Goal: Information Seeking & Learning: Learn about a topic

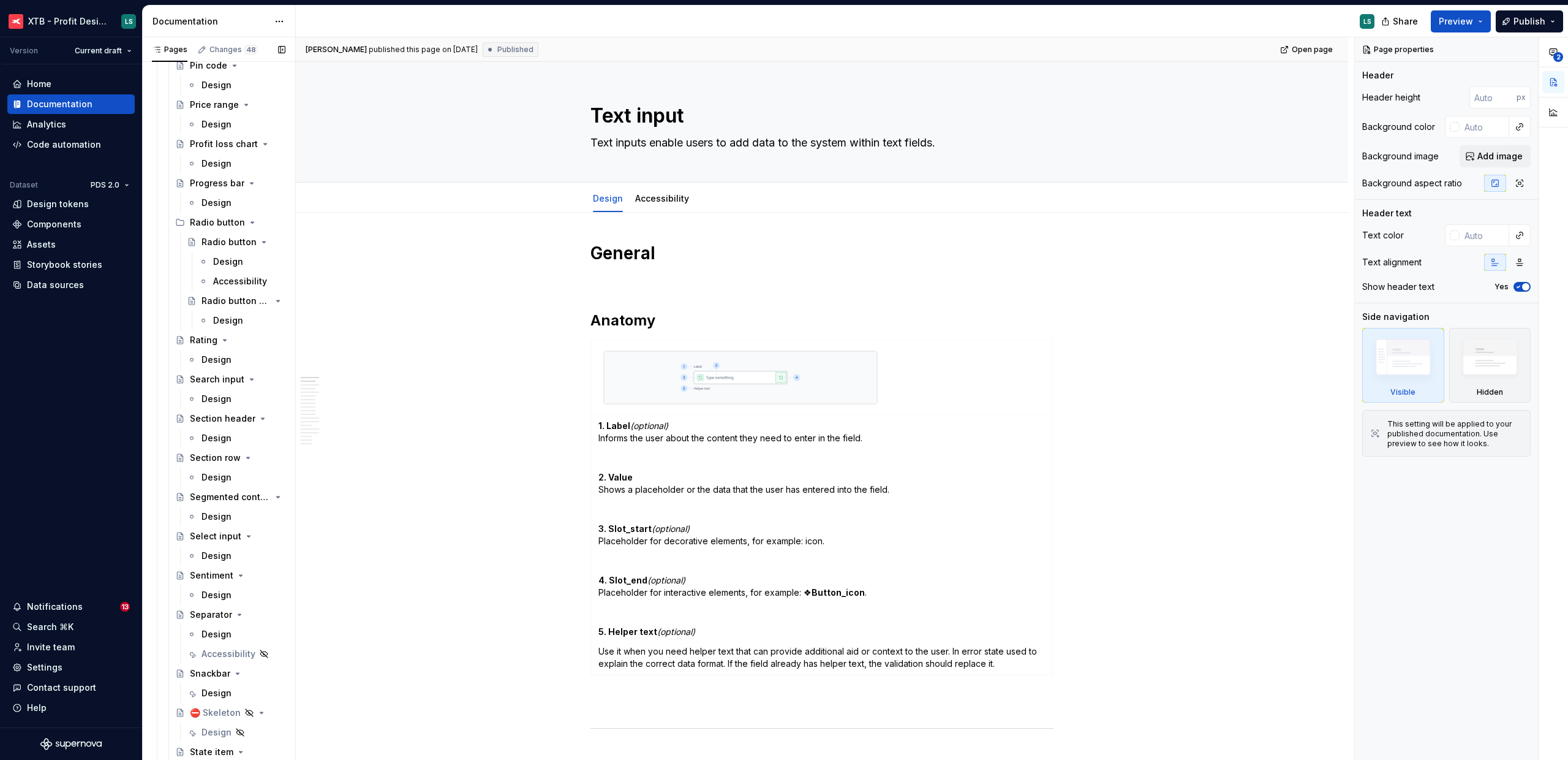
scroll to position [3209, 0]
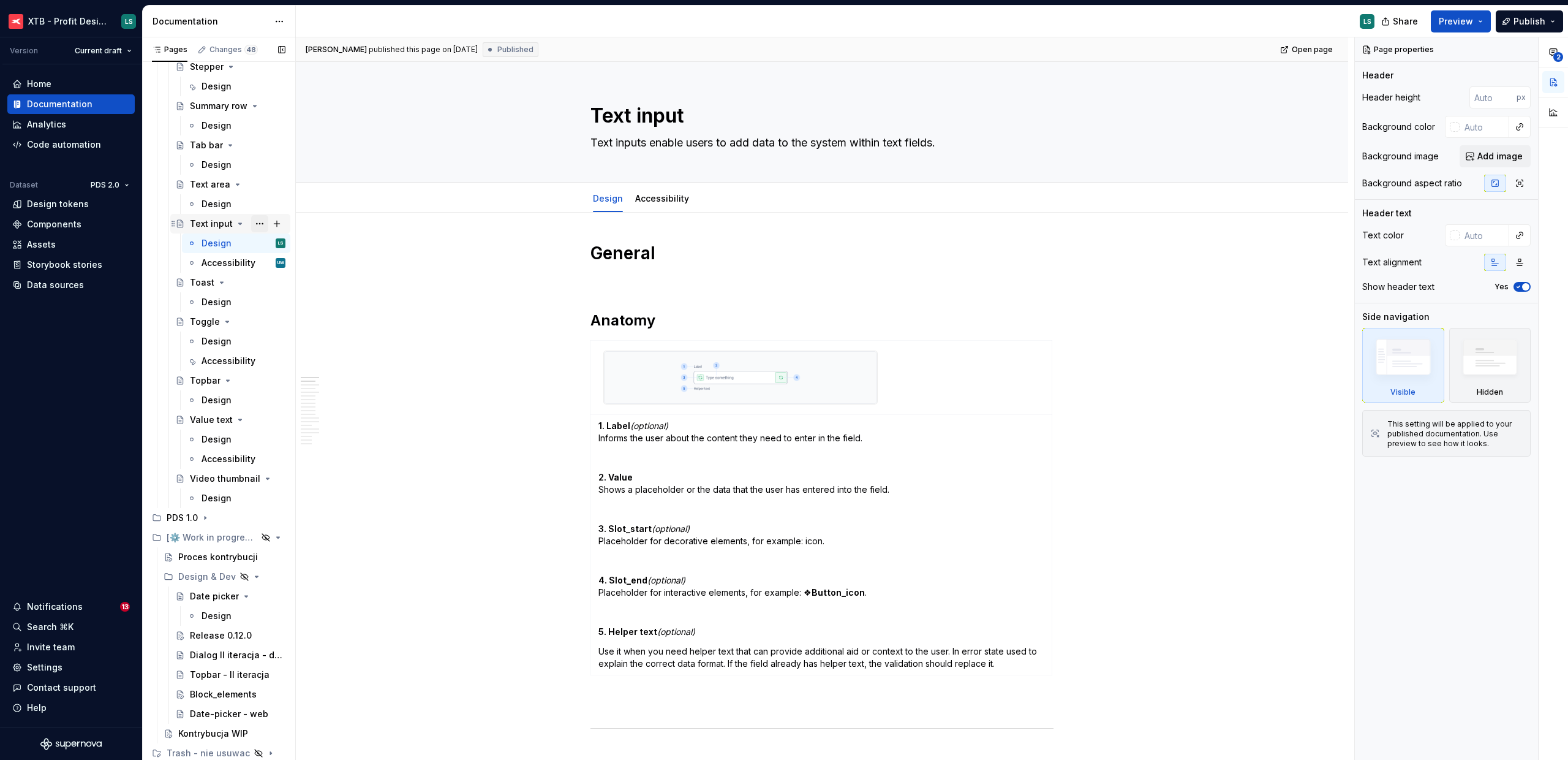
click at [257, 224] on button "Page tree" at bounding box center [260, 224] width 17 height 17
click at [290, 260] on div "Duplicate page" at bounding box center [327, 265] width 120 height 12
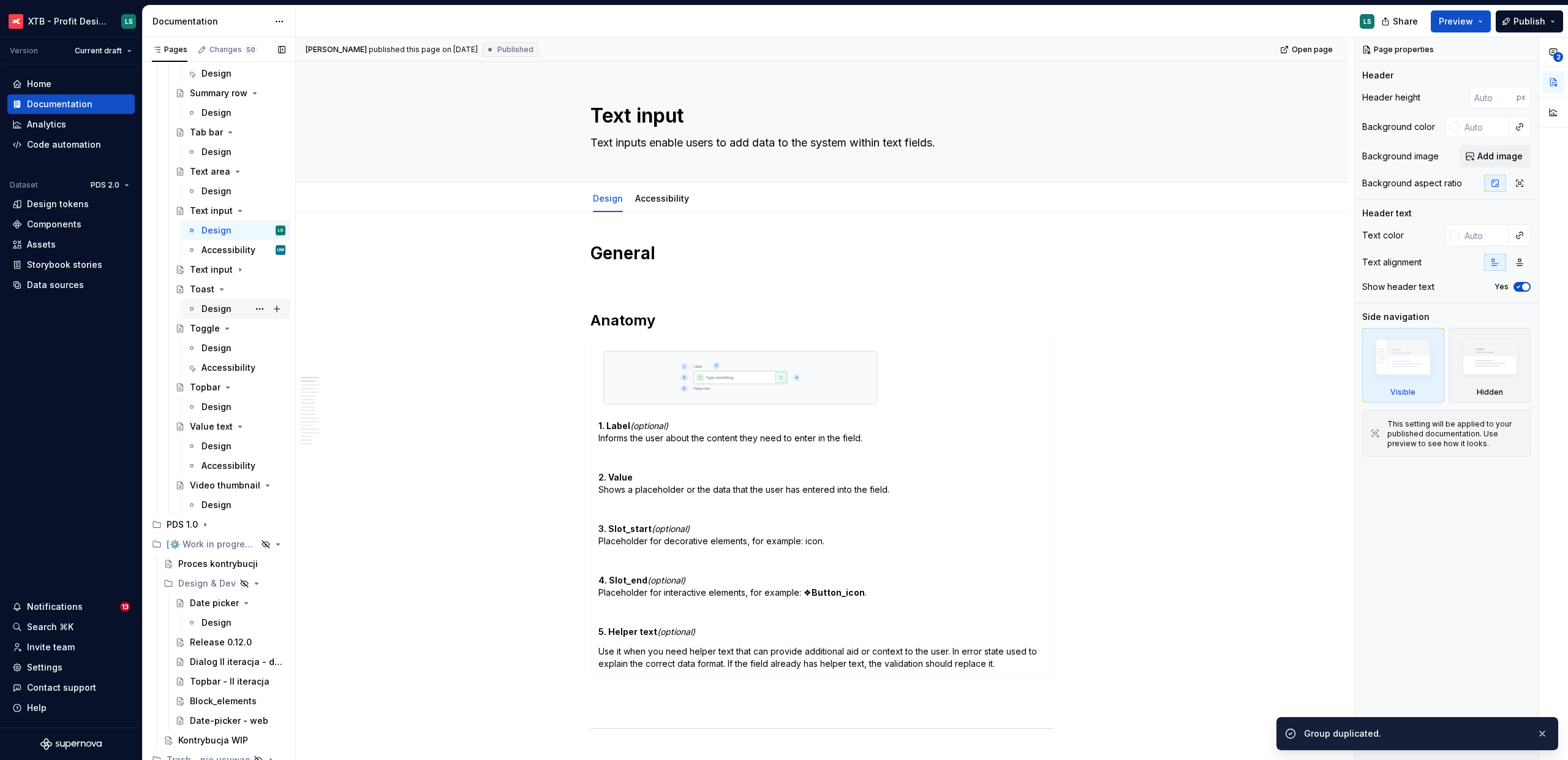
scroll to position [3228, 0]
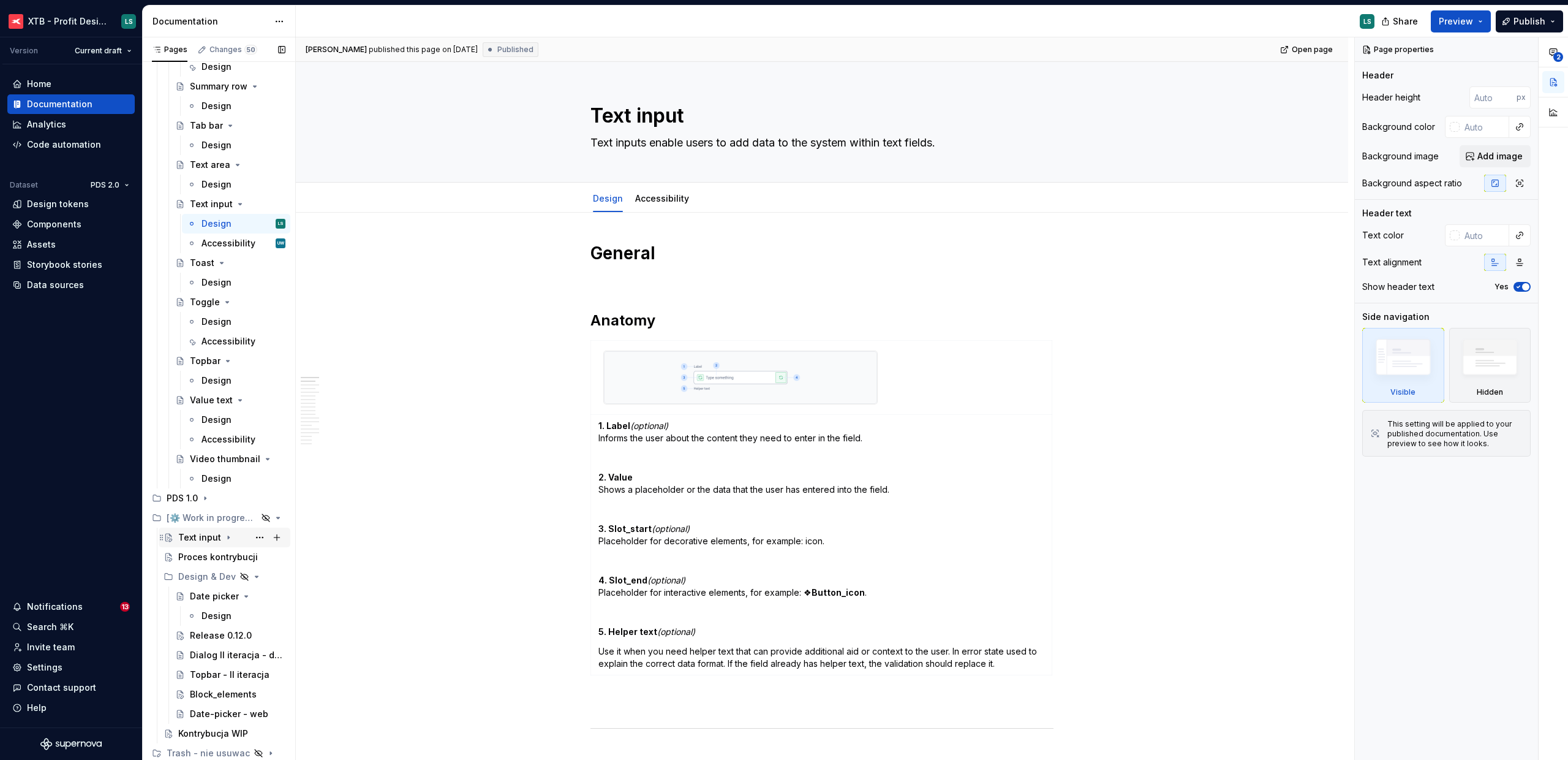
click at [203, 533] on div "Text input" at bounding box center [200, 537] width 43 height 12
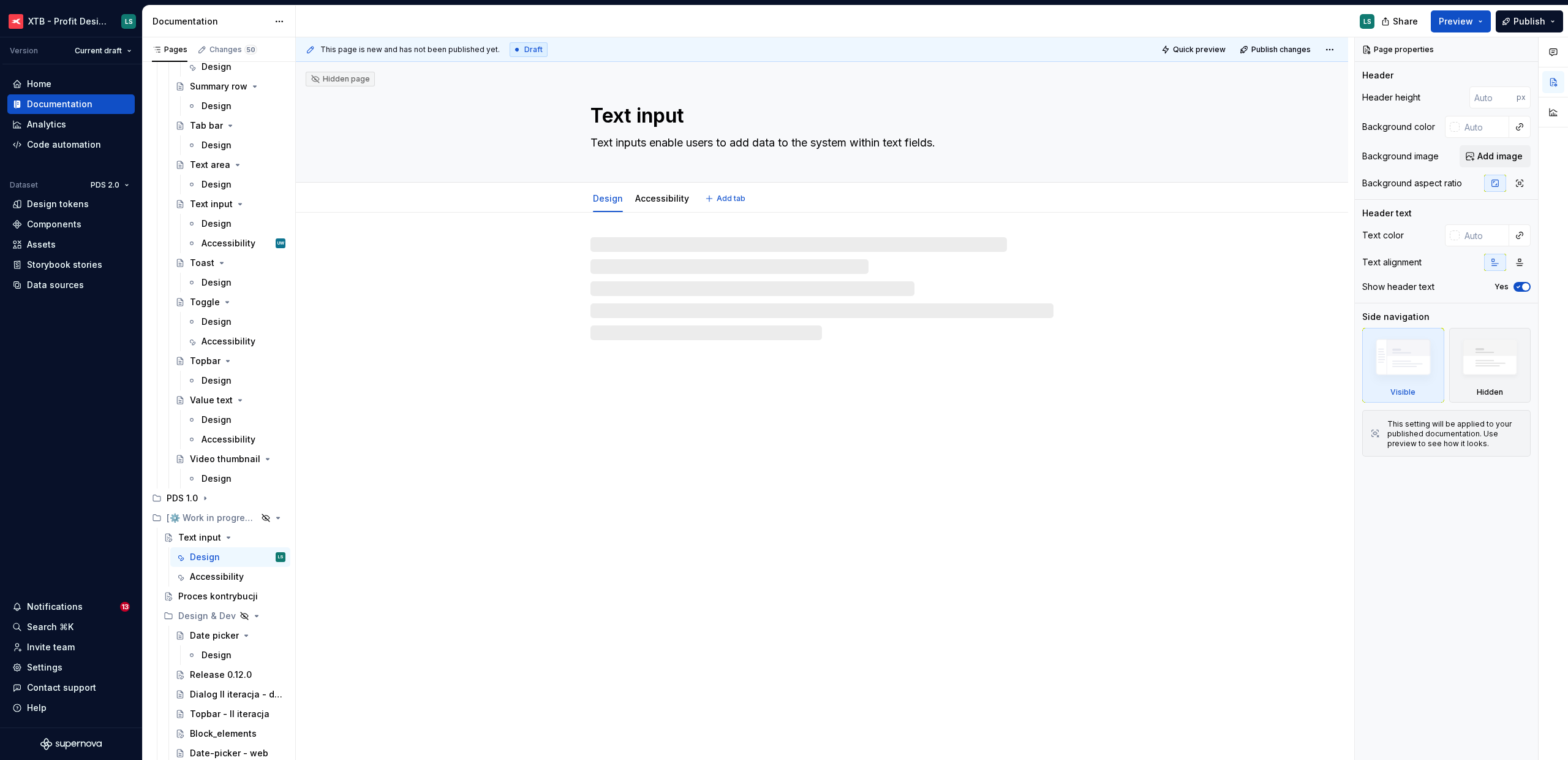
click at [655, 116] on textarea "Text input" at bounding box center [819, 116] width 463 height 29
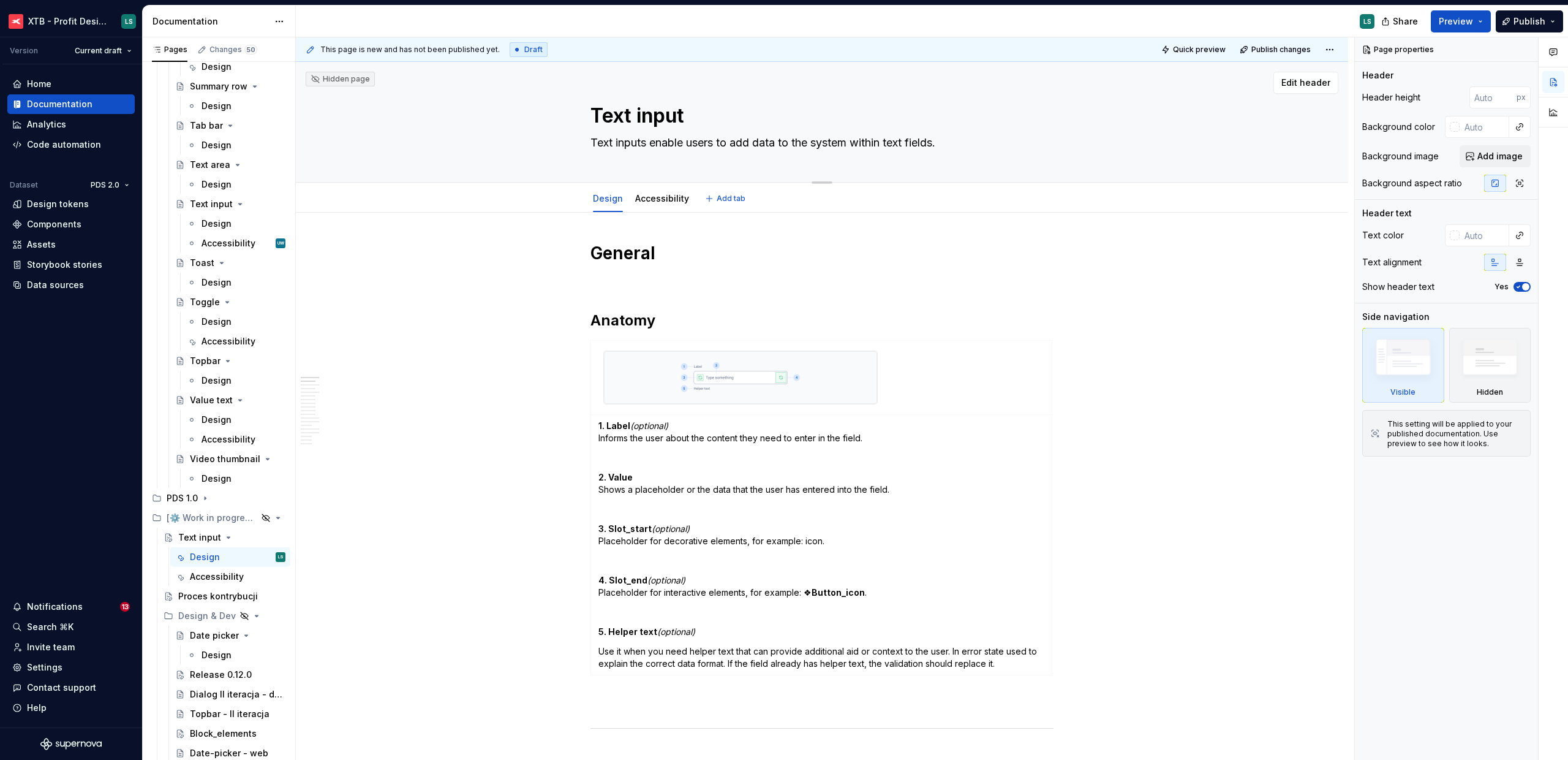
type textarea "*"
type textarea "P"
type textarea "*"
type textarea "Pa"
type textarea "*"
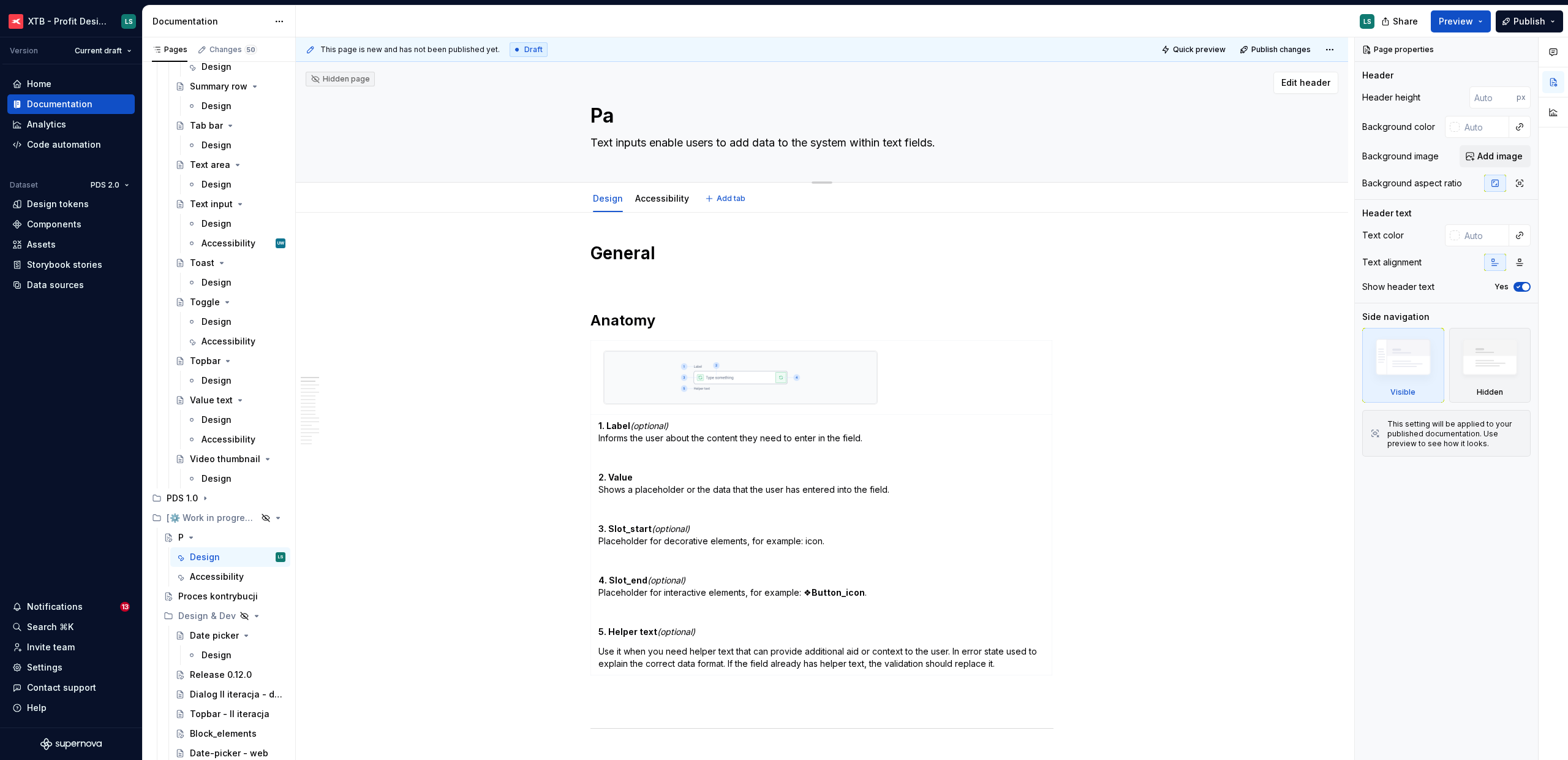
type textarea "Pas"
type textarea "*"
type textarea "Pass"
type textarea "*"
type textarea "Passw"
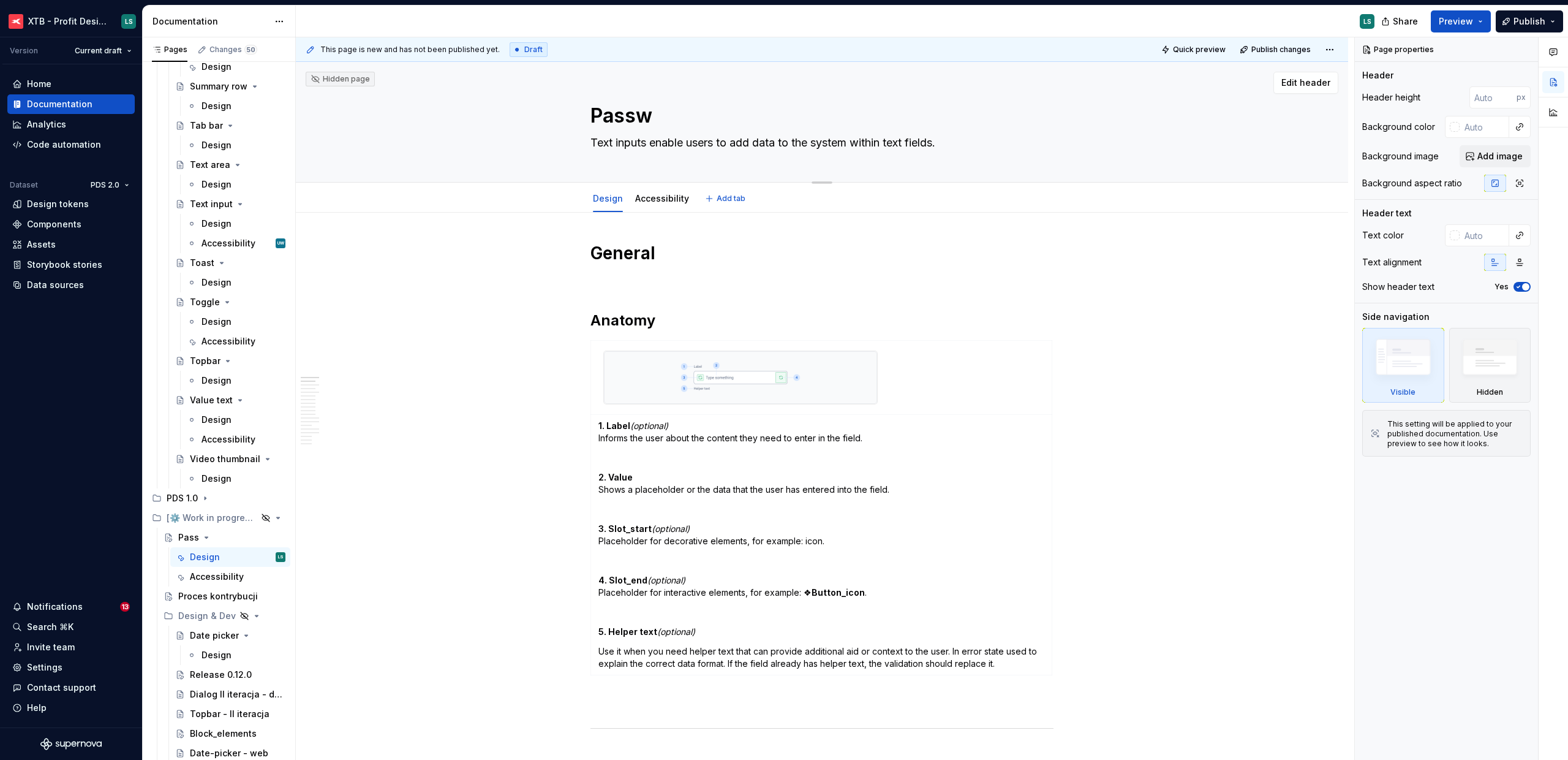
type textarea "*"
type textarea "Passwor"
type textarea "*"
type textarea "Password"
type textarea "*"
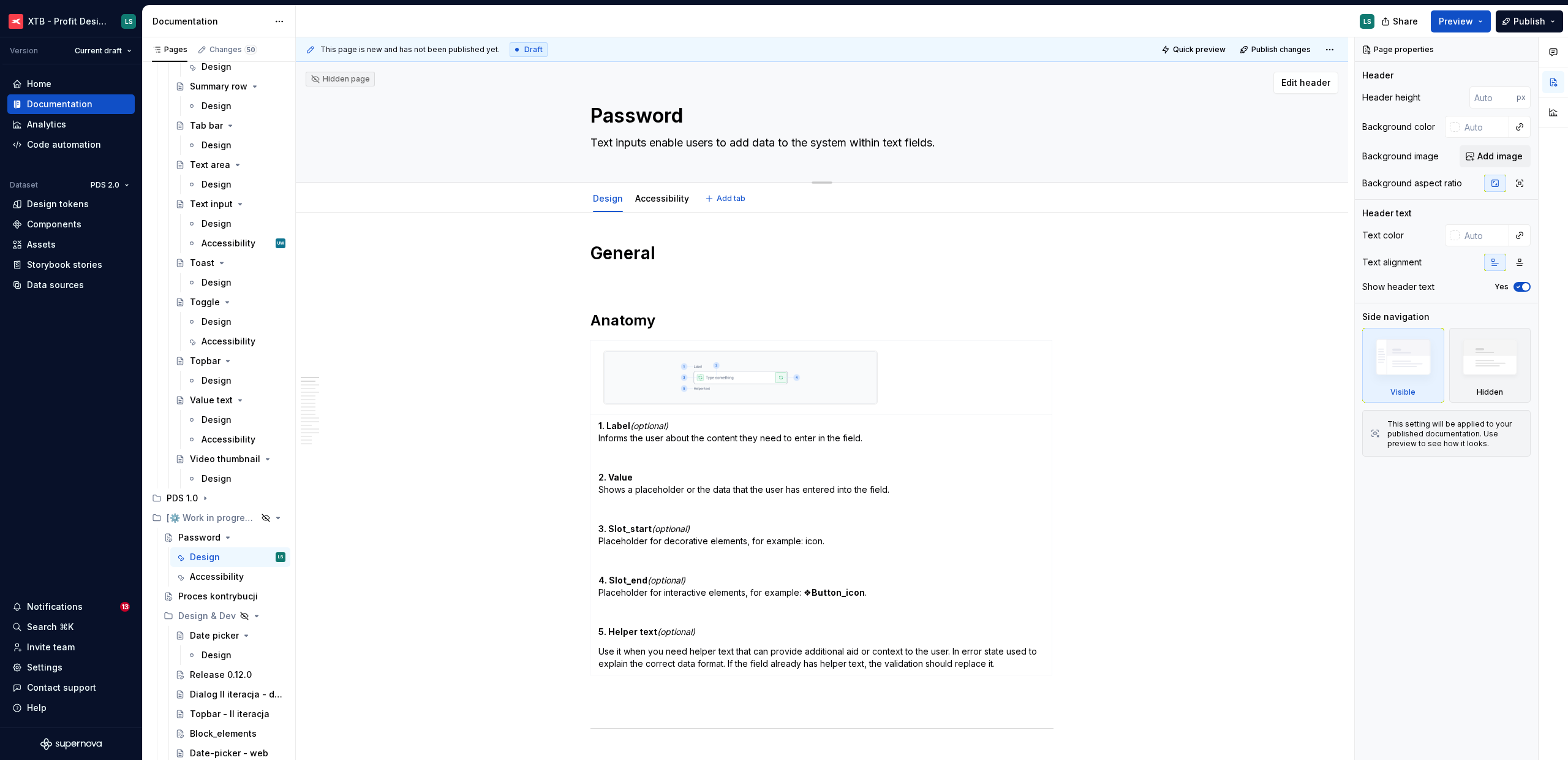
type textarea "Password_"
type textarea "*"
type textarea "Password_i"
type textarea "*"
type textarea "Password_in"
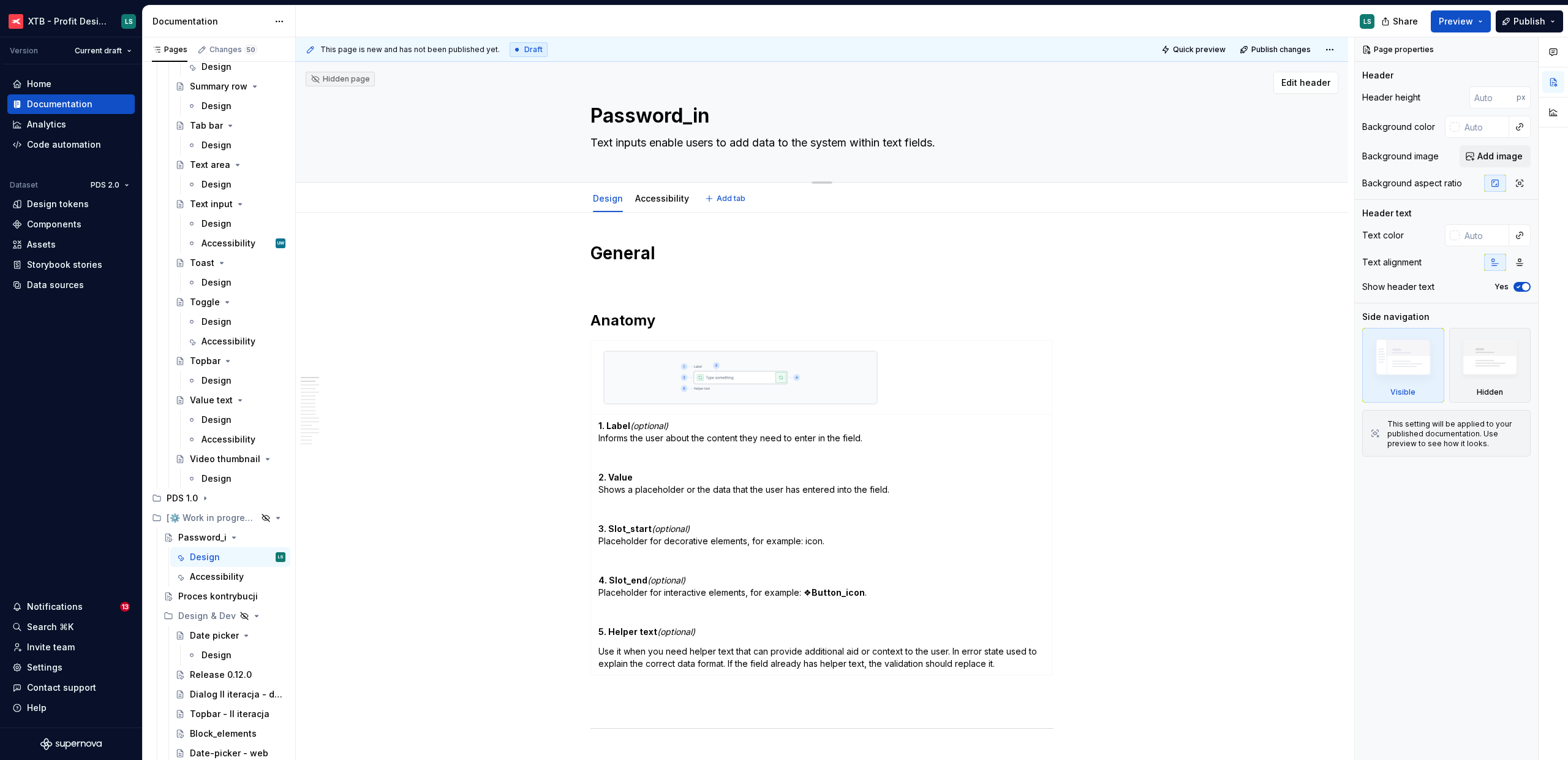
type textarea "*"
type textarea "Password_inp"
type textarea "*"
type textarea "Password_inpu"
type textarea "*"
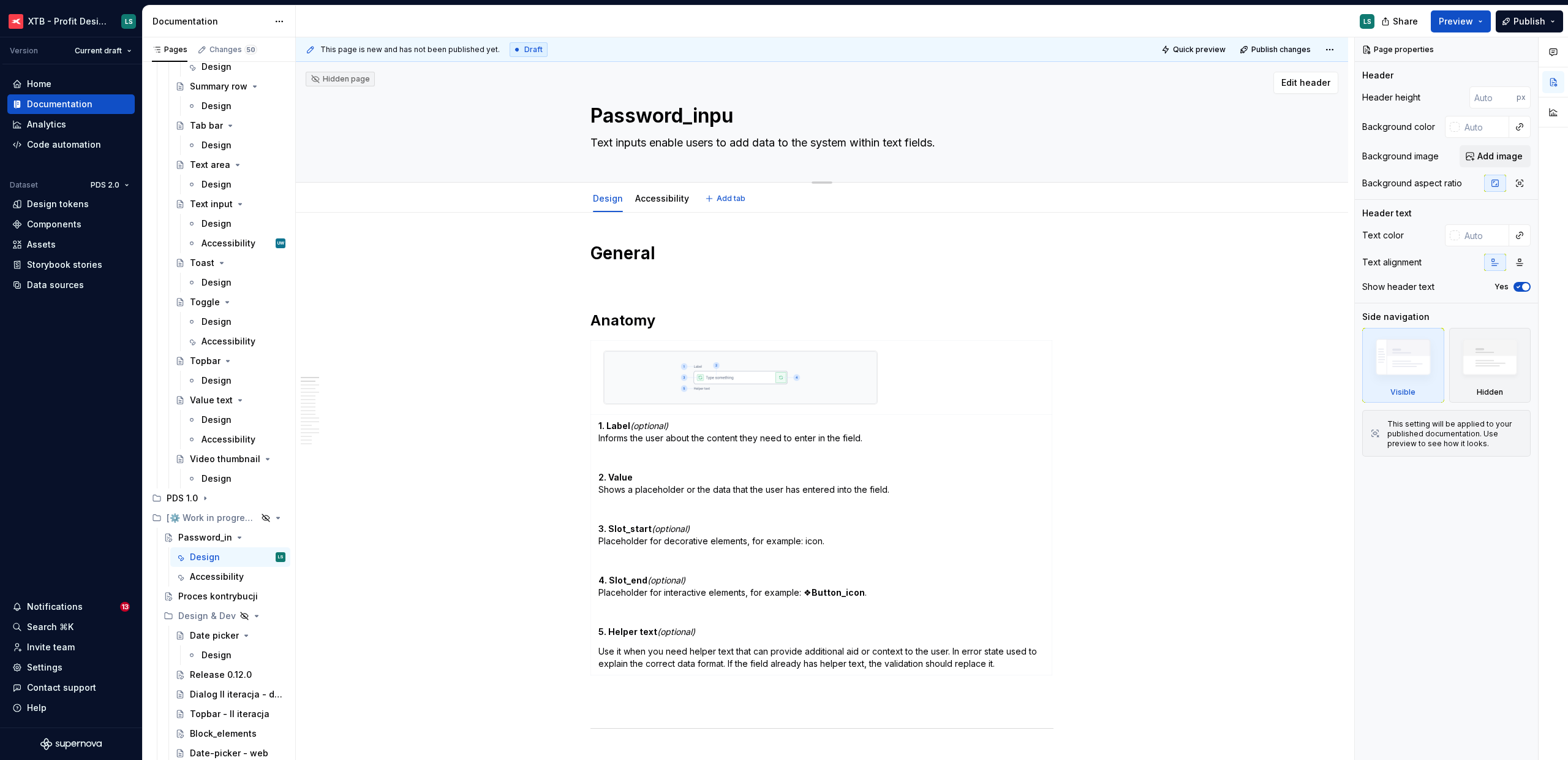
type textarea "Password_input"
type textarea "*"
type textarea "Password_input"
type textarea "*"
type textarea "Password_input"
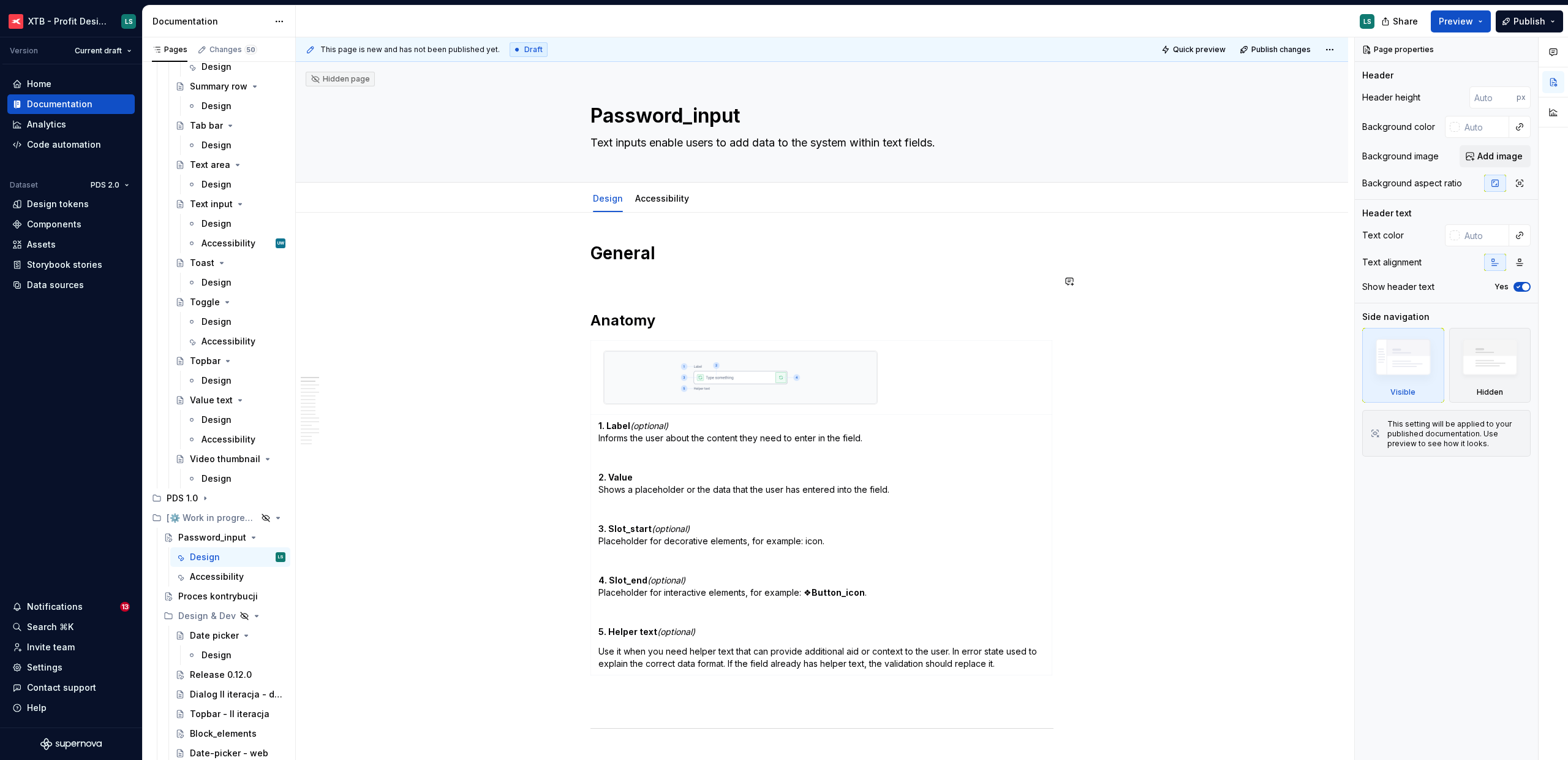
click at [834, 285] on p at bounding box center [821, 281] width 463 height 15
click at [783, 358] on img at bounding box center [740, 378] width 274 height 52
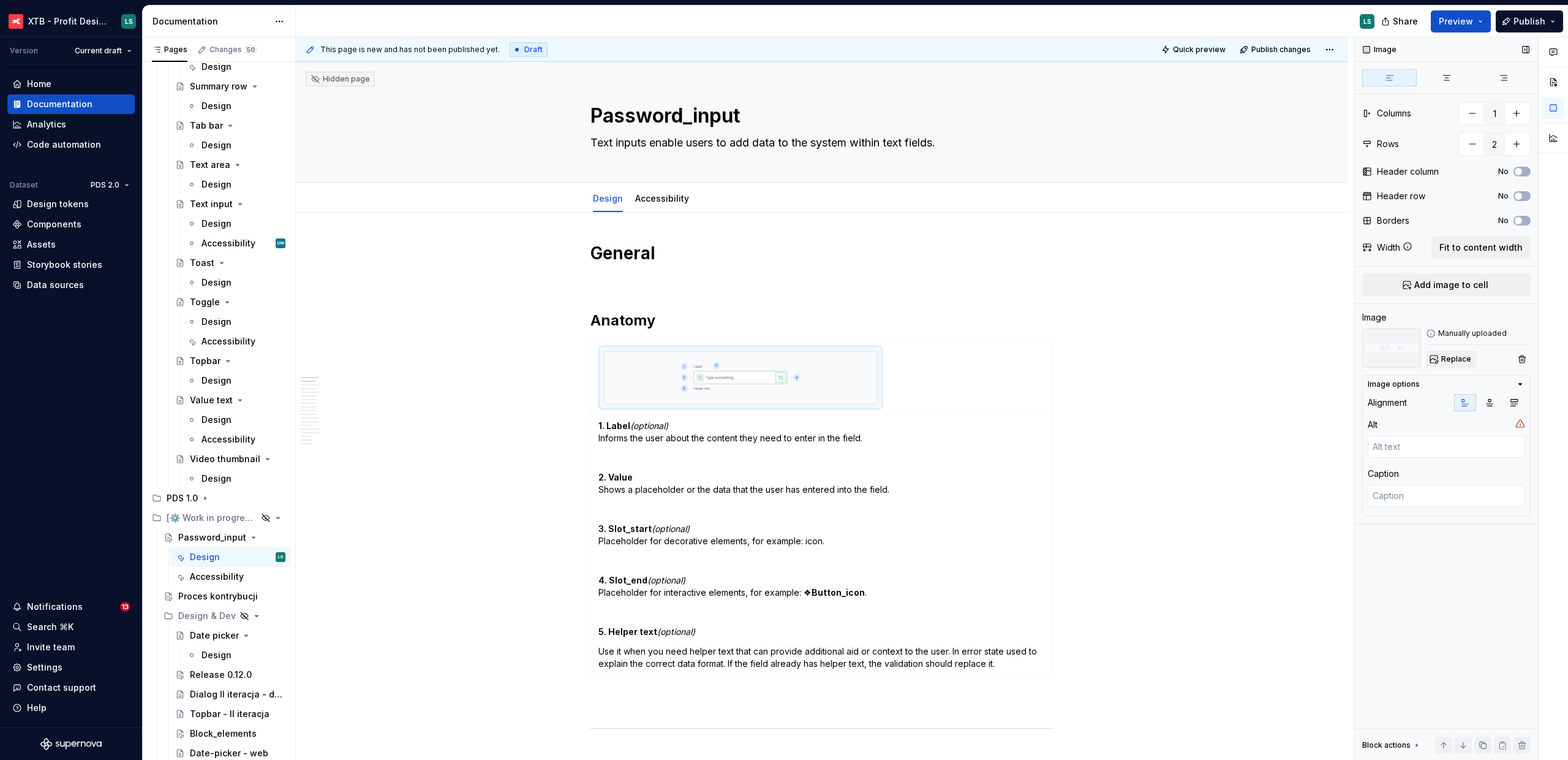
click at [1454, 363] on span "Replace" at bounding box center [1456, 359] width 30 height 10
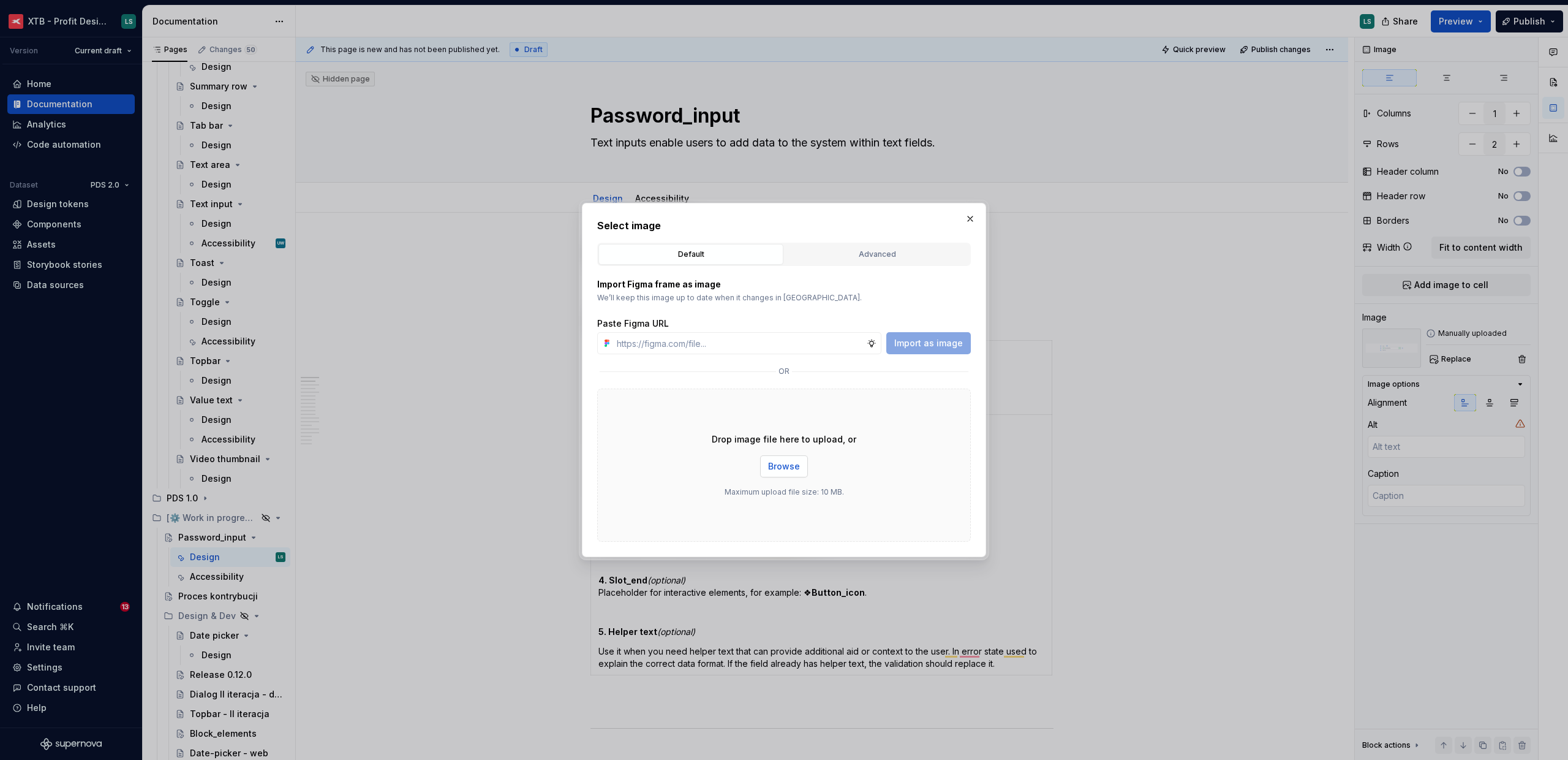
click at [777, 462] on span "Browse" at bounding box center [784, 466] width 32 height 12
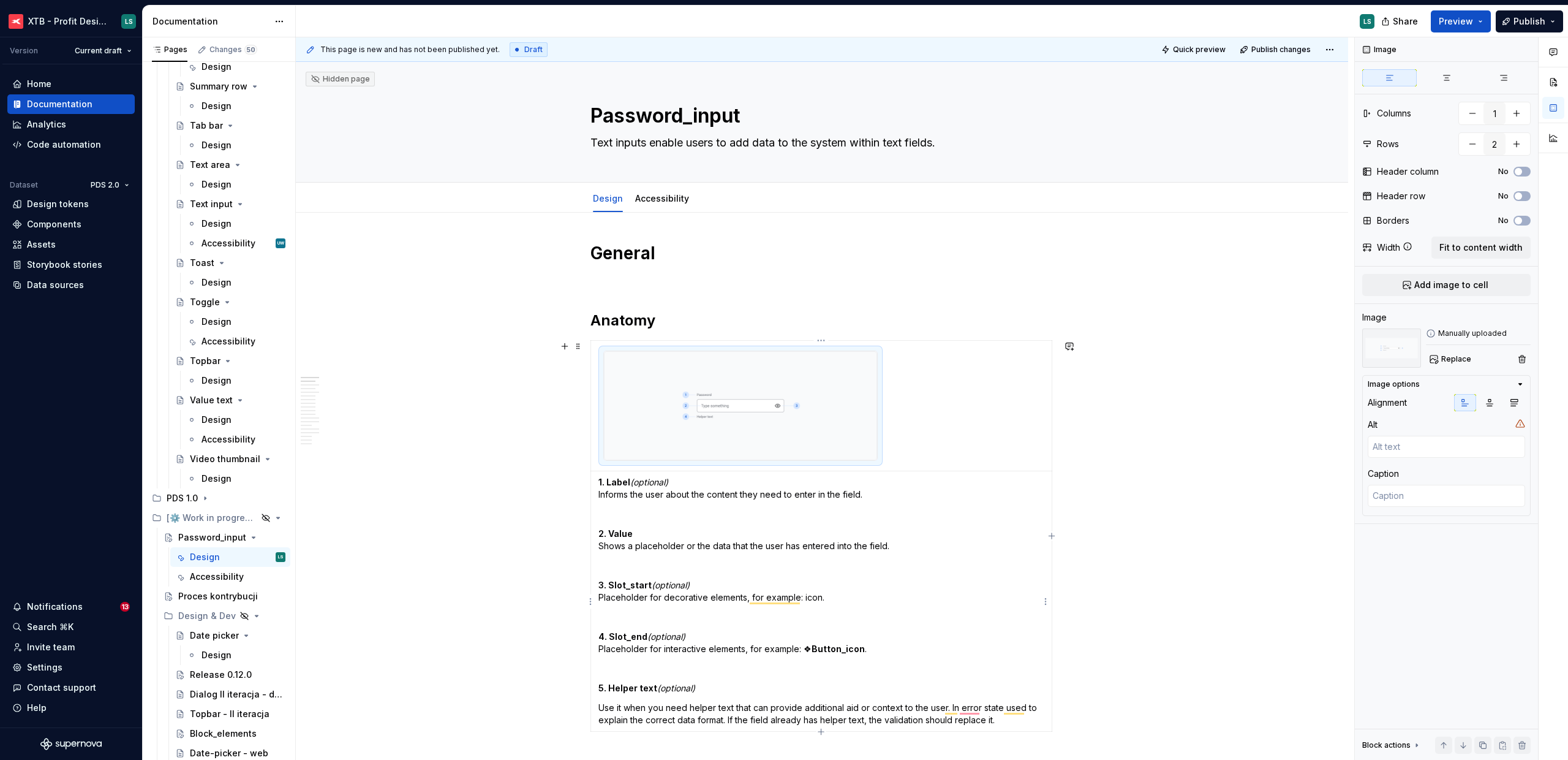
type textarea "*"
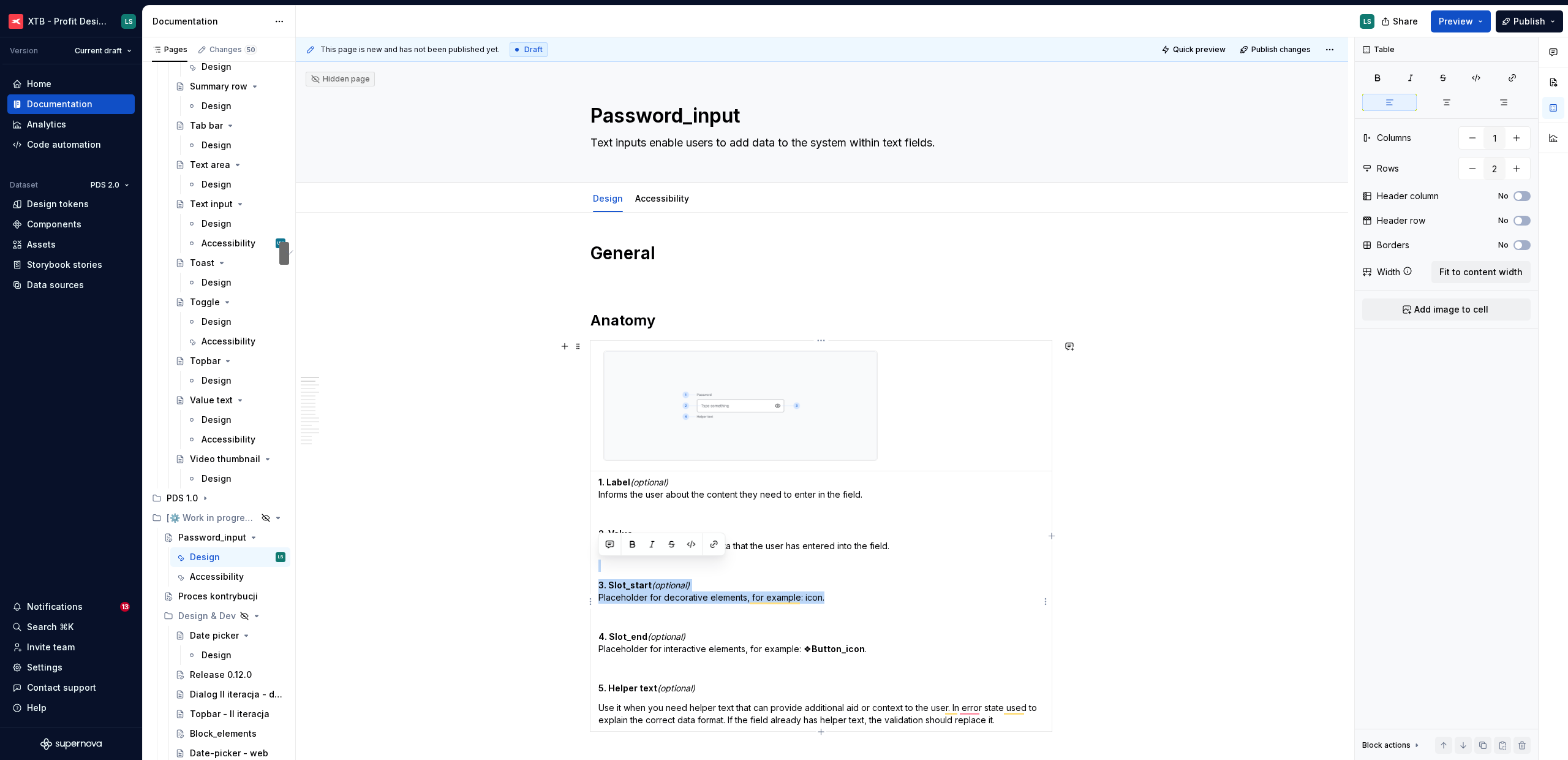
drag, startPoint x: 863, startPoint y: 600, endPoint x: 848, endPoint y: 563, distance: 39.9
click at [848, 563] on td "1. Label (optional) Informs the user about the content they need to enter in th…" at bounding box center [821, 601] width 462 height 261
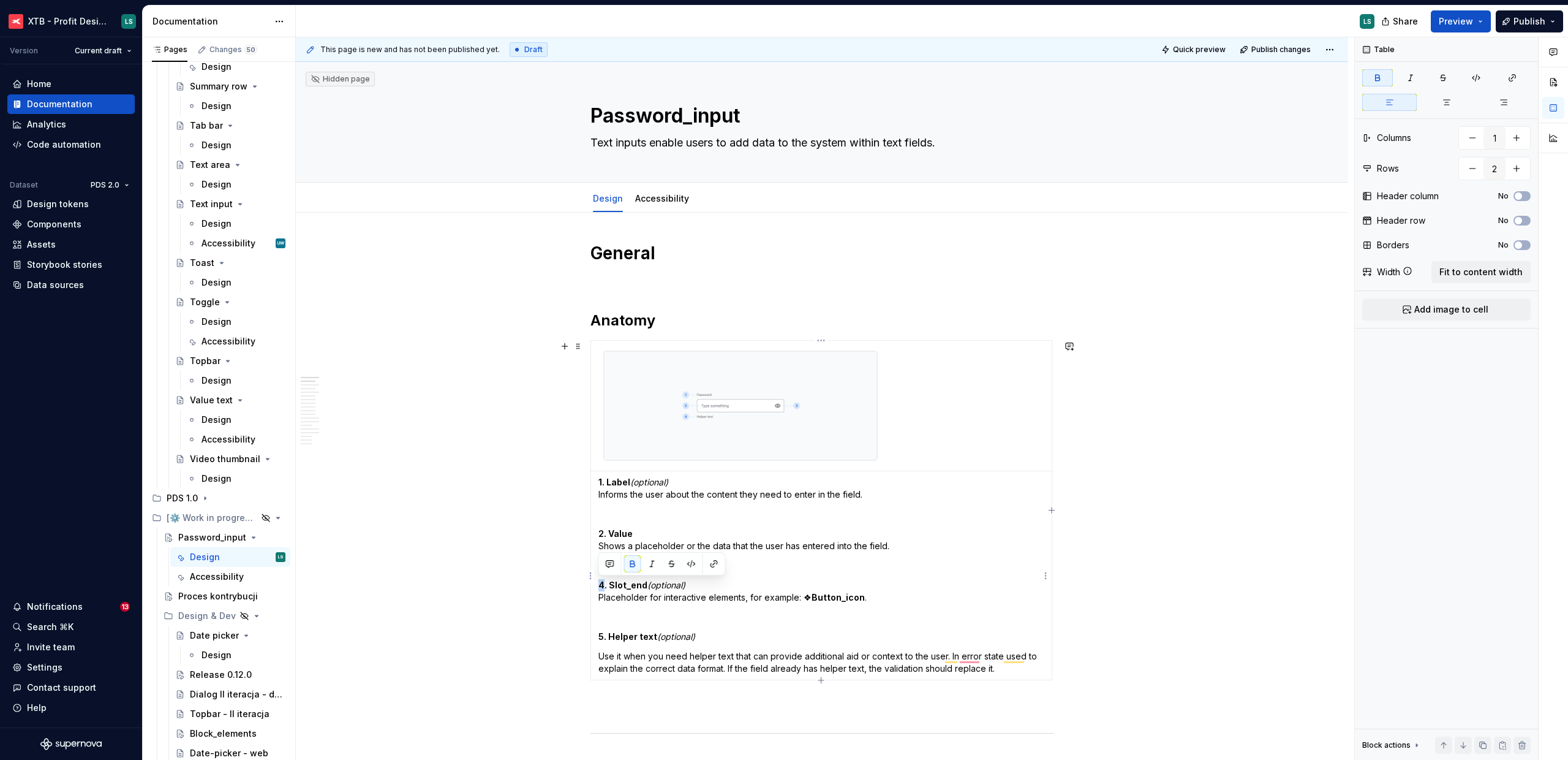
click at [603, 586] on strong "4. Slot_end" at bounding box center [623, 585] width 49 height 11
drag, startPoint x: 862, startPoint y: 597, endPoint x: 590, endPoint y: 598, distance: 272.0
click at [591, 598] on td "1. Label (optional) Informs the user about the content they need to enter in th…" at bounding box center [821, 575] width 462 height 209
drag, startPoint x: 628, startPoint y: 585, endPoint x: 610, endPoint y: 584, distance: 18.0
click at [610, 584] on p "3. Slot_end (optional) Shows or hides the password." at bounding box center [821, 591] width 446 height 25
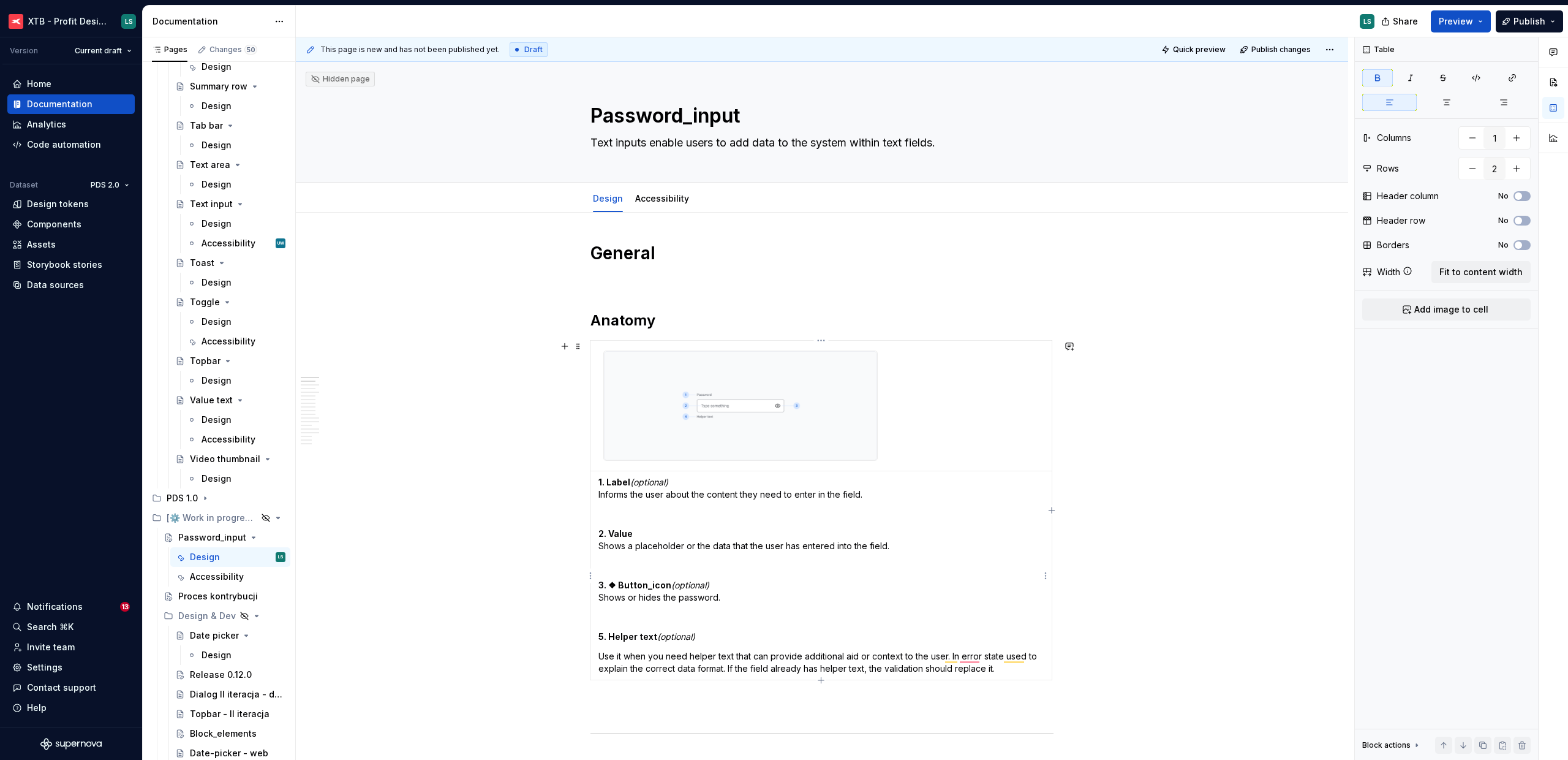
drag, startPoint x: 599, startPoint y: 636, endPoint x: 591, endPoint y: 636, distance: 8.0
click at [591, 636] on td "1. Label (optional) Informs the user about the content they need to enter in th…" at bounding box center [821, 575] width 462 height 209
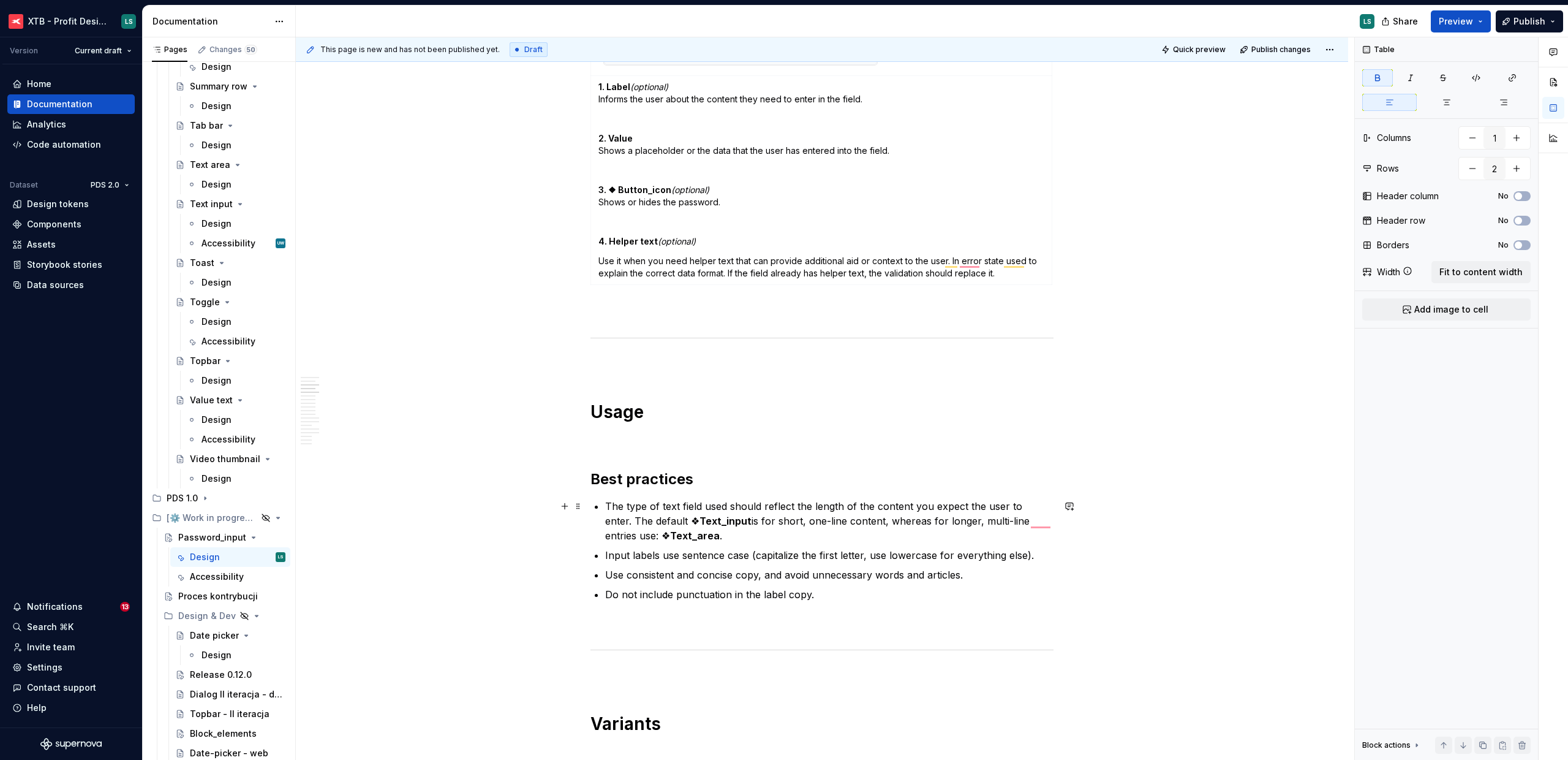
scroll to position [396, 0]
click at [863, 542] on p "The type of text field used should reflect the length of the content you expect…" at bounding box center [830, 520] width 448 height 44
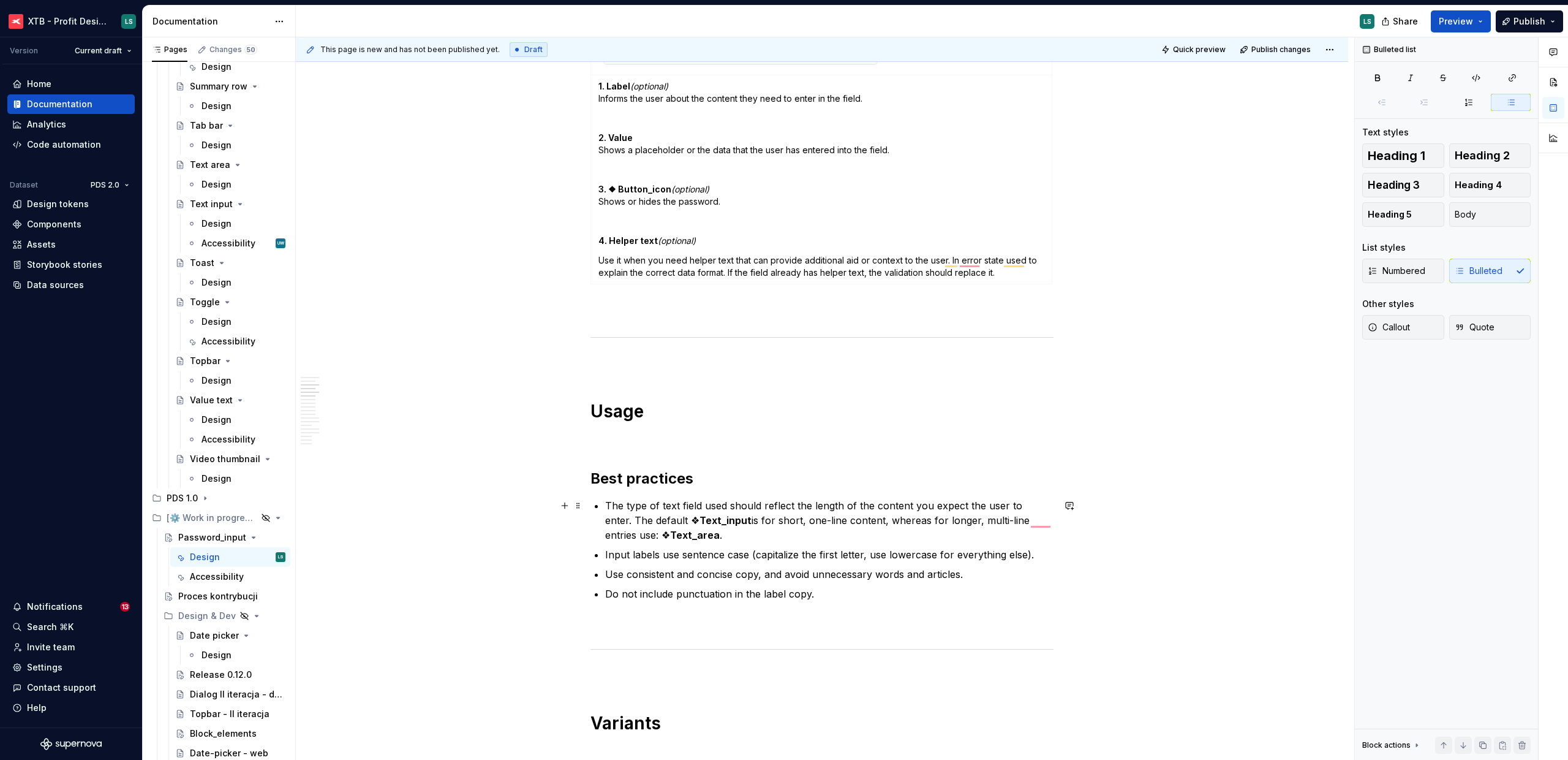
scroll to position [516, 0]
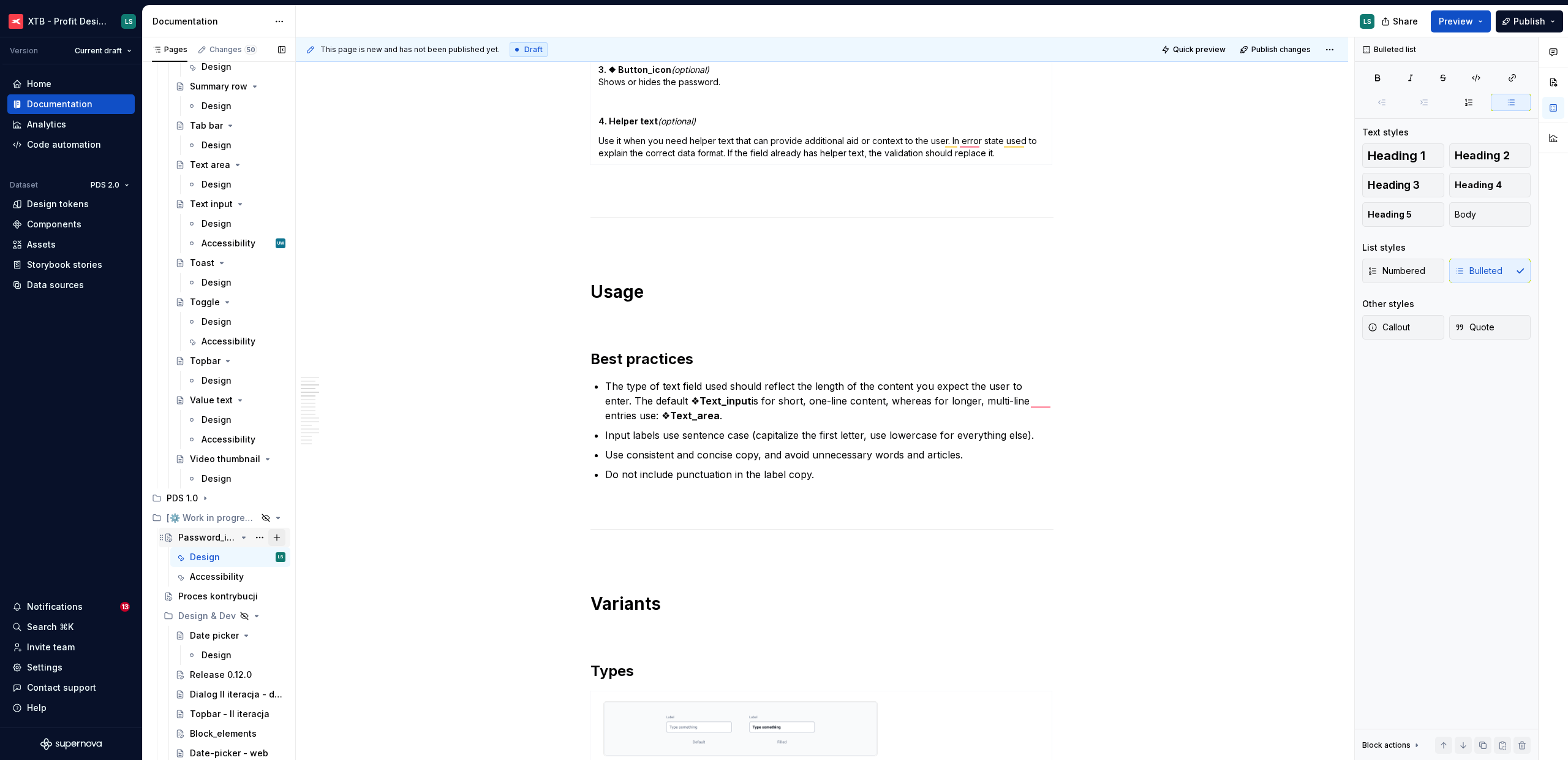
click at [268, 540] on button "Page tree" at bounding box center [277, 537] width 17 height 17
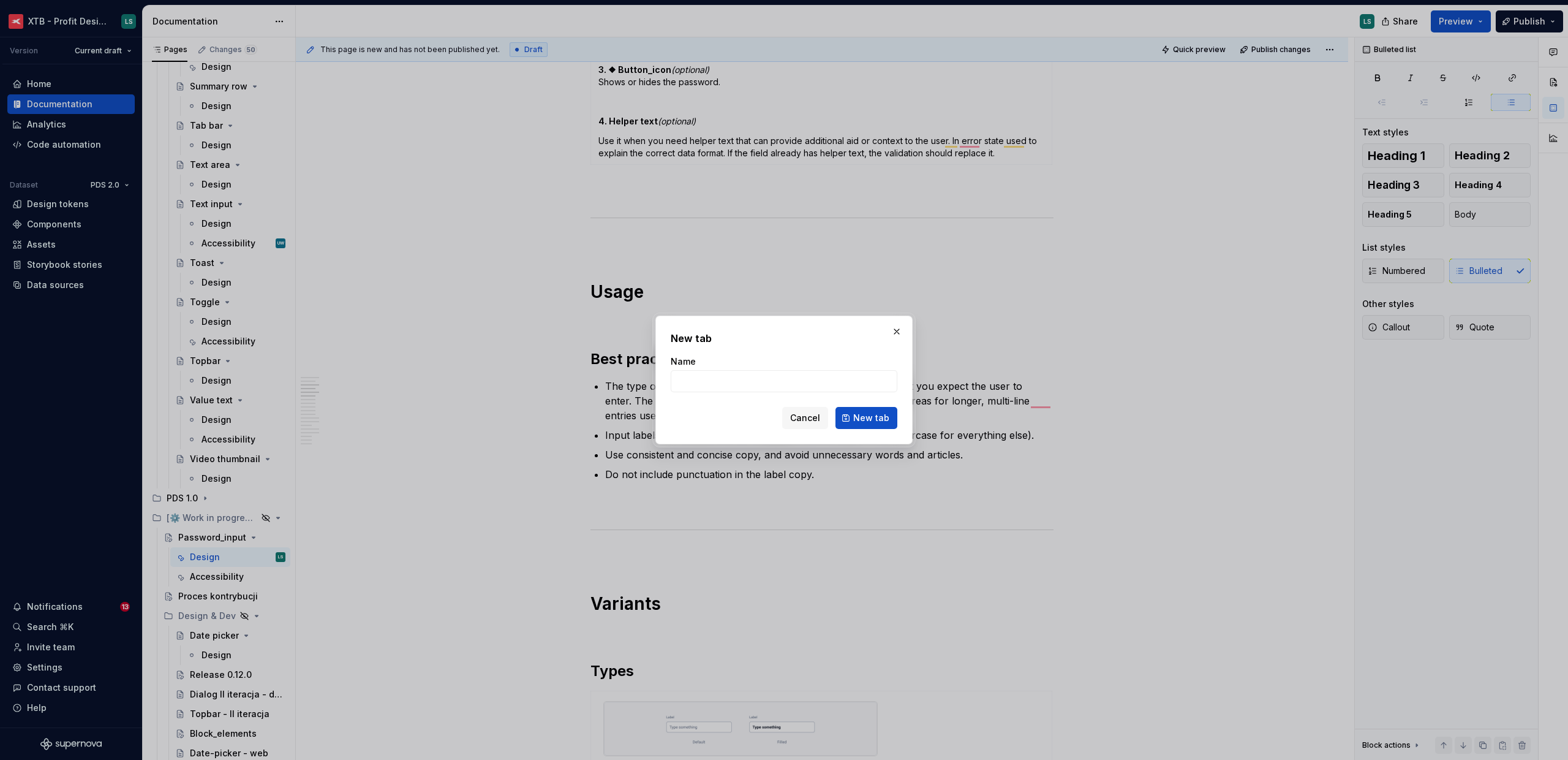
type textarea "*"
type input "Usage"
click button "New tab" at bounding box center [866, 418] width 62 height 22
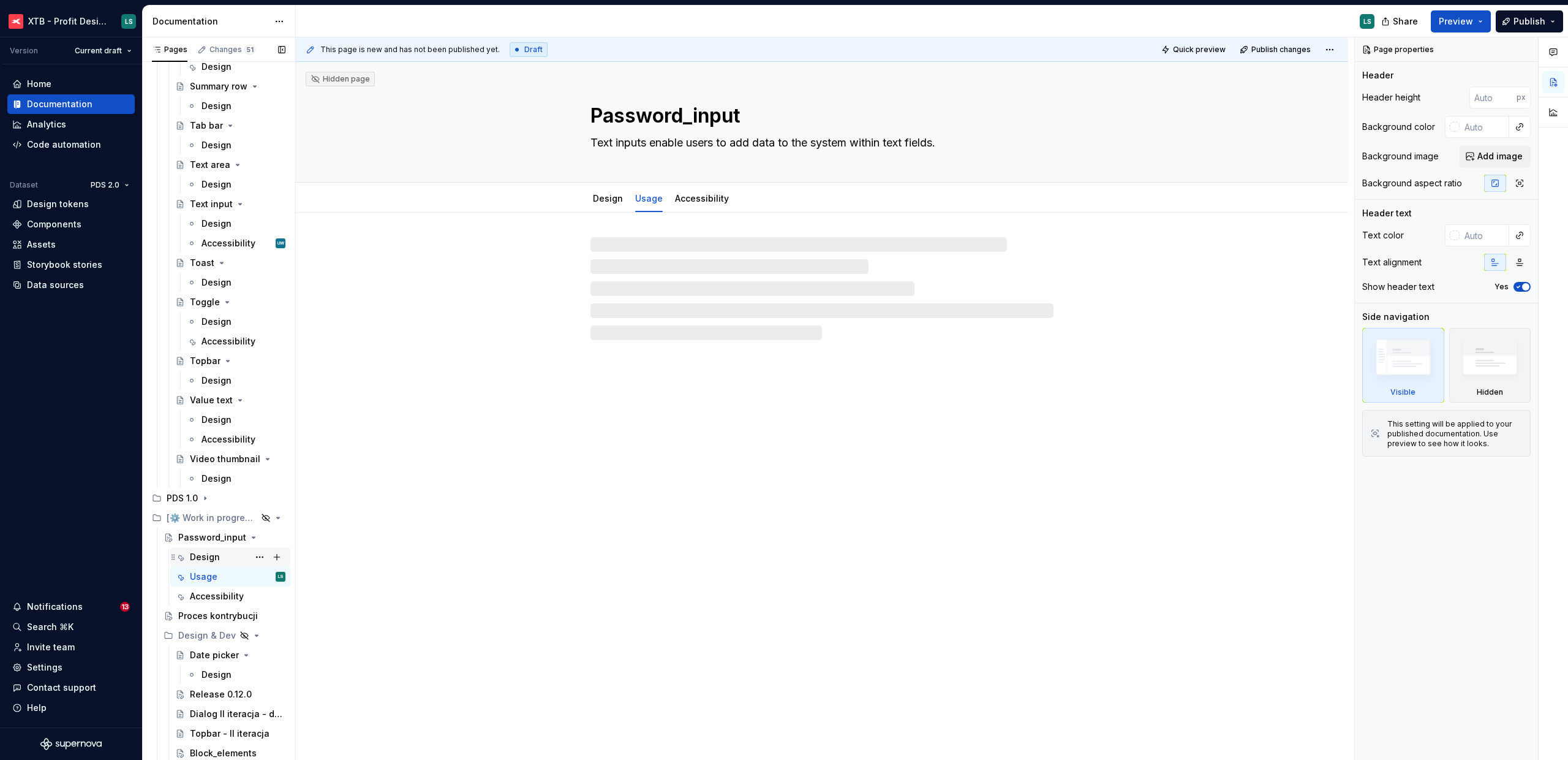
click at [212, 558] on div "Design" at bounding box center [204, 557] width 30 height 12
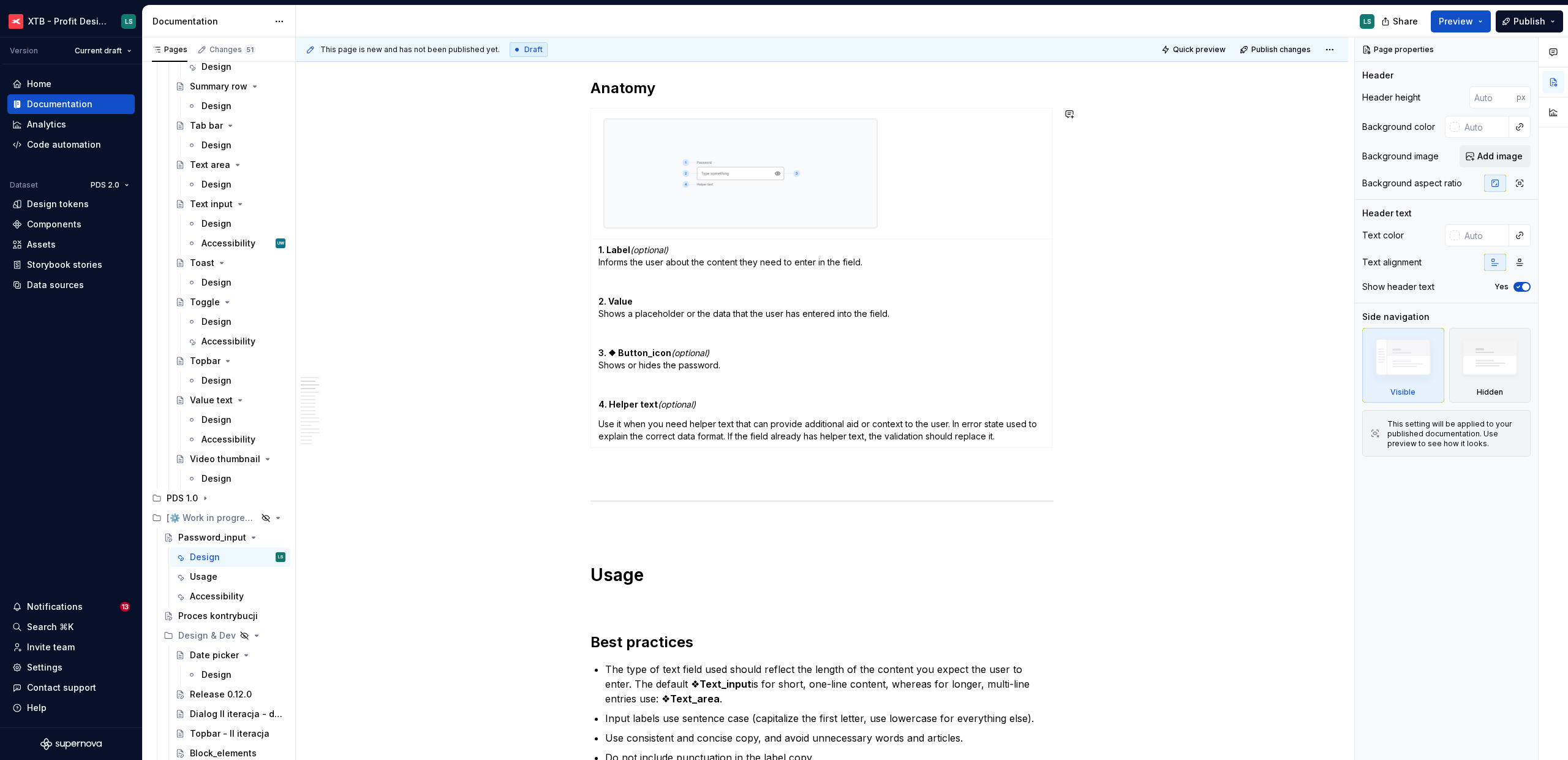
scroll to position [444, 0]
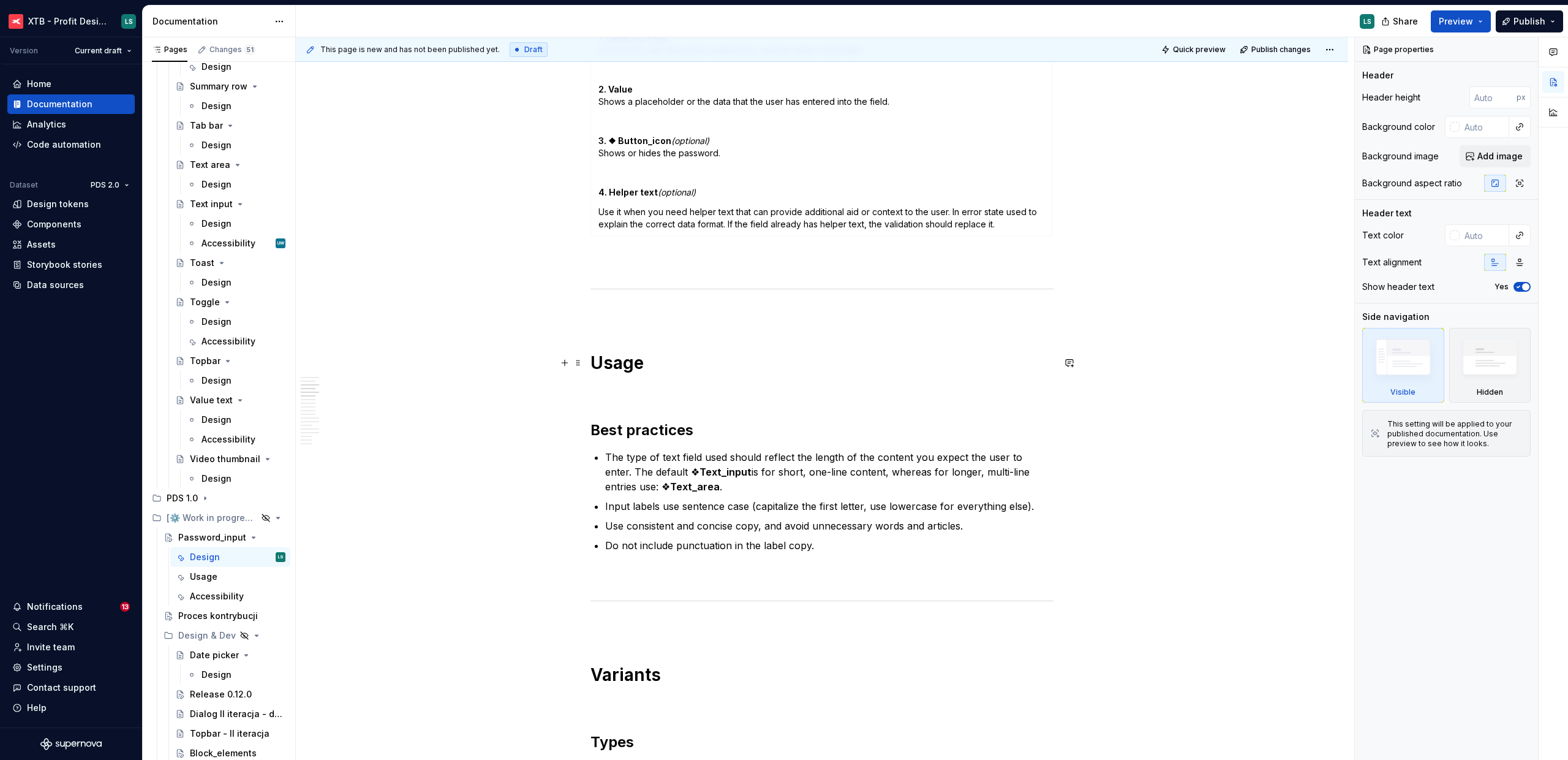
click at [579, 361] on span at bounding box center [578, 363] width 10 height 17
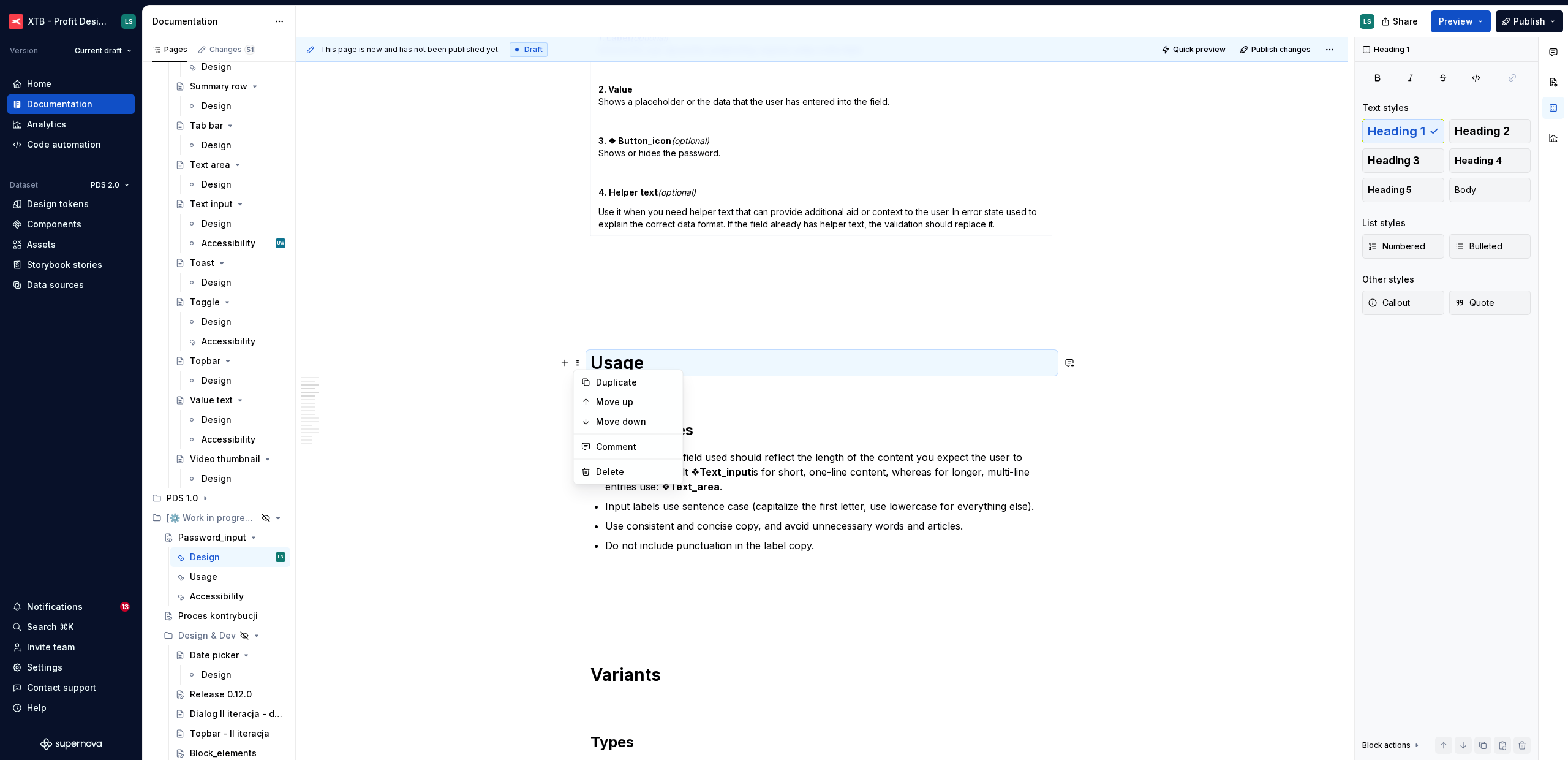
click at [716, 552] on div "This page is new and has not been published yet. Draft Quick preview Publish ch…" at bounding box center [825, 398] width 1059 height 723
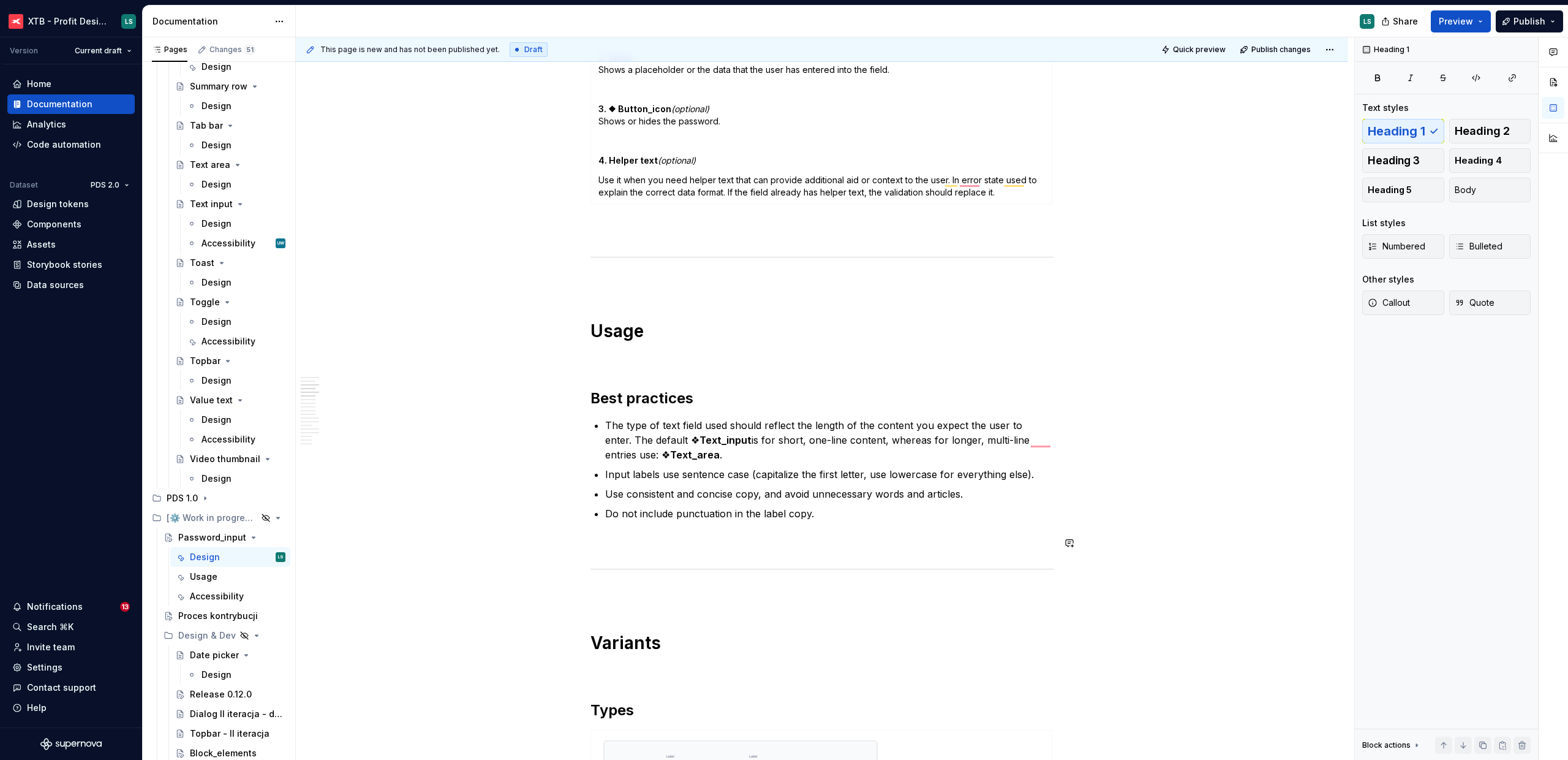
scroll to position [474, 0]
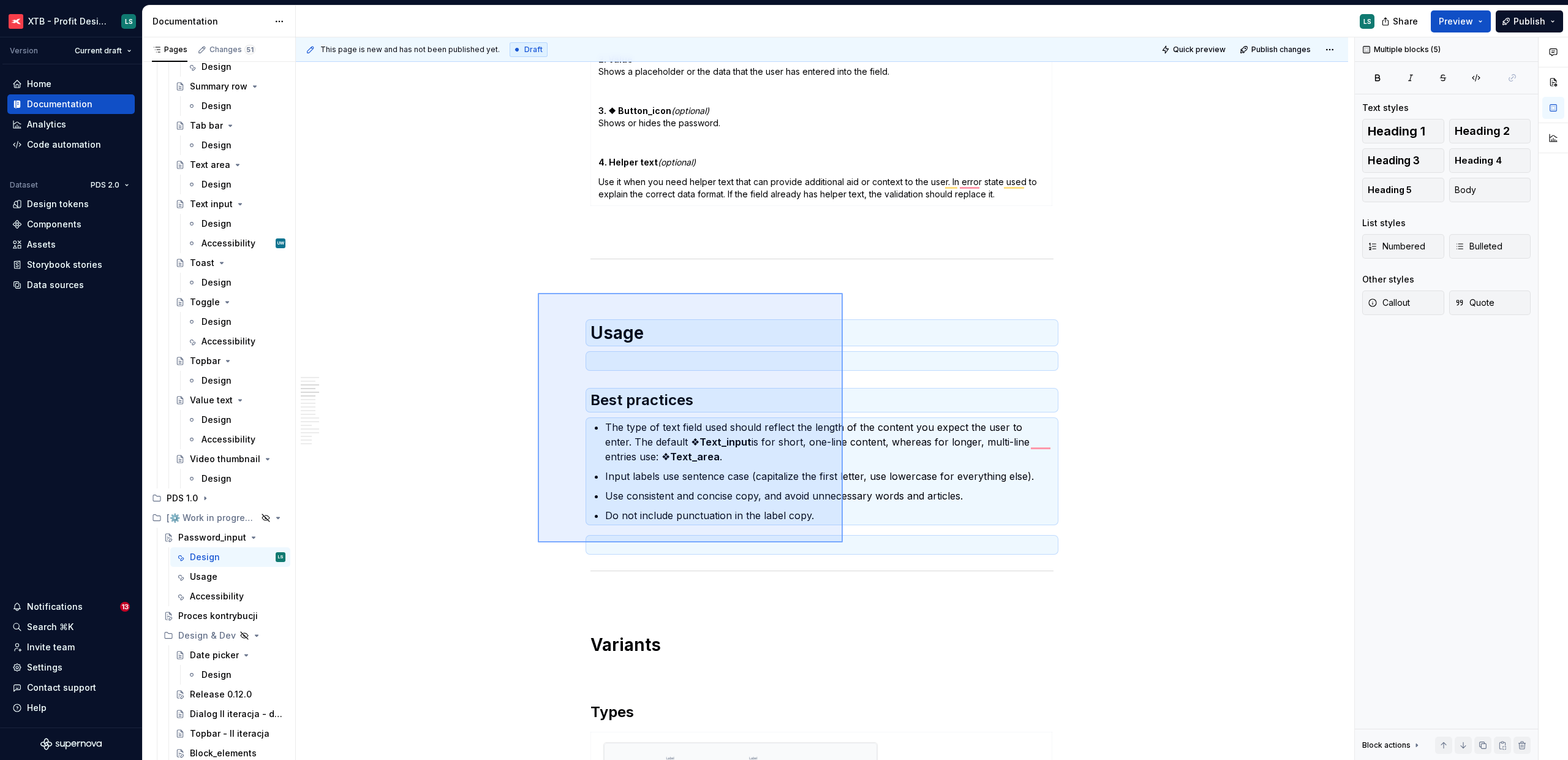
drag, startPoint x: 542, startPoint y: 299, endPoint x: 843, endPoint y: 543, distance: 387.5
click at [843, 543] on div "This page is new and has not been published yet. Draft Quick preview Publish ch…" at bounding box center [825, 398] width 1059 height 723
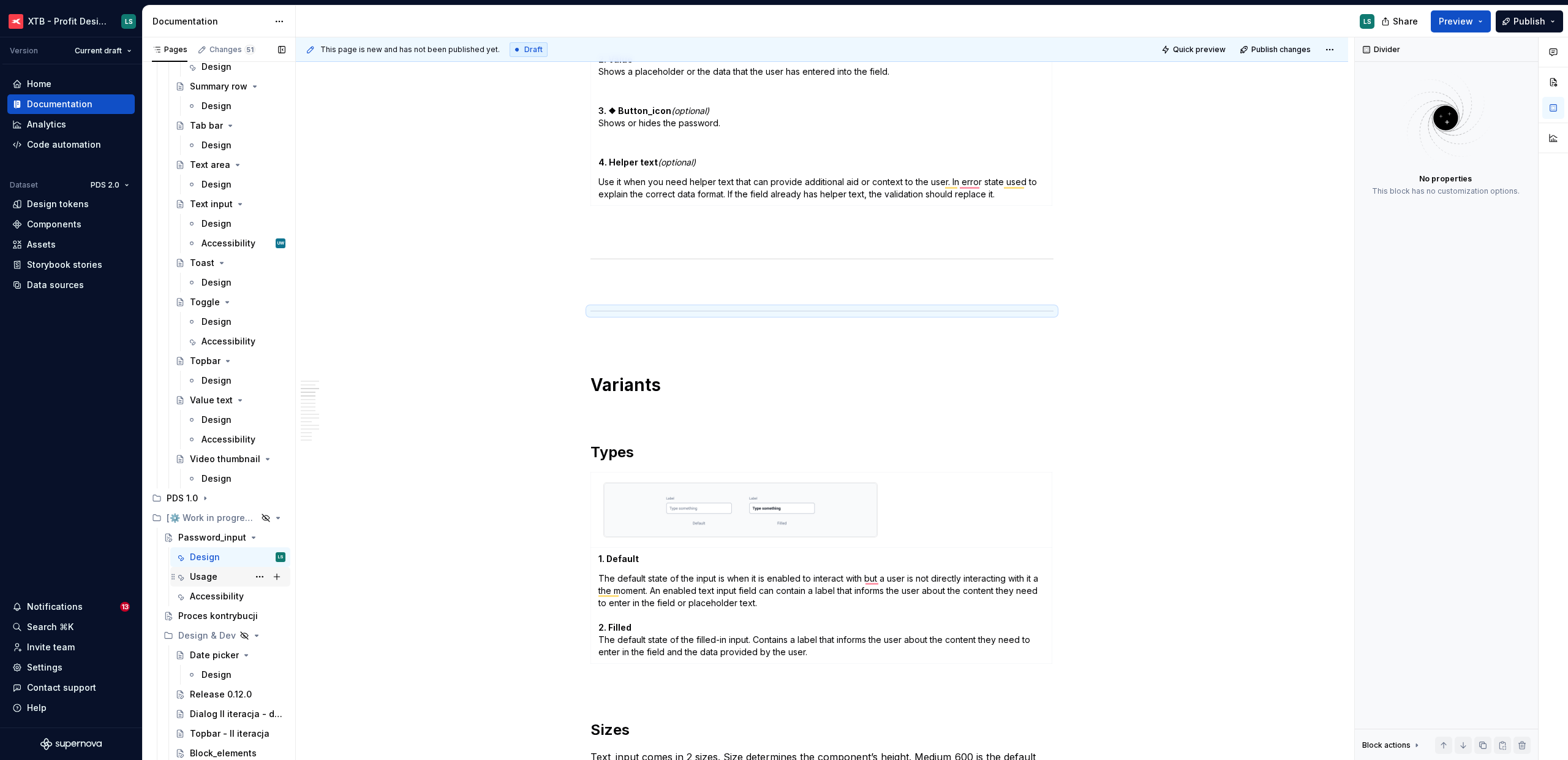
click at [206, 573] on div "Usage" at bounding box center [203, 577] width 28 height 12
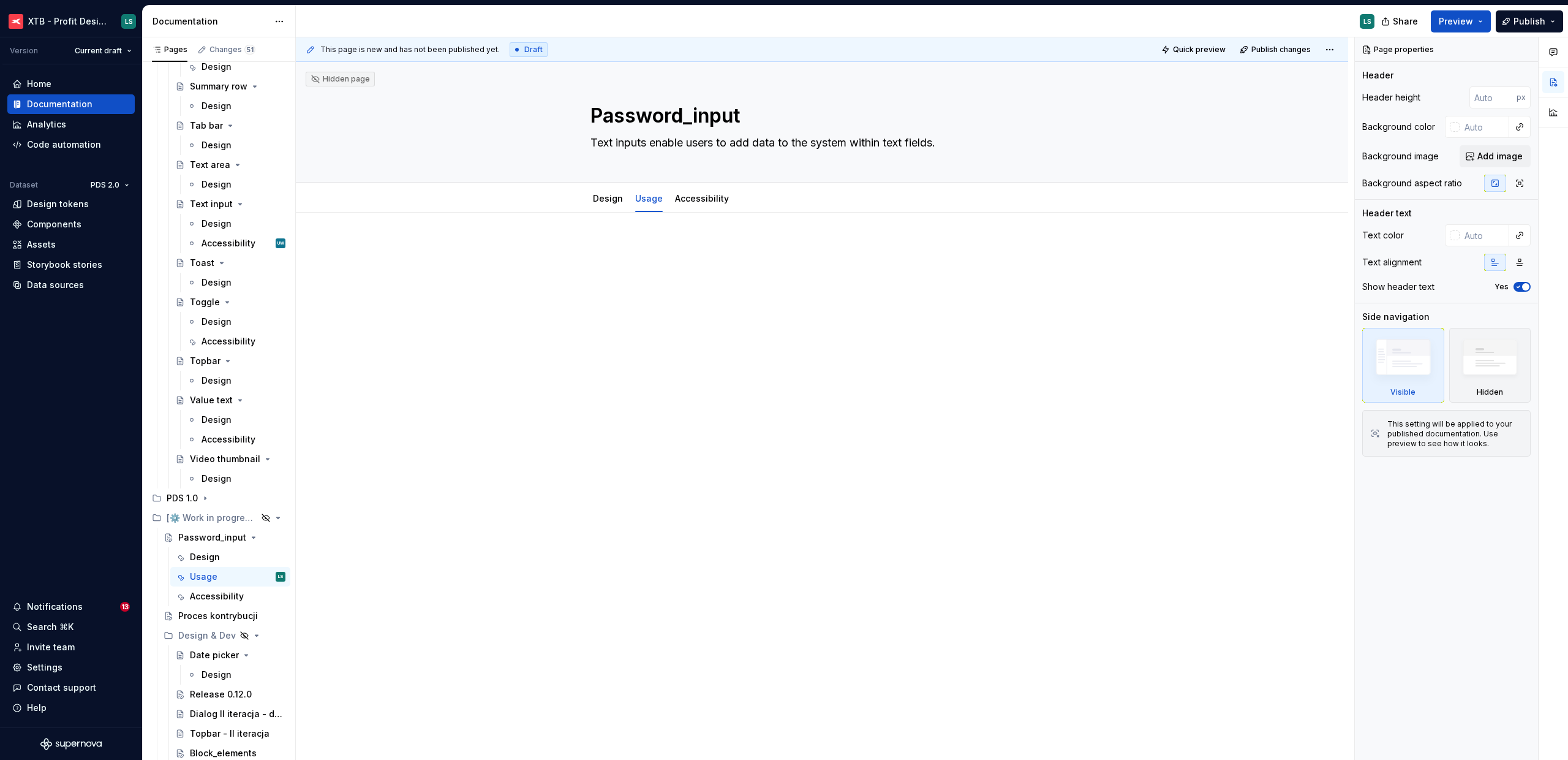
click at [635, 291] on div at bounding box center [821, 273] width 463 height 62
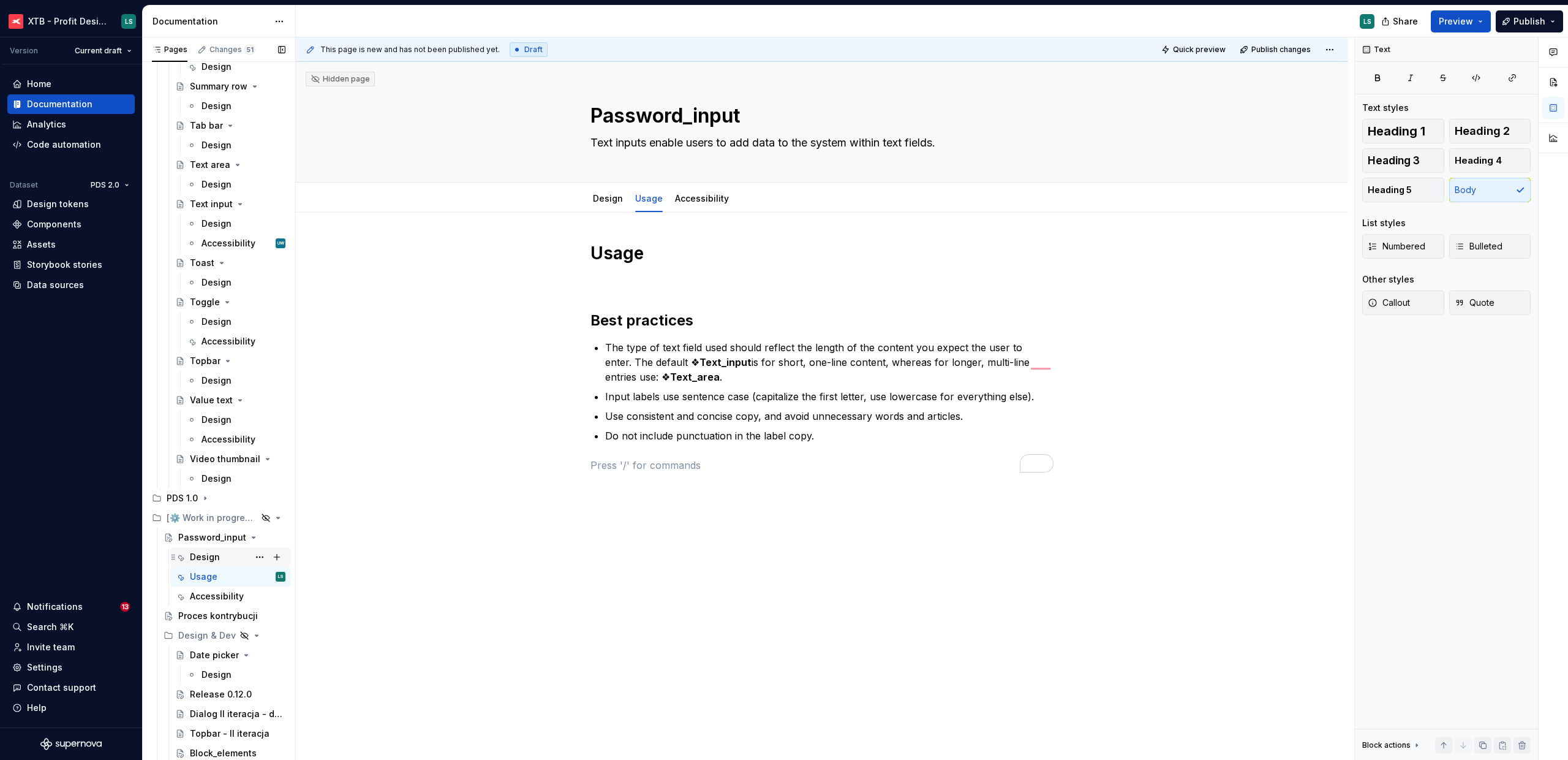
click at [233, 560] on div "Design" at bounding box center [237, 557] width 96 height 17
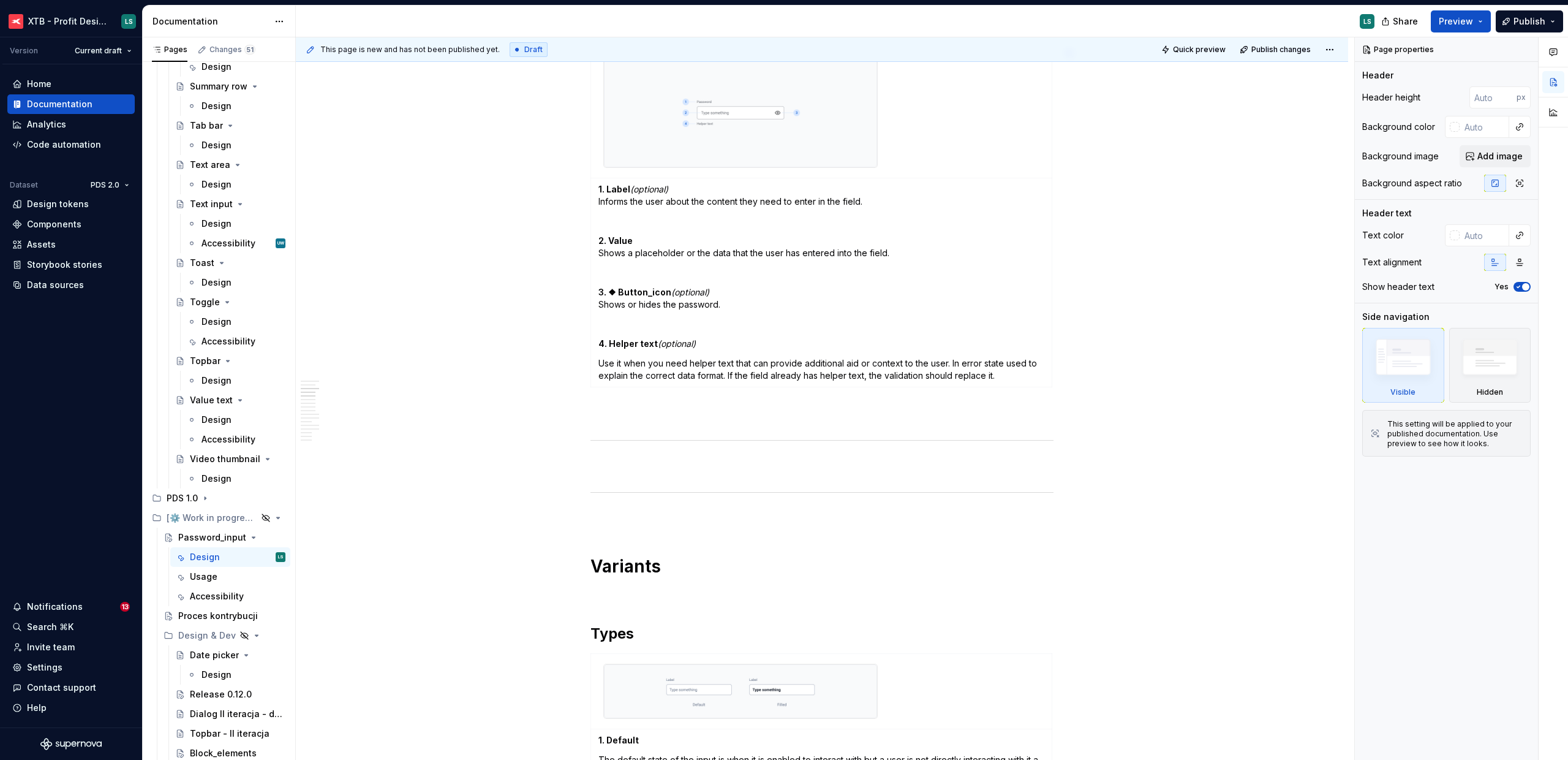
scroll to position [579, 0]
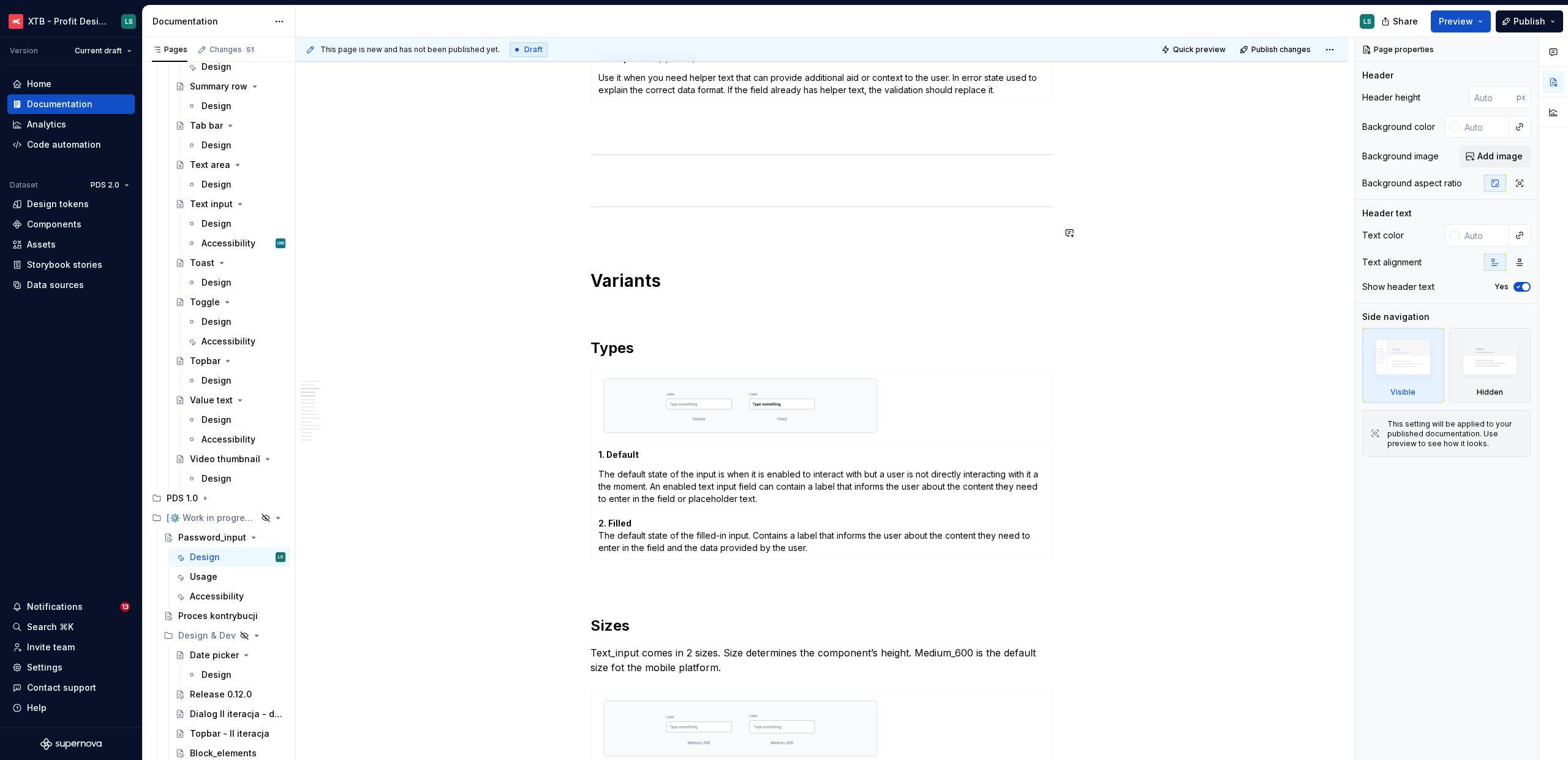
click at [671, 207] on div at bounding box center [821, 207] width 463 height 8
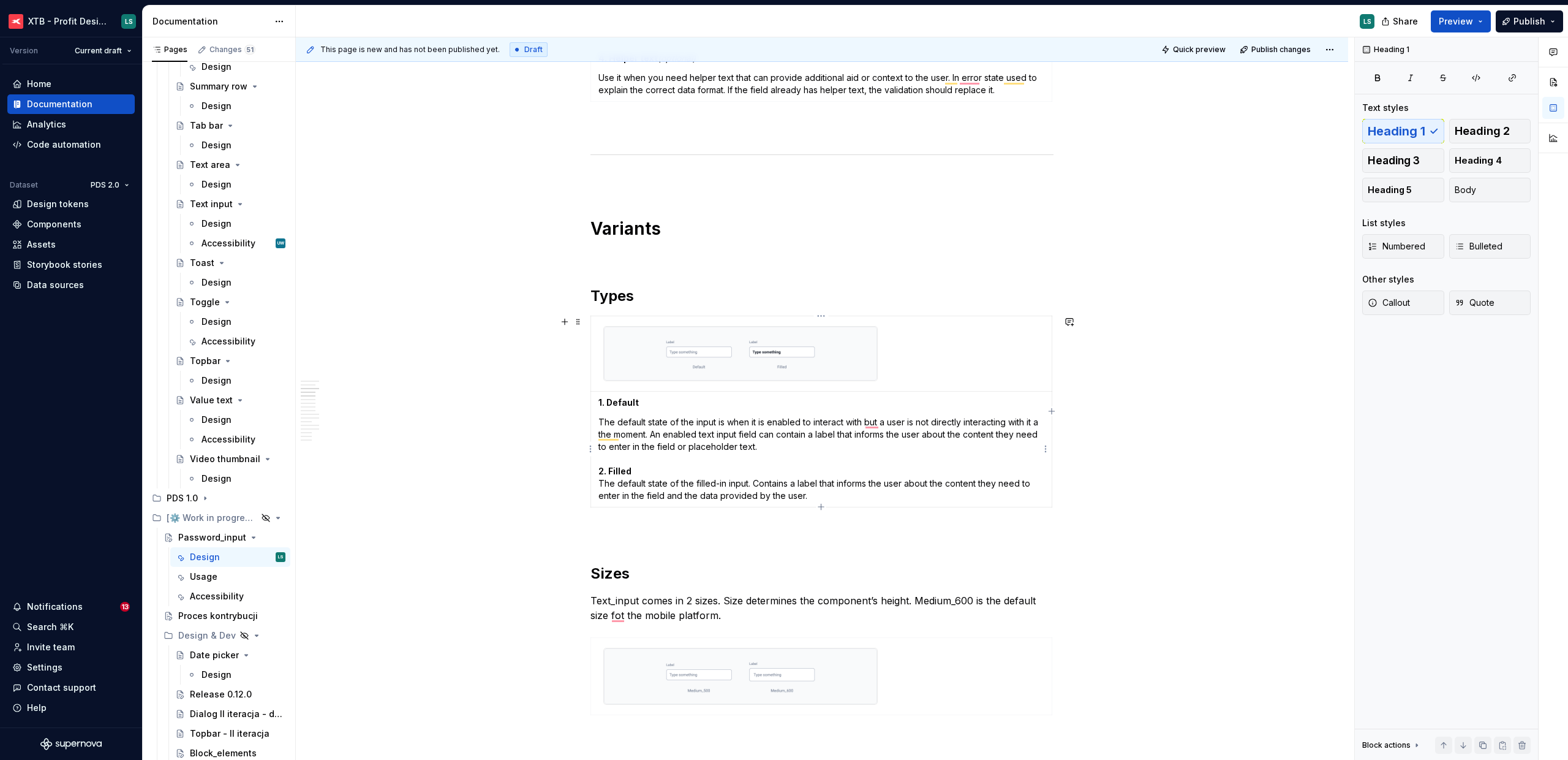
click at [633, 432] on p "The default state of the input is when it is enabled to interact with but a use…" at bounding box center [821, 459] width 446 height 86
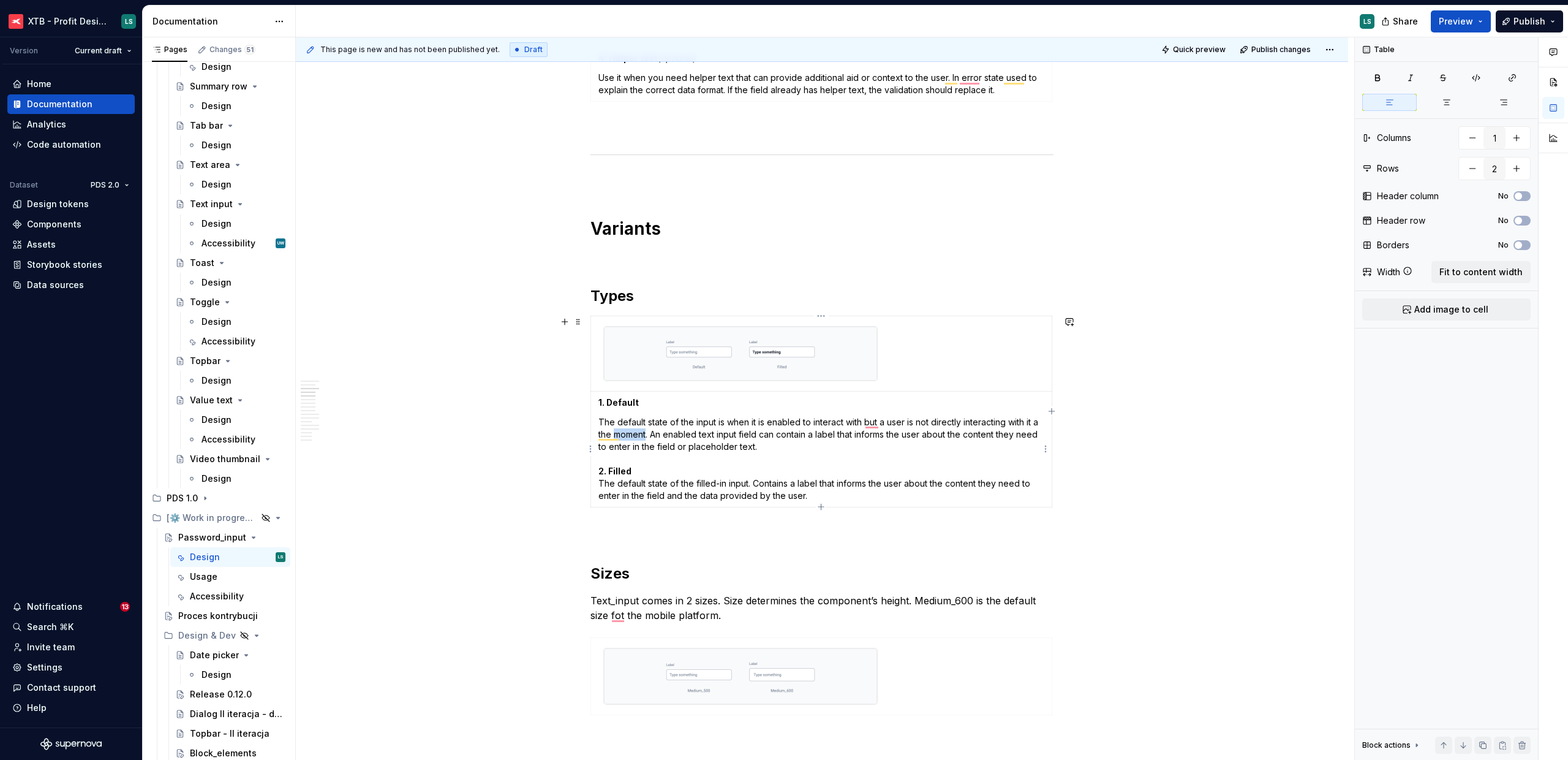
click at [633, 432] on p "The default state of the input is when it is enabled to interact with but a use…" at bounding box center [821, 459] width 446 height 86
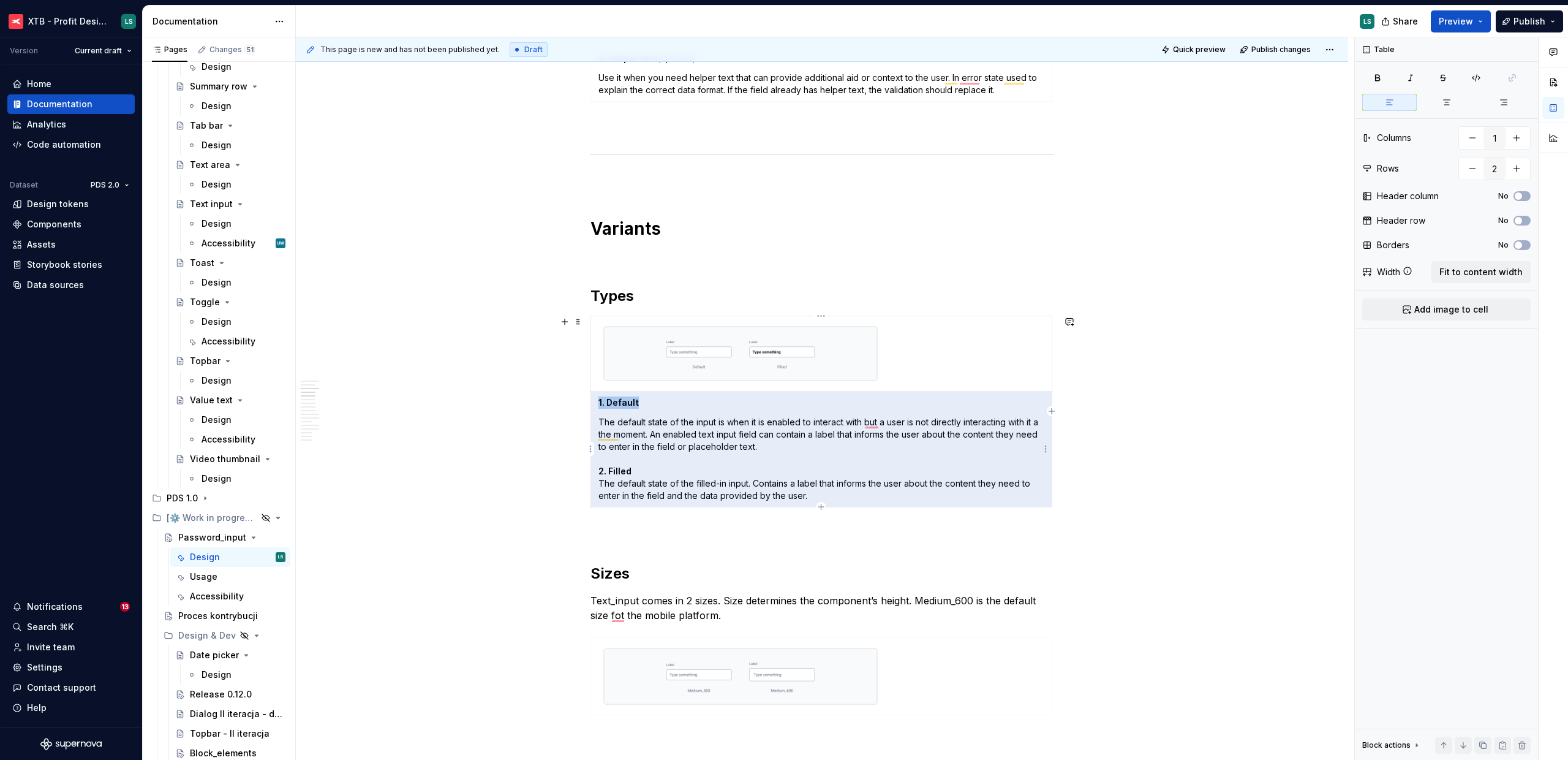
click at [633, 432] on p "The default state of the input is when it is enabled to interact with but a use…" at bounding box center [821, 459] width 446 height 86
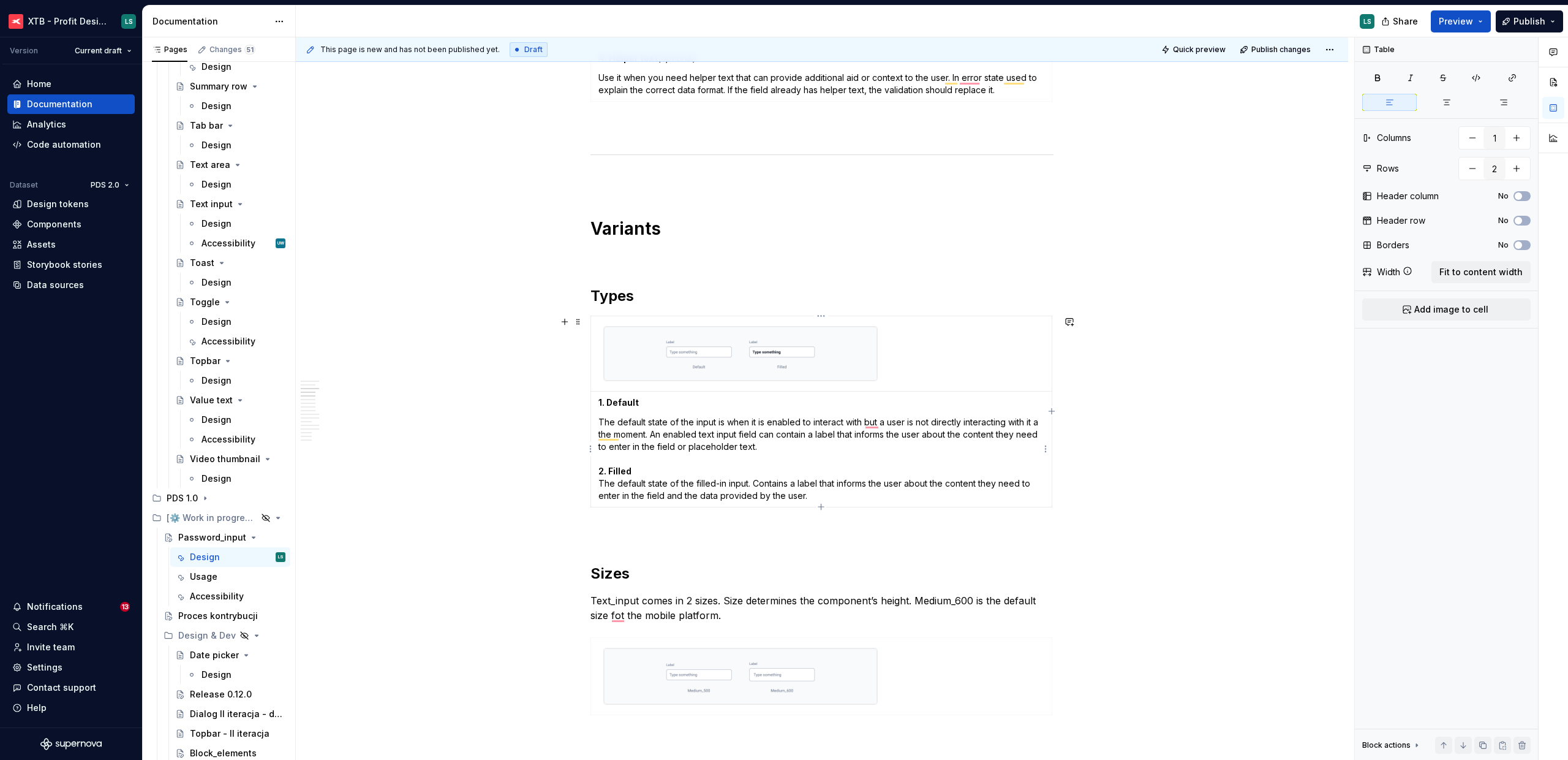
click at [809, 446] on p "The default state of the input is when it is enabled to interact with but a use…" at bounding box center [821, 459] width 446 height 86
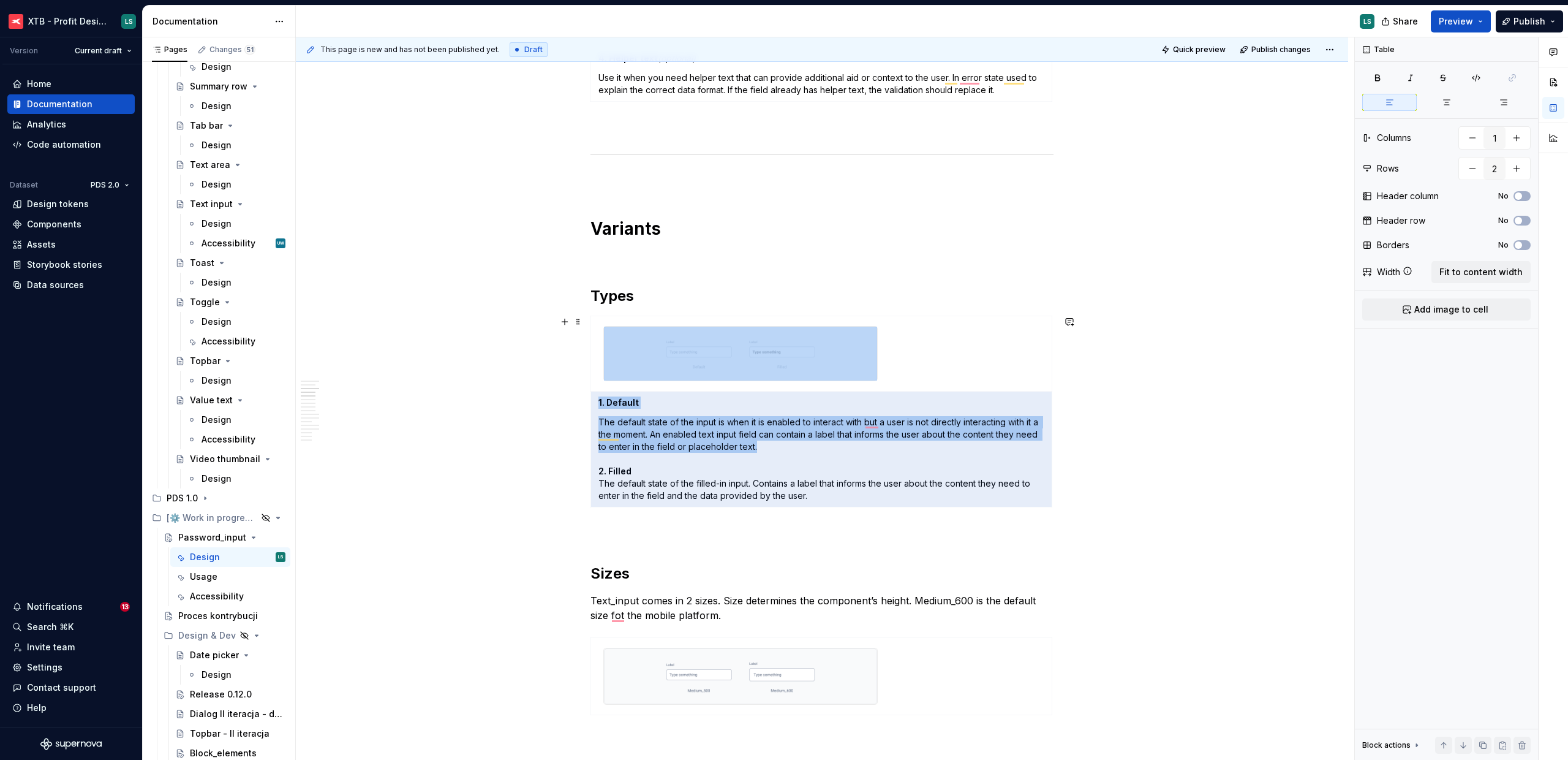
drag, startPoint x: 818, startPoint y: 448, endPoint x: 572, endPoint y: 419, distance: 247.7
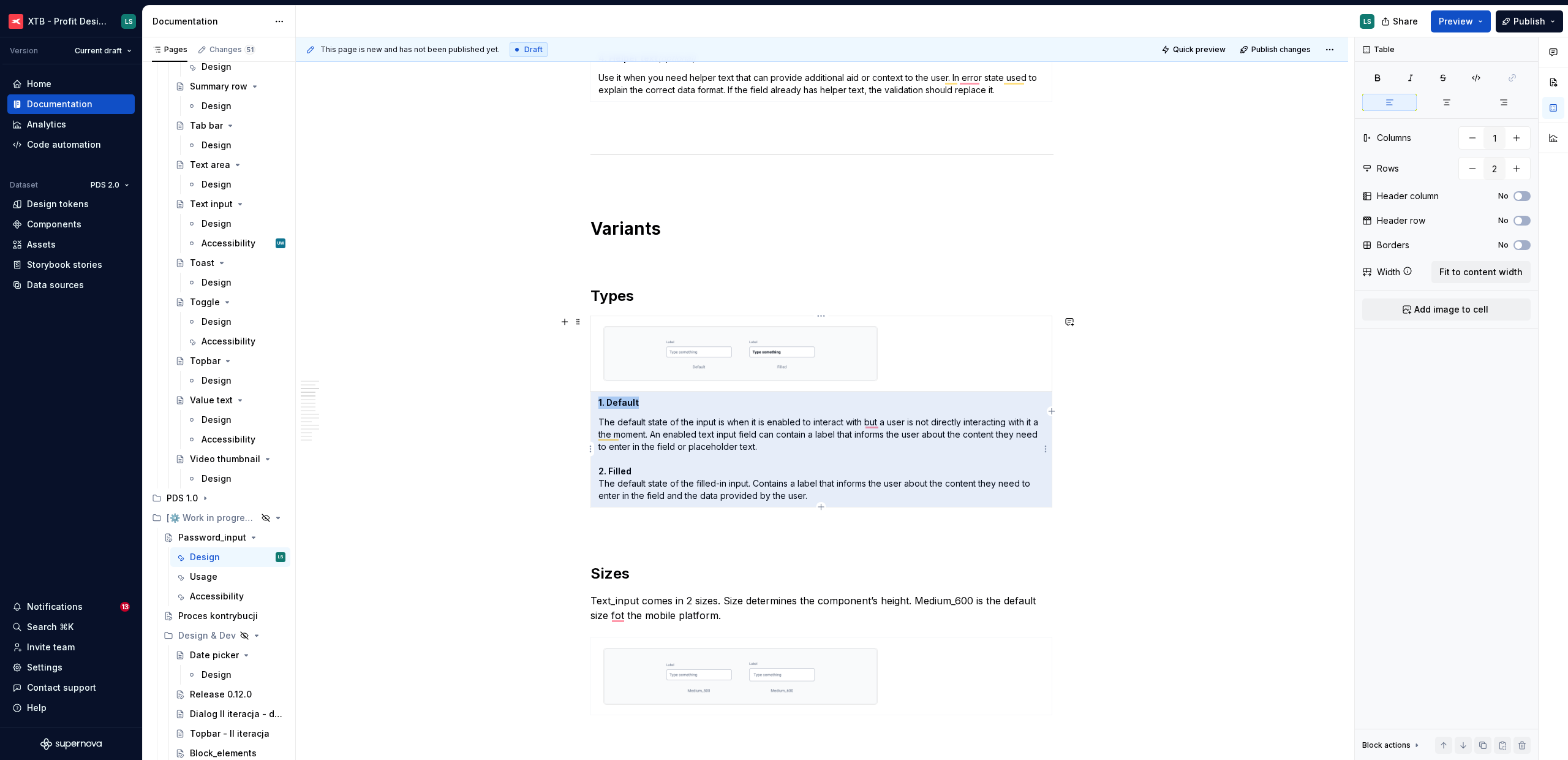
click at [771, 443] on p "The default state of the input is when it is enabled to interact with but a use…" at bounding box center [821, 459] width 446 height 86
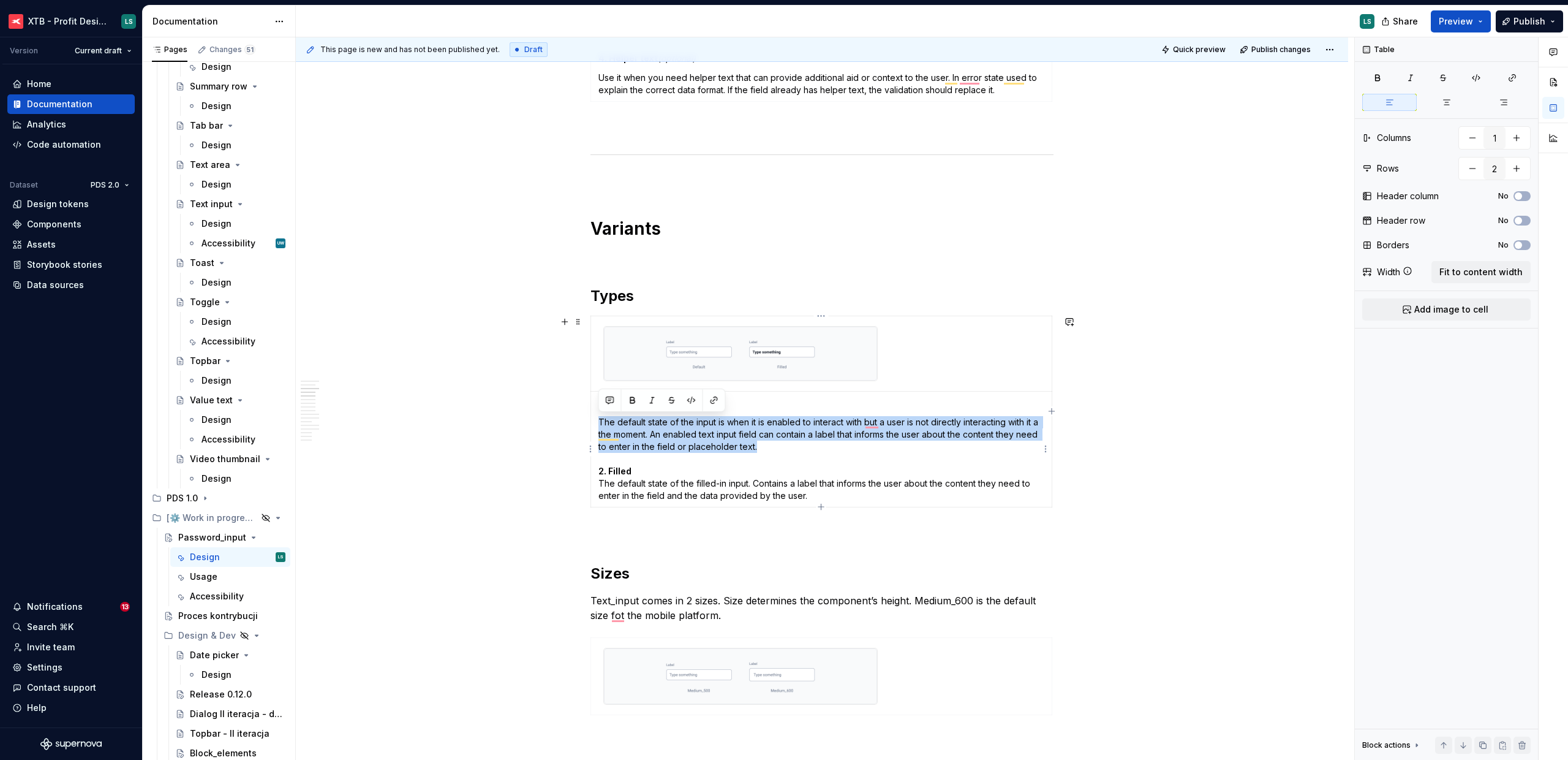
drag, startPoint x: 803, startPoint y: 444, endPoint x: 596, endPoint y: 420, distance: 208.4
click at [596, 420] on td "1. Default The default state of the input is when it is enabled to interact wit…" at bounding box center [821, 449] width 462 height 116
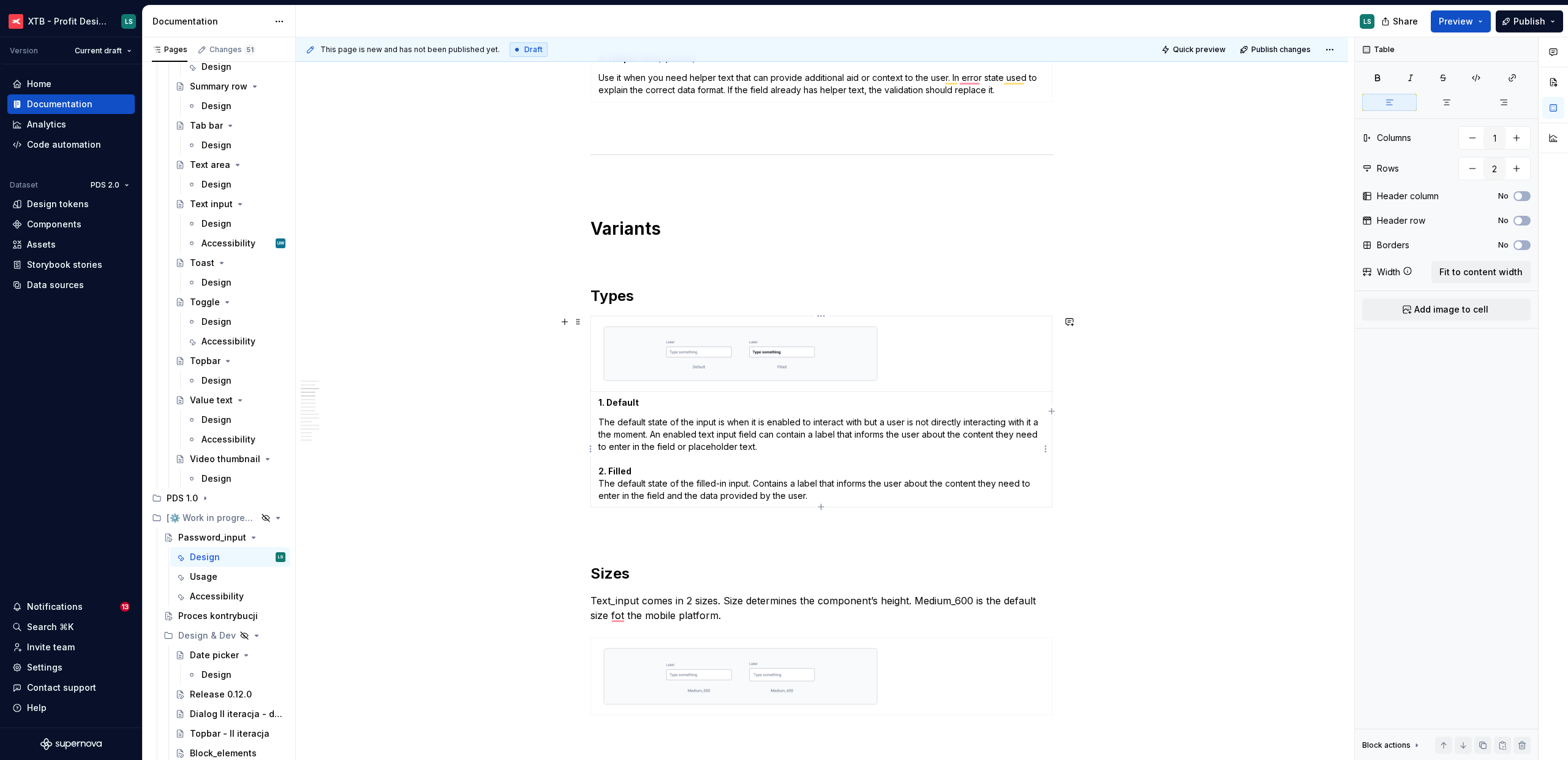
click at [794, 374] on img "To enrich screen reader interactions, please activate Accessibility in Grammarl…" at bounding box center [740, 353] width 274 height 53
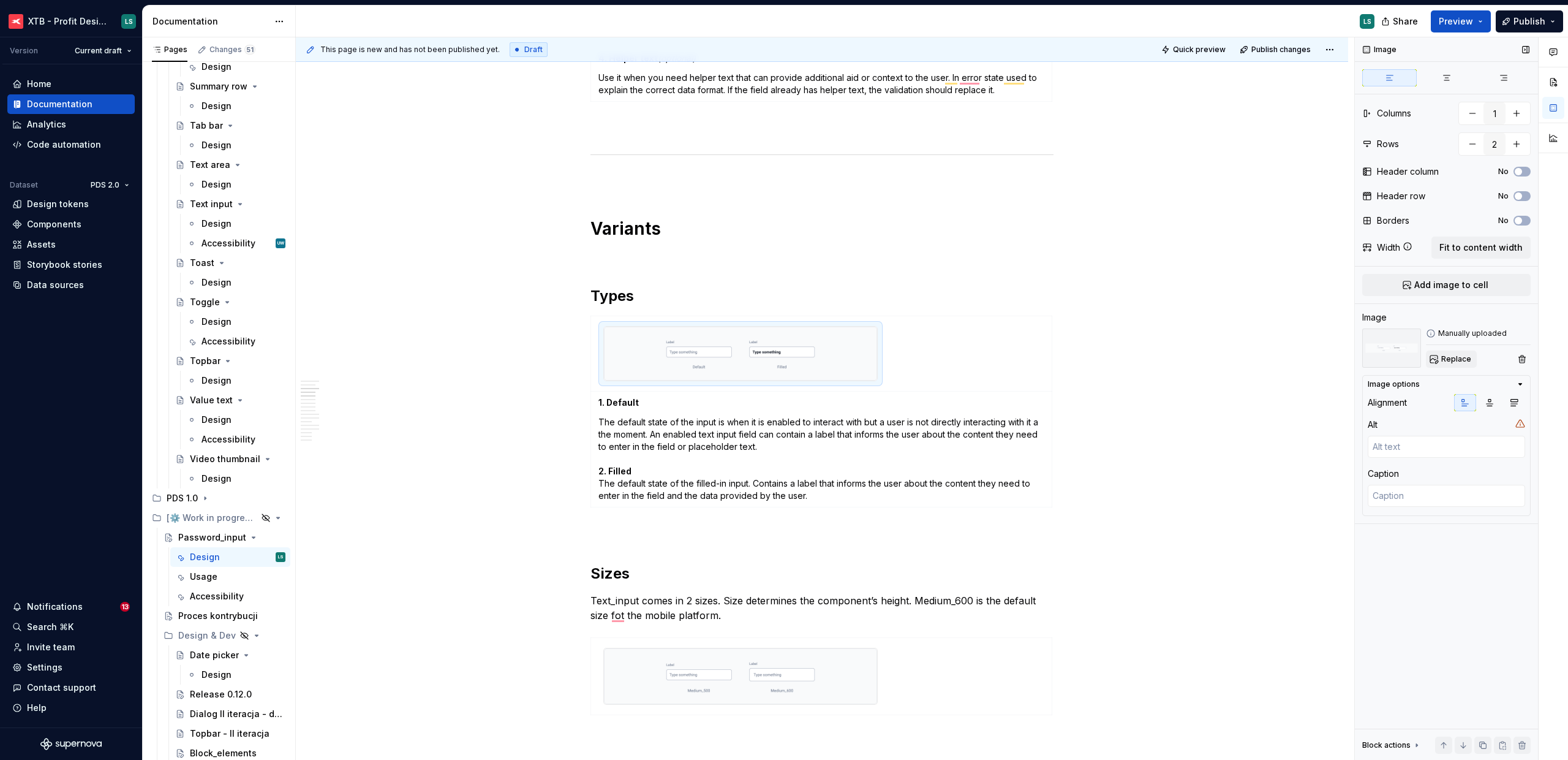
click at [1459, 360] on span "Replace" at bounding box center [1456, 359] width 30 height 10
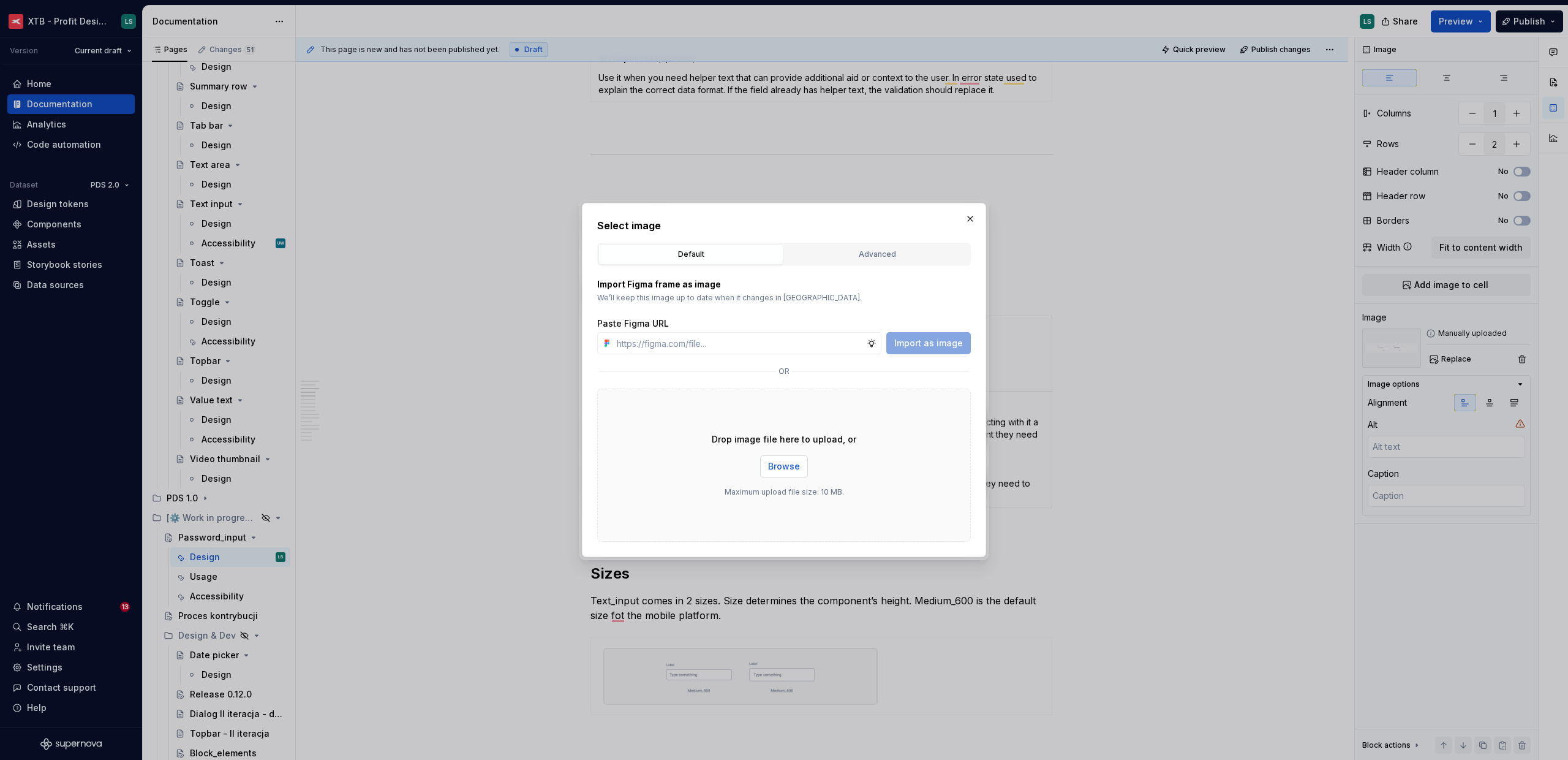
click at [774, 468] on span "Browse" at bounding box center [784, 466] width 32 height 12
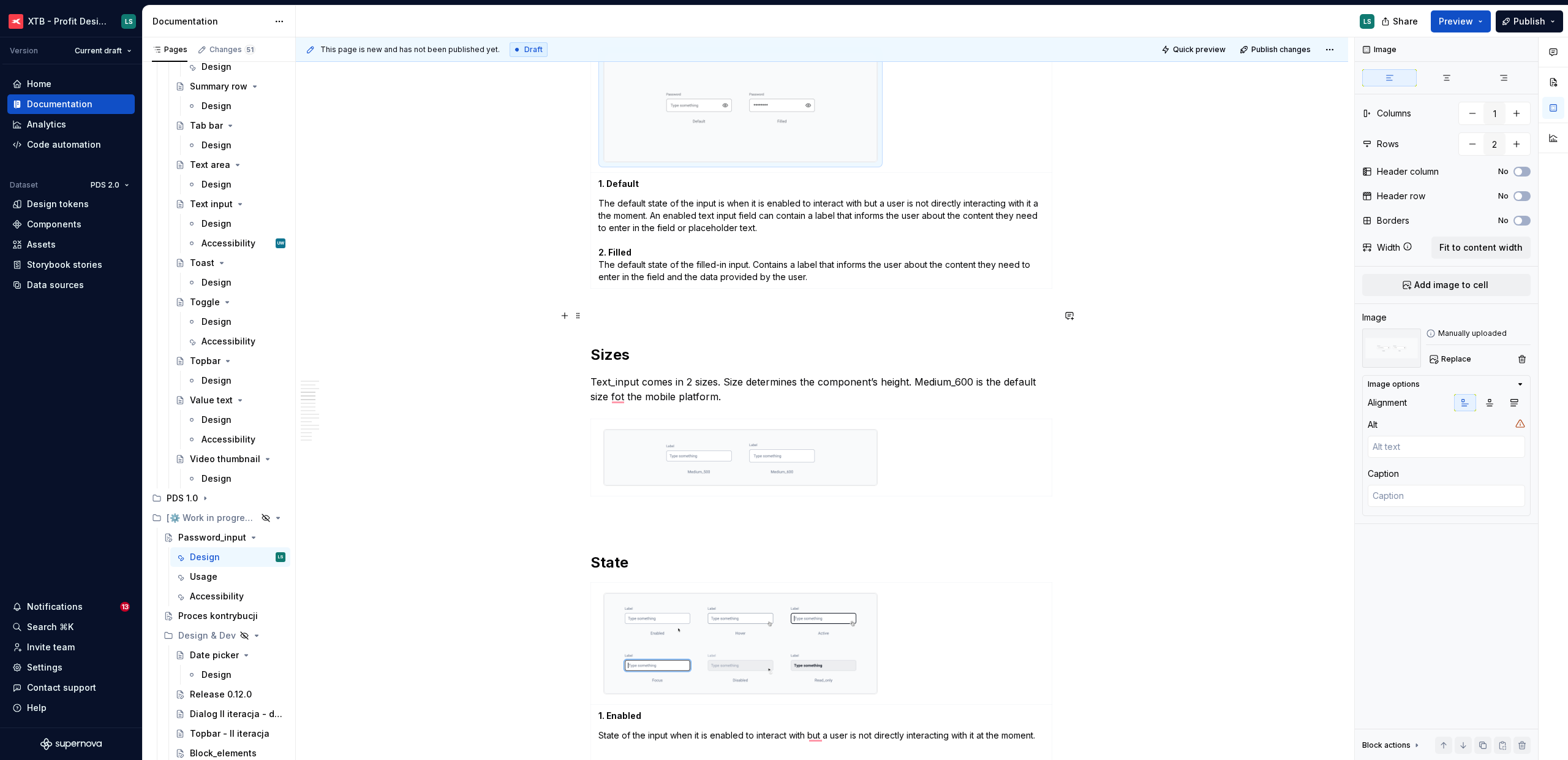
scroll to position [853, 0]
type textarea "*"
type input "1"
click at [811, 447] on img "To enrich screen reader interactions, please activate Accessibility in Grammarl…" at bounding box center [740, 457] width 274 height 55
click at [1448, 361] on span "Replace" at bounding box center [1456, 359] width 30 height 10
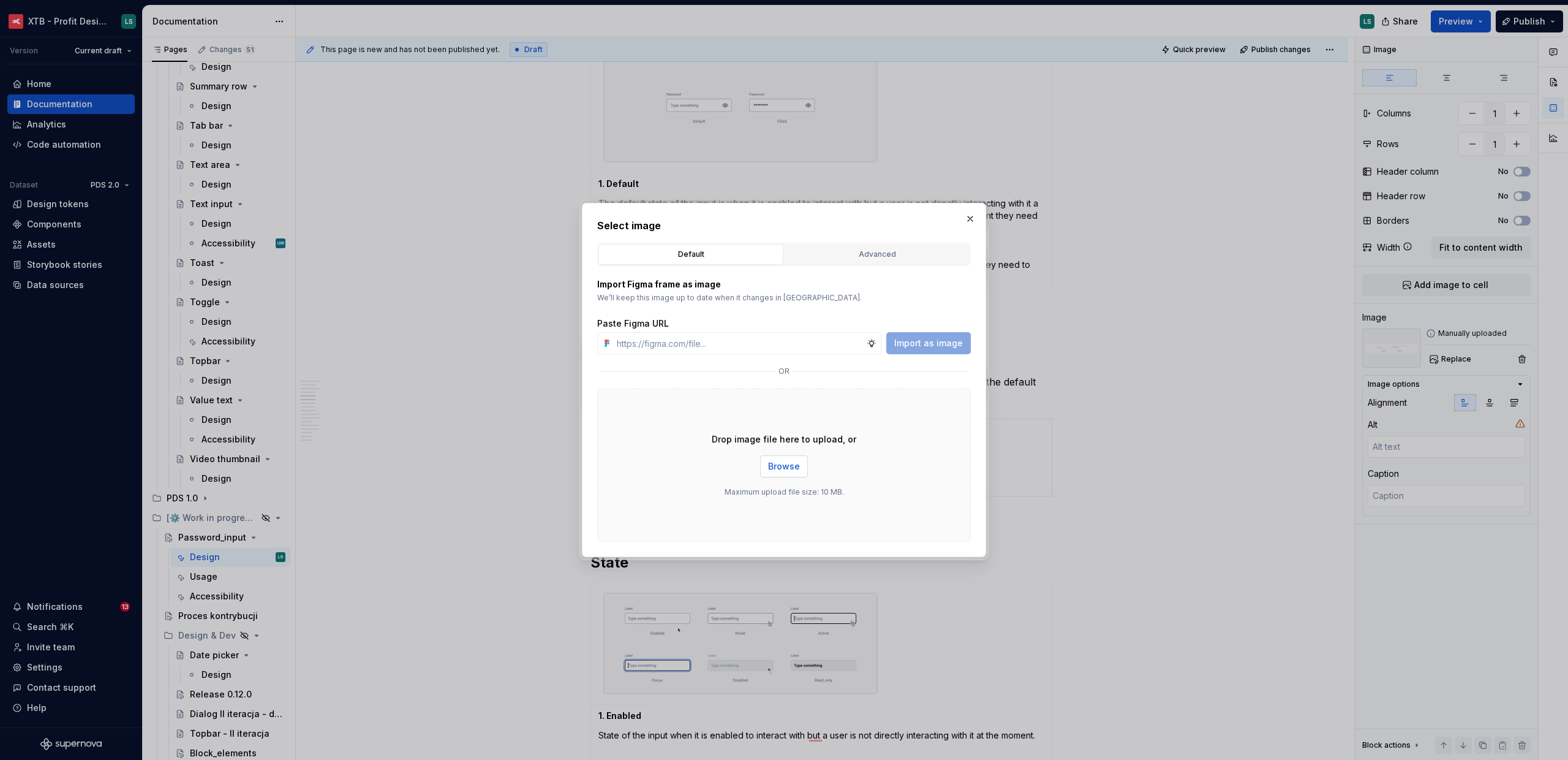
click at [794, 465] on span "Browse" at bounding box center [784, 466] width 32 height 12
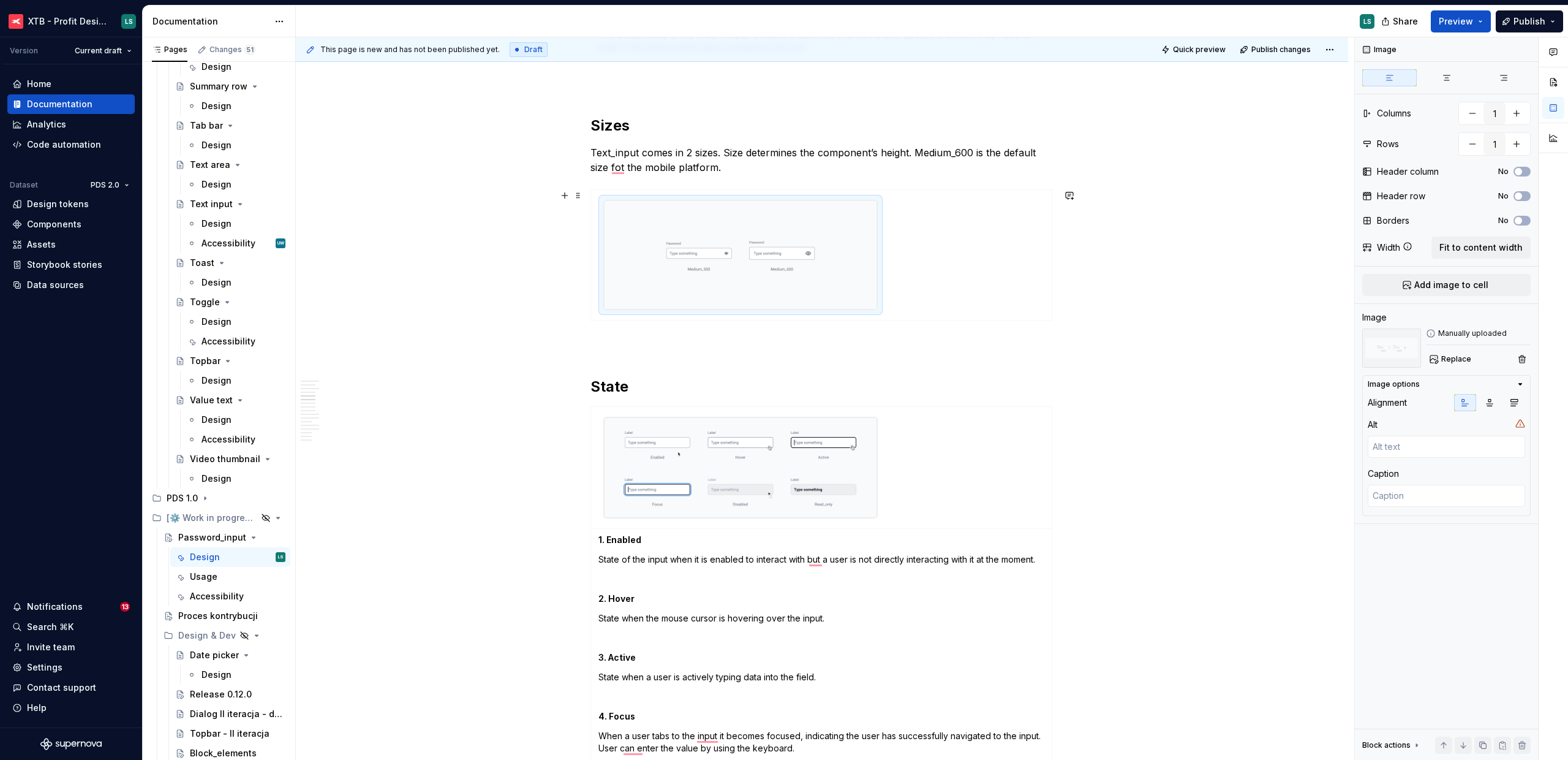
scroll to position [1094, 0]
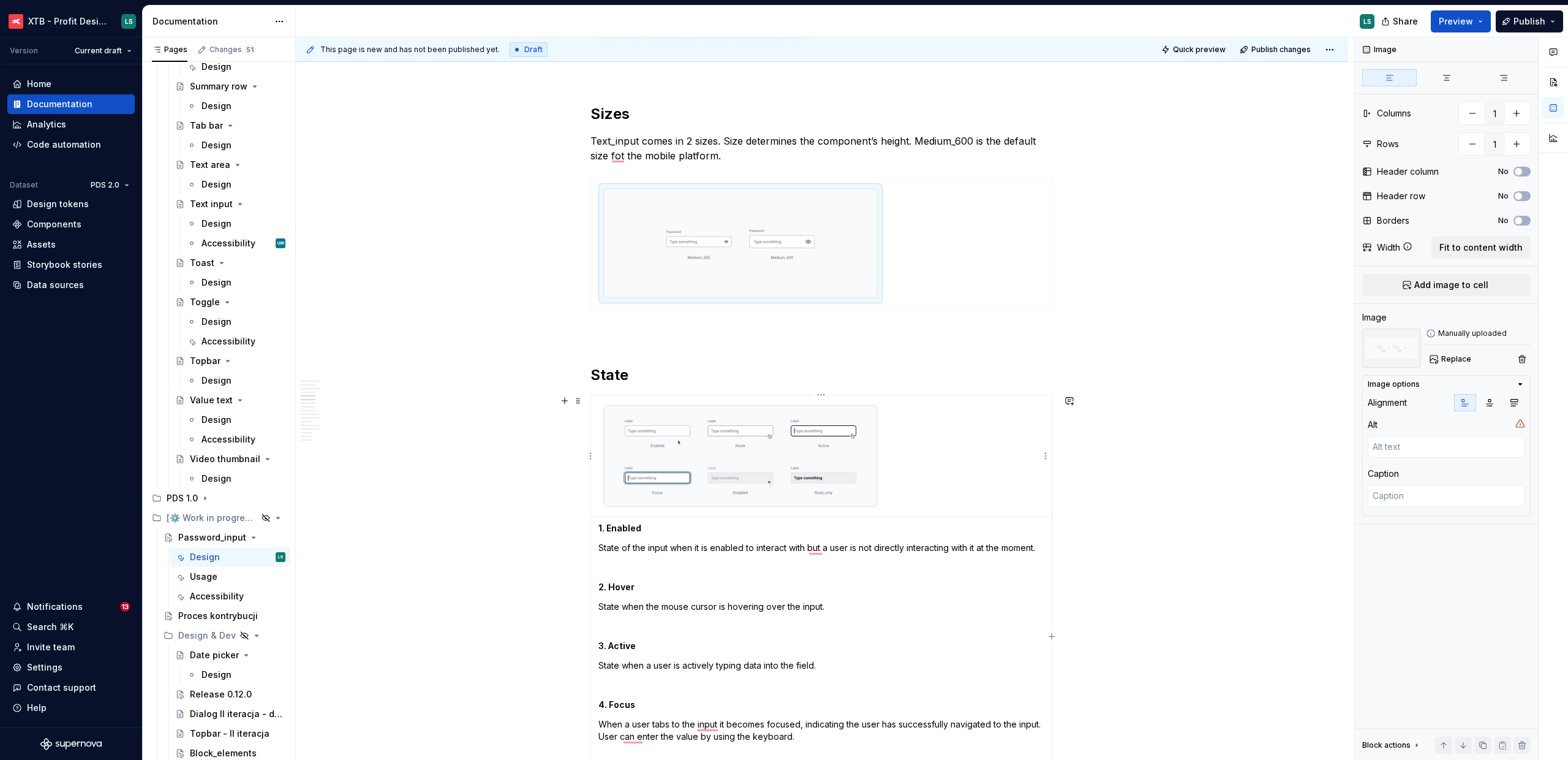
type textarea "*"
type input "2"
click at [797, 459] on img "To enrich screen reader interactions, please activate Accessibility in Grammarl…" at bounding box center [740, 456] width 274 height 100
click at [1457, 356] on span "Replace" at bounding box center [1456, 359] width 30 height 10
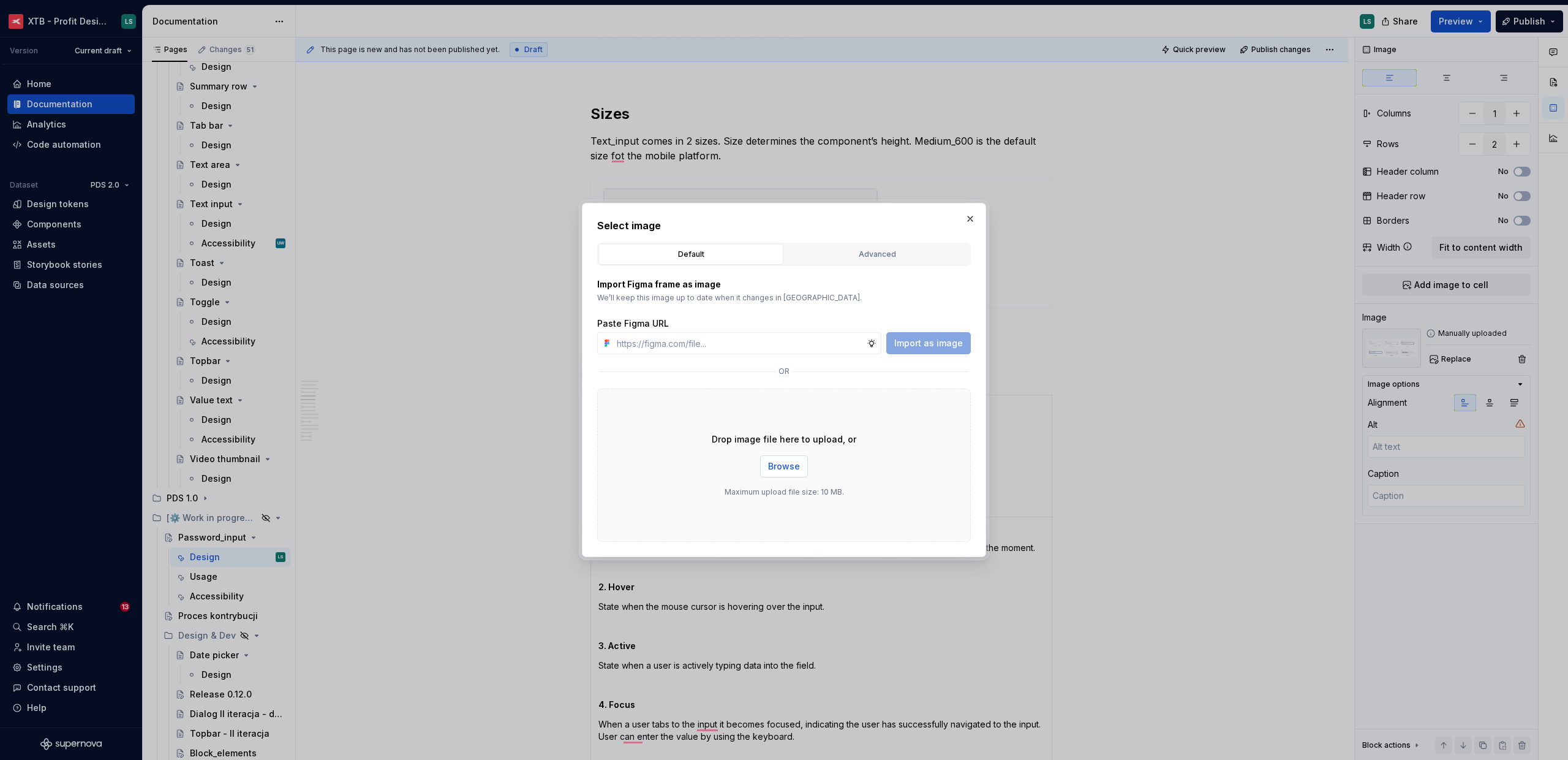
click at [778, 459] on button "Browse" at bounding box center [784, 466] width 48 height 22
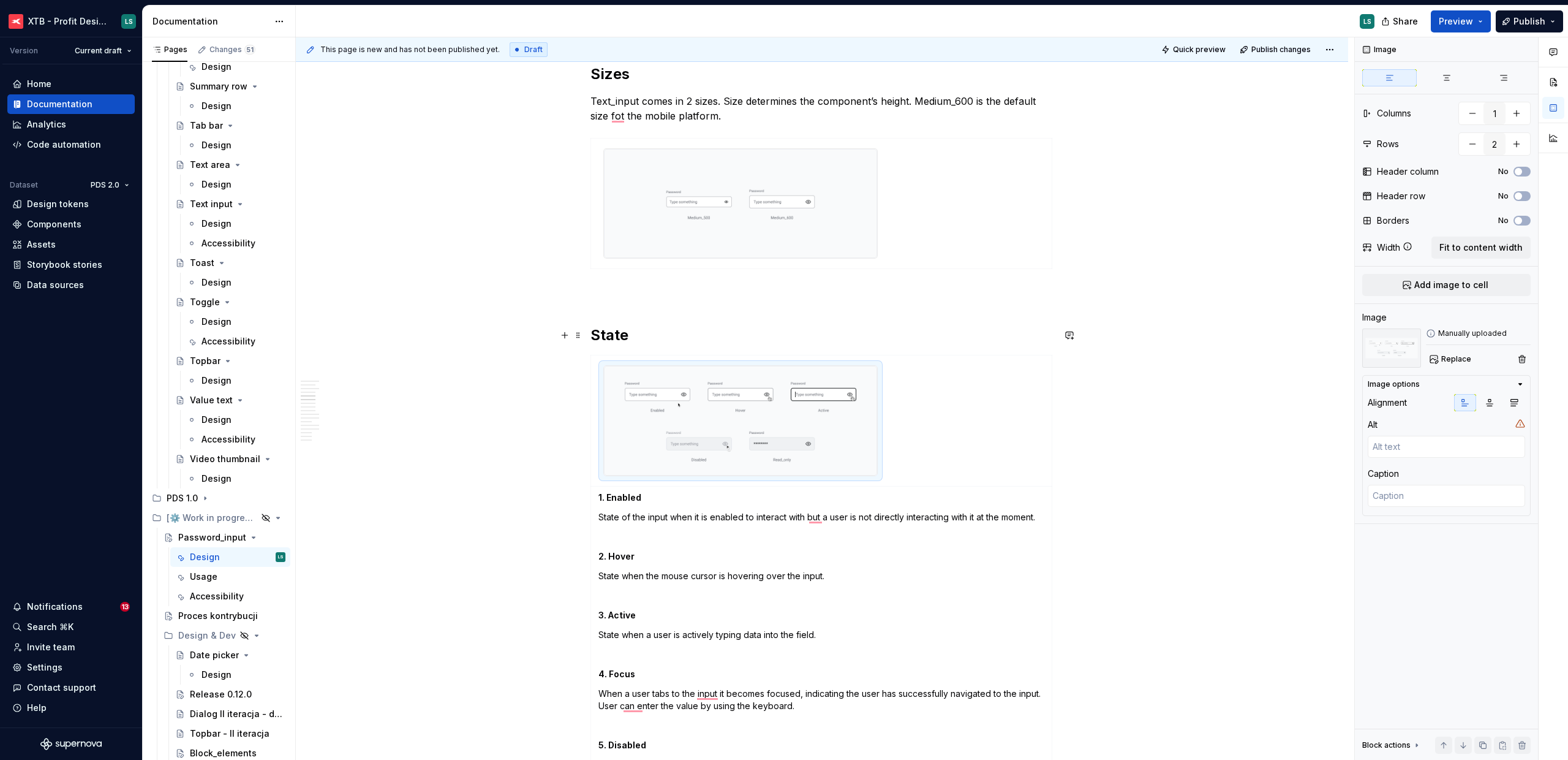
scroll to position [1323, 0]
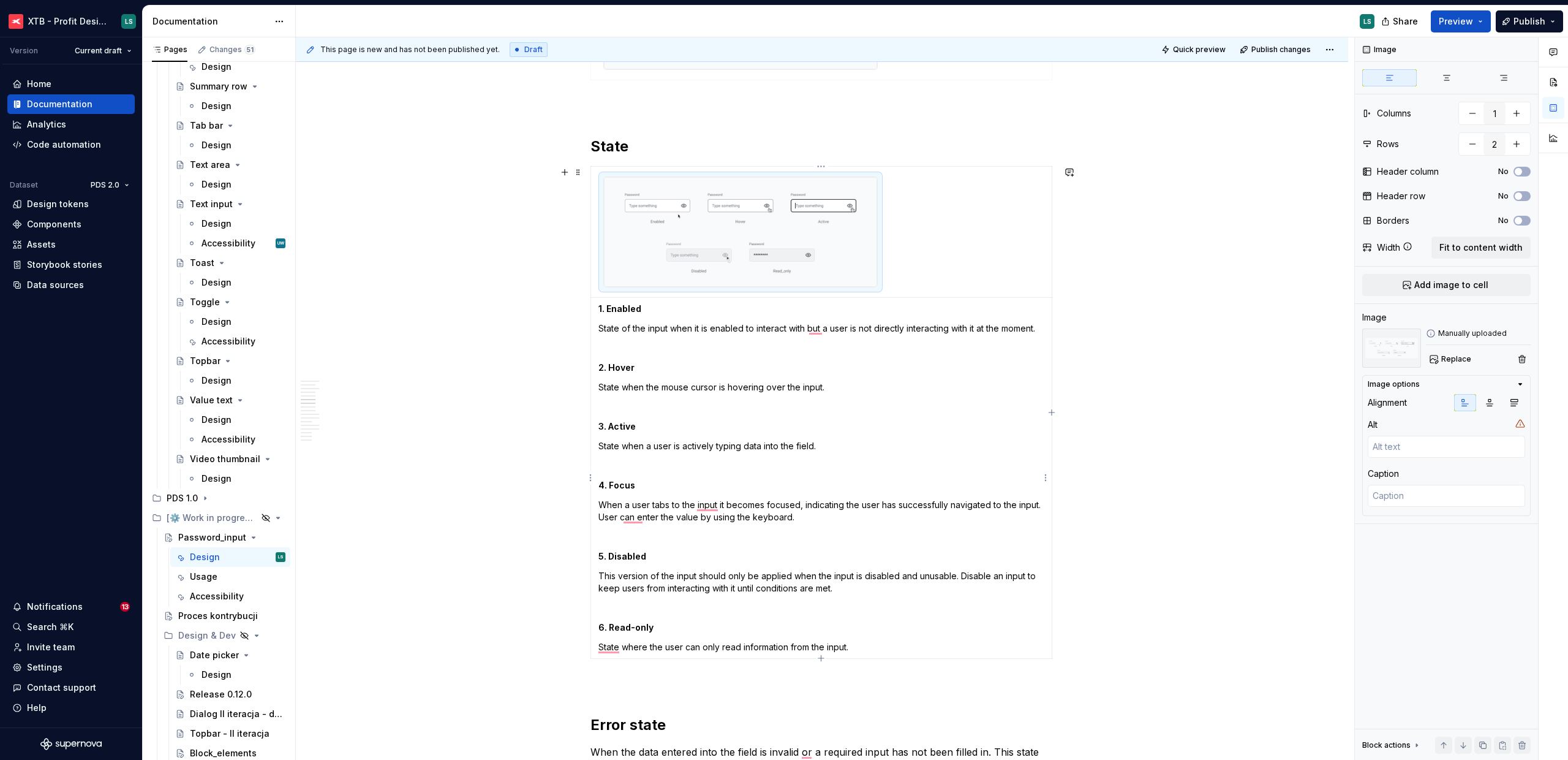
type textarea "*"
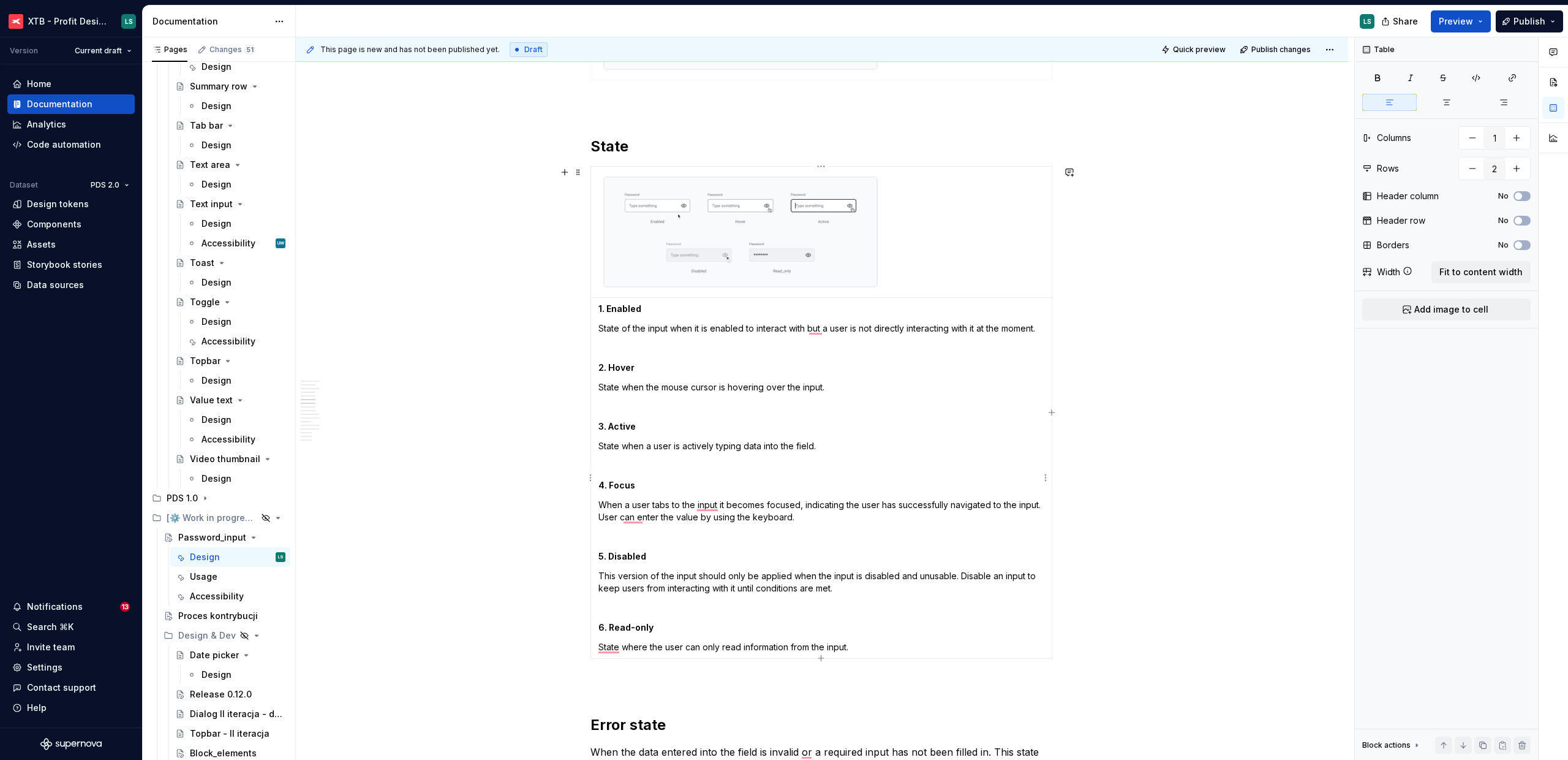
click at [901, 519] on p "When a user tabs to the input it becomes focused, indicating the user has succe…" at bounding box center [821, 511] width 446 height 25
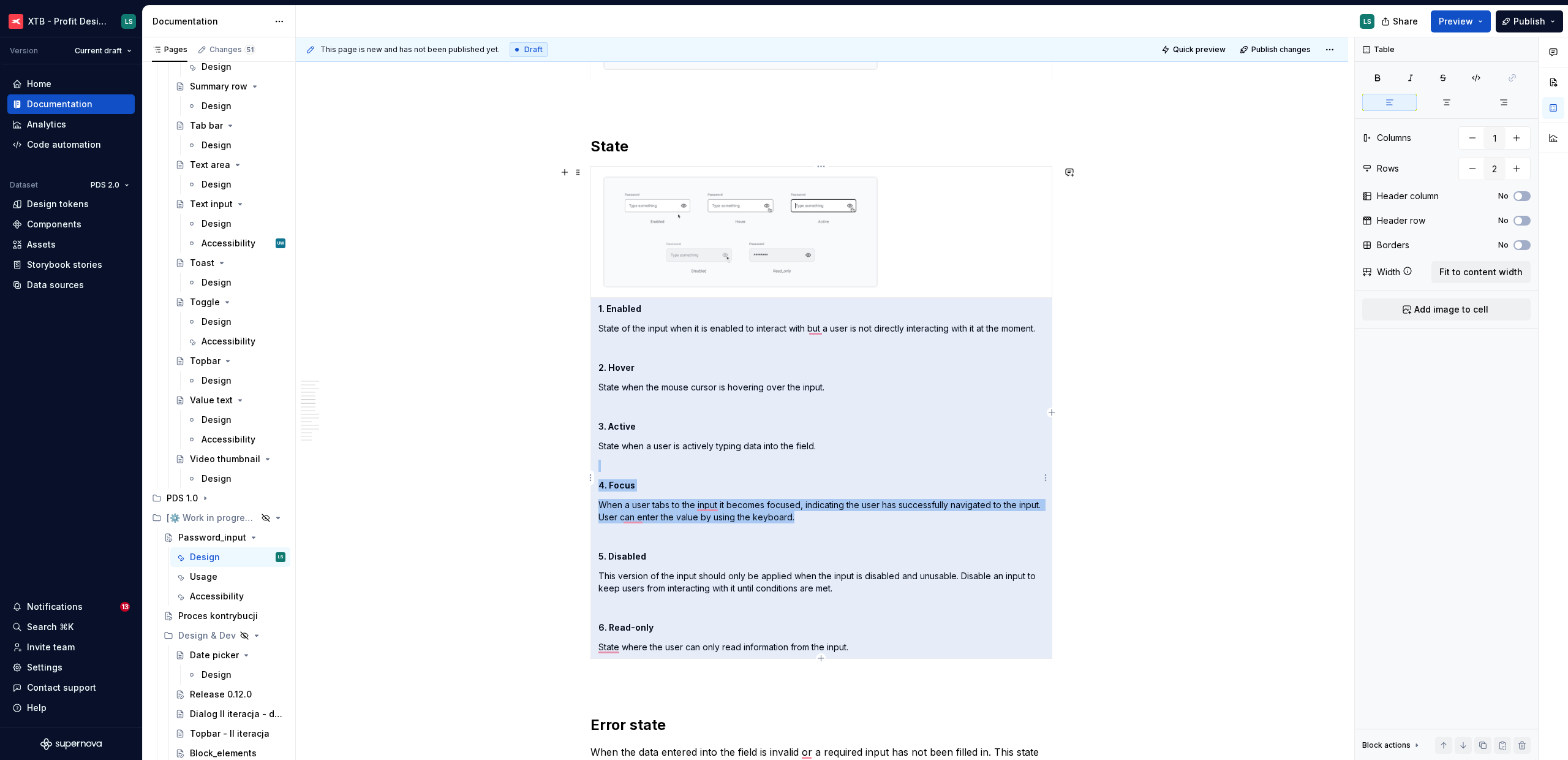
drag, startPoint x: 861, startPoint y: 516, endPoint x: 610, endPoint y: 456, distance: 258.1
click at [609, 456] on td "1. Enabled State of the input when it is enabled to interact with but a user is…" at bounding box center [821, 478] width 462 height 361
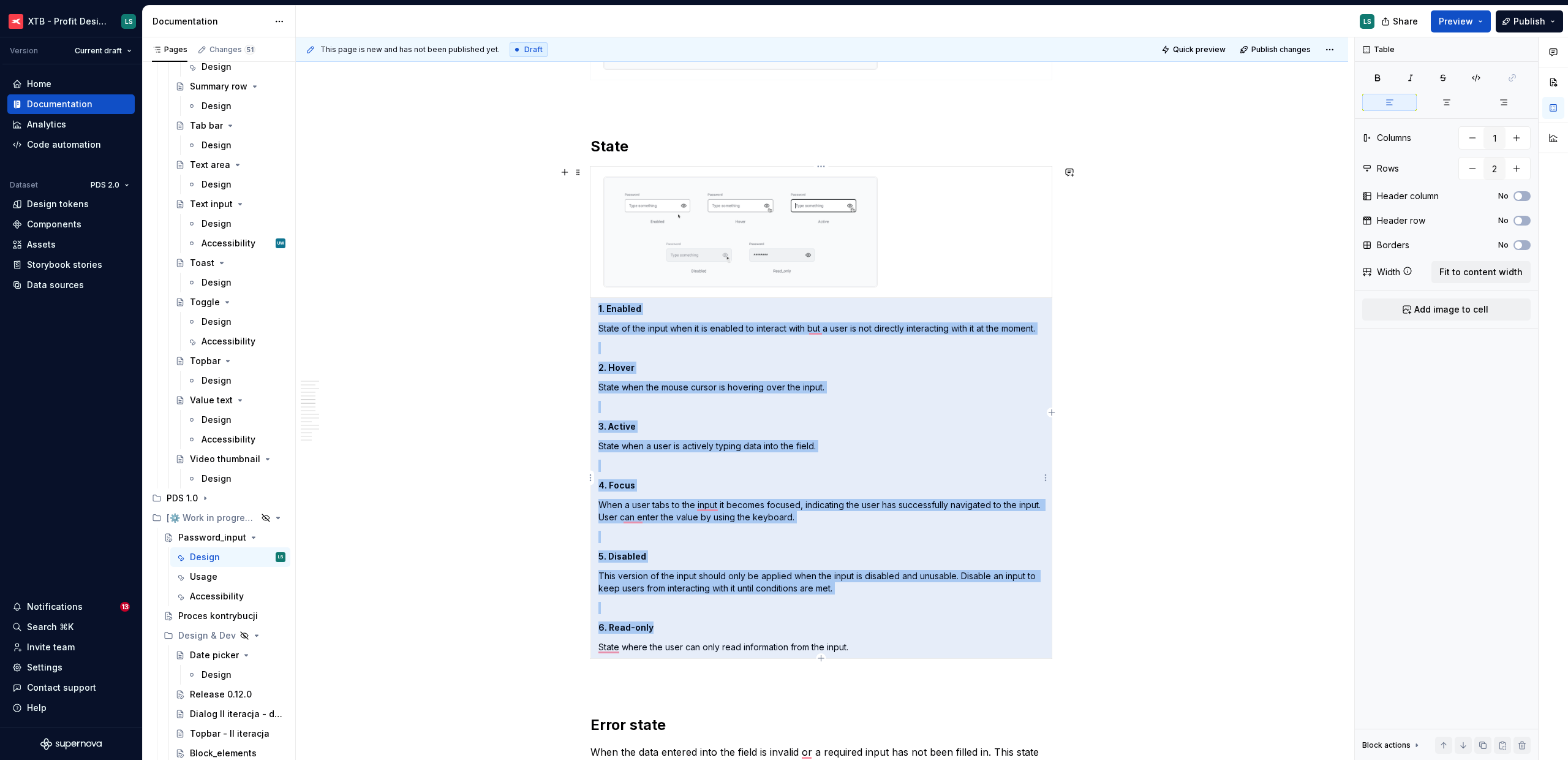
click at [651, 466] on p "To enrich screen reader interactions, please activate Accessibility in Grammarl…" at bounding box center [821, 466] width 446 height 12
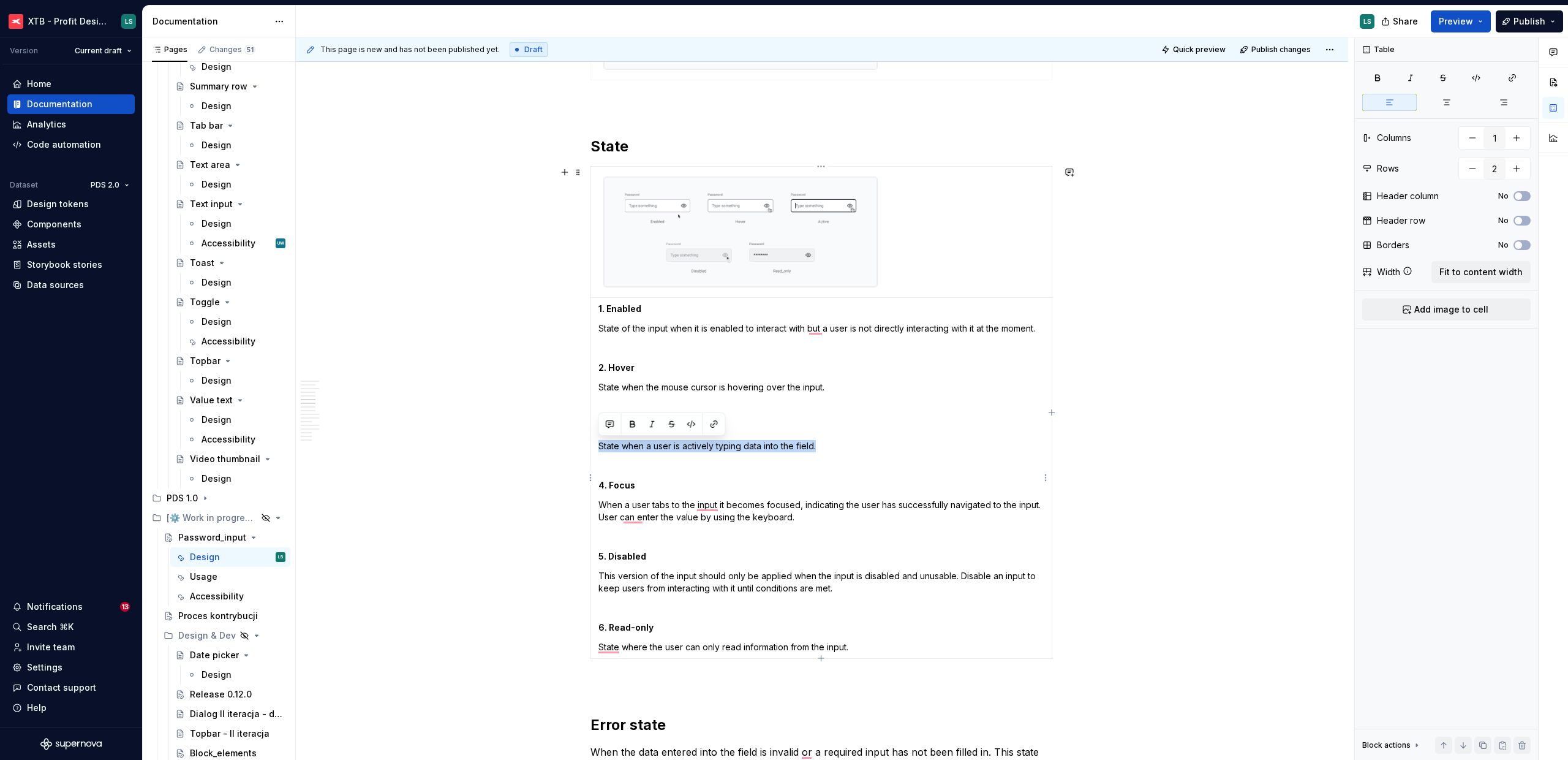
drag, startPoint x: 766, startPoint y: 444, endPoint x: 596, endPoint y: 444, distance: 170.0
click at [596, 444] on td "1. Enabled State of the input when it is enabled to interact with but a user is…" at bounding box center [821, 478] width 462 height 361
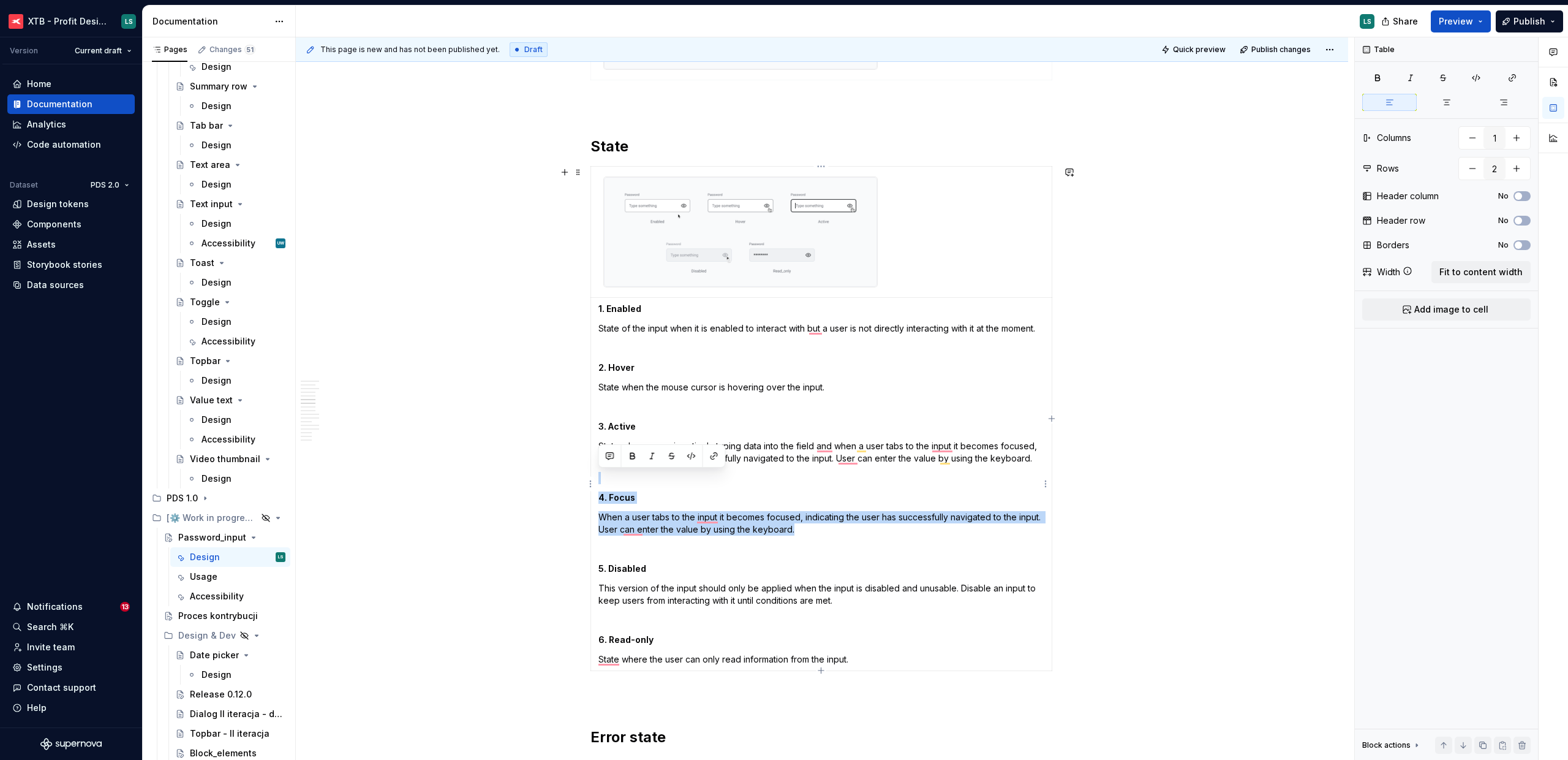
drag, startPoint x: 775, startPoint y: 526, endPoint x: 639, endPoint y: 481, distance: 143.3
click at [639, 481] on td "1. Enabled State of the input when it is enabled to interact with but a user is…" at bounding box center [821, 484] width 462 height 373
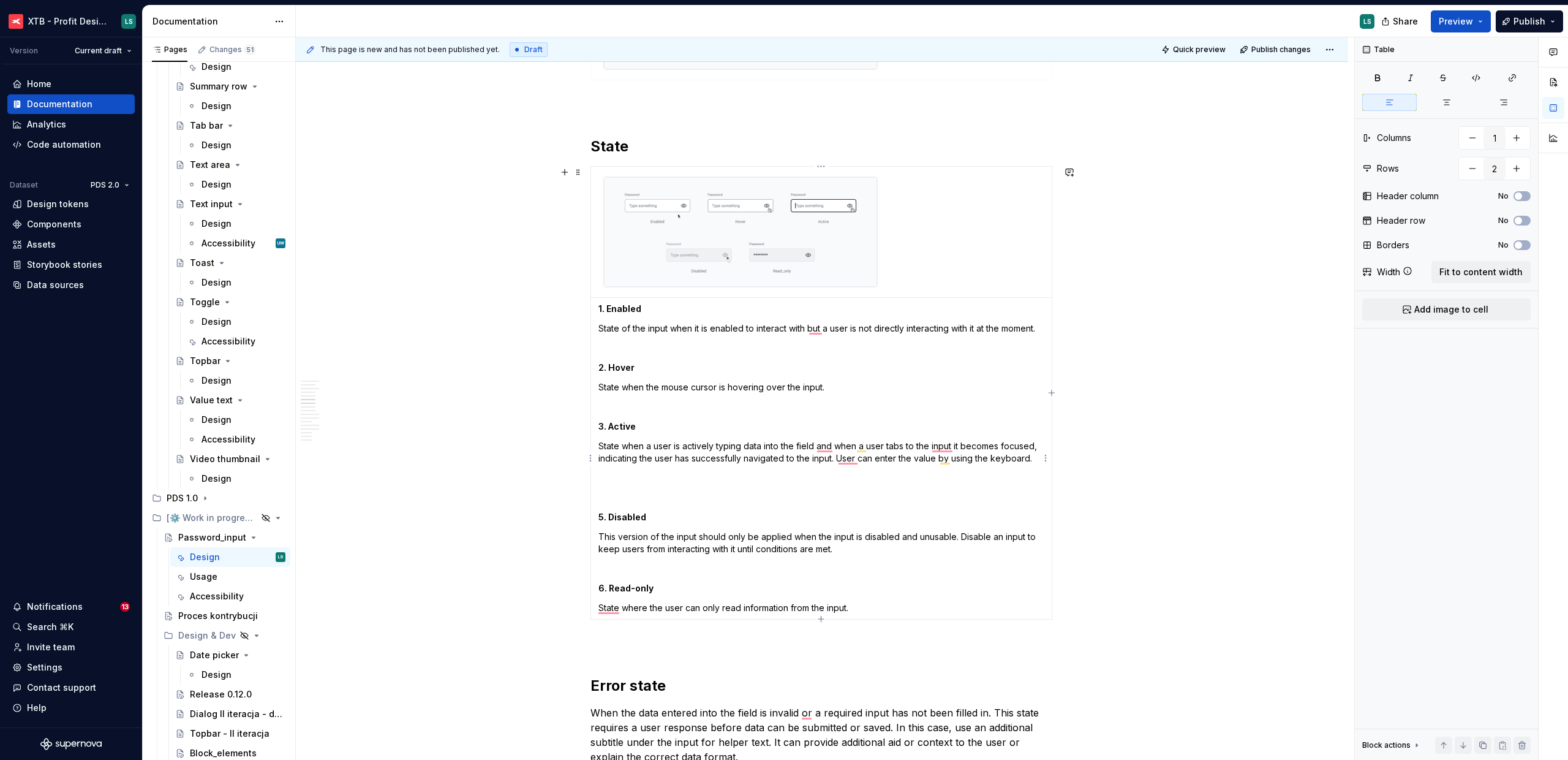
click at [623, 503] on p "To enrich screen reader interactions, please activate Accessibility in Grammarl…" at bounding box center [821, 498] width 446 height 12
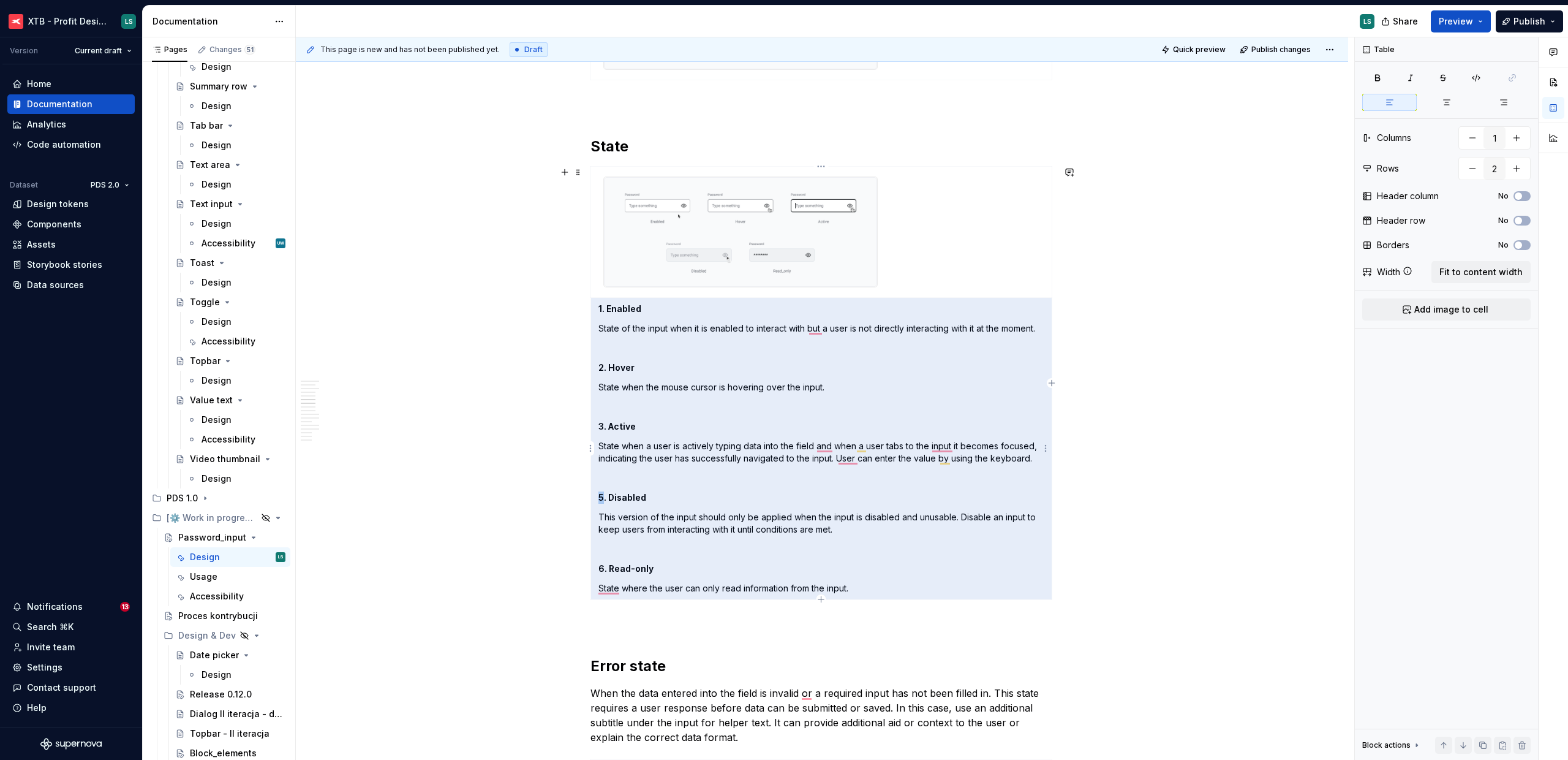
drag, startPoint x: 604, startPoint y: 498, endPoint x: 584, endPoint y: 498, distance: 20.0
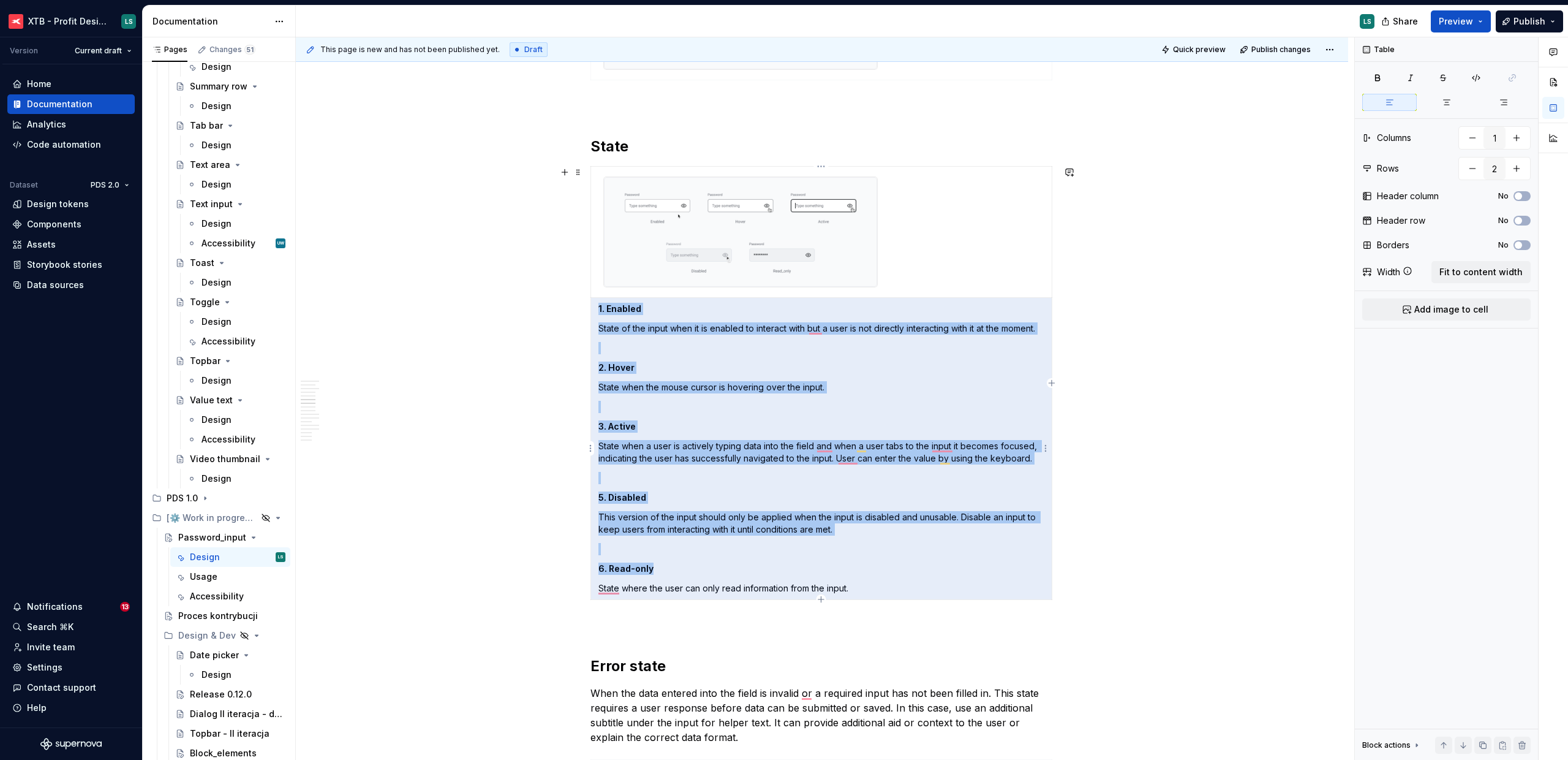
click at [615, 492] on p "5. Disabled" at bounding box center [821, 498] width 446 height 12
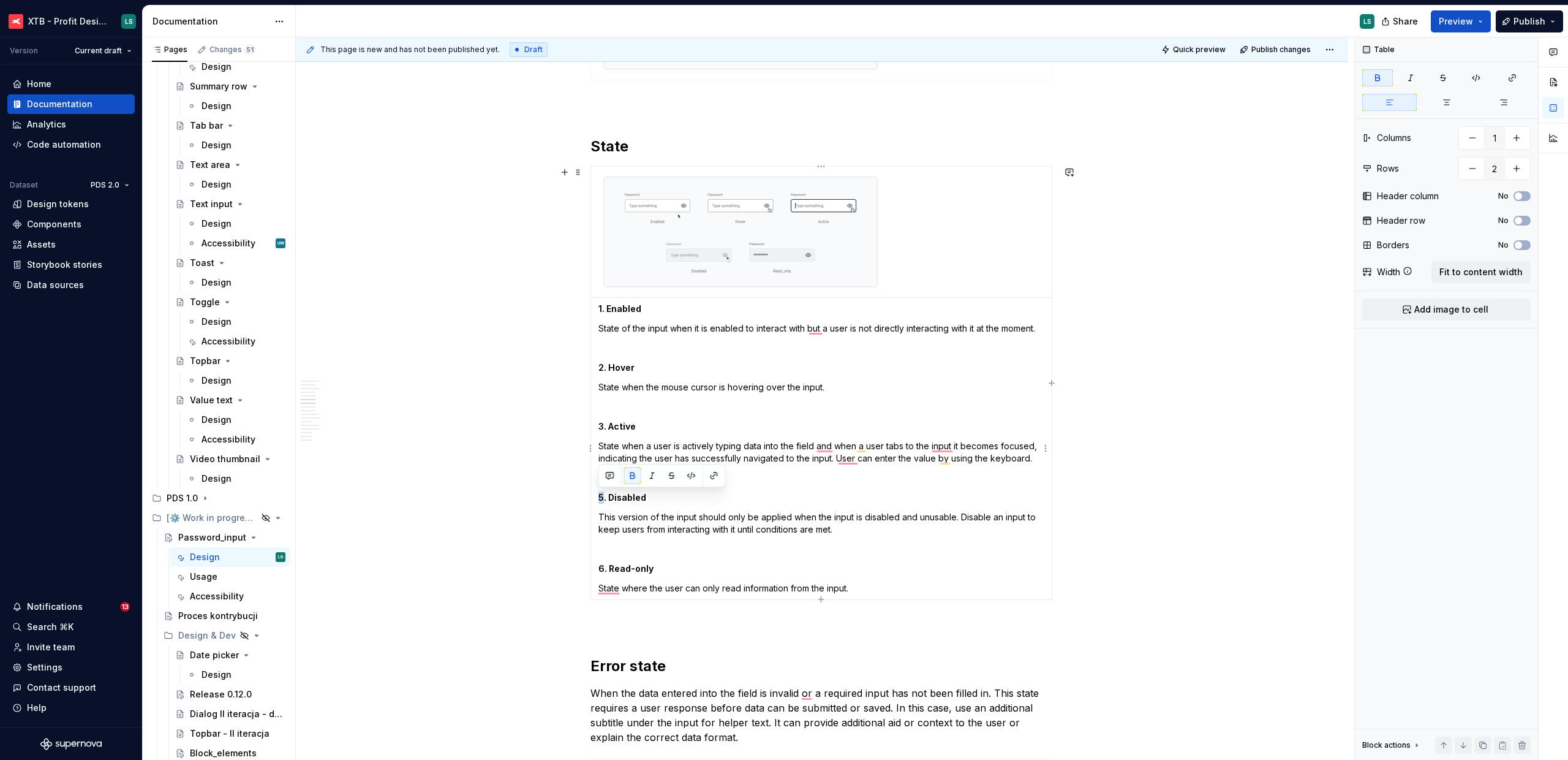
click at [599, 498] on strong "5. Disabled" at bounding box center [623, 497] width 48 height 11
click at [599, 567] on strong "6. Read-only" at bounding box center [626, 569] width 55 height 11
click at [826, 545] on p "To enrich screen reader interactions, please activate Accessibility in Grammarl…" at bounding box center [821, 549] width 446 height 12
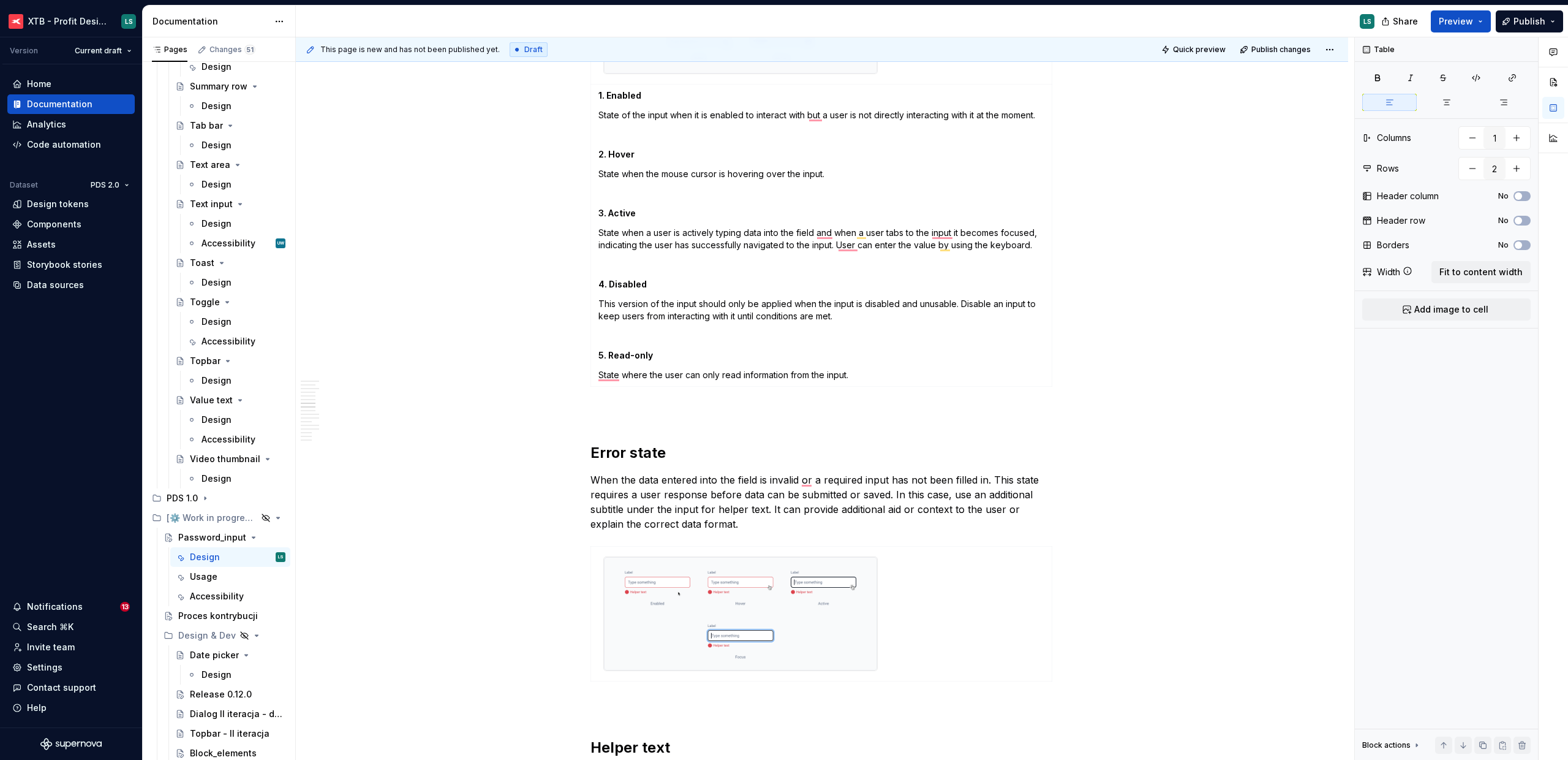
scroll to position [1537, 0]
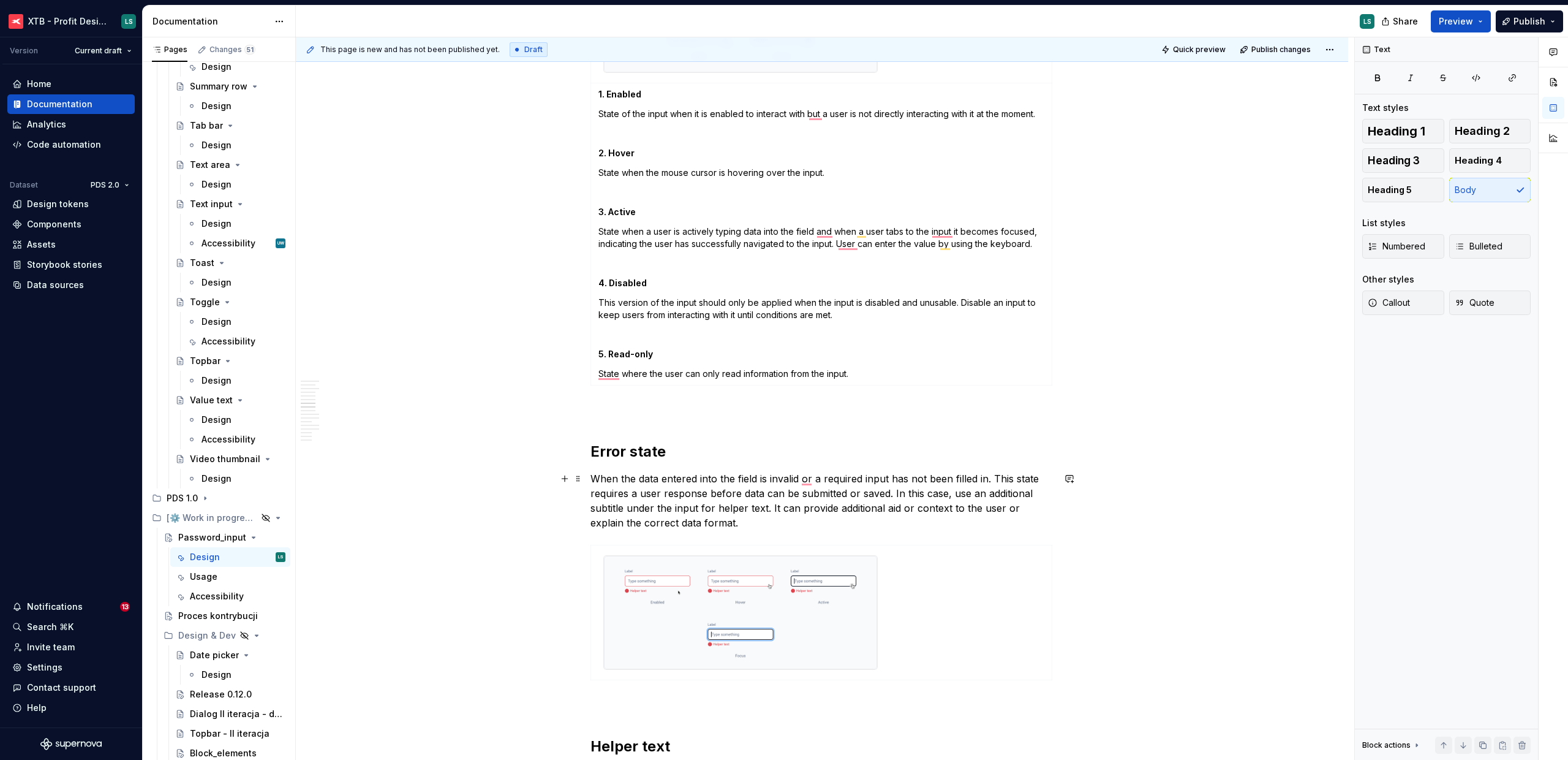
click at [710, 526] on p "When the data entered into the field is invalid or a required input has not bee…" at bounding box center [821, 500] width 463 height 59
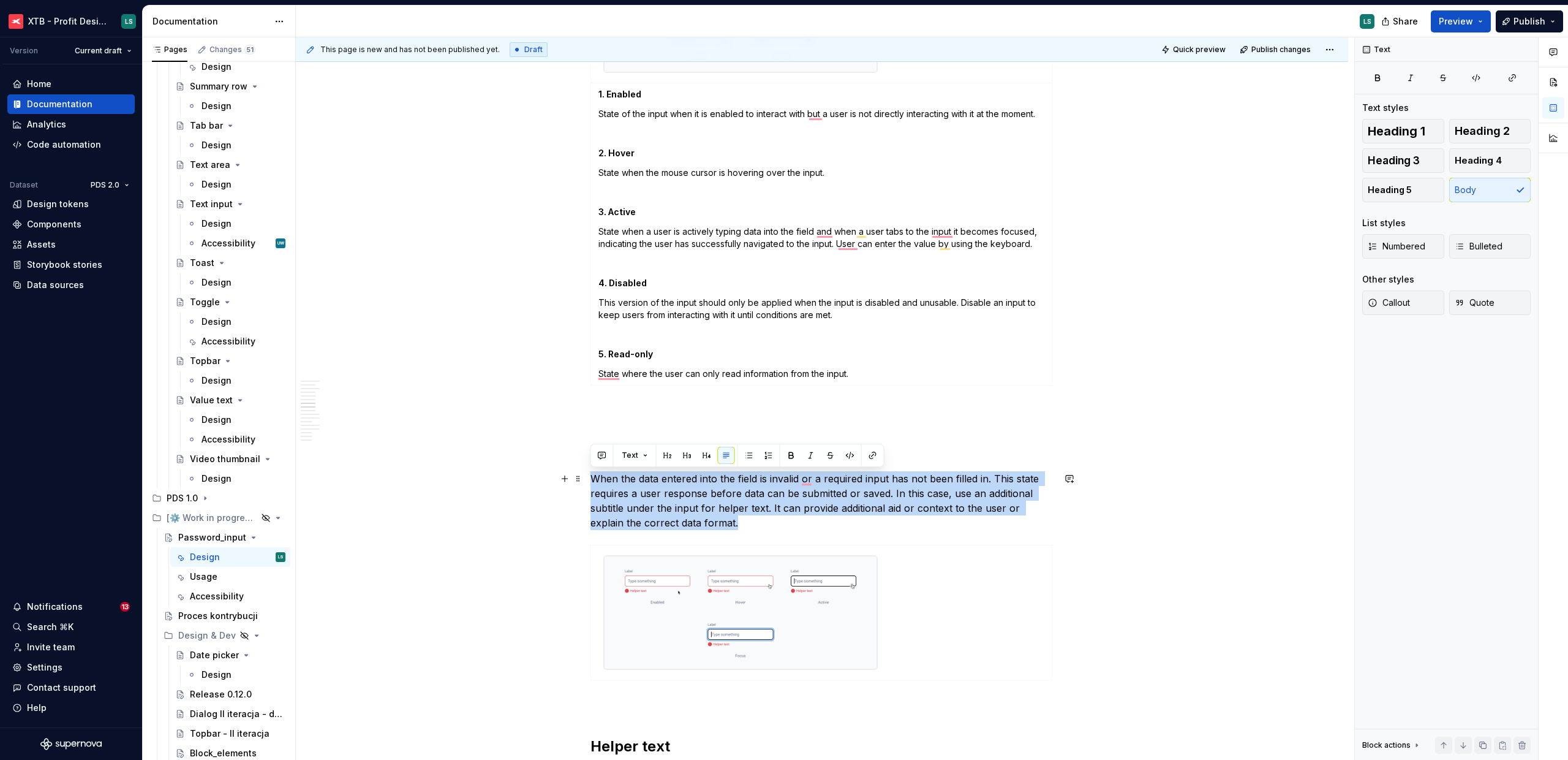
drag, startPoint x: 668, startPoint y: 523, endPoint x: 587, endPoint y: 479, distance: 92.2
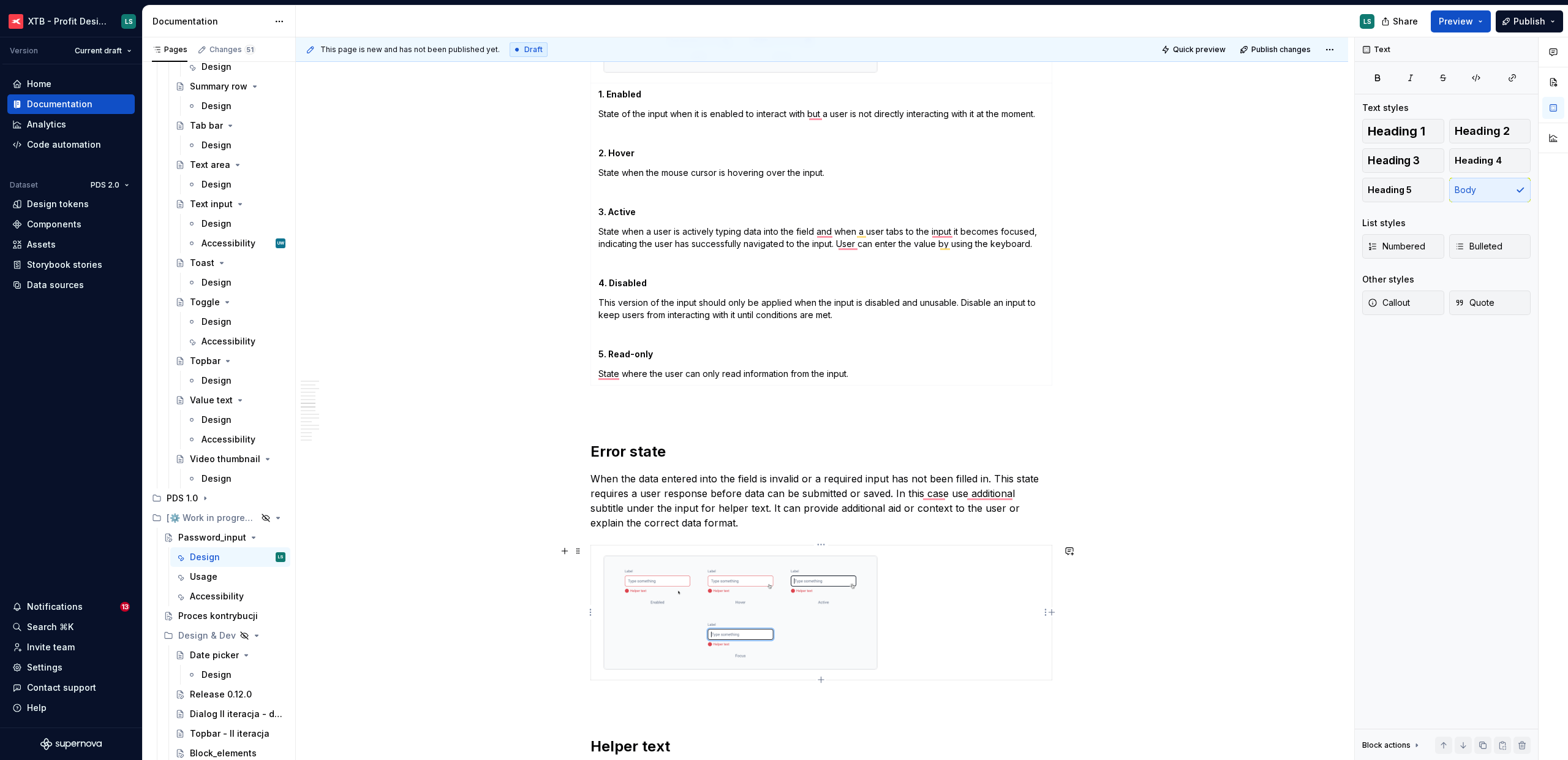
click at [812, 577] on img "To enrich screen reader interactions, please activate Accessibility in Grammarl…" at bounding box center [740, 613] width 274 height 114
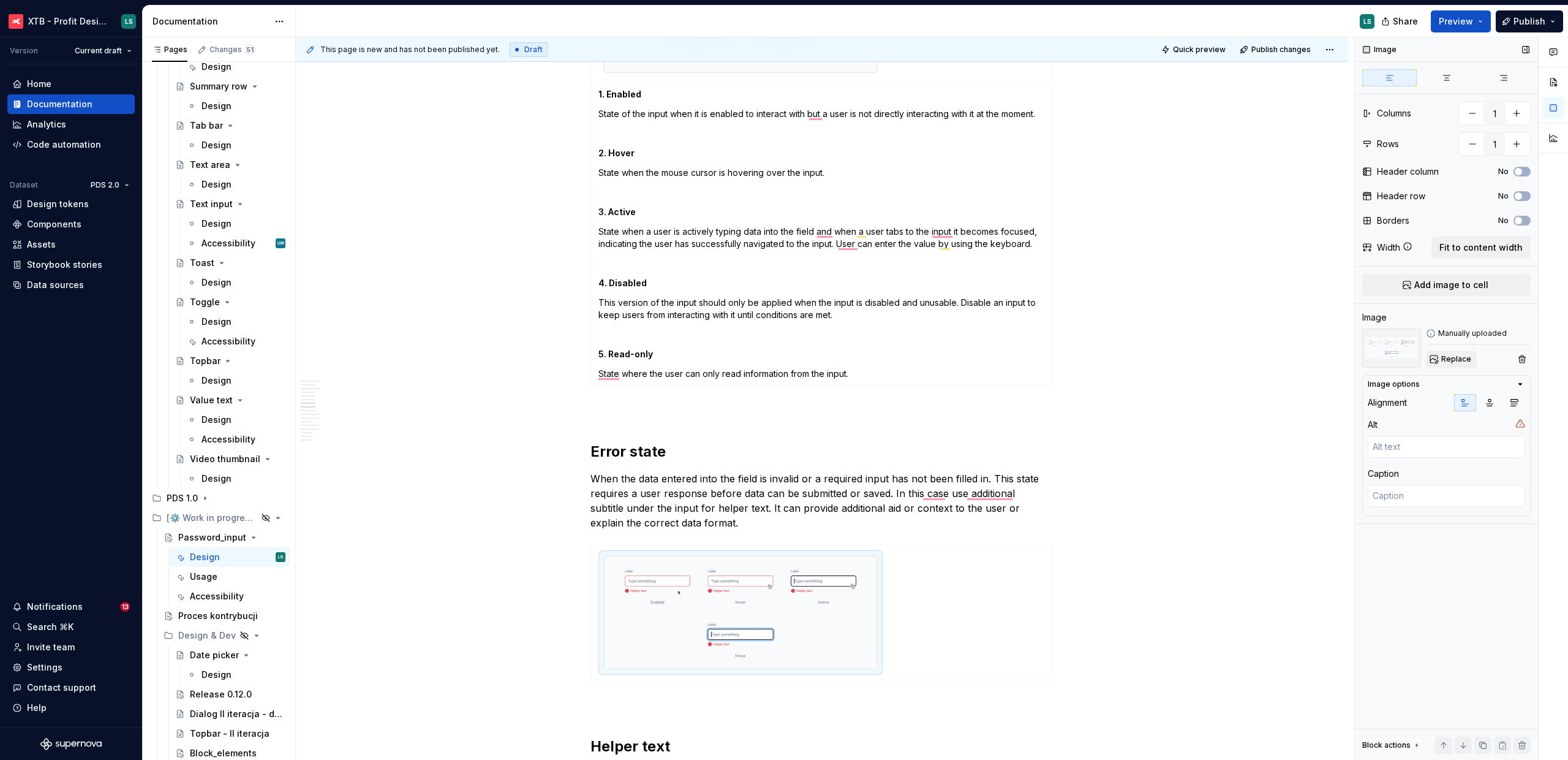
click at [1452, 360] on span "Replace" at bounding box center [1456, 359] width 30 height 10
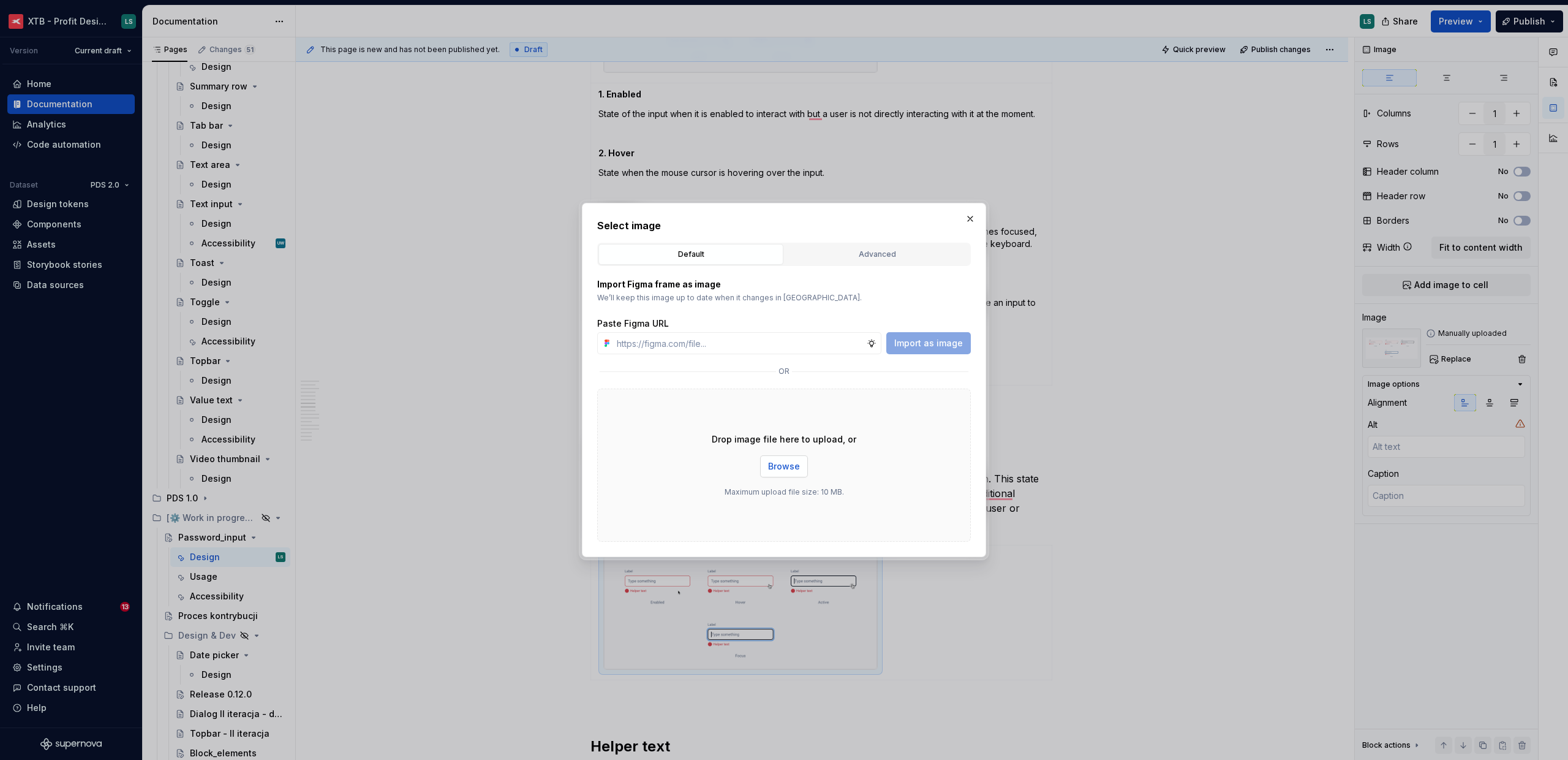
click at [786, 462] on span "Browse" at bounding box center [784, 466] width 32 height 12
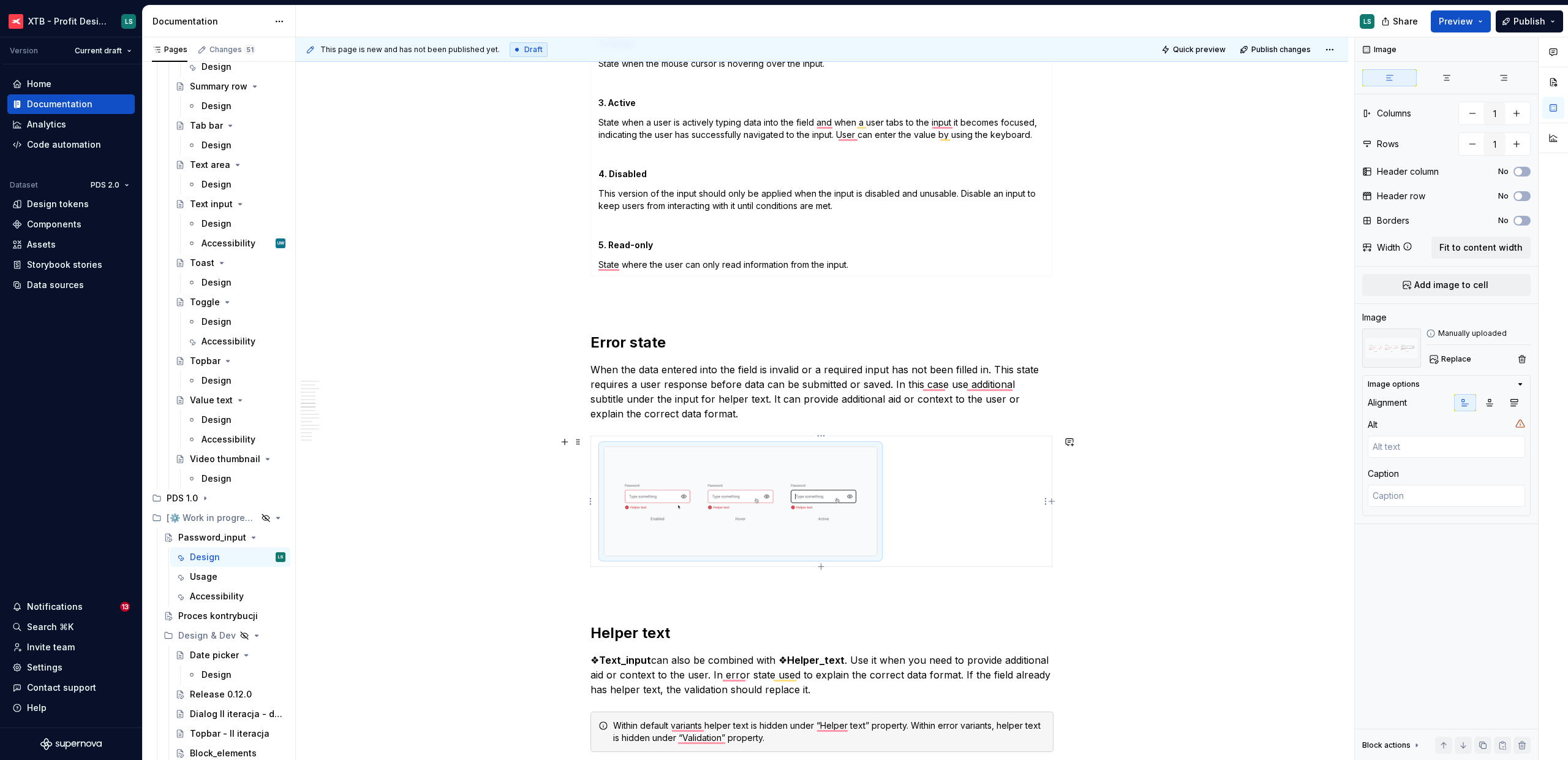
scroll to position [1774, 0]
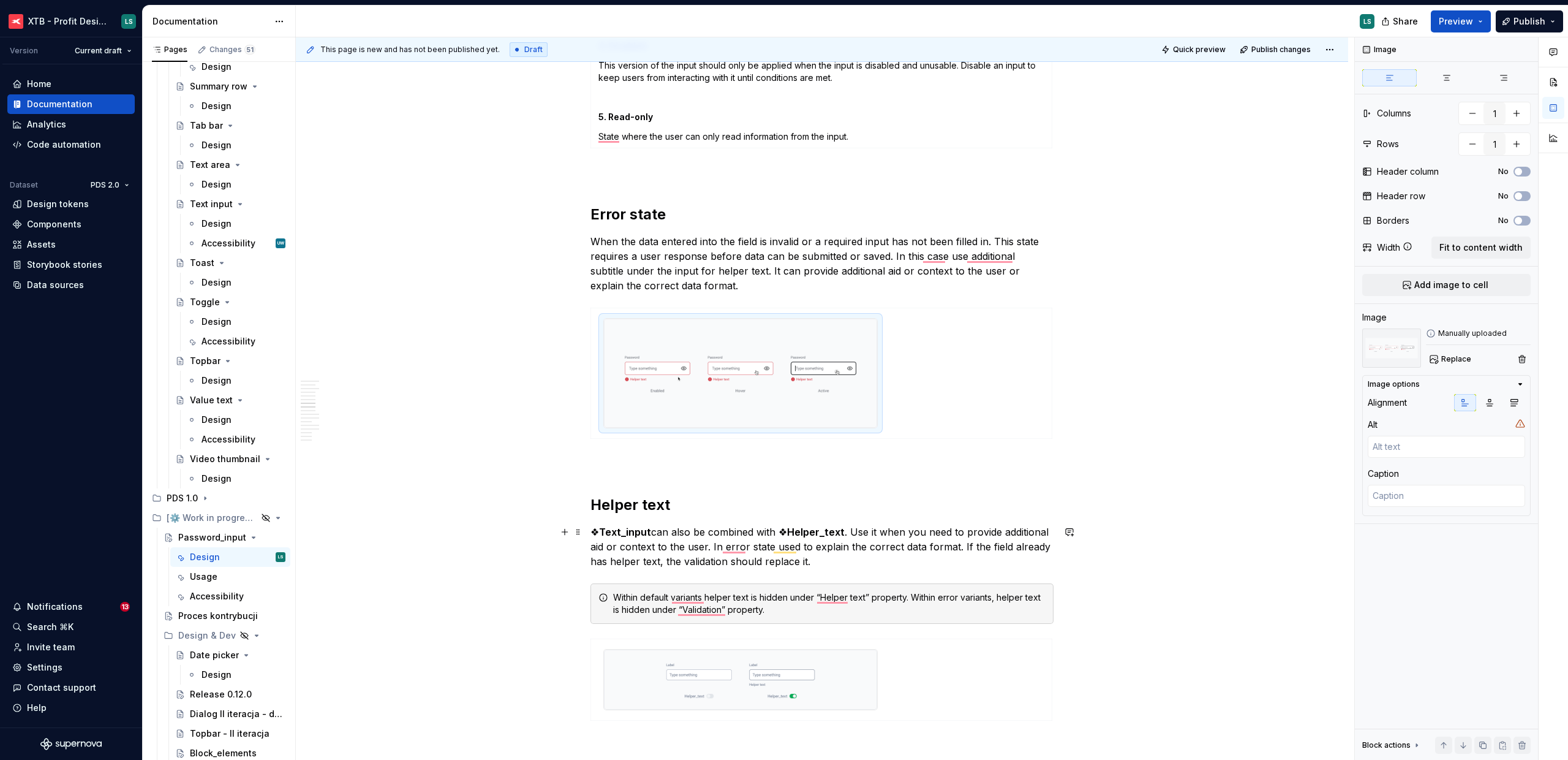
click at [649, 532] on p "❖ Text_input can also be combined with ❖ Helper_text . Use it when you need to …" at bounding box center [821, 546] width 463 height 44
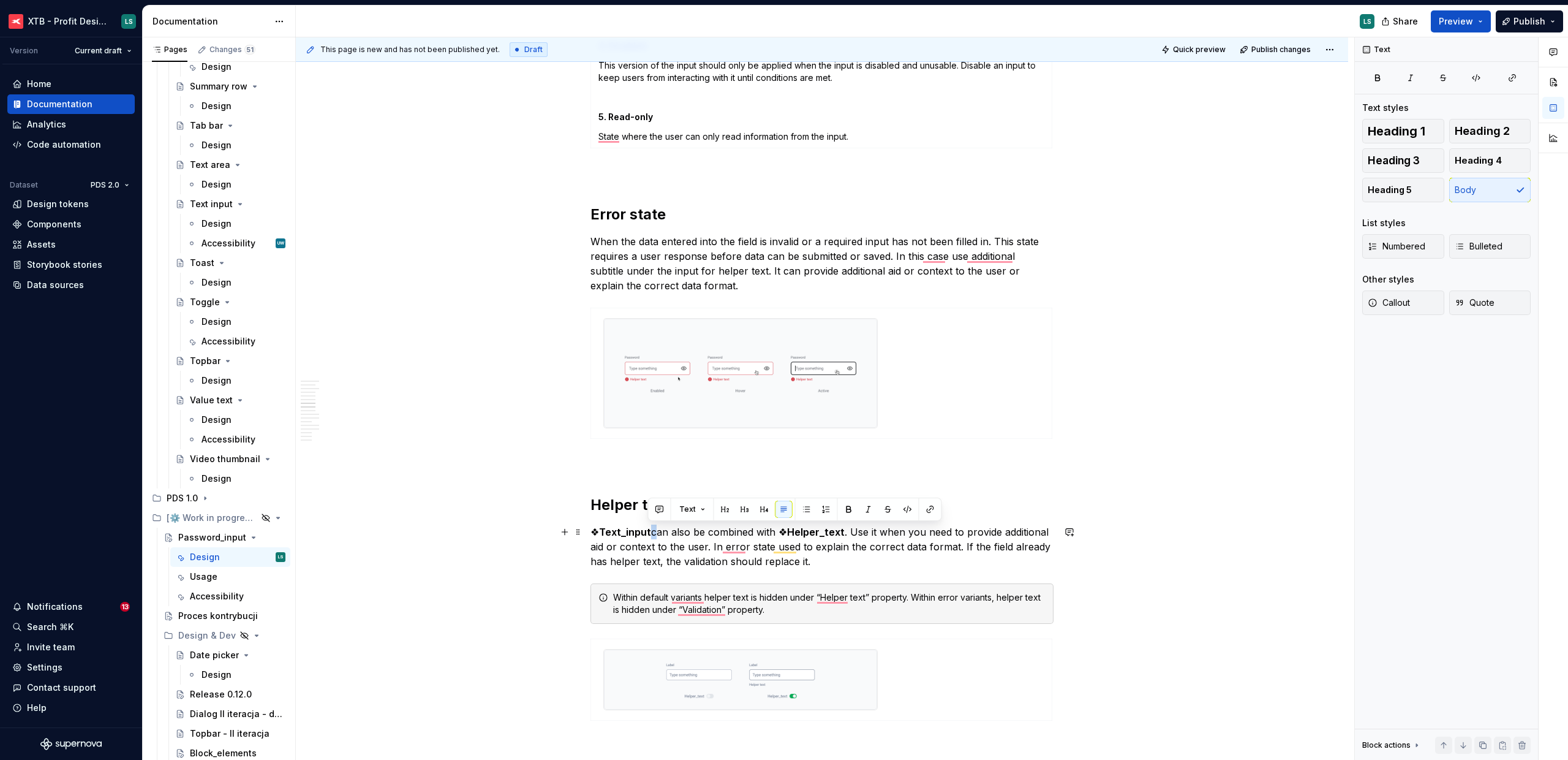
click at [649, 532] on p "❖ Text_input can also be combined with ❖ Helper_text . Use it when you need to …" at bounding box center [821, 546] width 463 height 44
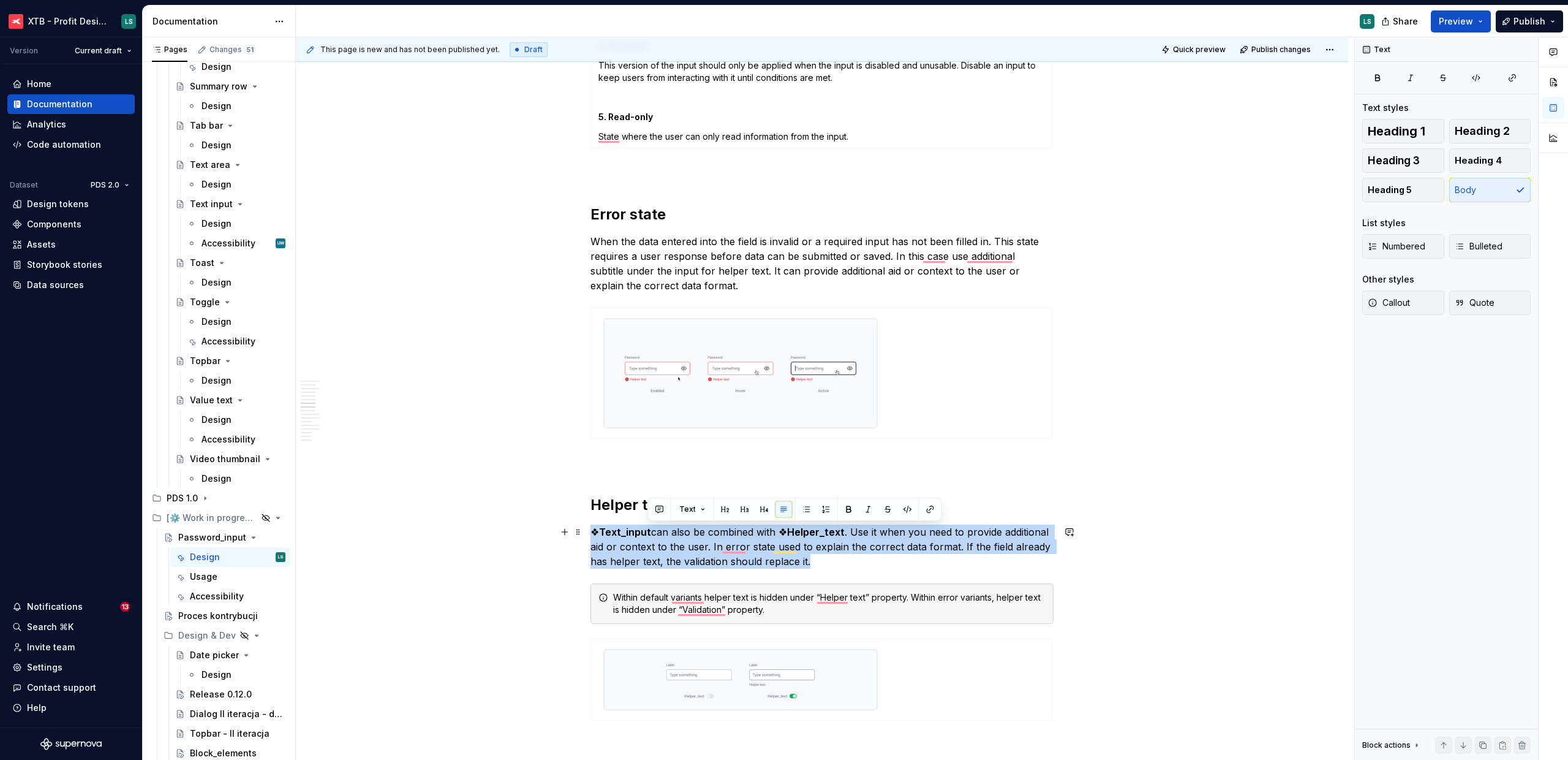
click at [649, 532] on p "❖ Text_input can also be combined with ❖ Helper_text . Use it when you need to …" at bounding box center [821, 546] width 463 height 44
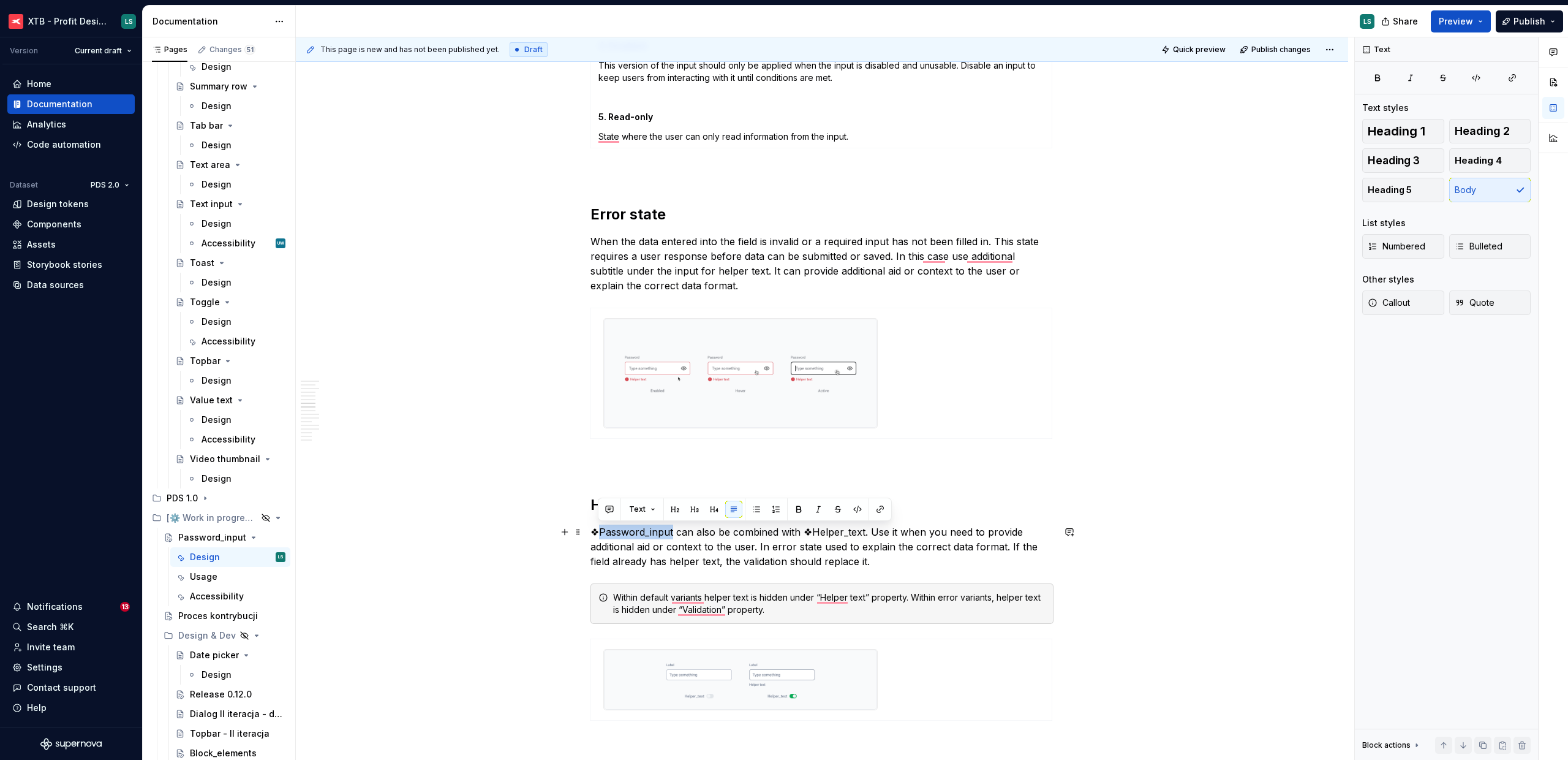
drag, startPoint x: 672, startPoint y: 530, endPoint x: 599, endPoint y: 533, distance: 73.1
click at [599, 533] on p "❖Password_input can also be combined with ❖Helper_text. Use it when you need to…" at bounding box center [821, 546] width 463 height 44
drag, startPoint x: 811, startPoint y: 531, endPoint x: 865, endPoint y: 532, distance: 54.0
click at [865, 532] on p "❖ Password_input can also be combined with ❖Helper_text. Use it when you need t…" at bounding box center [821, 546] width 463 height 44
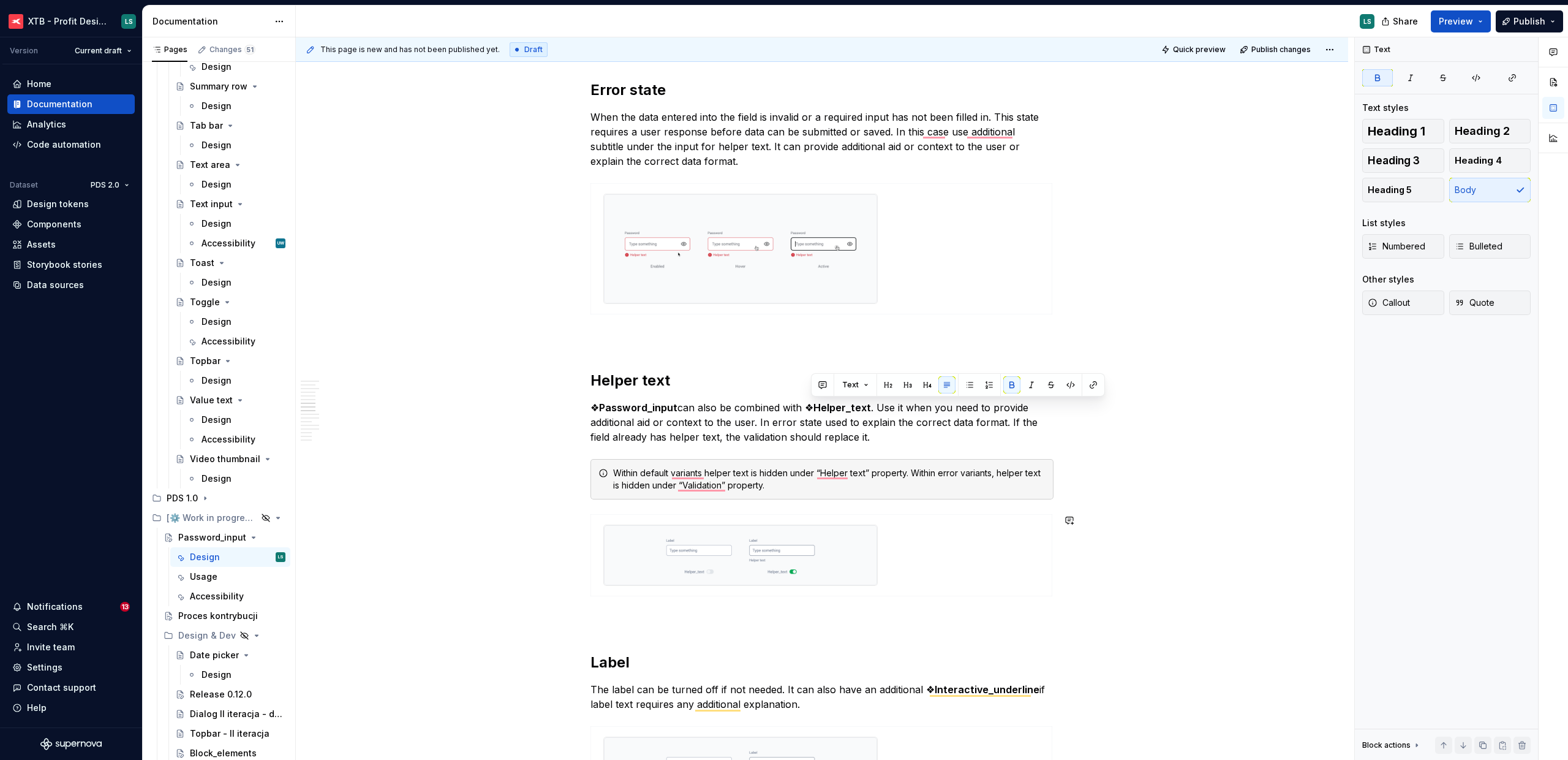
click at [691, 484] on div "Within default variants helper text is hidden under “Helper text” property. Wit…" at bounding box center [829, 479] width 432 height 25
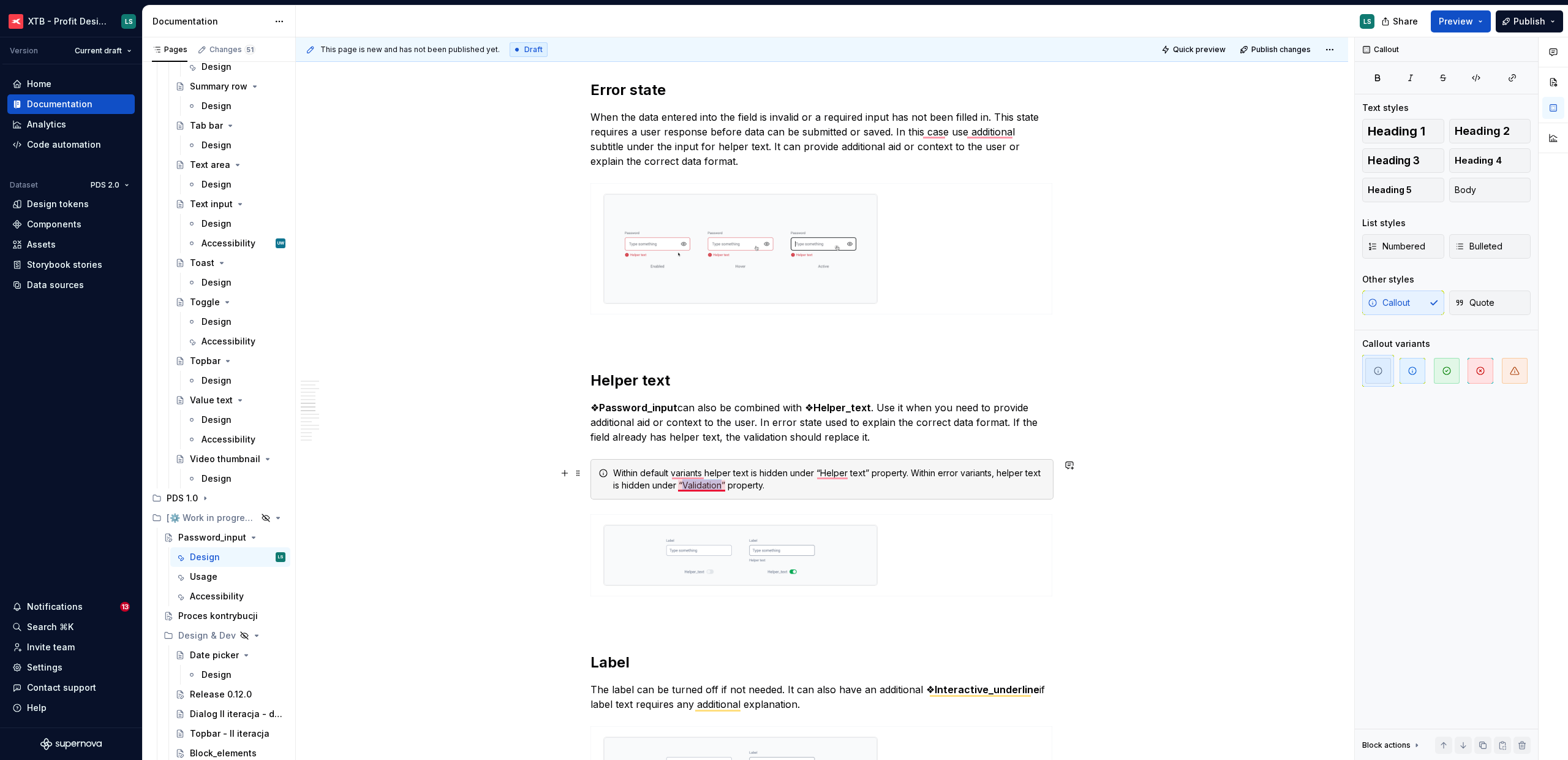
click at [691, 484] on div "Within default variants helper text is hidden under “Helper text” property. Wit…" at bounding box center [829, 479] width 432 height 25
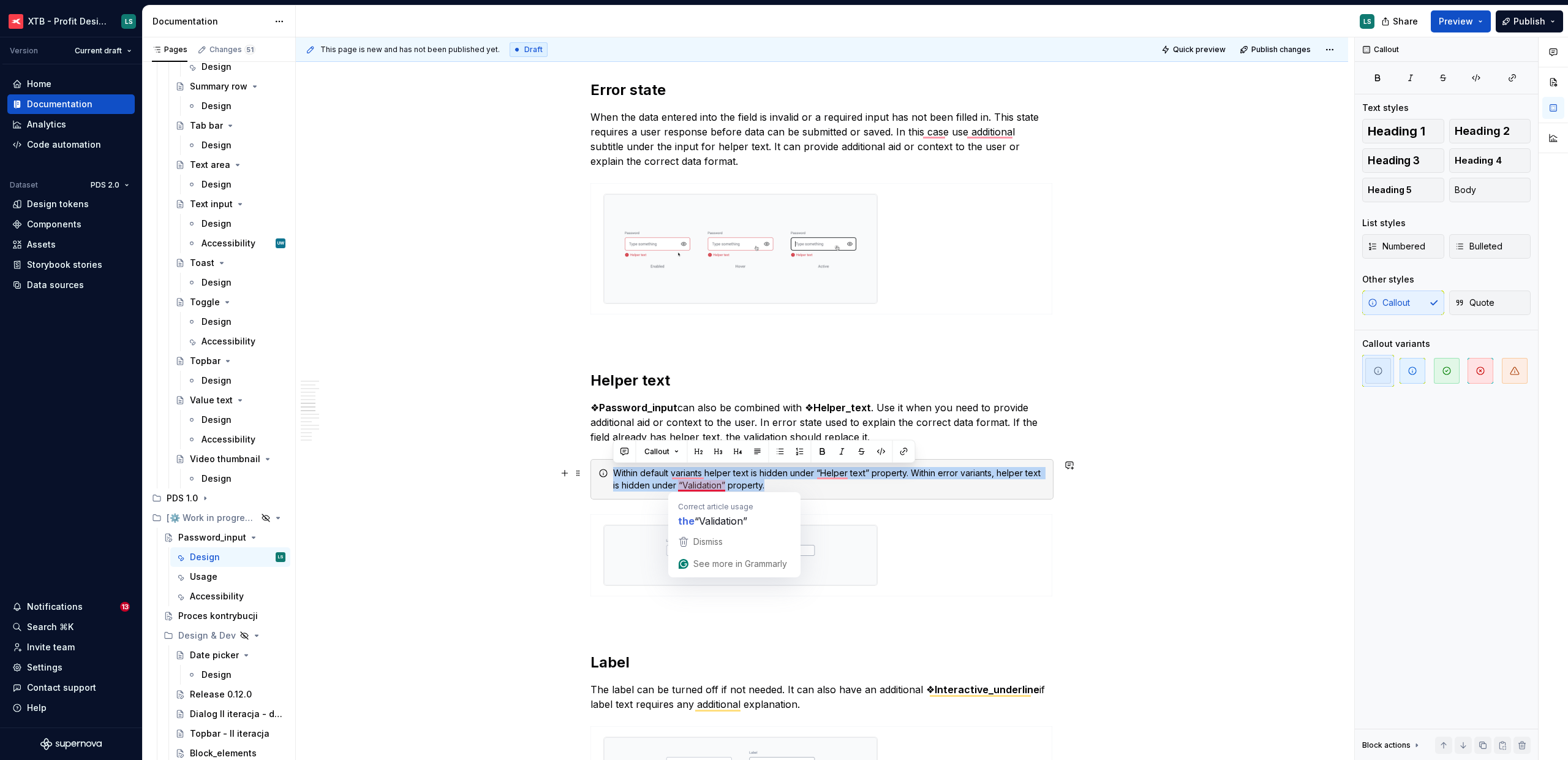
click at [691, 484] on div "Within default variants helper text is hidden under “Helper text” property. Wit…" at bounding box center [829, 479] width 432 height 25
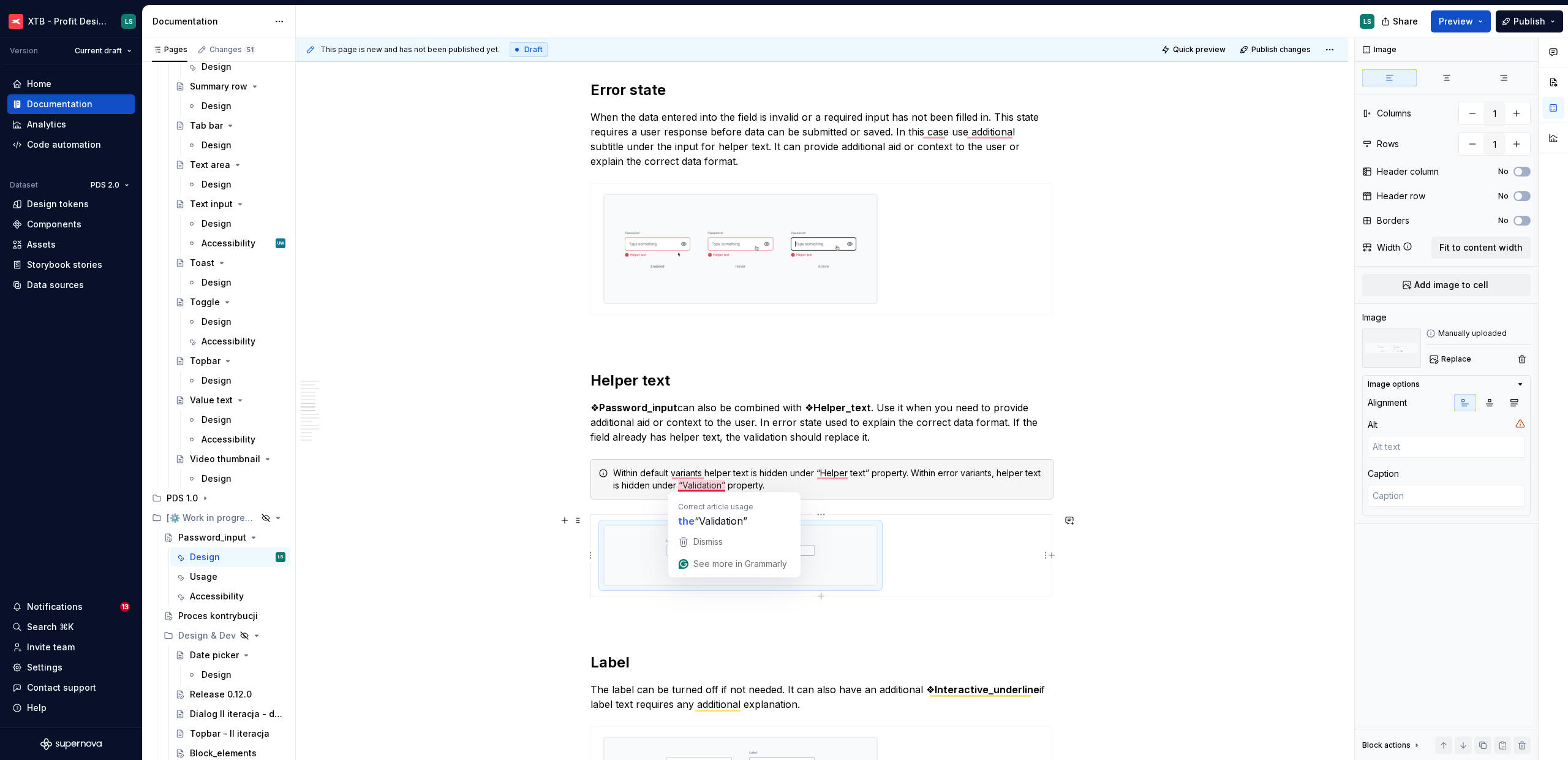
click at [828, 550] on img "To enrich screen reader interactions, please activate Accessibility in Grammarl…" at bounding box center [740, 555] width 274 height 60
click at [1451, 355] on span "Replace" at bounding box center [1456, 359] width 30 height 10
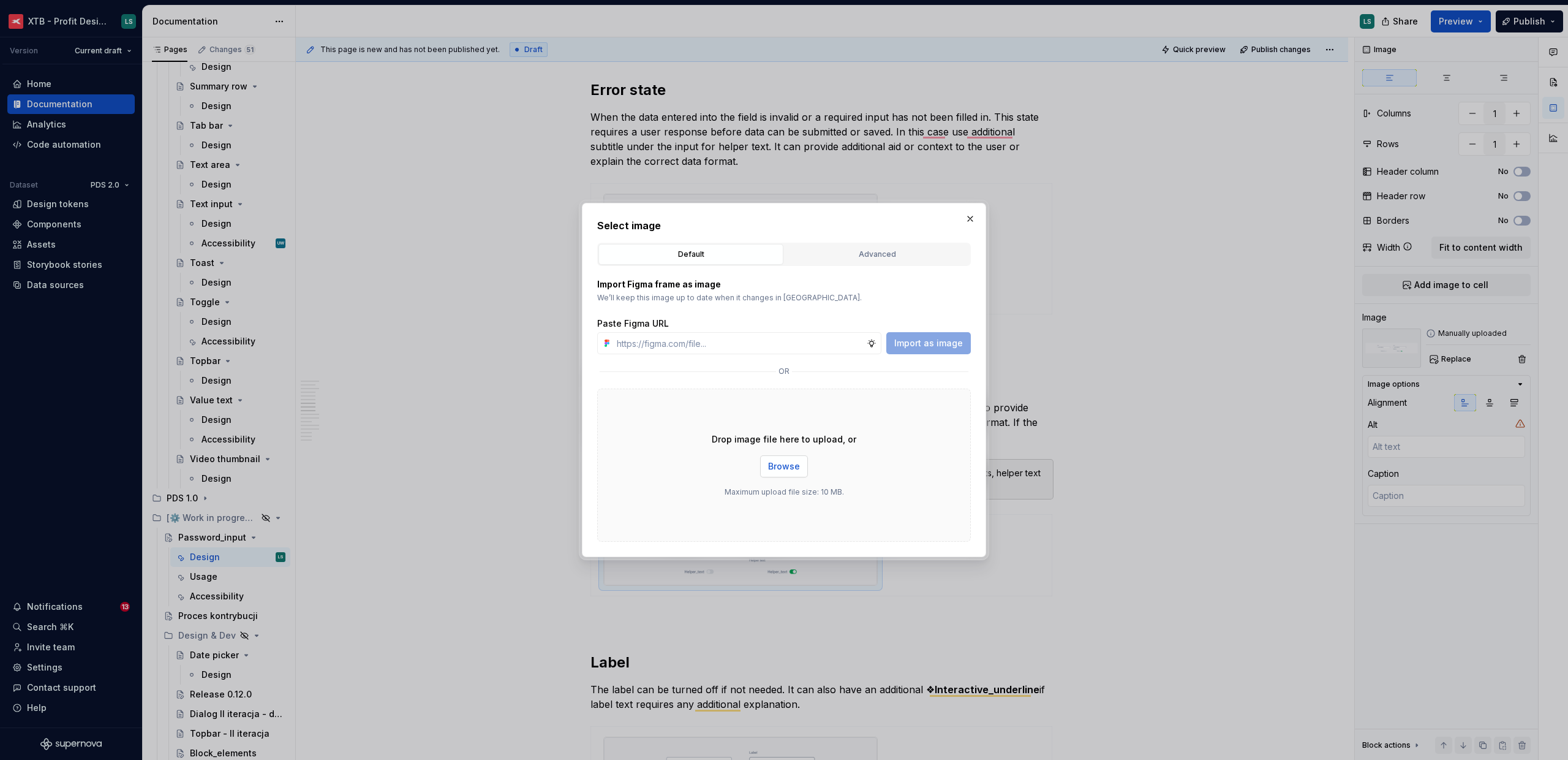
click at [784, 460] on span "Browse" at bounding box center [784, 466] width 32 height 12
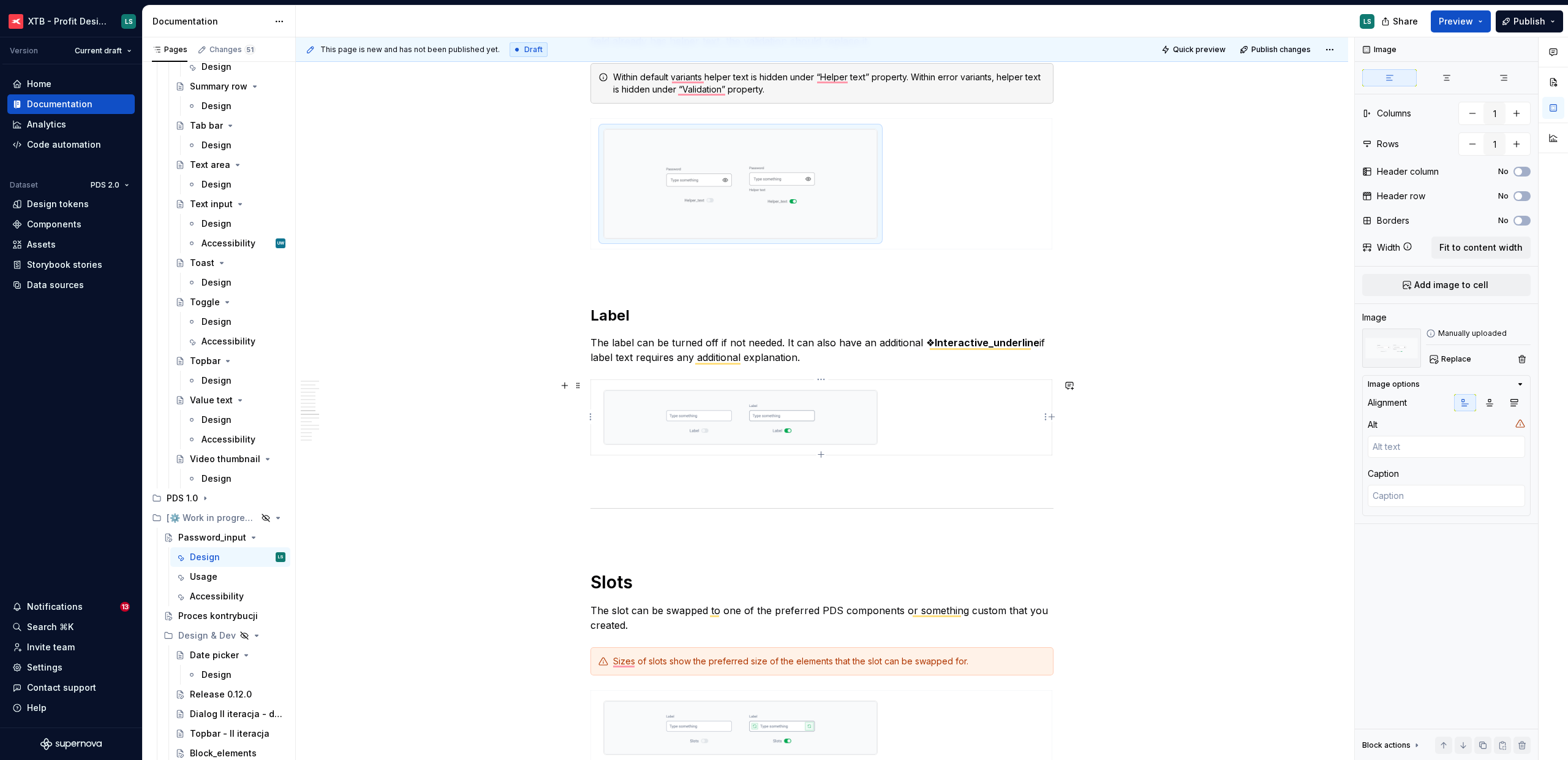
scroll to position [2295, 0]
click at [1449, 363] on span "Replace" at bounding box center [1456, 359] width 30 height 10
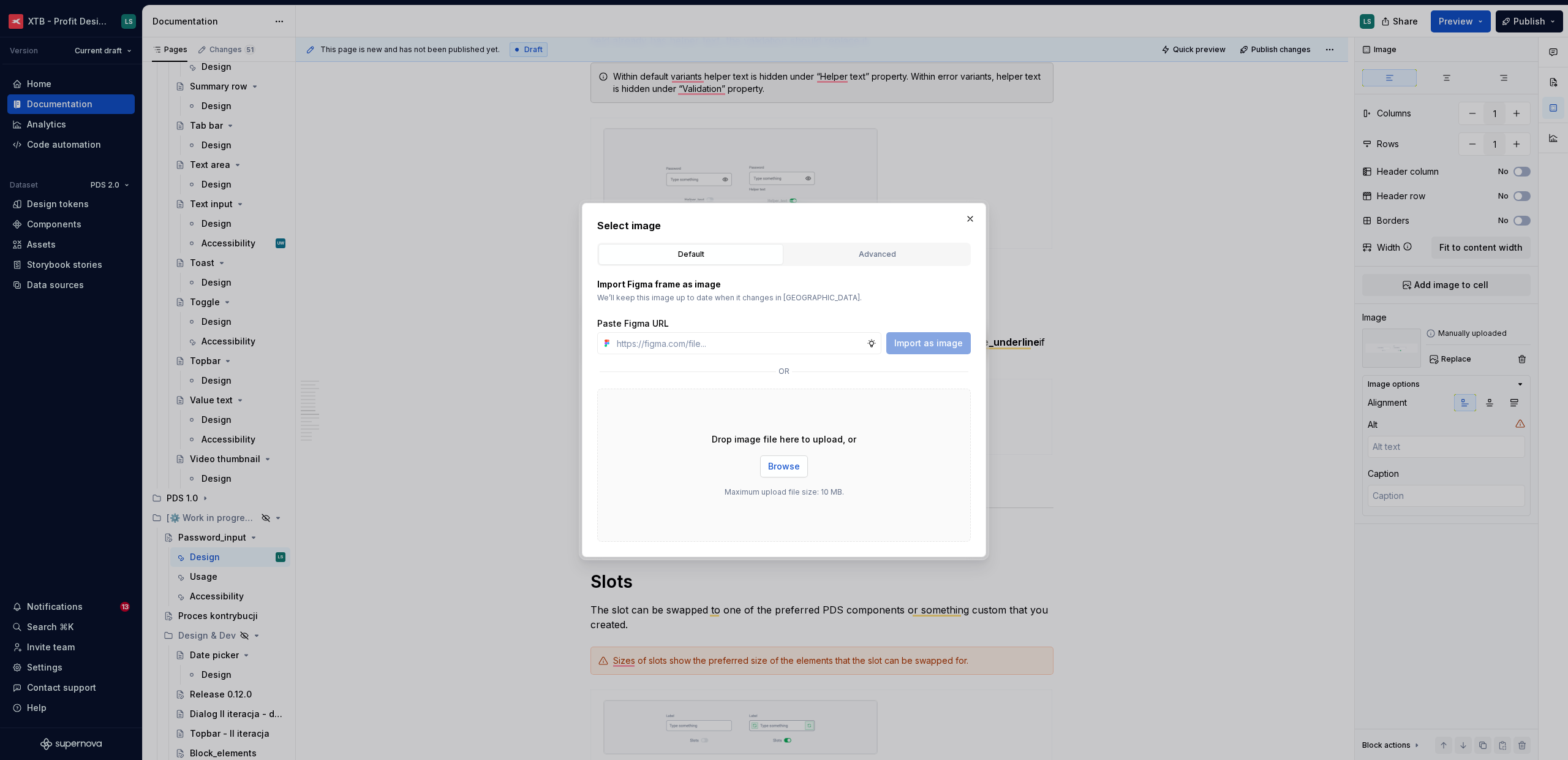
click at [793, 457] on button "Browse" at bounding box center [784, 466] width 48 height 22
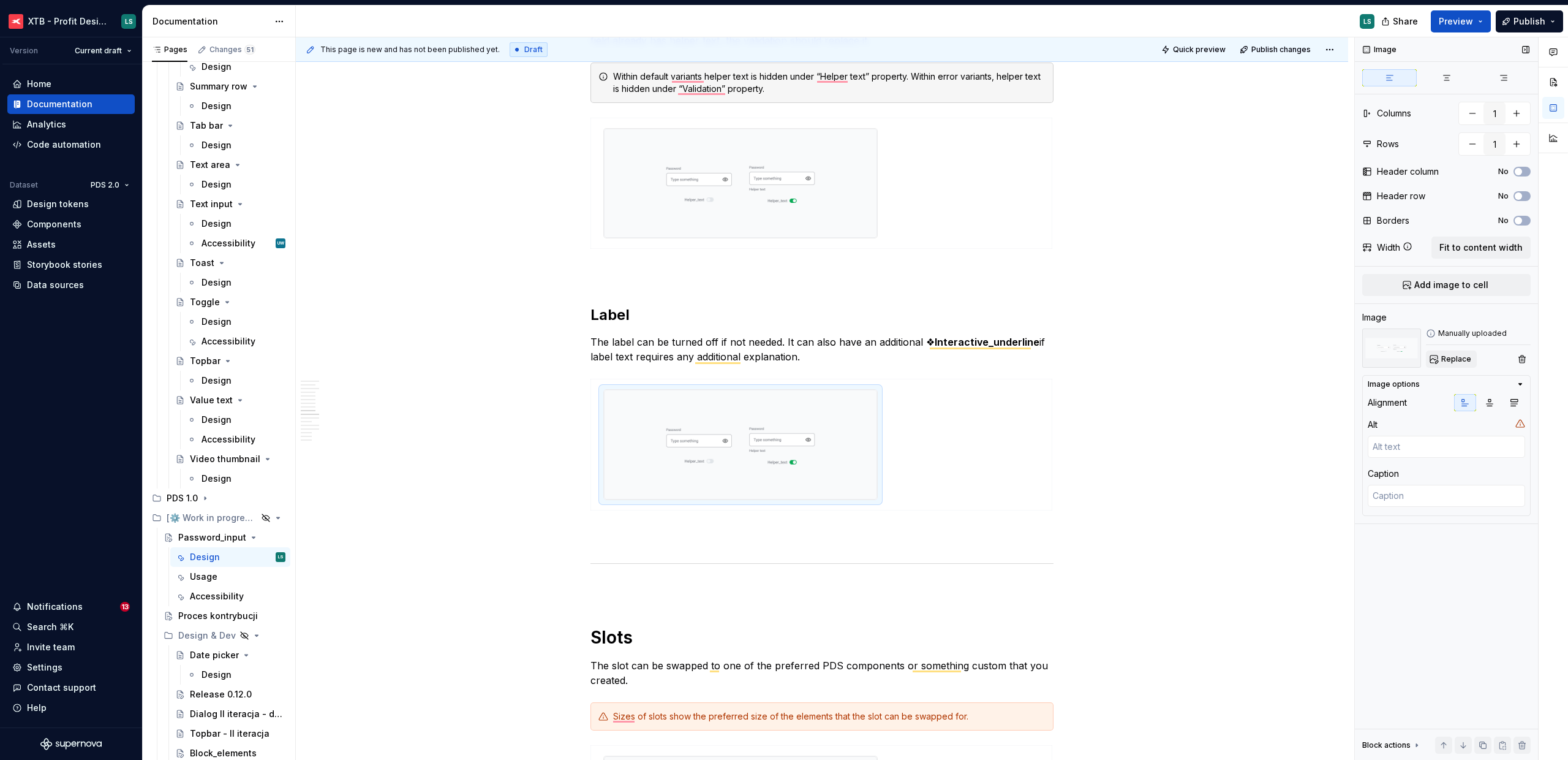
click at [1457, 356] on span "Replace" at bounding box center [1456, 359] width 30 height 10
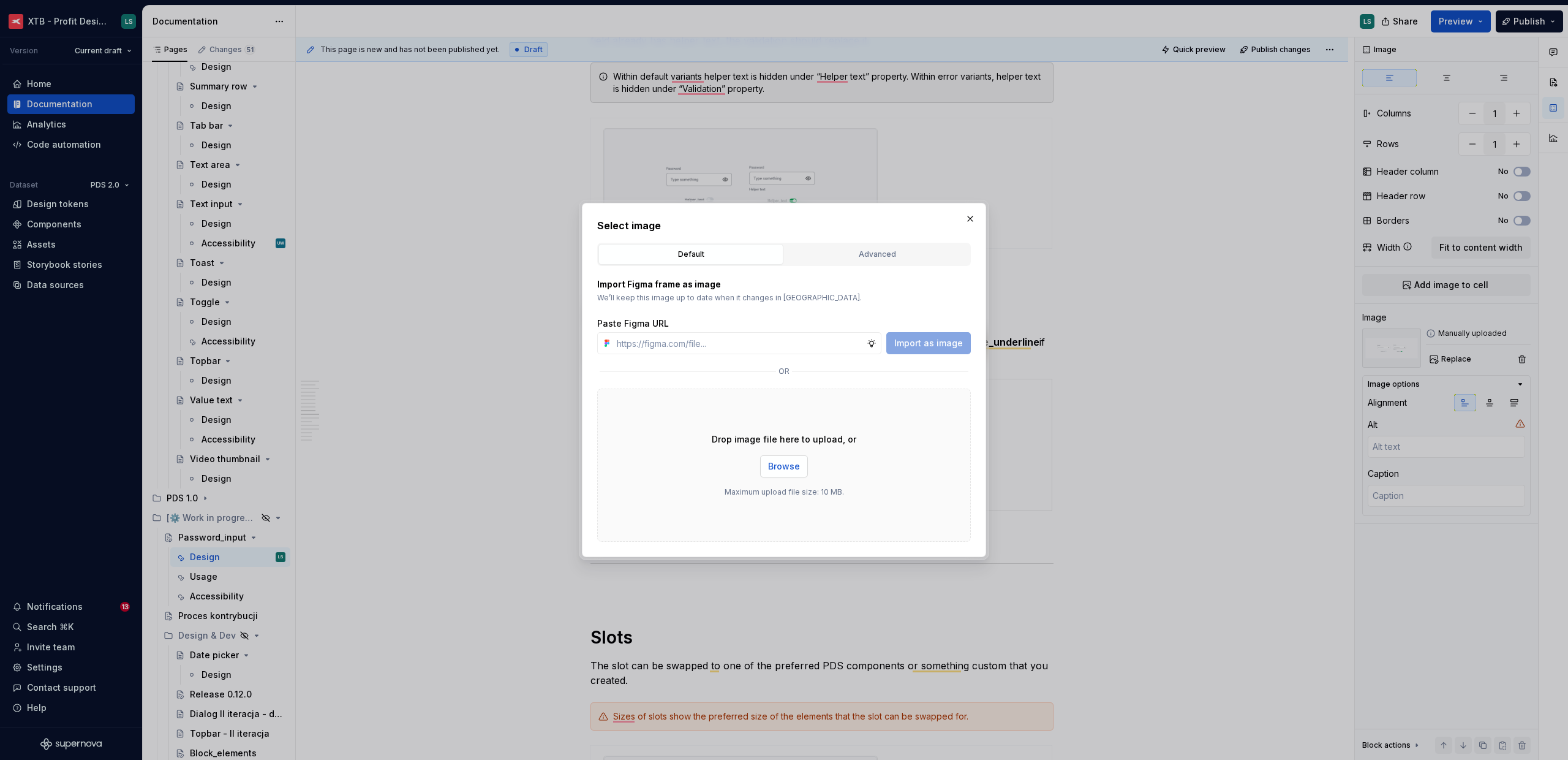
click at [794, 458] on button "Browse" at bounding box center [784, 466] width 48 height 22
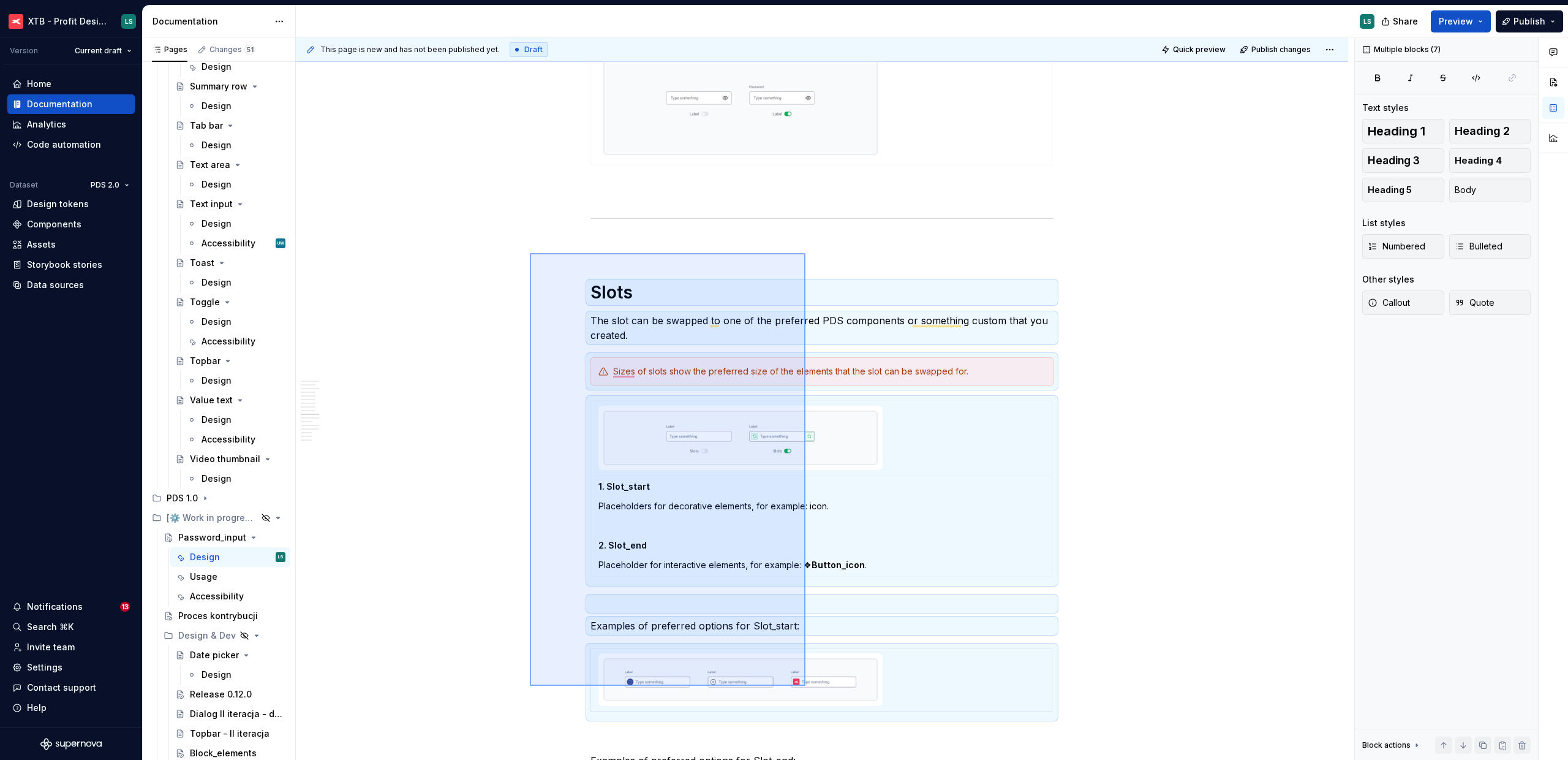
scroll to position [0, 0]
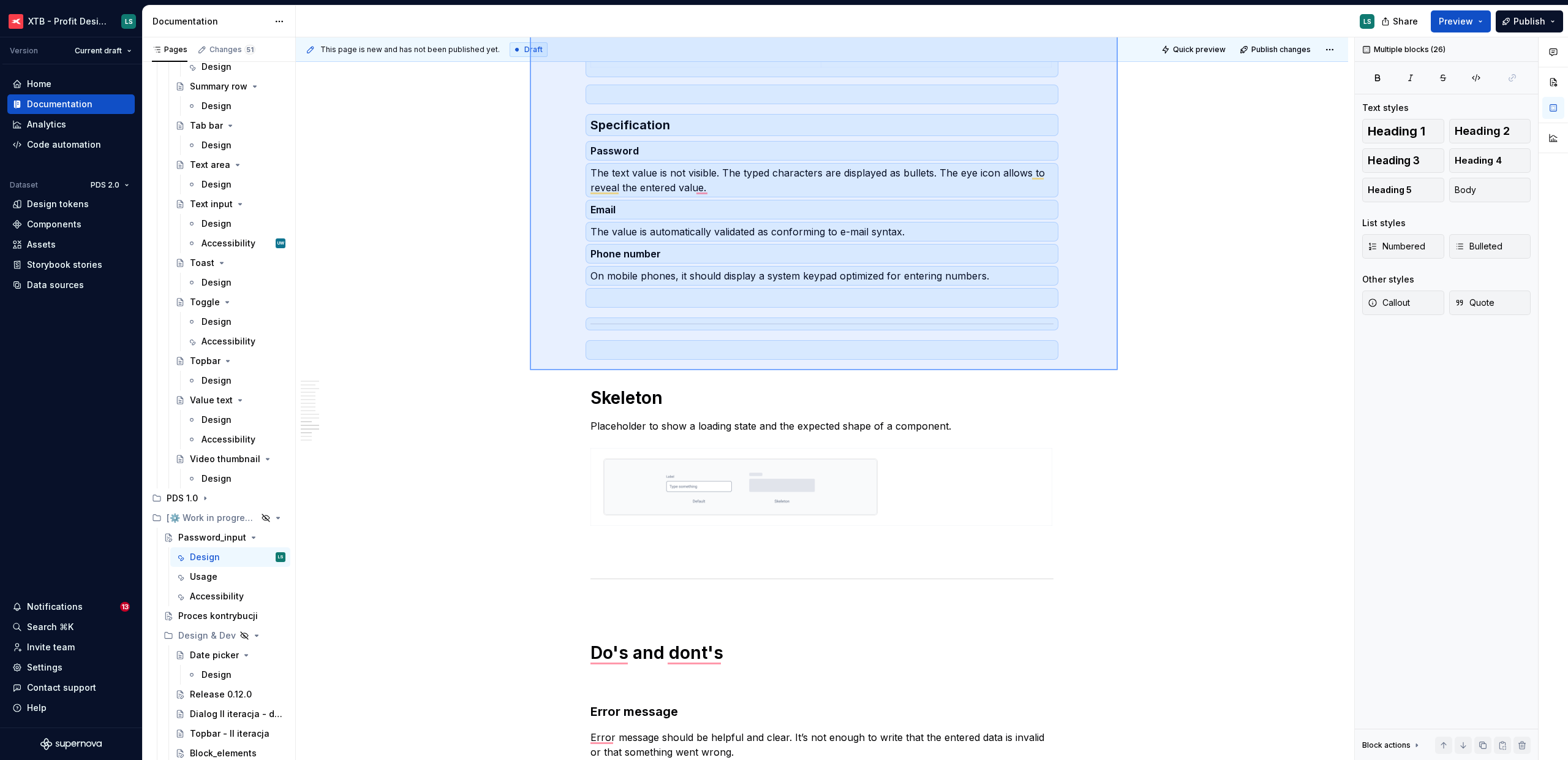
drag, startPoint x: 530, startPoint y: 253, endPoint x: 1118, endPoint y: 370, distance: 599.5
click at [1118, 370] on div "This page is new and has not been published yet. Draft Quick preview Publish ch…" at bounding box center [825, 398] width 1059 height 723
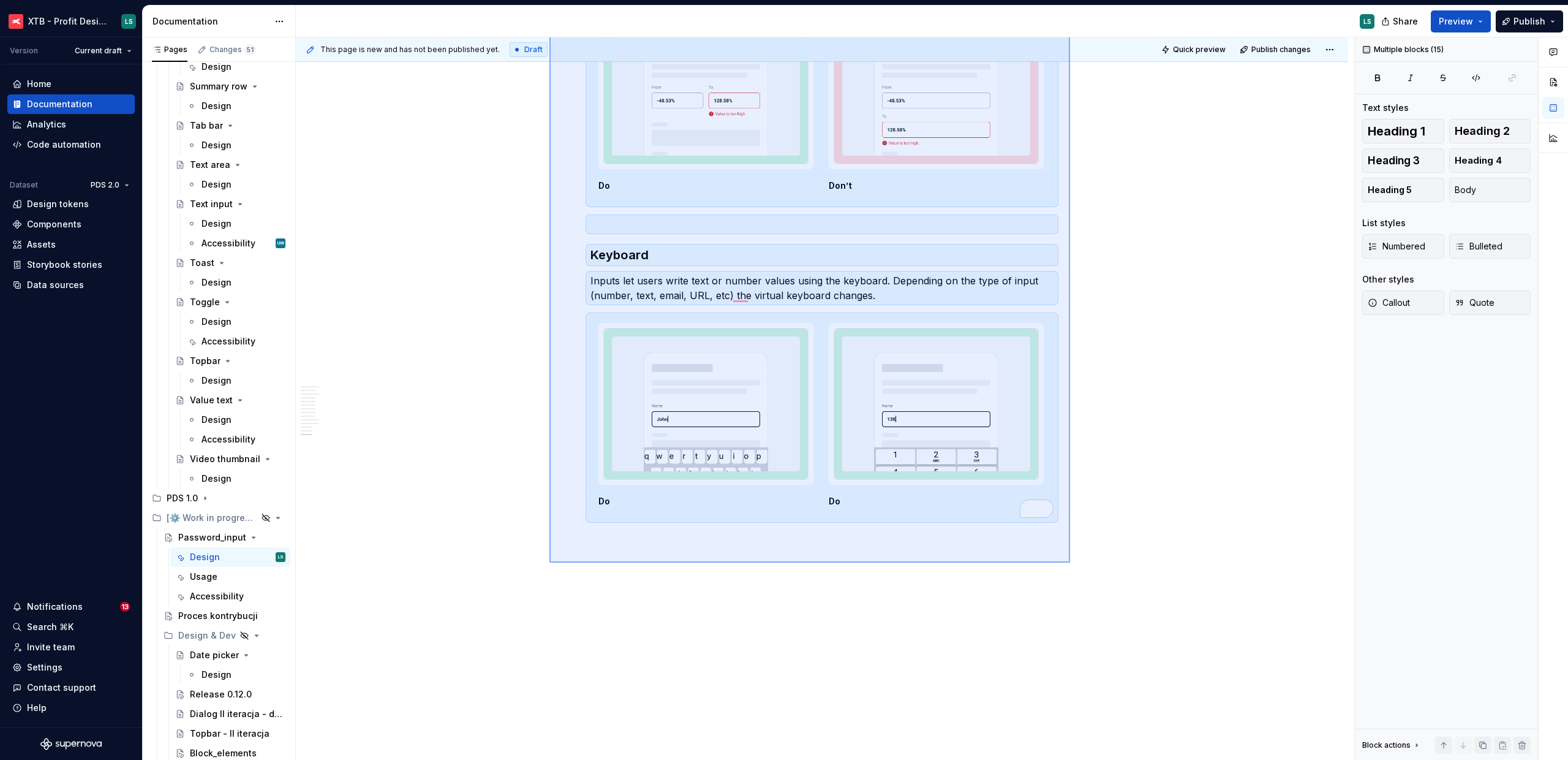
drag, startPoint x: 624, startPoint y: 451, endPoint x: 1070, endPoint y: 563, distance: 459.8
click at [1070, 563] on div "This page is new and has not been published yet. Draft Quick preview Publish ch…" at bounding box center [825, 398] width 1059 height 723
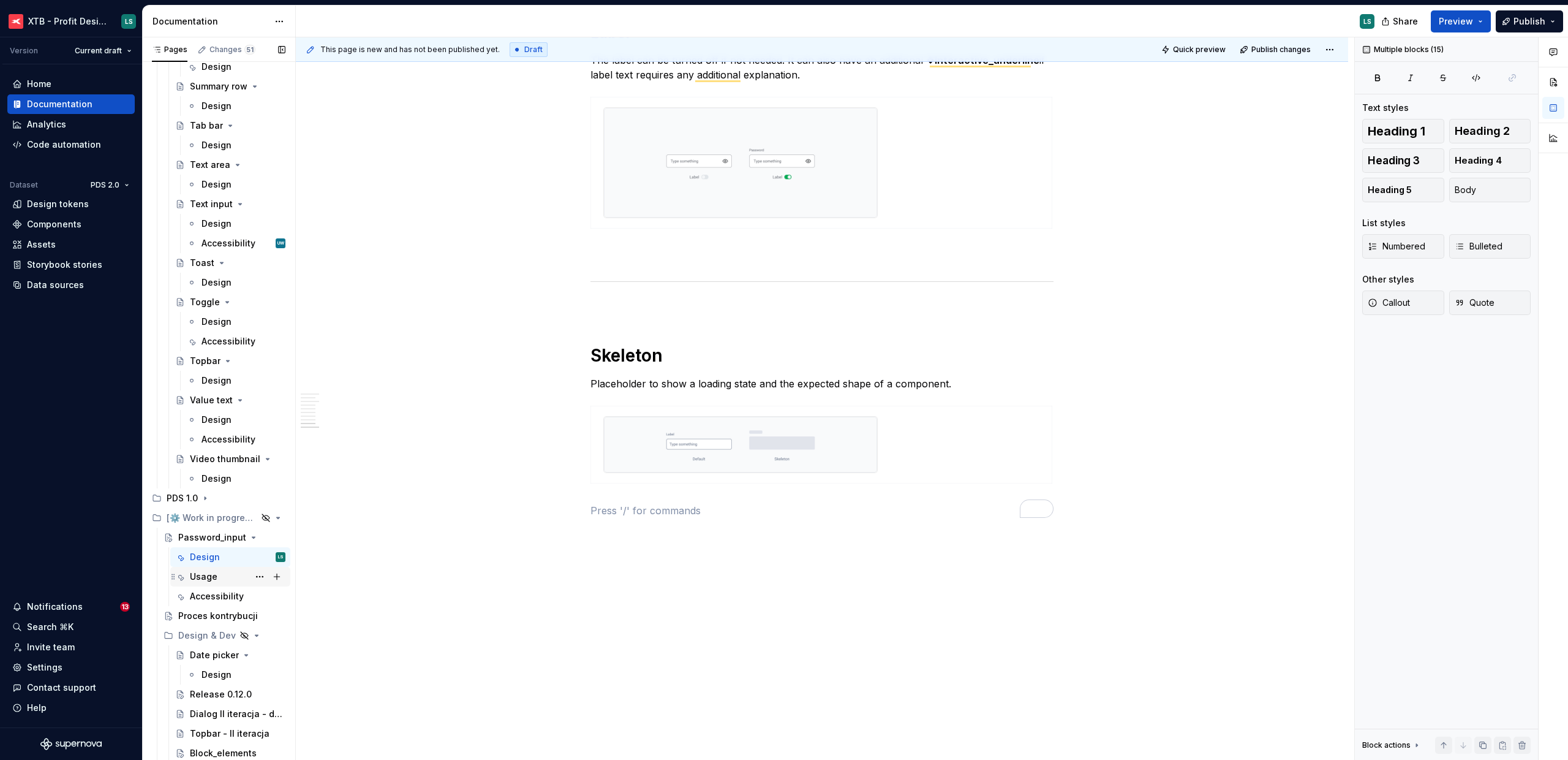
click at [223, 583] on div "Usage" at bounding box center [237, 577] width 96 height 17
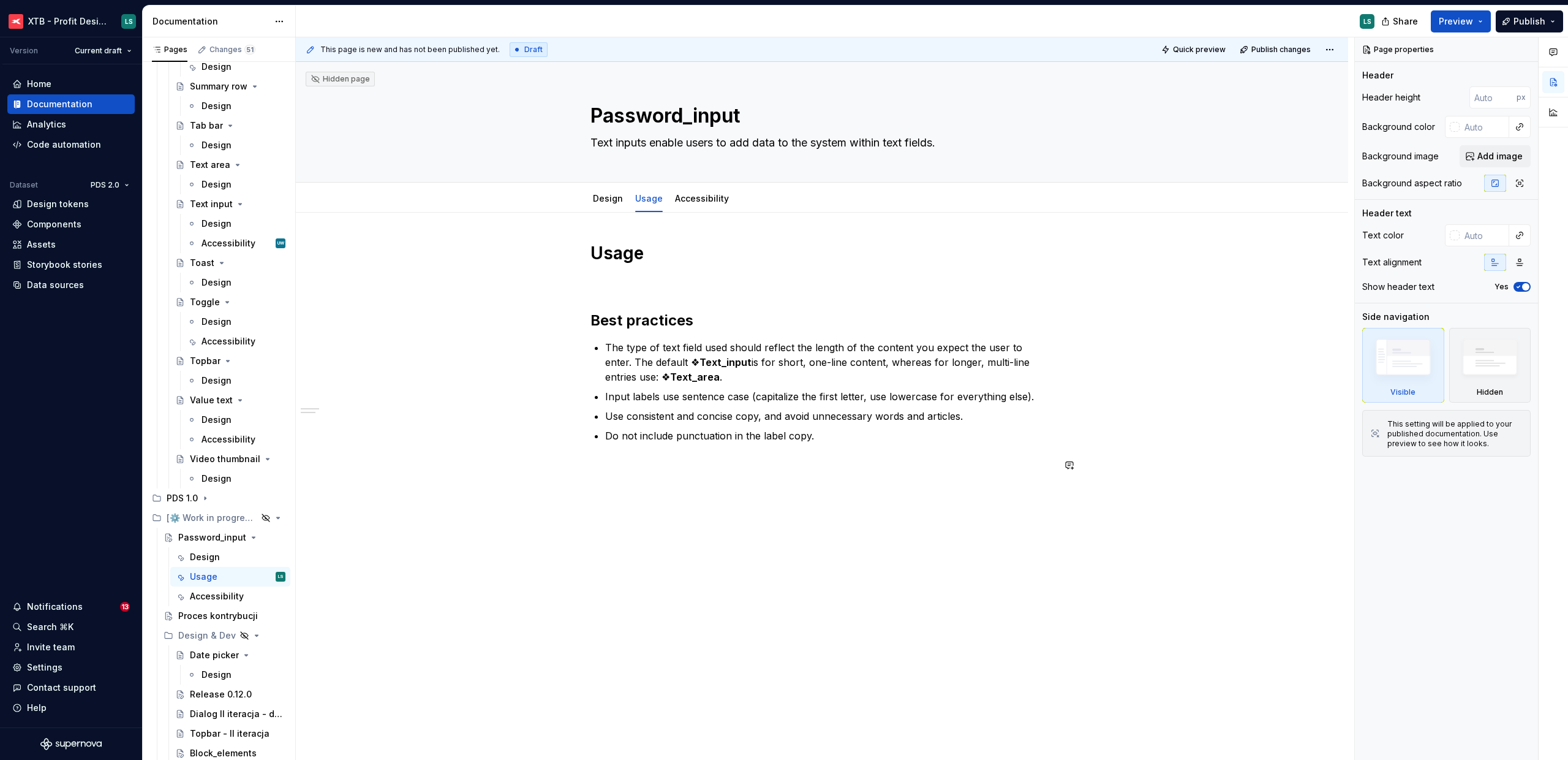
click at [638, 513] on div "This page is new and has not been published yet. Draft Quick preview Publish ch…" at bounding box center [825, 398] width 1059 height 723
click at [630, 512] on div "Usage Best practices The type of text field used should reflect the length of t…" at bounding box center [822, 464] width 1053 height 503
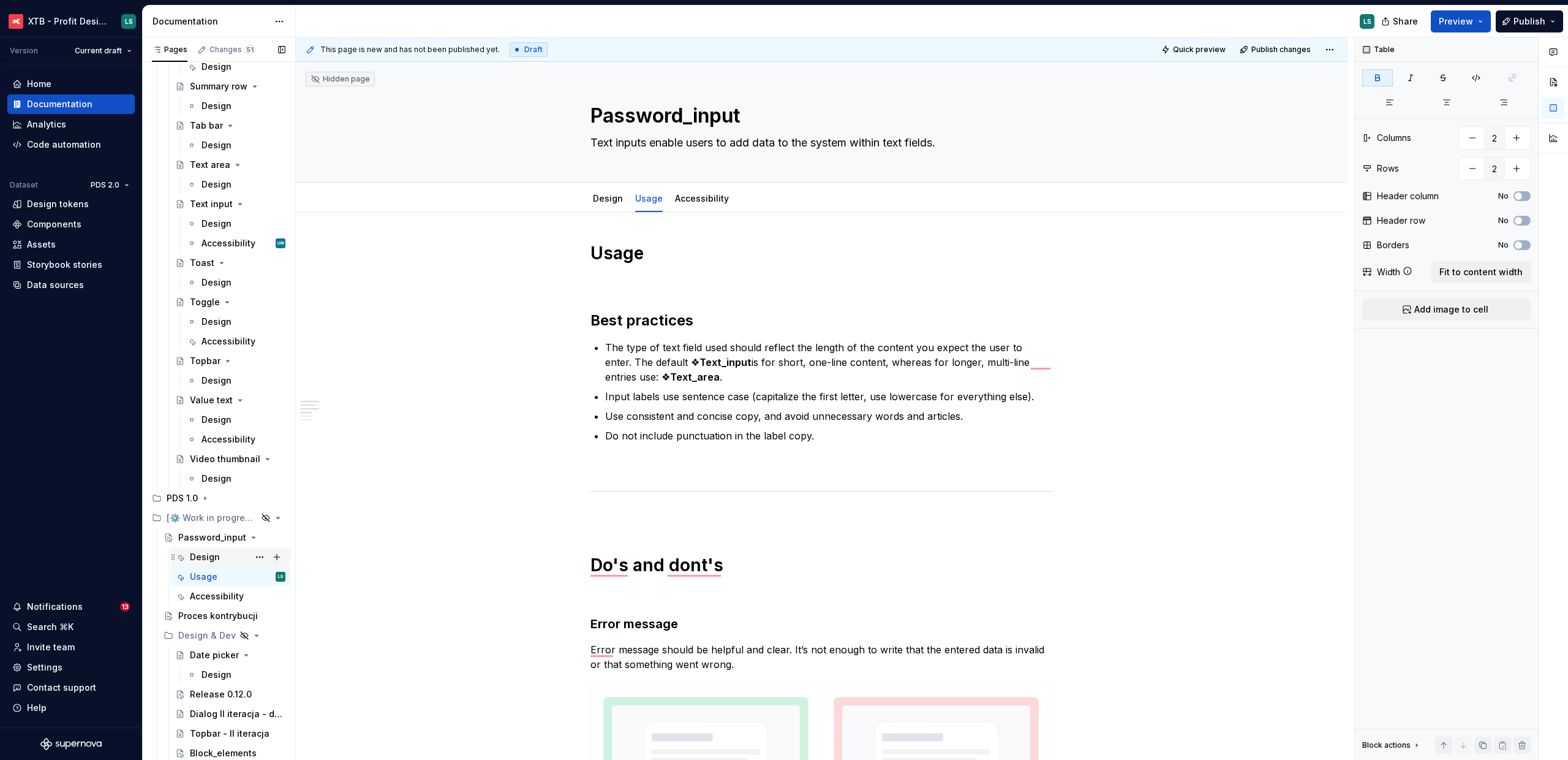
click at [213, 566] on div "Design" at bounding box center [230, 557] width 120 height 19
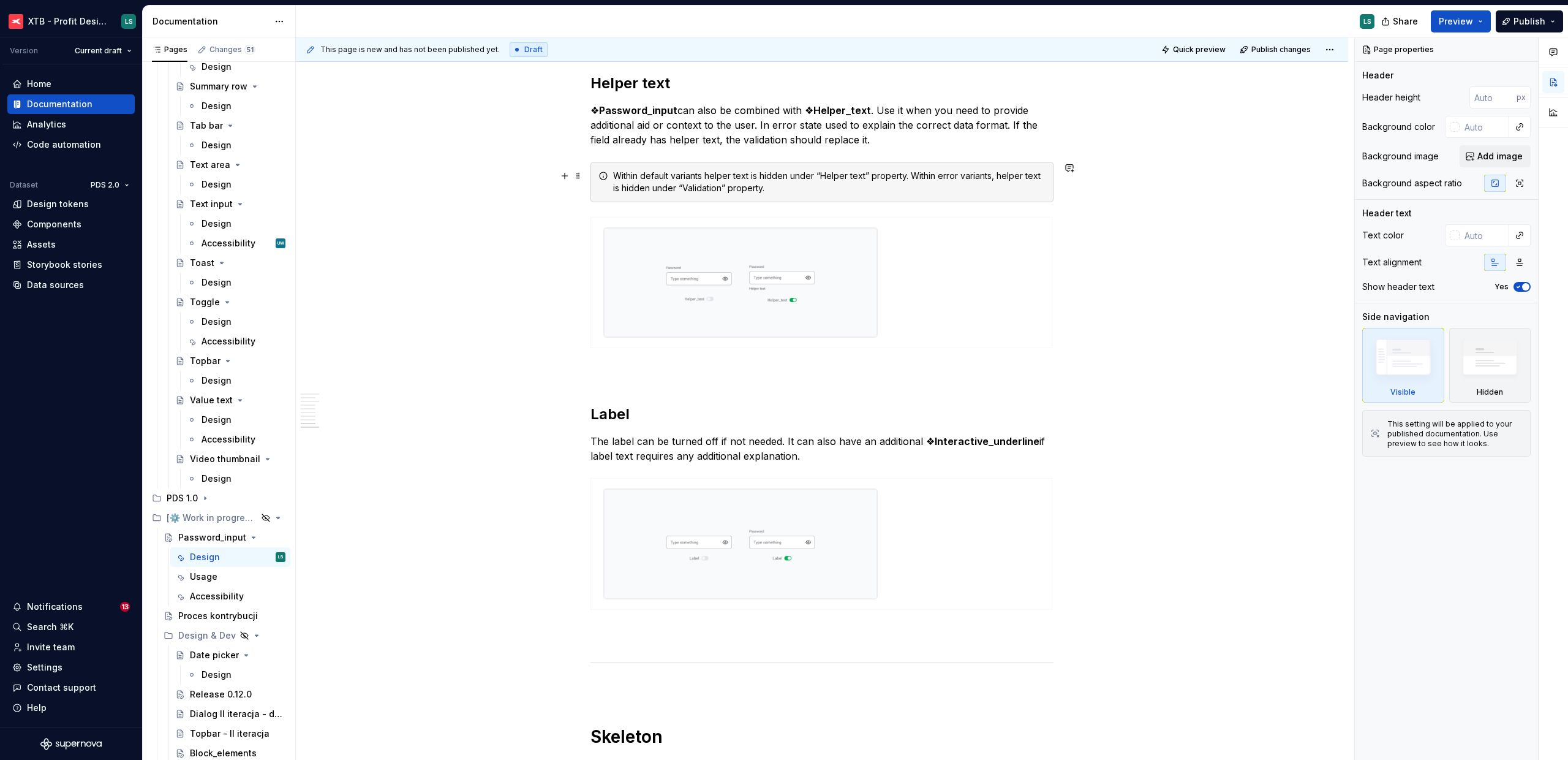
scroll to position [2370, 0]
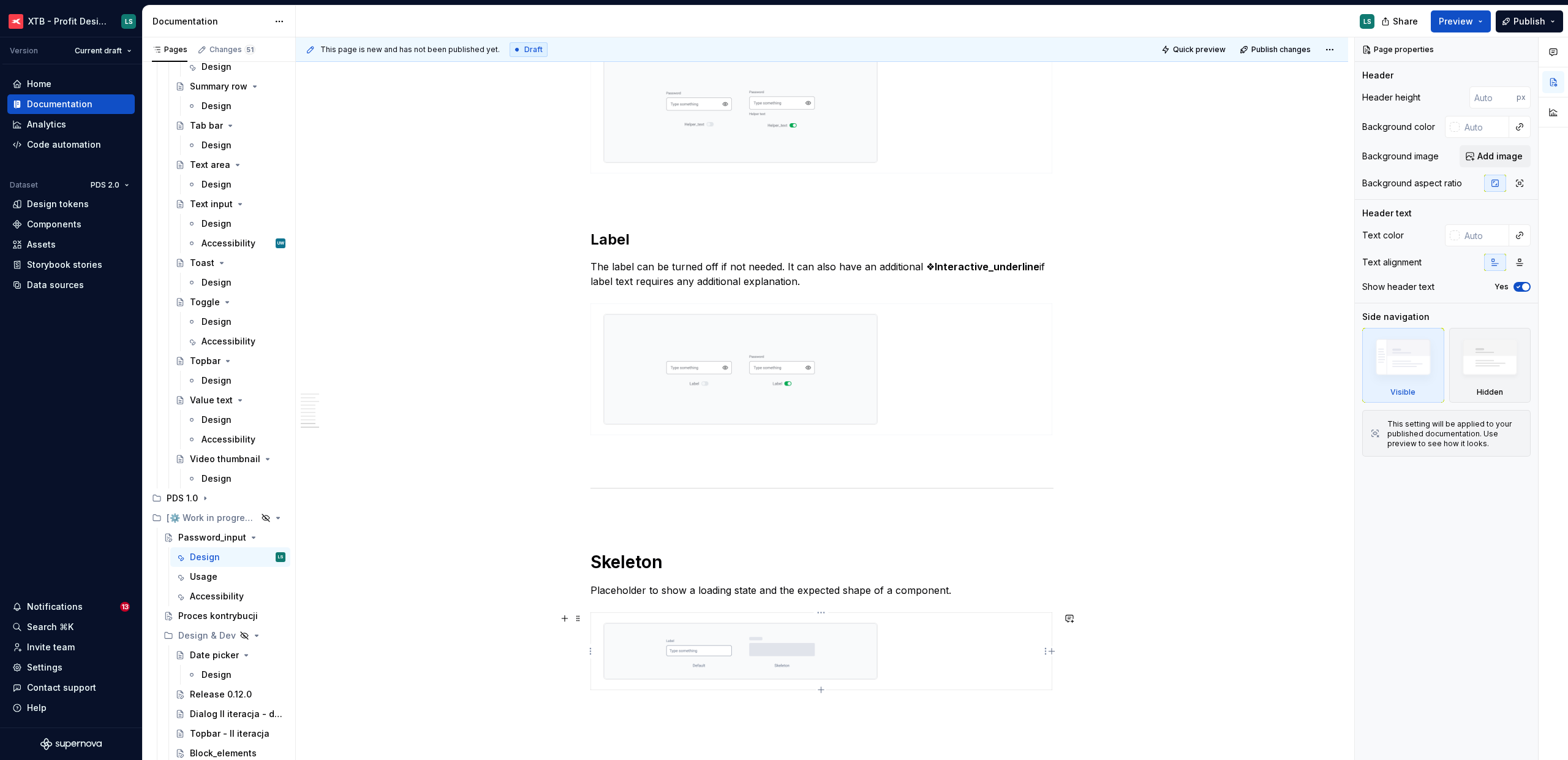
click at [814, 654] on img at bounding box center [740, 651] width 274 height 55
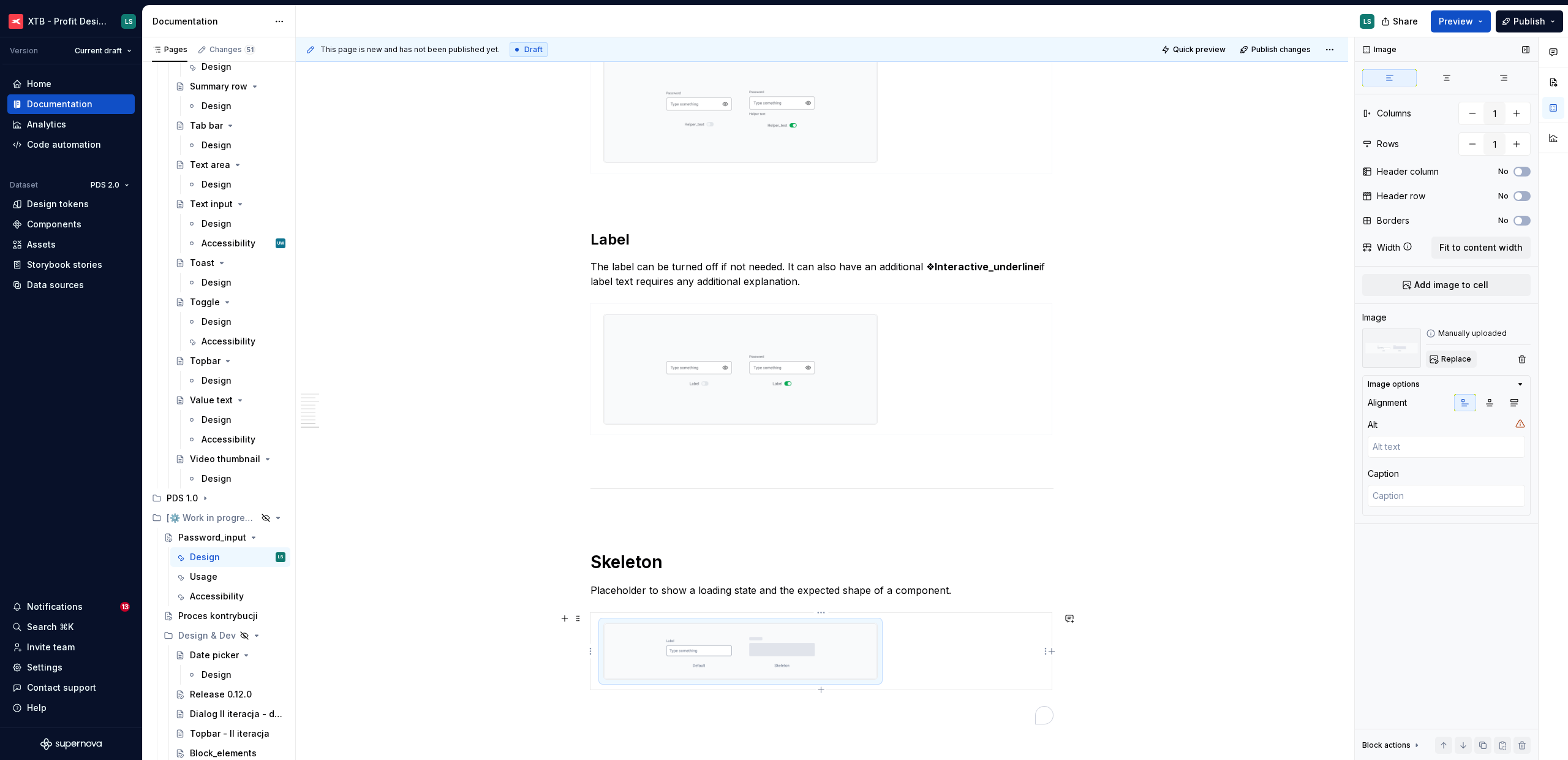
click at [1450, 355] on span "Replace" at bounding box center [1456, 359] width 30 height 10
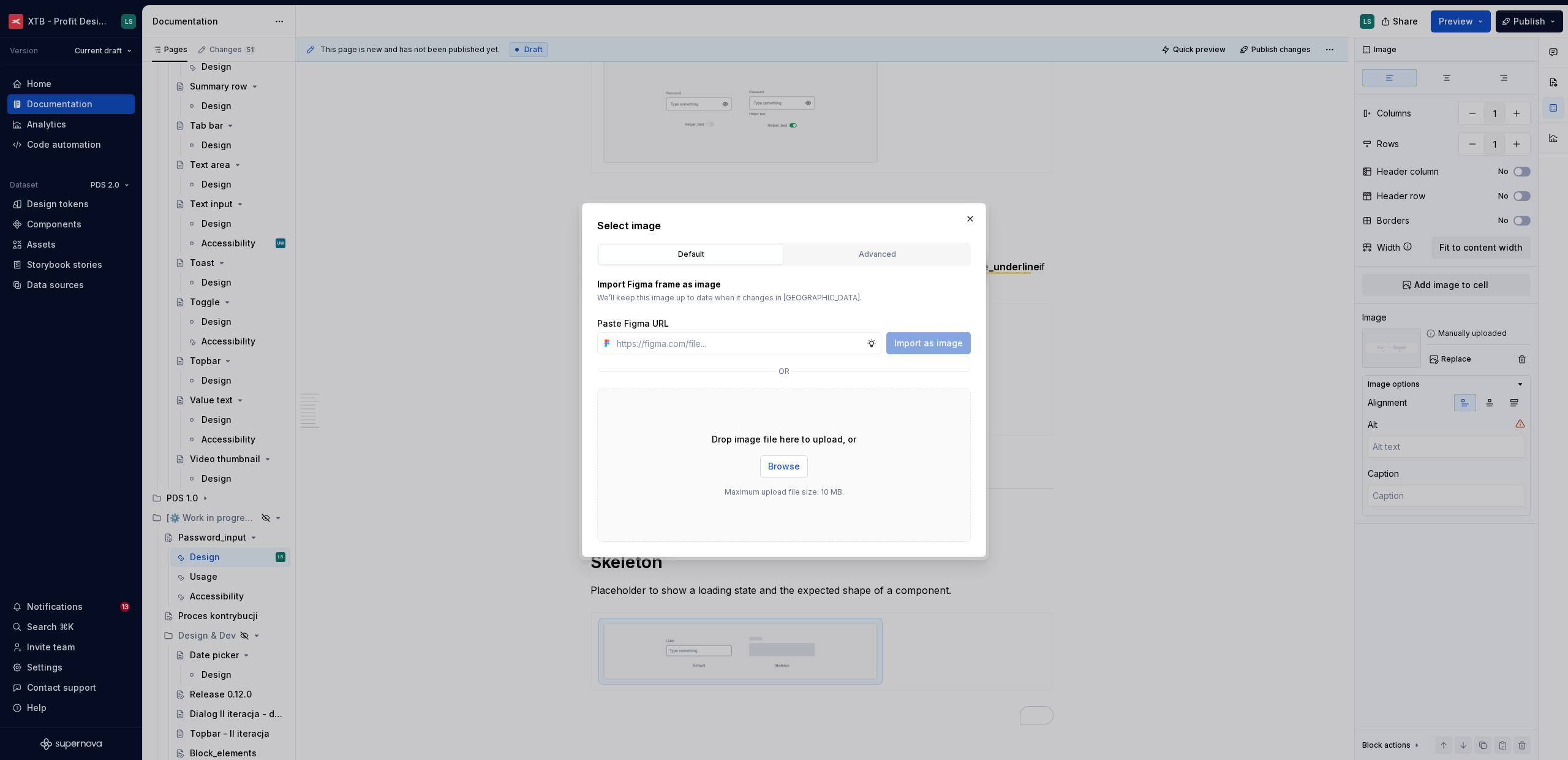
click at [806, 466] on button "Browse" at bounding box center [784, 466] width 48 height 22
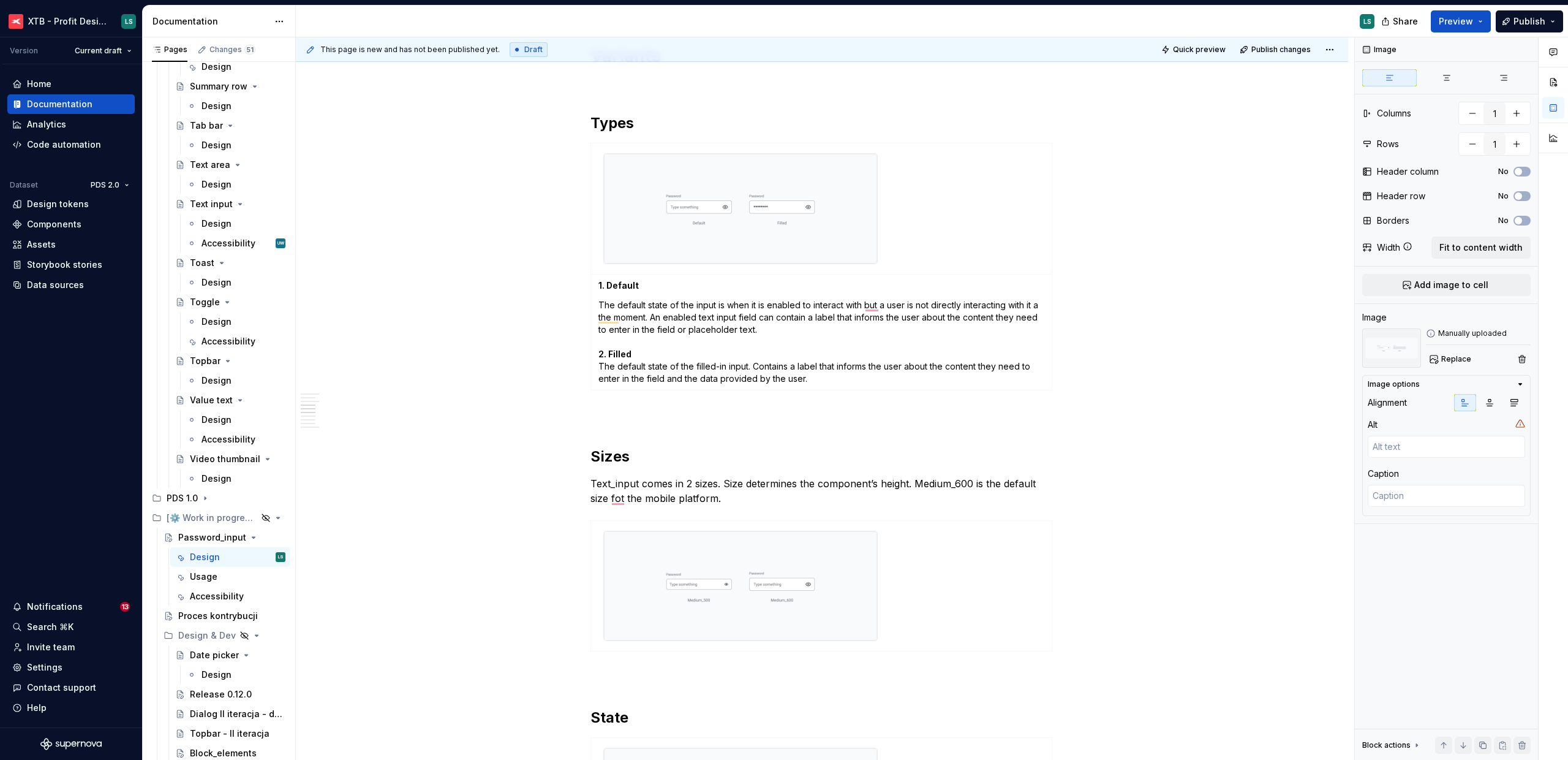
scroll to position [796, 0]
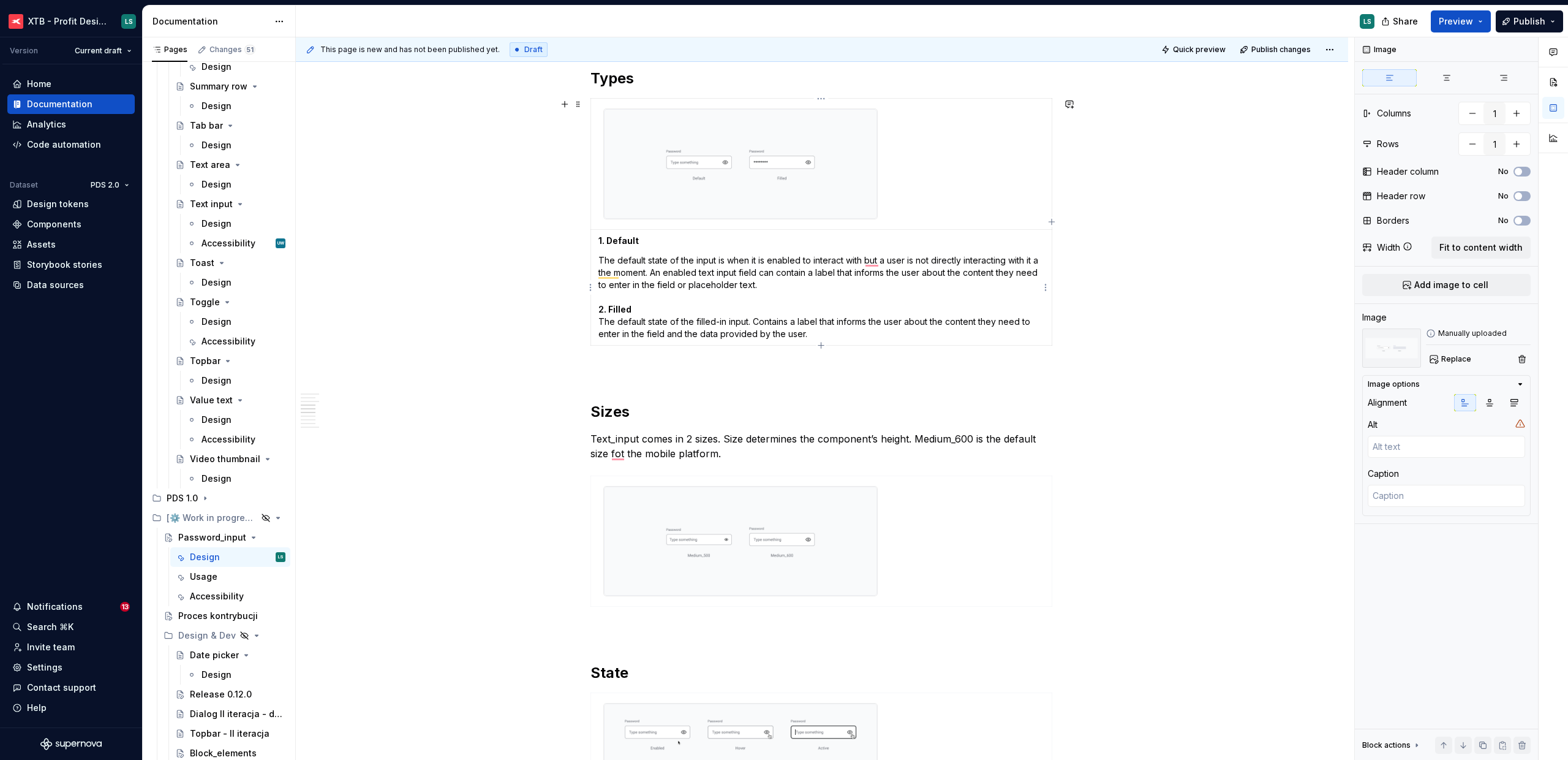
type textarea "*"
click at [875, 261] on p "The default state of the input is when it is enabled to interact with but a use…" at bounding box center [821, 297] width 446 height 86
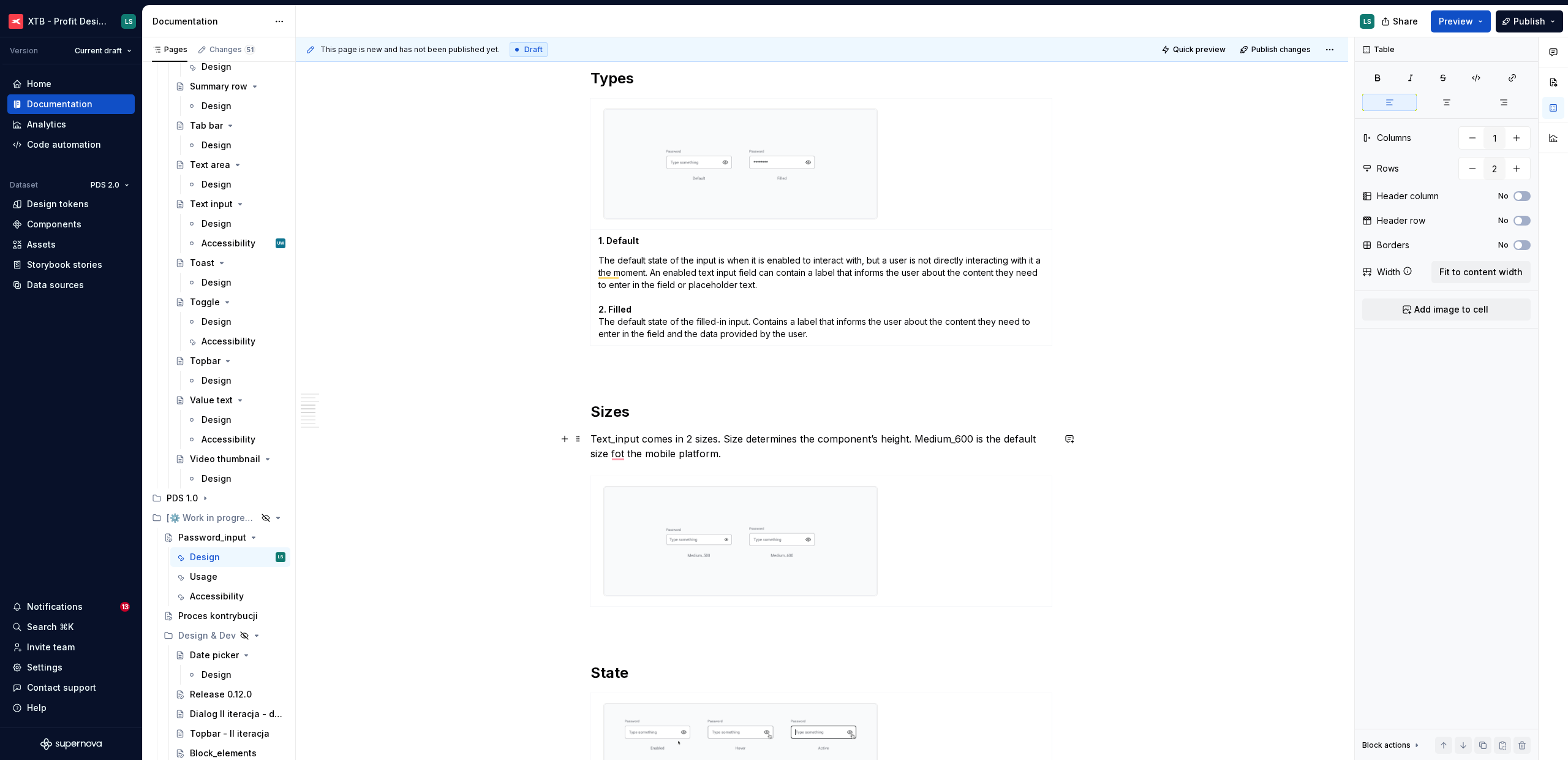
click at [620, 457] on p "Text_input comes in 2 sizes. Size determines the component’s height. Medium_600…" at bounding box center [821, 446] width 463 height 29
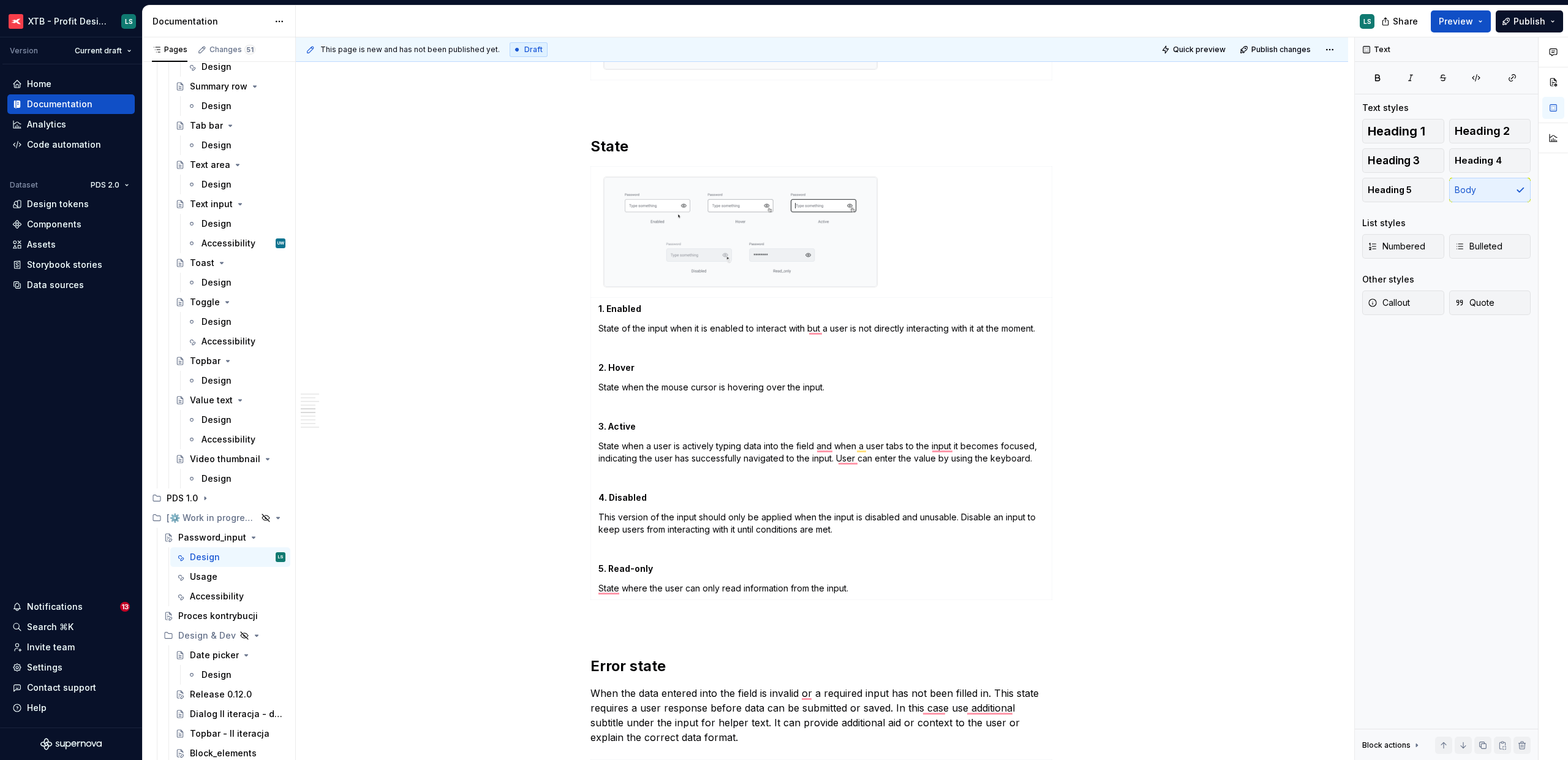
scroll to position [1367, 0]
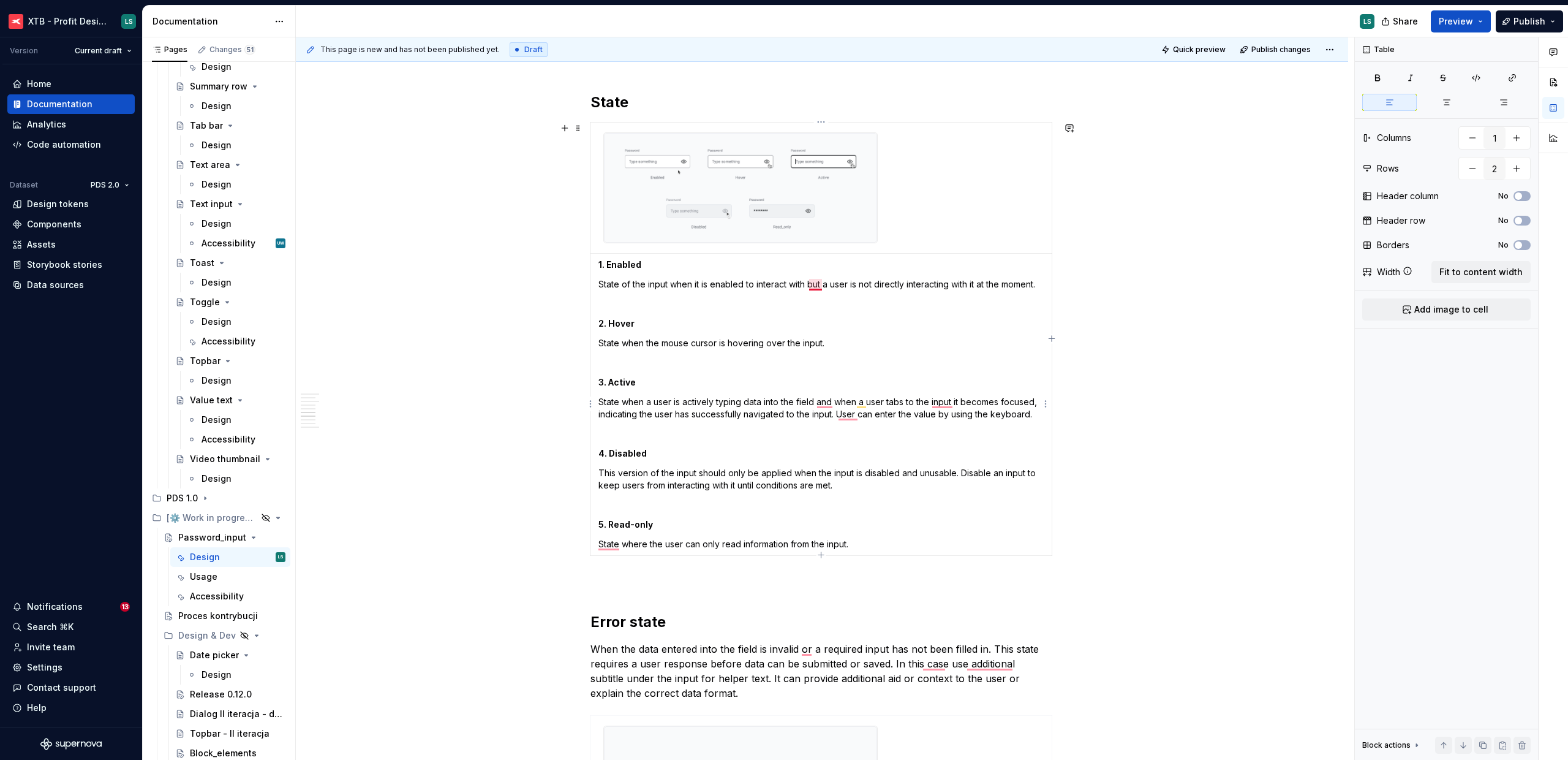
click at [818, 280] on p "State of the input when it is enabled to interact with but a user is not direct…" at bounding box center [821, 284] width 446 height 12
click at [824, 400] on p "State when a user is actively typing data into the field and when a user tabs t…" at bounding box center [821, 409] width 446 height 25
click at [942, 402] on p "State when a user is actively typing data into the fiel,d and when a user tabs …" at bounding box center [821, 409] width 446 height 25
click at [889, 411] on p "State when a user is actively typing data into the fiel,d and when a user tabs …" at bounding box center [821, 409] width 446 height 25
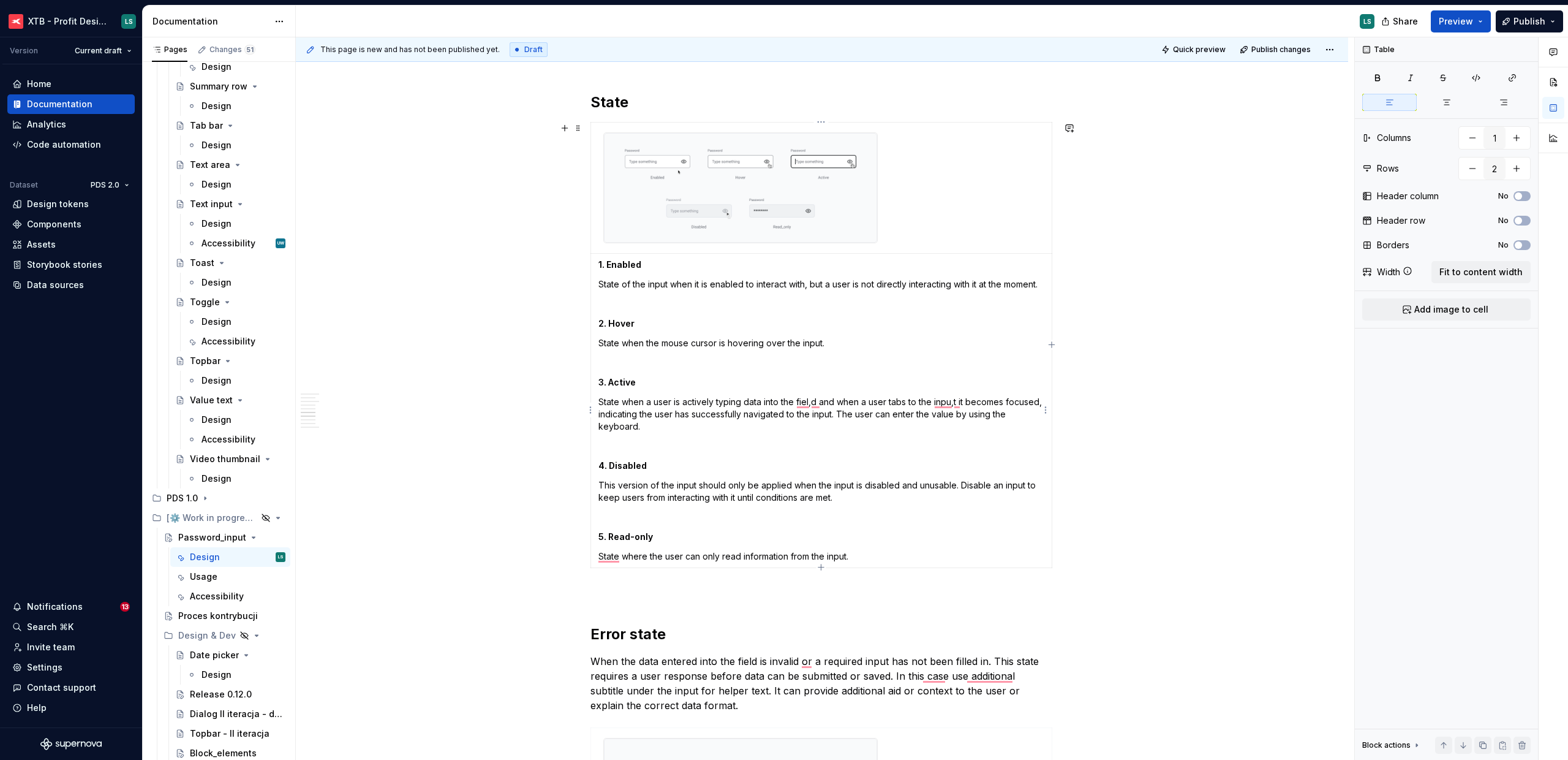
click at [954, 402] on p "State when a user is actively typing data into the fiel,d and when a user tabs …" at bounding box center [821, 415] width 446 height 37
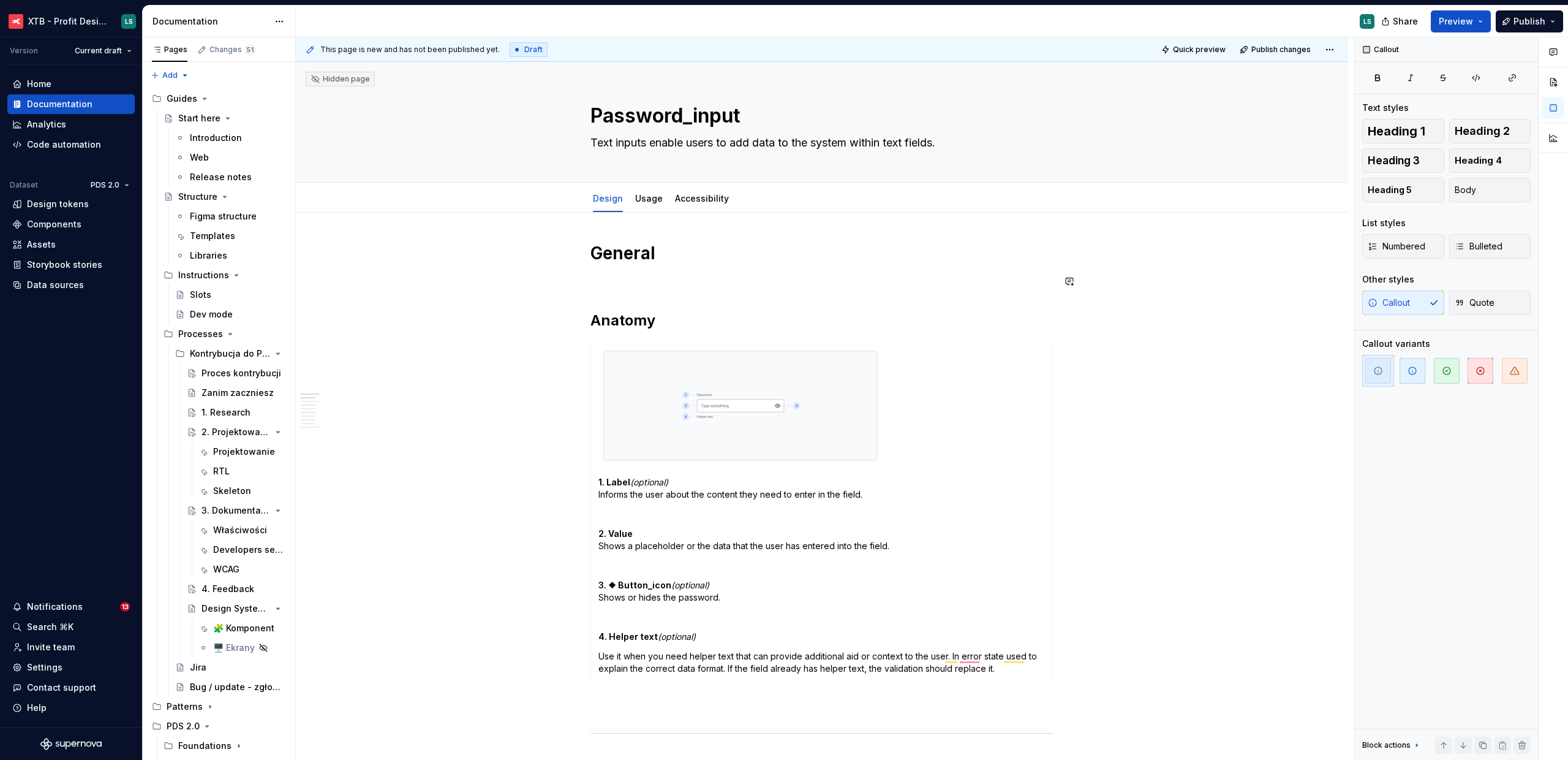
scroll to position [3228, 0]
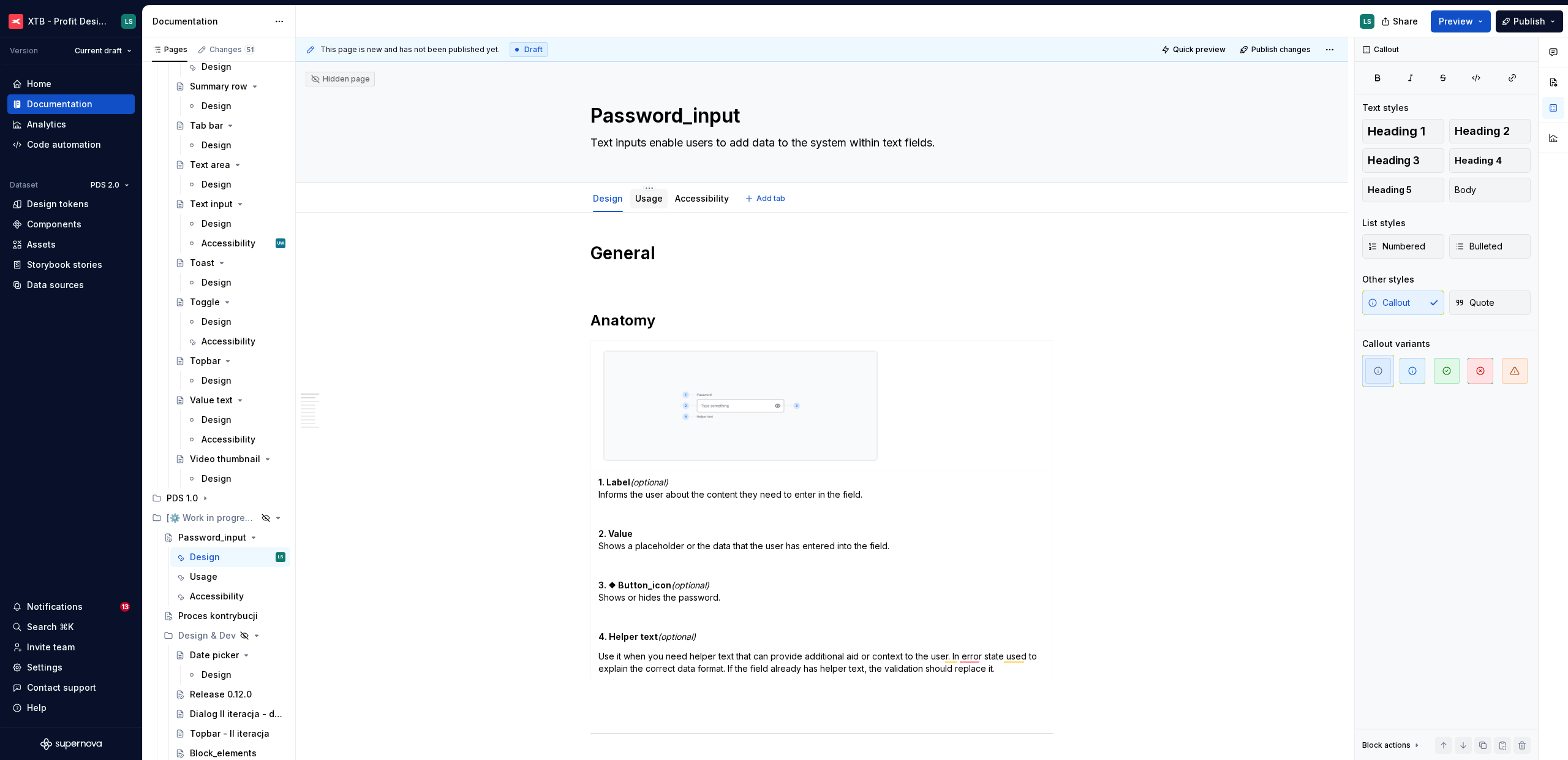
click at [647, 202] on link "Usage" at bounding box center [649, 198] width 28 height 11
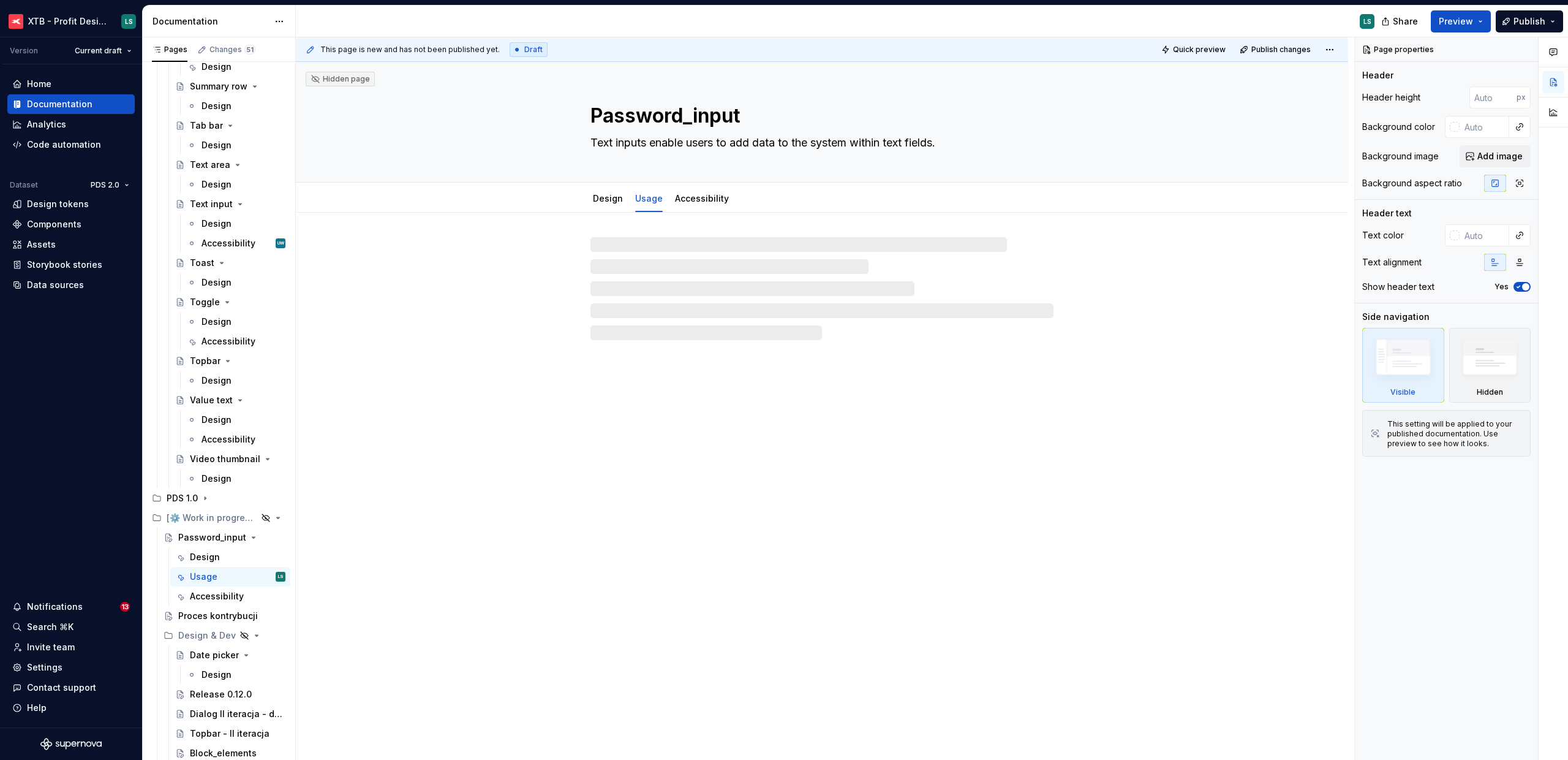
type textarea "*"
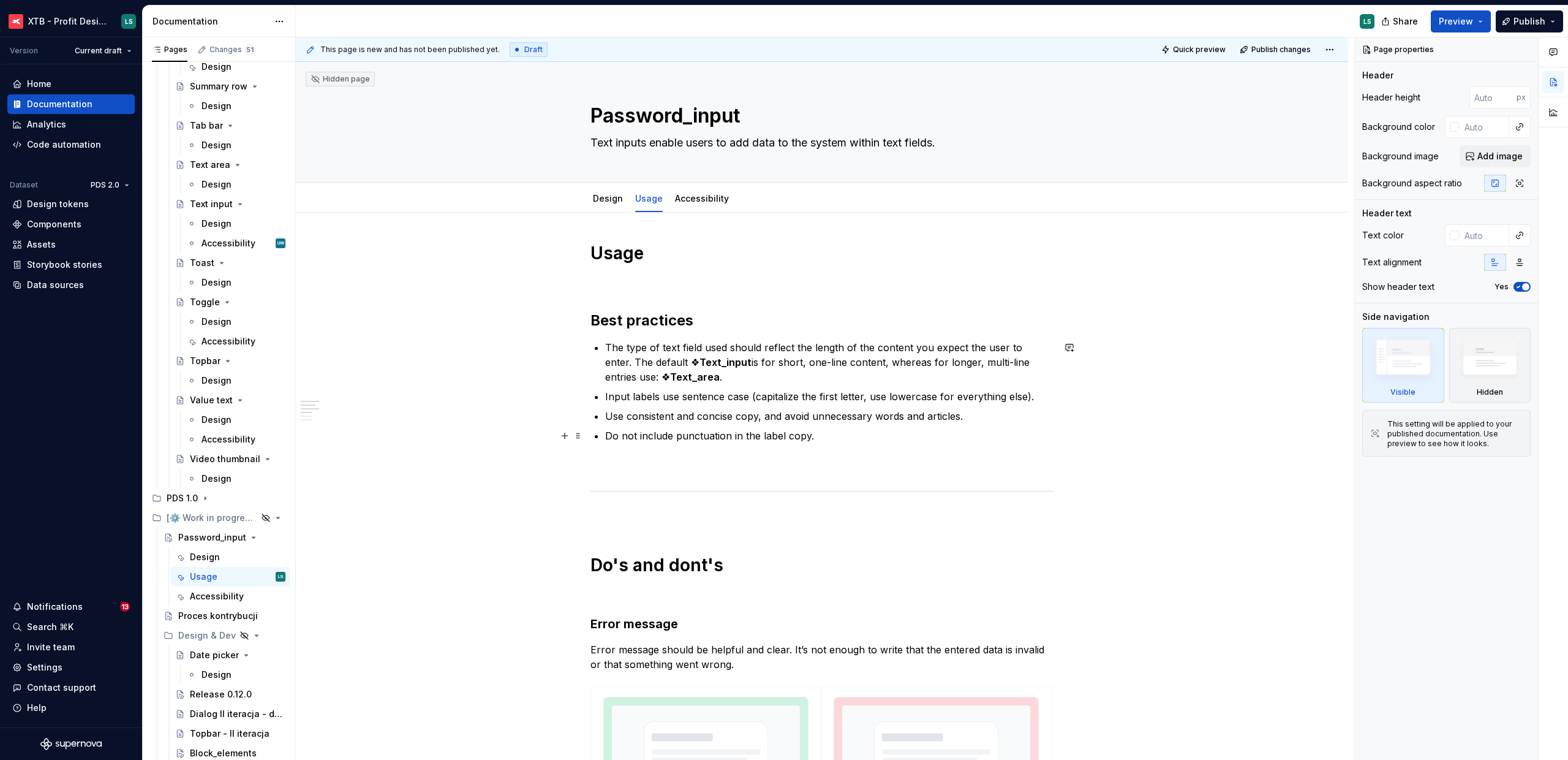
click at [619, 351] on ul "The type of text field used should reflect the length of the content you expect…" at bounding box center [830, 392] width 448 height 103
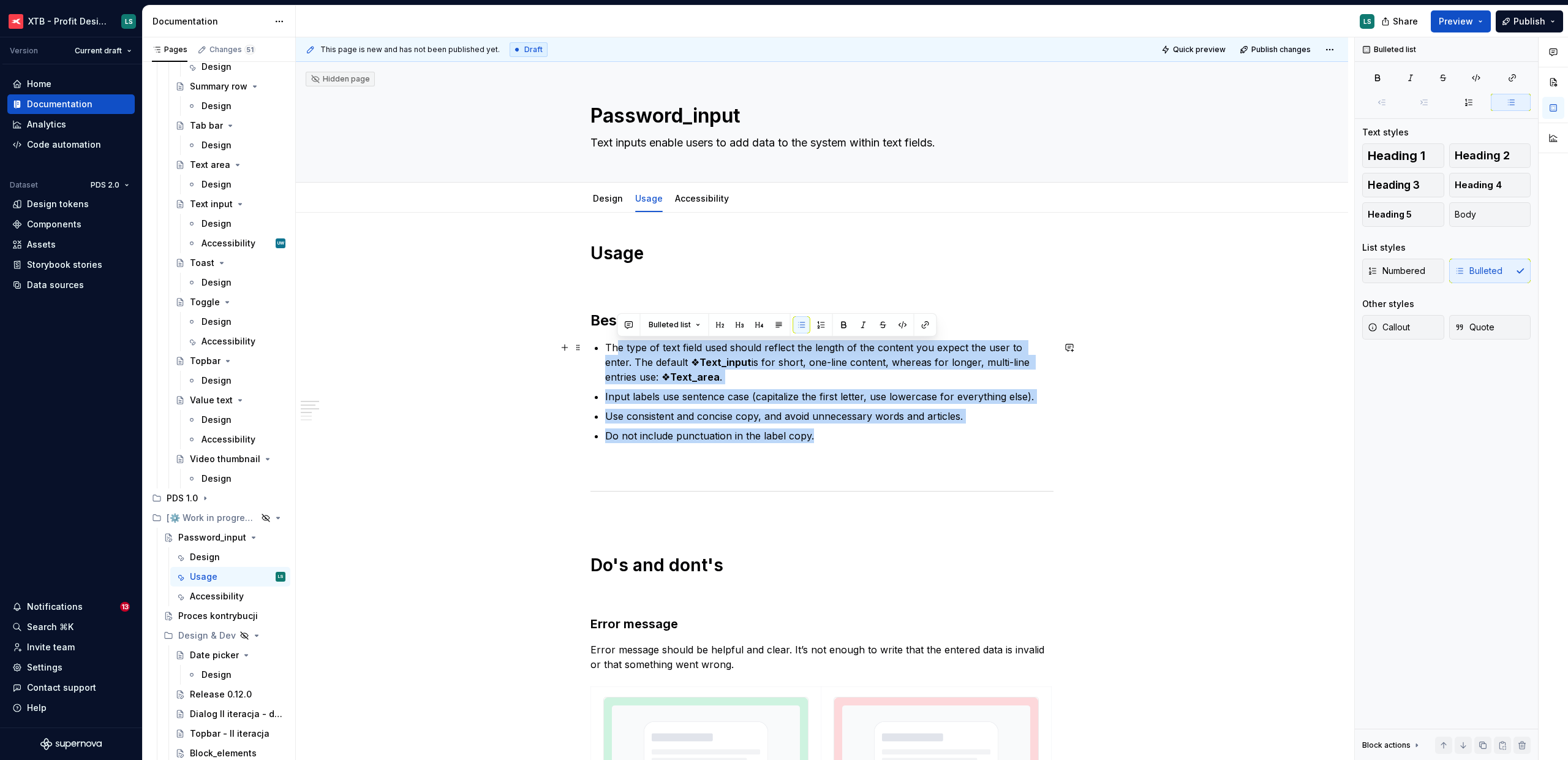
click at [786, 419] on p "Use consistent and concise copy, and avoid unnecessary words and articles." at bounding box center [830, 415] width 448 height 15
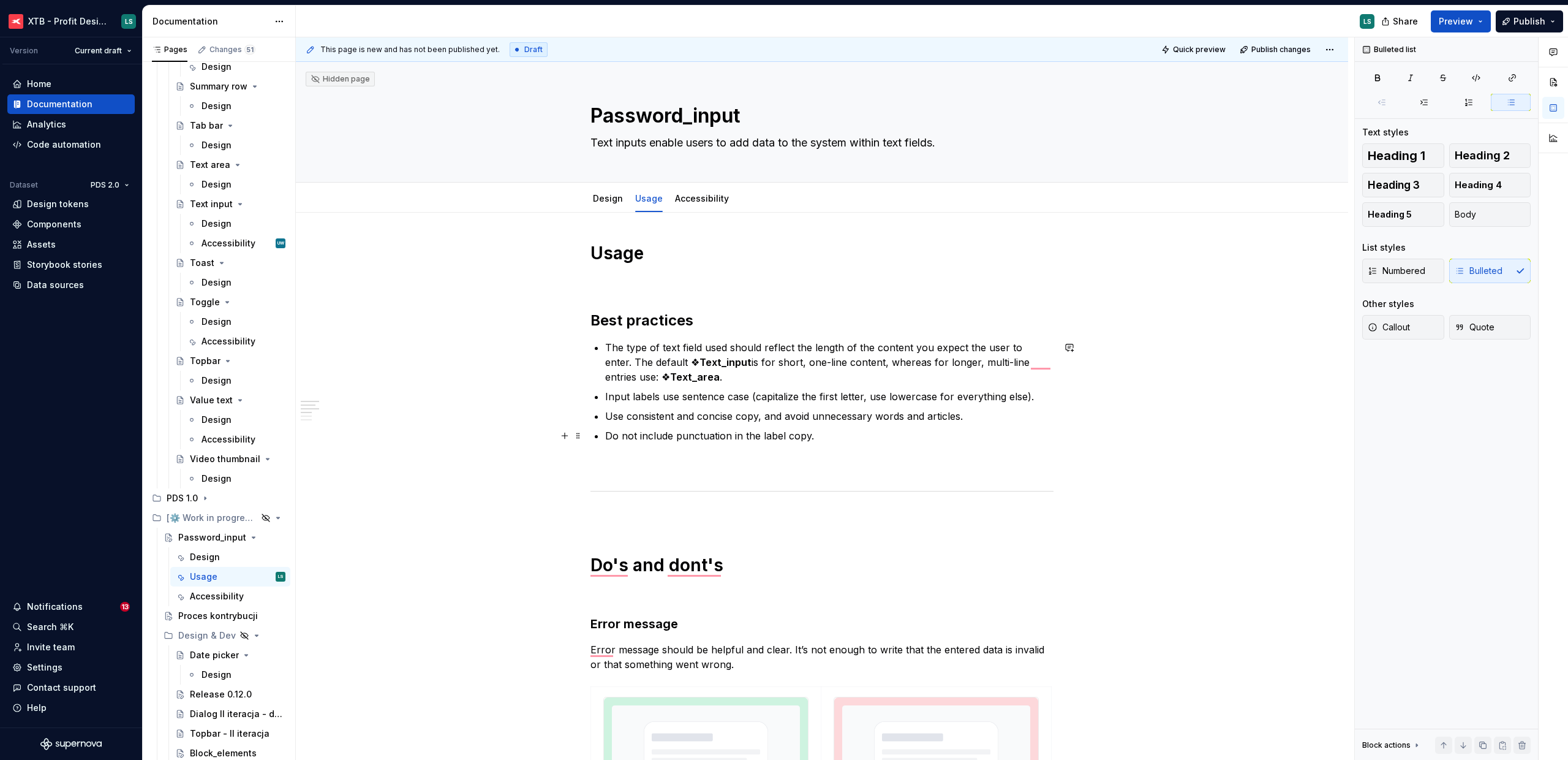
click at [811, 439] on p "Do not include punctuation in the label copy." at bounding box center [830, 435] width 448 height 15
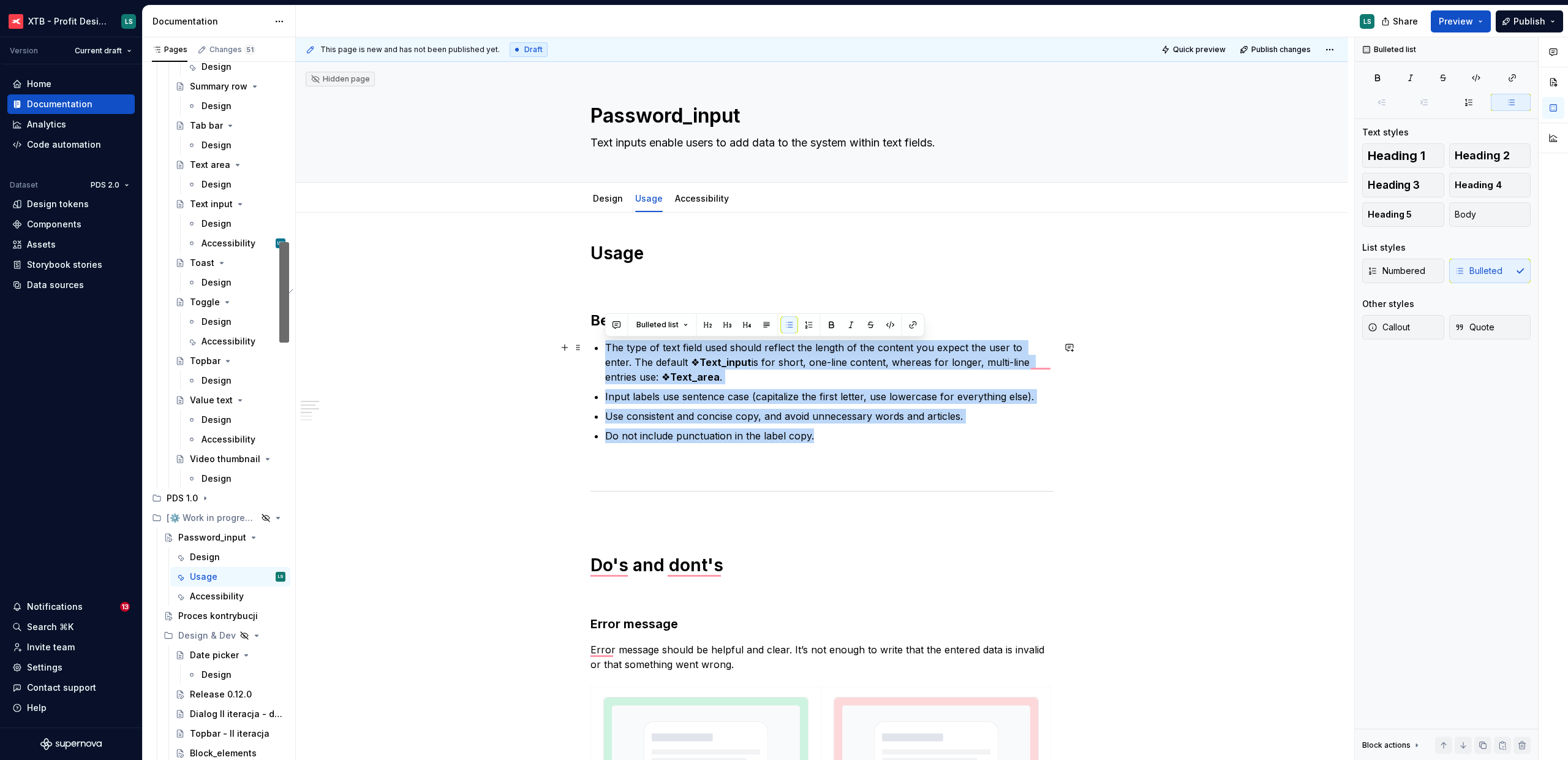
drag, startPoint x: 814, startPoint y: 438, endPoint x: 607, endPoint y: 351, distance: 224.5
click at [607, 351] on ul "The type of text field used should reflect the length of the content you expect…" at bounding box center [830, 392] width 448 height 103
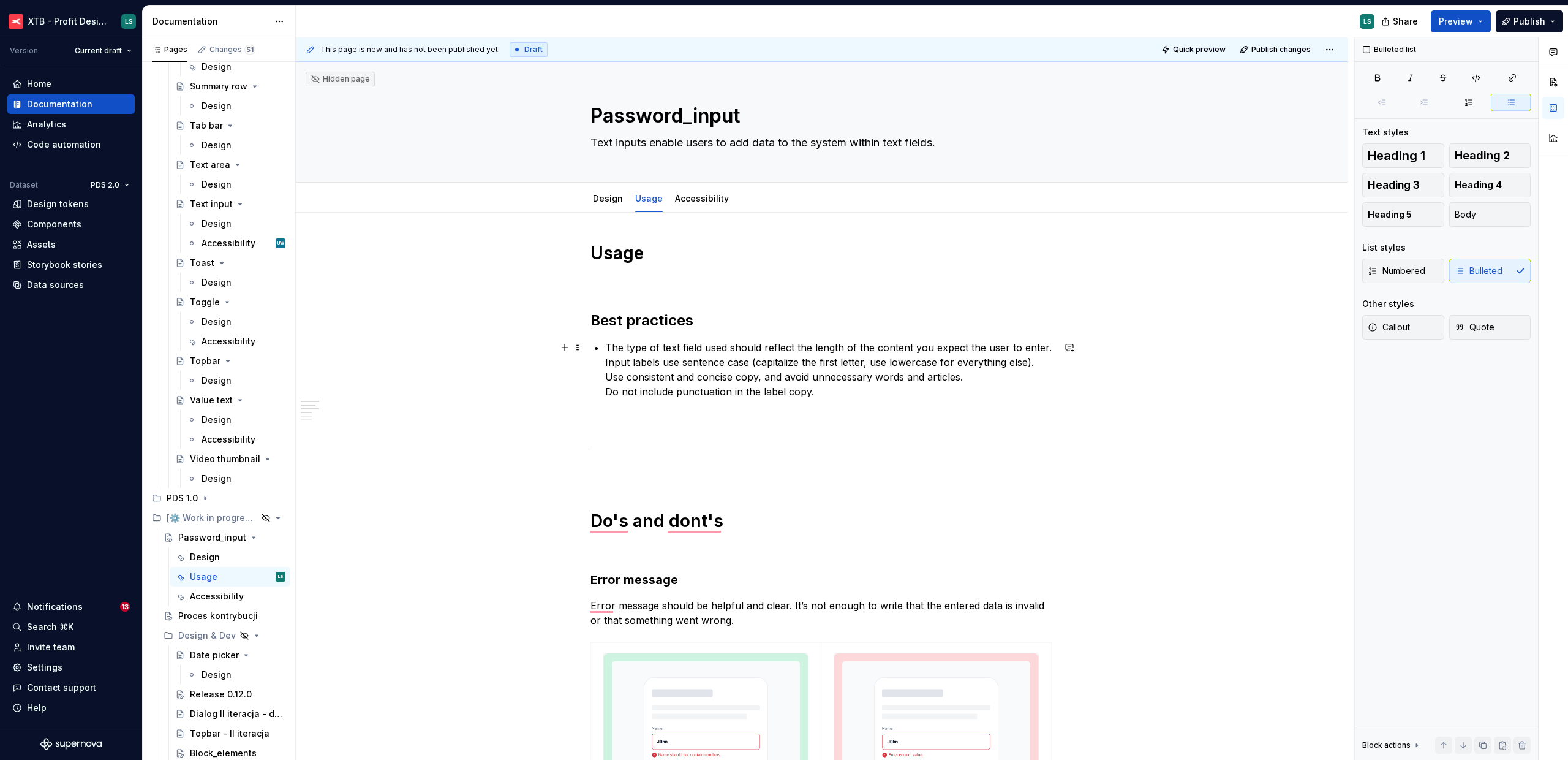
click at [606, 378] on p "Input labels use sentence case (capitalize the first letter, use lowercase for …" at bounding box center [830, 382] width 448 height 44
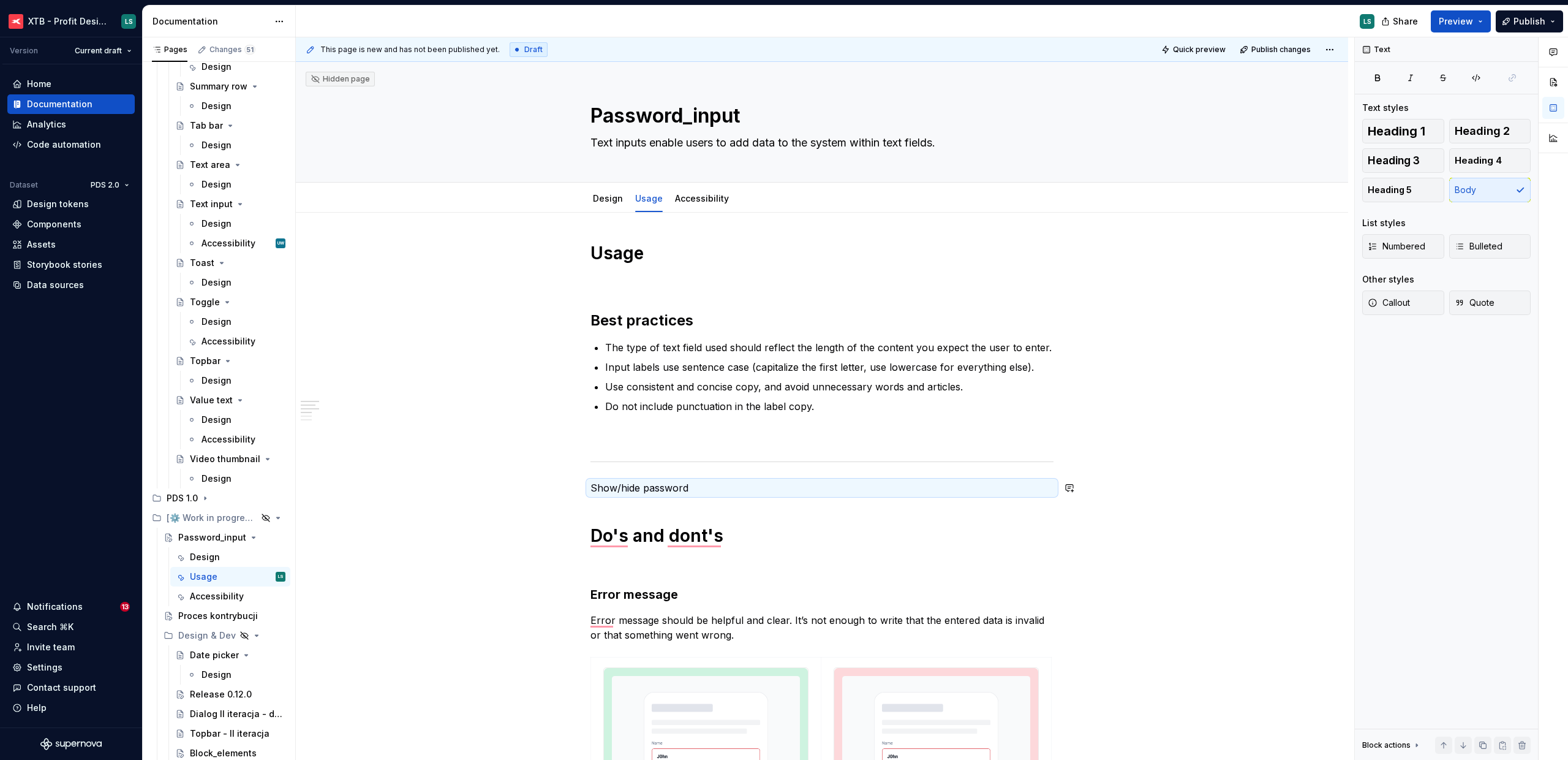
click at [728, 495] on p "Show/hide password" at bounding box center [821, 487] width 463 height 15
click at [726, 492] on p "Show/hide password" at bounding box center [821, 487] width 463 height 15
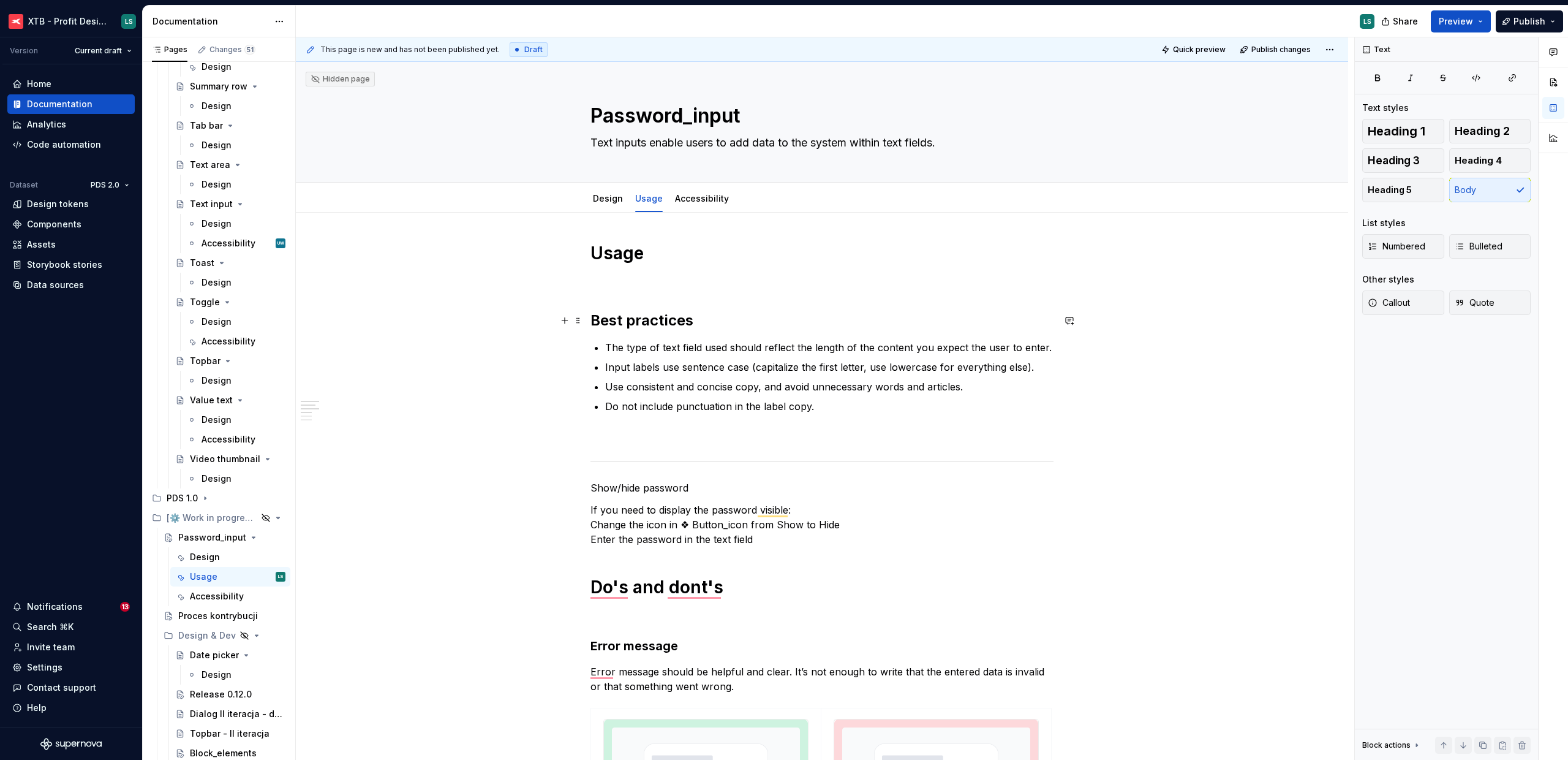
click at [653, 323] on h2 "Best practices" at bounding box center [821, 320] width 463 height 19
click at [650, 486] on p "Show/hide password" at bounding box center [821, 487] width 463 height 15
click at [1467, 132] on span "Heading 2" at bounding box center [1482, 131] width 55 height 12
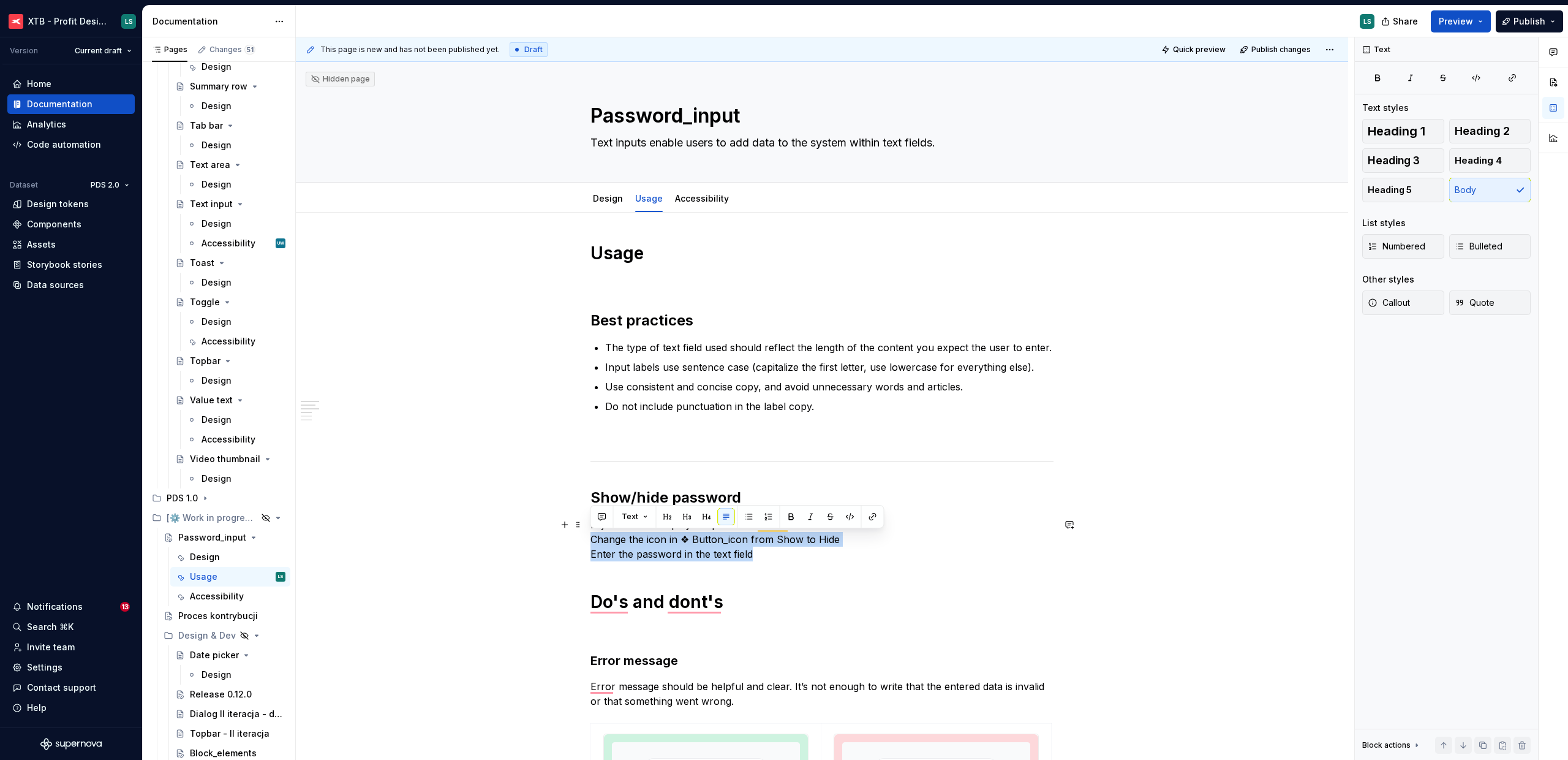
click at [583, 540] on html "XTB - Profit Design System LS Version Current draft Home Documentation Analytic…" at bounding box center [784, 380] width 1568 height 760
click at [748, 519] on button "button" at bounding box center [749, 516] width 17 height 17
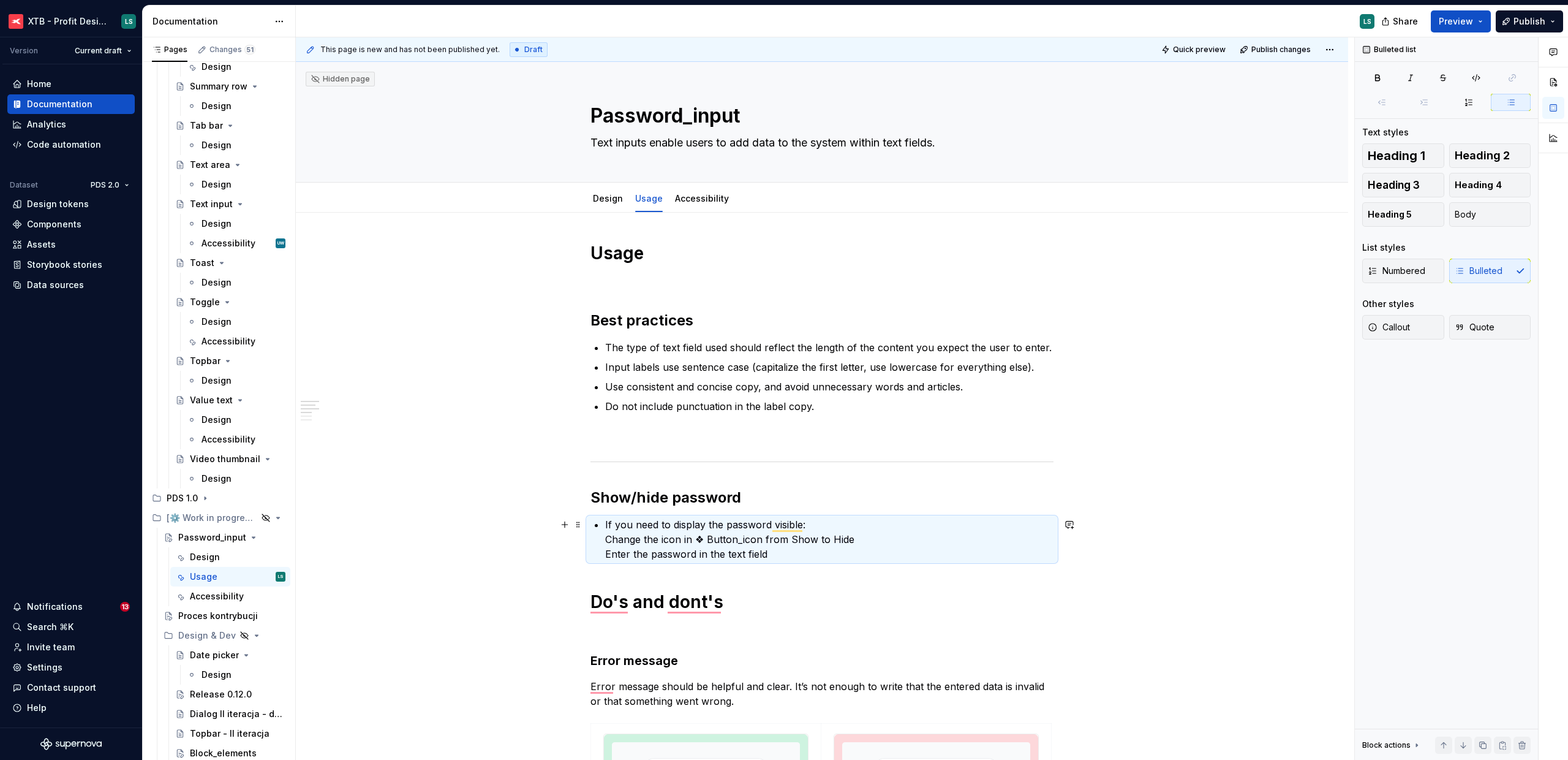
click at [606, 537] on p "If you need to display the password visible: Change the icon in ❖ Button_icon f…" at bounding box center [830, 539] width 448 height 44
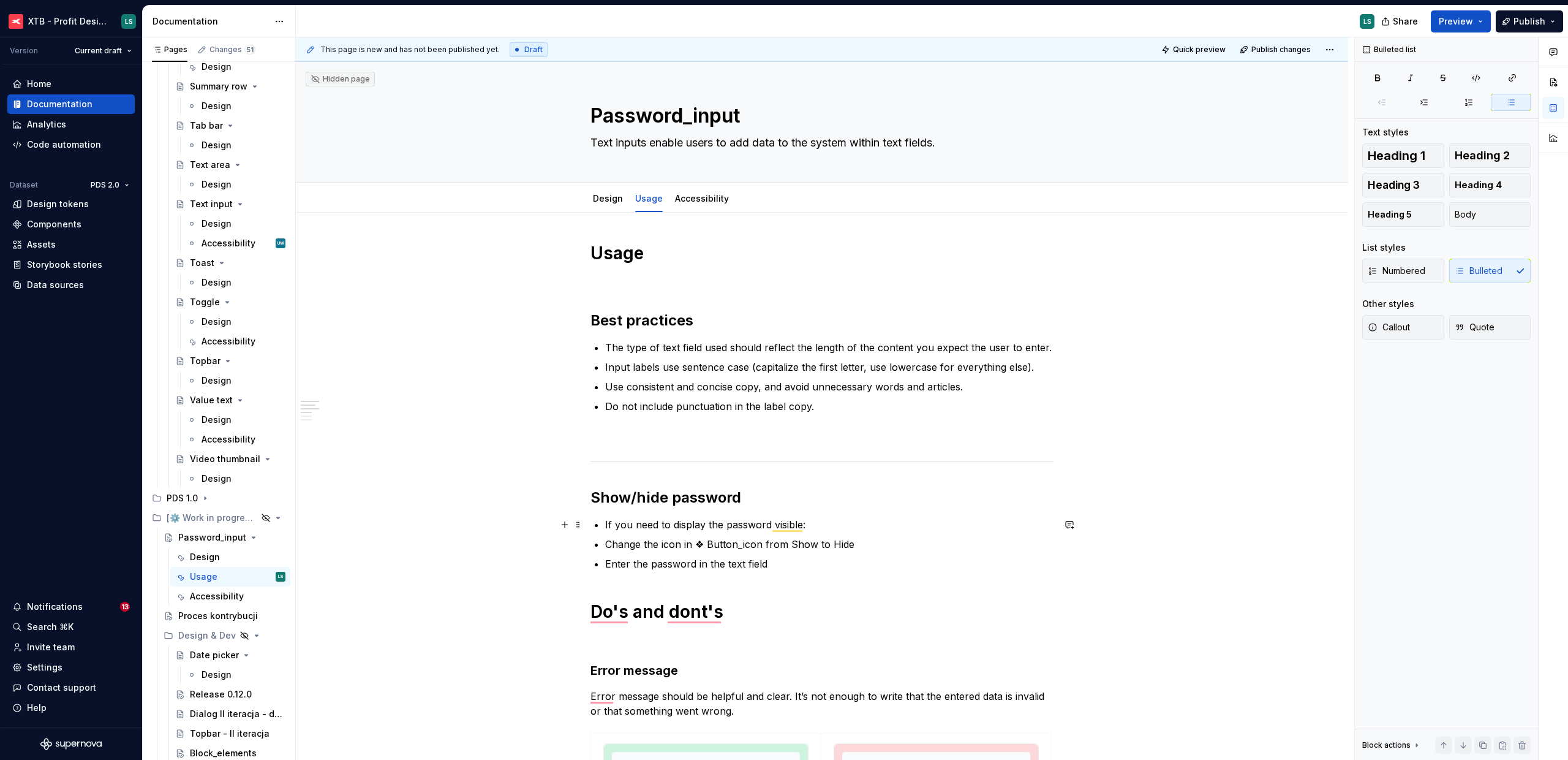
click at [606, 520] on p "If you need to display the password visible:" at bounding box center [830, 524] width 448 height 15
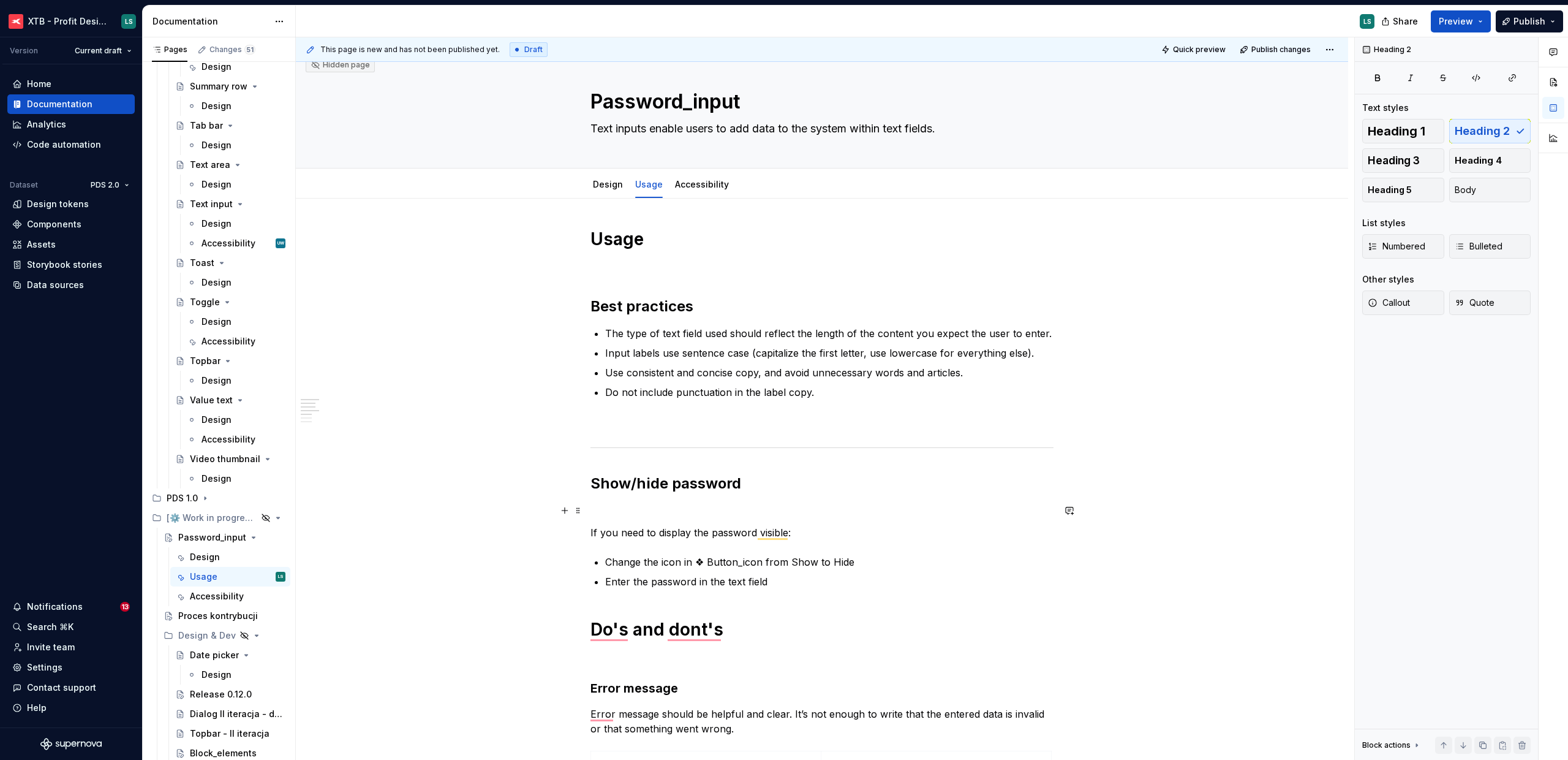
scroll to position [27, 0]
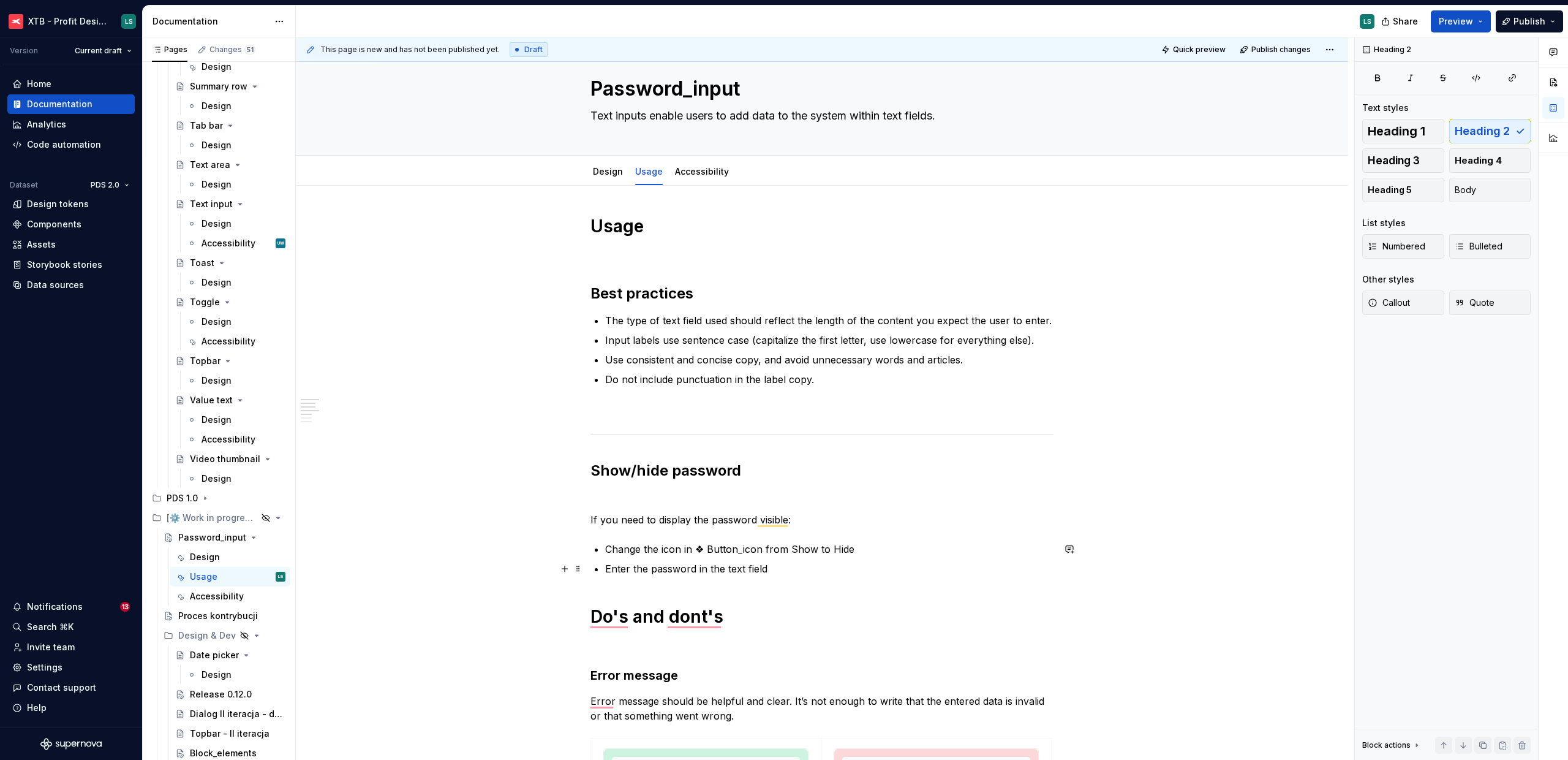
click at [799, 561] on p "Enter the password in the text field" at bounding box center [830, 568] width 448 height 15
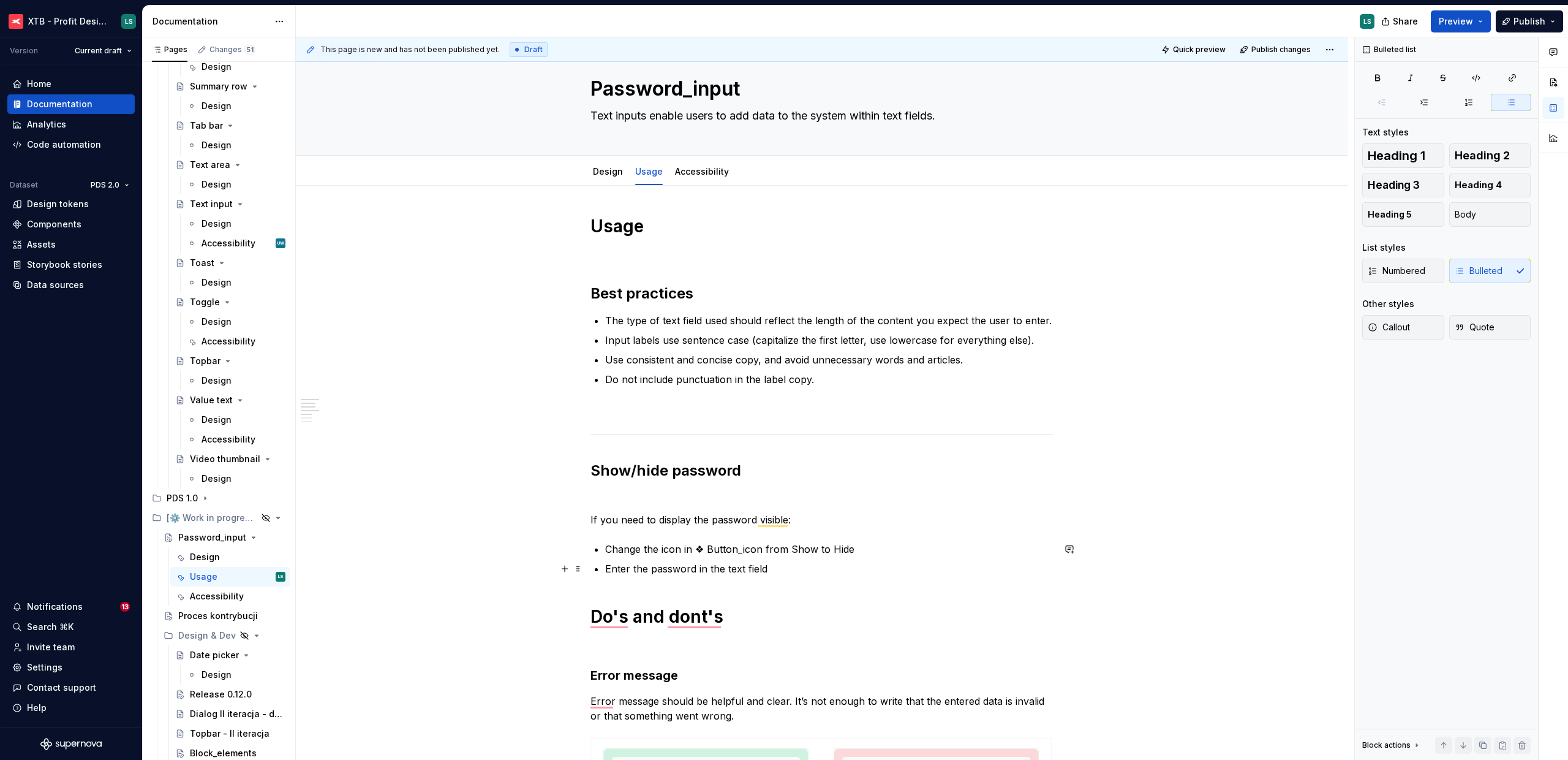
click at [793, 567] on p "Enter the password in the text field" at bounding box center [830, 568] width 448 height 15
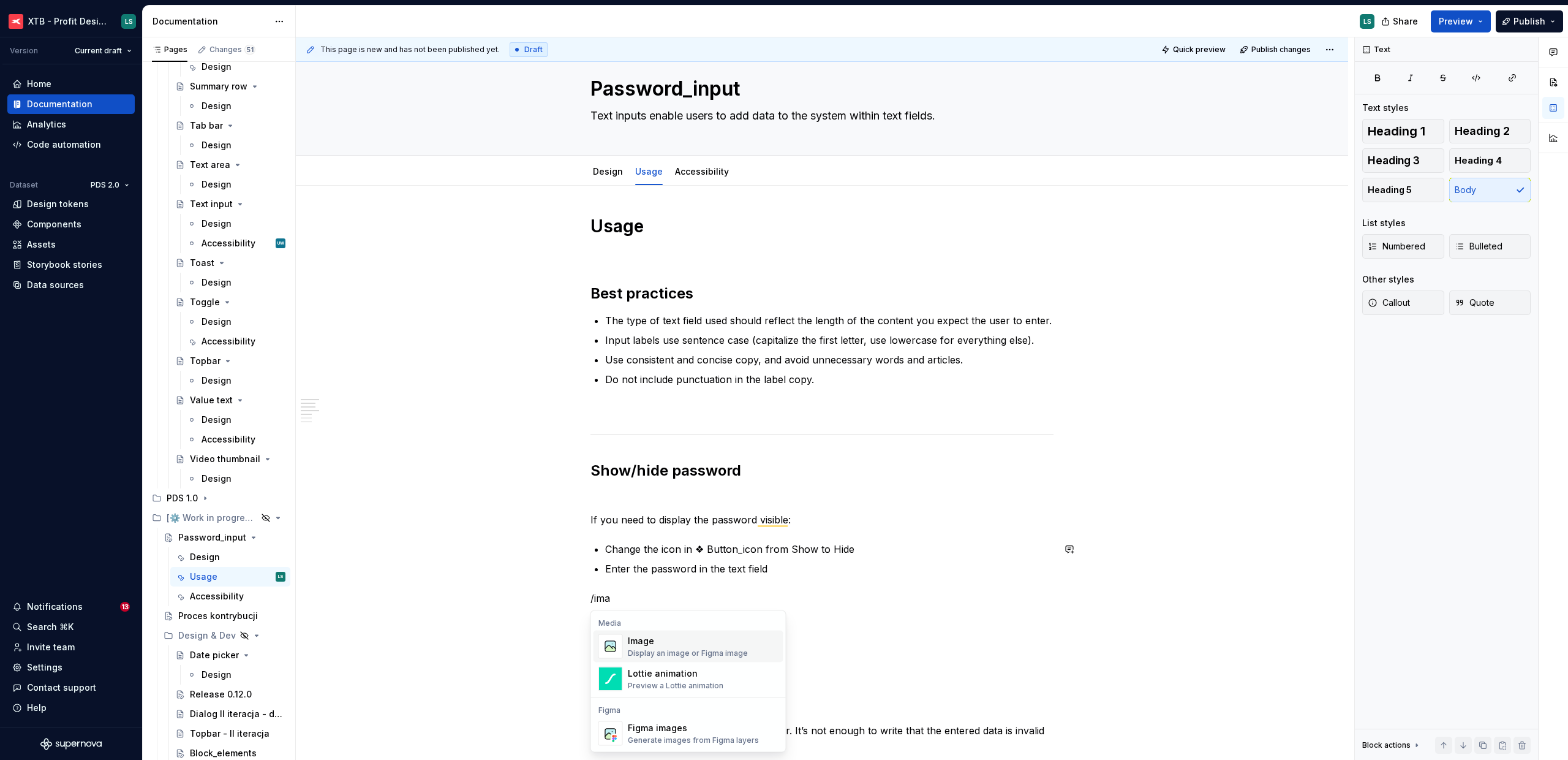
click at [692, 654] on div "Display an image or Figma image" at bounding box center [688, 653] width 120 height 10
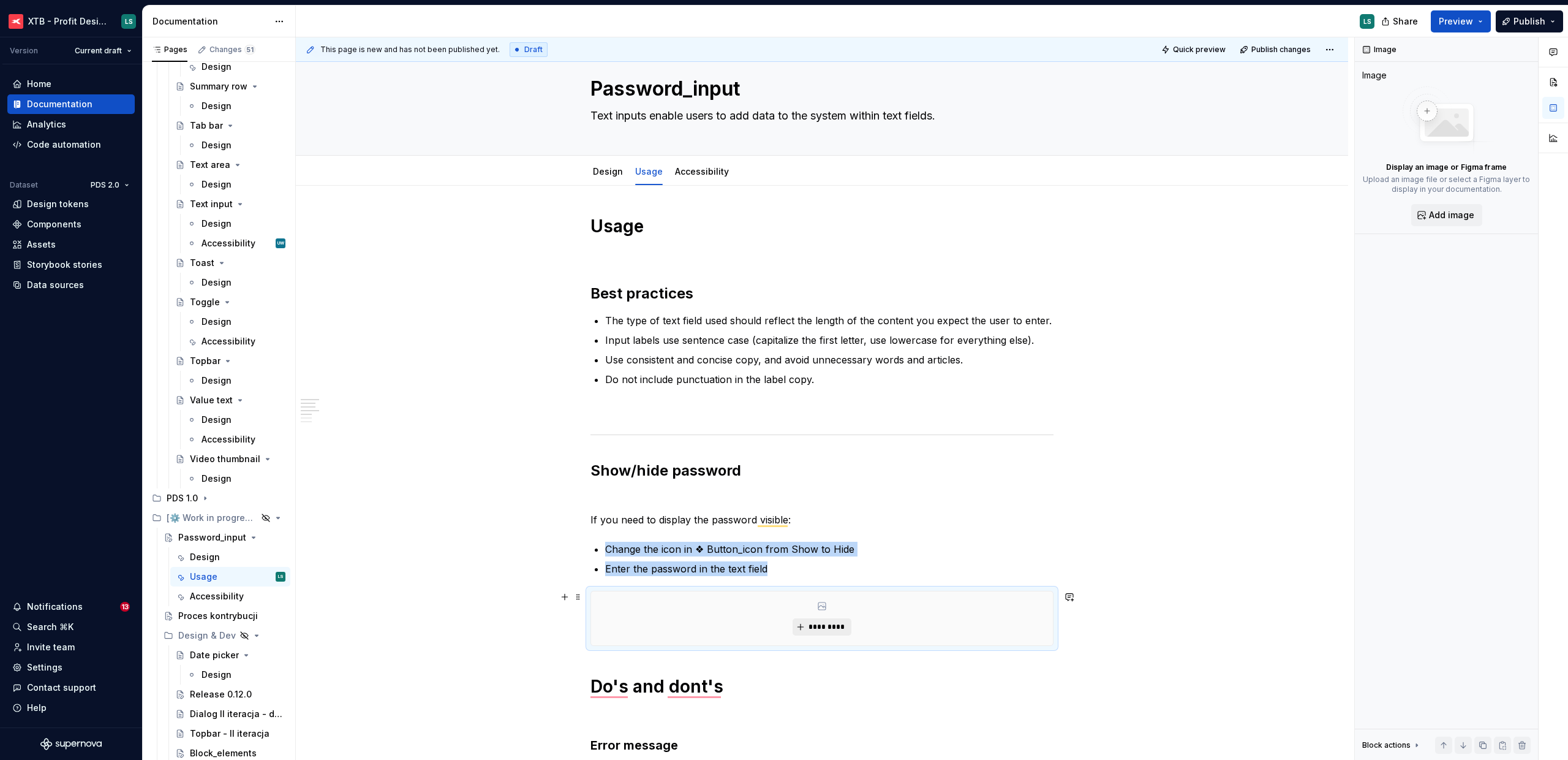
click at [828, 621] on button "*********" at bounding box center [822, 627] width 59 height 17
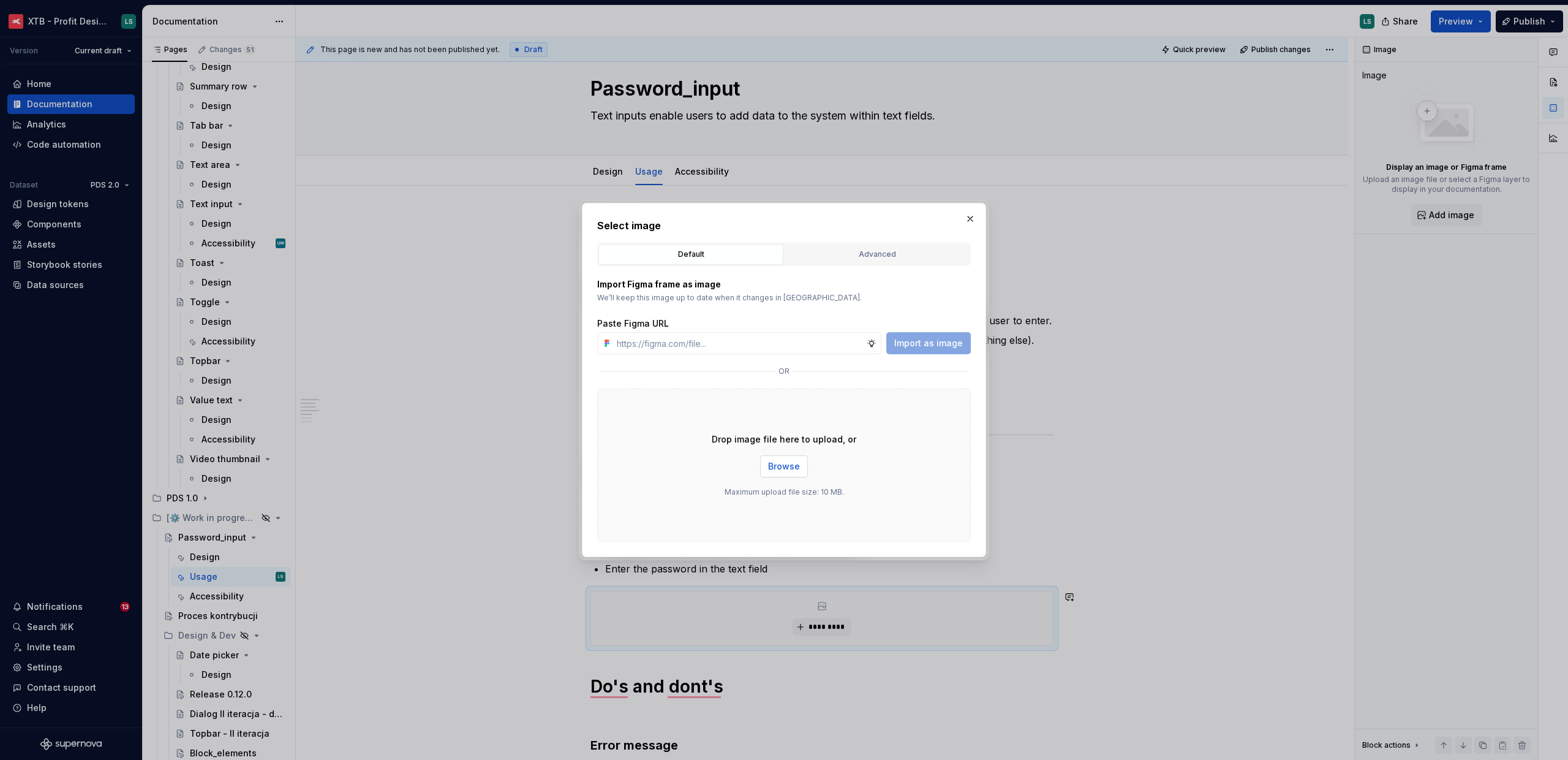
click at [788, 469] on span "Browse" at bounding box center [784, 466] width 32 height 12
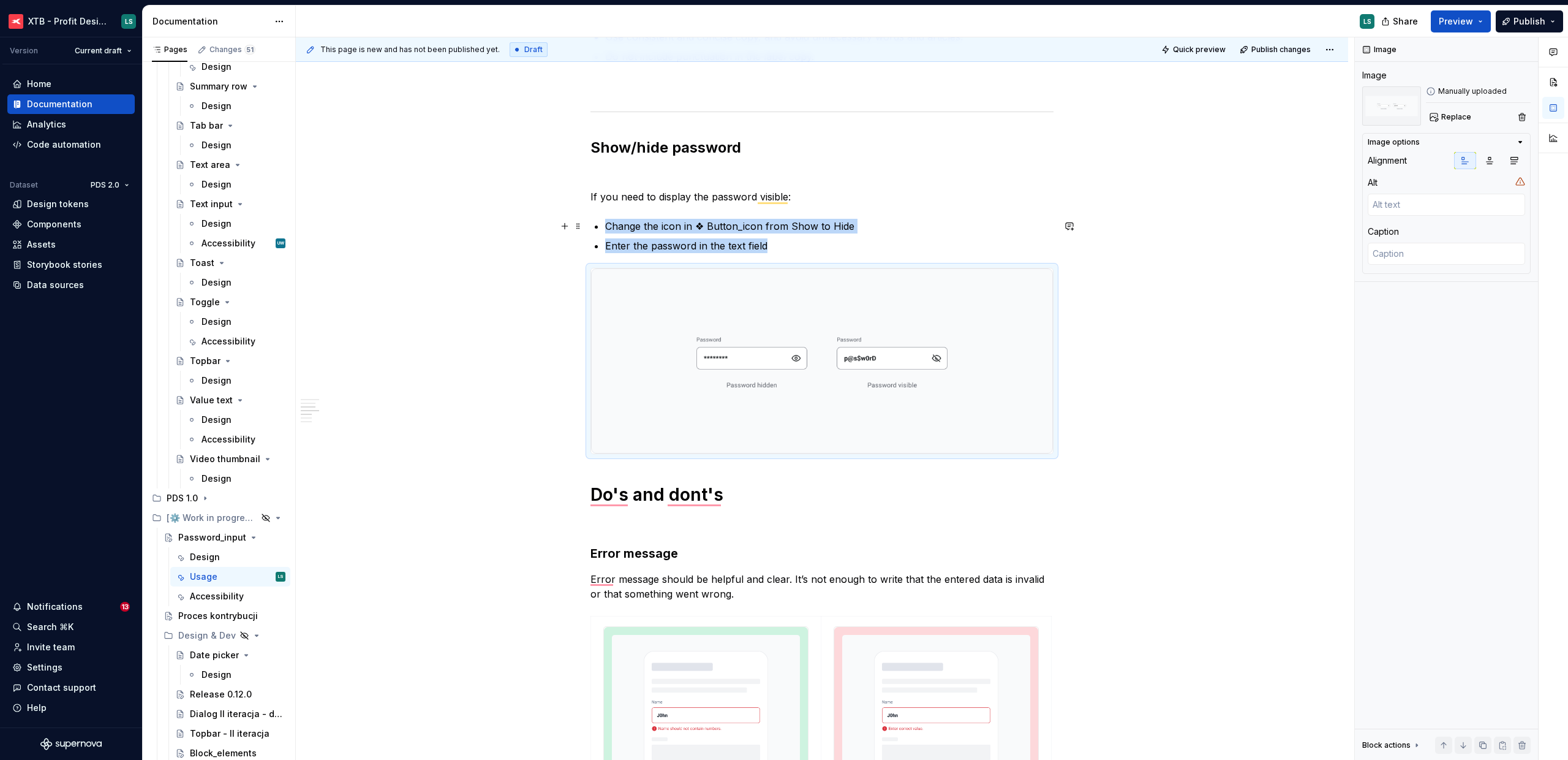
scroll to position [391, 0]
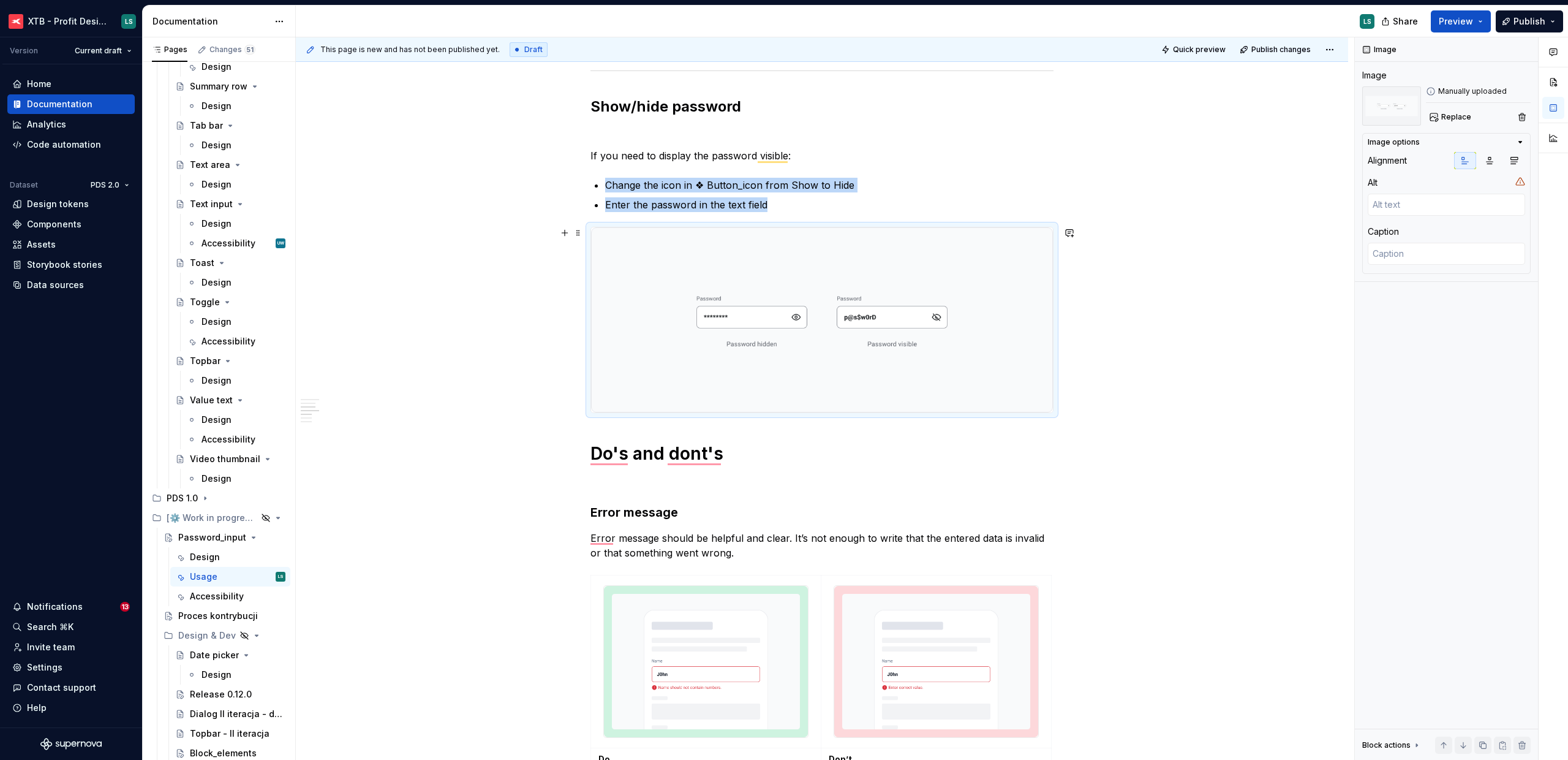
click at [683, 386] on img "To enrich screen reader interactions, please activate Accessibility in Grammarl…" at bounding box center [821, 320] width 462 height 185
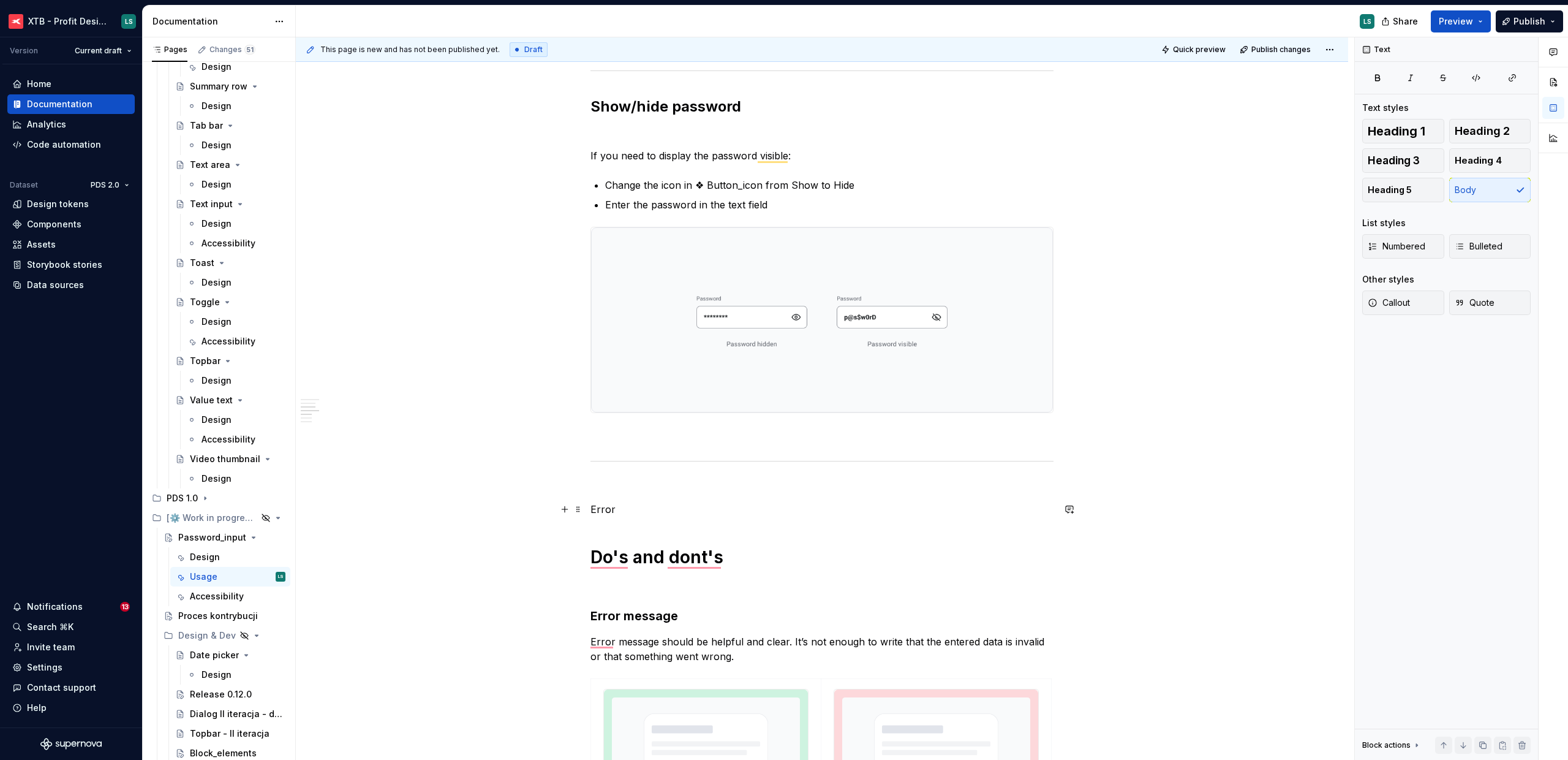
click at [612, 508] on p "Error" at bounding box center [821, 509] width 463 height 15
click at [613, 507] on p "Error" at bounding box center [821, 509] width 463 height 15
click at [1476, 136] on span "Heading 2" at bounding box center [1482, 131] width 55 height 12
click at [660, 536] on h2 "Error" at bounding box center [821, 526] width 463 height 19
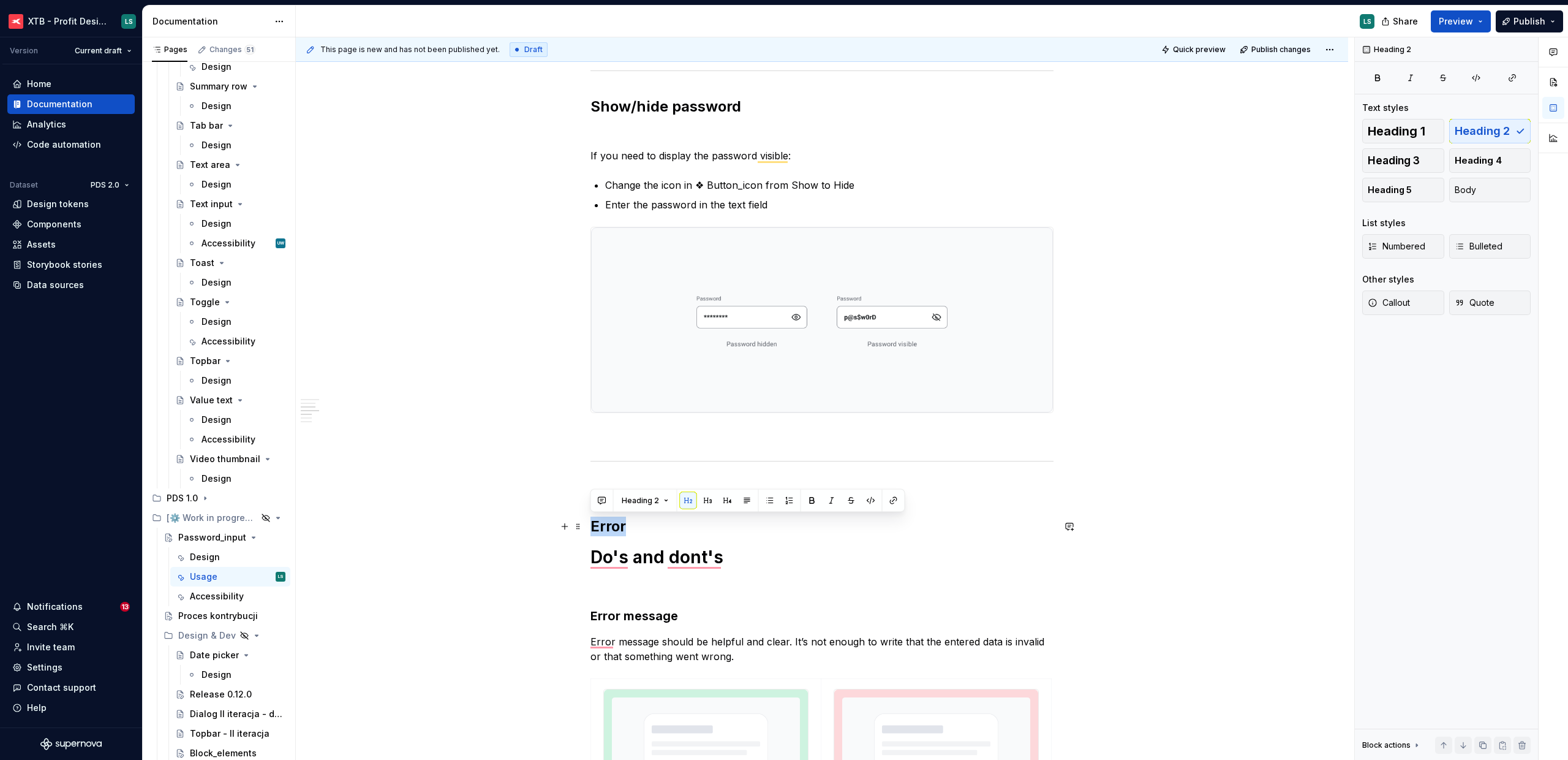
click at [659, 527] on h2 "Error" at bounding box center [821, 526] width 463 height 19
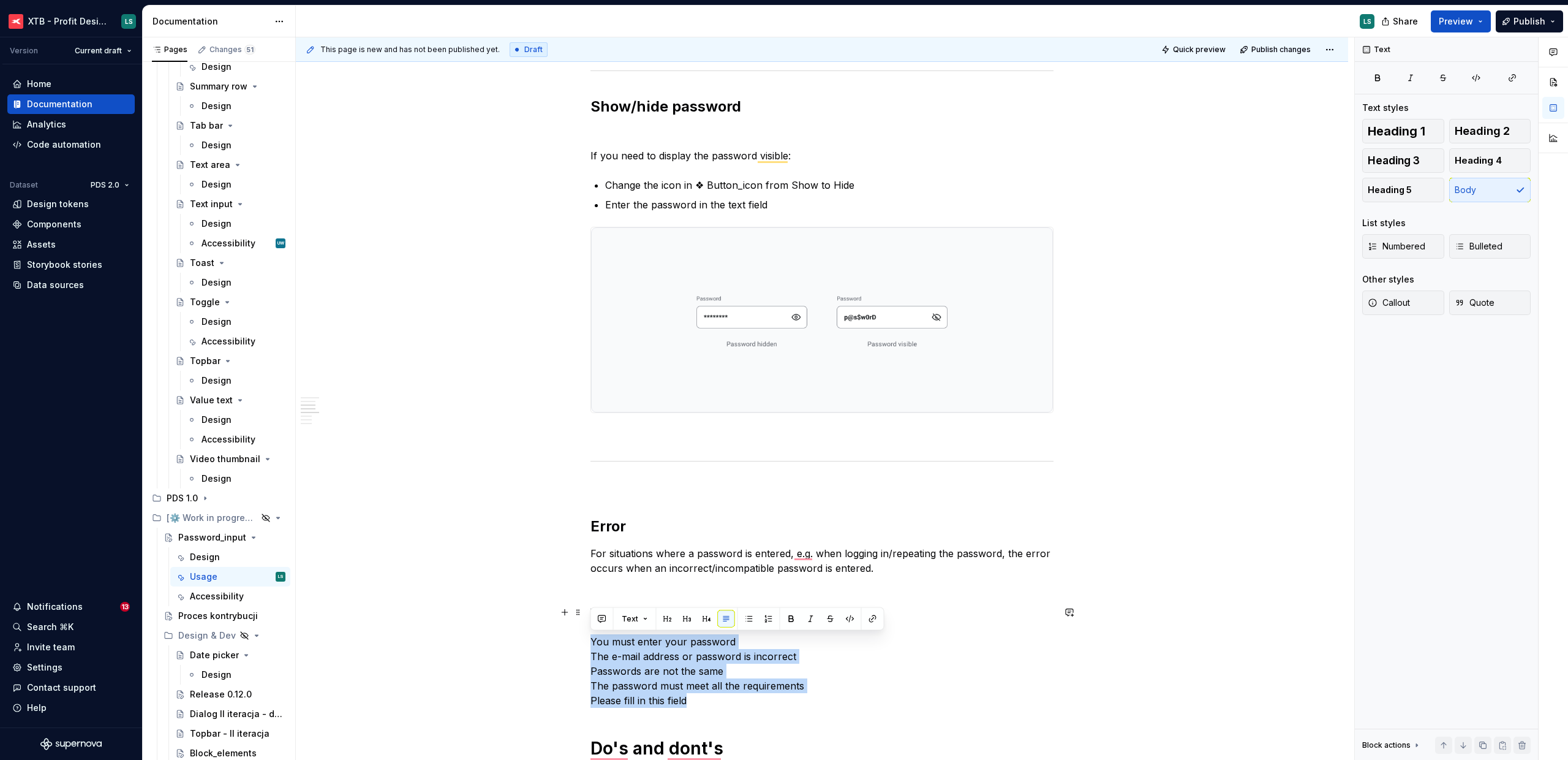
drag, startPoint x: 718, startPoint y: 705, endPoint x: 572, endPoint y: 645, distance: 157.8
click at [746, 619] on button "button" at bounding box center [749, 619] width 17 height 17
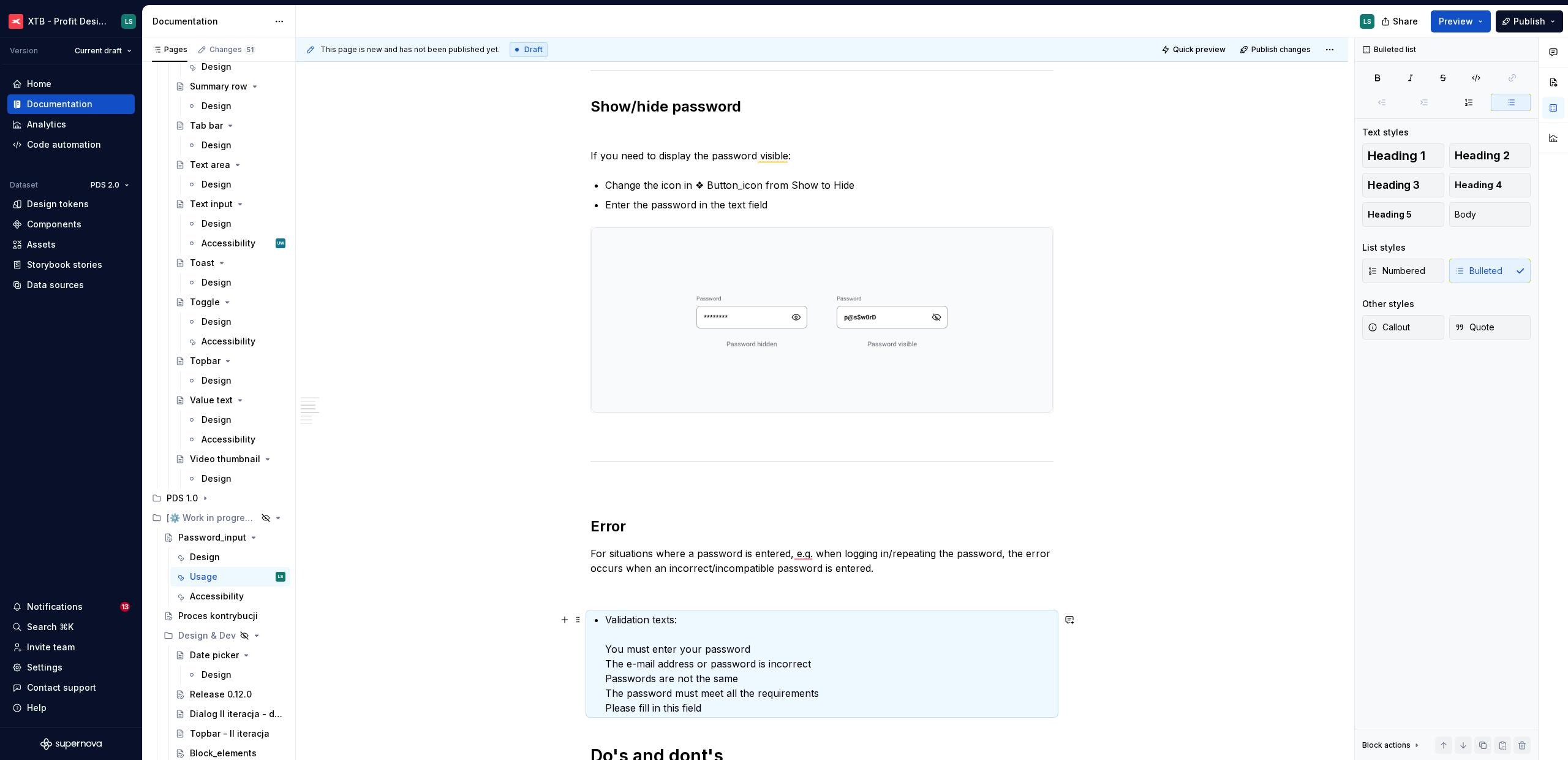
click at [606, 618] on p "Validation texts: You must enter your password The e-mail address or password i…" at bounding box center [830, 664] width 448 height 103
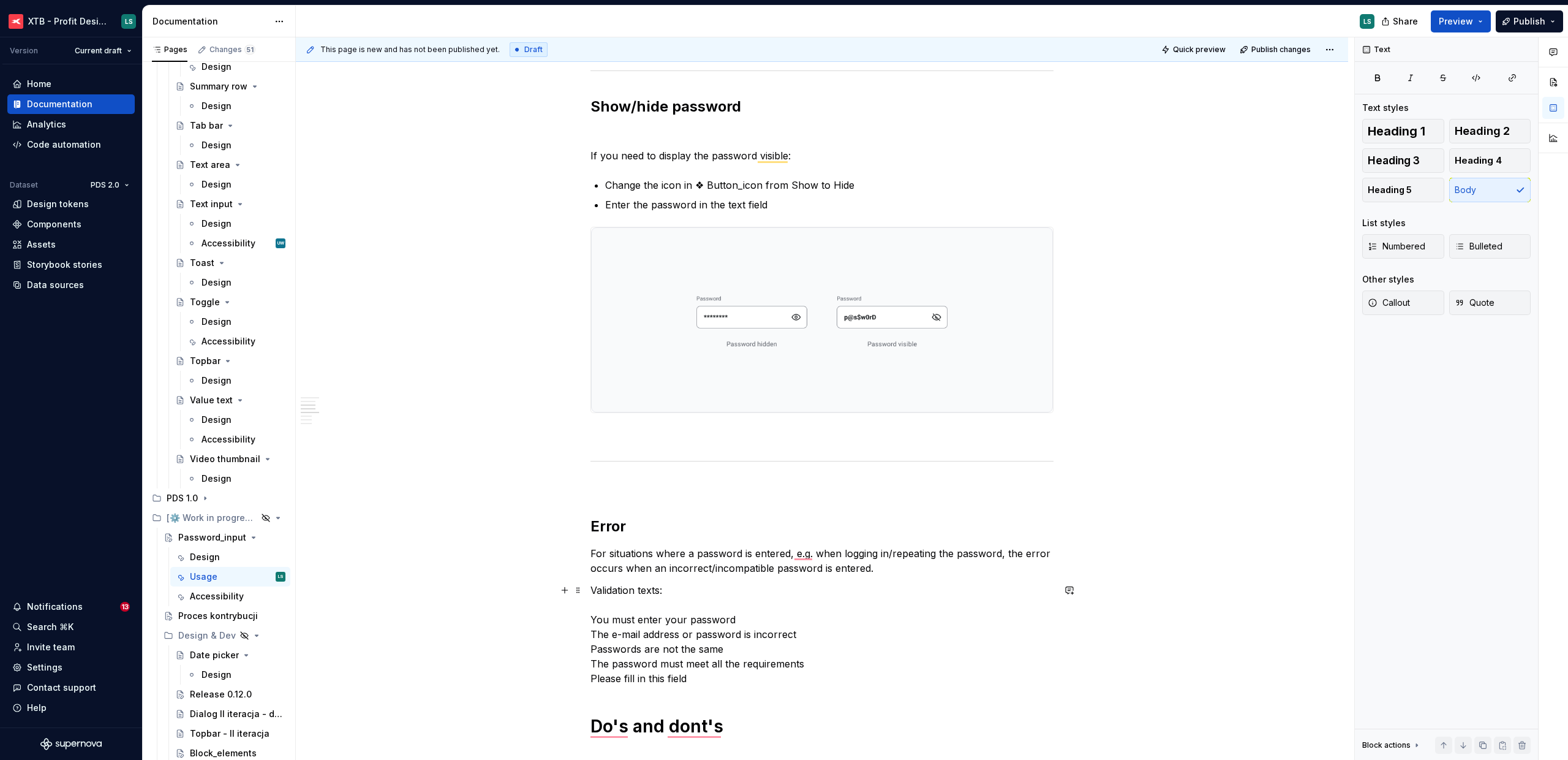
click at [592, 619] on p "Validation texts: You must enter your password The e-mail address or password i…" at bounding box center [821, 634] width 463 height 103
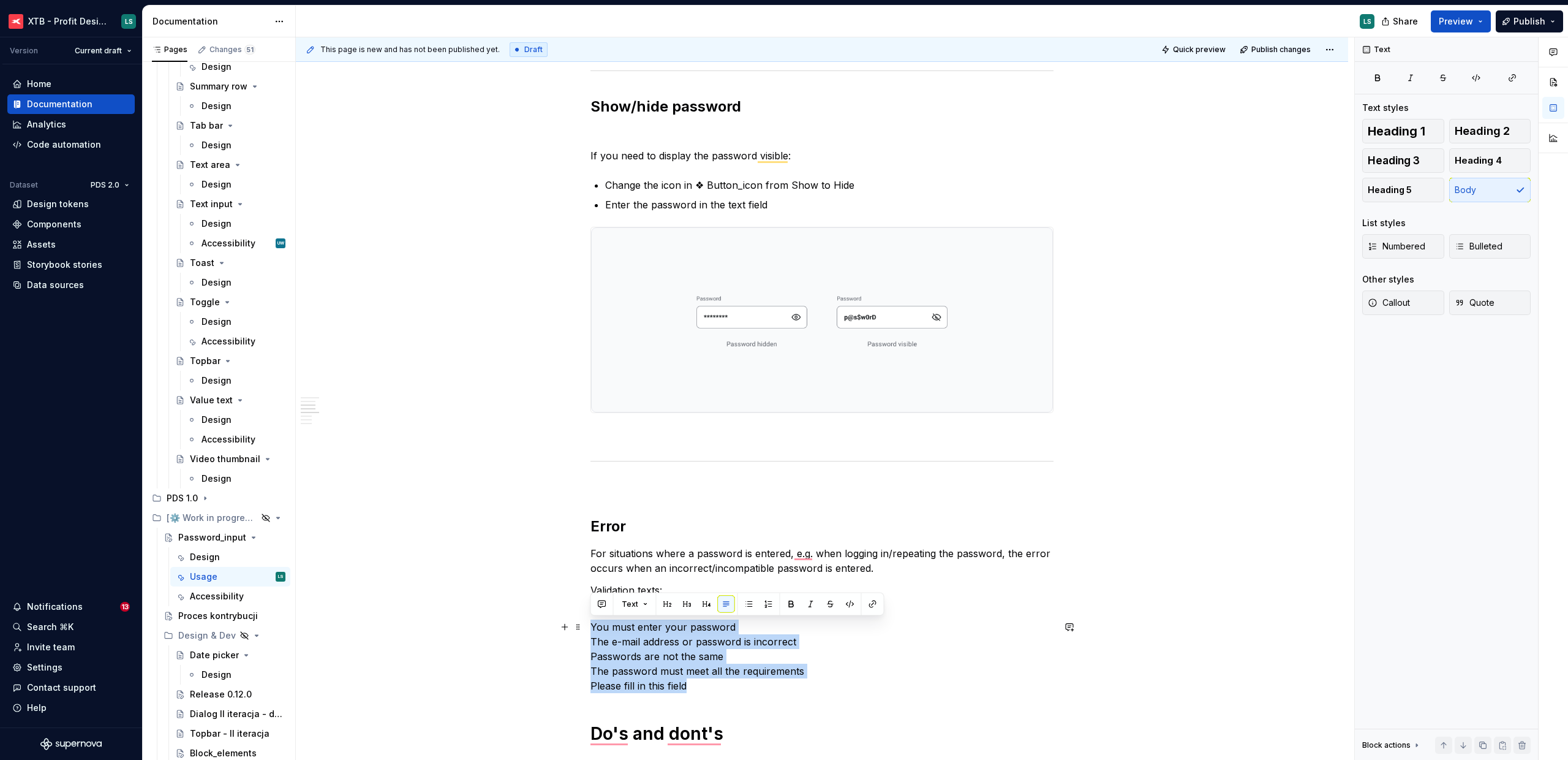
drag, startPoint x: 676, startPoint y: 678, endPoint x: 584, endPoint y: 627, distance: 105.2
click at [584, 627] on html "XTB - Profit Design System LS Version Current draft Home Documentation Analytic…" at bounding box center [784, 380] width 1568 height 760
click at [742, 607] on button "button" at bounding box center [749, 604] width 17 height 17
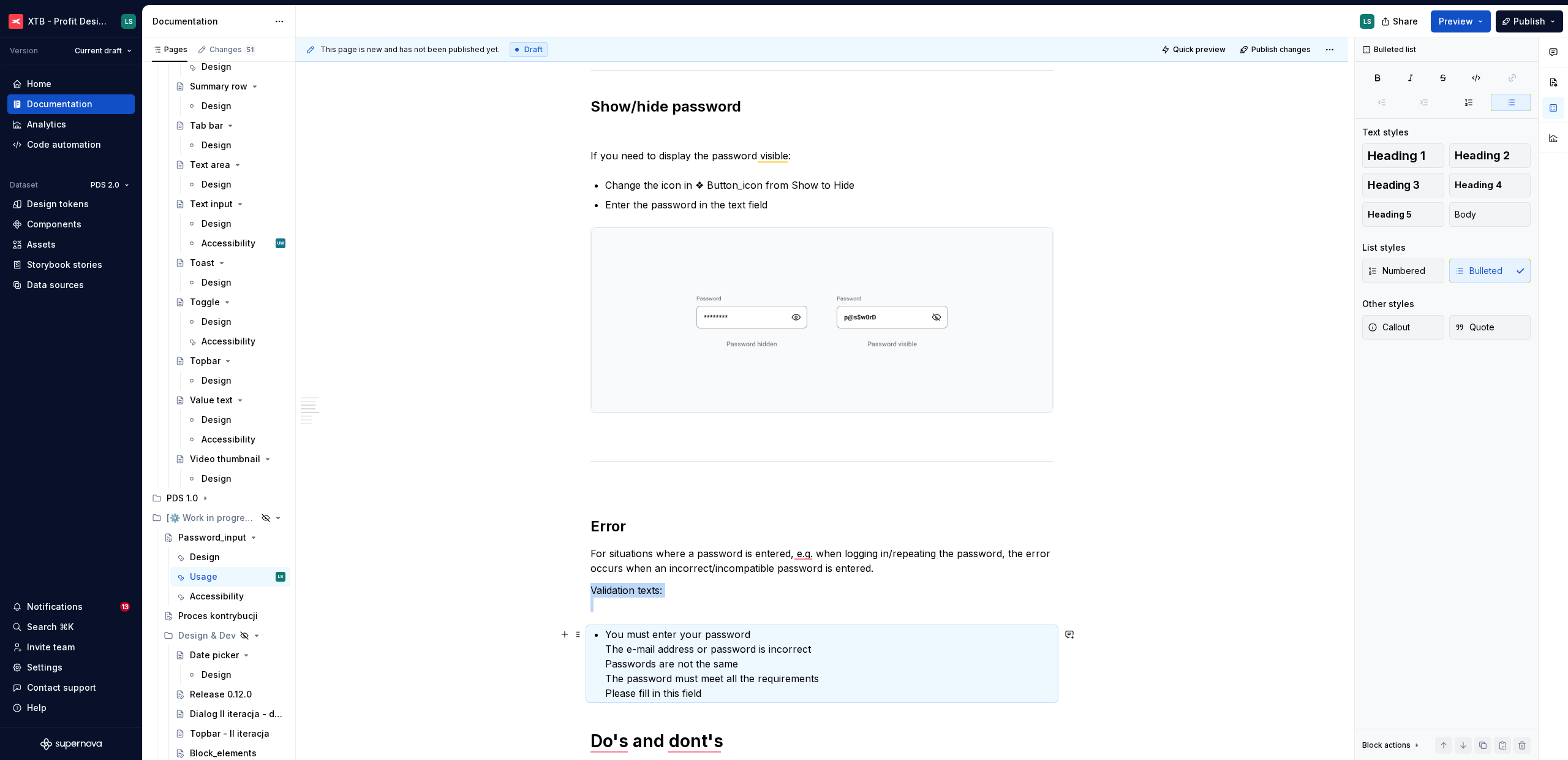
click at [606, 650] on p "You must enter your password The e-mail address or password is incorrect Passwo…" at bounding box center [830, 663] width 448 height 73
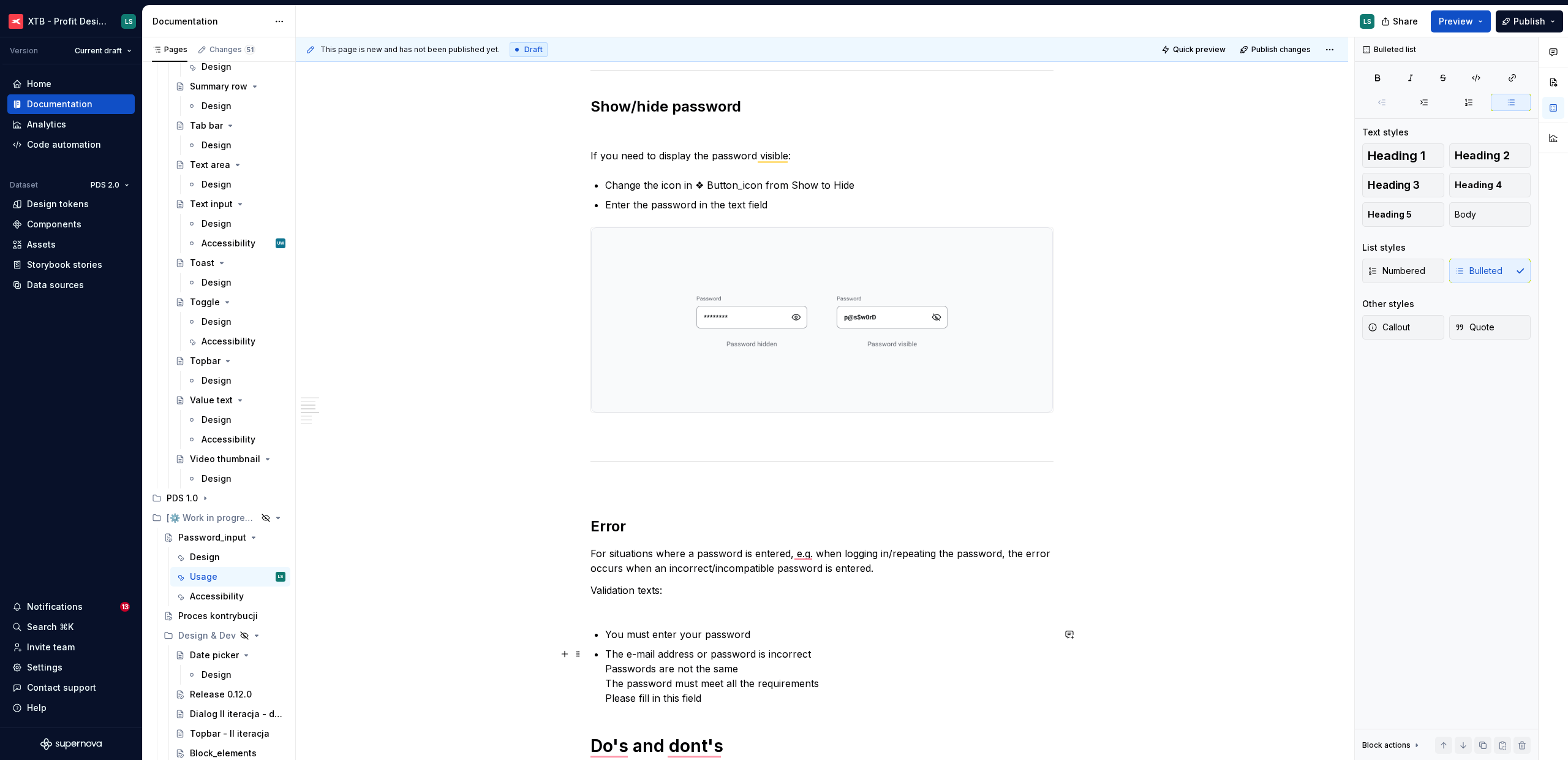
click at [593, 590] on p "Validation texts:" at bounding box center [821, 597] width 463 height 29
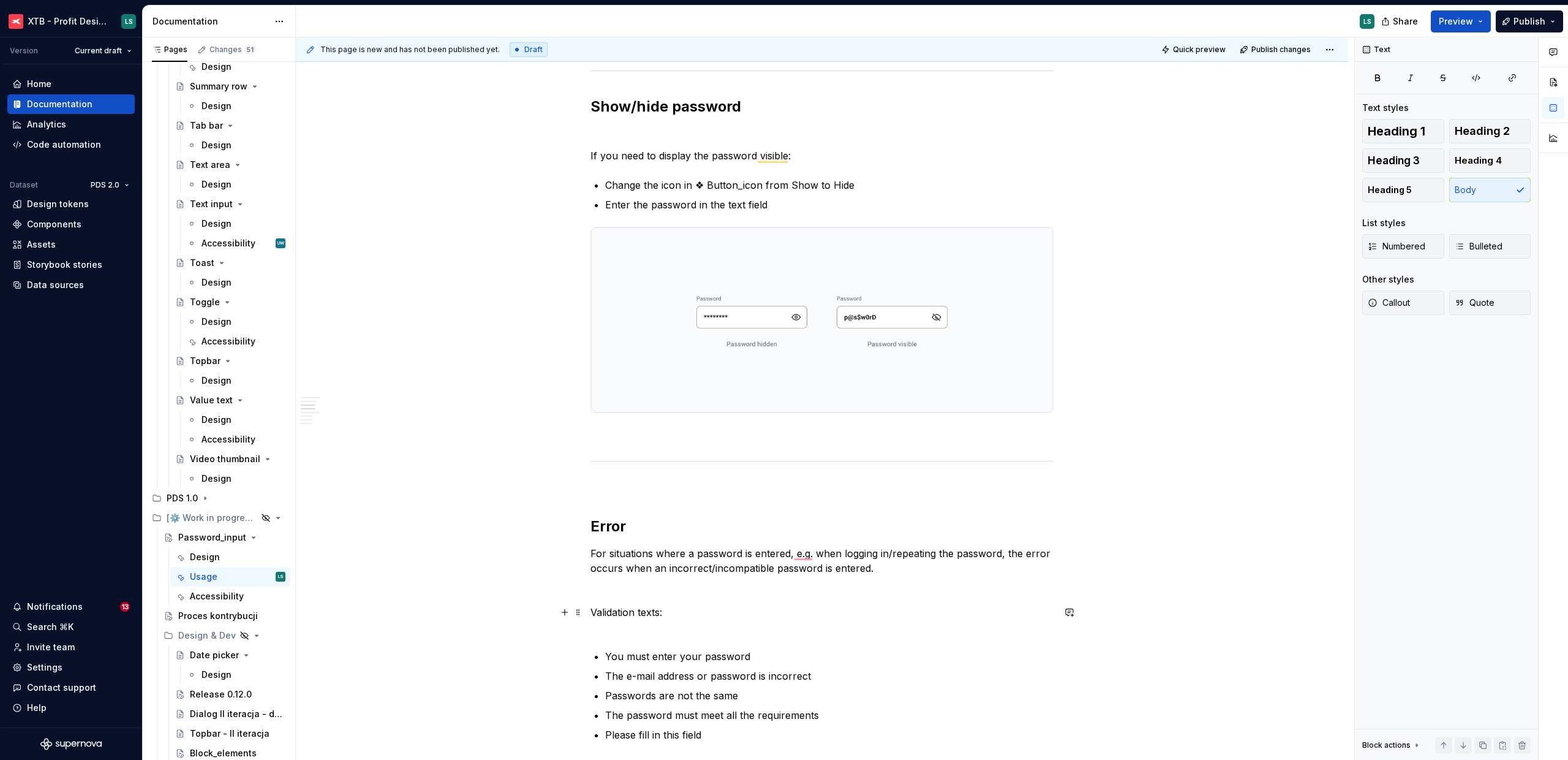
click at [619, 633] on p "Validation texts:" at bounding box center [821, 620] width 463 height 29
click at [616, 619] on p "Validation texts:" at bounding box center [821, 612] width 463 height 15
click at [616, 618] on p "Validation texts:" at bounding box center [821, 612] width 463 height 15
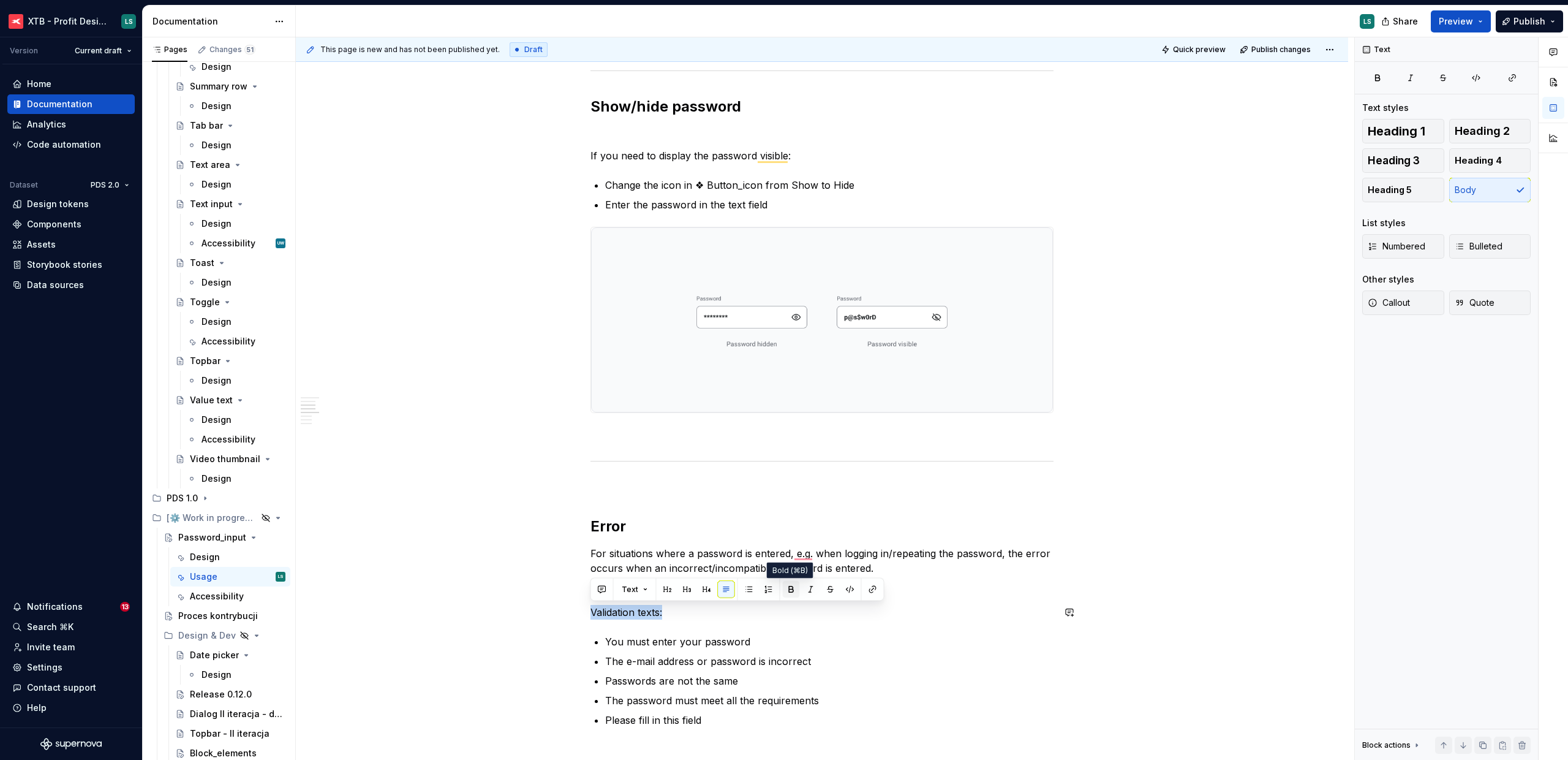
click at [783, 588] on button "button" at bounding box center [791, 590] width 17 height 17
click at [732, 644] on p "You must enter your password" at bounding box center [830, 641] width 448 height 15
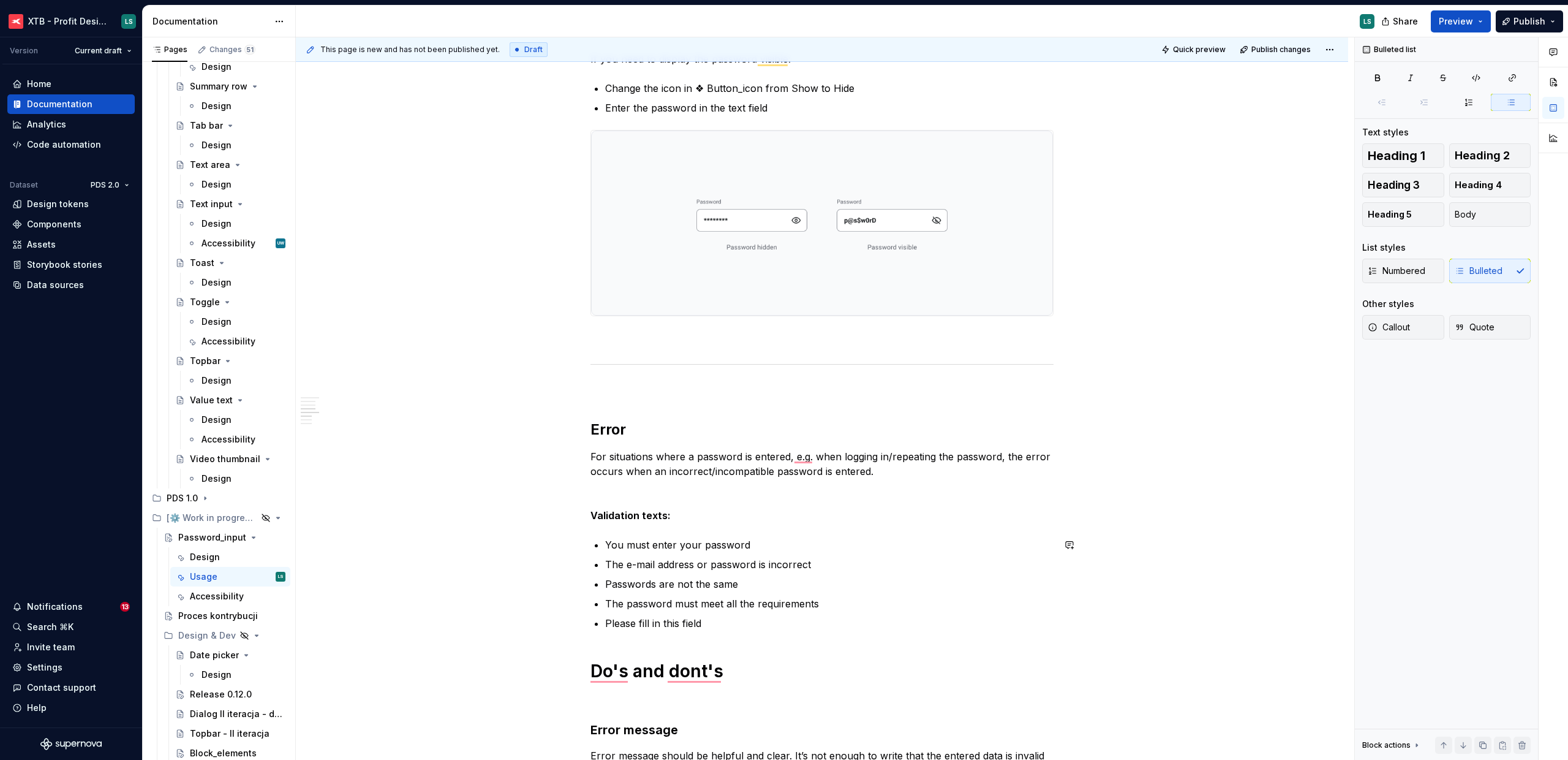
scroll to position [488, 0]
click at [734, 613] on ul "You must enter your password The e-mail address or password is incorrect Passwo…" at bounding box center [830, 583] width 448 height 93
click at [730, 617] on p "Please fill in this field" at bounding box center [830, 623] width 448 height 15
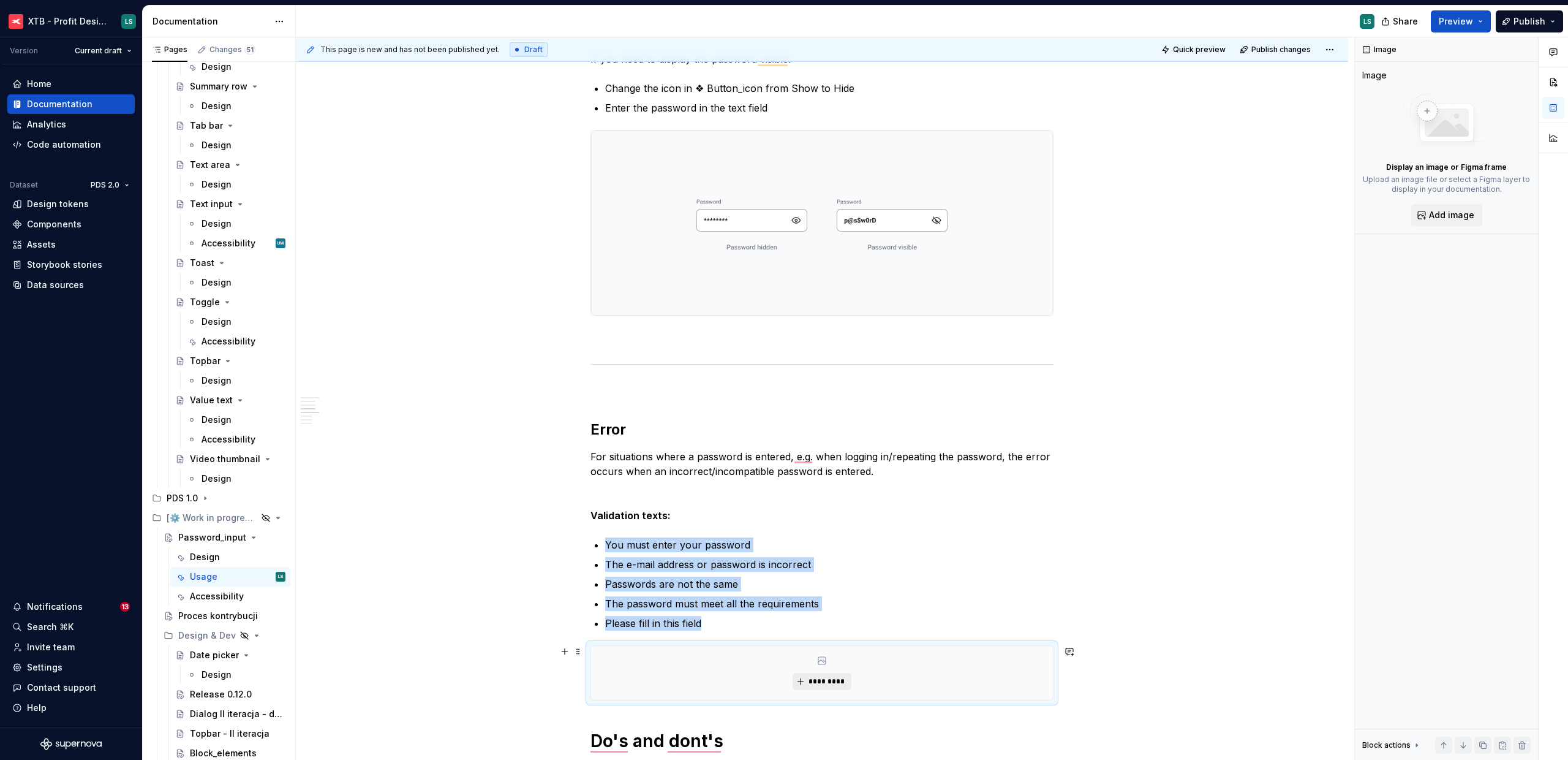
click at [828, 681] on span "*********" at bounding box center [827, 681] width 37 height 10
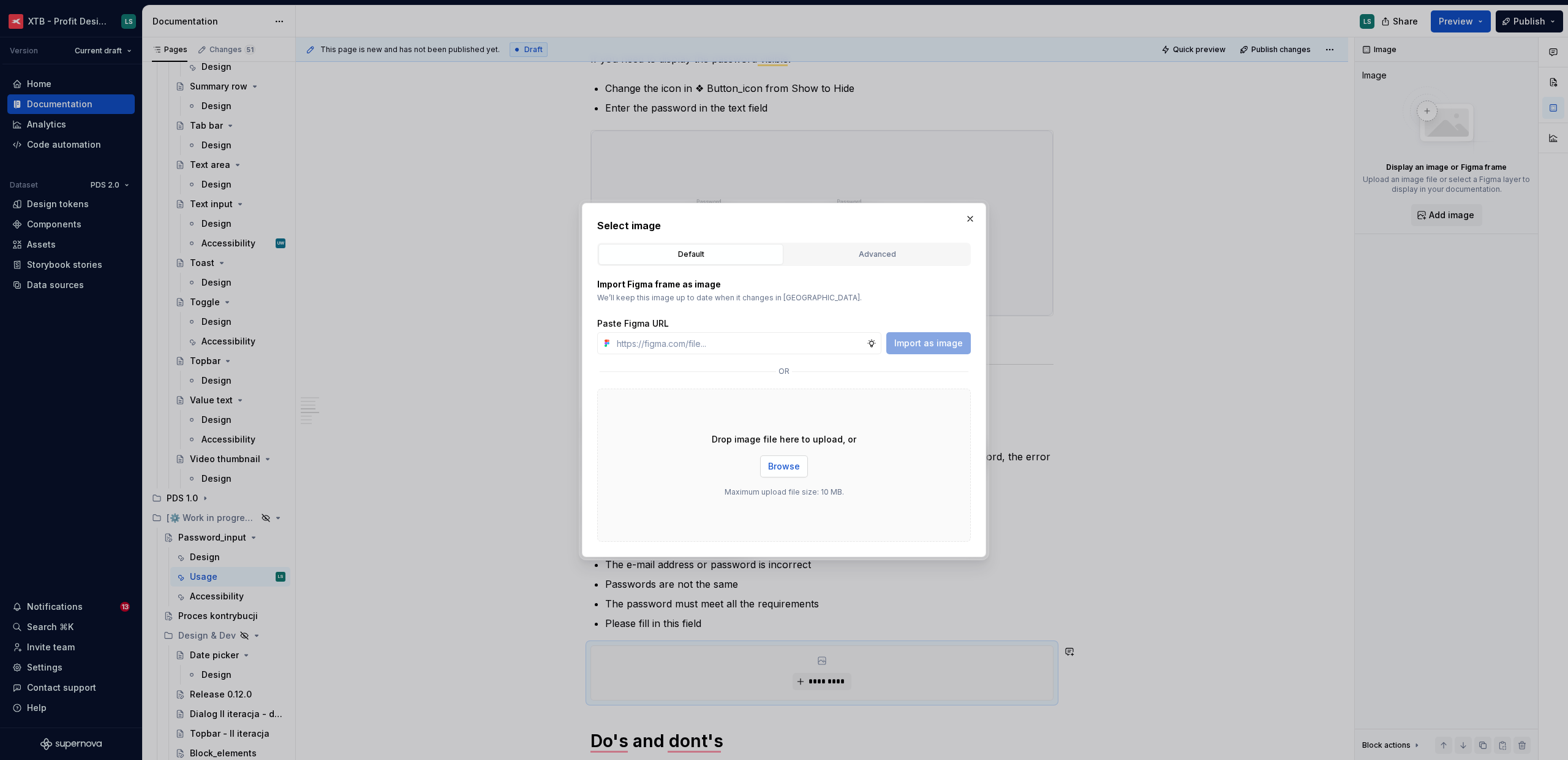
click at [789, 466] on span "Browse" at bounding box center [784, 466] width 32 height 12
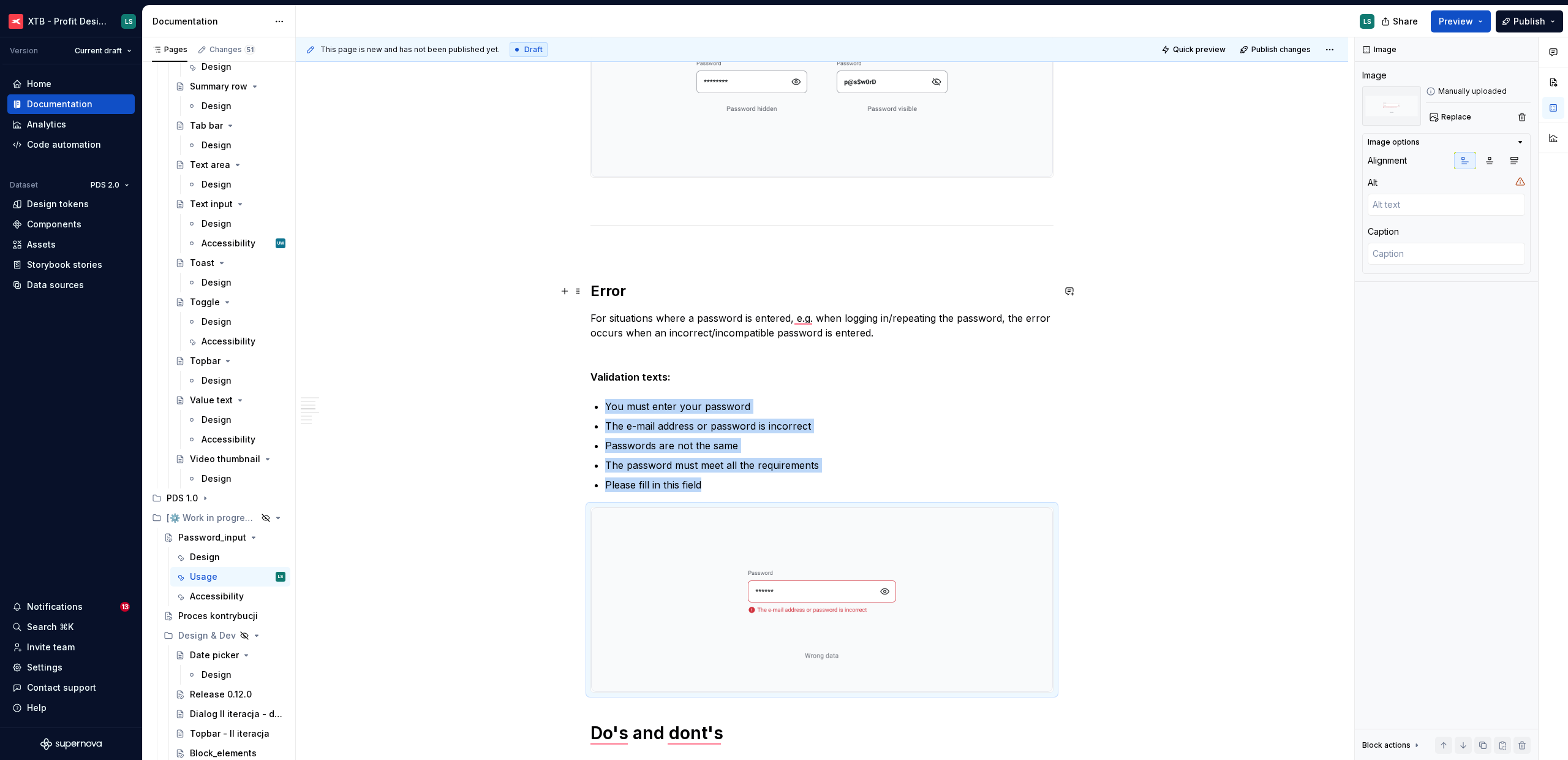
scroll to position [879, 0]
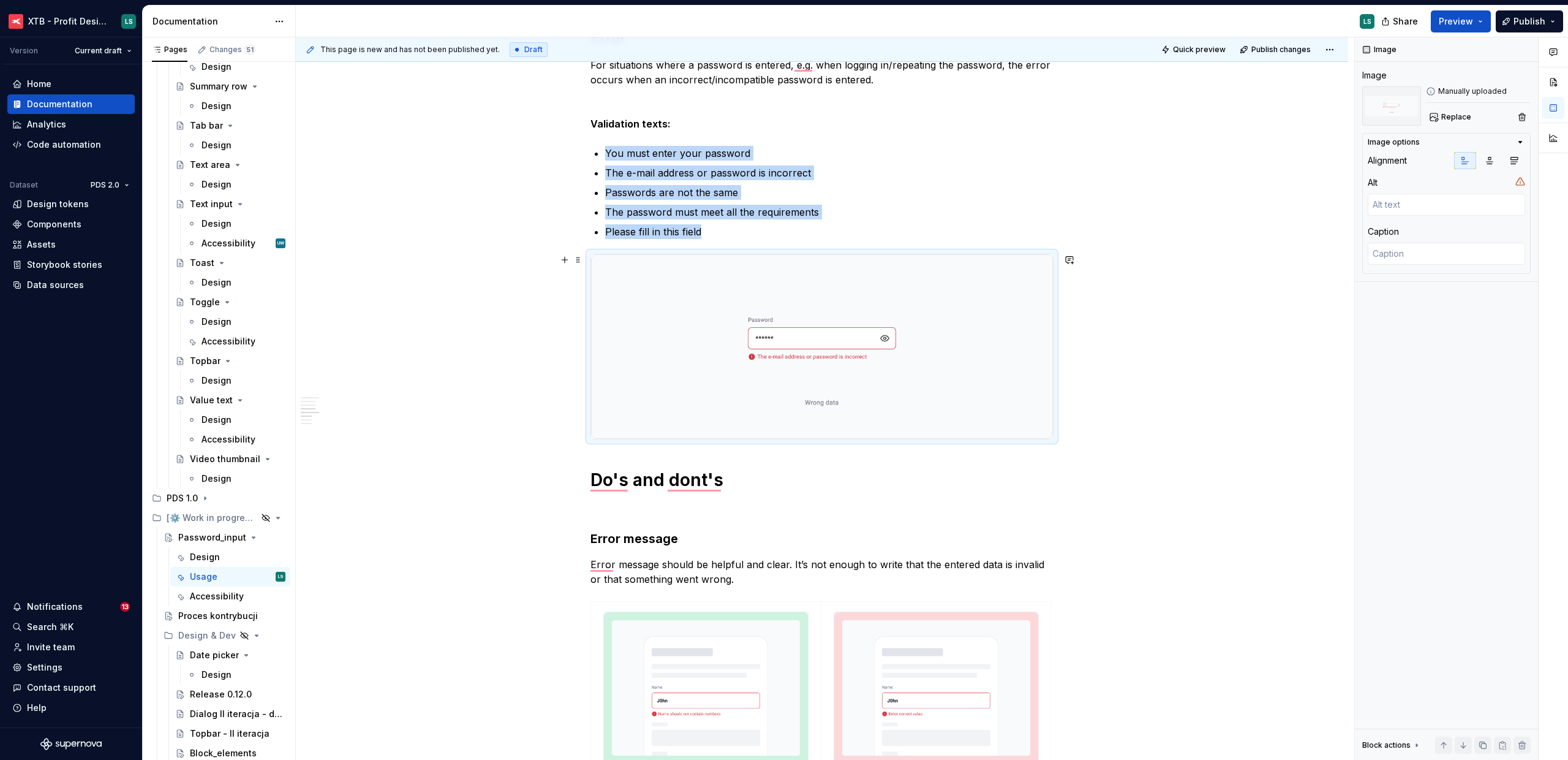
click at [773, 413] on img "To enrich screen reader interactions, please activate Accessibility in Grammarl…" at bounding box center [821, 347] width 462 height 185
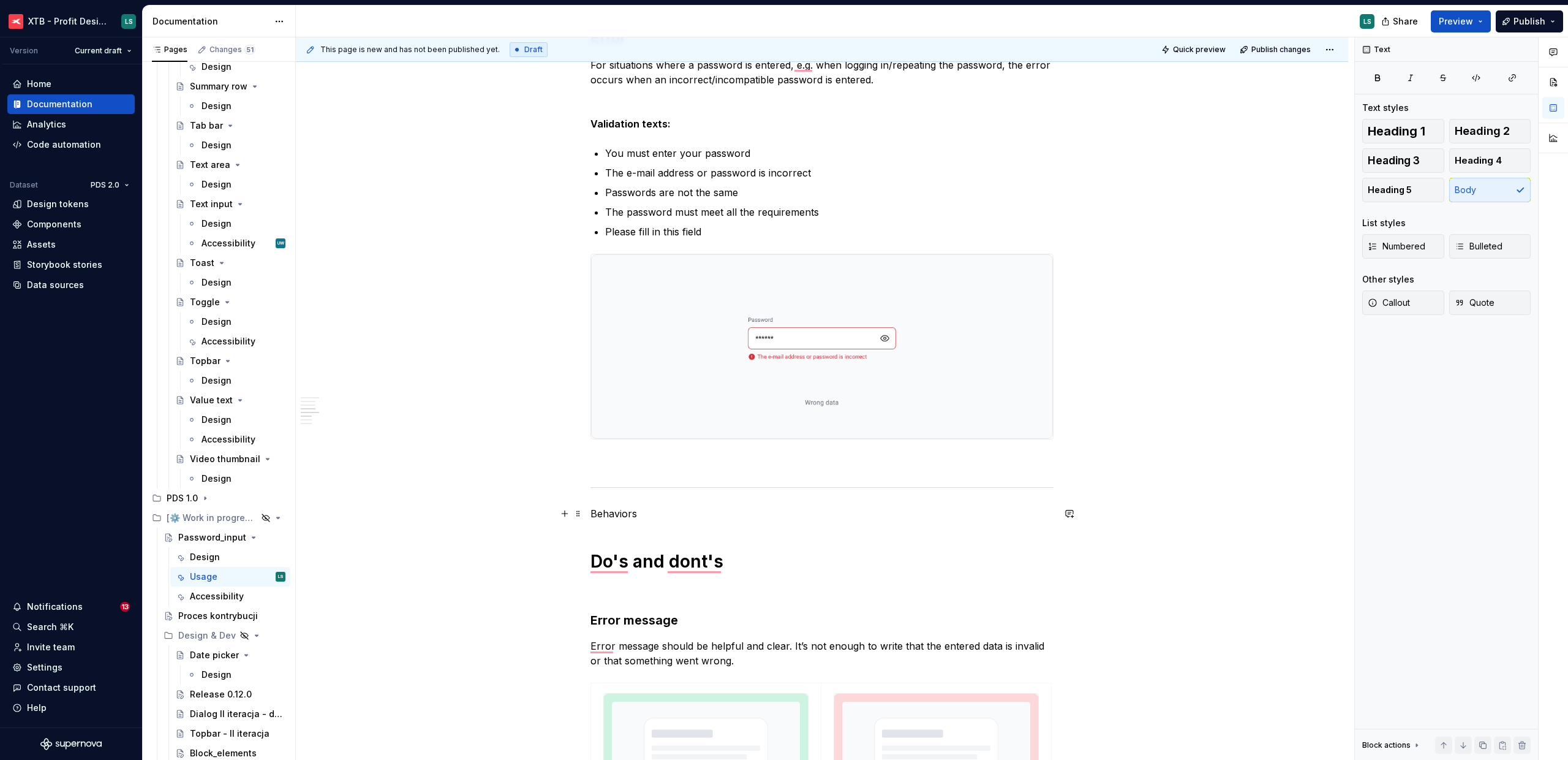
click at [603, 512] on p "Behaviors" at bounding box center [821, 513] width 463 height 15
click at [1485, 138] on button "Heading 2" at bounding box center [1490, 131] width 82 height 25
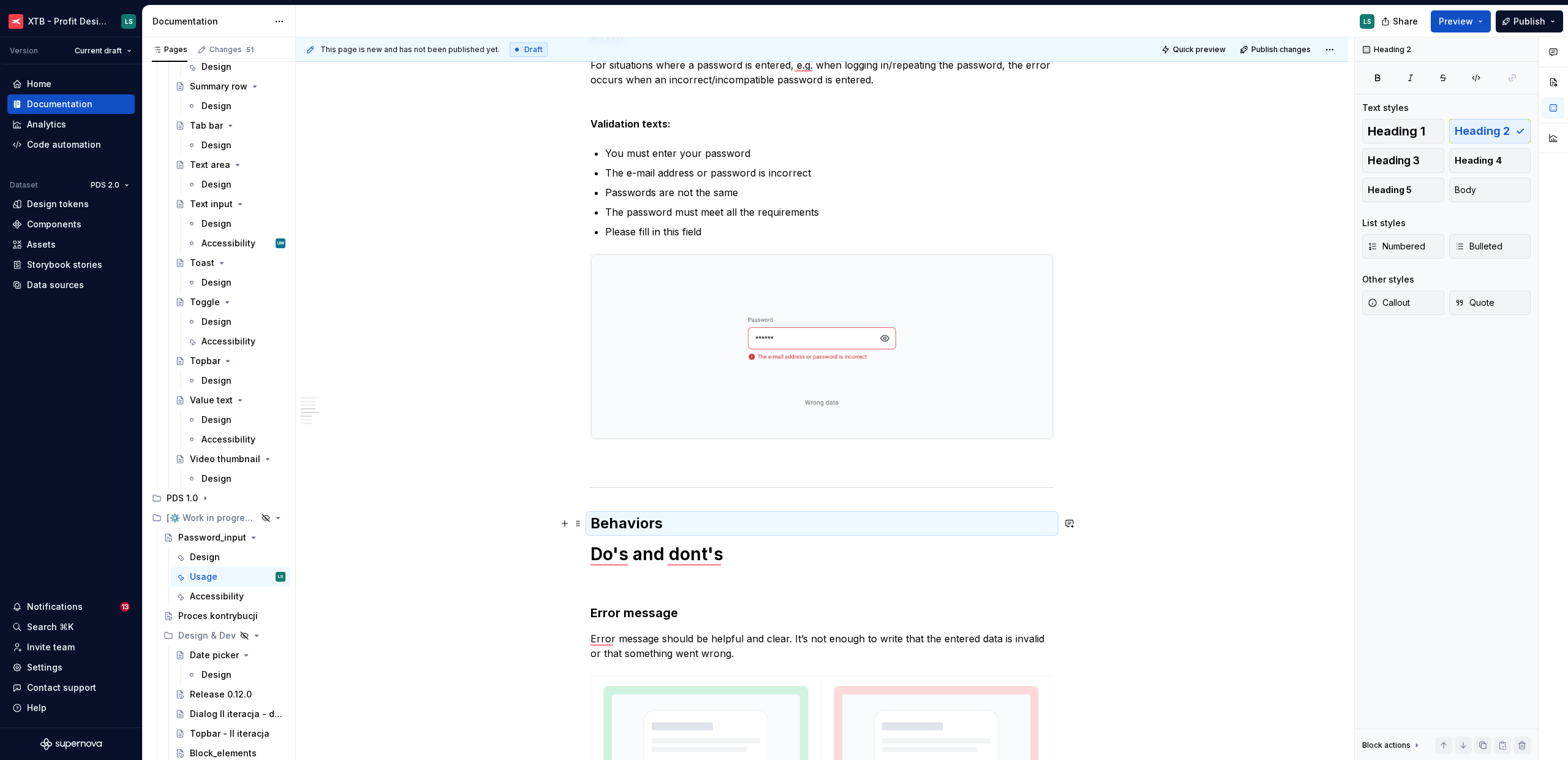
click at [743, 528] on h2 "Behaviors" at bounding box center [821, 523] width 463 height 19
click at [752, 520] on h2 "Behaviors" at bounding box center [821, 523] width 463 height 19
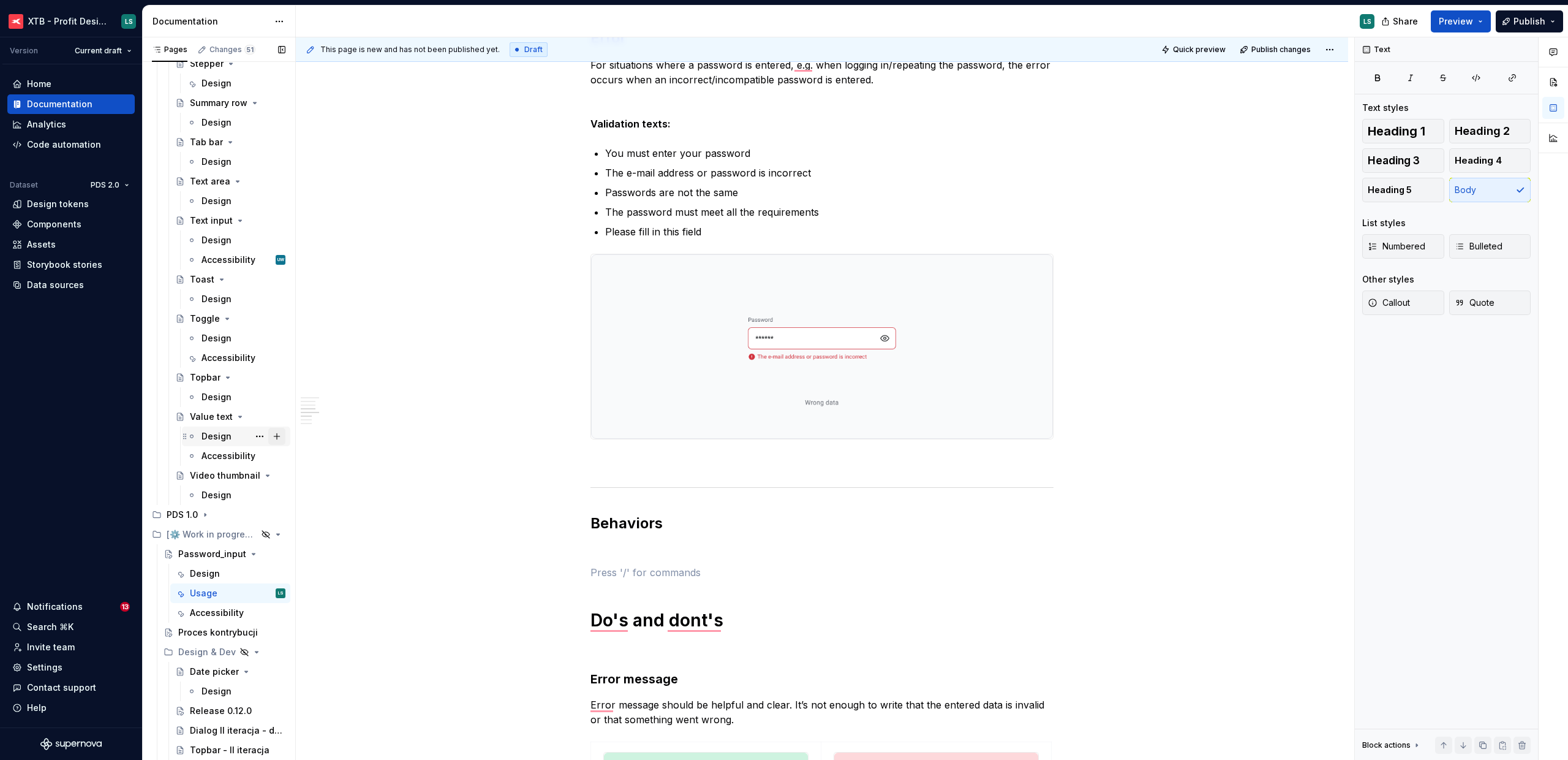
scroll to position [3173, 0]
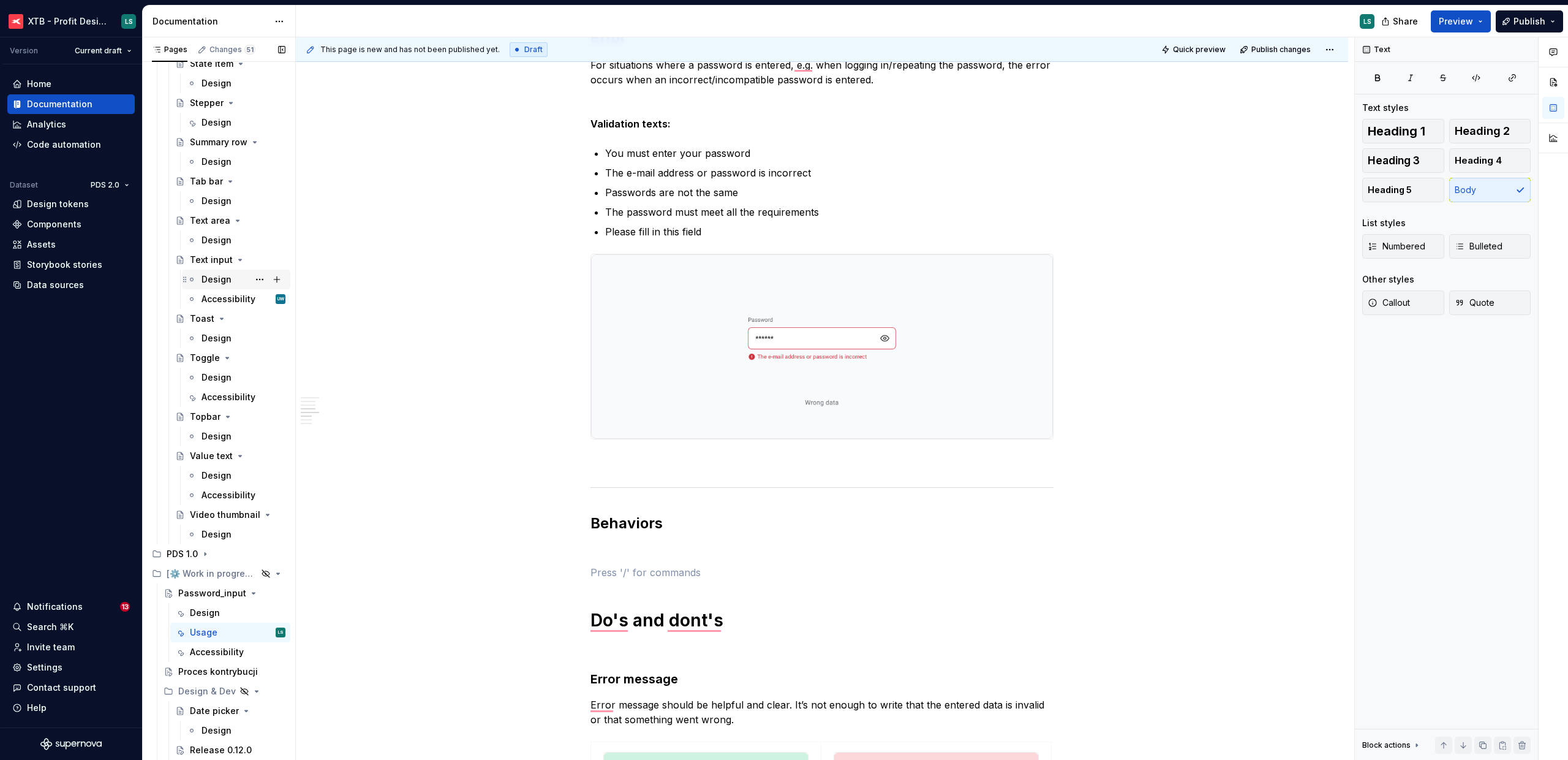
click at [210, 283] on div "Design" at bounding box center [217, 280] width 30 height 12
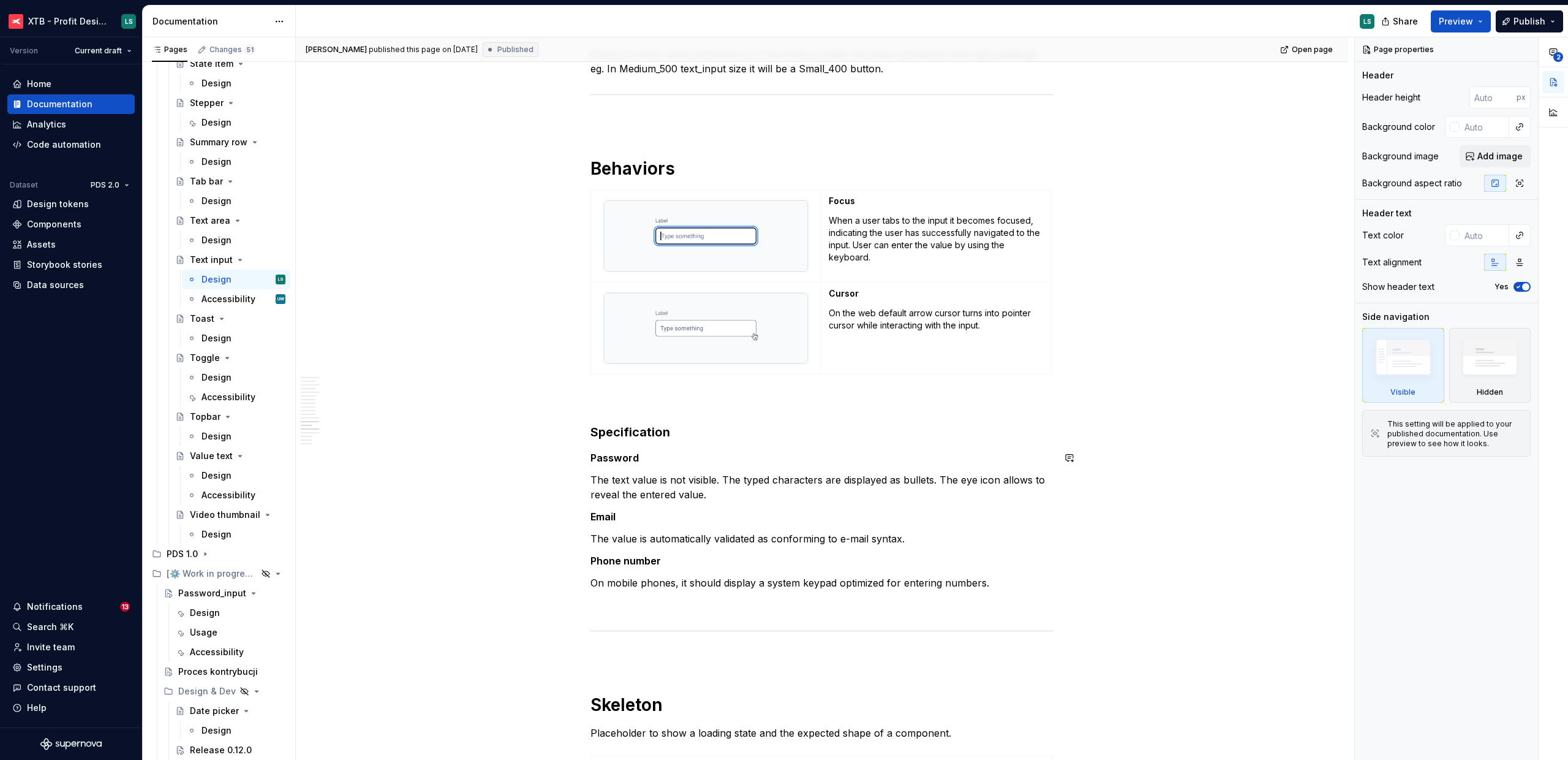
scroll to position [3593, 0]
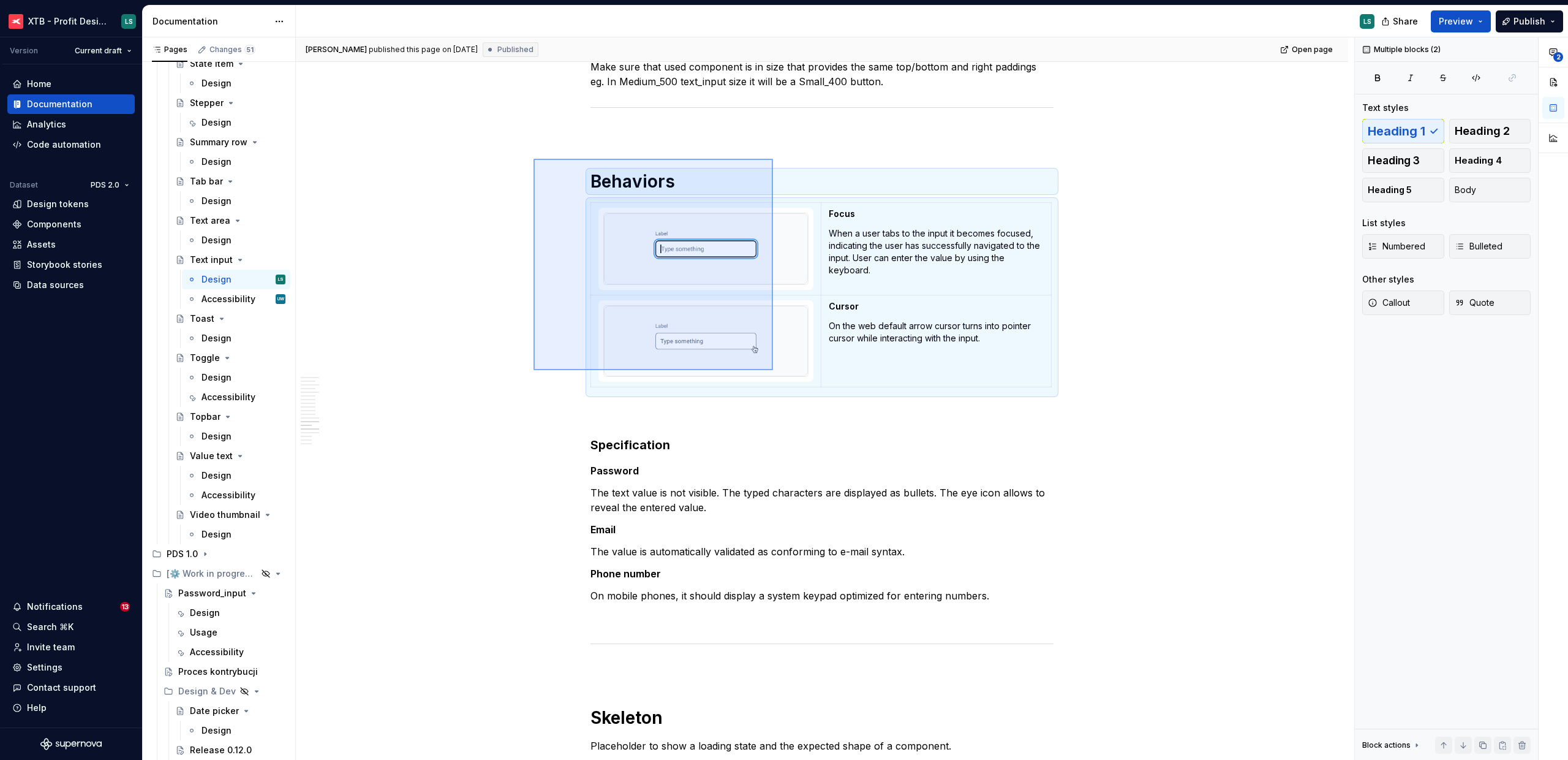
drag, startPoint x: 533, startPoint y: 159, endPoint x: 773, endPoint y: 370, distance: 319.6
click at [773, 370] on div "Urszula Witaszek published this page on September 30, 2024 Published Open page …" at bounding box center [825, 398] width 1059 height 723
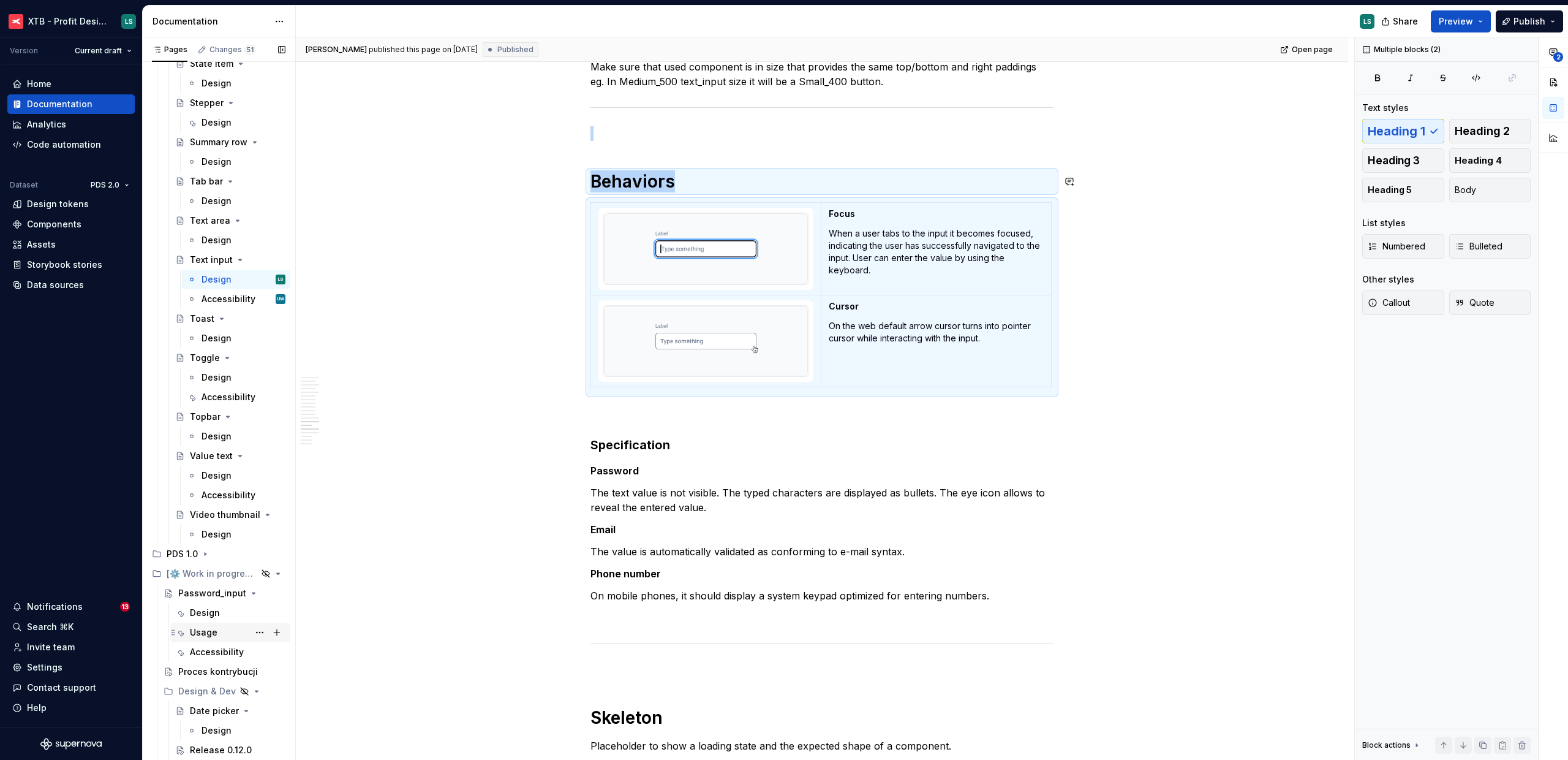
click at [211, 631] on div "Usage" at bounding box center [203, 633] width 28 height 12
copy div "Behaviors"
click at [207, 633] on div "Usage" at bounding box center [203, 633] width 28 height 12
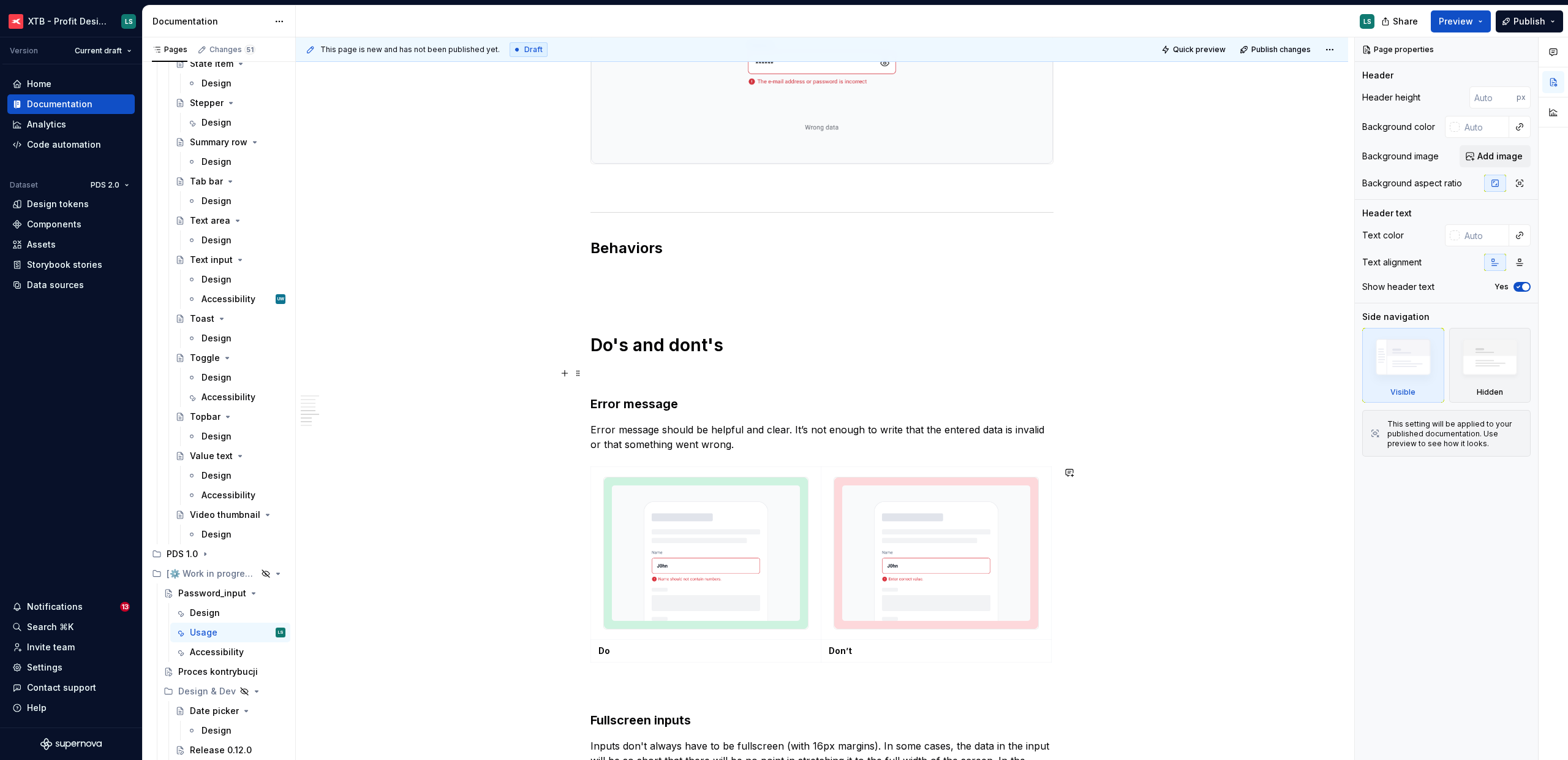
scroll to position [1091, 0]
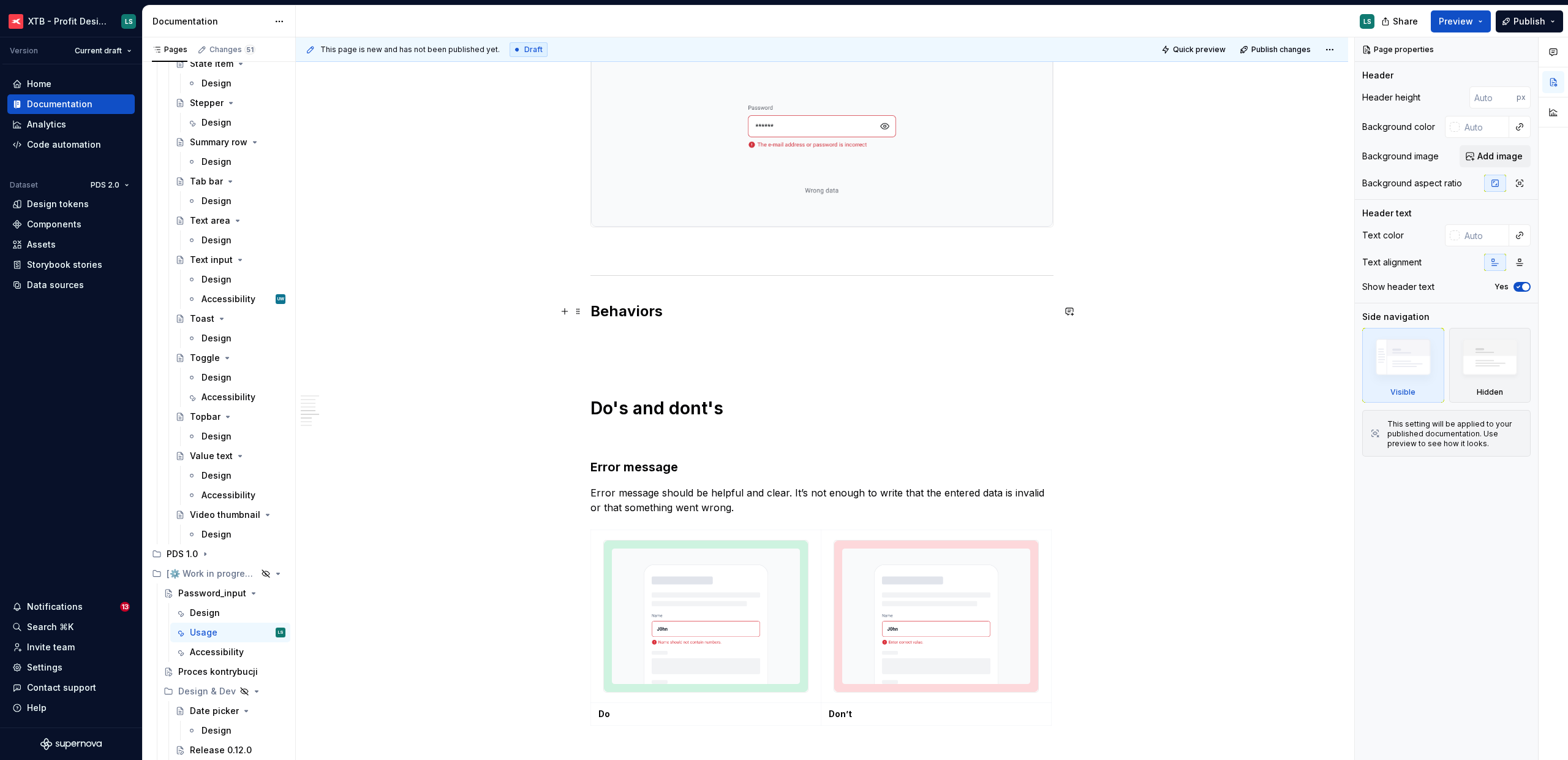
click at [586, 308] on div "Usage Best practices The type of text field used should reflect the length of t…" at bounding box center [822, 371] width 1053 height 2499
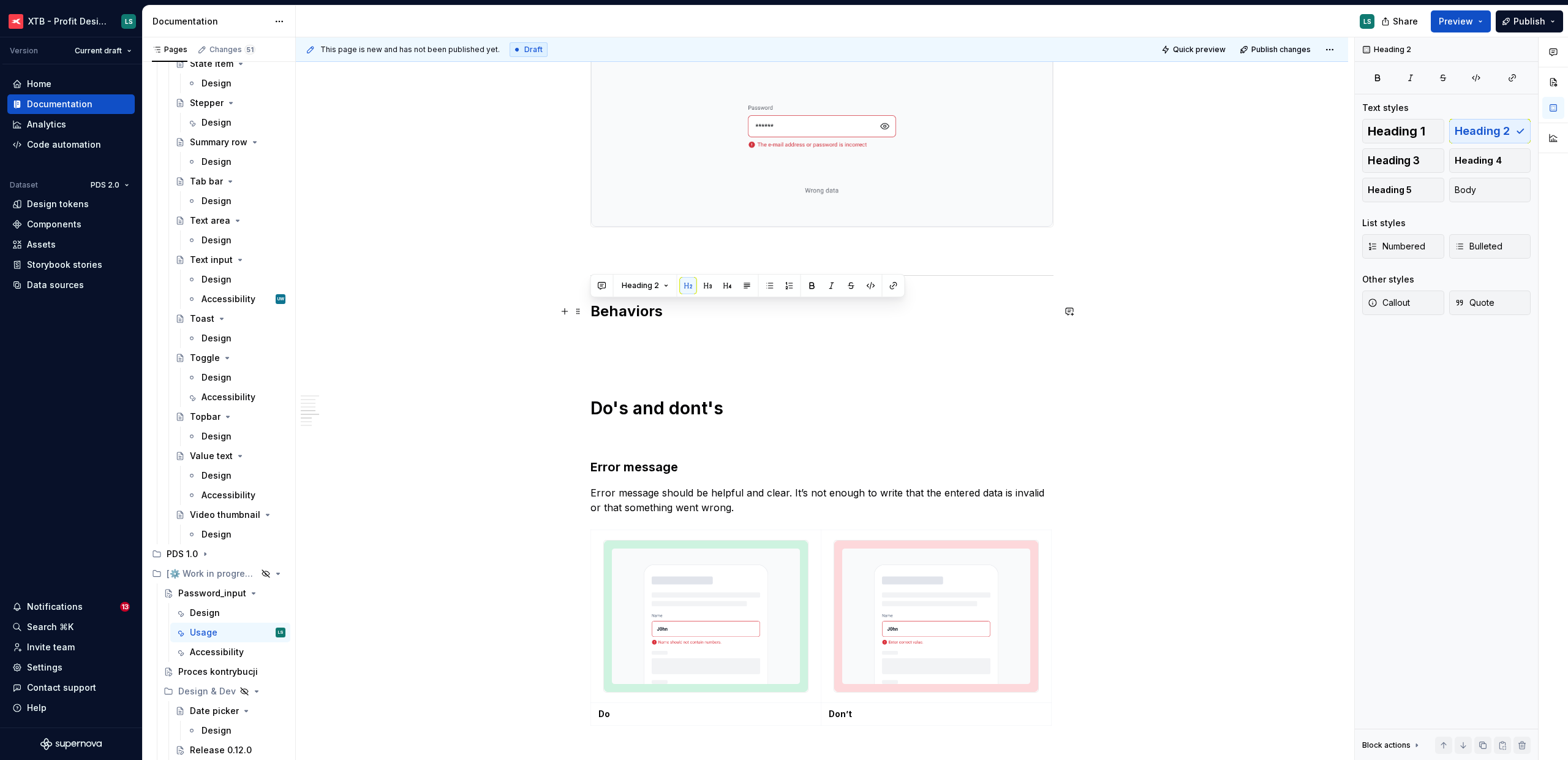
type textarea "*"
paste div "To enrich screen reader interactions, please activate Accessibility in Grammarl…"
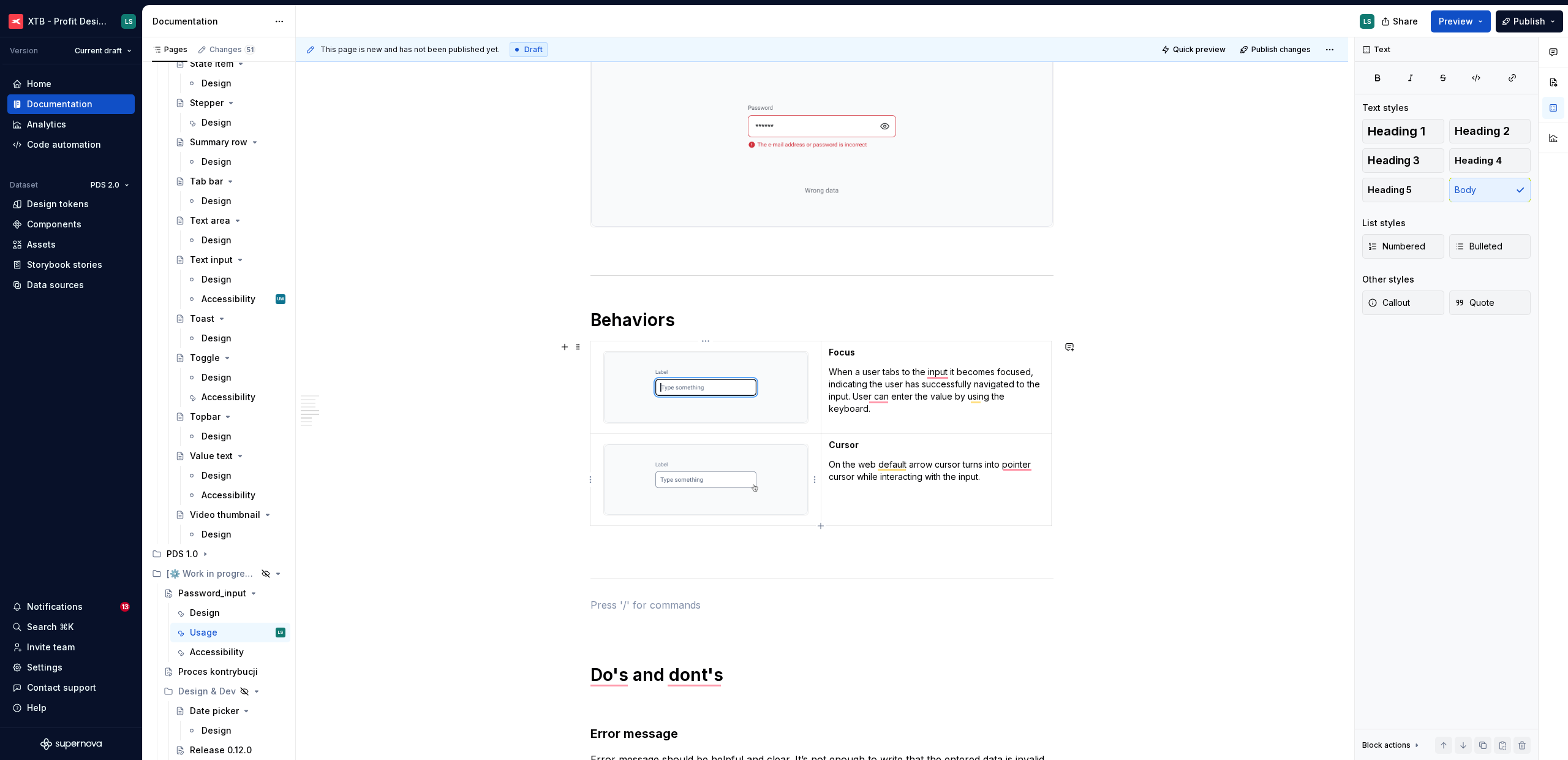
click at [785, 444] on div "To enrich screen reader interactions, please activate Accessibility in Grammarl…" at bounding box center [706, 480] width 205 height 72
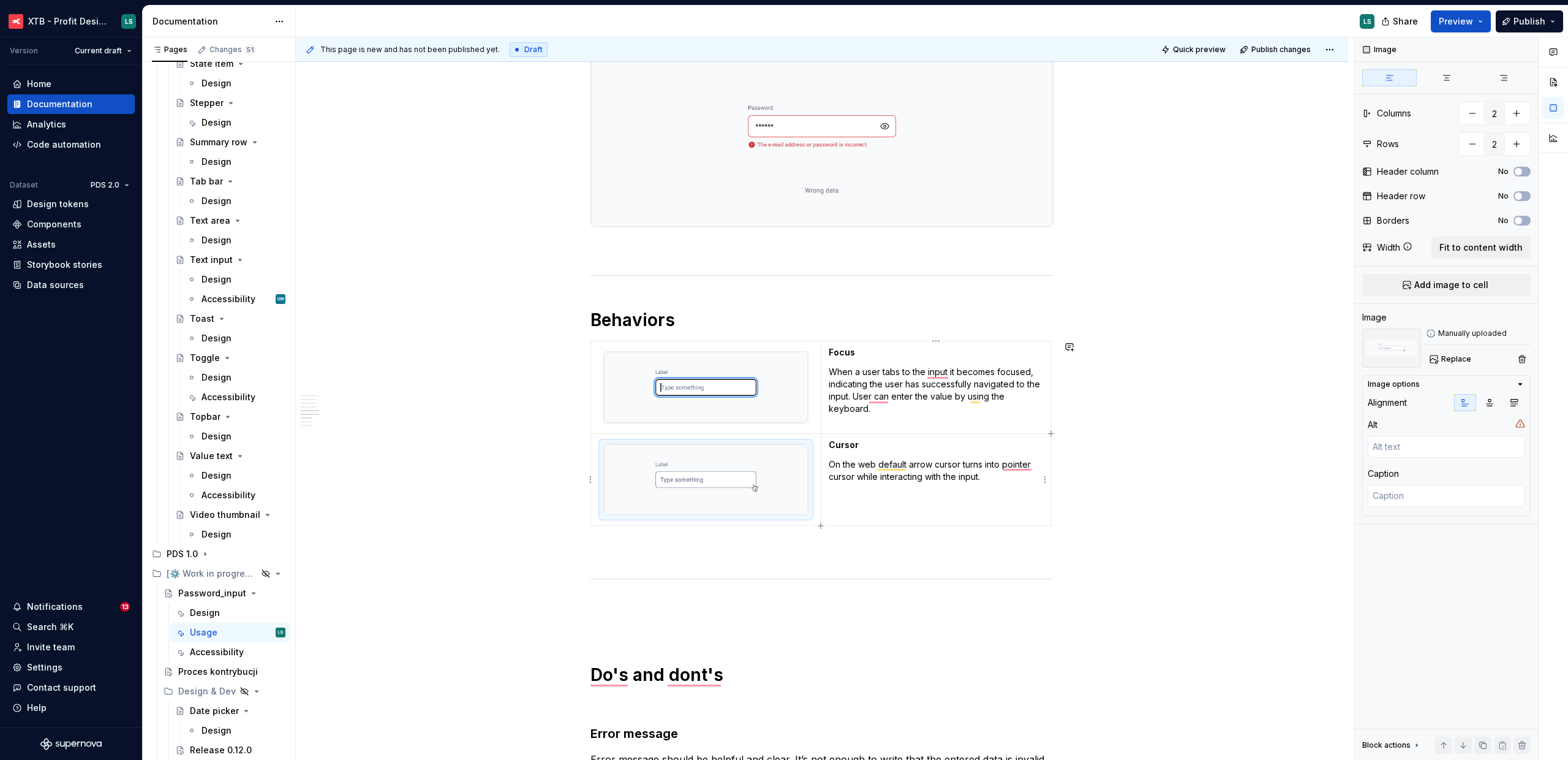
drag, startPoint x: 822, startPoint y: 525, endPoint x: 832, endPoint y: 525, distance: 10.0
click at [822, 525] on icon "button" at bounding box center [821, 526] width 10 height 10
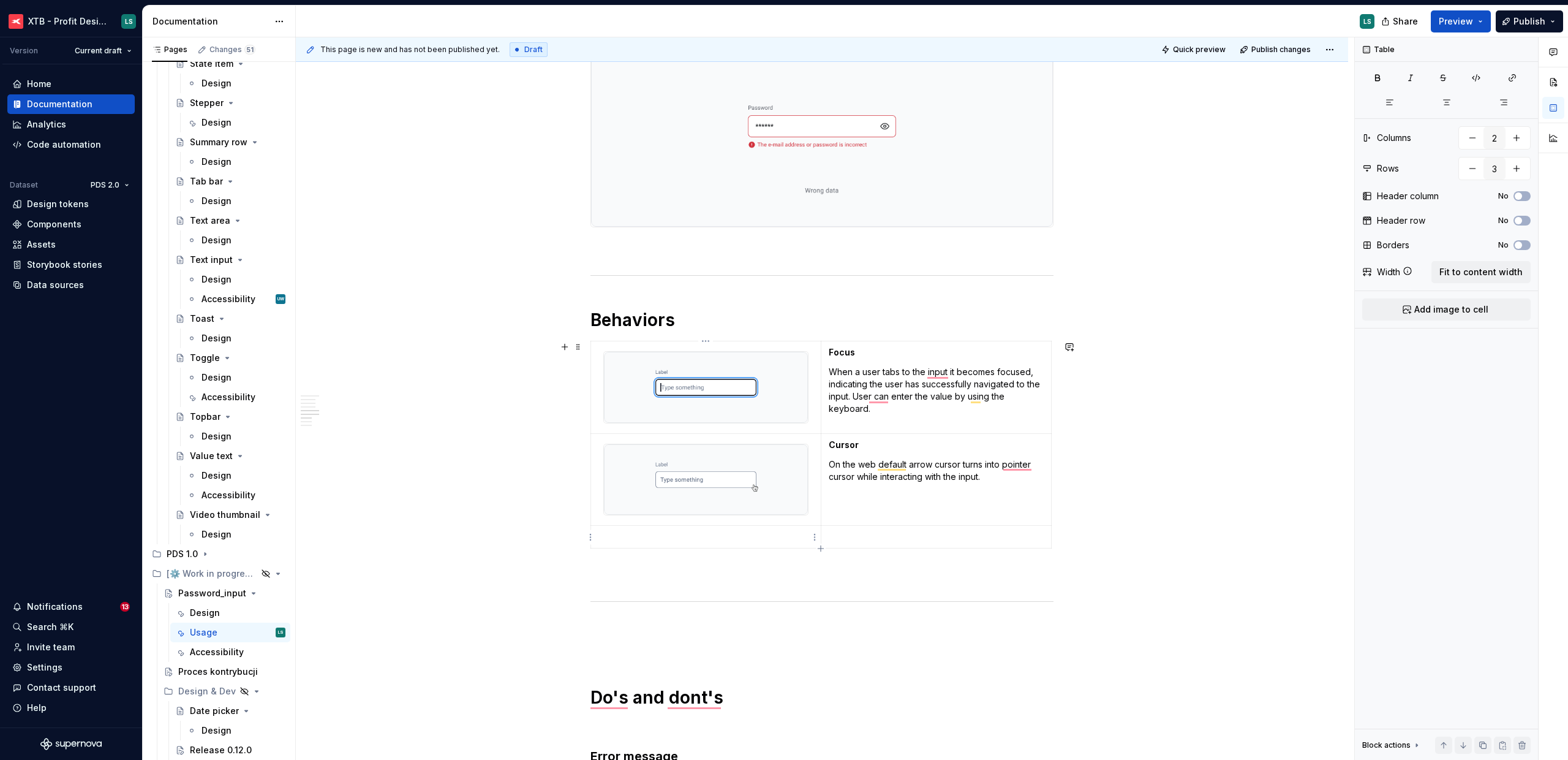
click at [698, 538] on p "To enrich screen reader interactions, please activate Accessibility in Grammarl…" at bounding box center [706, 537] width 215 height 12
click at [1432, 308] on span "Add image to cell" at bounding box center [1452, 310] width 74 height 12
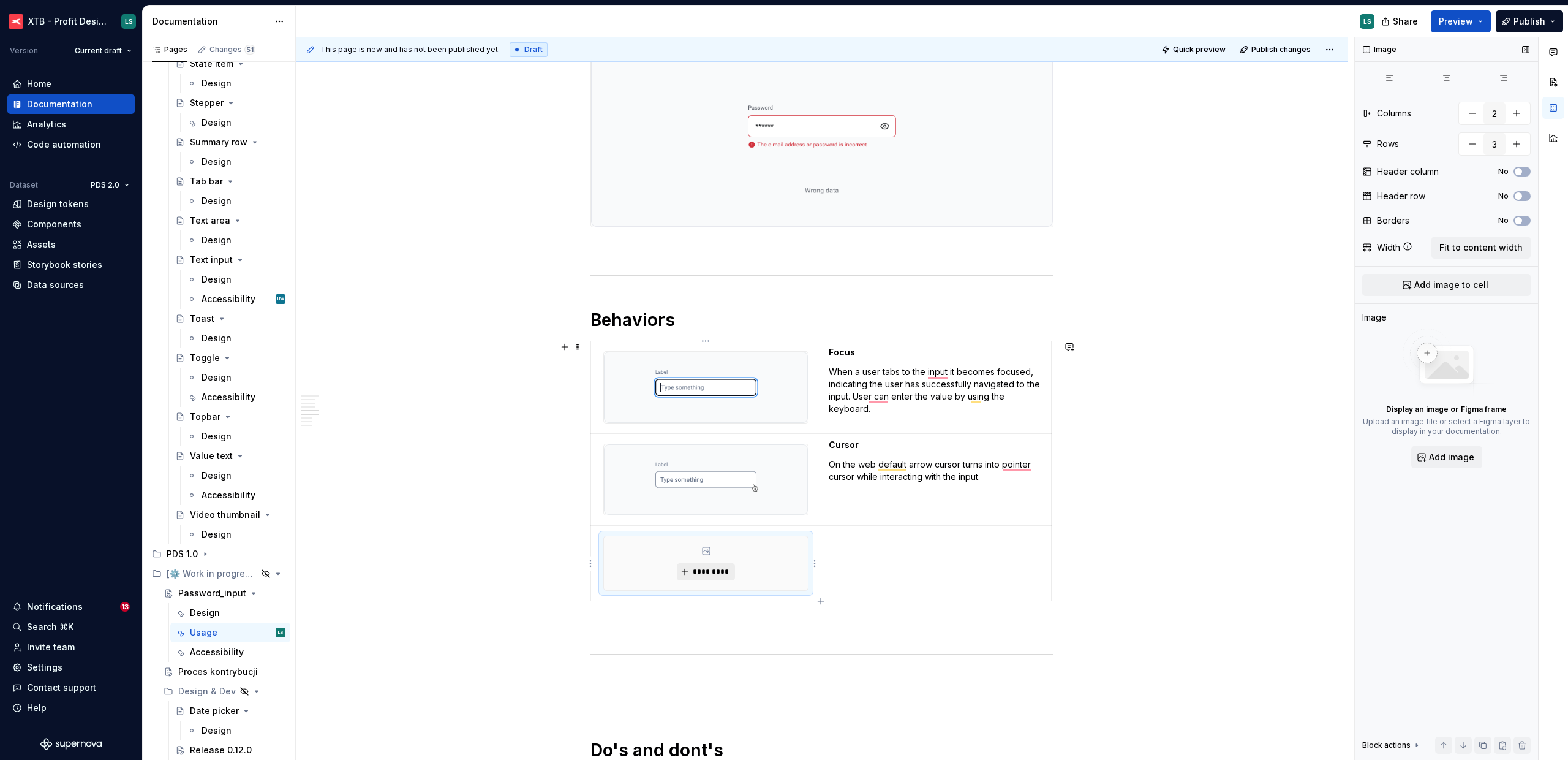
click at [720, 570] on span "*********" at bounding box center [710, 571] width 37 height 10
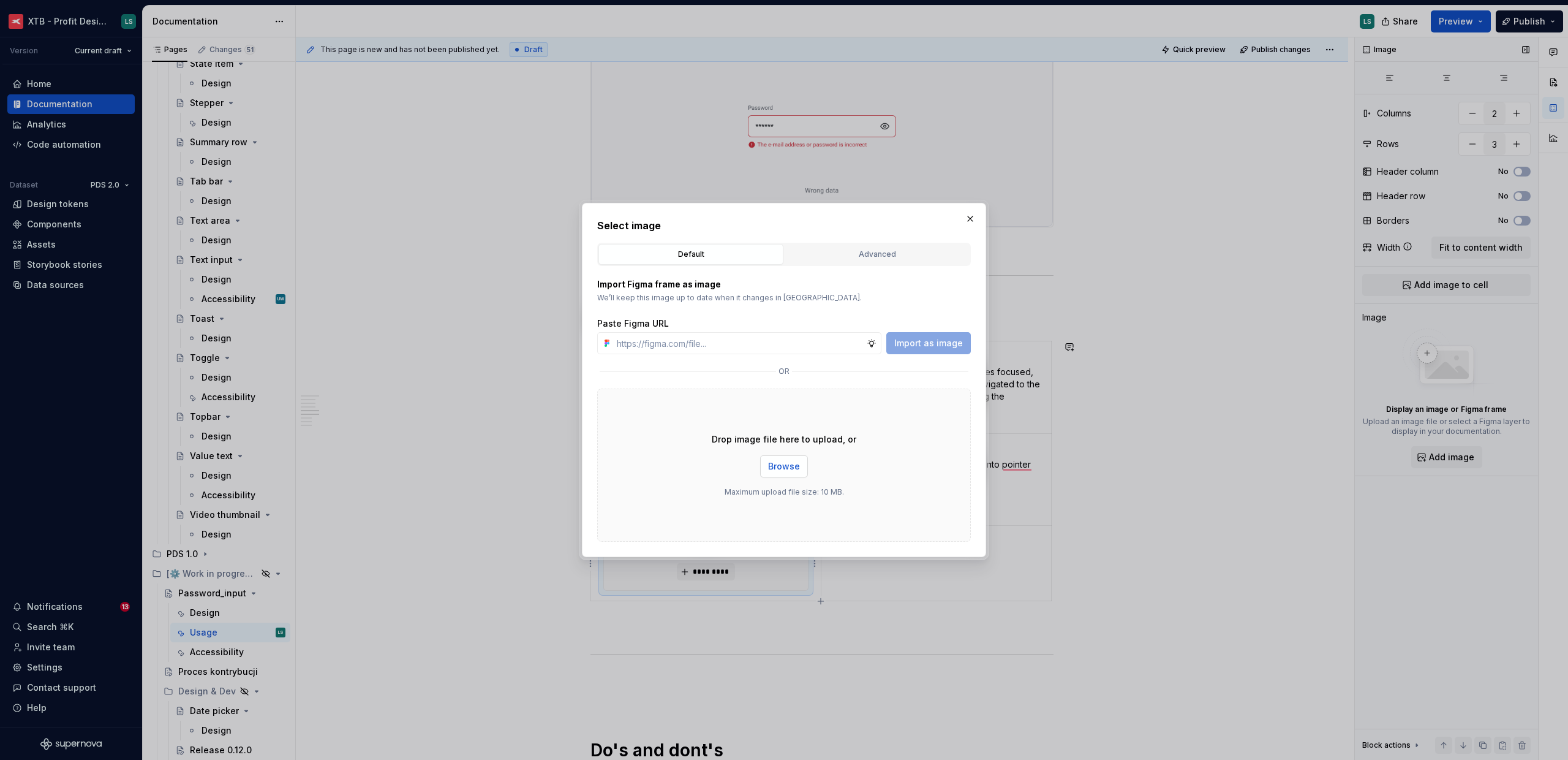
click at [802, 462] on button "Browse" at bounding box center [784, 466] width 48 height 22
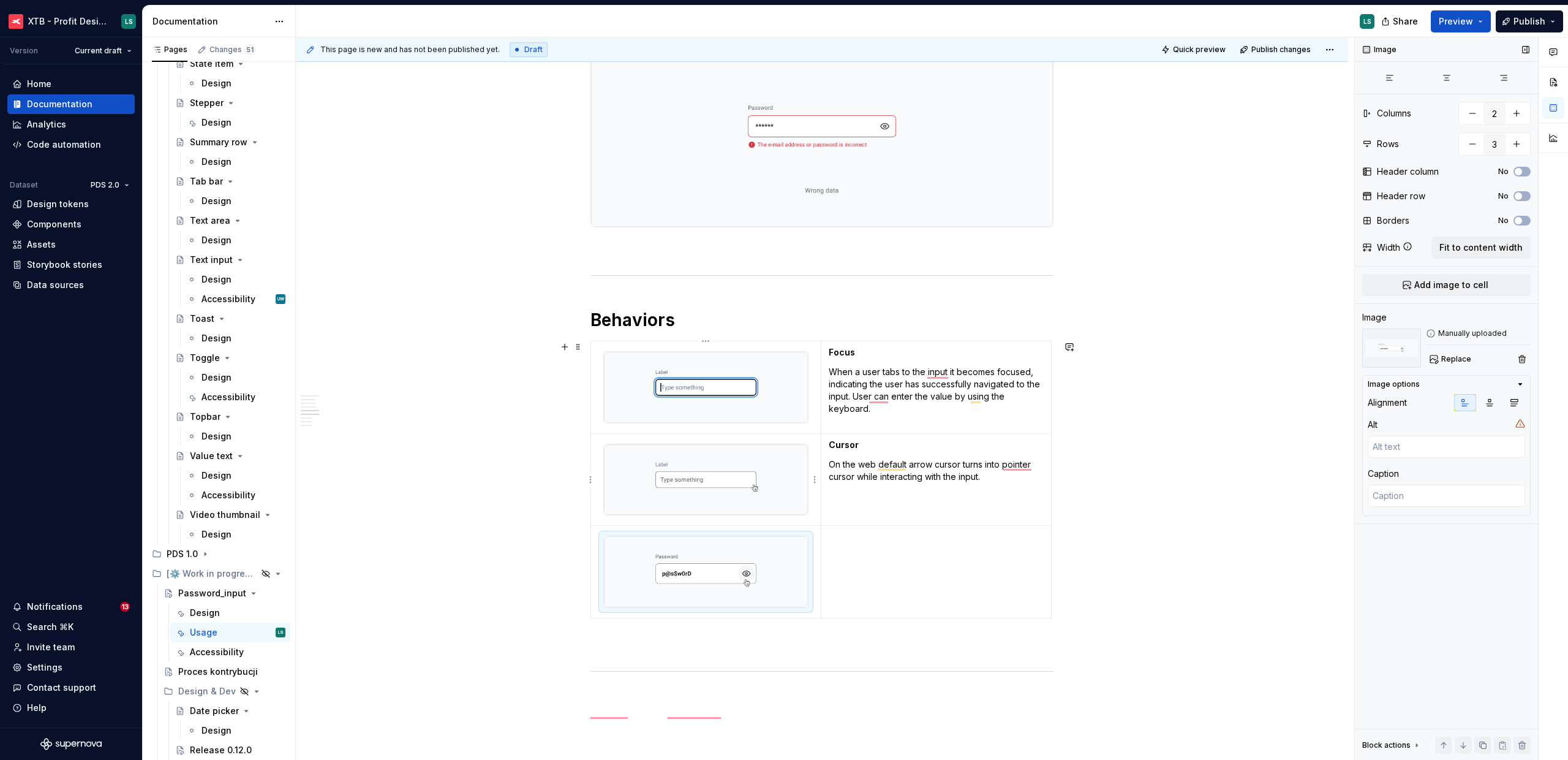
click at [727, 498] on img "To enrich screen reader interactions, please activate Accessibility in Grammarl…" at bounding box center [706, 479] width 204 height 71
click at [1449, 362] on span "Replace" at bounding box center [1456, 359] width 30 height 10
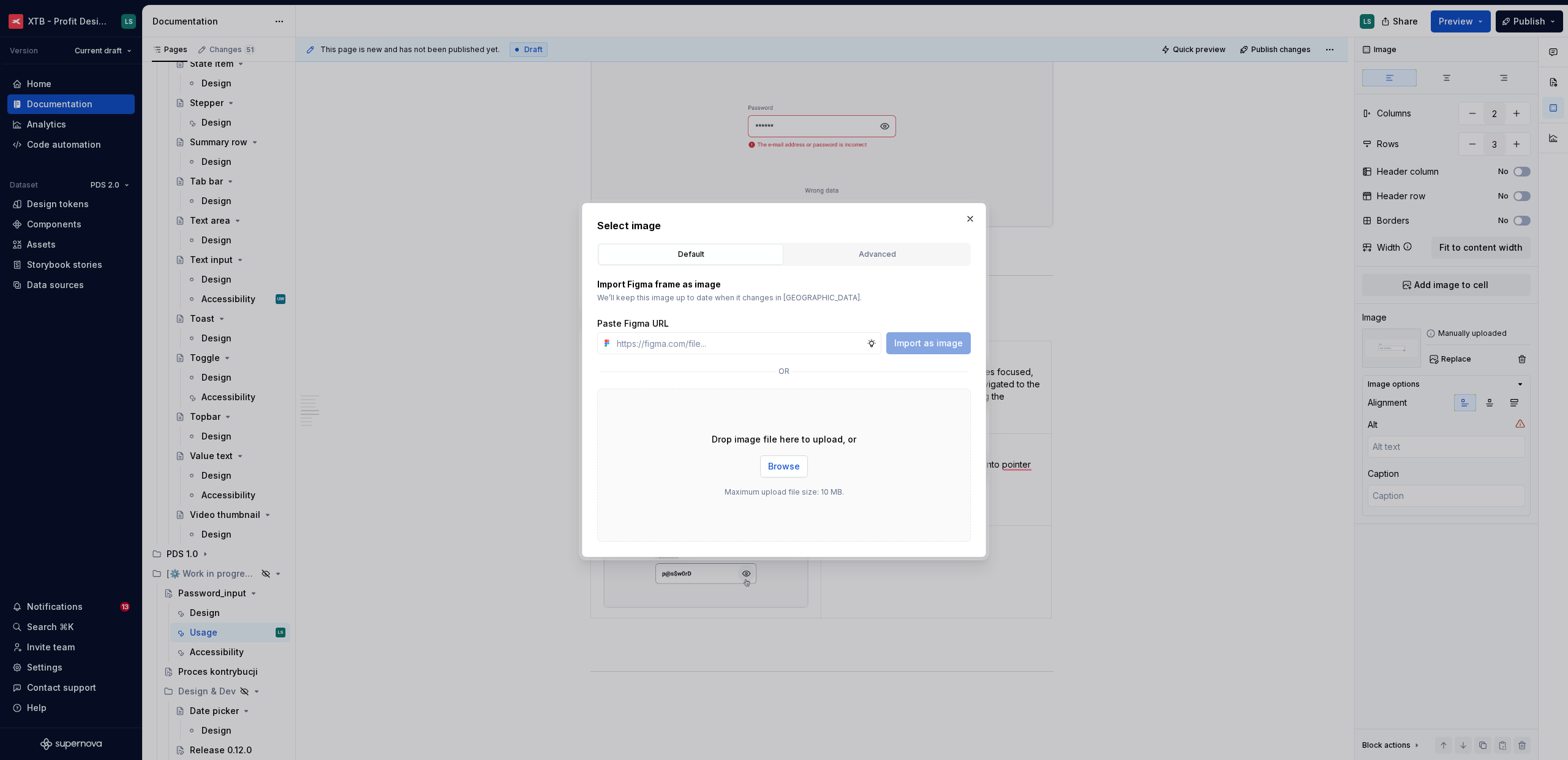
click at [787, 468] on span "Browse" at bounding box center [784, 466] width 32 height 12
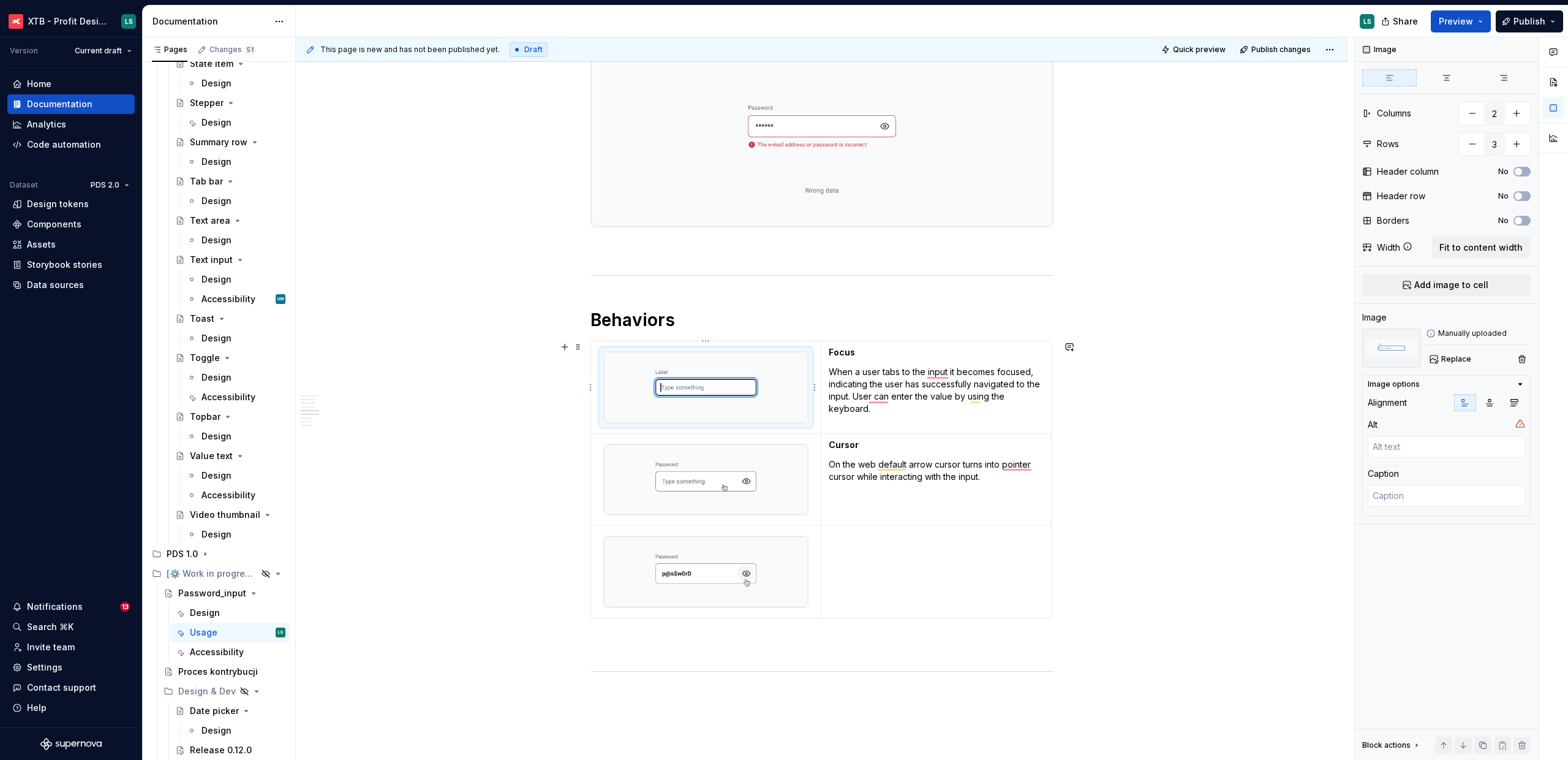
click at [747, 402] on img "To enrich screen reader interactions, please activate Accessibility in Grammarl…" at bounding box center [706, 387] width 204 height 71
click at [1427, 361] on button "Replace" at bounding box center [1452, 359] width 51 height 17
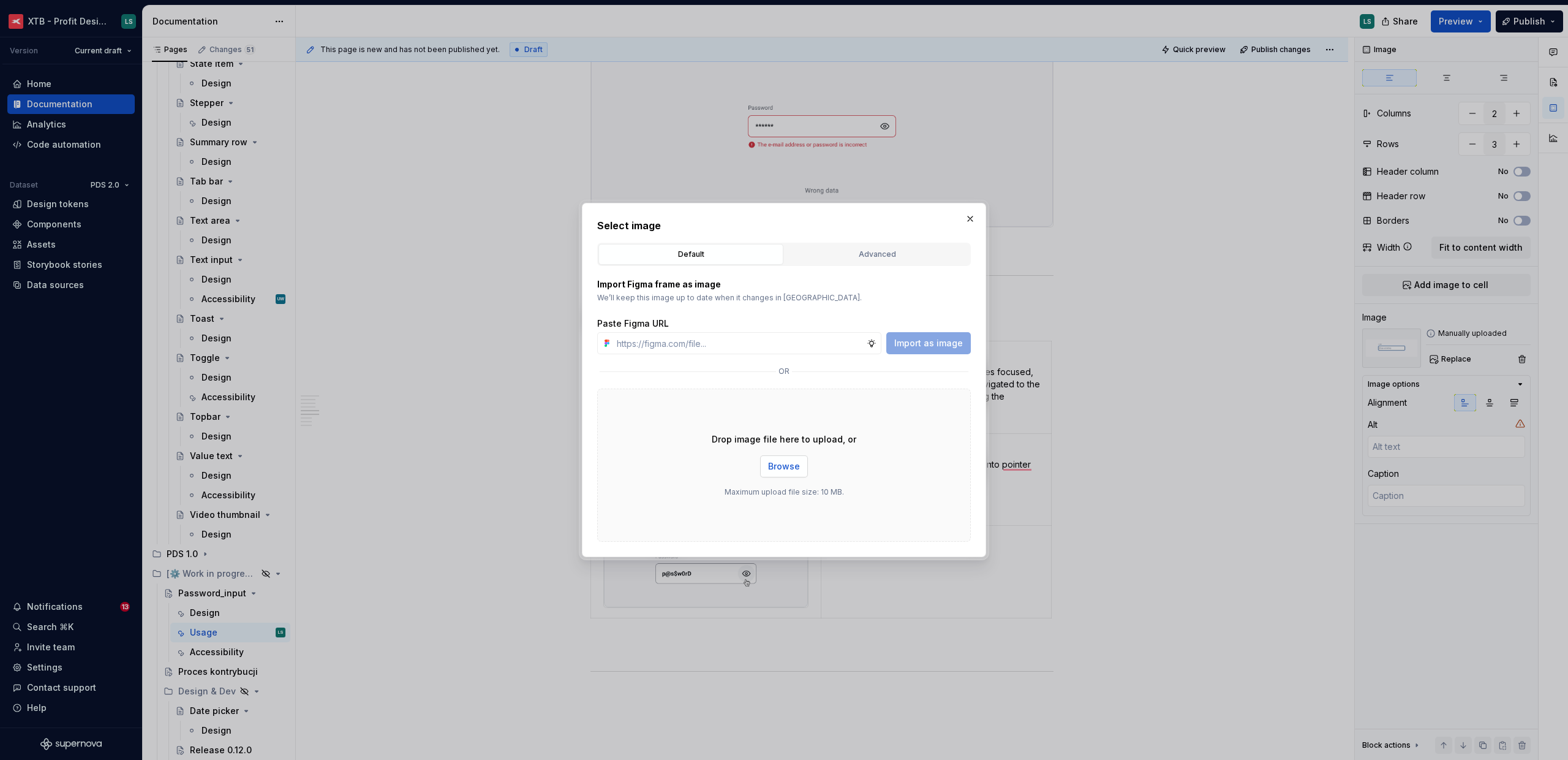
click at [793, 473] on button "Browse" at bounding box center [784, 466] width 48 height 22
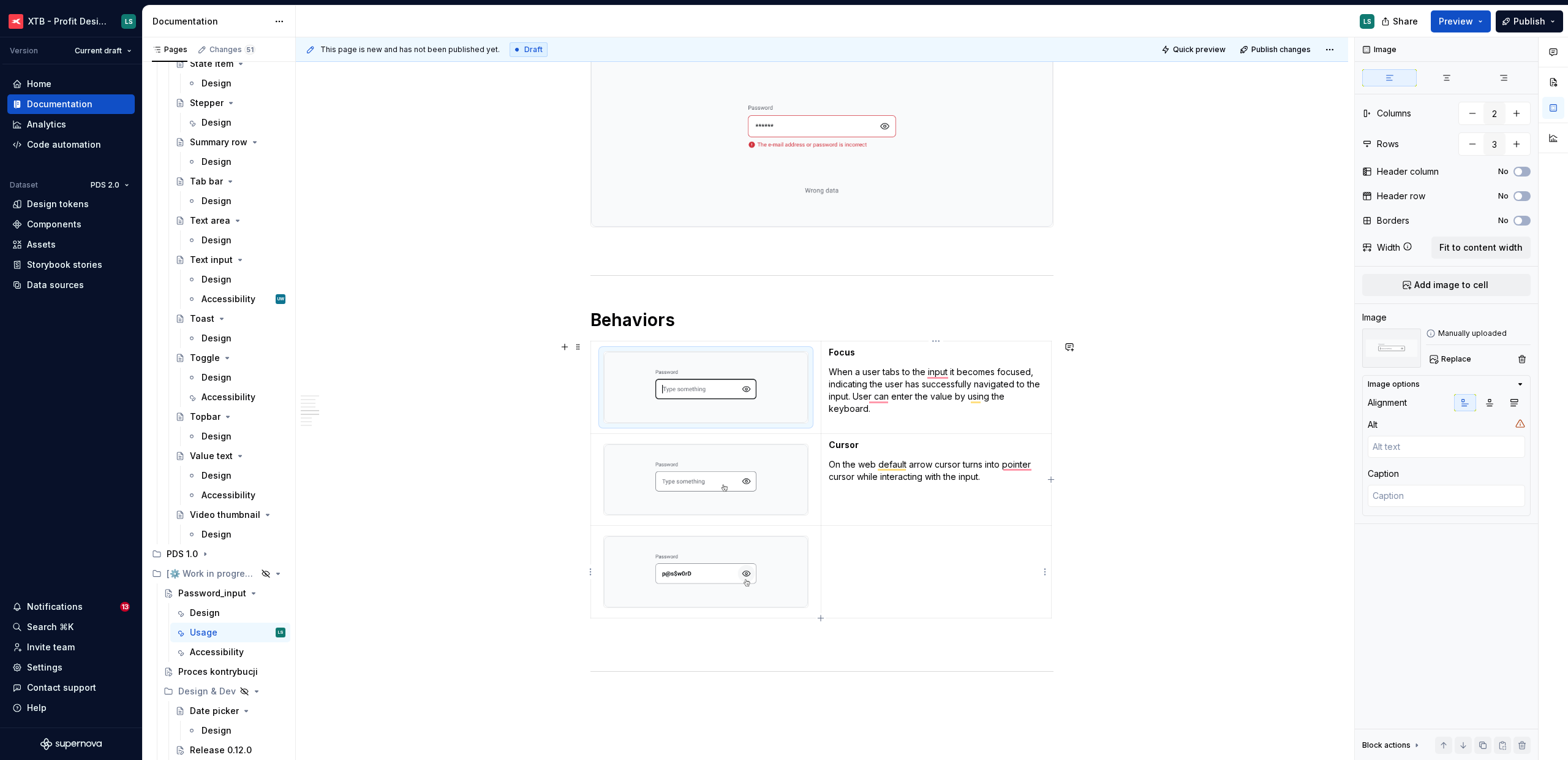
click at [855, 566] on td "To enrich screen reader interactions, please activate Accessibility in Grammarl…" at bounding box center [936, 572] width 230 height 92
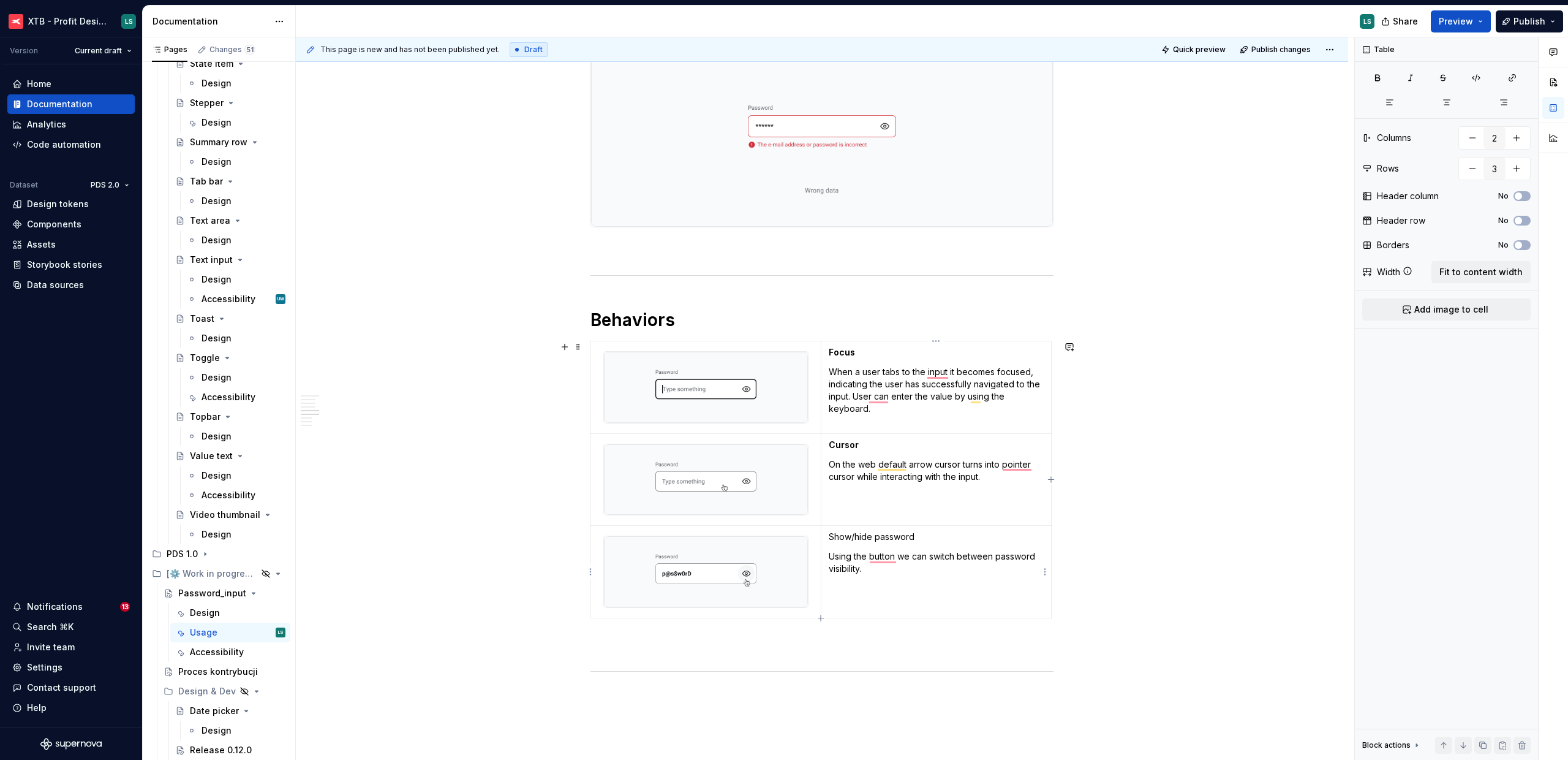
click at [860, 540] on p "Show/hide password" at bounding box center [936, 537] width 215 height 12
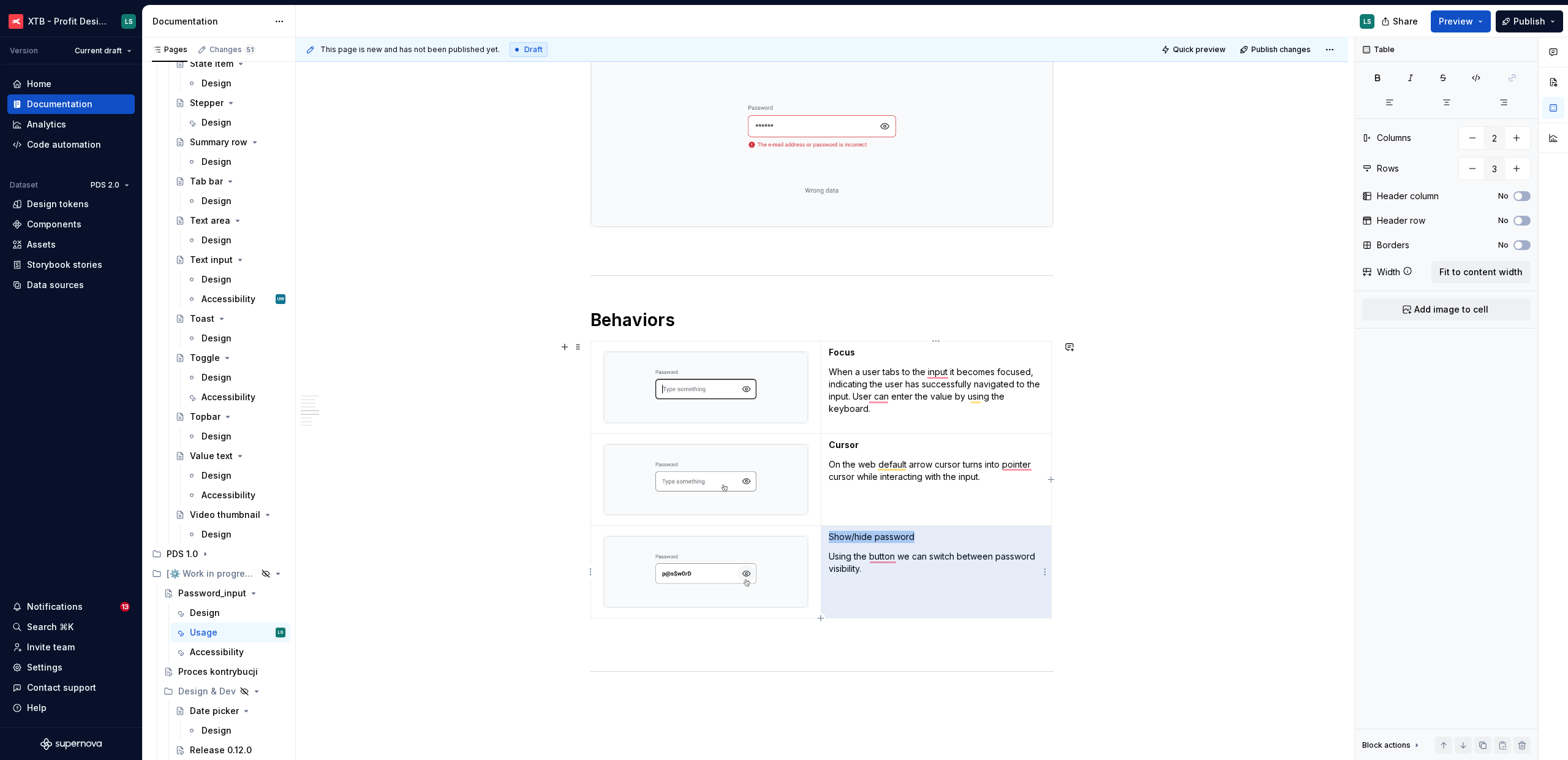
click at [866, 539] on p "Show/hide password" at bounding box center [936, 537] width 215 height 12
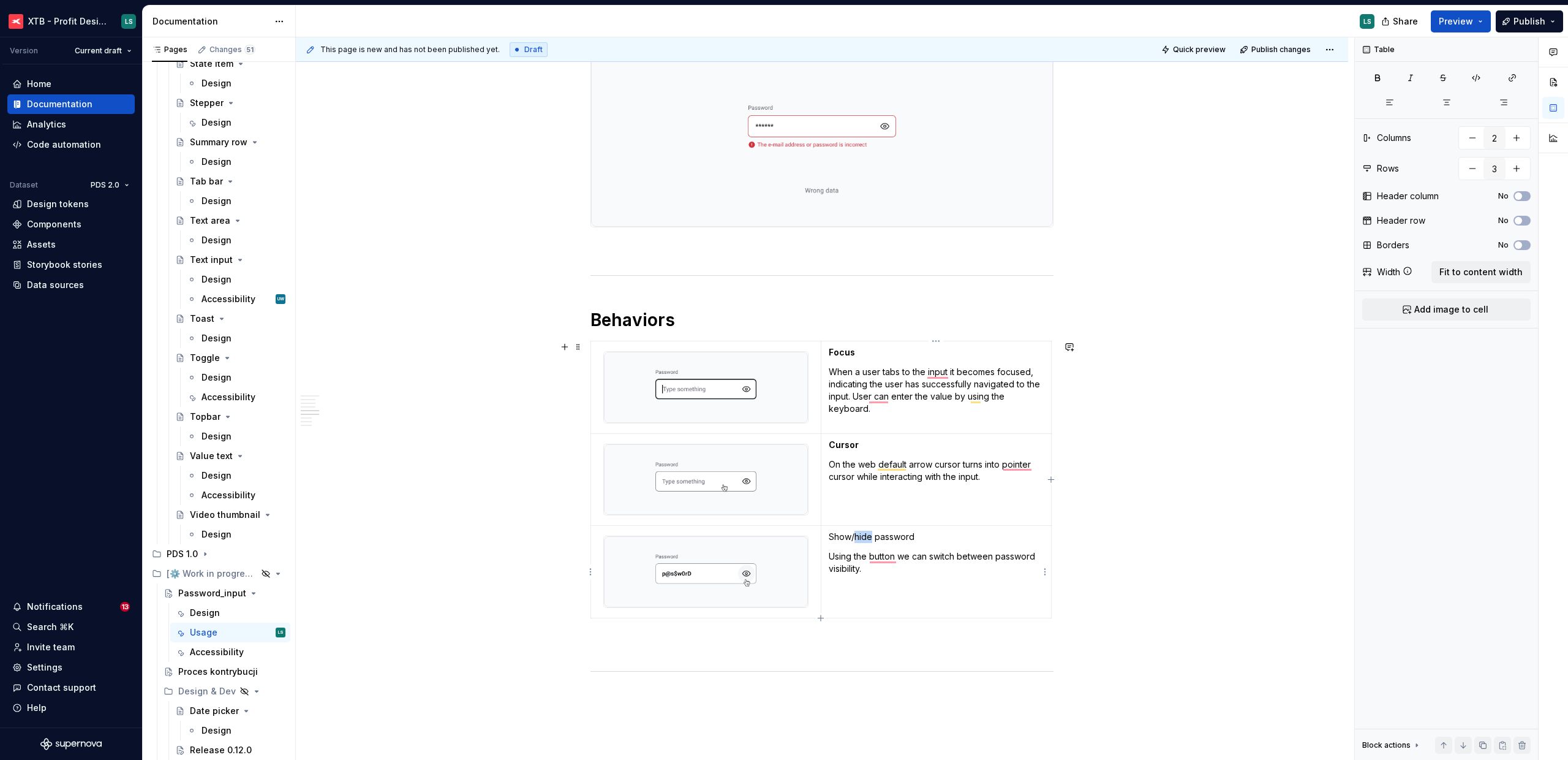
click at [866, 539] on p "Show/hide password" at bounding box center [936, 537] width 215 height 12
drag, startPoint x: 904, startPoint y: 536, endPoint x: 823, endPoint y: 533, distance: 81.1
click at [823, 533] on td "Show/hide password Using the button we can switch between password visibility." at bounding box center [936, 572] width 230 height 92
click at [861, 513] on button "button" at bounding box center [863, 516] width 17 height 17
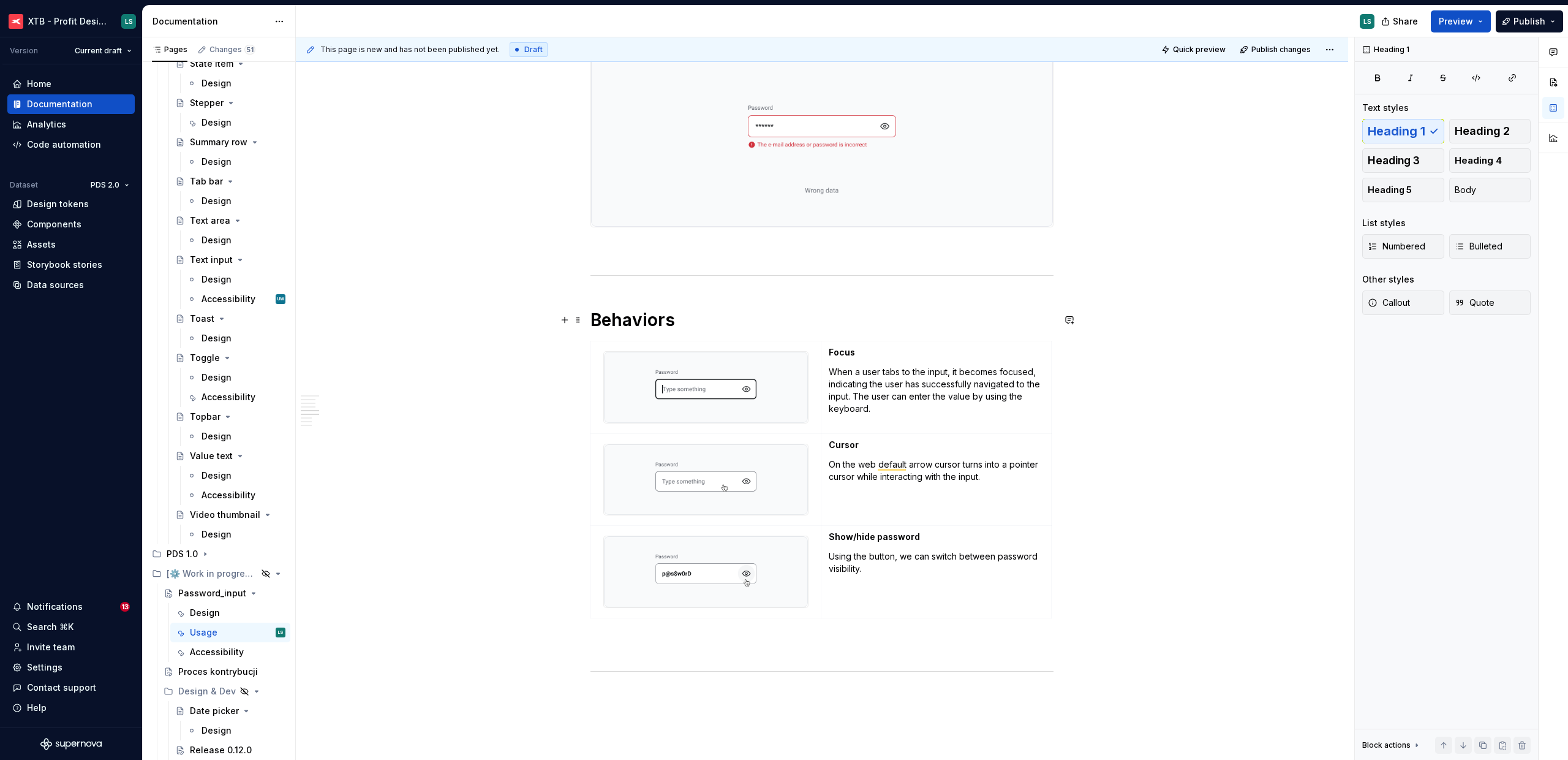
click at [618, 321] on h1 "Behaviors" at bounding box center [821, 320] width 463 height 22
click at [698, 328] on h1 "Behaviors" at bounding box center [821, 320] width 463 height 22
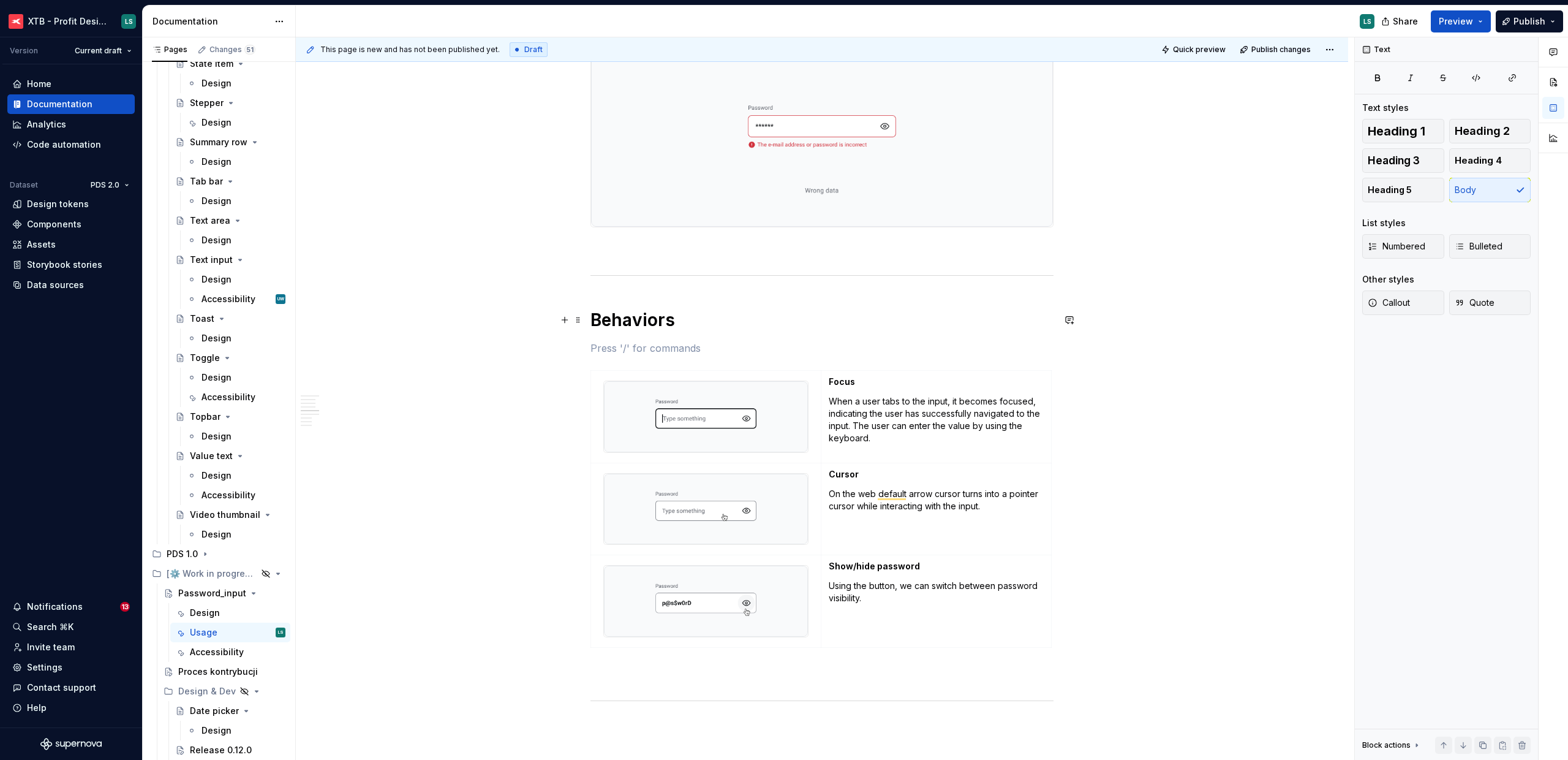
click at [638, 321] on h1 "Behaviors" at bounding box center [821, 320] width 463 height 22
click at [1490, 126] on span "Heading 2" at bounding box center [1482, 131] width 55 height 12
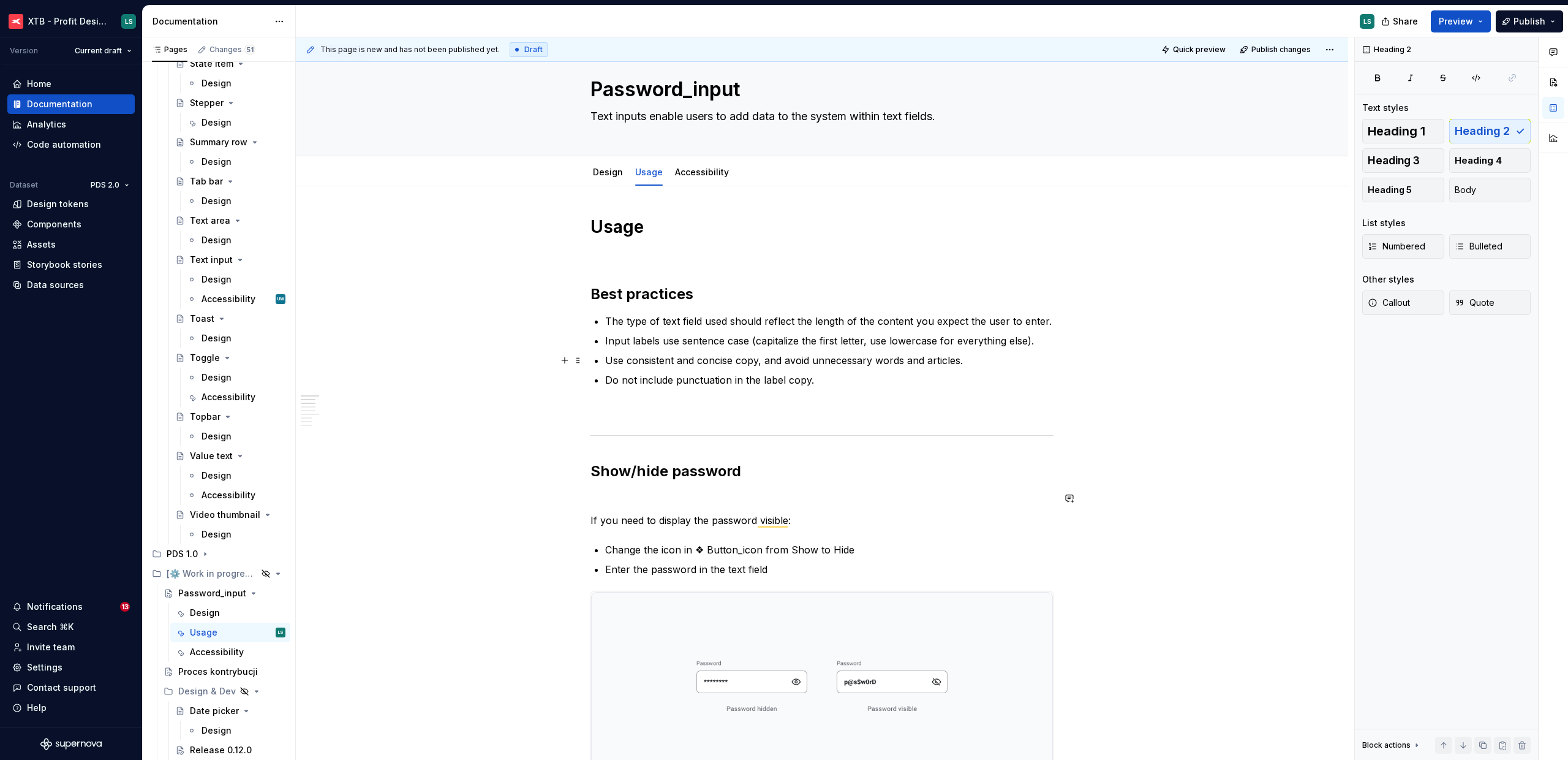
scroll to position [0, 0]
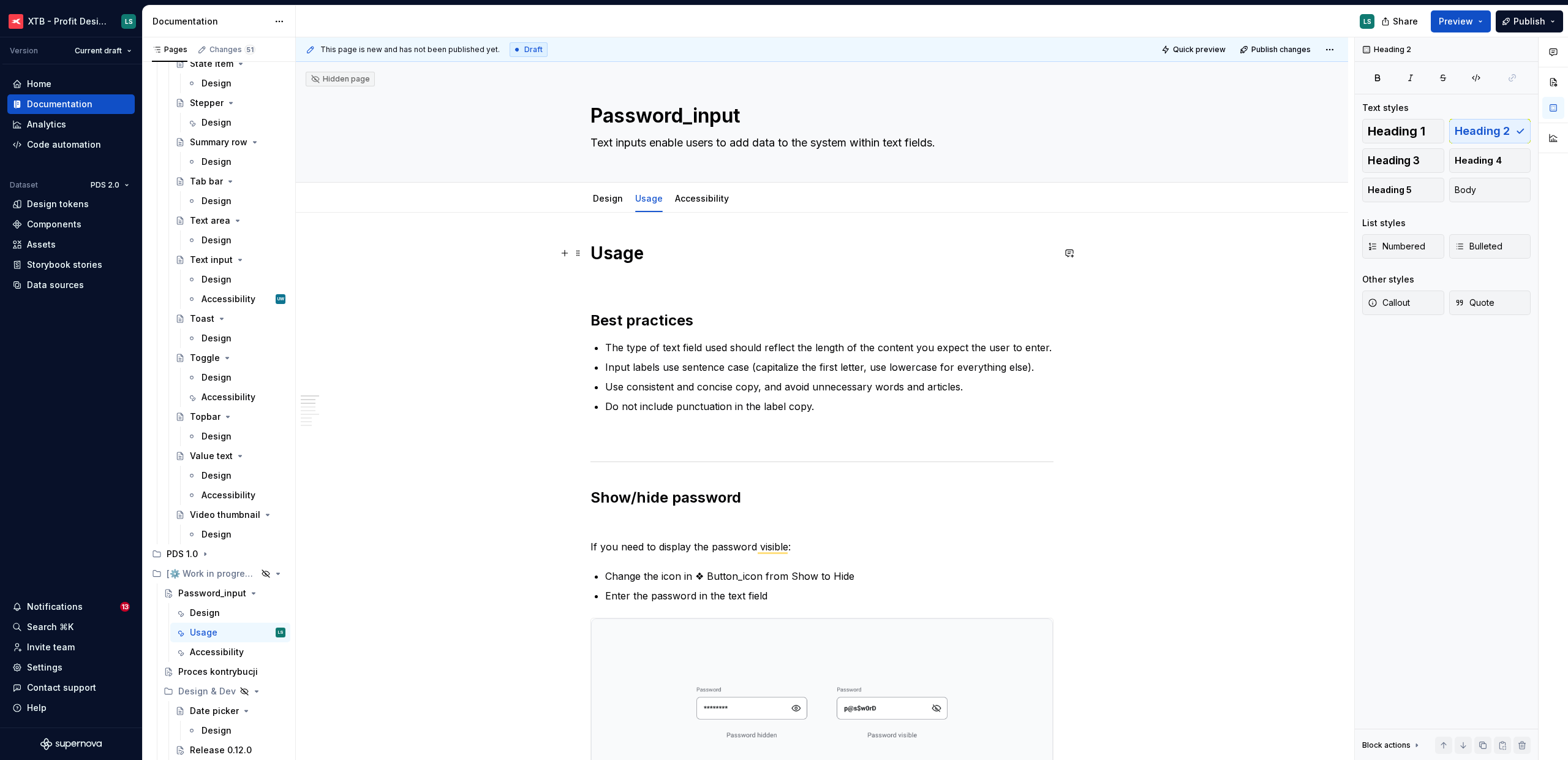
click at [644, 259] on h1 "Usage" at bounding box center [821, 253] width 463 height 22
click at [632, 277] on p "To enrich screen reader interactions, please activate Accessibility in Grammarl…" at bounding box center [821, 281] width 463 height 15
click at [633, 321] on h2 "Best practices" at bounding box center [821, 320] width 463 height 19
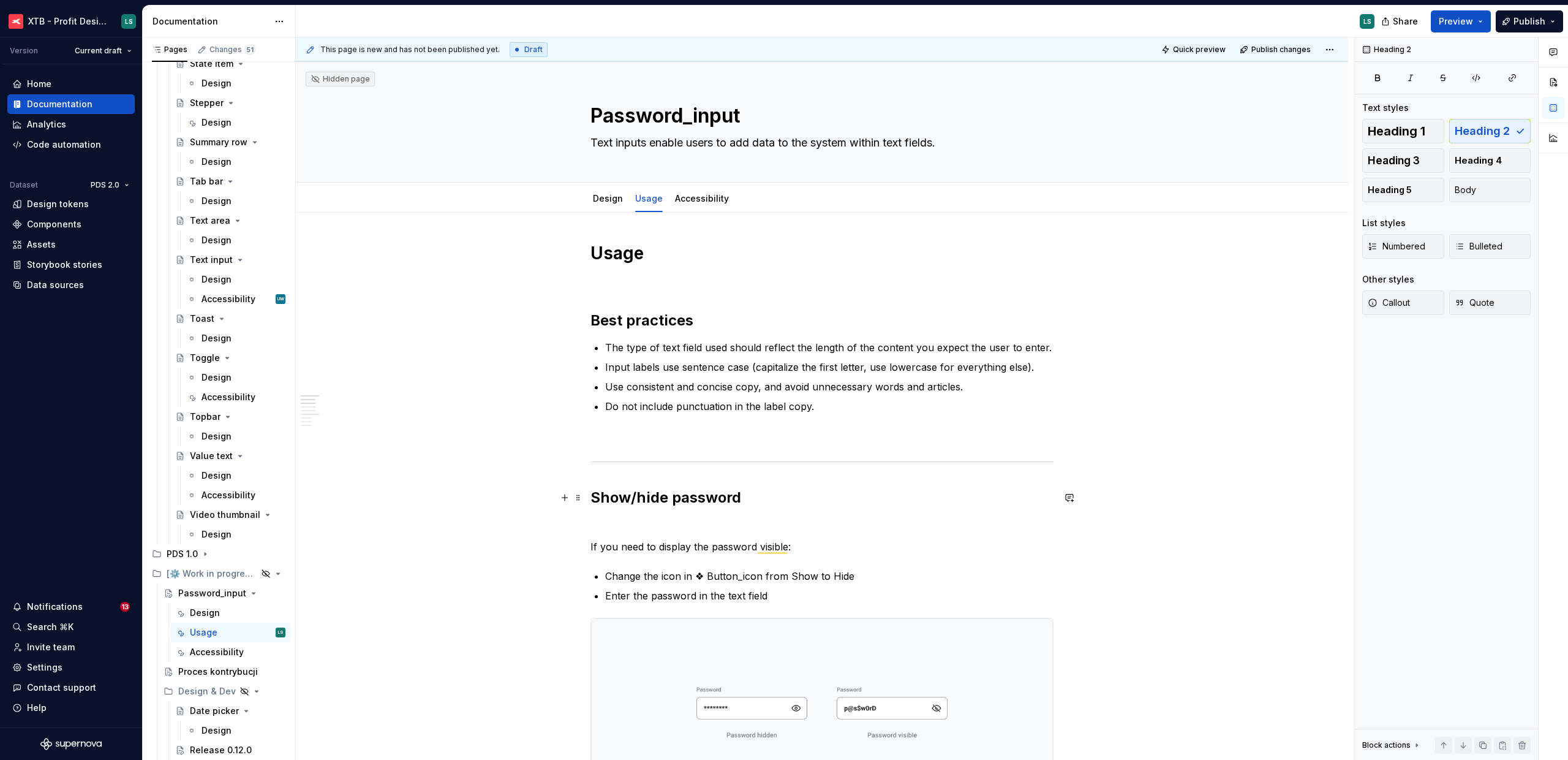
click at [638, 499] on h2 "Show/hide password" at bounding box center [821, 497] width 463 height 19
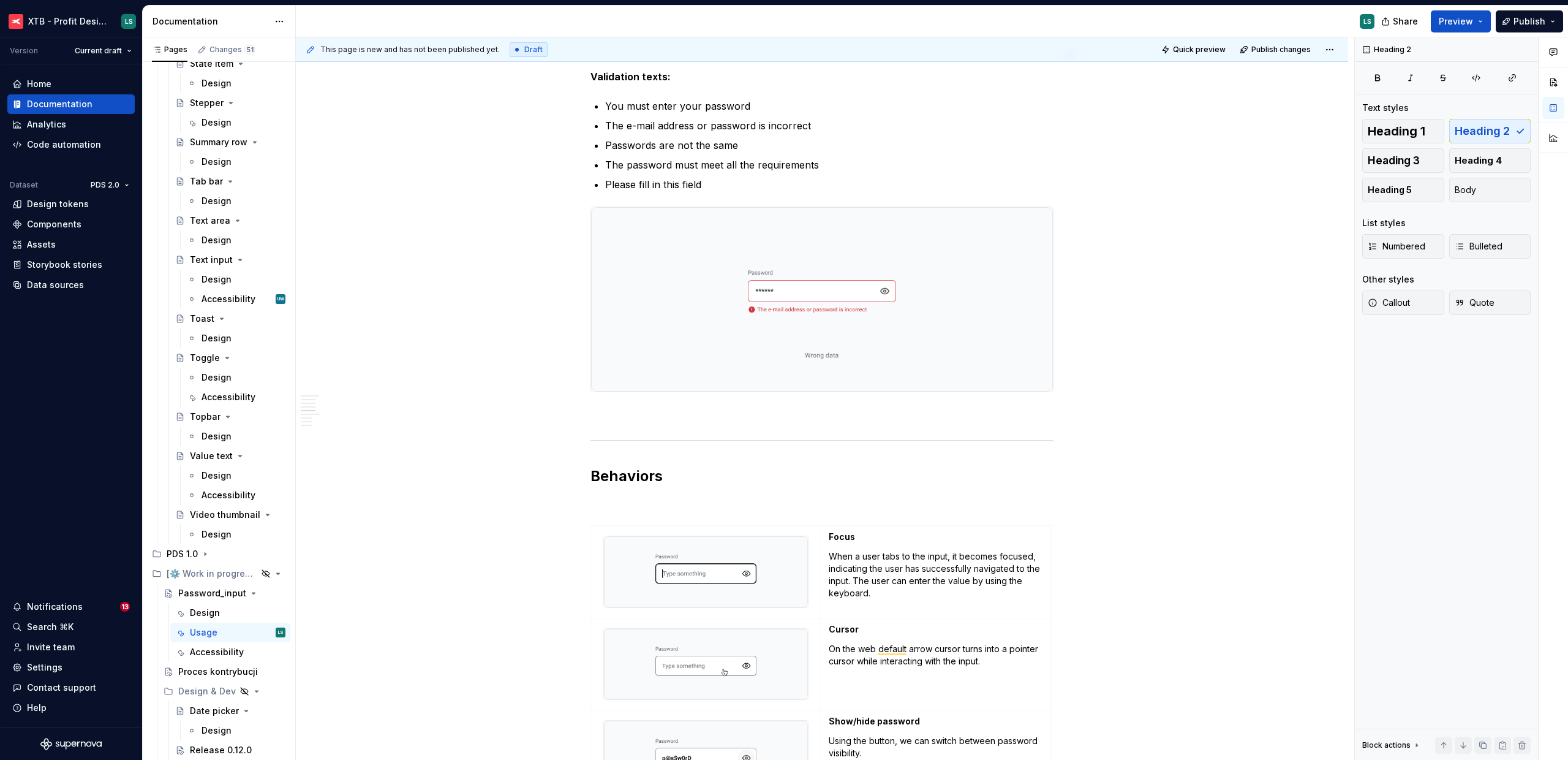
scroll to position [964, 0]
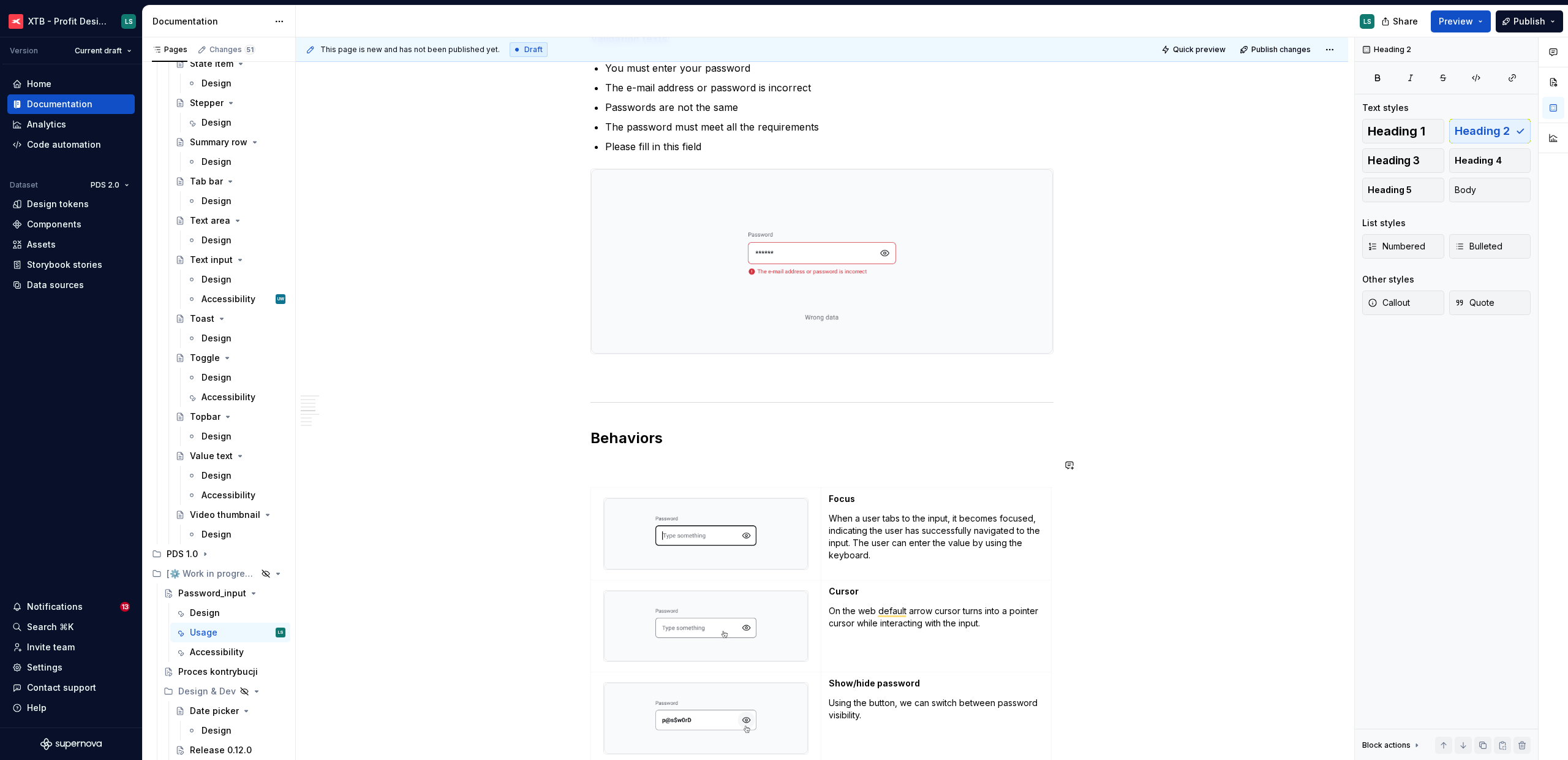
click at [620, 446] on h2 "Behaviors" at bounding box center [821, 438] width 463 height 19
click at [629, 471] on p "To enrich screen reader interactions, please activate Accessibility in Grammarl…" at bounding box center [821, 465] width 463 height 15
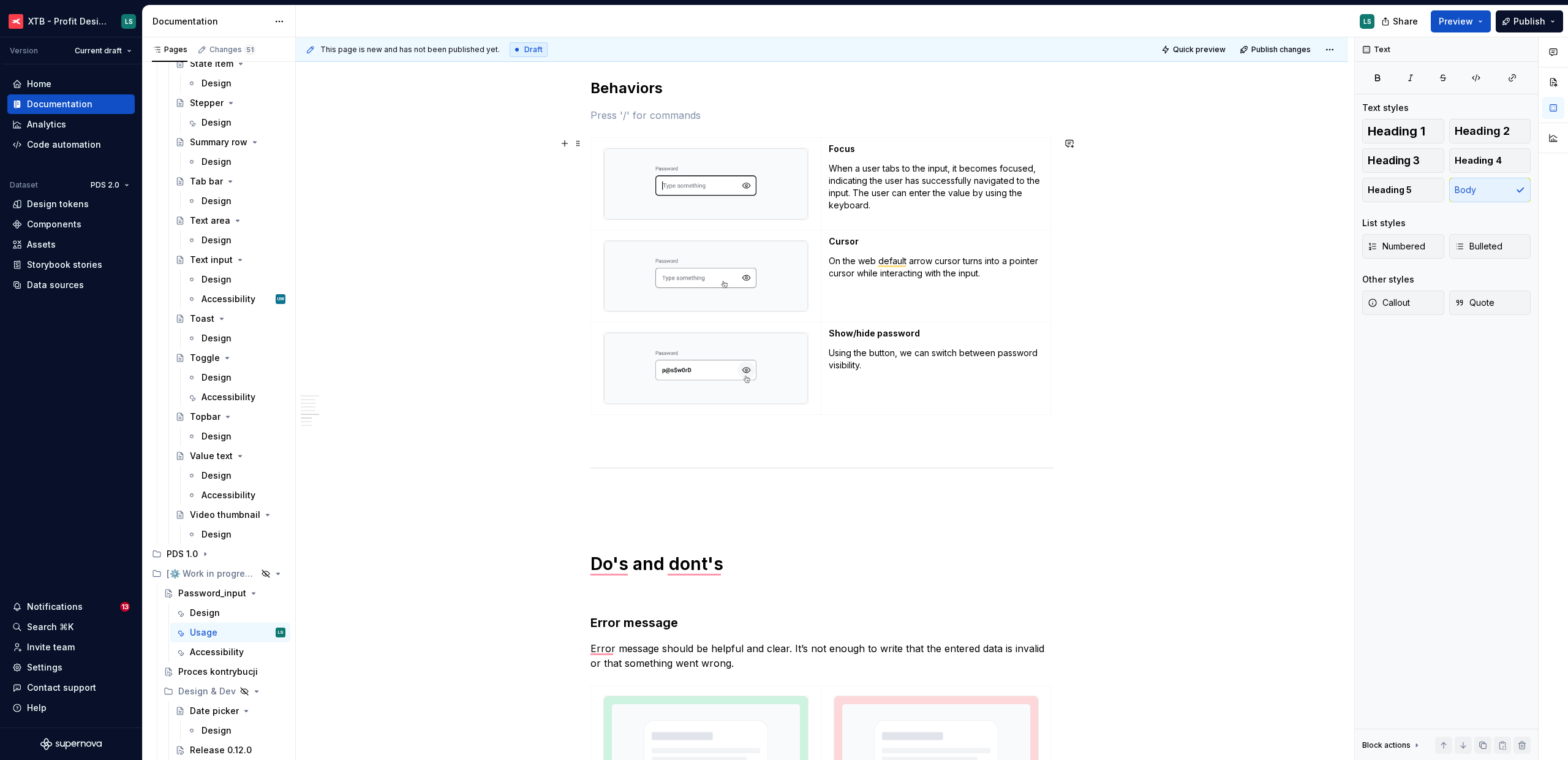
scroll to position [0, 0]
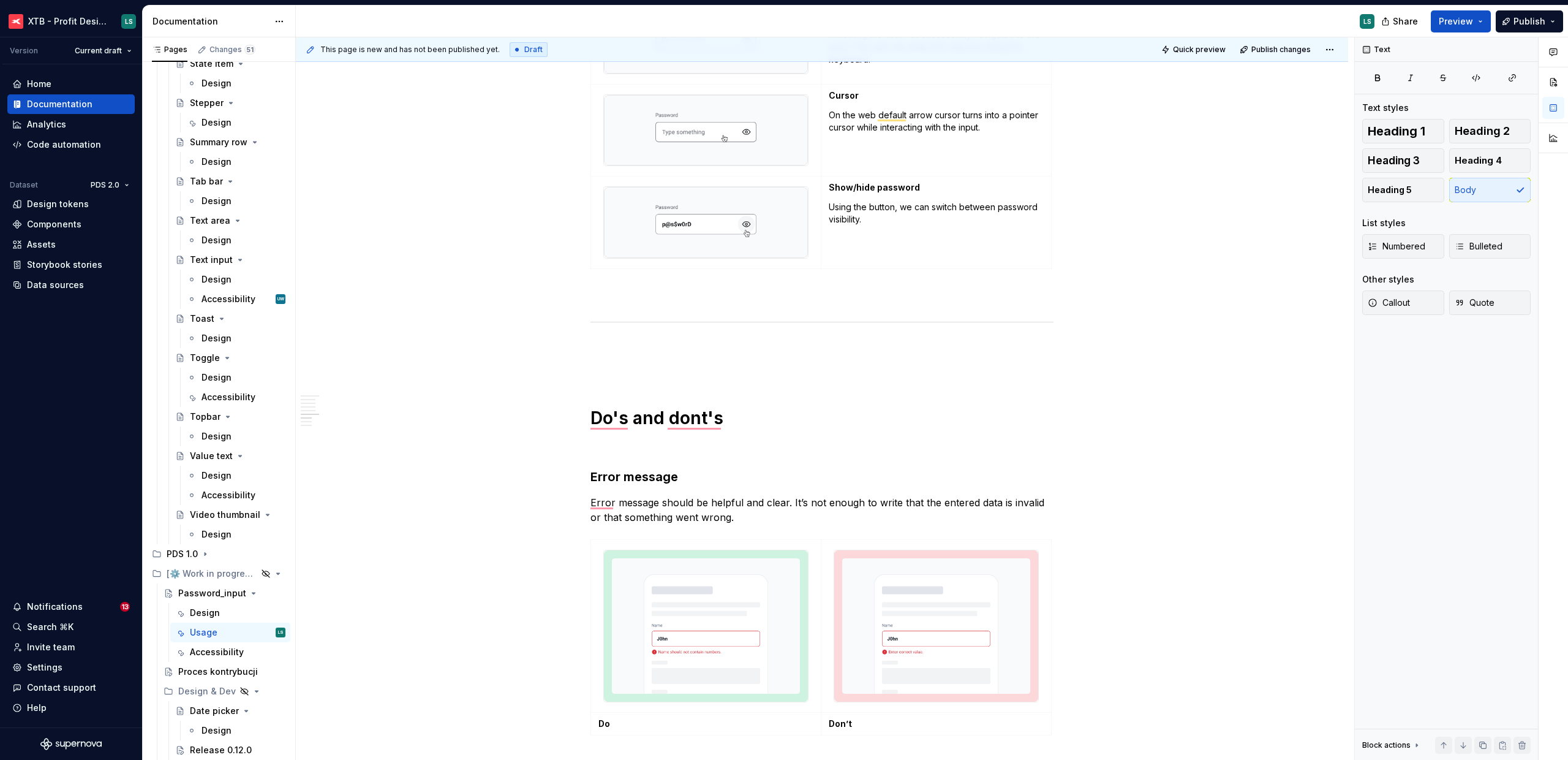
click at [687, 411] on h1 "Do's and dont's" at bounding box center [821, 418] width 463 height 22
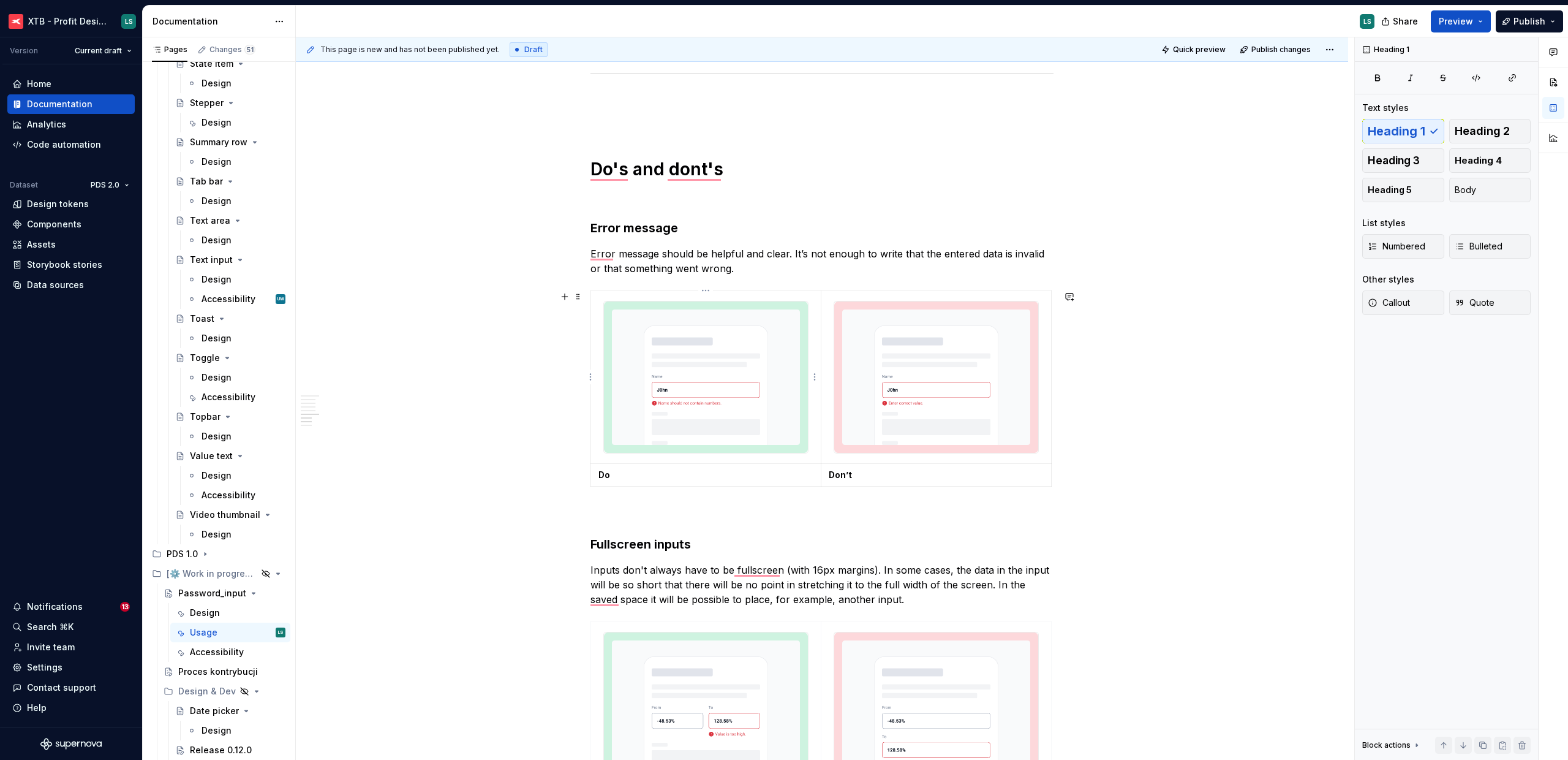
click at [724, 400] on img "To enrich screen reader interactions, please activate Accessibility in Grammarl…" at bounding box center [706, 377] width 204 height 151
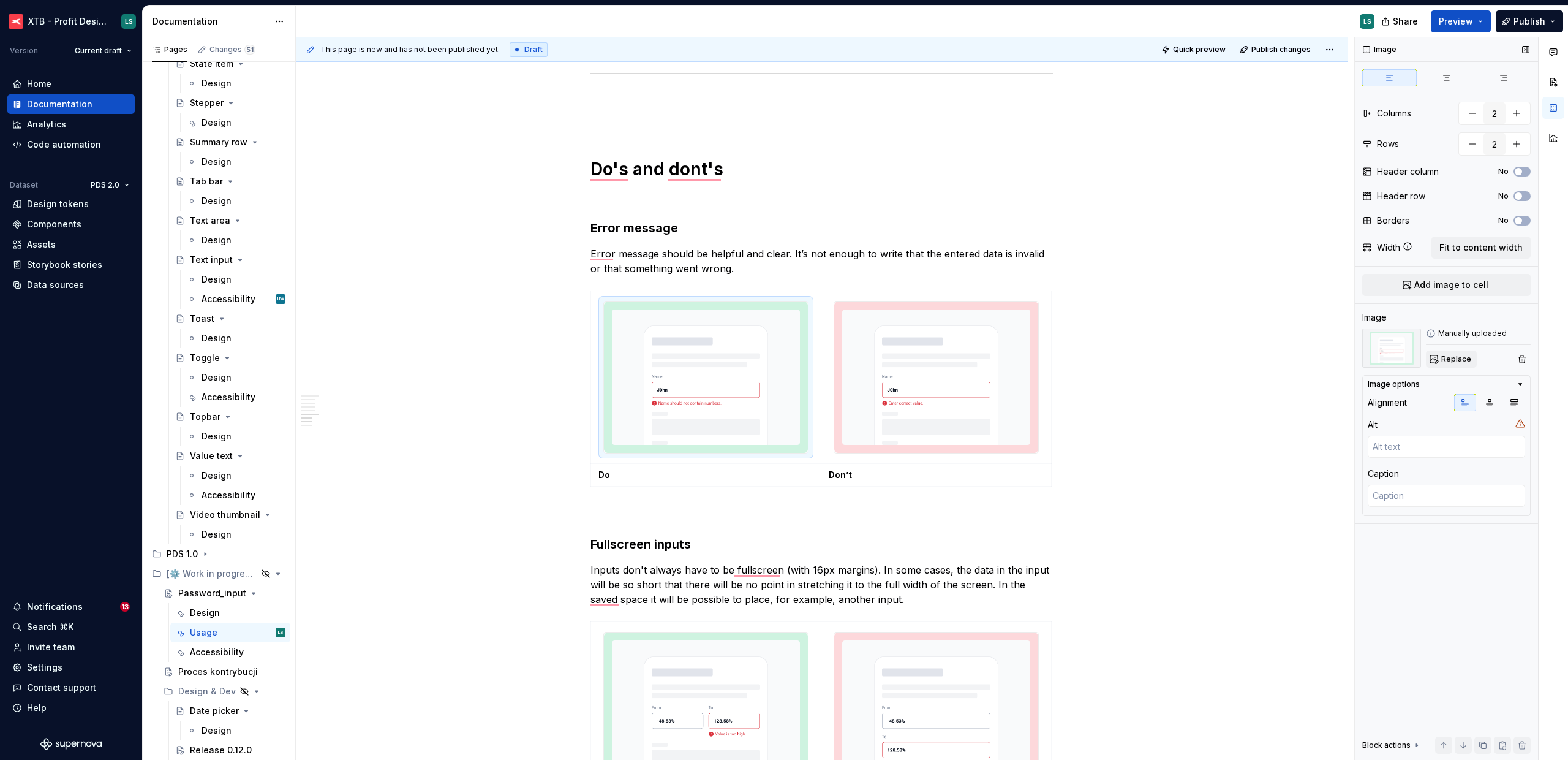
click at [1460, 355] on span "Replace" at bounding box center [1456, 359] width 30 height 10
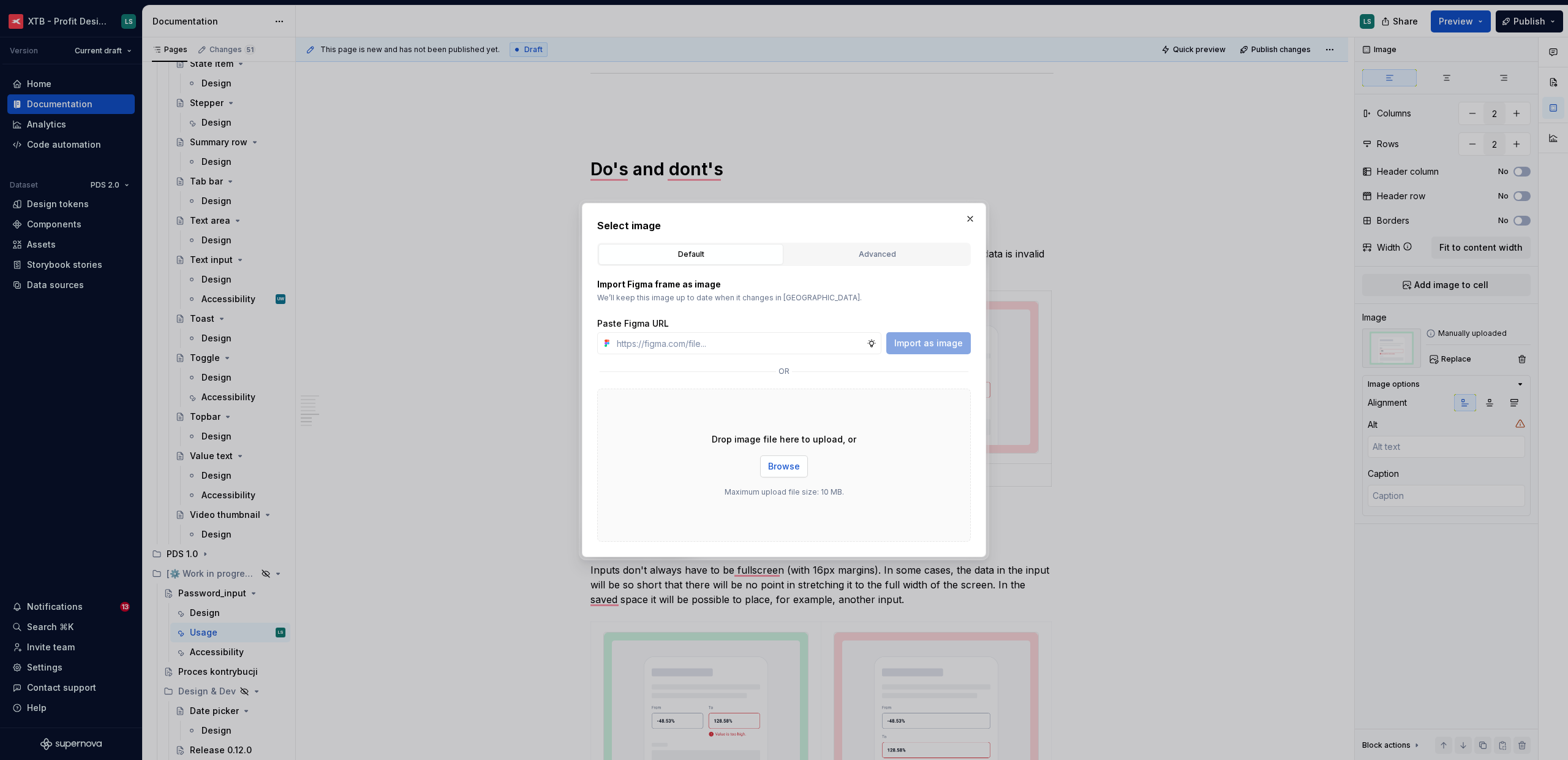
click at [787, 462] on span "Browse" at bounding box center [784, 466] width 32 height 12
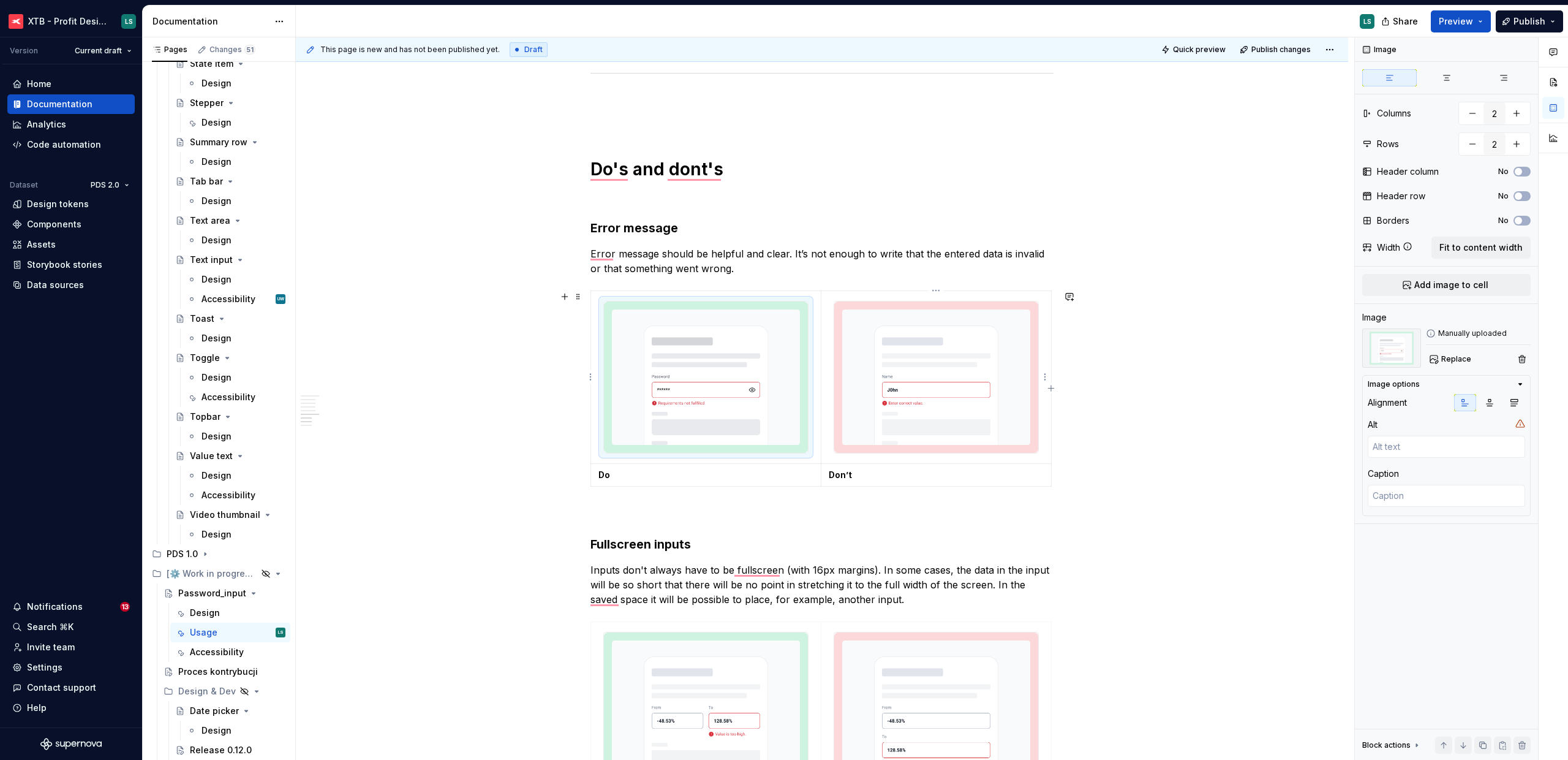
click at [919, 415] on img "To enrich screen reader interactions, please activate Accessibility in Grammarl…" at bounding box center [936, 377] width 204 height 151
click at [1445, 362] on span "Replace" at bounding box center [1456, 359] width 30 height 10
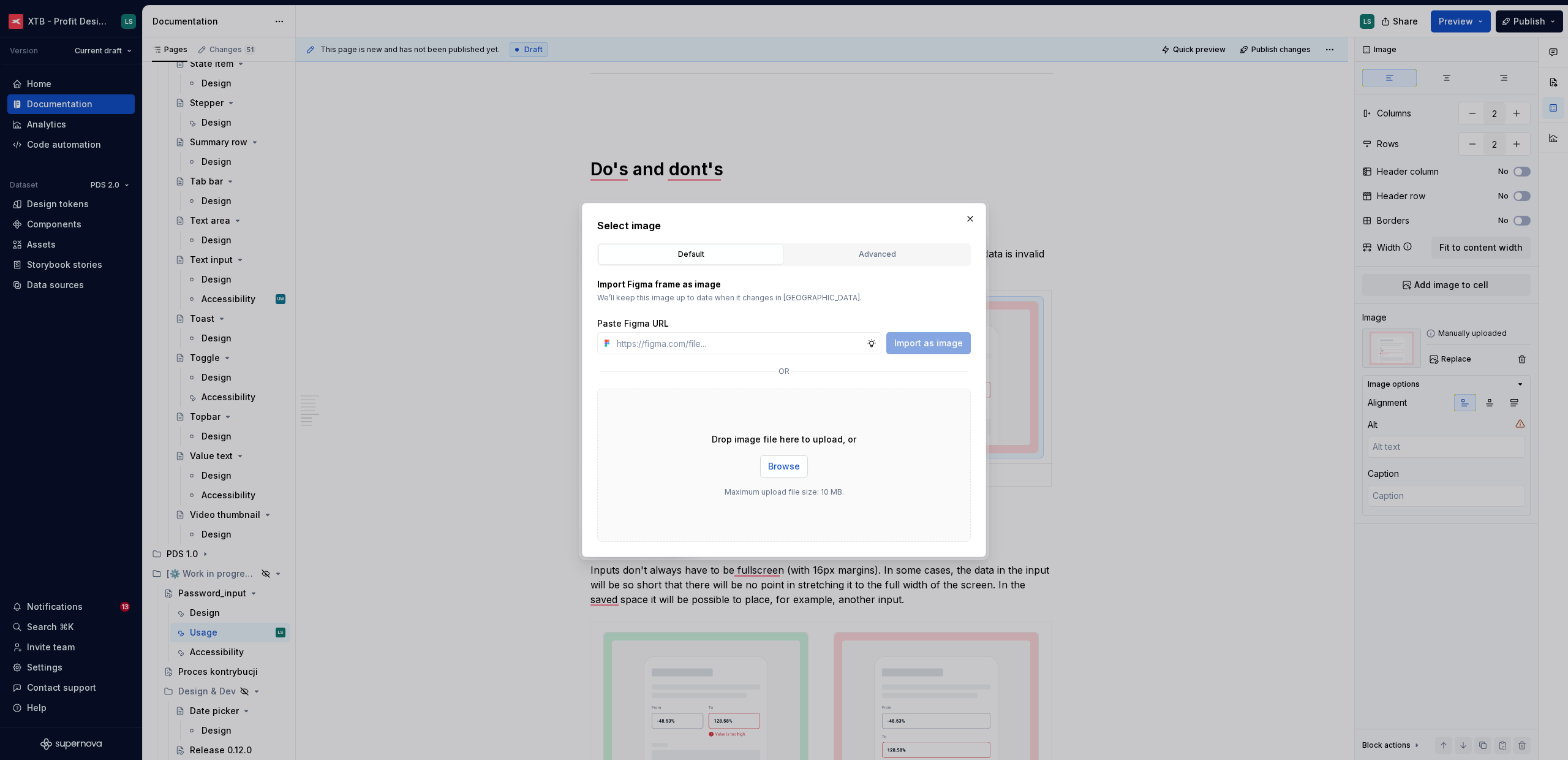
click at [806, 456] on button "Browse" at bounding box center [784, 466] width 48 height 22
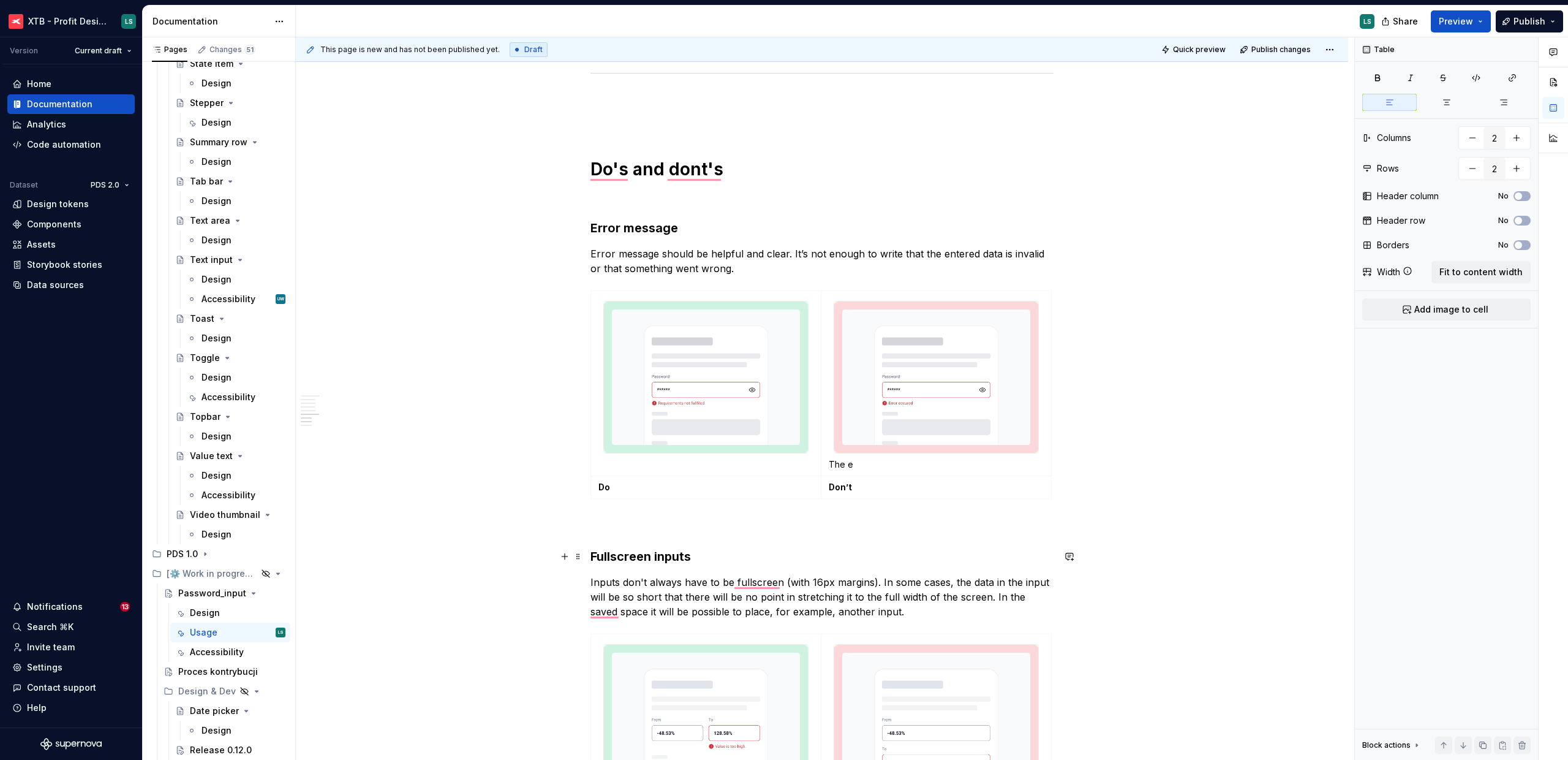
click at [625, 560] on h3 "Fullscreen inputs" at bounding box center [821, 557] width 463 height 17
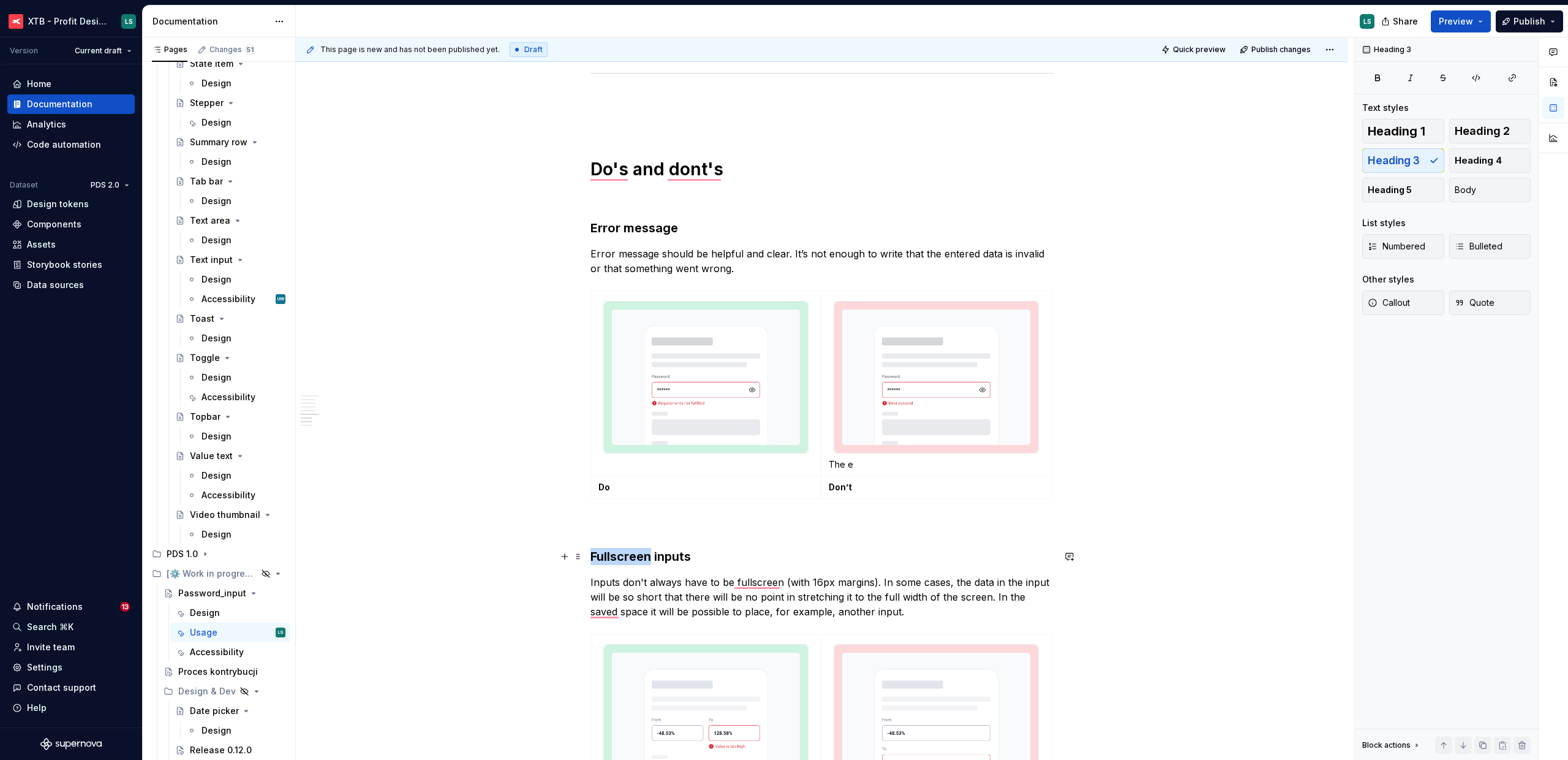
click at [625, 560] on h3 "Fullscreen inputs" at bounding box center [821, 557] width 463 height 17
click at [670, 578] on p "Inputs don't always have to be fullscreen (with 16px margins). In some cases, t…" at bounding box center [821, 597] width 463 height 44
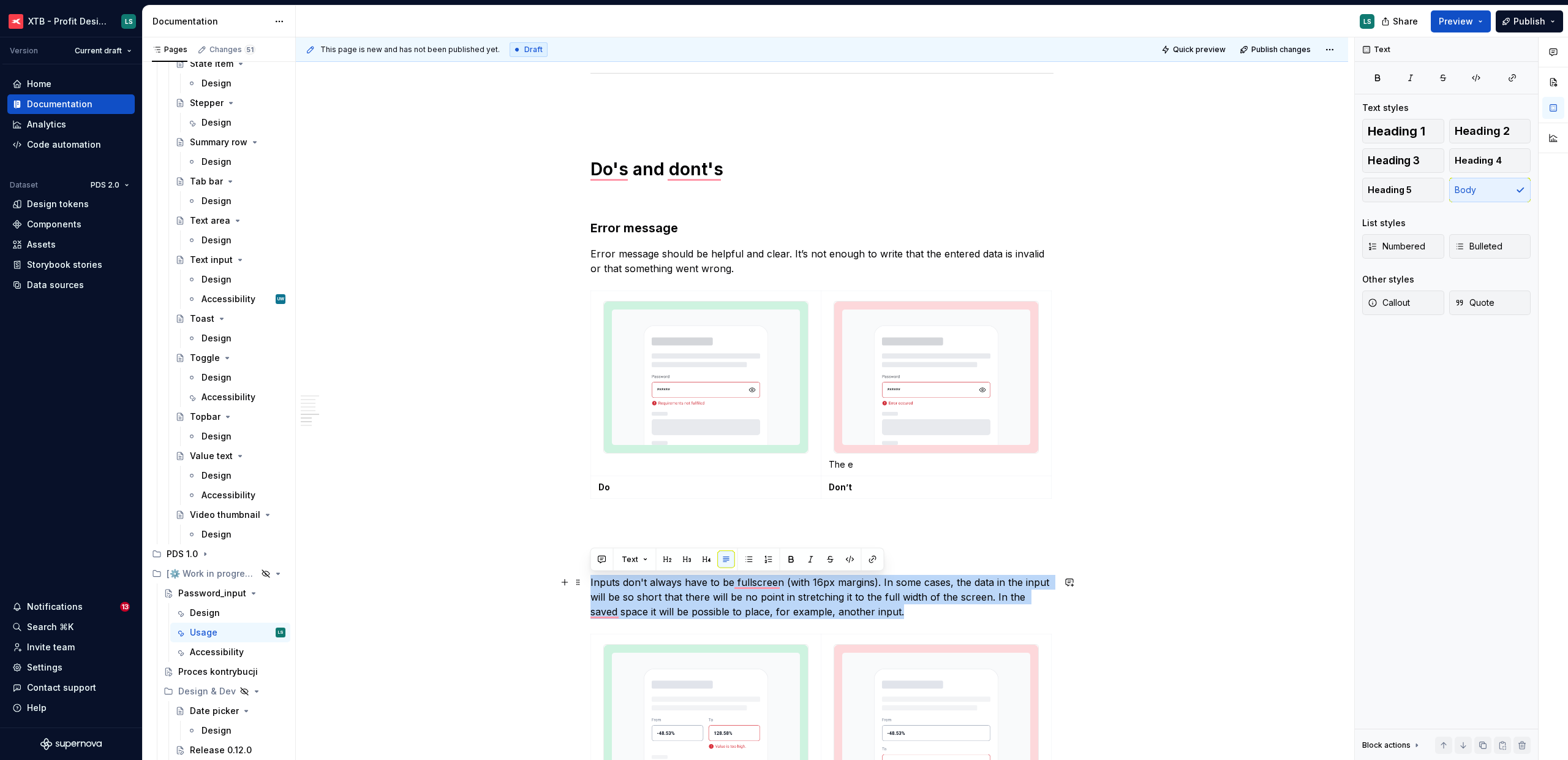
click at [670, 578] on p "Inputs don't always have to be fullscreen (with 16px margins). In some cases, t…" at bounding box center [821, 597] width 463 height 44
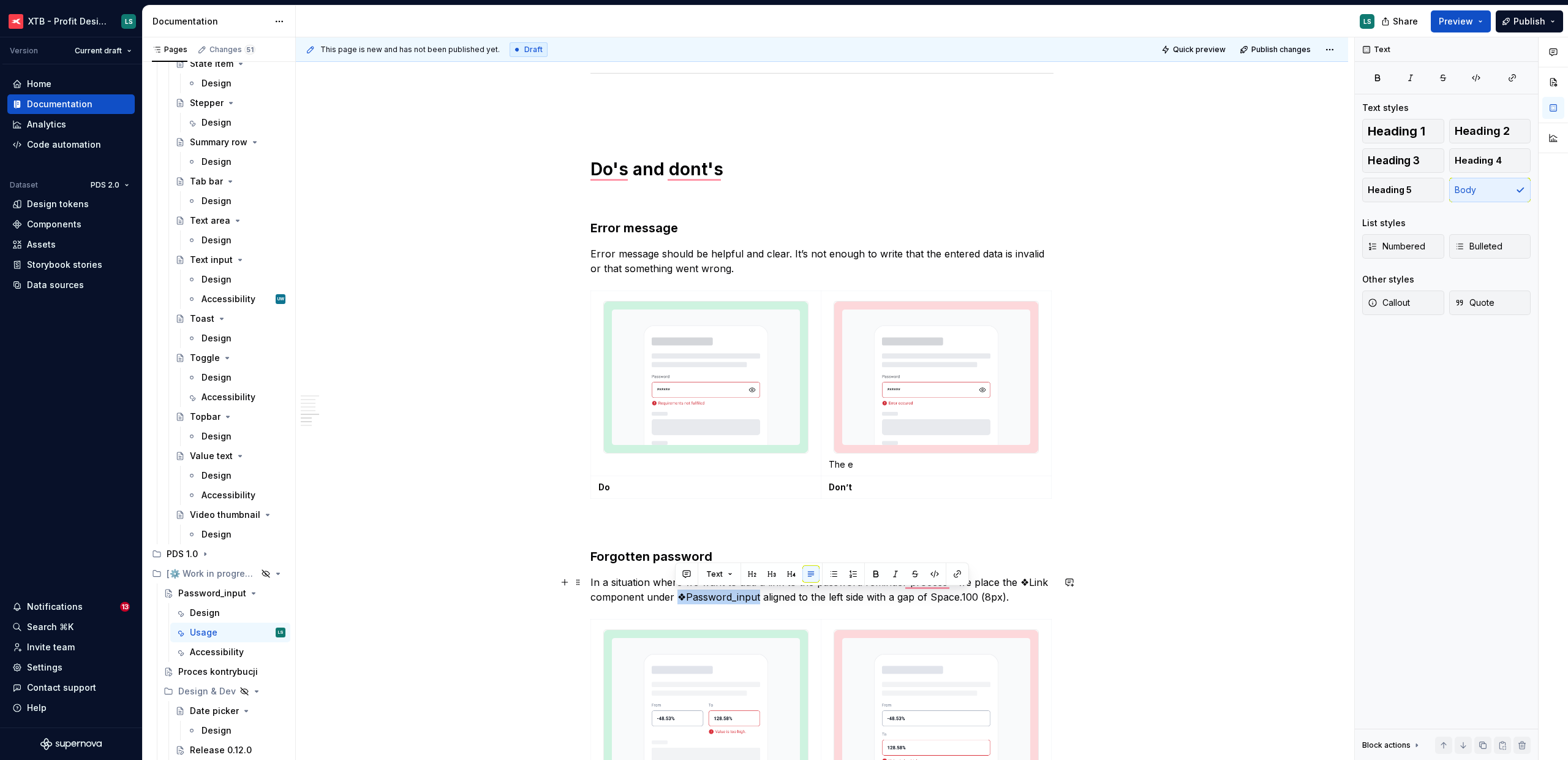
drag, startPoint x: 677, startPoint y: 597, endPoint x: 757, endPoint y: 595, distance: 80.0
click at [757, 595] on p "In a situation where we want to add a link to the password reminder process - w…" at bounding box center [821, 590] width 463 height 29
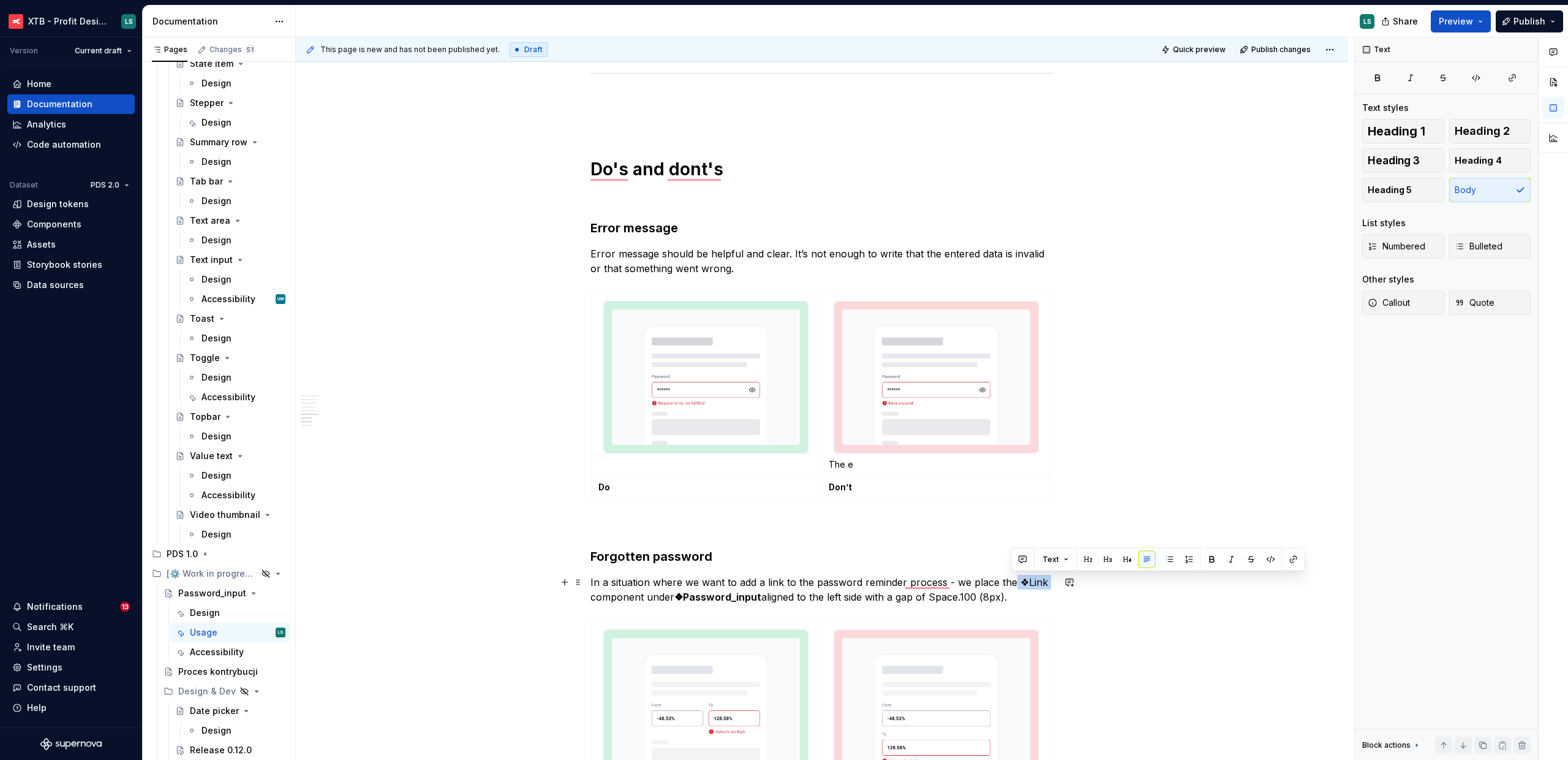
drag, startPoint x: 1011, startPoint y: 580, endPoint x: 1045, endPoint y: 583, distance: 34.1
click at [1045, 583] on p "In a situation where we want to add a link to the password reminder process - w…" at bounding box center [821, 590] width 463 height 29
click at [747, 661] on img "To enrich screen reader interactions, please activate Accessibility in Grammarl…" at bounding box center [706, 705] width 204 height 151
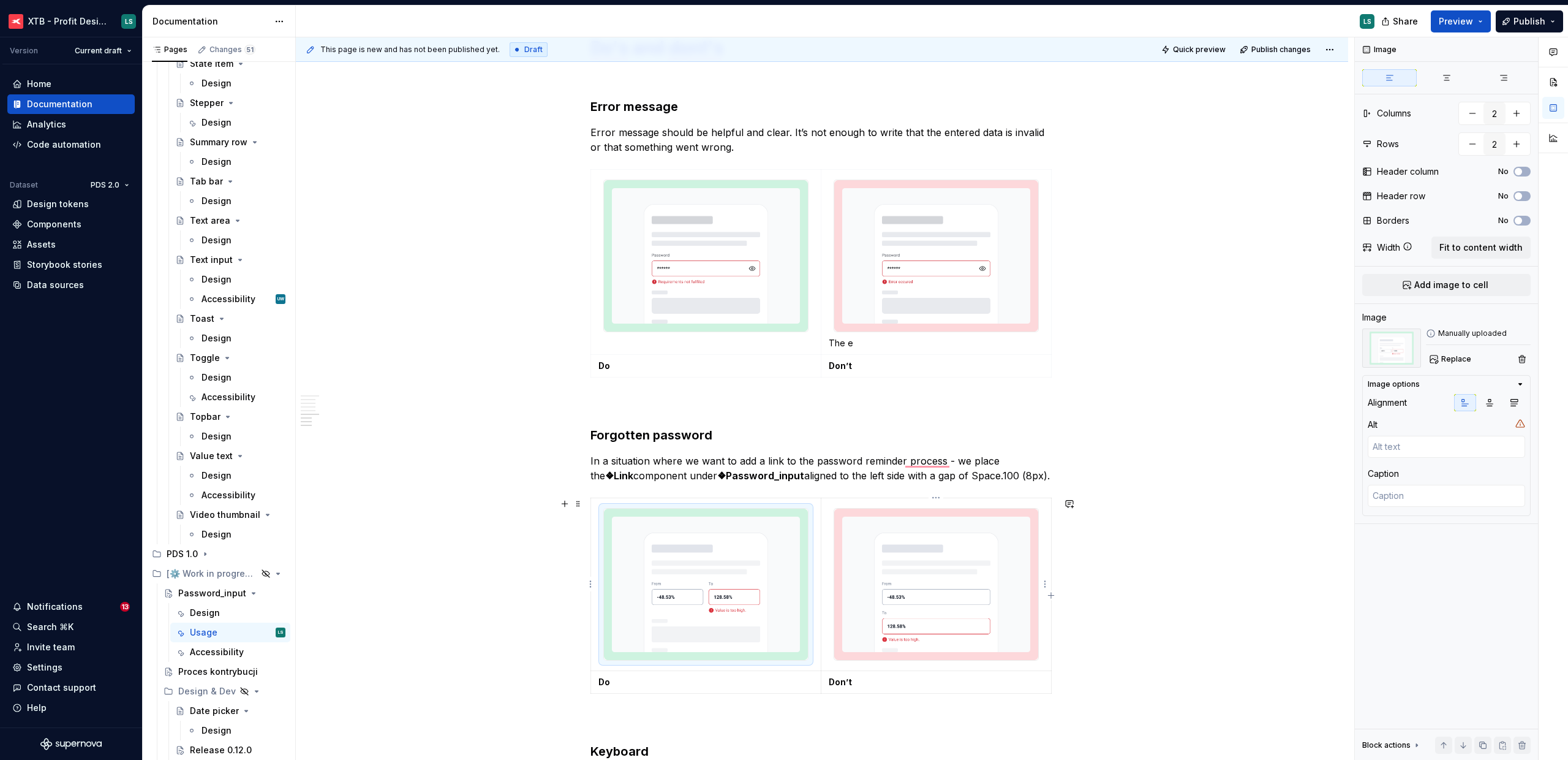
click at [882, 615] on img "To enrich screen reader interactions, please activate Accessibility in Grammarl…" at bounding box center [936, 584] width 204 height 151
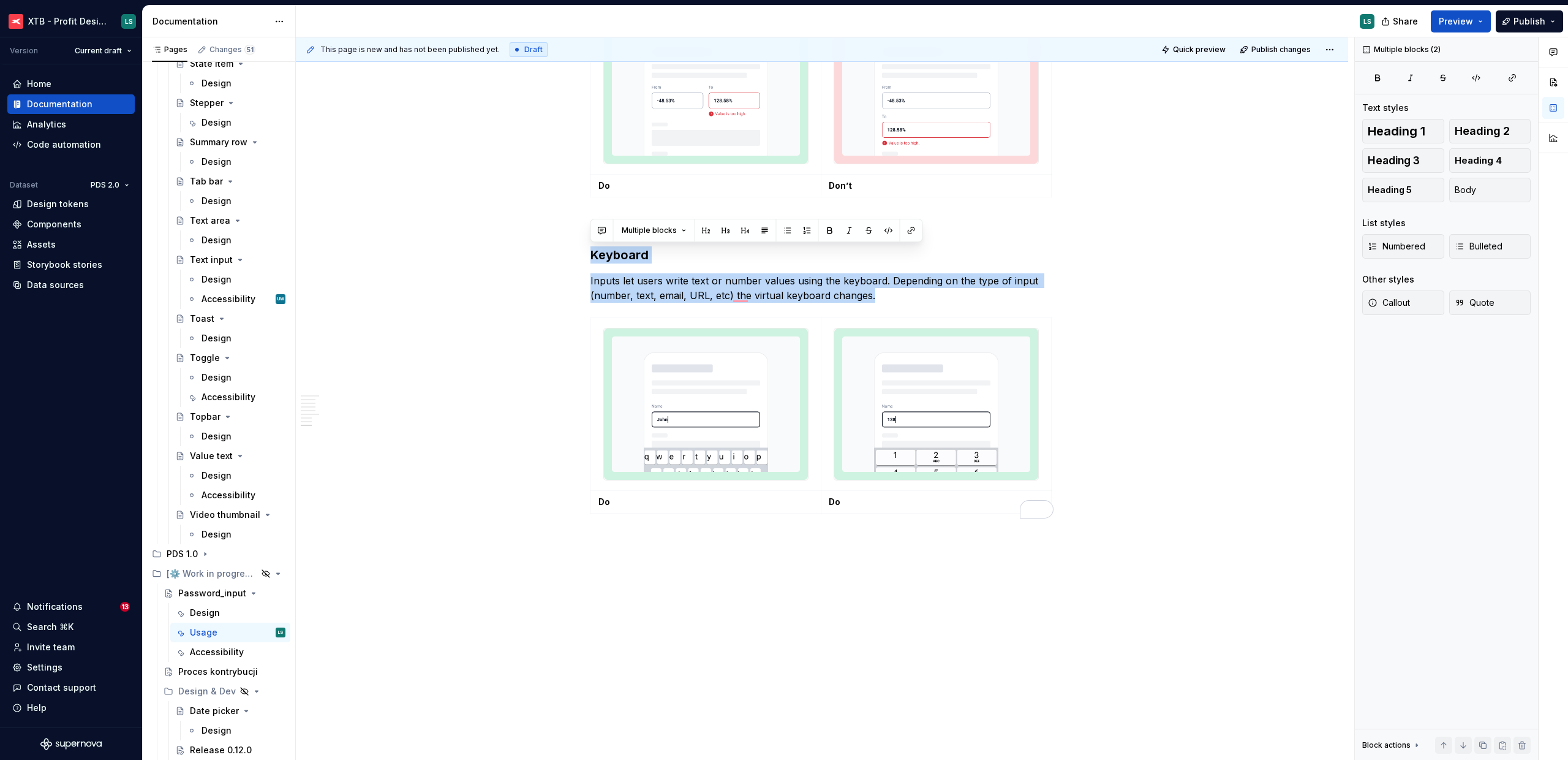
drag, startPoint x: 590, startPoint y: 639, endPoint x: 811, endPoint y: 800, distance: 273.4
click at [811, 759] on html "XTB - Profit Design System LS Version Current draft Home Documentation Analytic…" at bounding box center [784, 380] width 1568 height 760
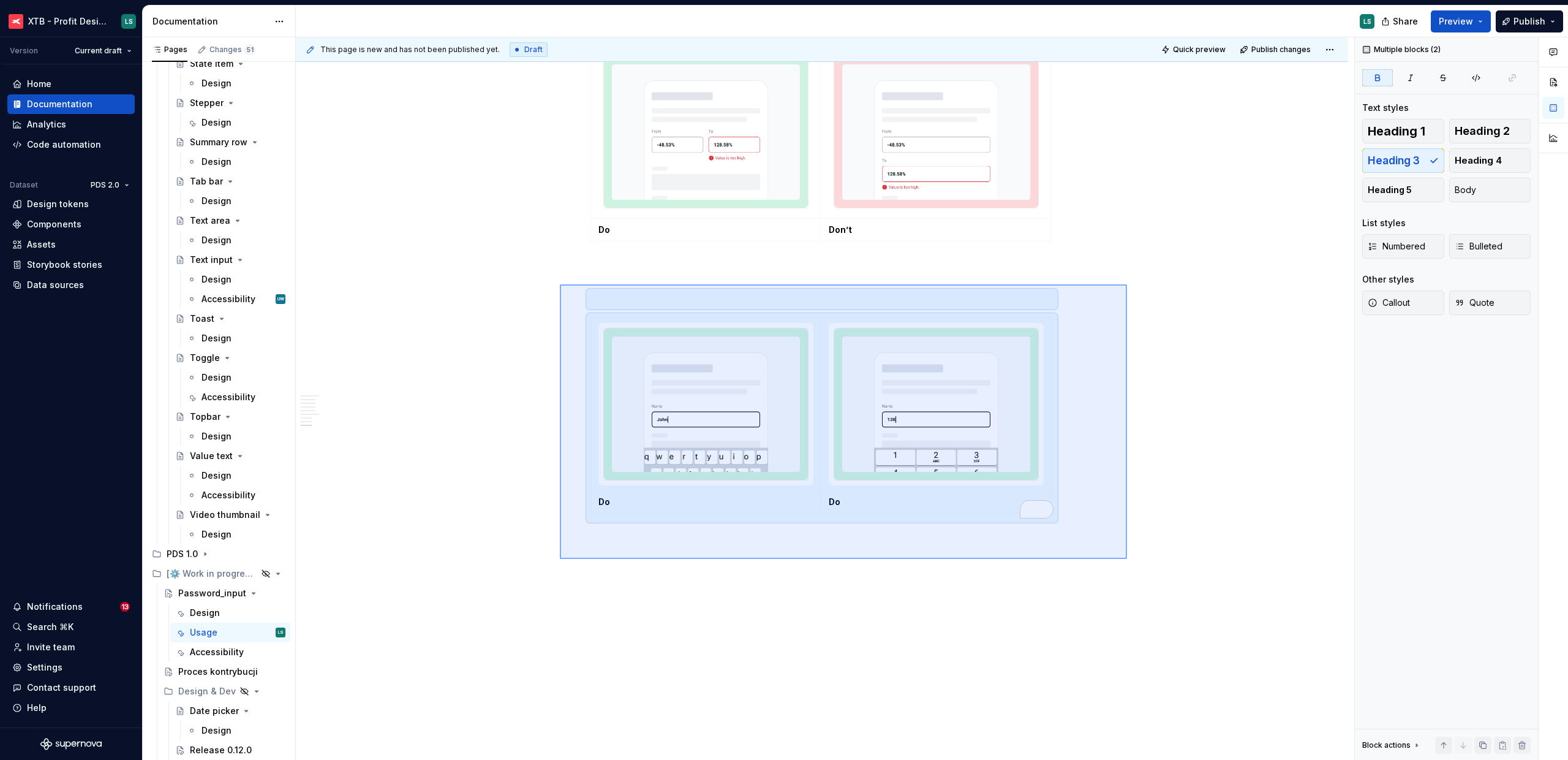
drag, startPoint x: 560, startPoint y: 559, endPoint x: 1128, endPoint y: 284, distance: 631.1
click at [1128, 284] on div "This page is new and has not been published yet. Draft Quick preview Publish ch…" at bounding box center [825, 398] width 1059 height 723
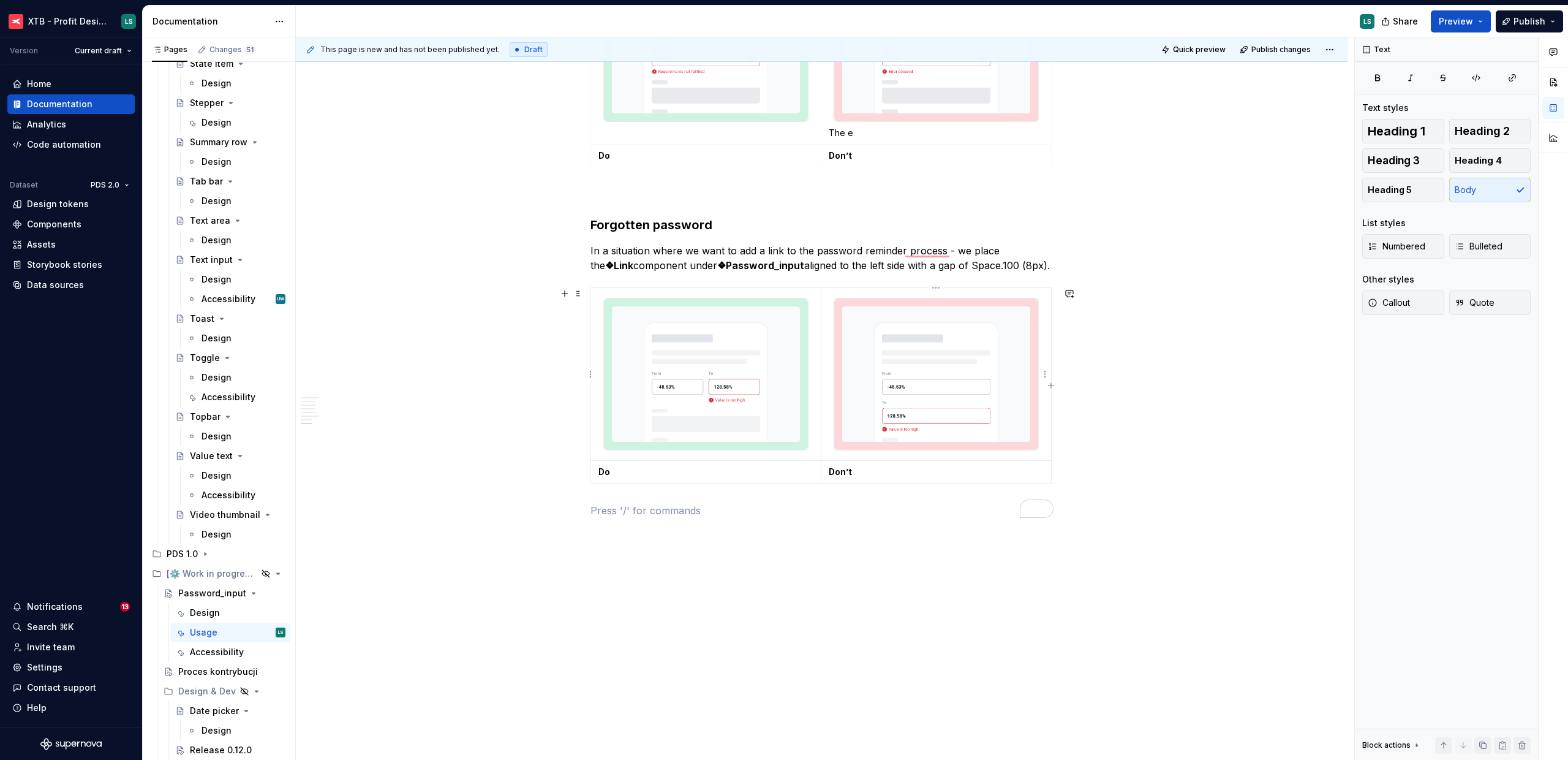
click at [954, 398] on img "To enrich screen reader interactions, please activate Accessibility in Grammarl…" at bounding box center [936, 374] width 204 height 151
type textarea "*"
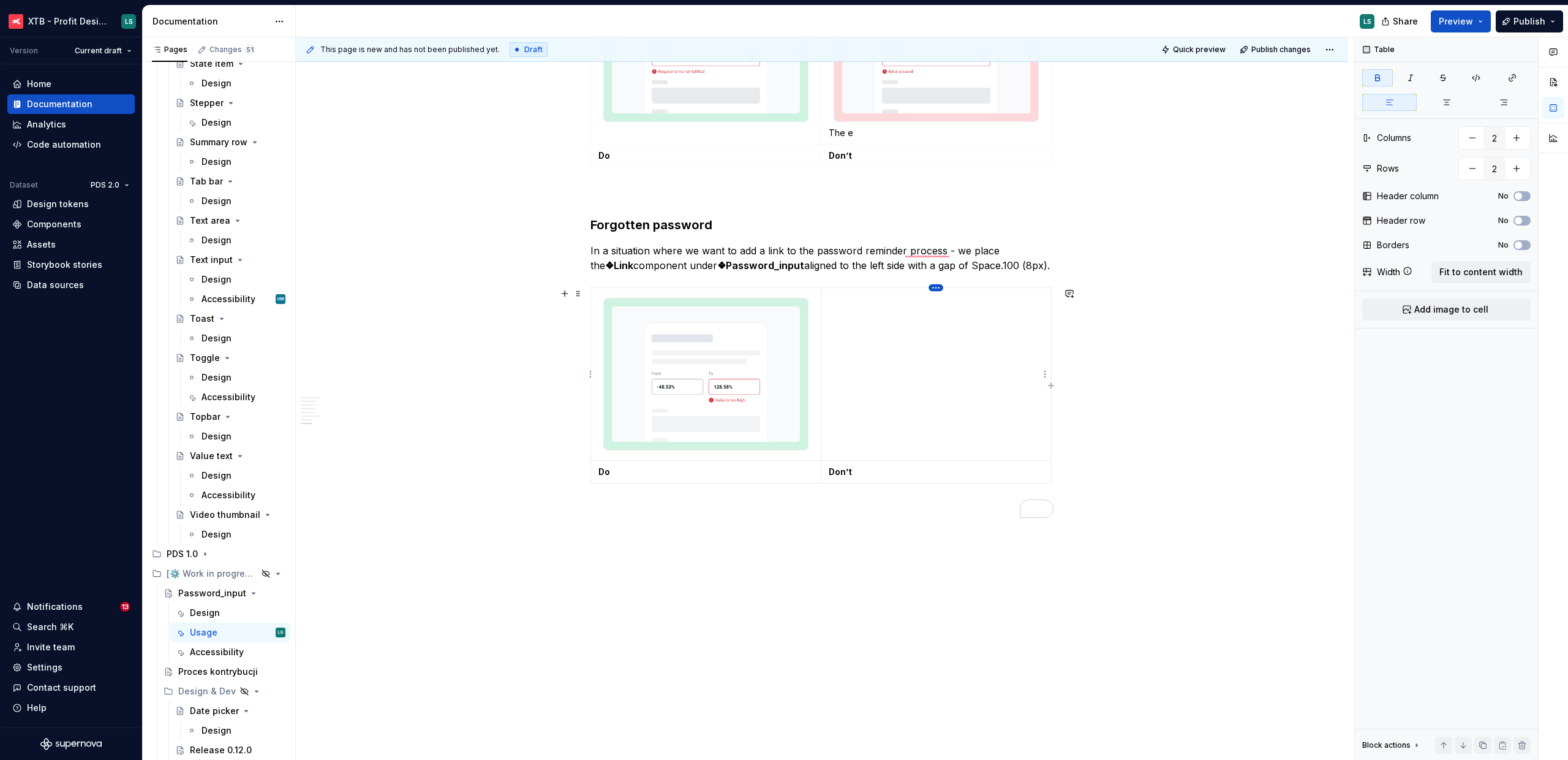
click at [938, 288] on html "XTB - Profit Design System LS Version Current draft Home Documentation Analytic…" at bounding box center [784, 380] width 1568 height 760
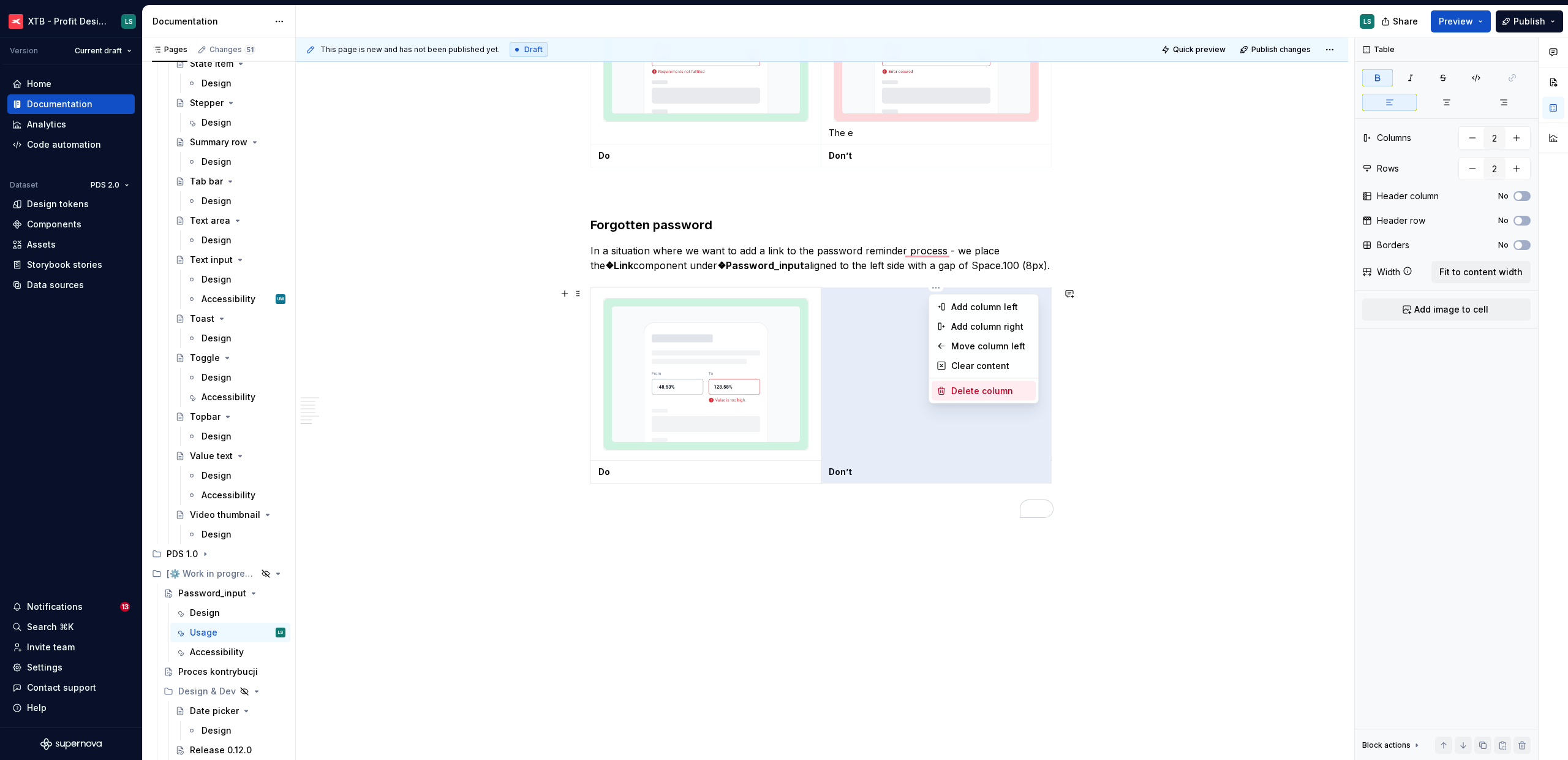
click at [990, 390] on div "Delete column" at bounding box center [991, 391] width 79 height 12
type input "1"
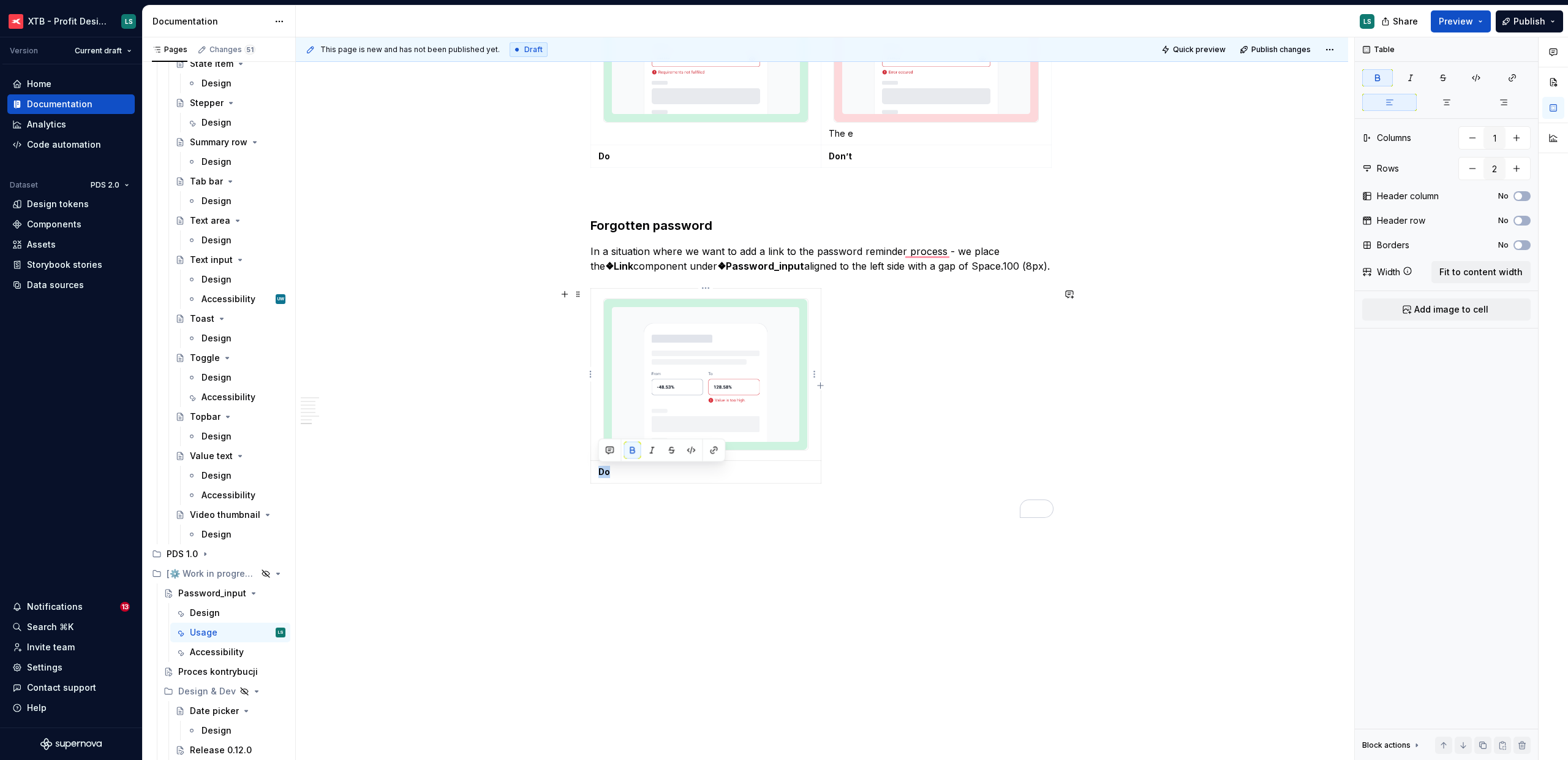
click at [758, 378] on img "To enrich screen reader interactions, please activate Accessibility in Grammarl…" at bounding box center [706, 375] width 203 height 151
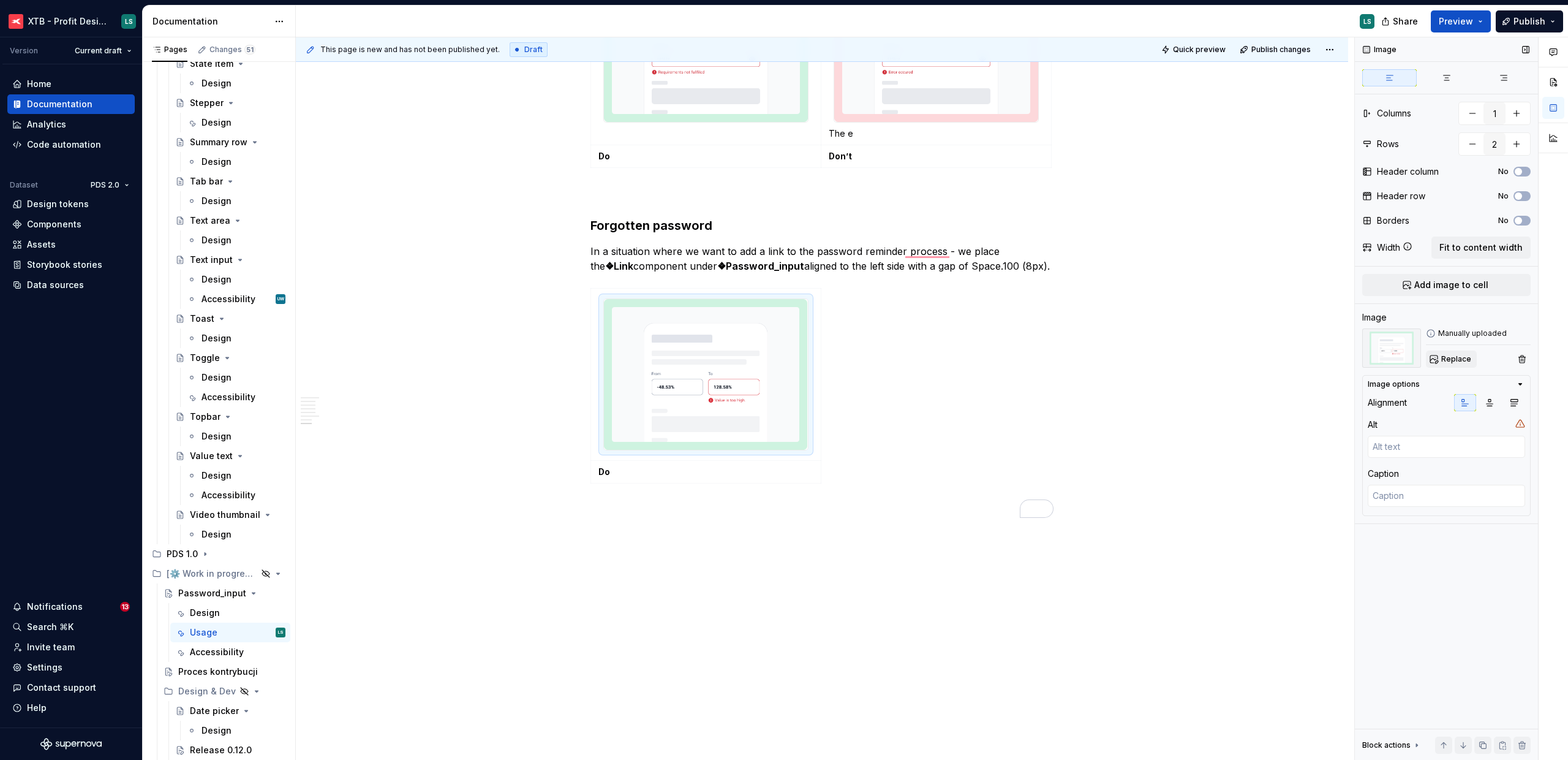
click at [1445, 355] on span "Replace" at bounding box center [1456, 359] width 30 height 10
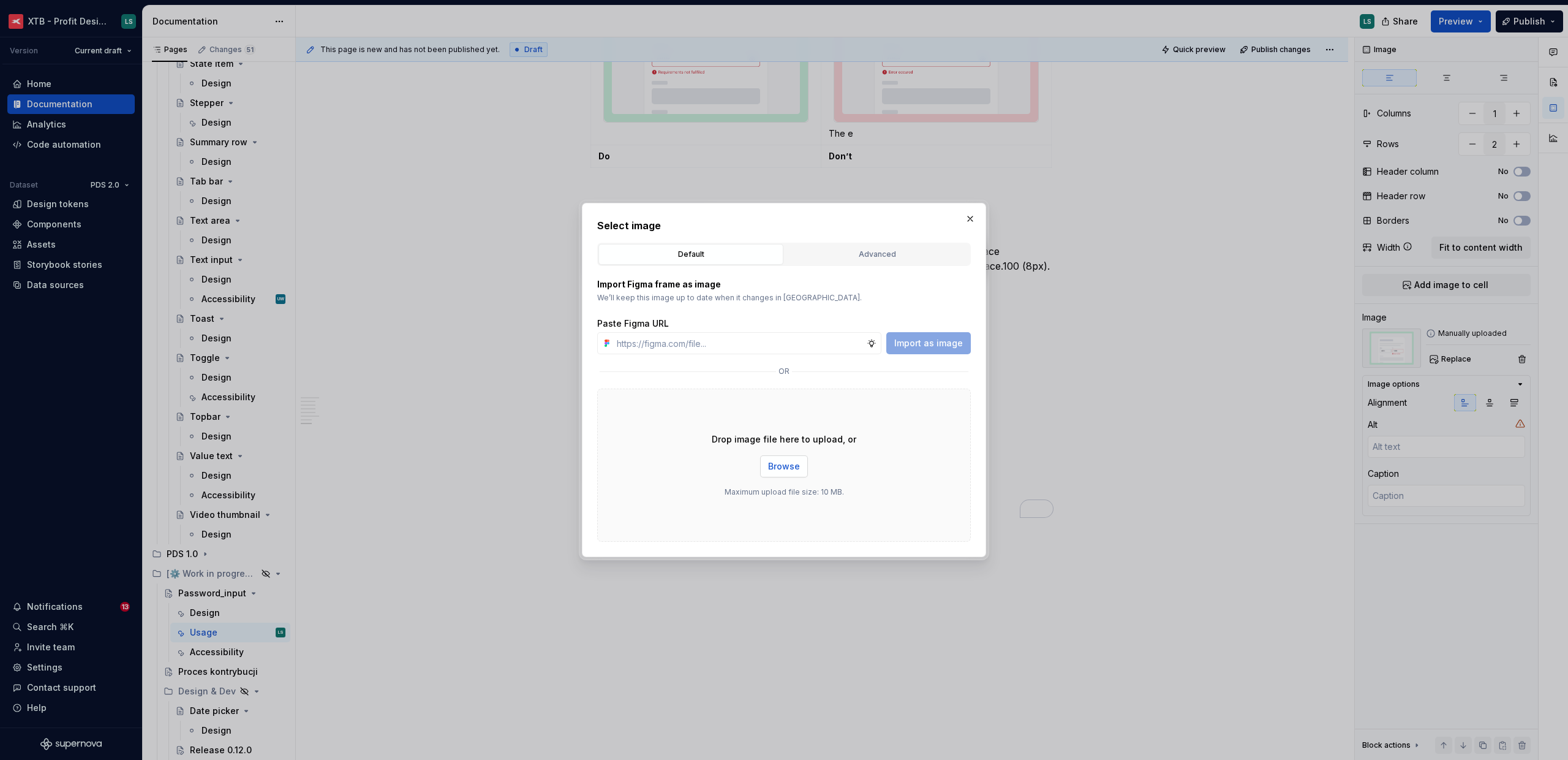
click at [782, 456] on button "Browse" at bounding box center [784, 466] width 48 height 22
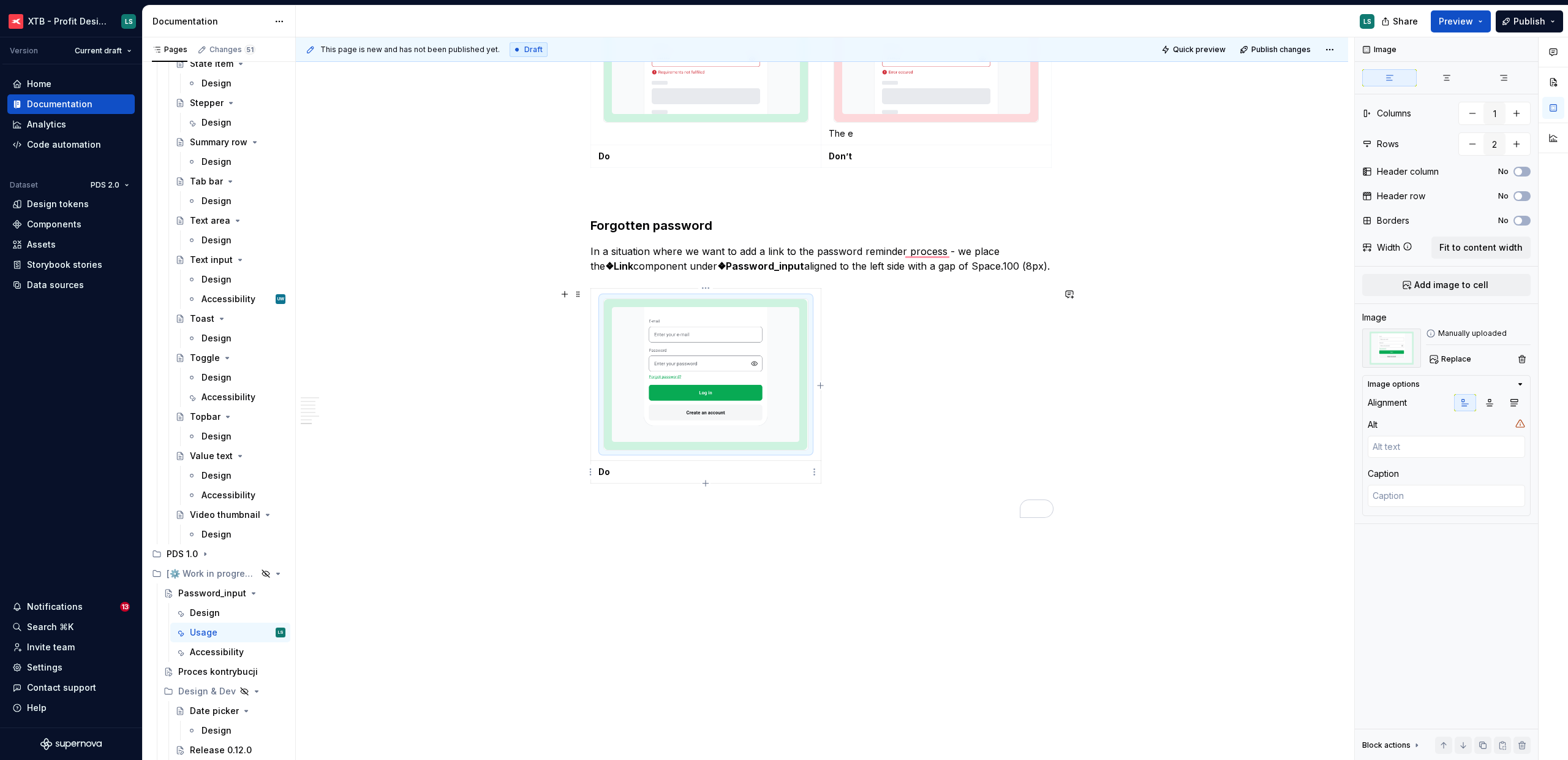
click at [621, 474] on p "Do" at bounding box center [706, 472] width 215 height 12
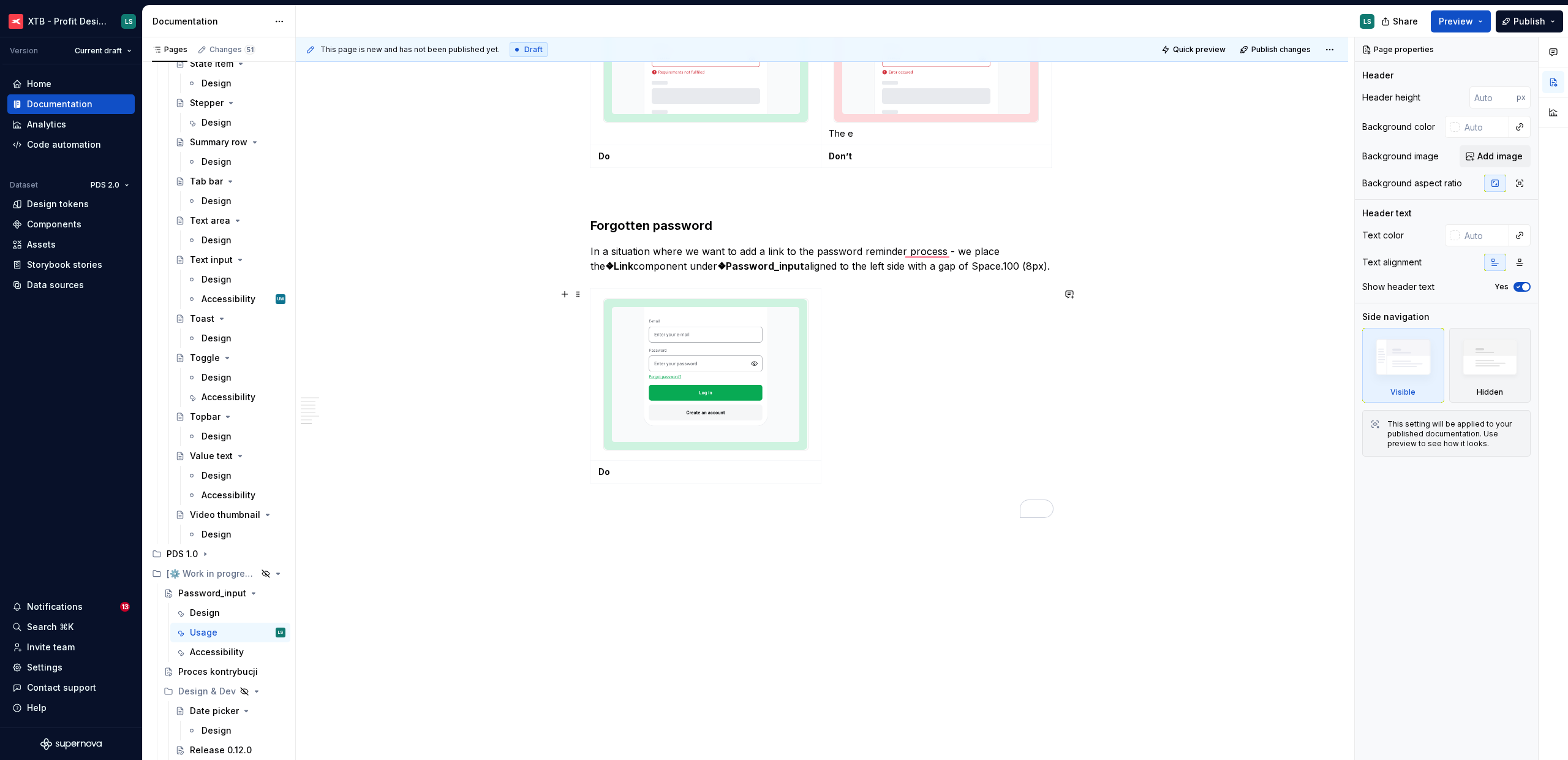
click at [591, 472] on td "Do" at bounding box center [706, 472] width 230 height 22
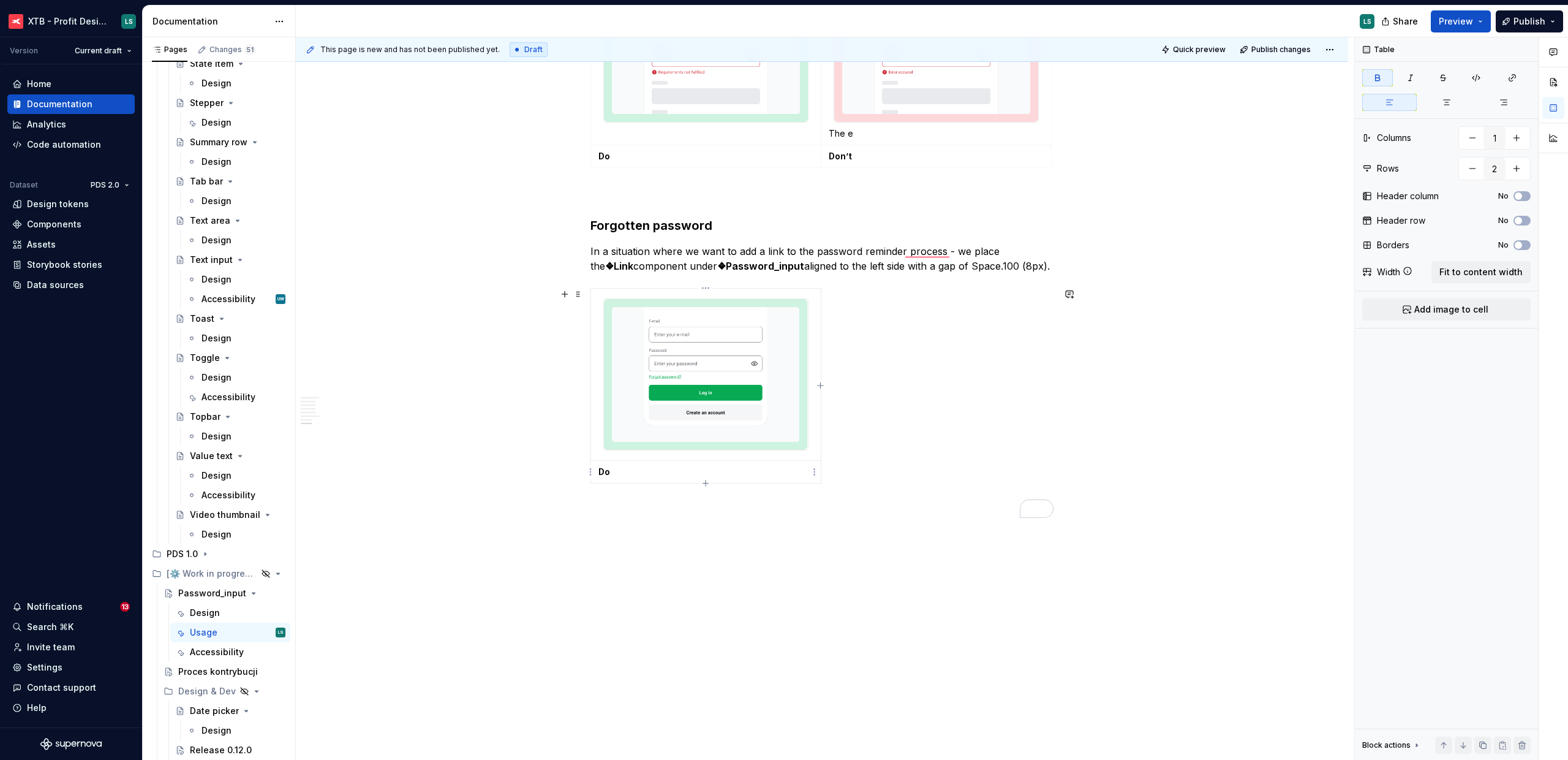
click at [593, 472] on html "XTB - Profit Design System LS Version Current draft Home Documentation Analytic…" at bounding box center [784, 380] width 1568 height 760
drag, startPoint x: 653, startPoint y: 575, endPoint x: 737, endPoint y: 563, distance: 84.9
click at [653, 575] on div "Delete row" at bounding box center [649, 579] width 79 height 12
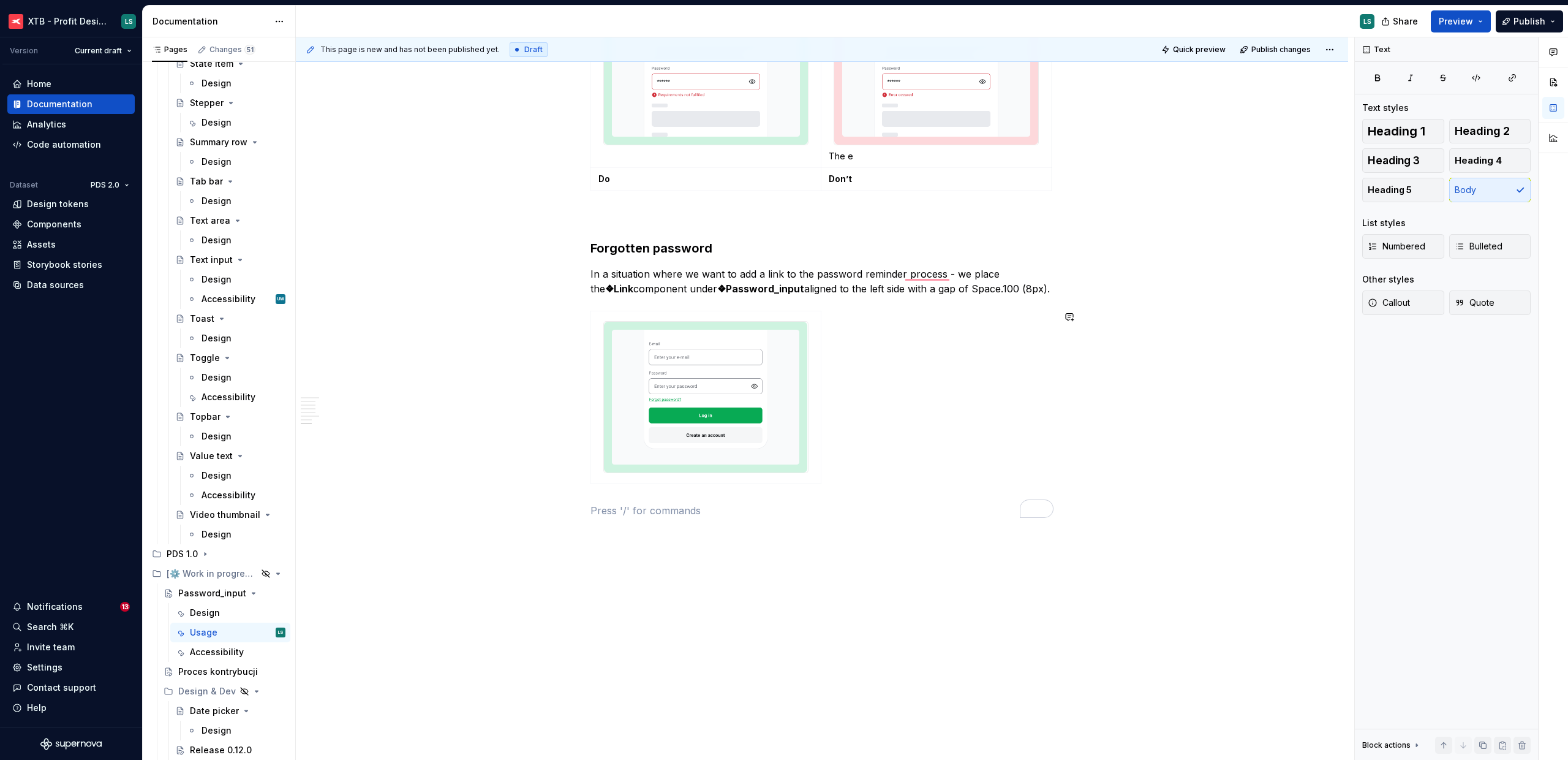
scroll to position [2017, 0]
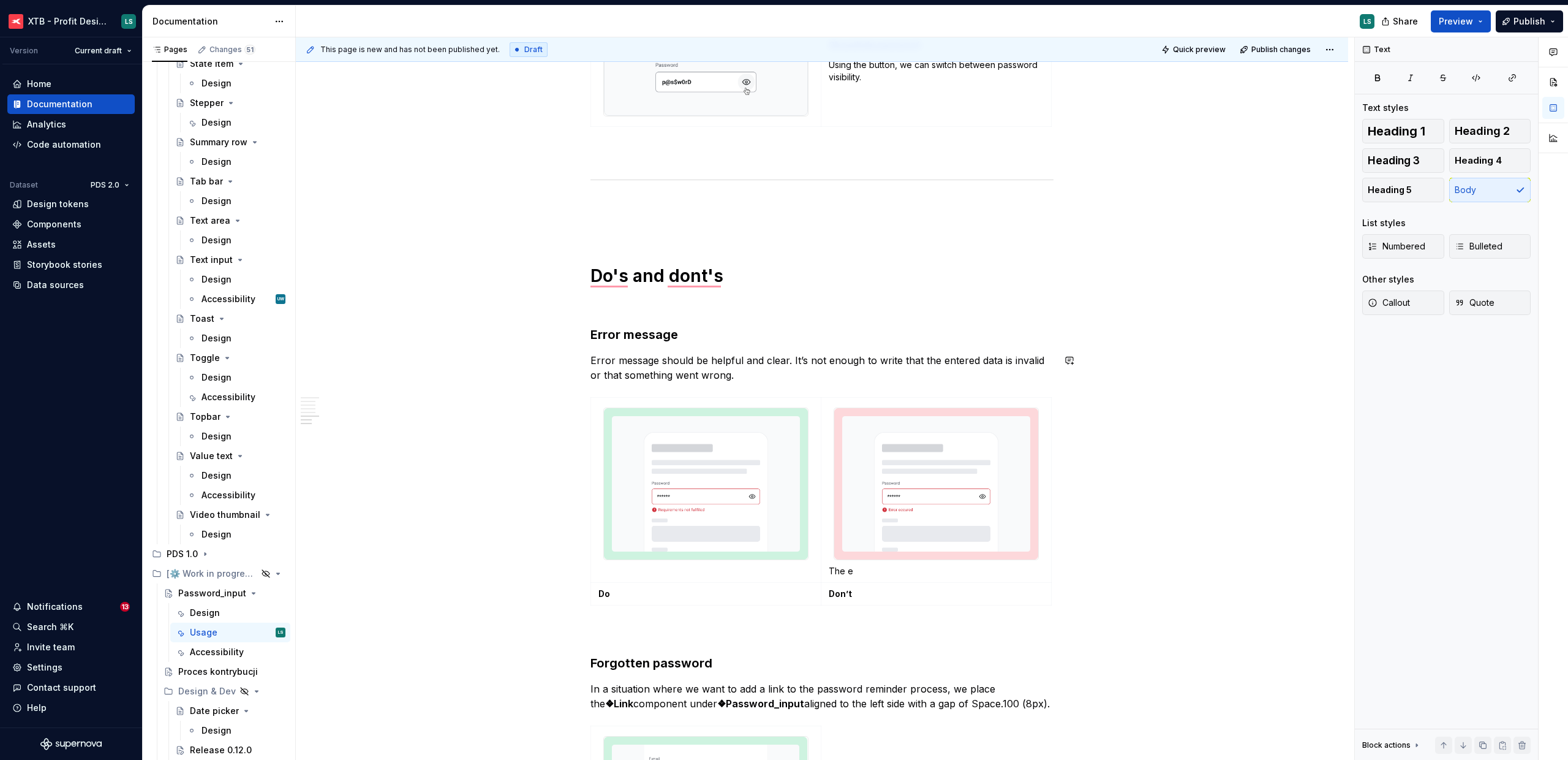
scroll to position [1602, 0]
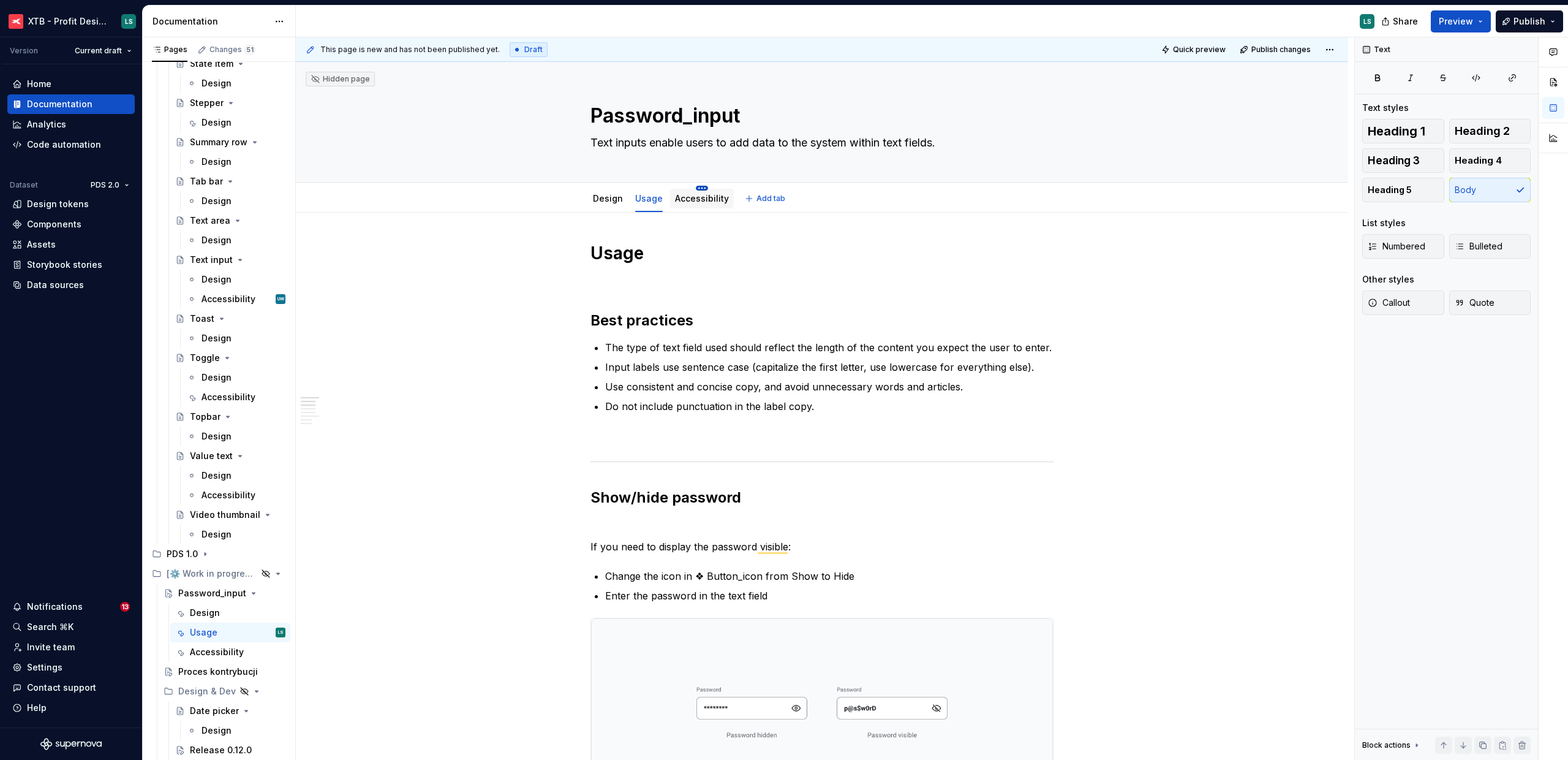
click at [700, 190] on html "XTB - Profit Design System LS Version Current draft Home Documentation Analytic…" at bounding box center [784, 380] width 1568 height 760
click at [698, 189] on html "XTB - Profit Design System LS Version Current draft Home Documentation Analytic…" at bounding box center [784, 380] width 1568 height 760
click at [703, 208] on div "Accessibility" at bounding box center [702, 198] width 64 height 19
click at [701, 193] on div "Accessibility" at bounding box center [702, 199] width 54 height 12
click at [711, 200] on link "Accessibility" at bounding box center [702, 198] width 54 height 11
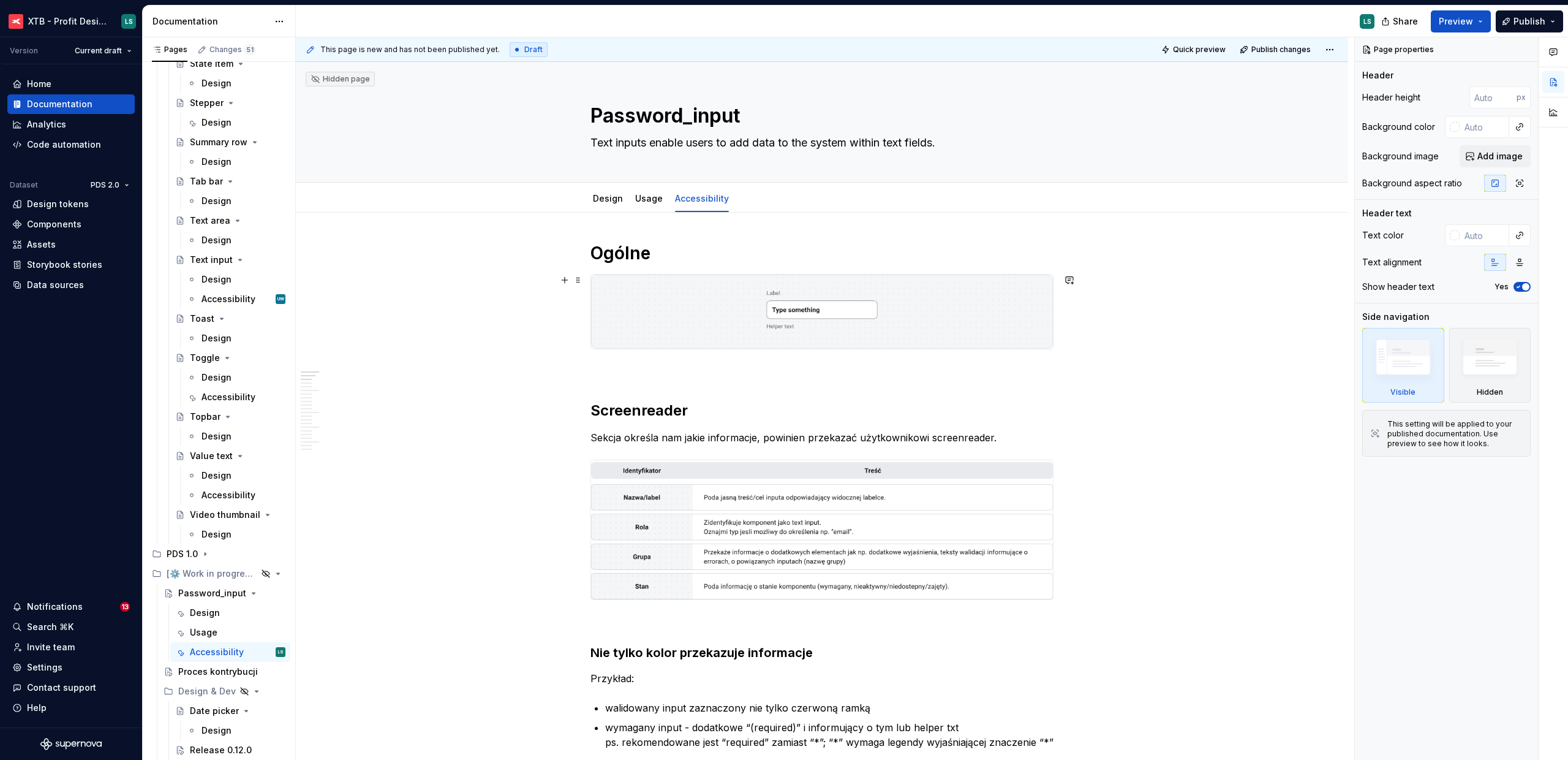
click at [760, 320] on img at bounding box center [821, 311] width 462 height 74
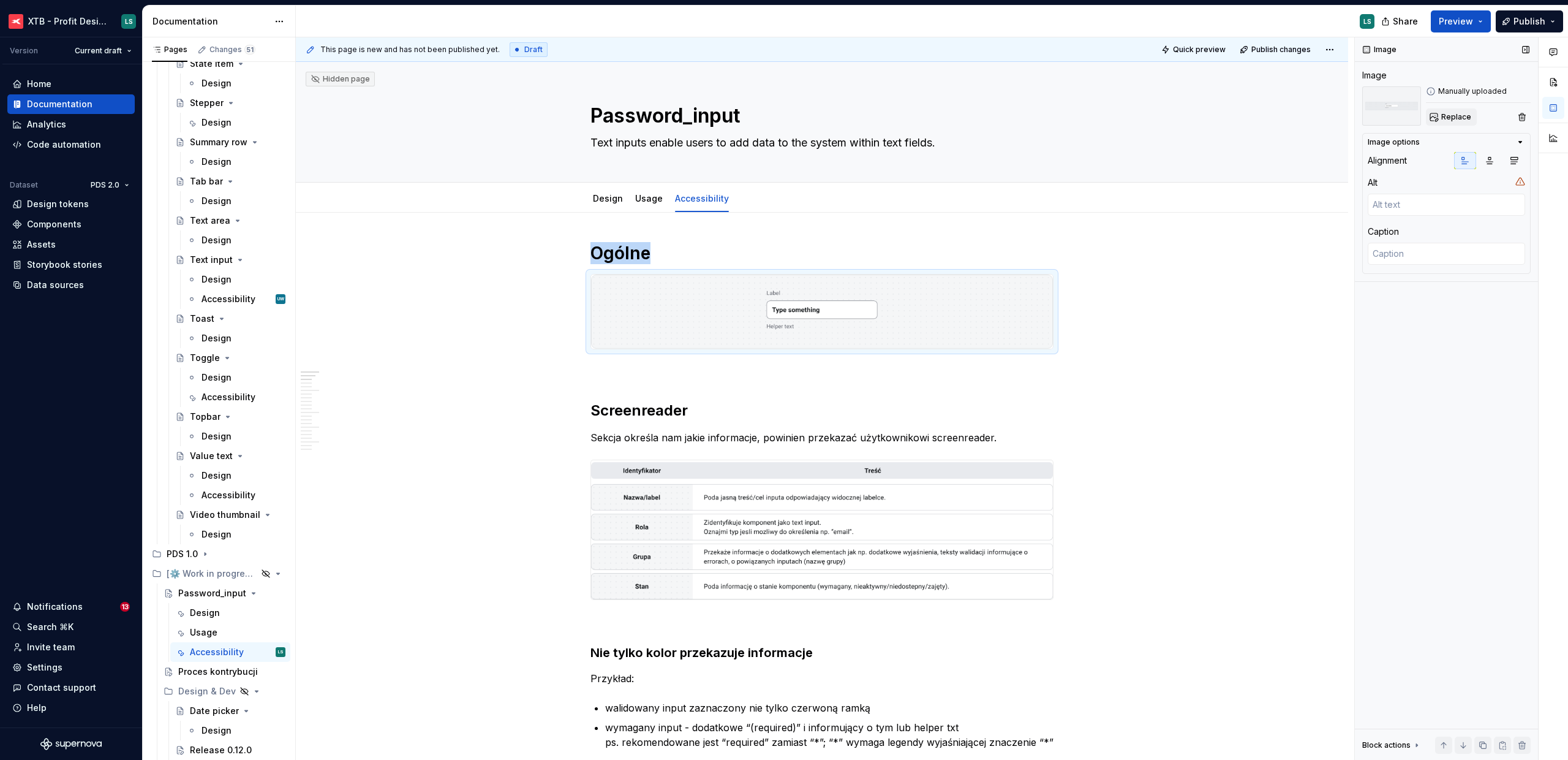
click at [1450, 123] on button "Replace" at bounding box center [1452, 117] width 51 height 17
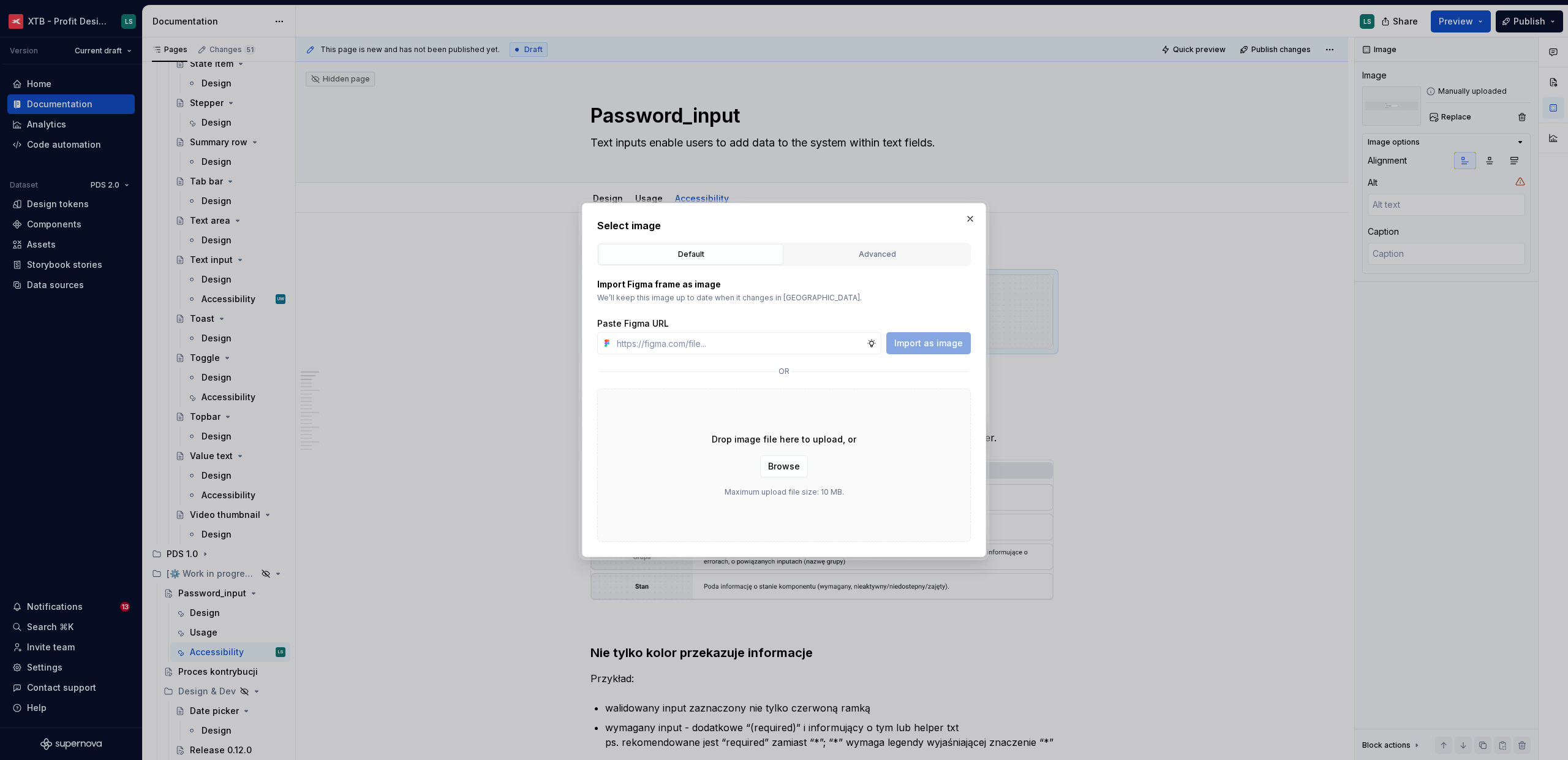
type textarea "*"
click at [760, 465] on button "Browse" at bounding box center [784, 466] width 48 height 22
click at [772, 470] on span "Browse" at bounding box center [784, 466] width 32 height 12
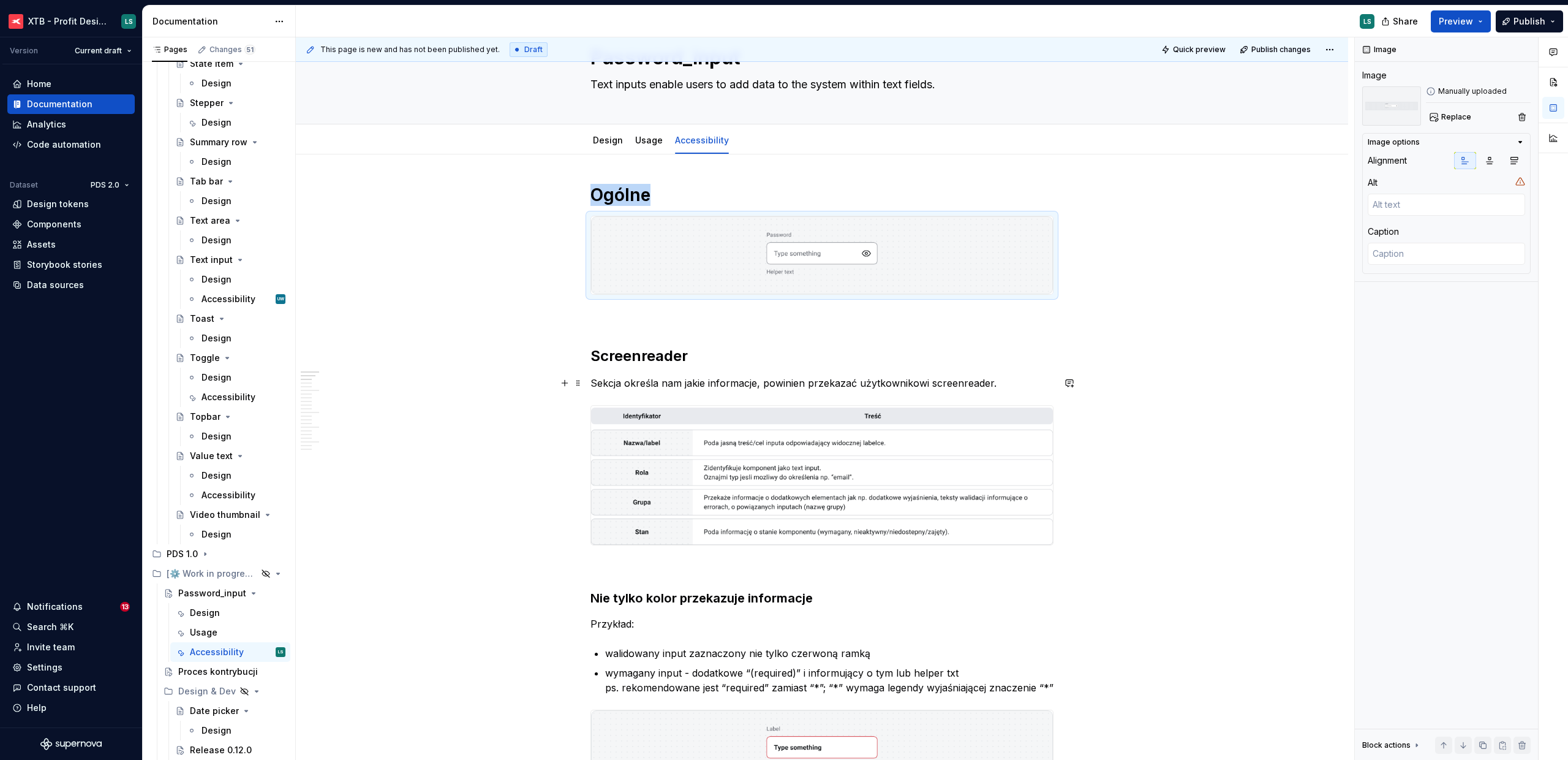
scroll to position [110, 0]
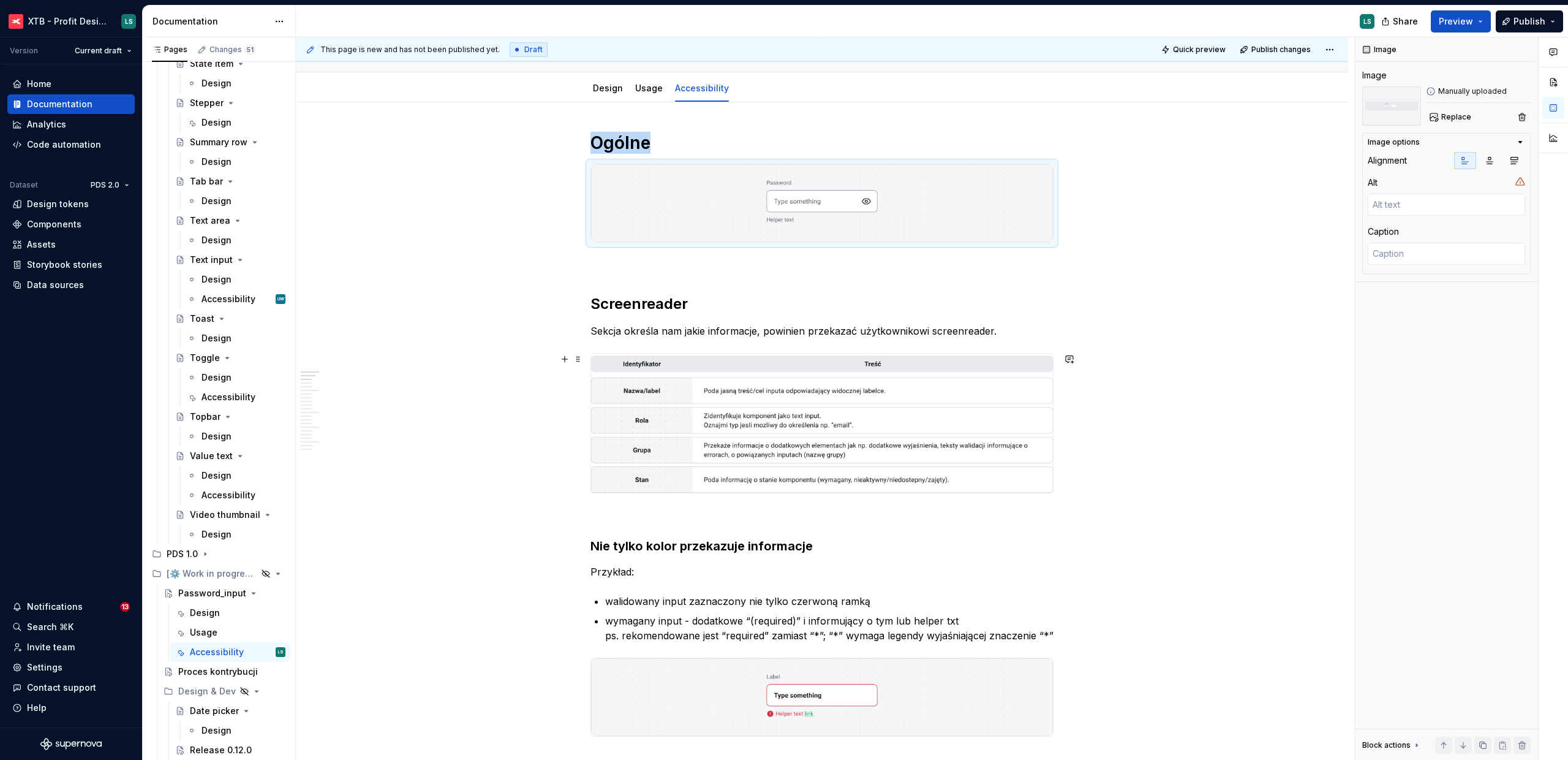
click at [824, 437] on img "To enrich screen reader interactions, please activate Accessibility in Grammarl…" at bounding box center [821, 423] width 462 height 139
click at [1448, 124] on button "Replace" at bounding box center [1452, 117] width 51 height 17
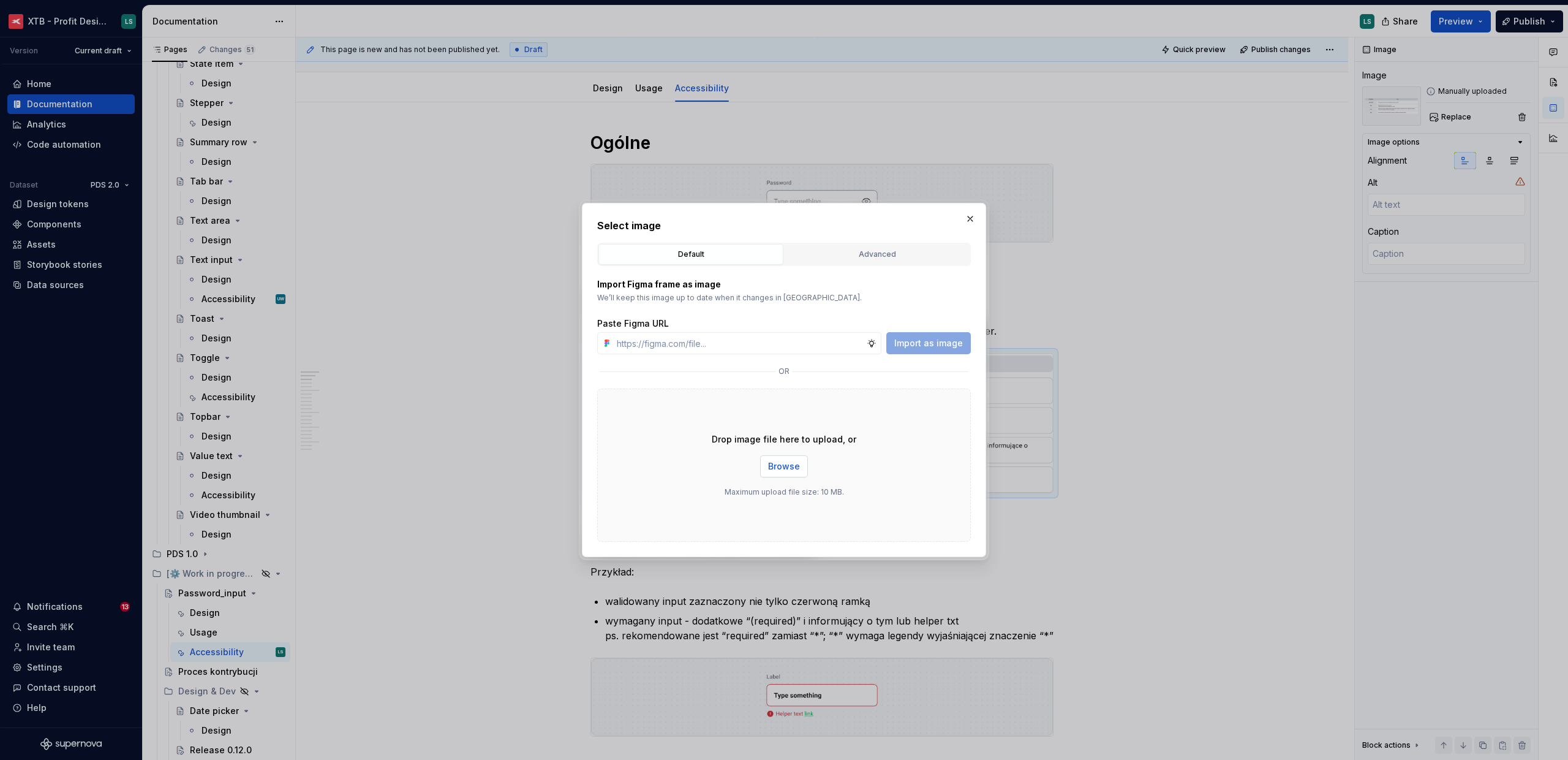
click at [791, 471] on span "Browse" at bounding box center [784, 466] width 32 height 12
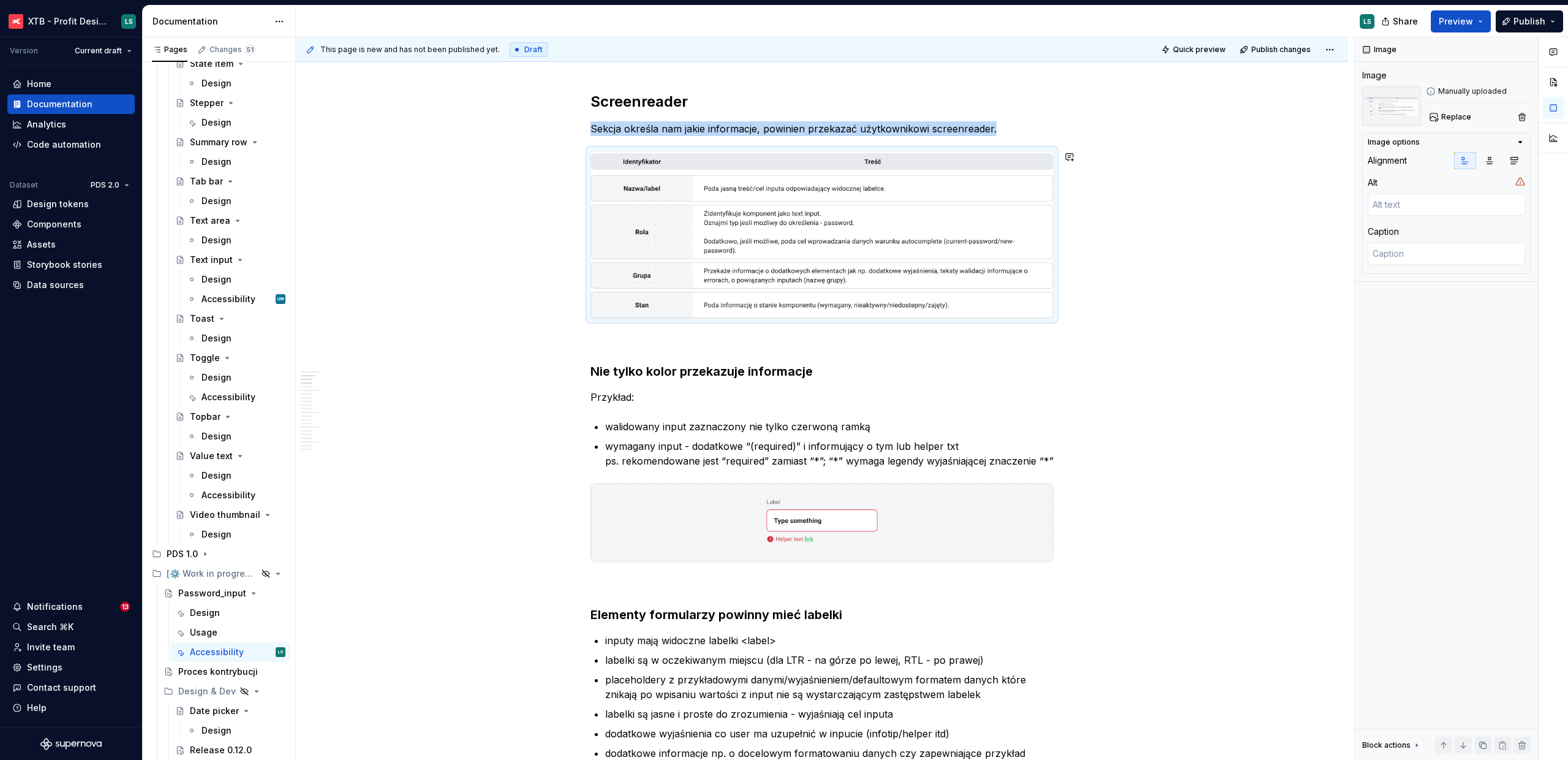
scroll to position [331, 0]
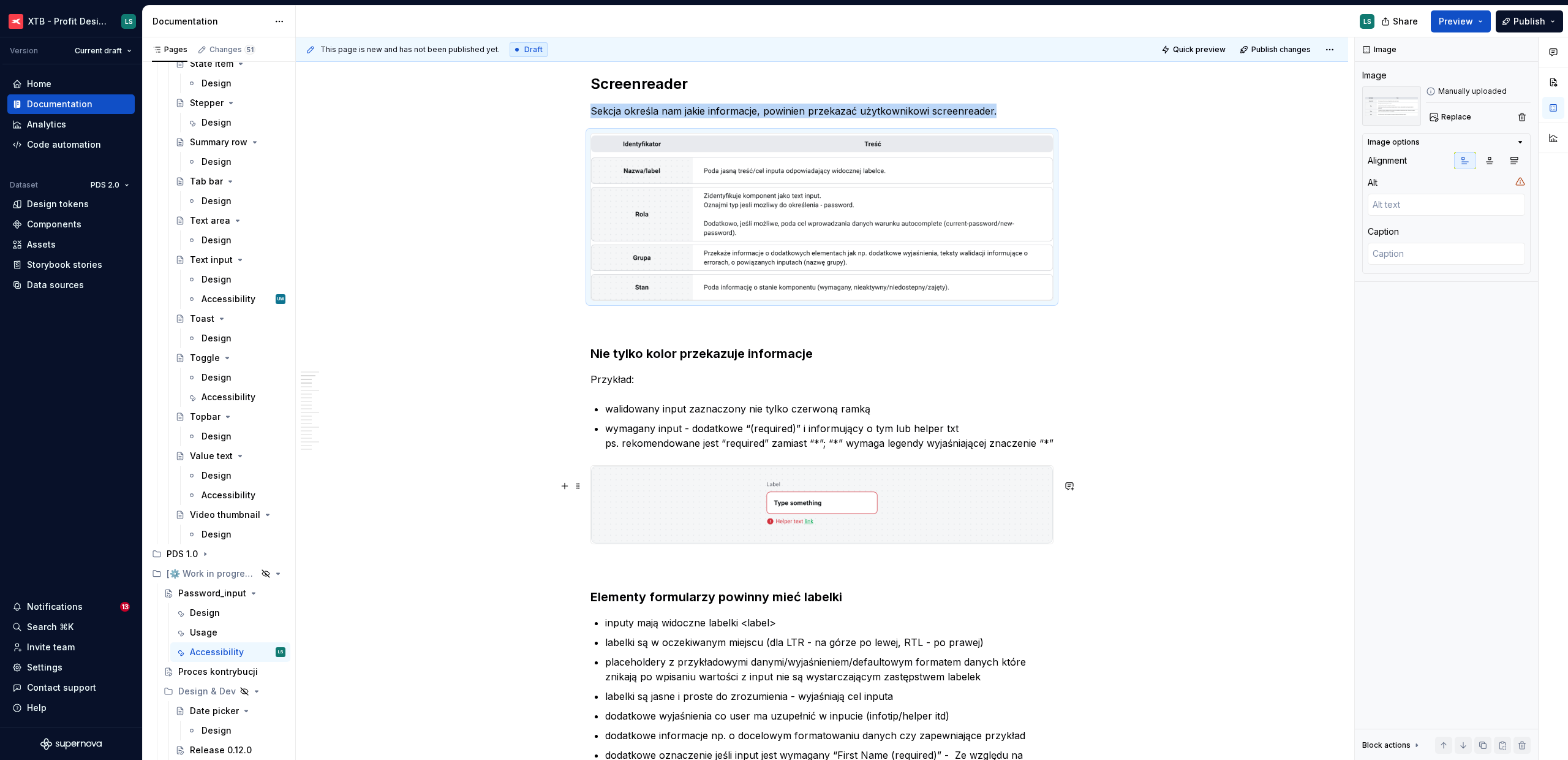
click at [916, 528] on img "To enrich screen reader interactions, please activate Accessibility in Grammarl…" at bounding box center [821, 504] width 462 height 78
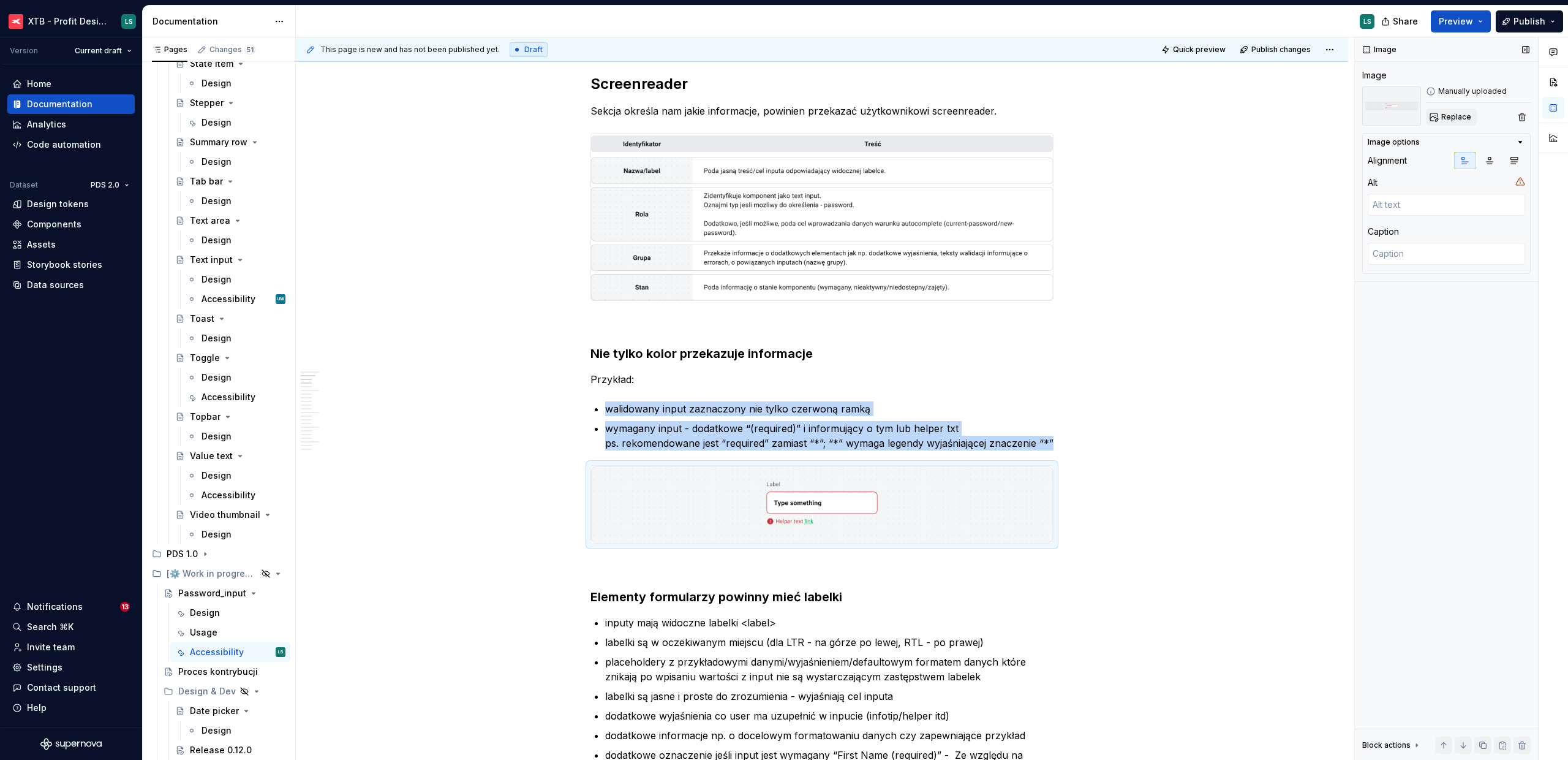
click at [1445, 125] on button "Replace" at bounding box center [1452, 117] width 51 height 17
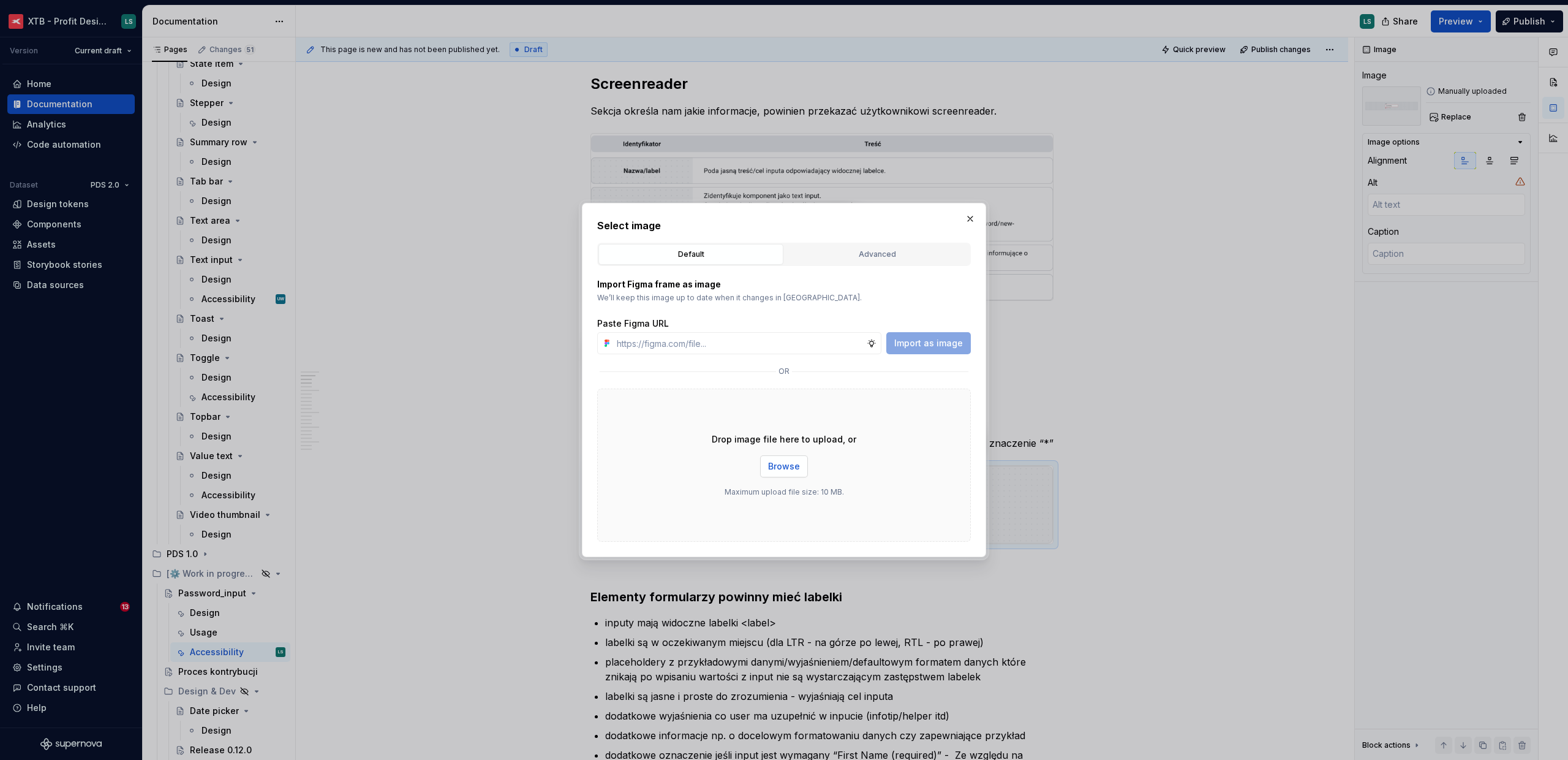
click at [770, 469] on span "Browse" at bounding box center [784, 466] width 32 height 12
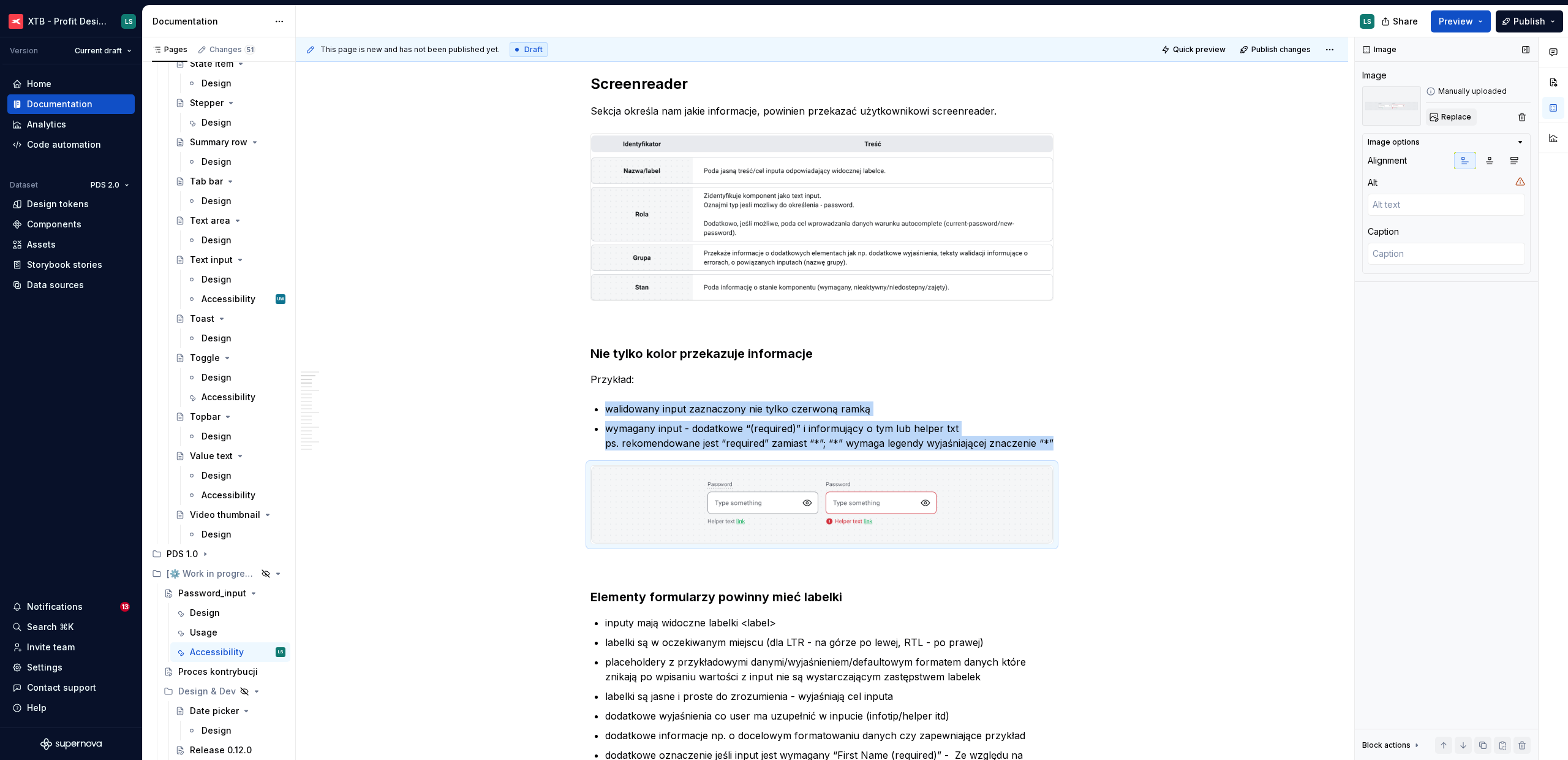
click at [1431, 121] on button "Replace" at bounding box center [1452, 117] width 51 height 17
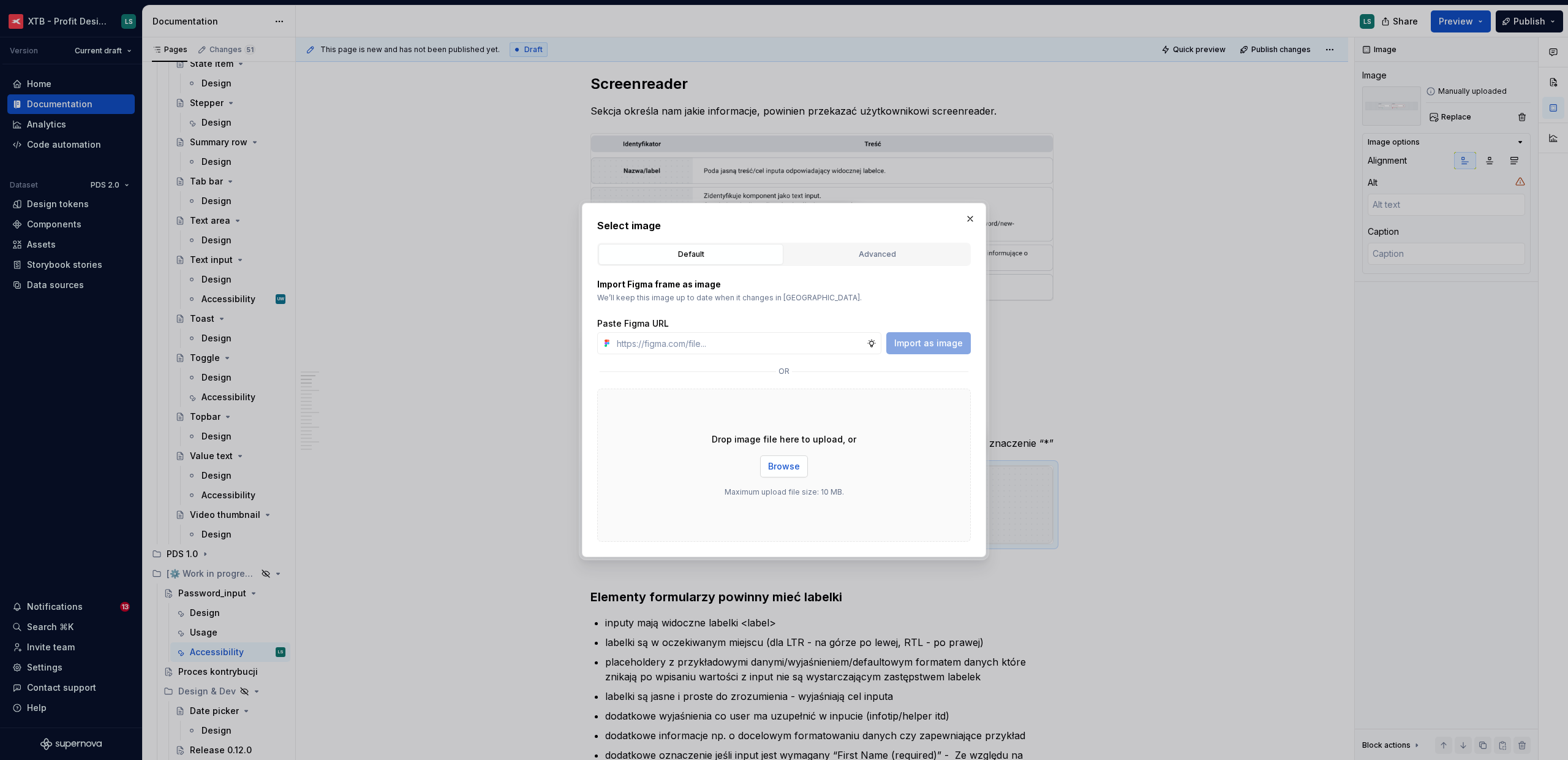
click at [784, 462] on span "Browse" at bounding box center [784, 466] width 32 height 12
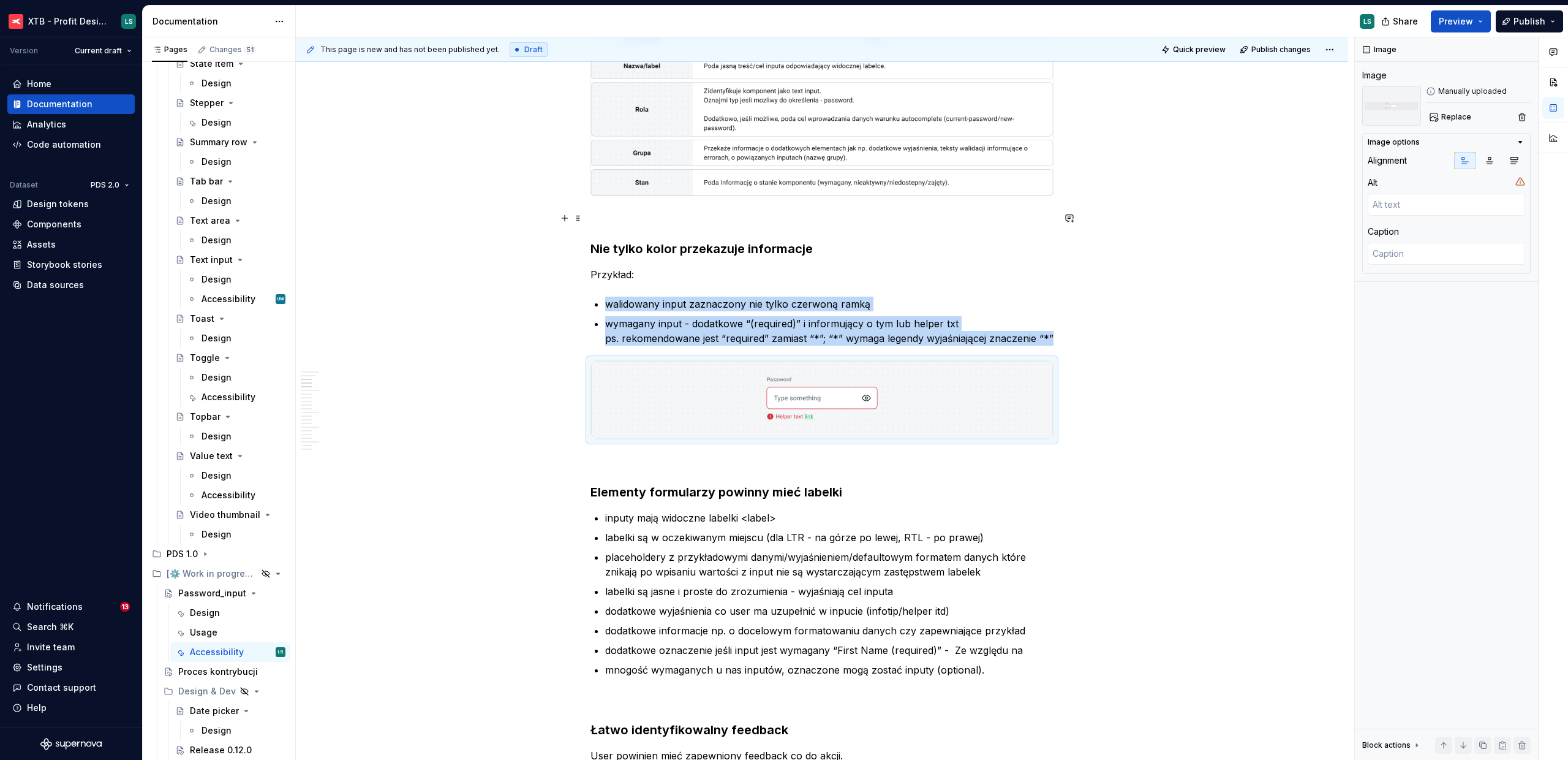
scroll to position [435, 0]
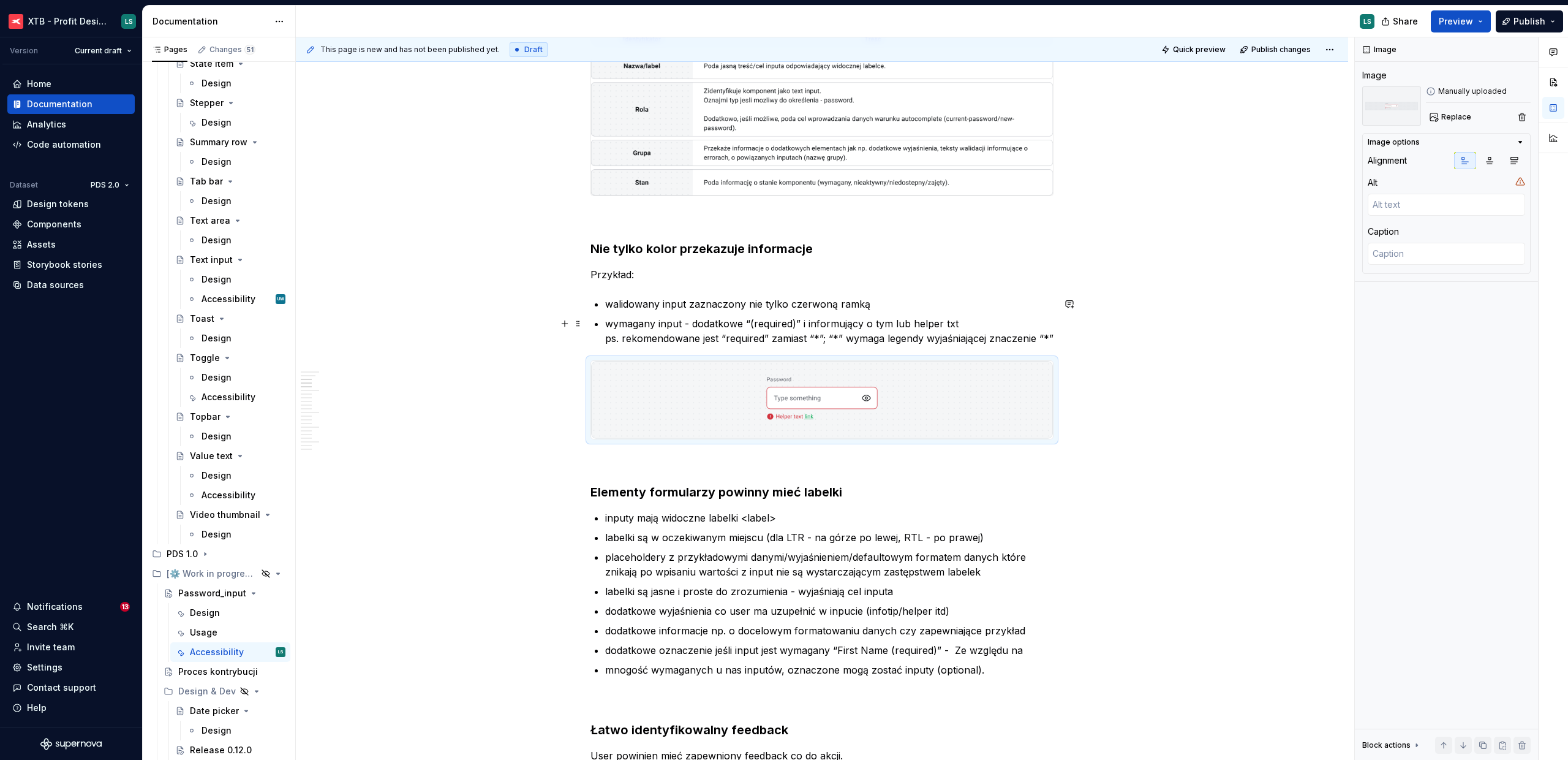
click at [698, 342] on p "wymagany input - dodatkowe “(required)” i informujący o tym lub helper txt ps. …" at bounding box center [830, 331] width 448 height 29
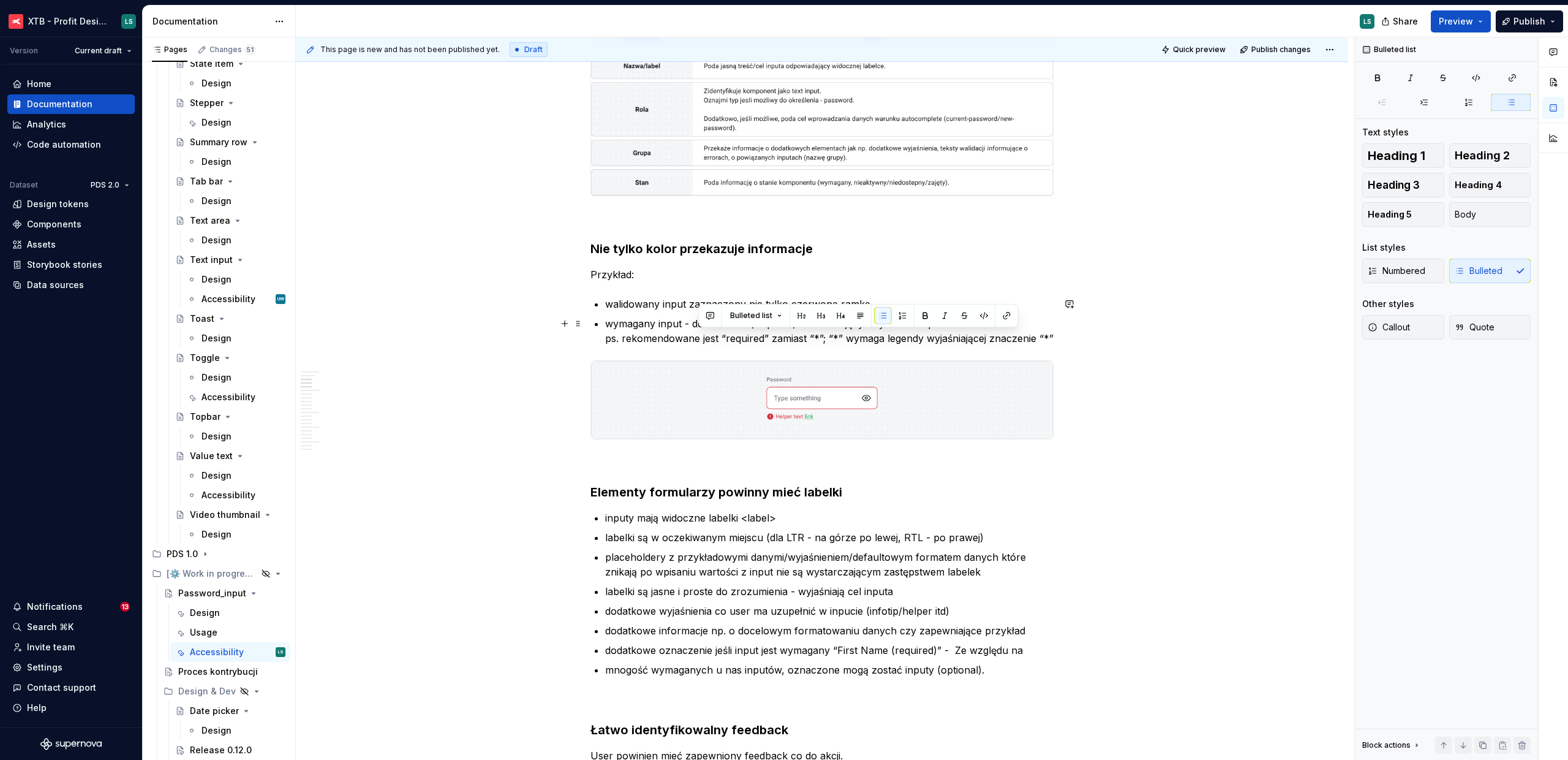
click at [698, 342] on p "wymagany input - dodatkowe “(required)” i informujący o tym lub helper txt ps. …" at bounding box center [830, 331] width 448 height 29
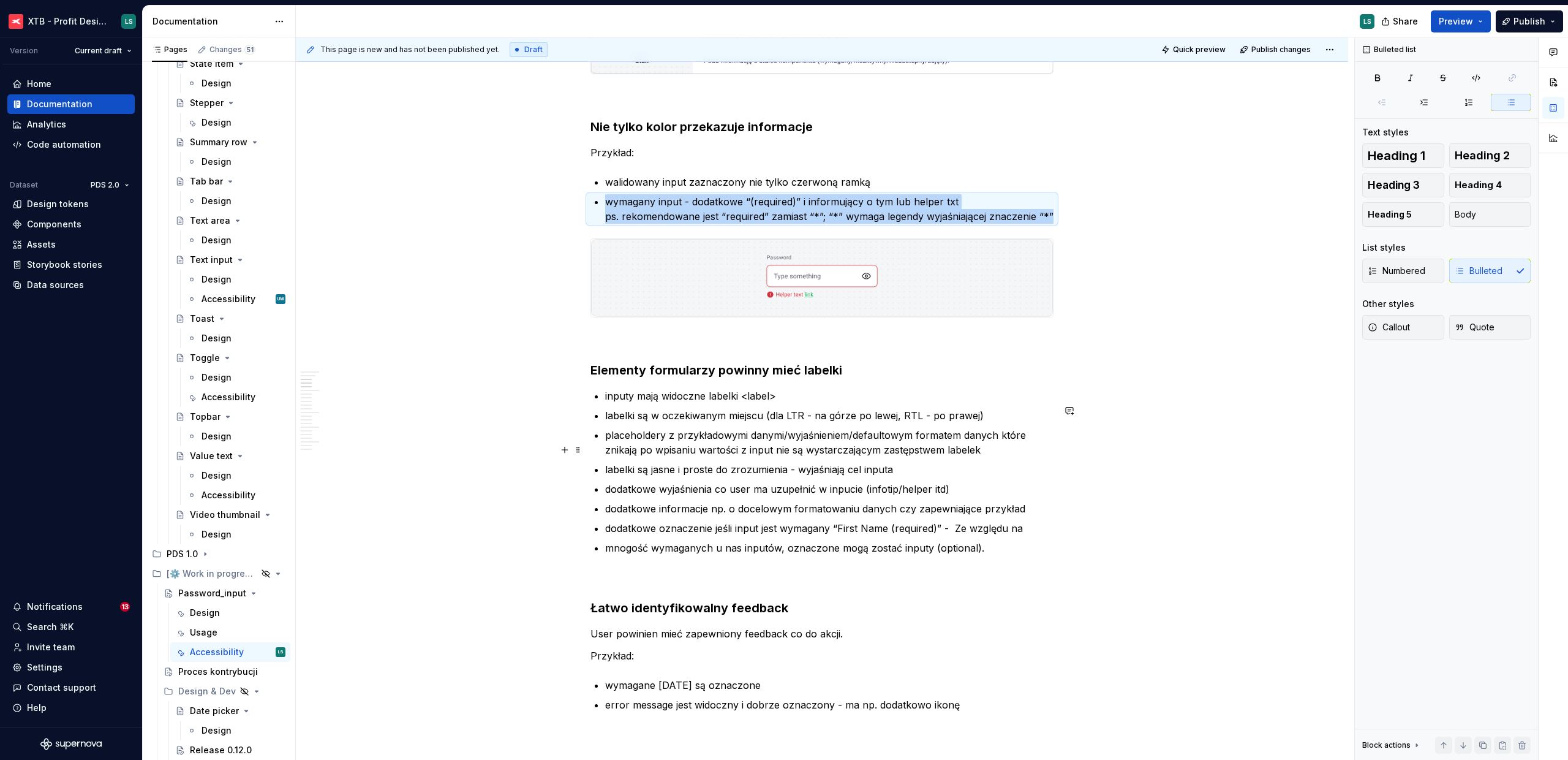
scroll to position [580, 0]
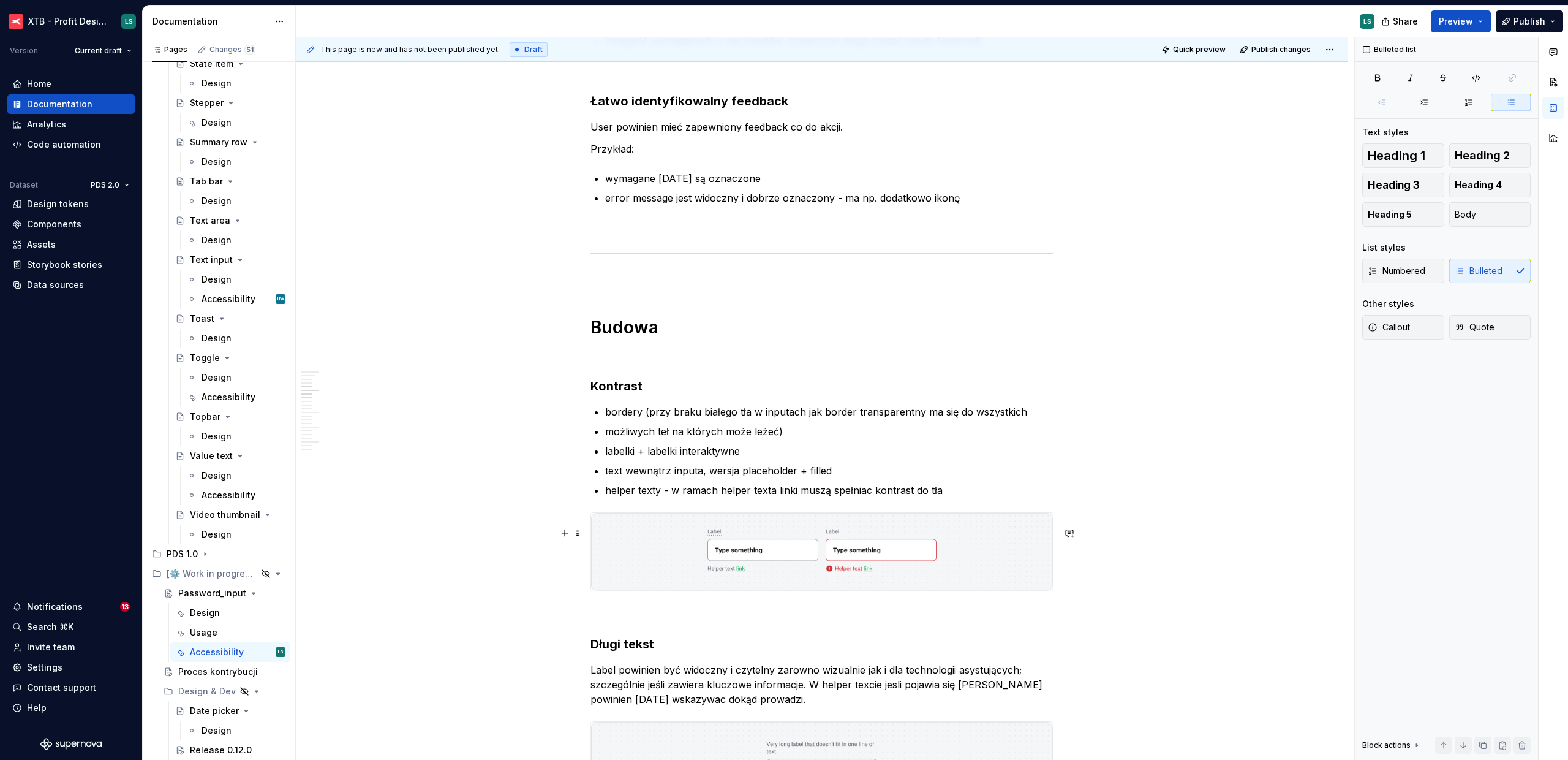
click at [700, 544] on img "To enrich screen reader interactions, please activate Accessibility in Grammarl…" at bounding box center [821, 551] width 462 height 78
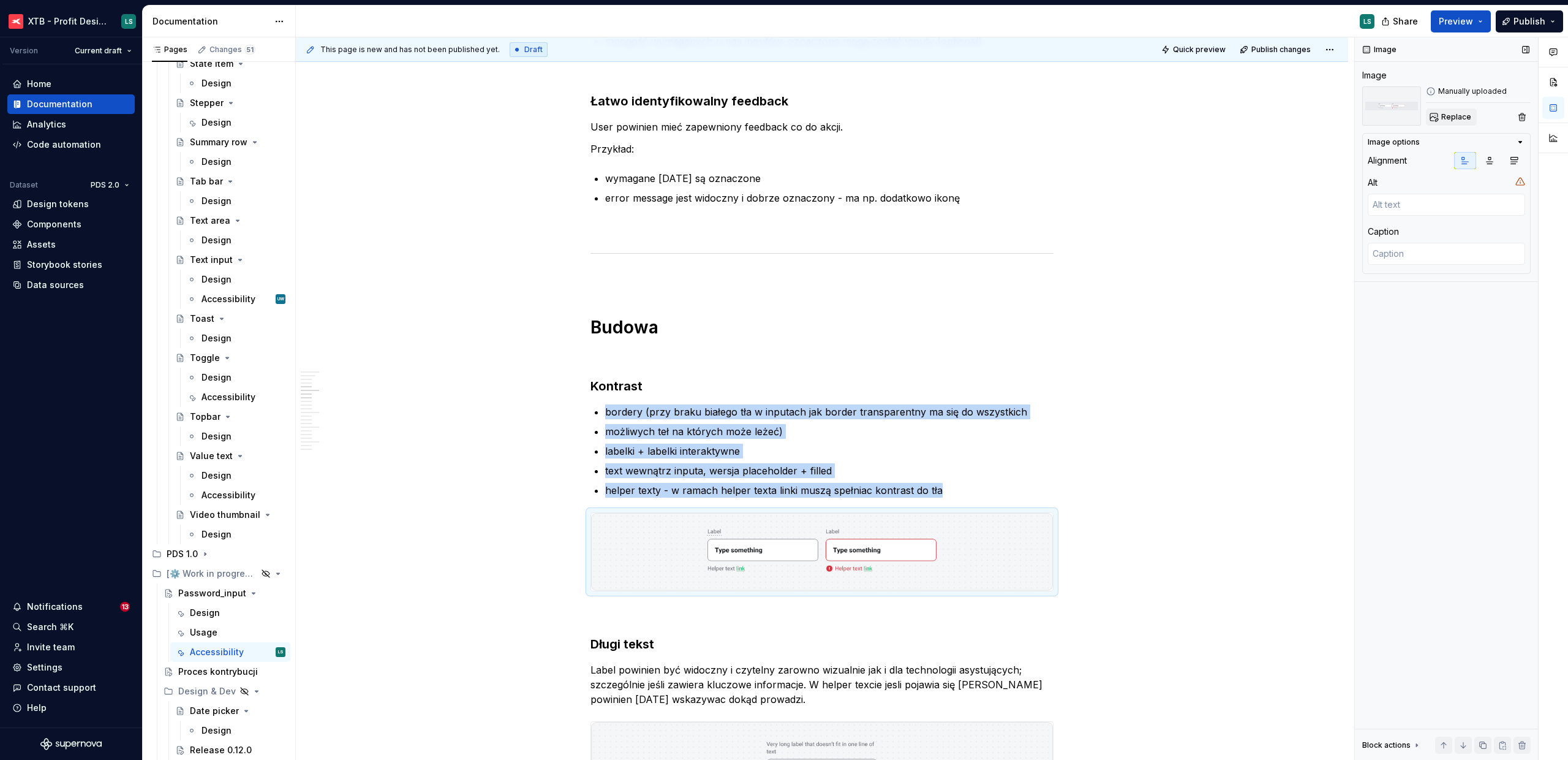
click at [1456, 111] on button "Replace" at bounding box center [1452, 117] width 51 height 17
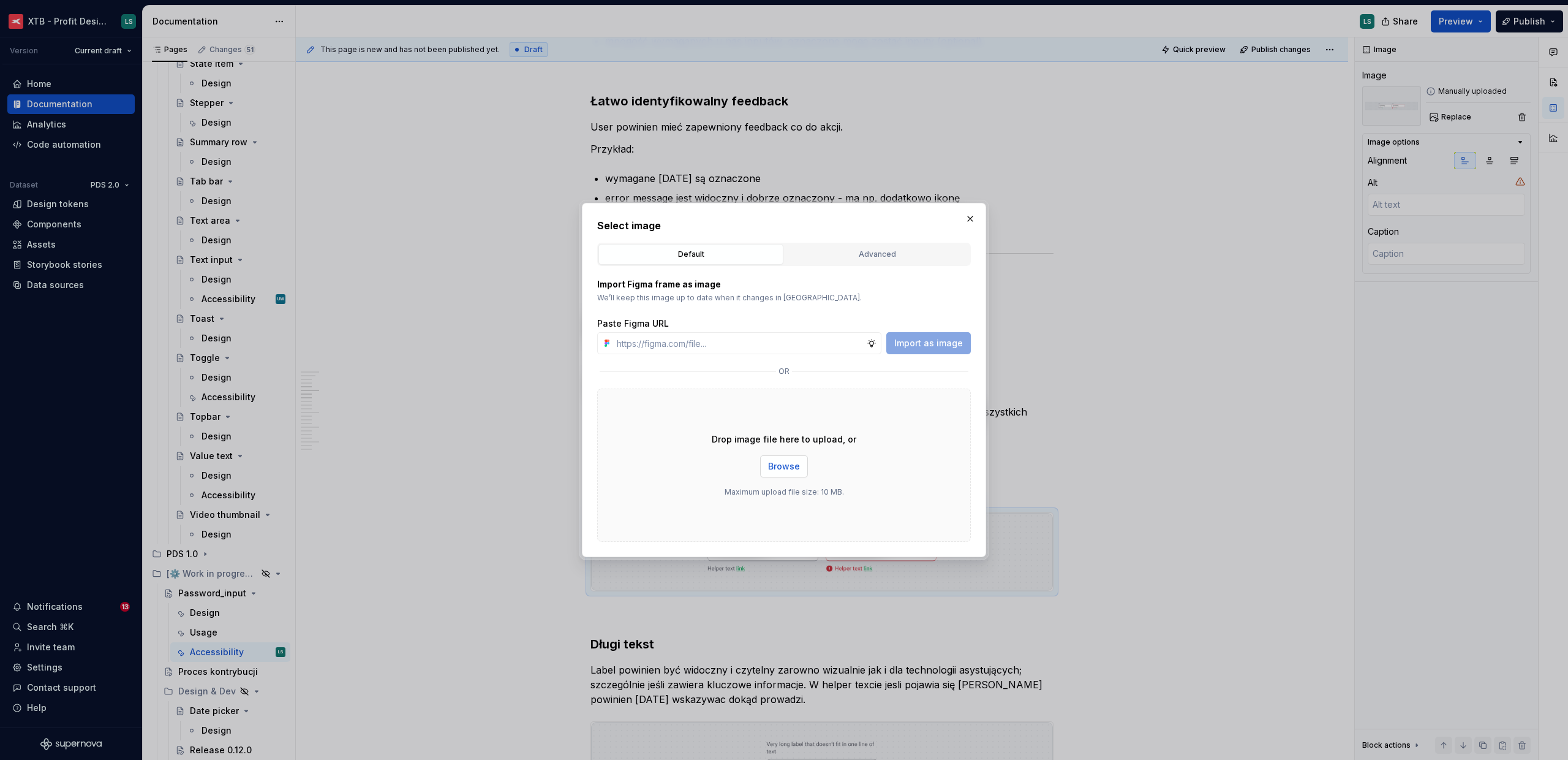
click at [793, 462] on span "Browse" at bounding box center [784, 466] width 32 height 12
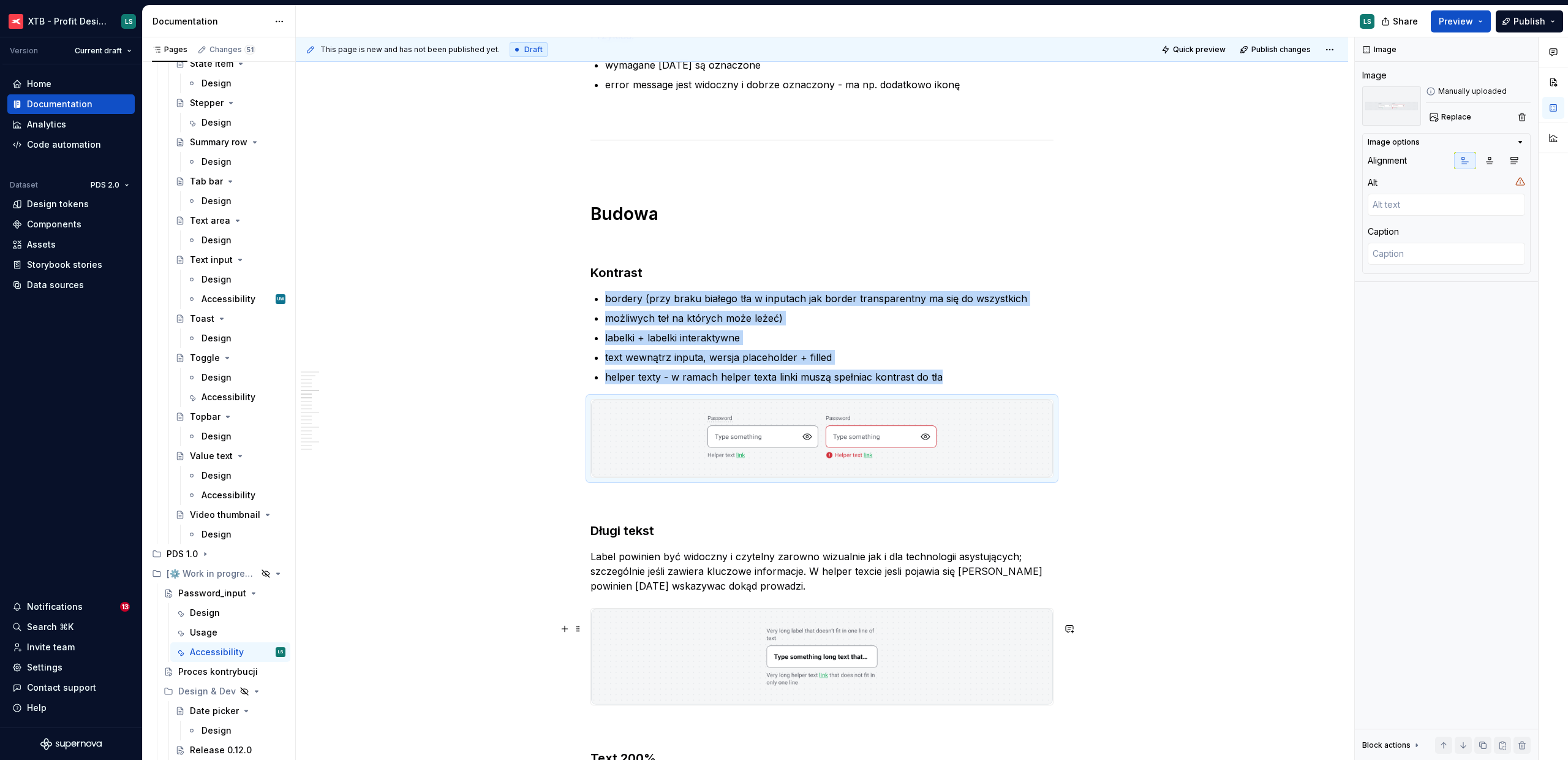
click at [970, 651] on img "To enrich screen reader interactions, please activate Accessibility in Grammarl…" at bounding box center [821, 656] width 462 height 96
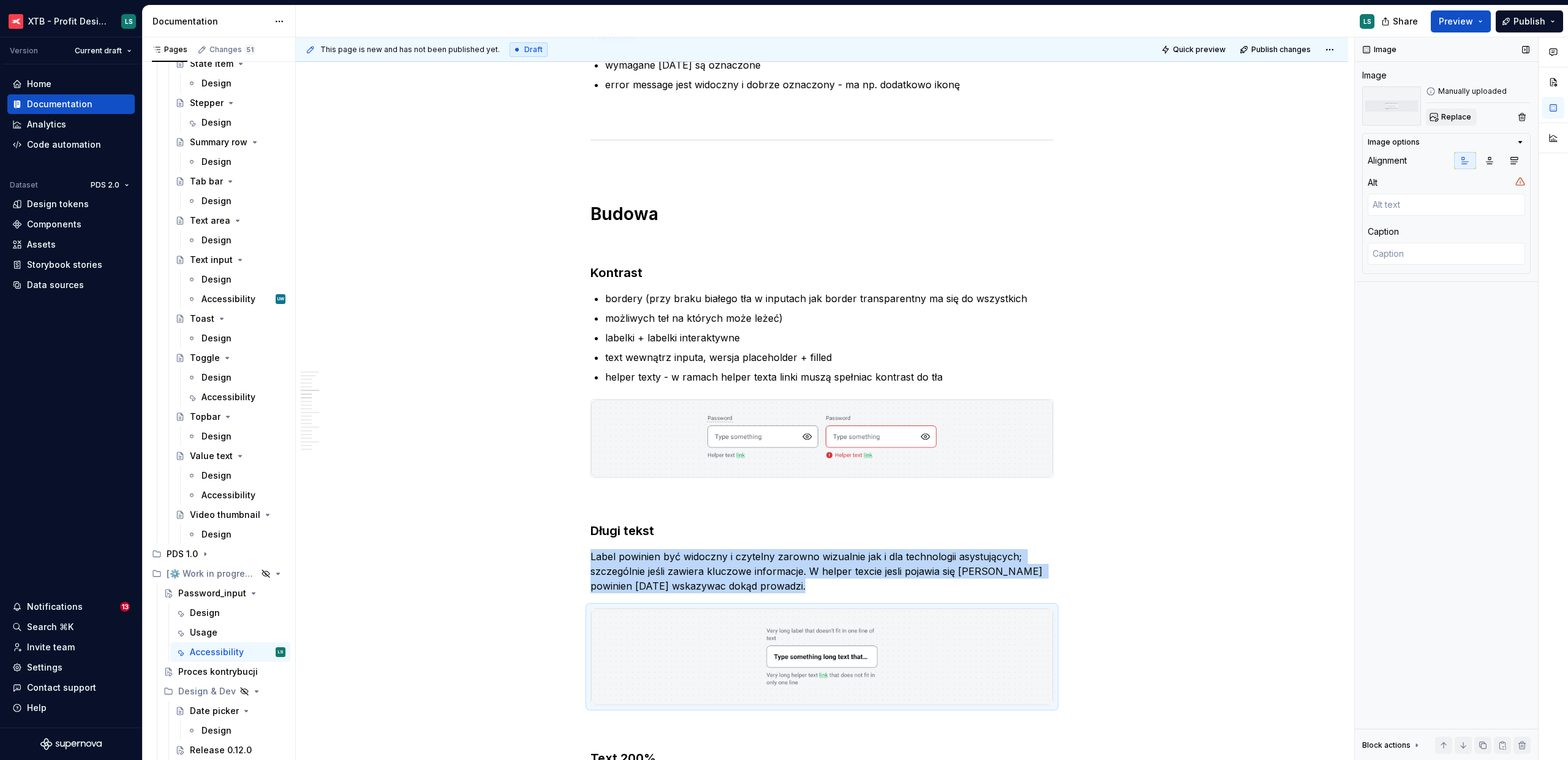
click at [1437, 119] on button "Replace" at bounding box center [1452, 117] width 51 height 17
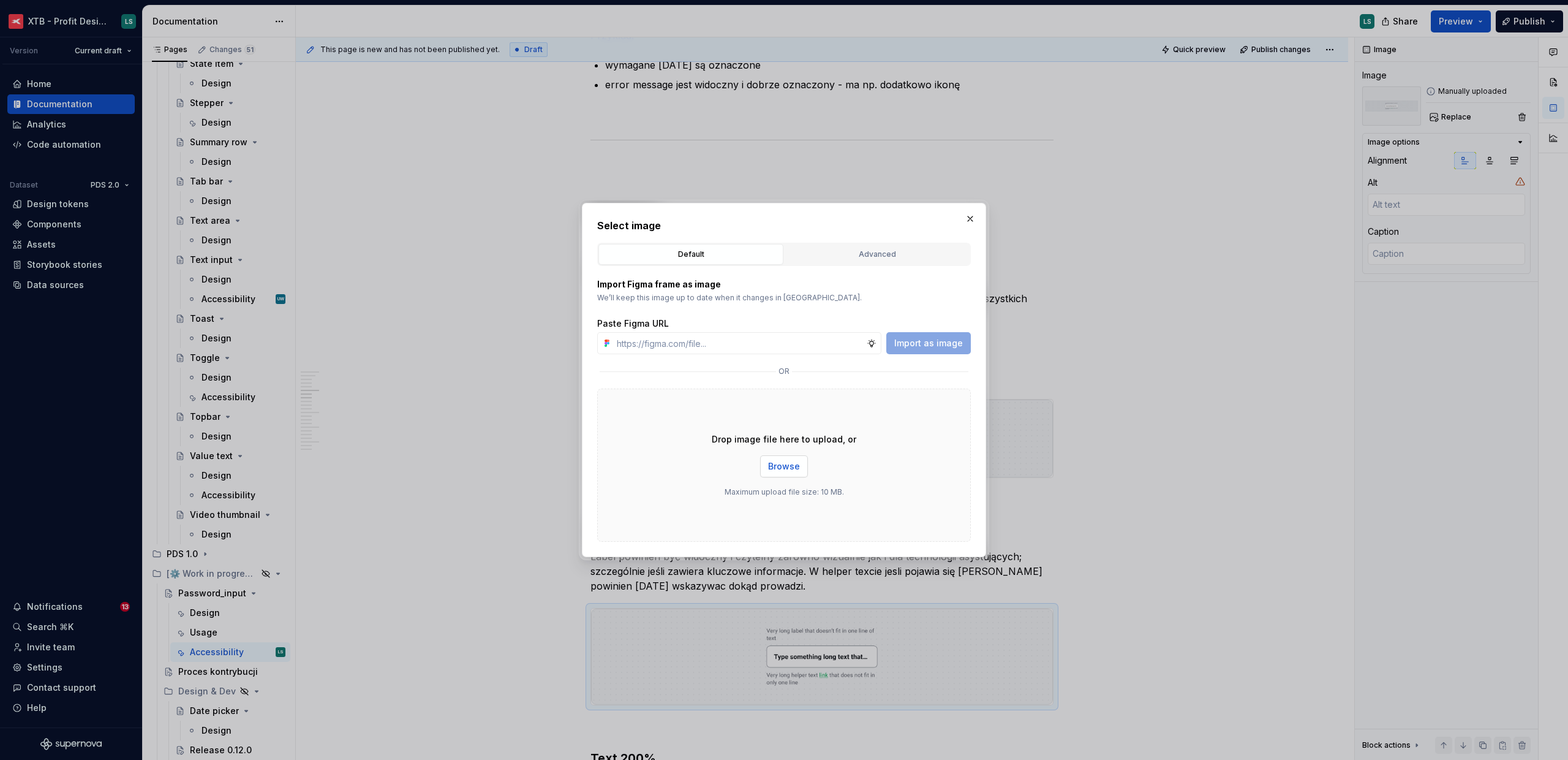
click at [791, 459] on button "Browse" at bounding box center [784, 466] width 48 height 22
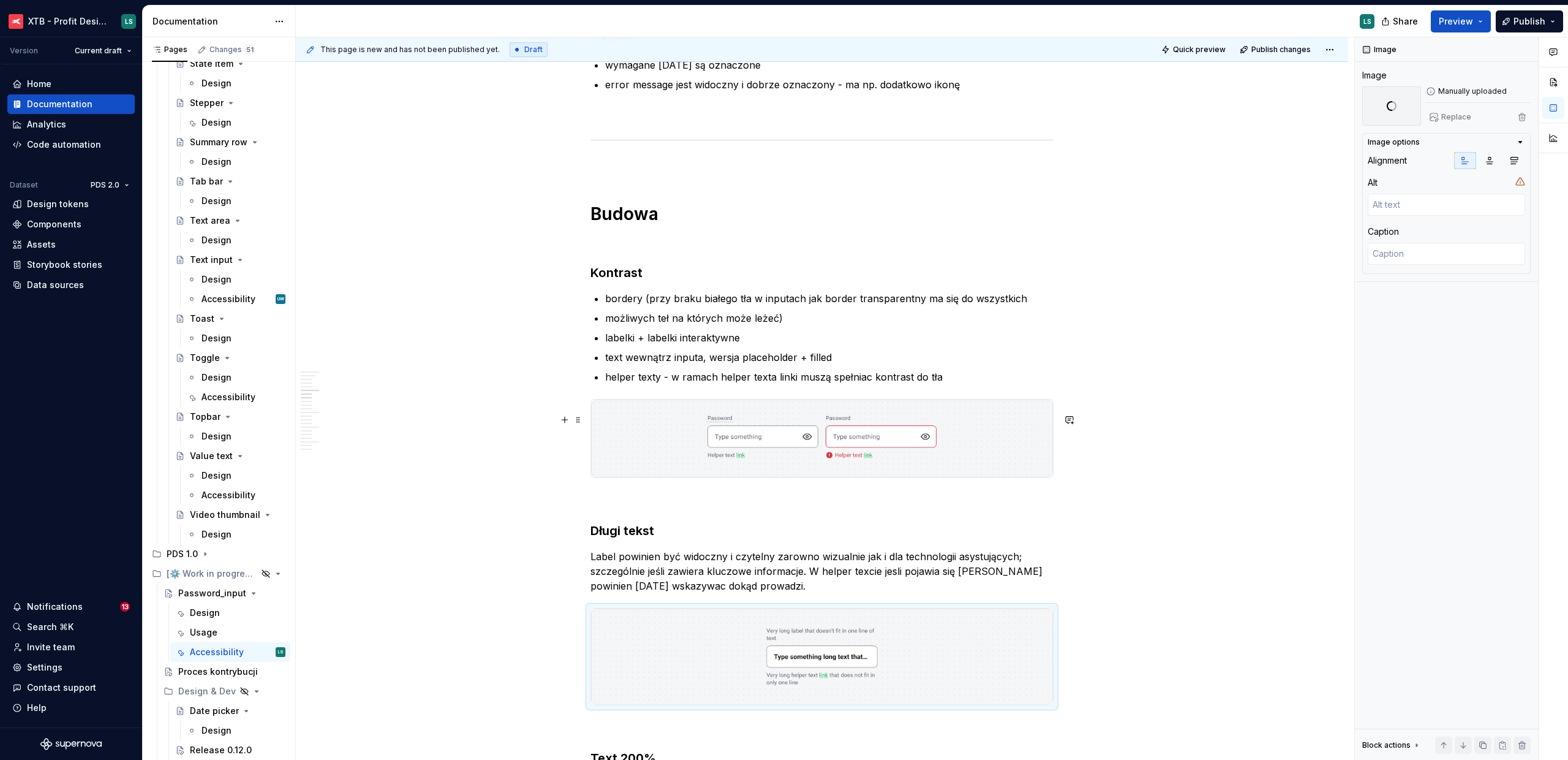
type textarea "*"
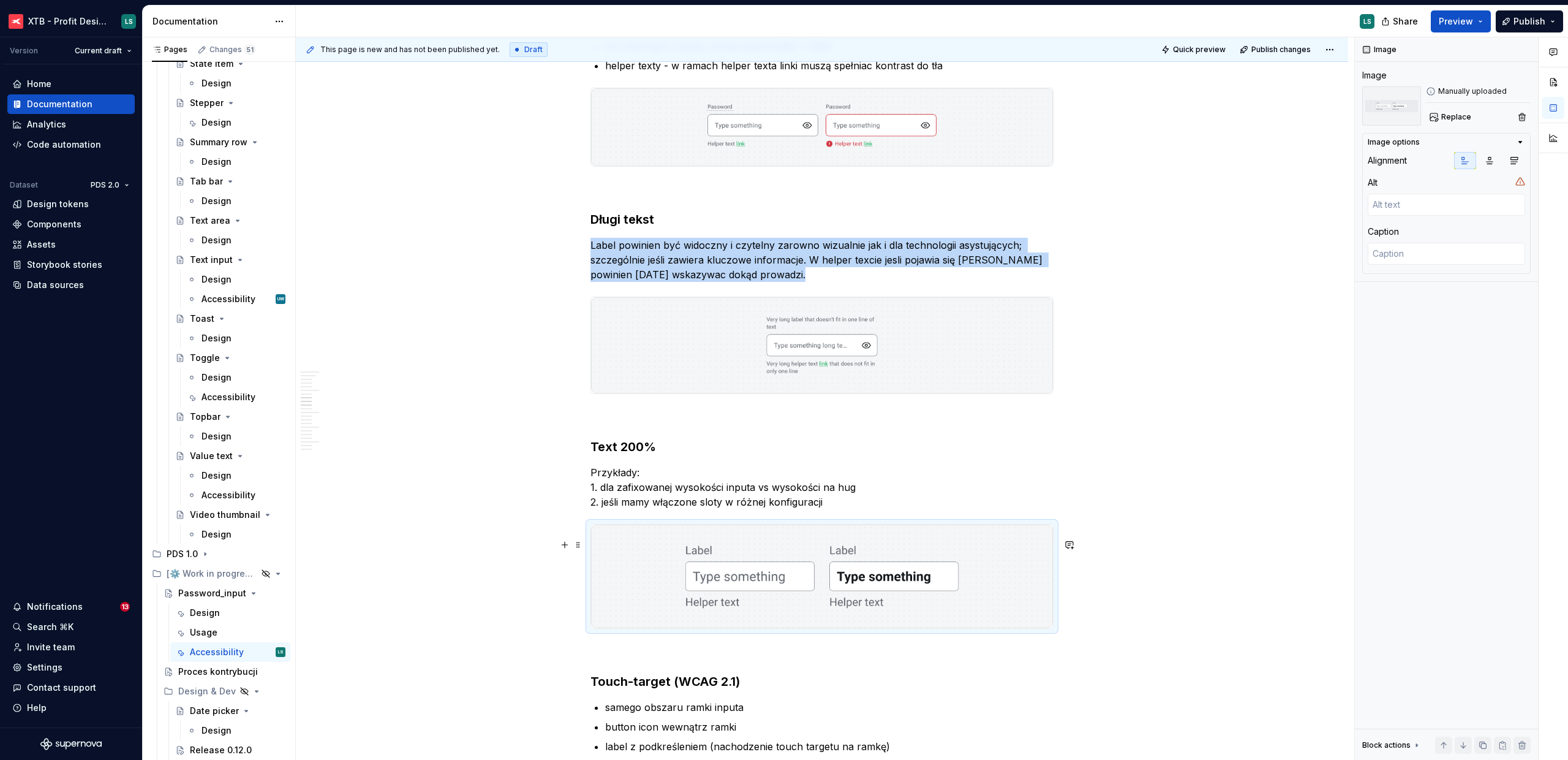
click at [985, 569] on img "To enrich screen reader interactions, please activate Accessibility in Grammarl…" at bounding box center [821, 577] width 462 height 103
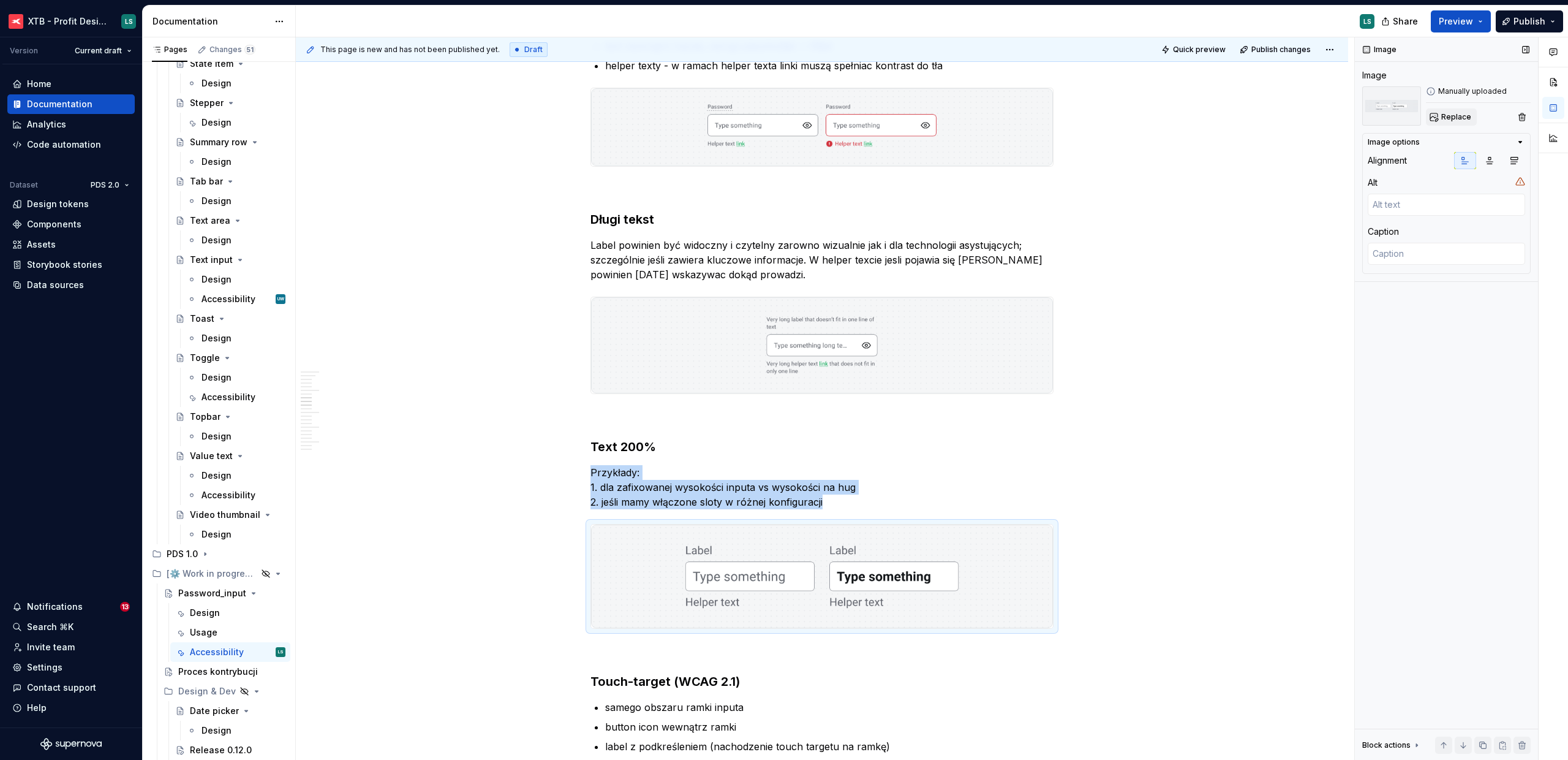
click at [1440, 121] on button "Replace" at bounding box center [1452, 117] width 51 height 17
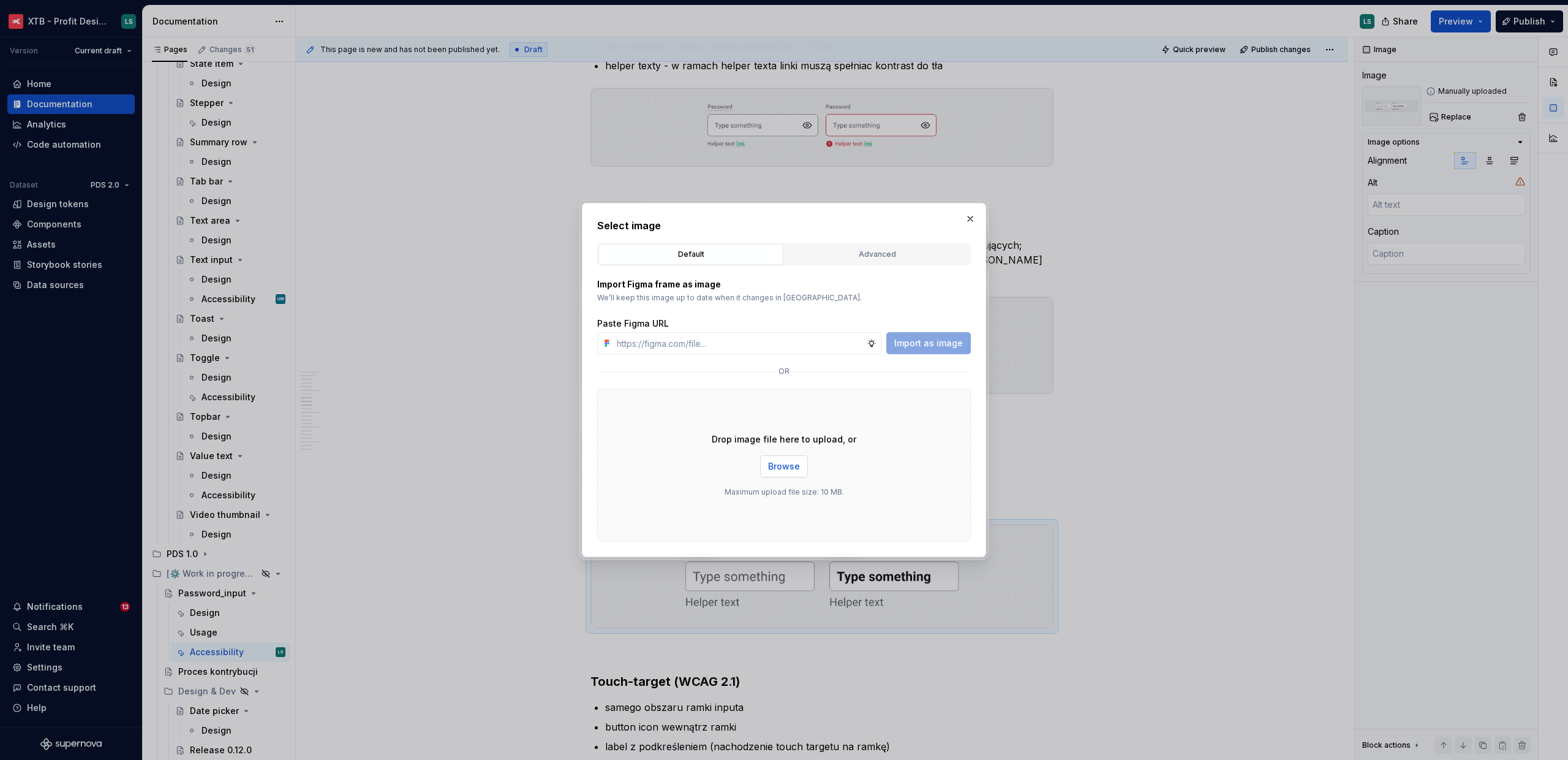
click at [775, 466] on span "Browse" at bounding box center [784, 466] width 32 height 12
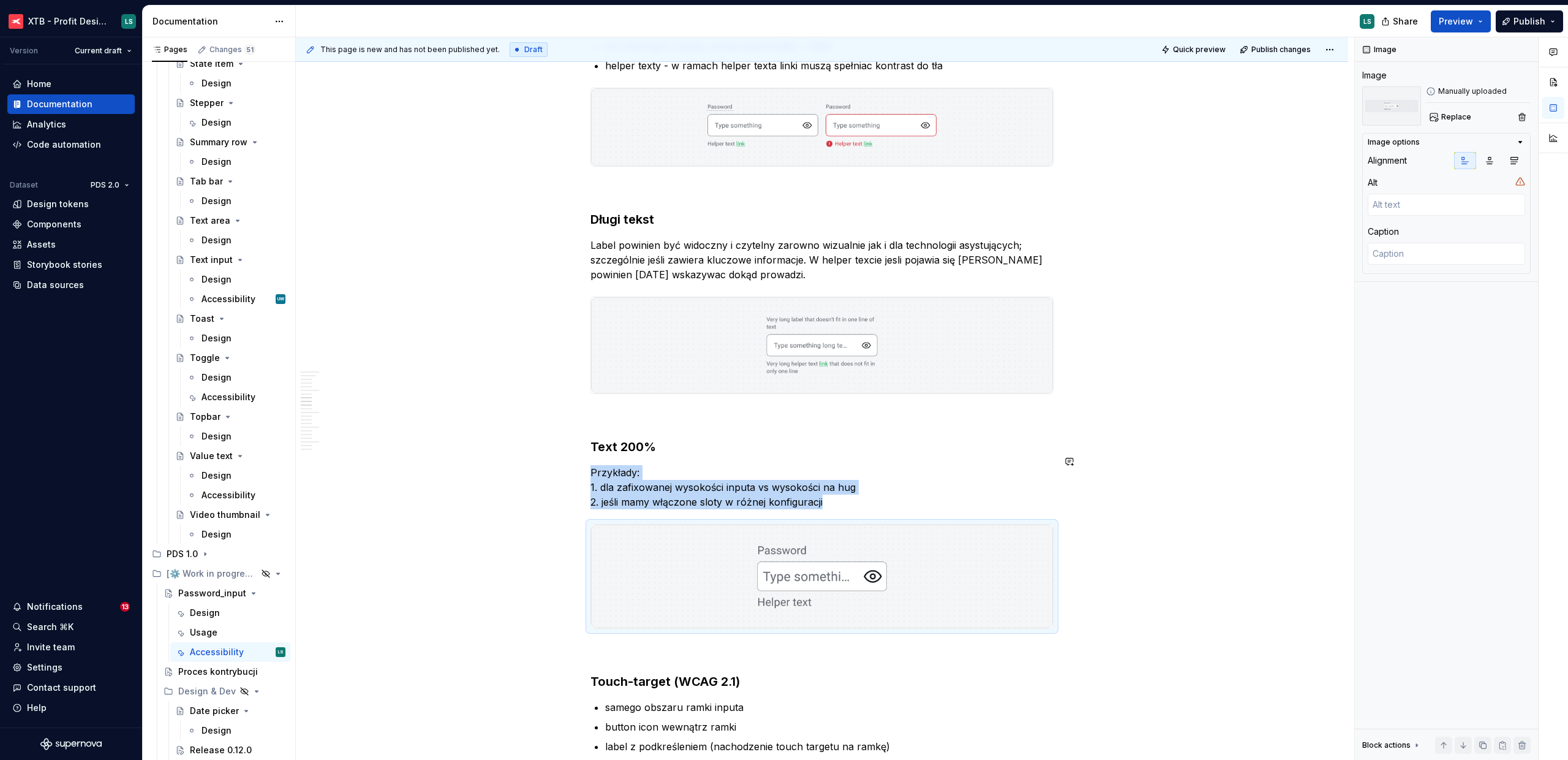
scroll to position [1616, 0]
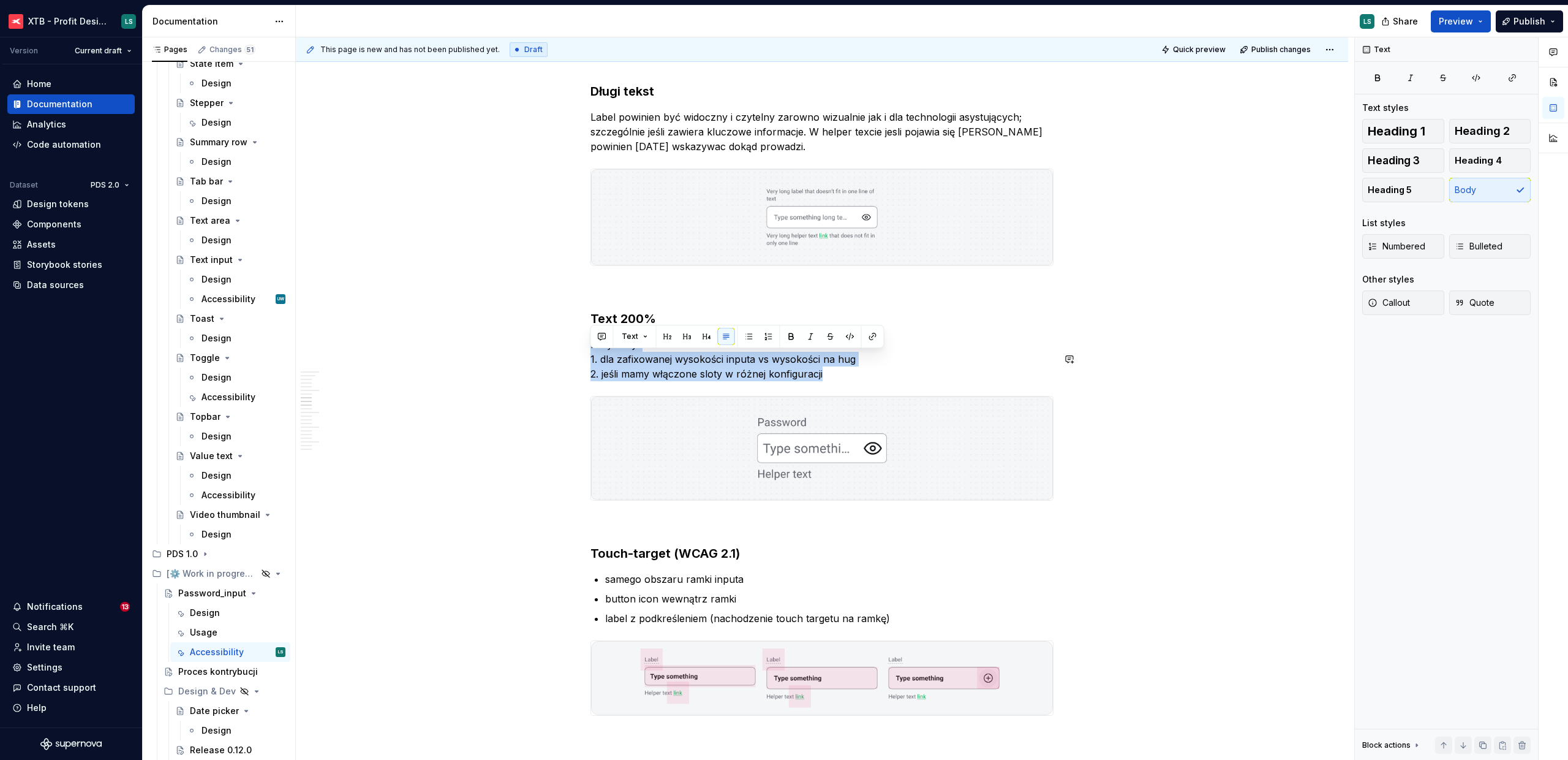
drag, startPoint x: 864, startPoint y: 393, endPoint x: 868, endPoint y: 350, distance: 43.2
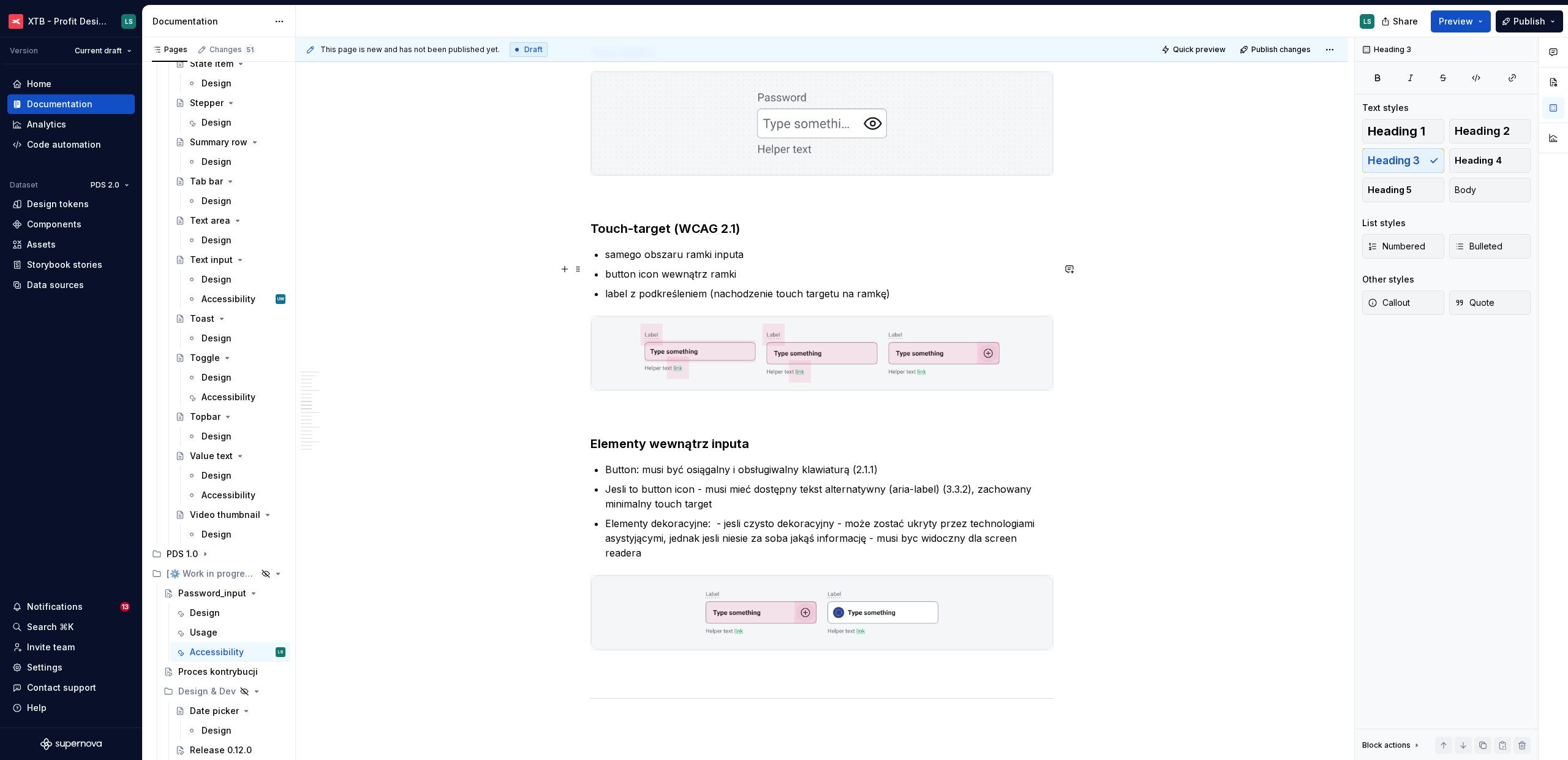
scroll to position [1892, 0]
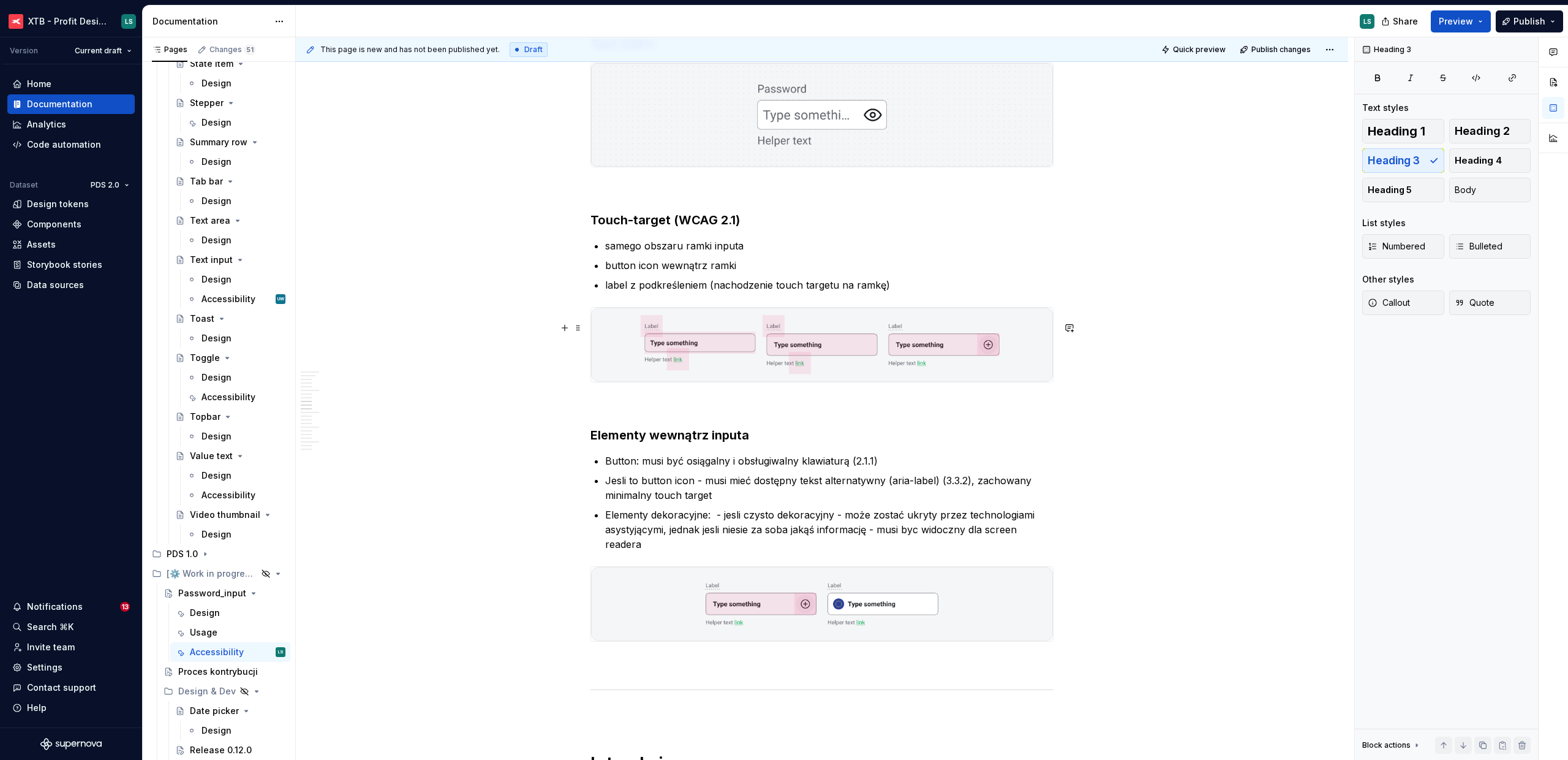
click at [680, 360] on img "To enrich screen reader interactions, please activate Accessibility in Grammarl…" at bounding box center [821, 345] width 462 height 74
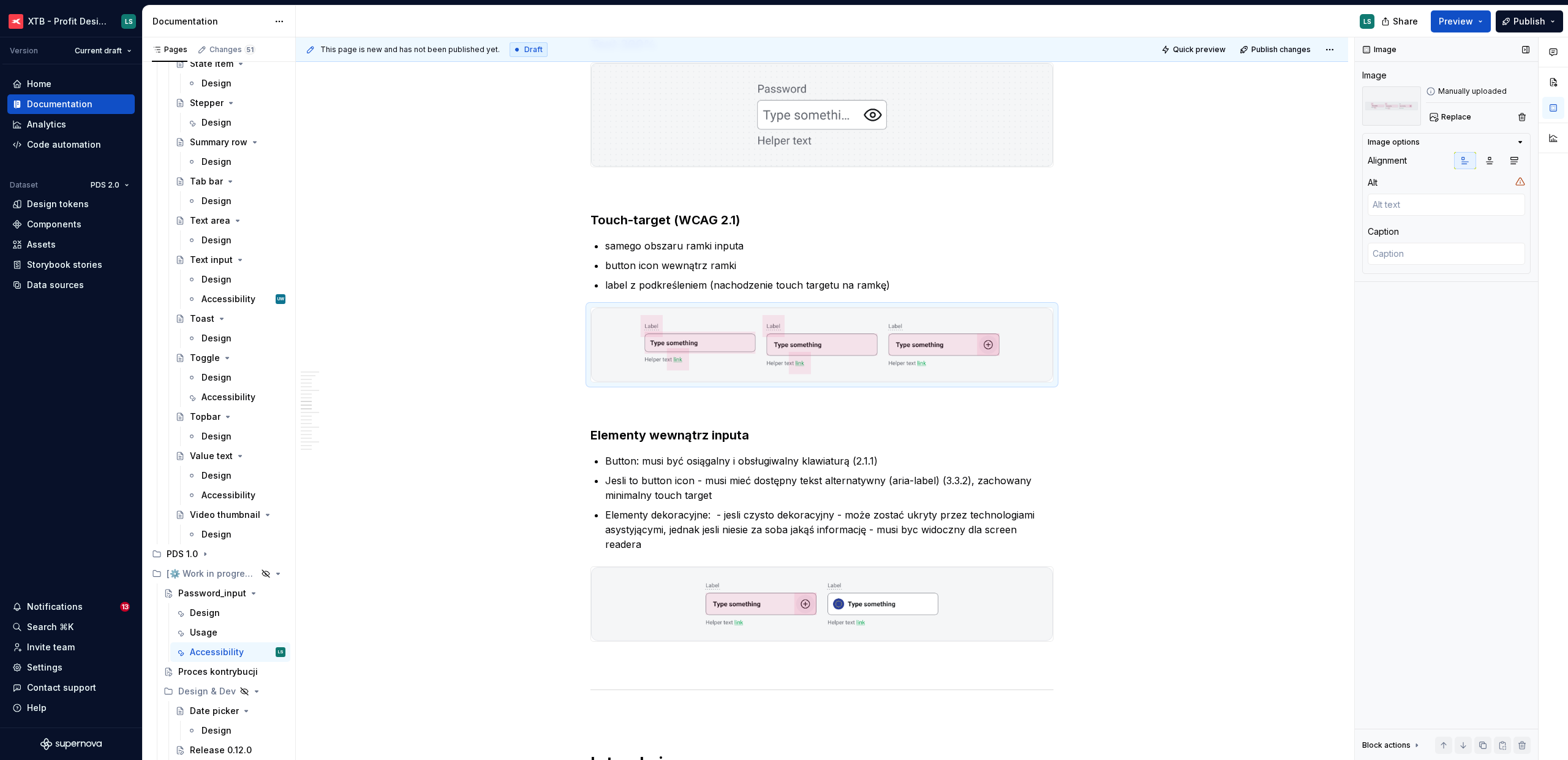
click at [1455, 129] on div "Image Image Manually uploaded Replace Image options Alignment Alt Caption Block…" at bounding box center [1447, 398] width 183 height 723
click at [1456, 121] on span "Replace" at bounding box center [1456, 116] width 30 height 10
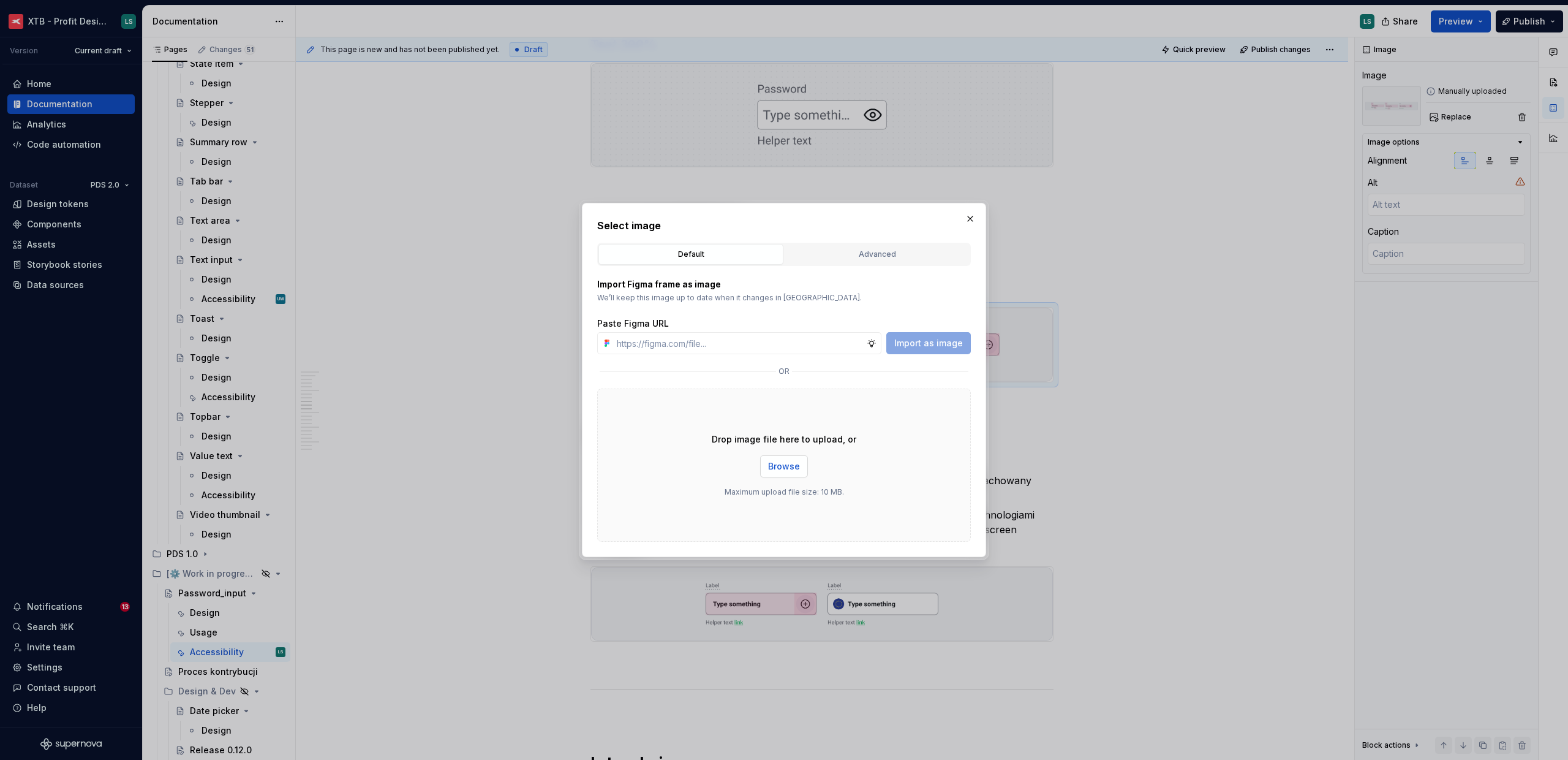
click at [799, 462] on button "Browse" at bounding box center [784, 466] width 48 height 22
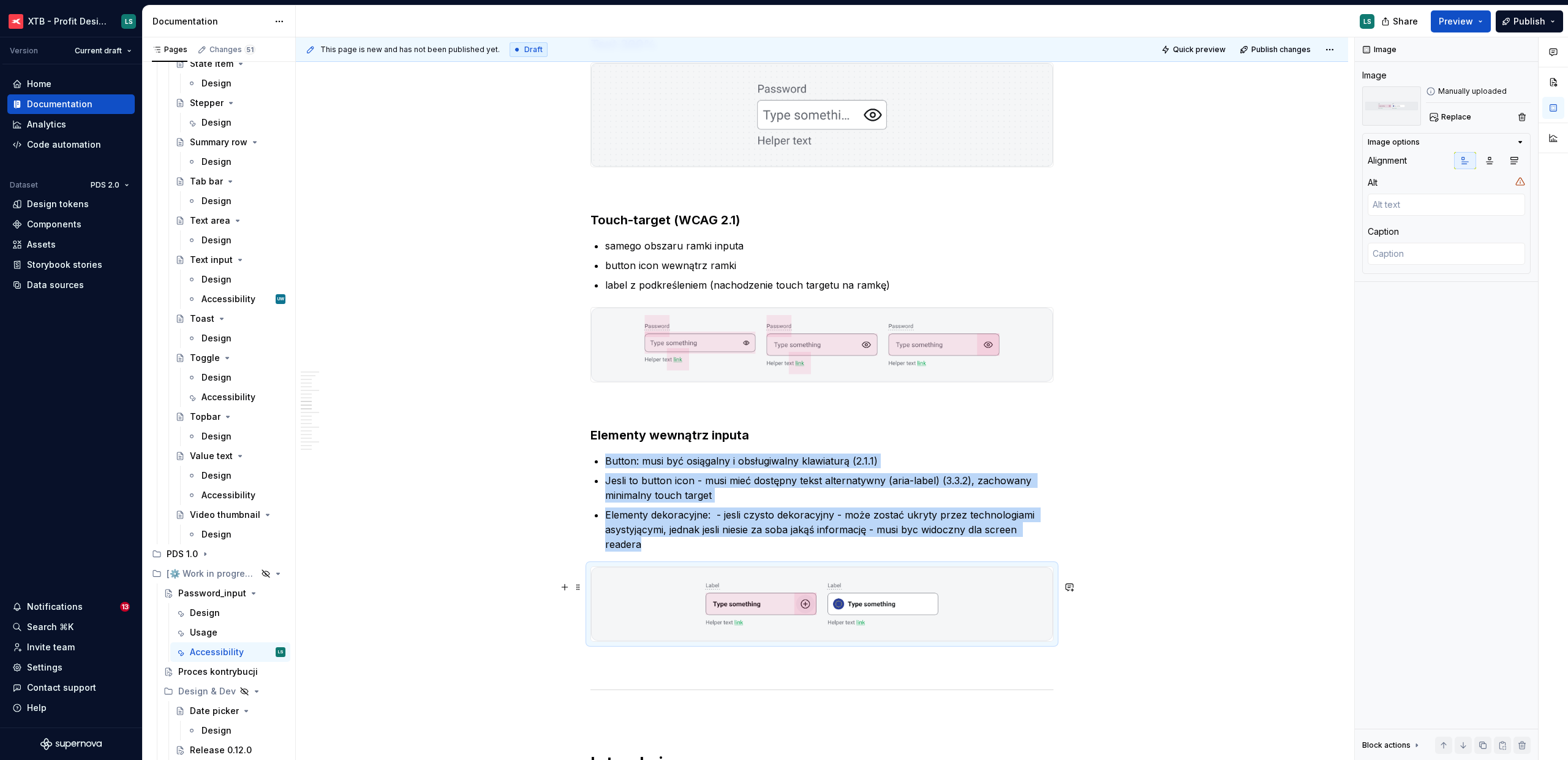
click at [1006, 614] on img "To enrich screen reader interactions, please activate Accessibility in Grammarl…" at bounding box center [821, 604] width 462 height 74
click at [1466, 124] on button "Replace" at bounding box center [1452, 117] width 51 height 17
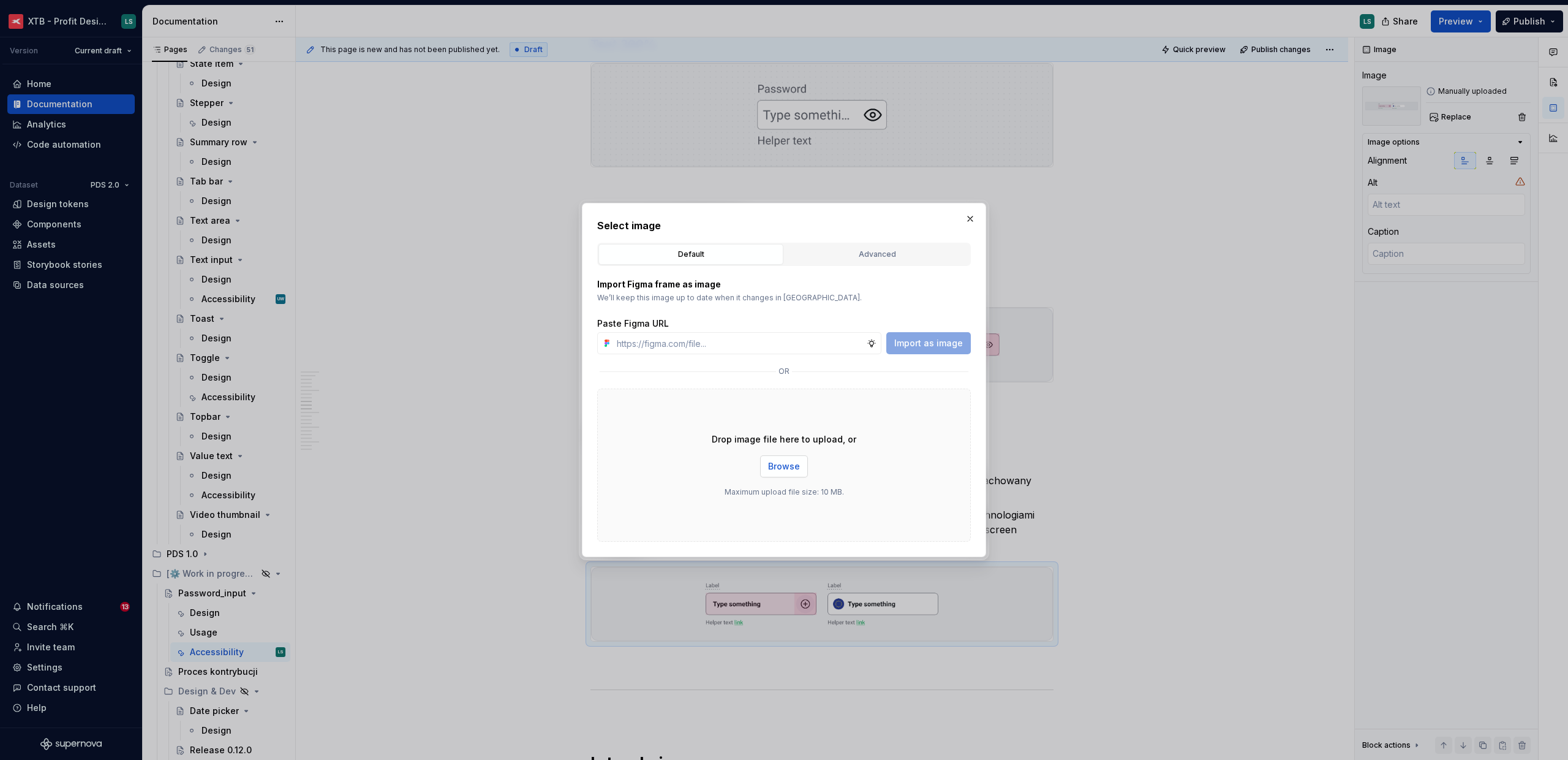
click at [775, 468] on span "Browse" at bounding box center [784, 466] width 32 height 12
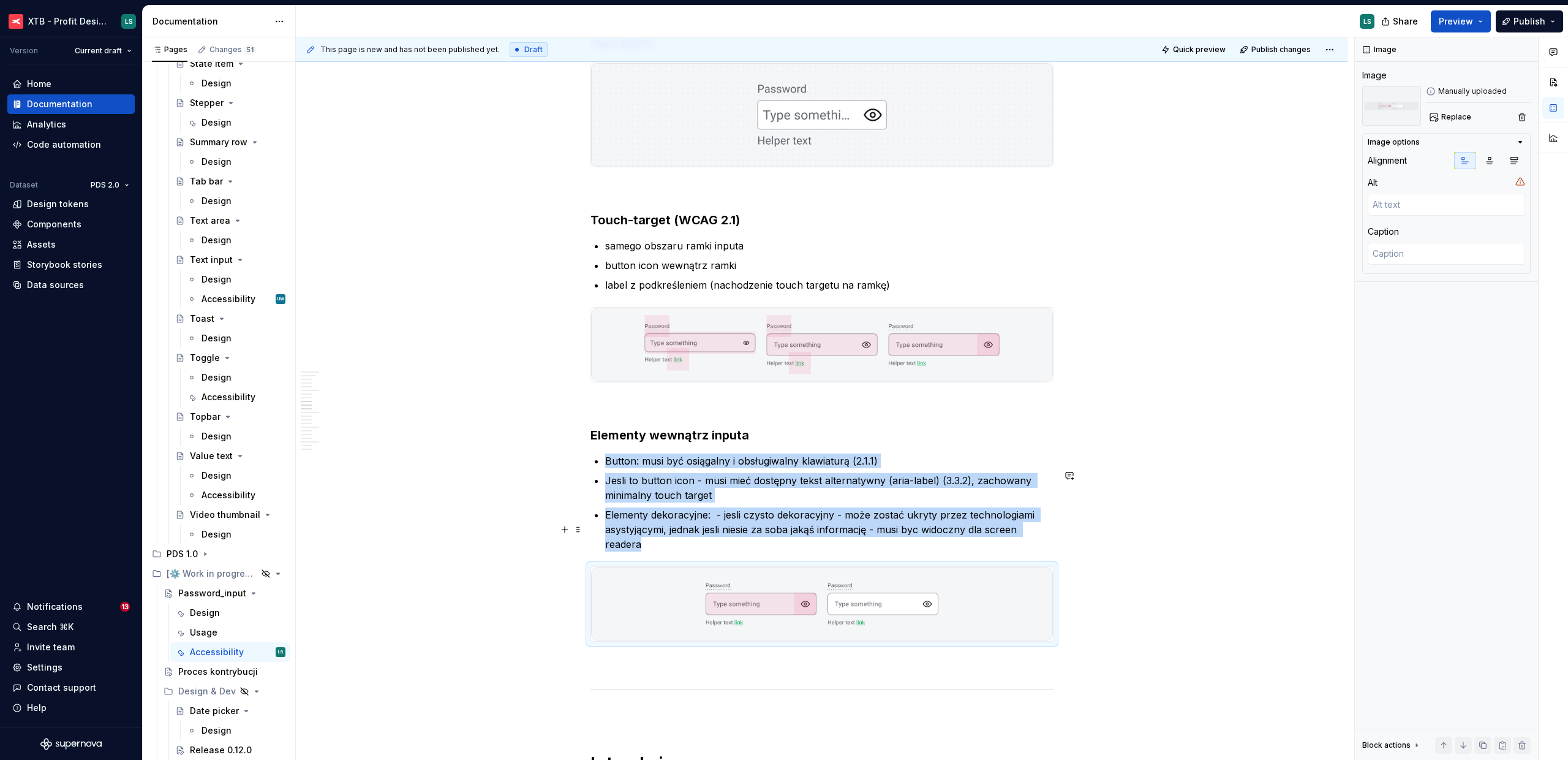
type textarea "*"
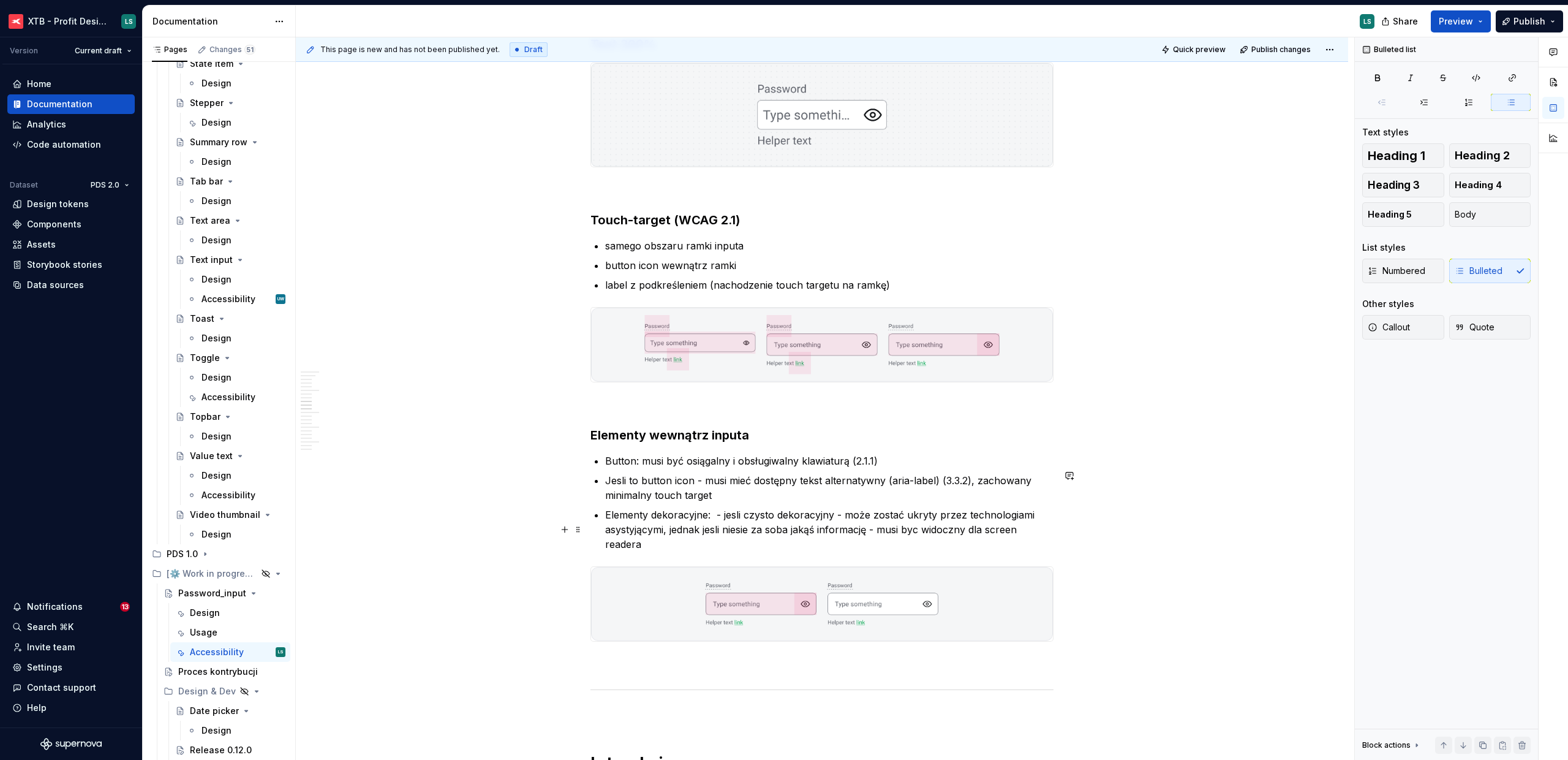
click at [687, 551] on p "Elementy dekoracyjne:  - jesli czysto dekoracyjny - może zostać ukryty przez te…" at bounding box center [830, 529] width 448 height 44
drag, startPoint x: 697, startPoint y: 551, endPoint x: 752, endPoint y: 516, distance: 65.2
click at [752, 516] on ul "Button: musi być osiągalny i obsługiwalny klawiaturą (2.1.1) Jesli to button ic…" at bounding box center [830, 502] width 448 height 98
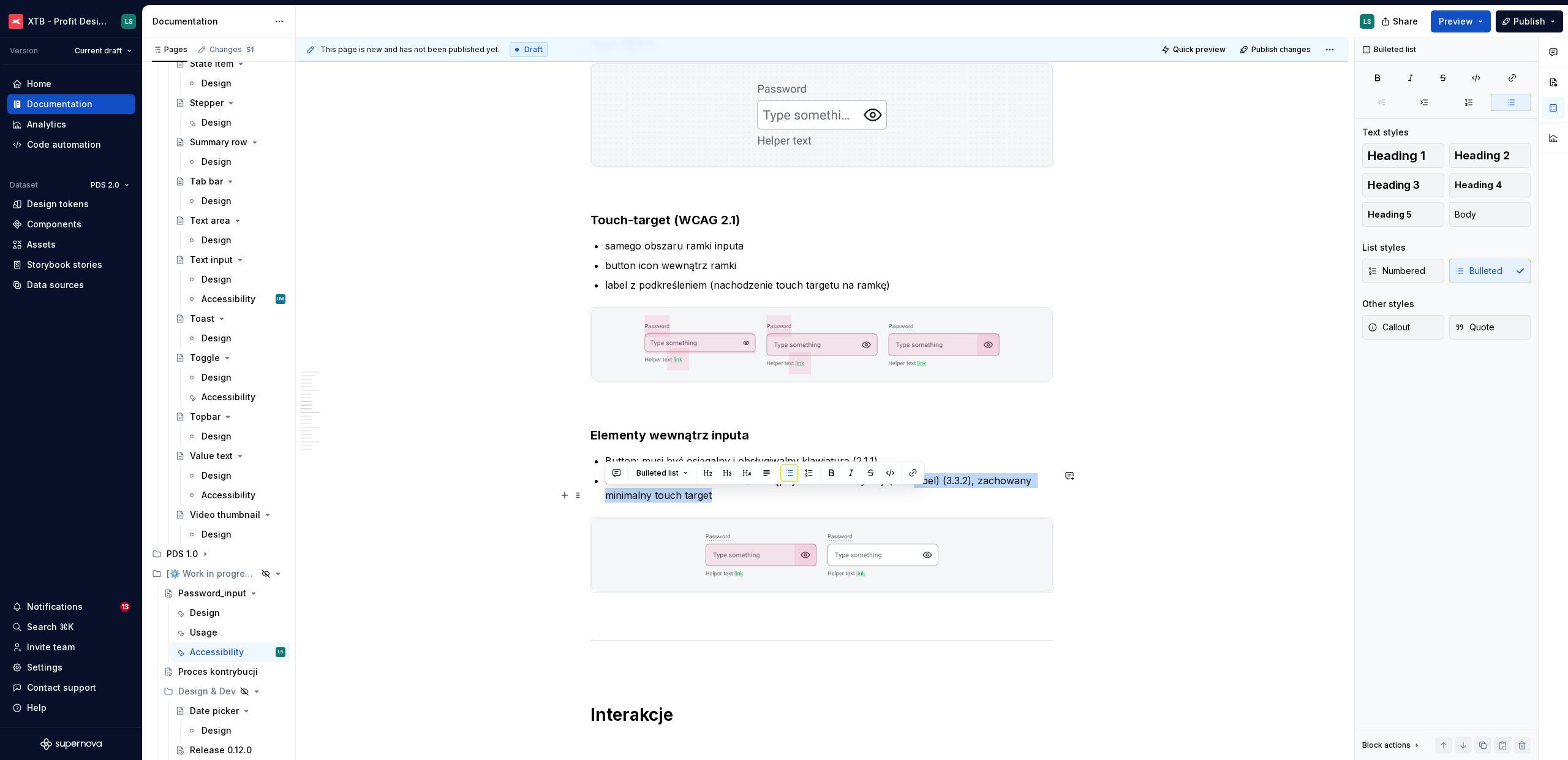
drag, startPoint x: 736, startPoint y: 512, endPoint x: 913, endPoint y: 493, distance: 178.0
click at [913, 493] on p "Jesli to button icon - musi mieć dostępny tekst alternatywny (aria-label) (3.3.…" at bounding box center [830, 488] width 448 height 29
click at [721, 503] on p "Jesli to button icon - musi mieć dostępny tekst alternatywny (aria-label) (3.3.…" at bounding box center [830, 488] width 448 height 29
drag, startPoint x: 644, startPoint y: 495, endPoint x: 606, endPoint y: 497, distance: 38.1
click at [606, 497] on p "Jesli to button icon - musi mieć dostępny tekst alternatywny (aria-label) (3.3.…" at bounding box center [830, 488] width 448 height 29
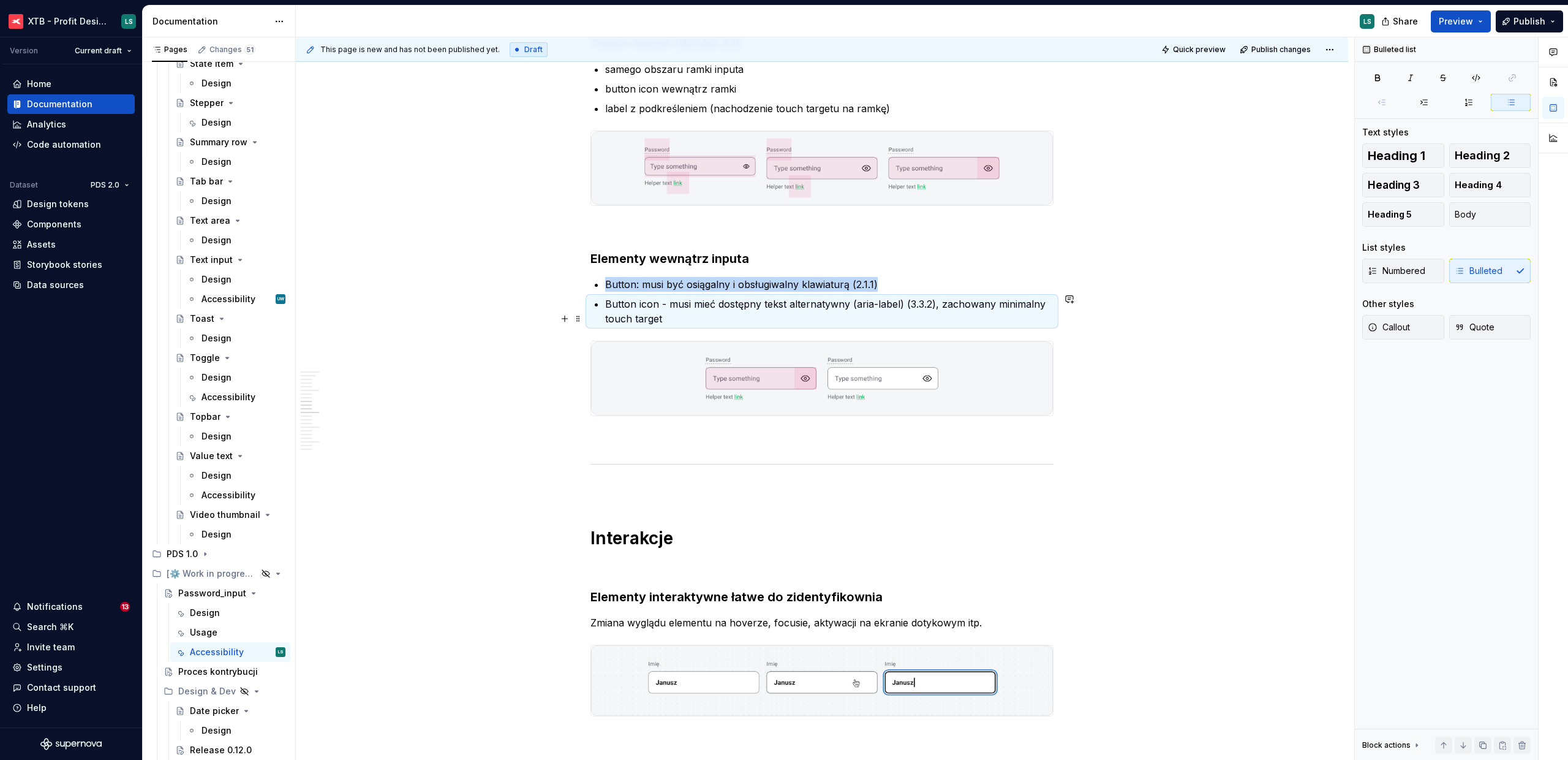
scroll to position [2275, 0]
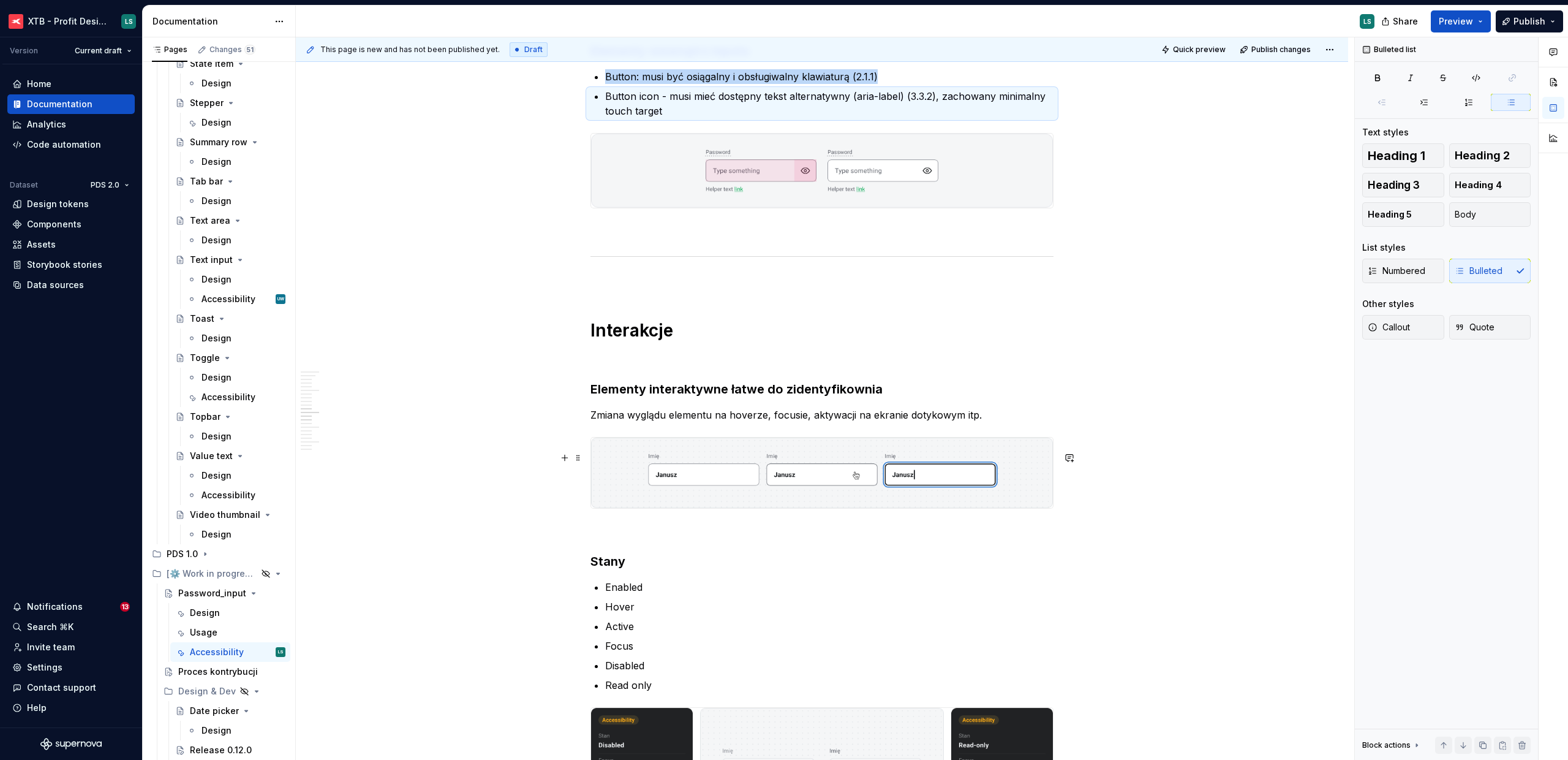
click at [715, 422] on p "Zmiana wyglądu elementu na hoverze, focusie, aktywacji na ekranie dotykowym itp." at bounding box center [821, 415] width 463 height 15
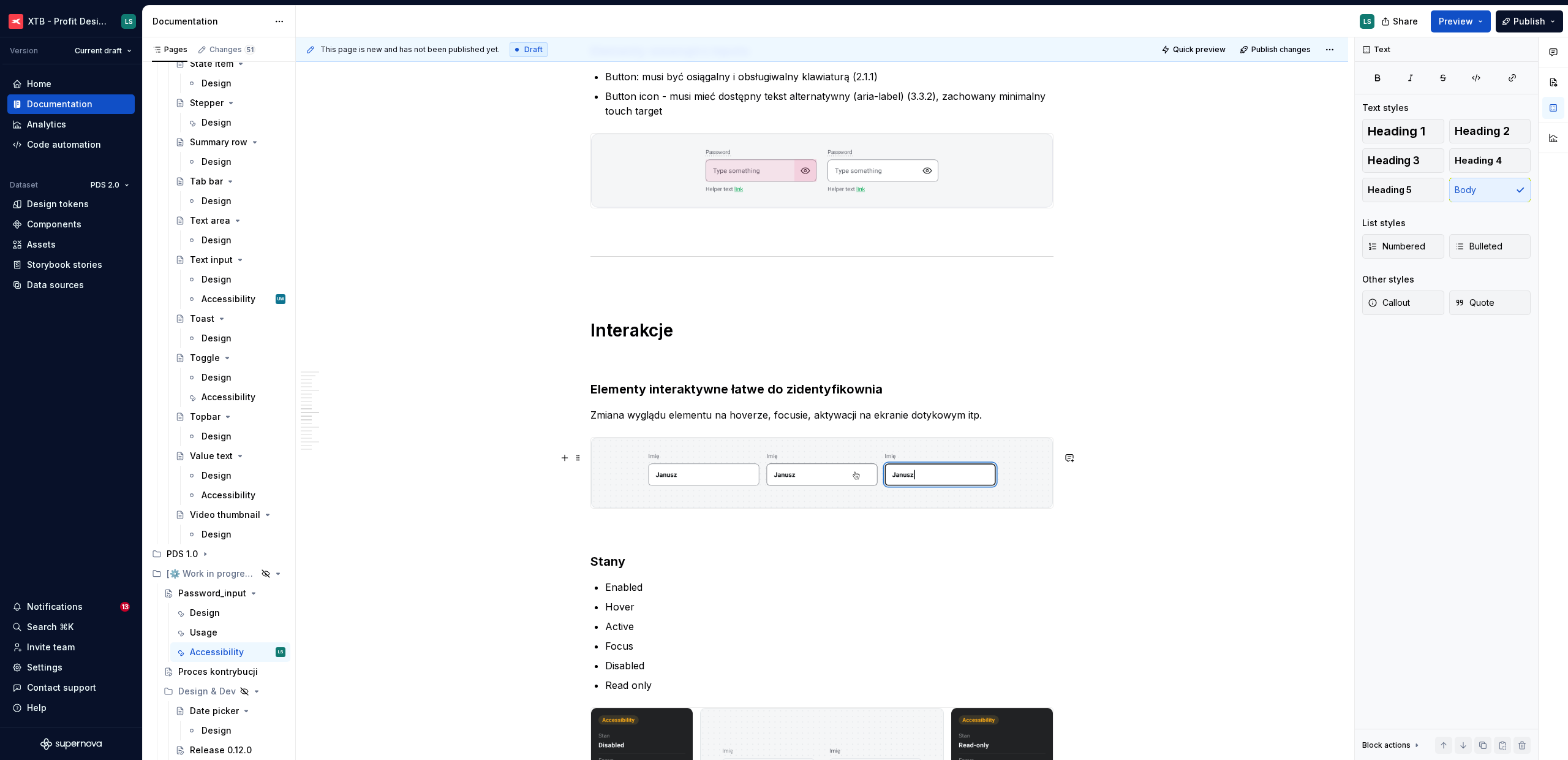
click at [808, 468] on img "To enrich screen reader interactions, please activate Accessibility in Grammarl…" at bounding box center [821, 472] width 462 height 70
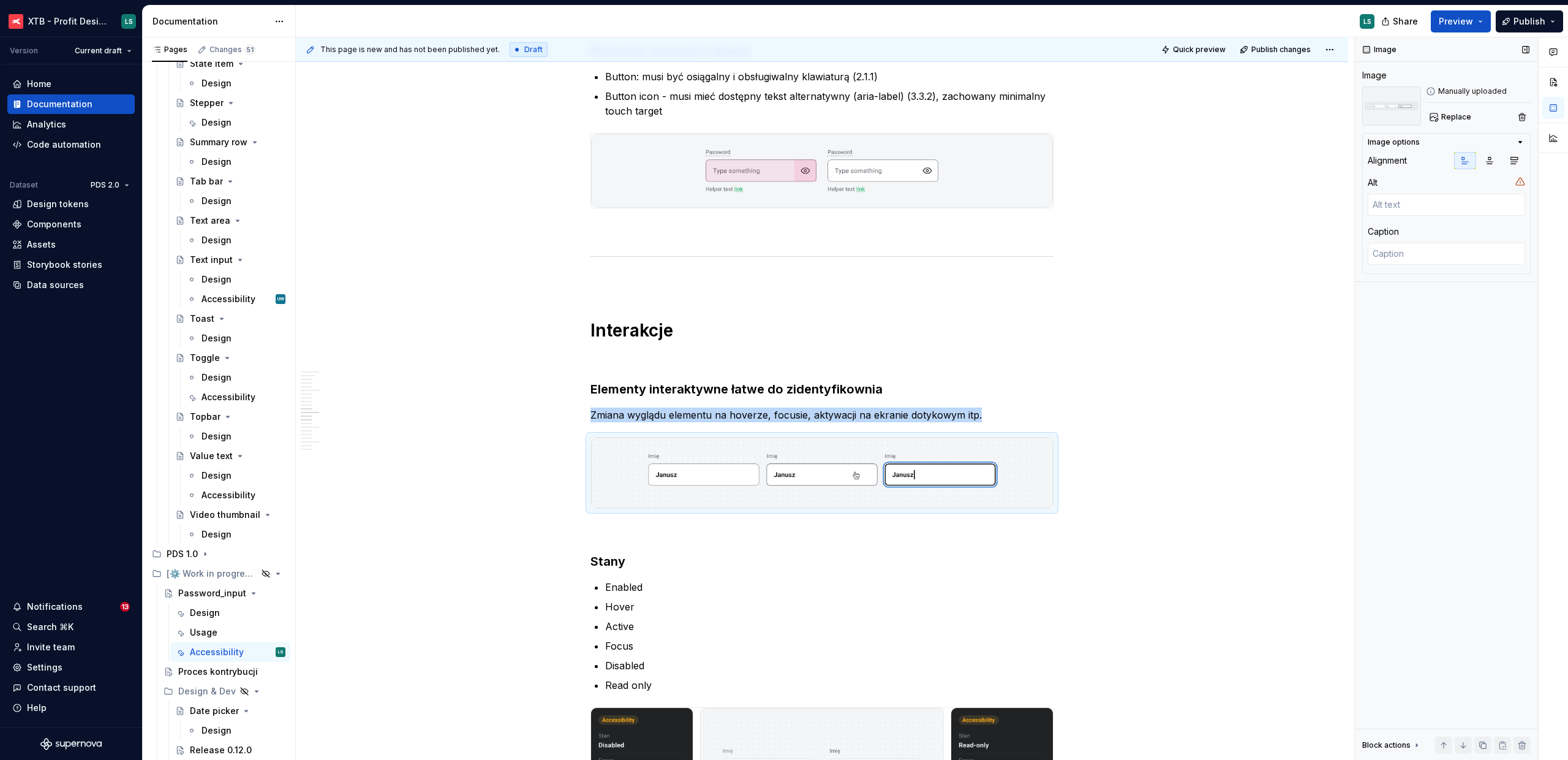
click at [1439, 130] on div "Image Image Manually uploaded Replace Image options Alignment Alt Caption Block…" at bounding box center [1447, 398] width 183 height 723
click at [1441, 123] on button "Replace" at bounding box center [1452, 117] width 51 height 17
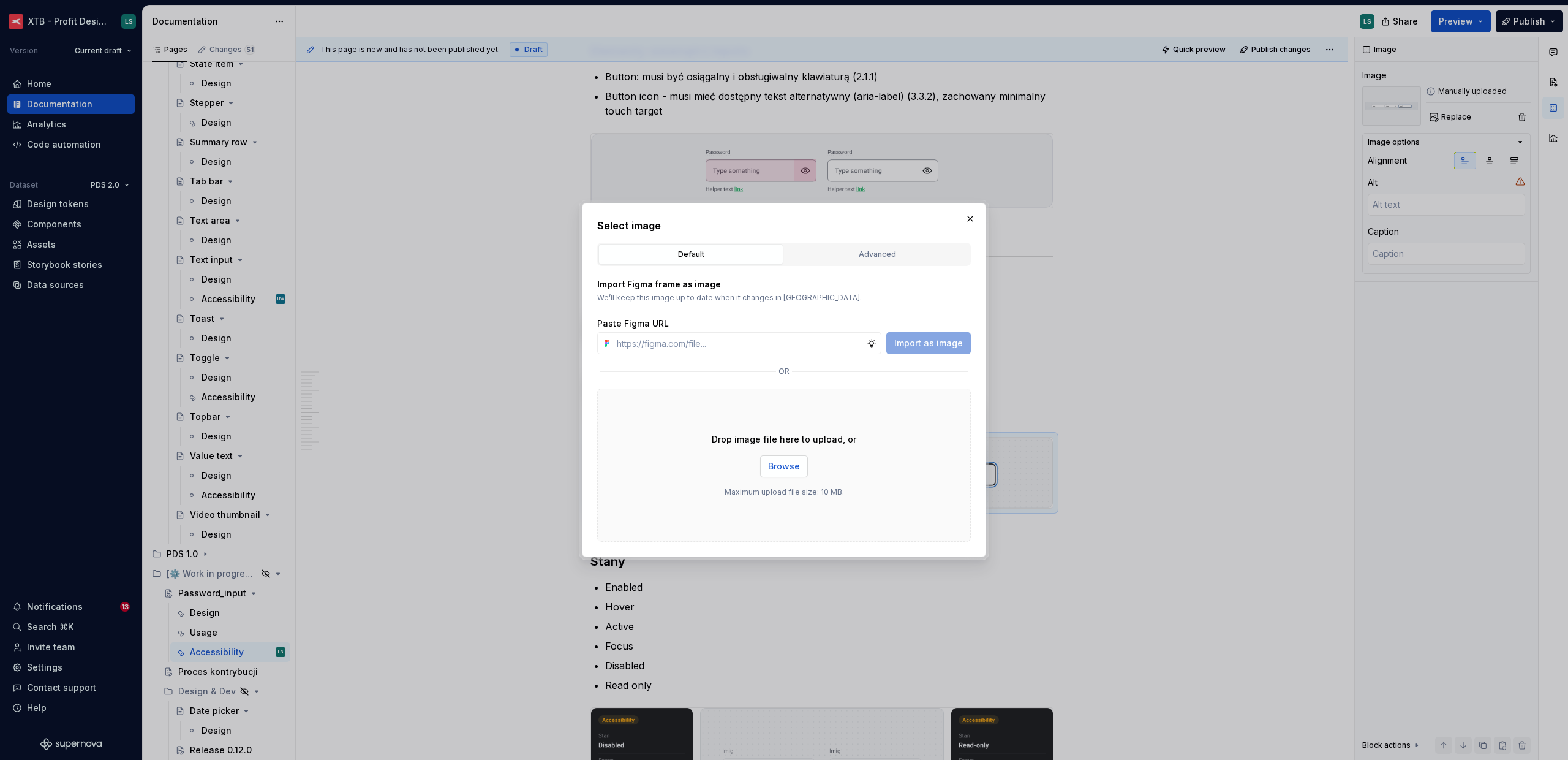
click at [791, 470] on span "Browse" at bounding box center [784, 466] width 32 height 12
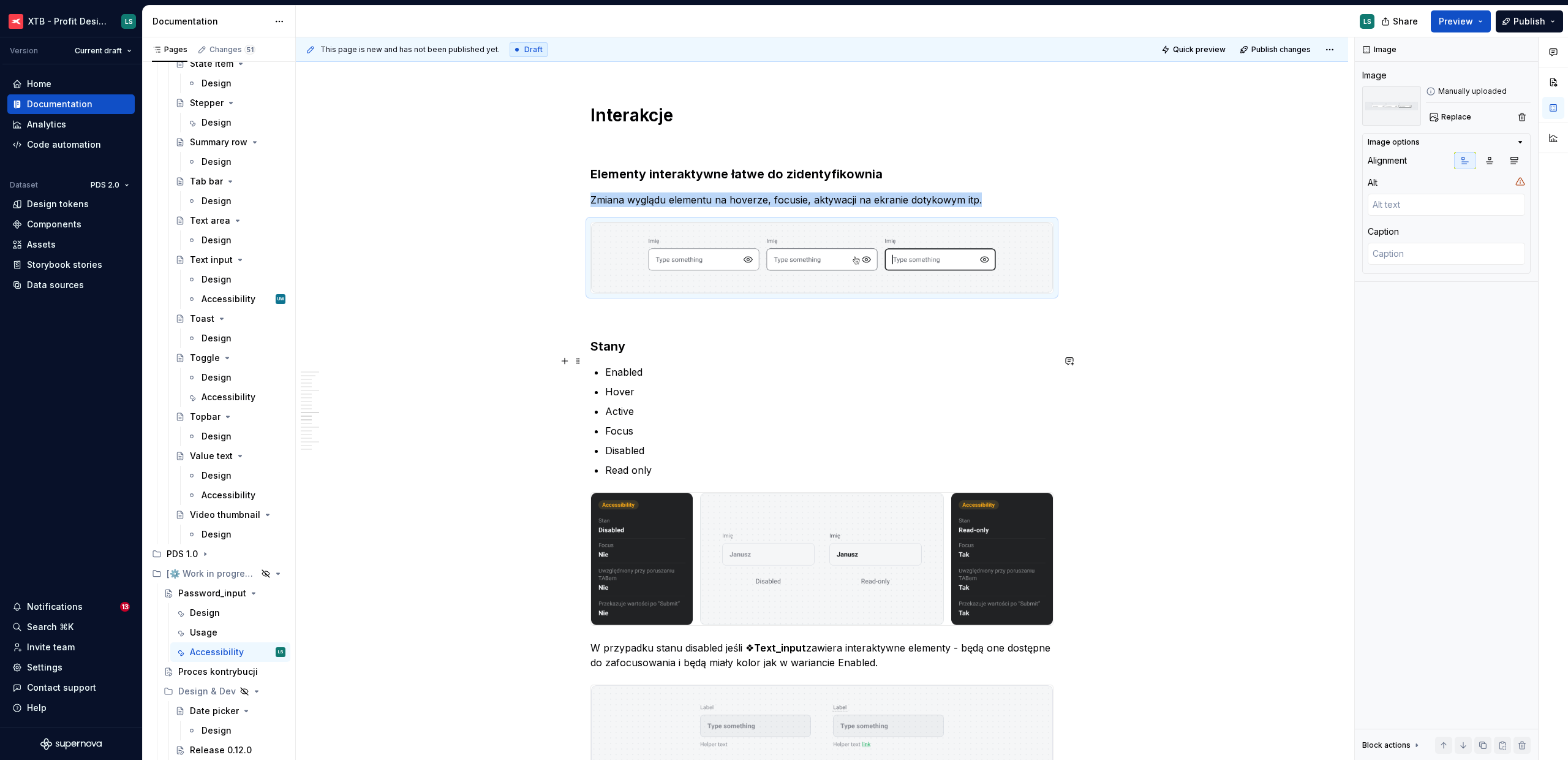
scroll to position [2582, 0]
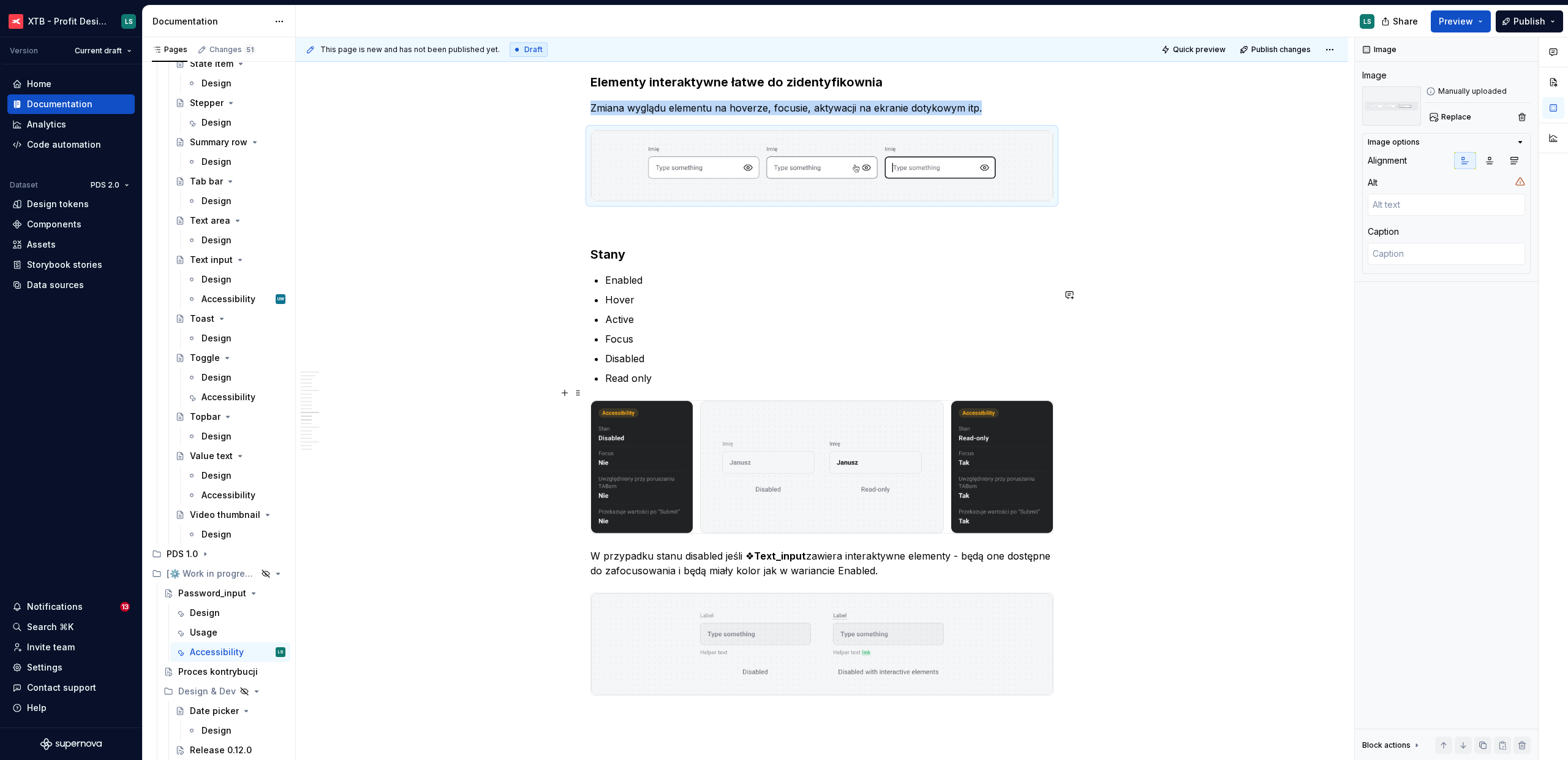
click at [853, 465] on img "To enrich screen reader interactions, please activate Accessibility in Grammarl…" at bounding box center [821, 466] width 462 height 132
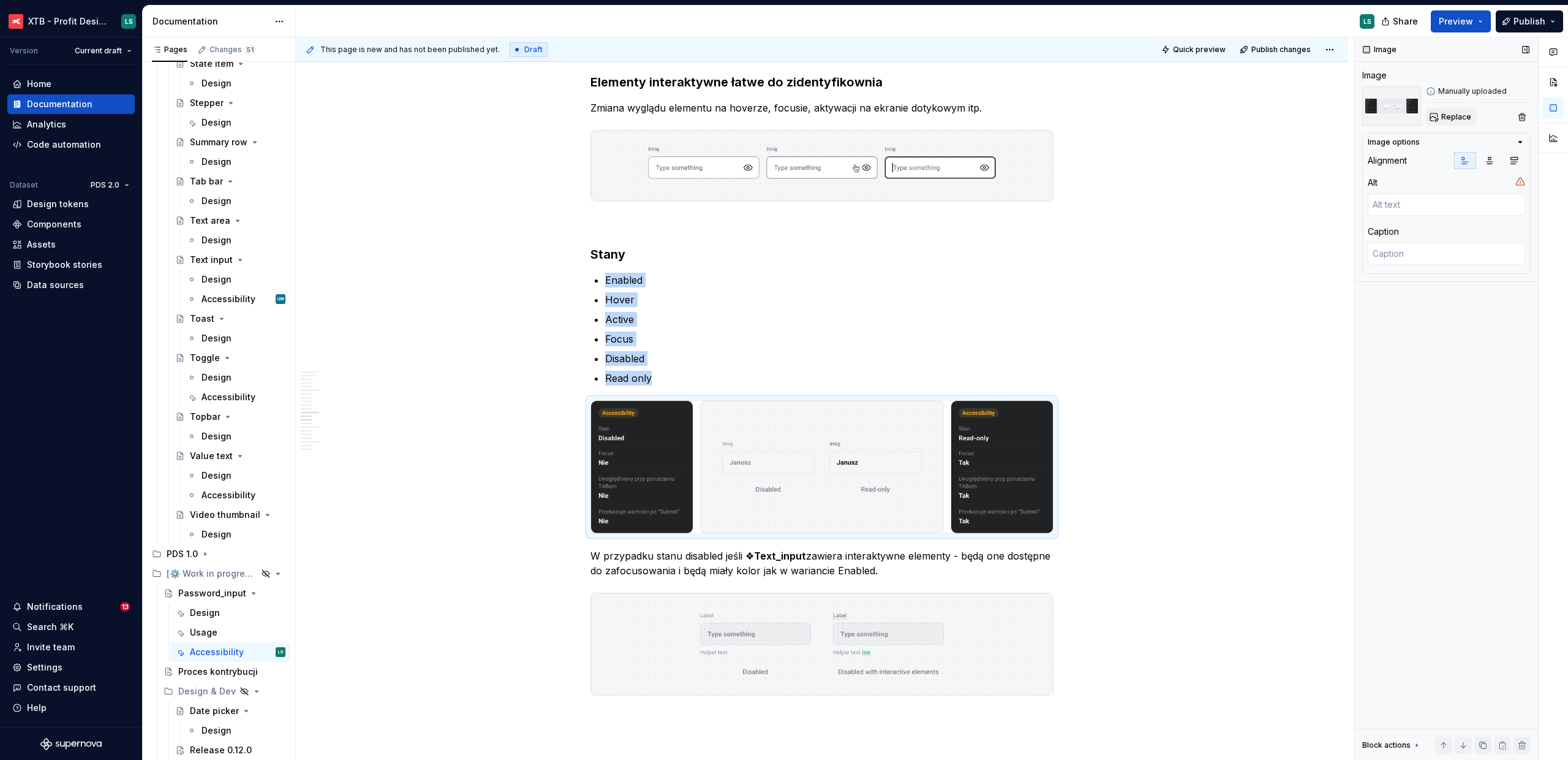
click at [1433, 119] on button "Replace" at bounding box center [1452, 117] width 51 height 17
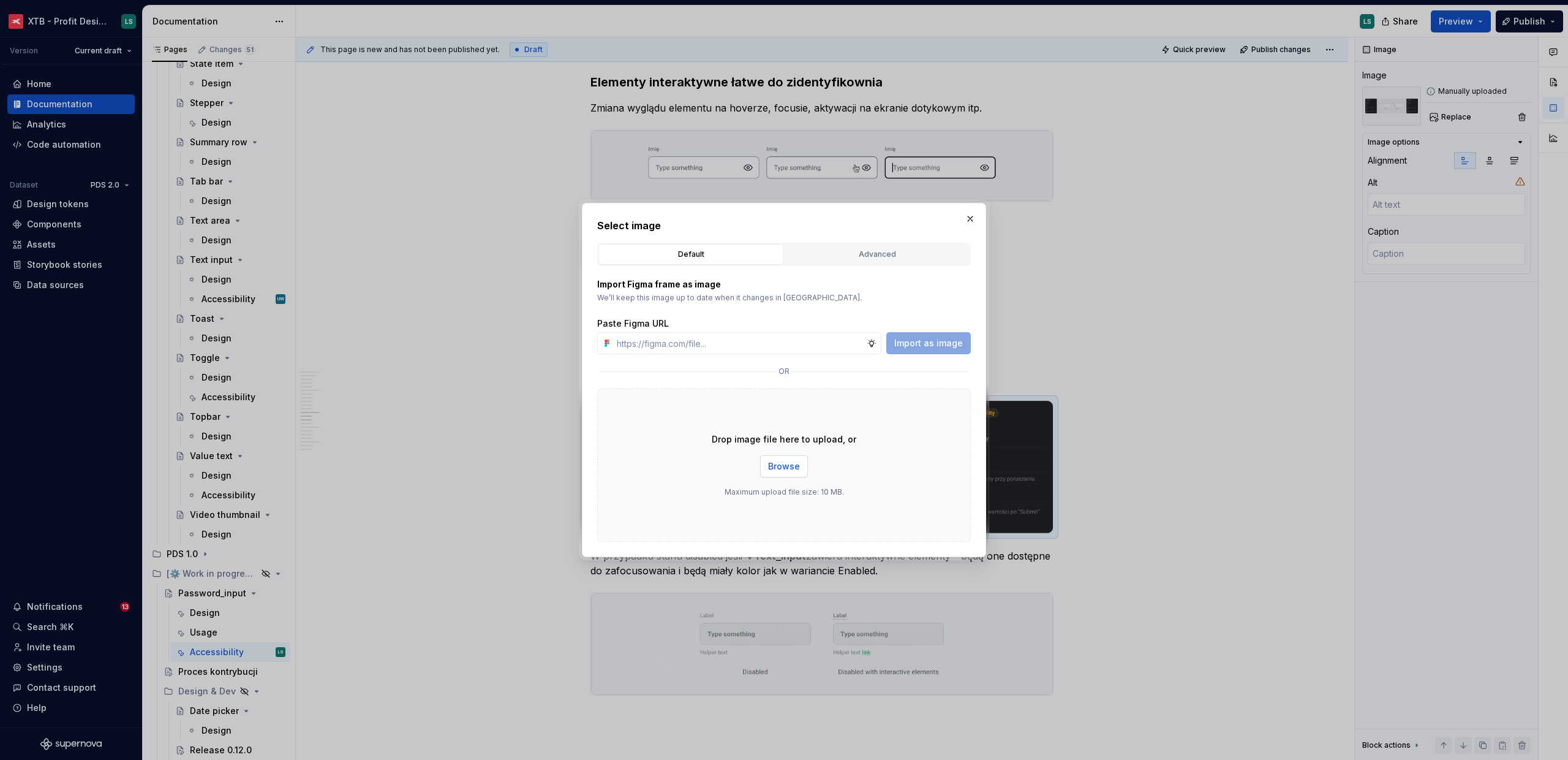
click at [797, 468] on span "Browse" at bounding box center [784, 466] width 32 height 12
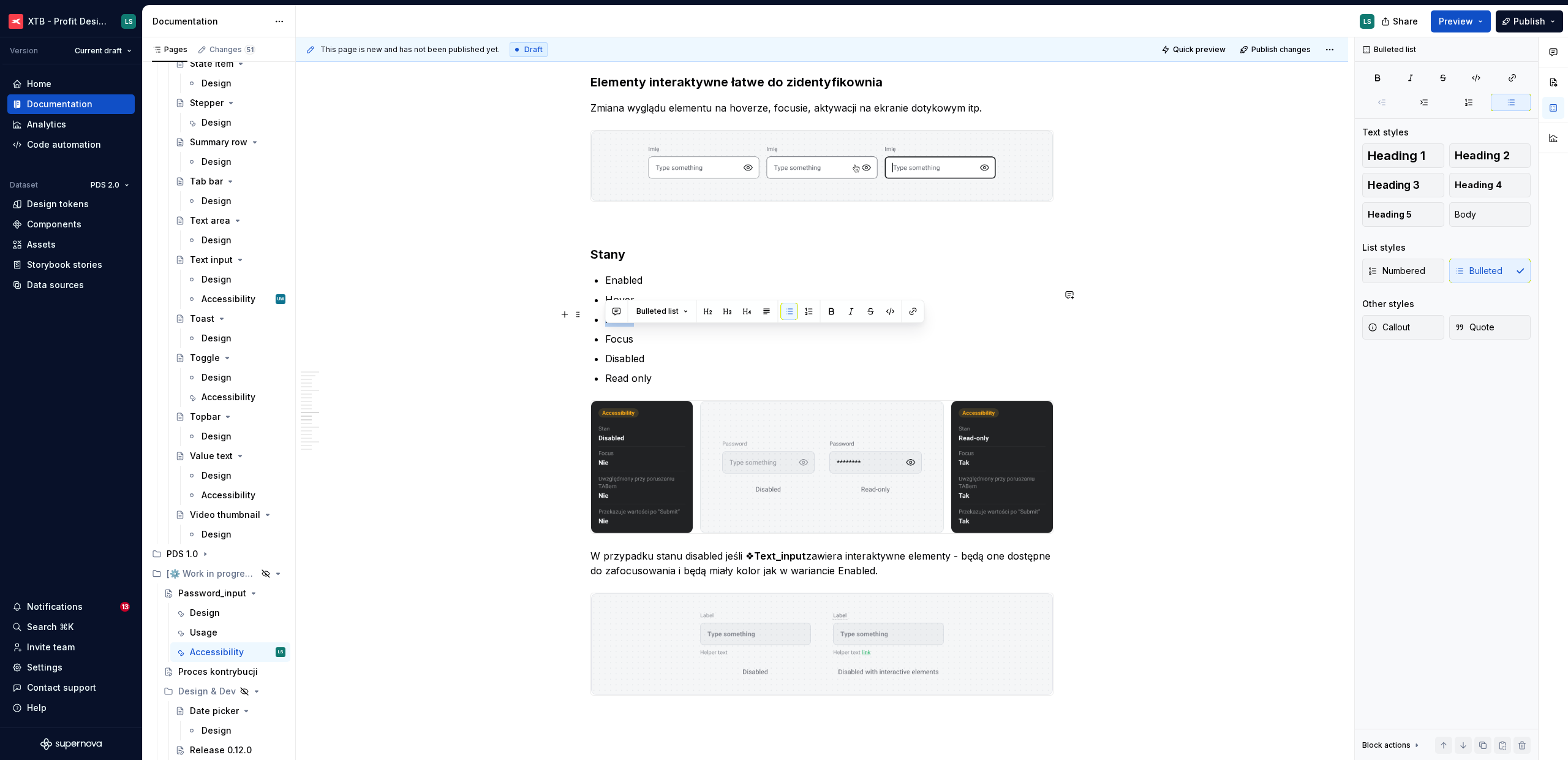
drag, startPoint x: 656, startPoint y: 331, endPoint x: 669, endPoint y: 319, distance: 17.7
click at [669, 318] on ul "Enabled Hover Active Focus Disabled Read only" at bounding box center [830, 329] width 448 height 113
drag, startPoint x: 666, startPoint y: 339, endPoint x: 669, endPoint y: 334, distance: 5.8
click at [669, 334] on ul "Enabled Hover Active Focus Disabled Read only" at bounding box center [830, 329] width 448 height 113
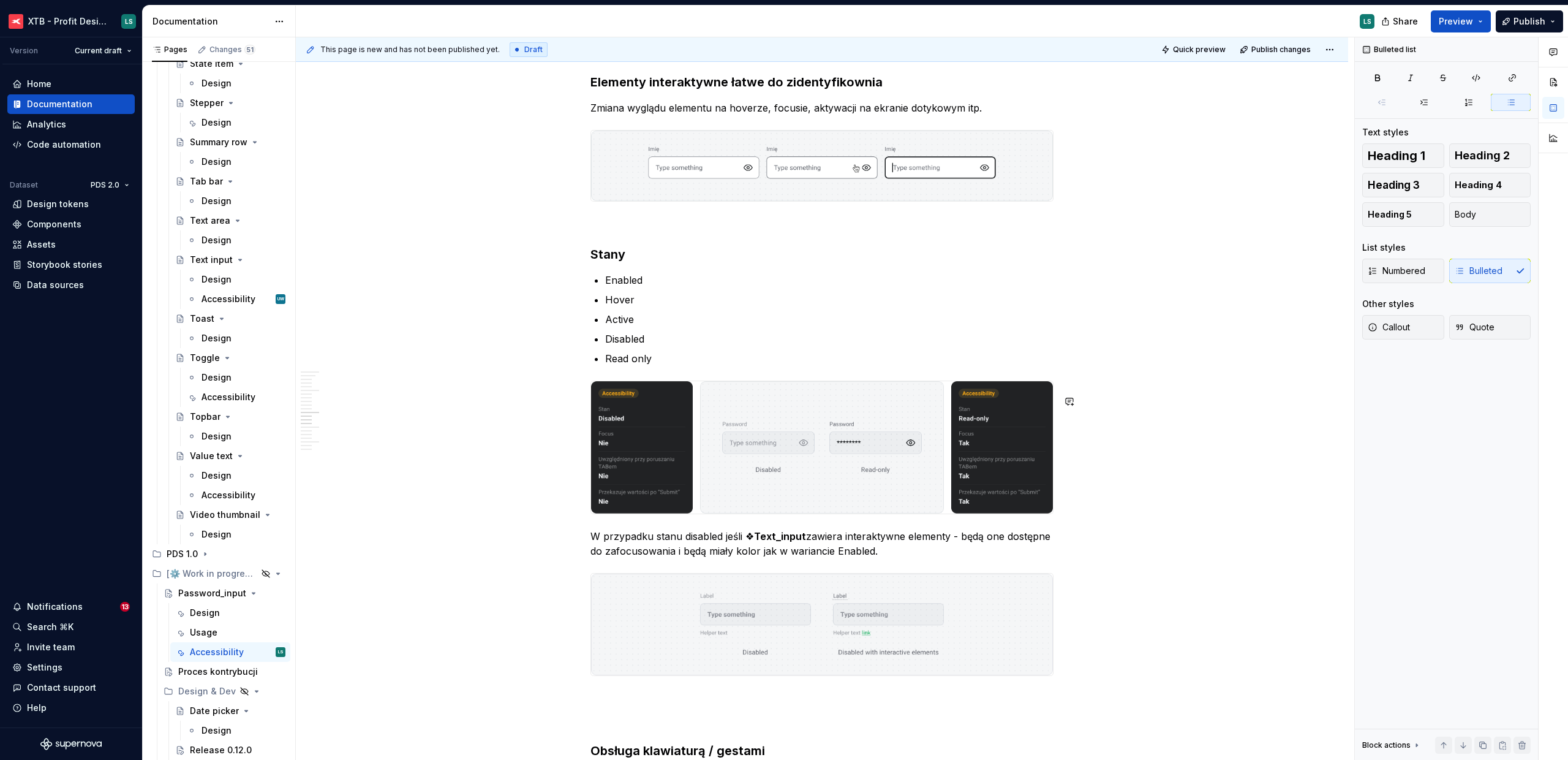
click at [624, 550] on p "W przypadku stanu disabled jeśli ❖ Text_input zawiera interaktywne elementy - b…" at bounding box center [821, 543] width 463 height 29
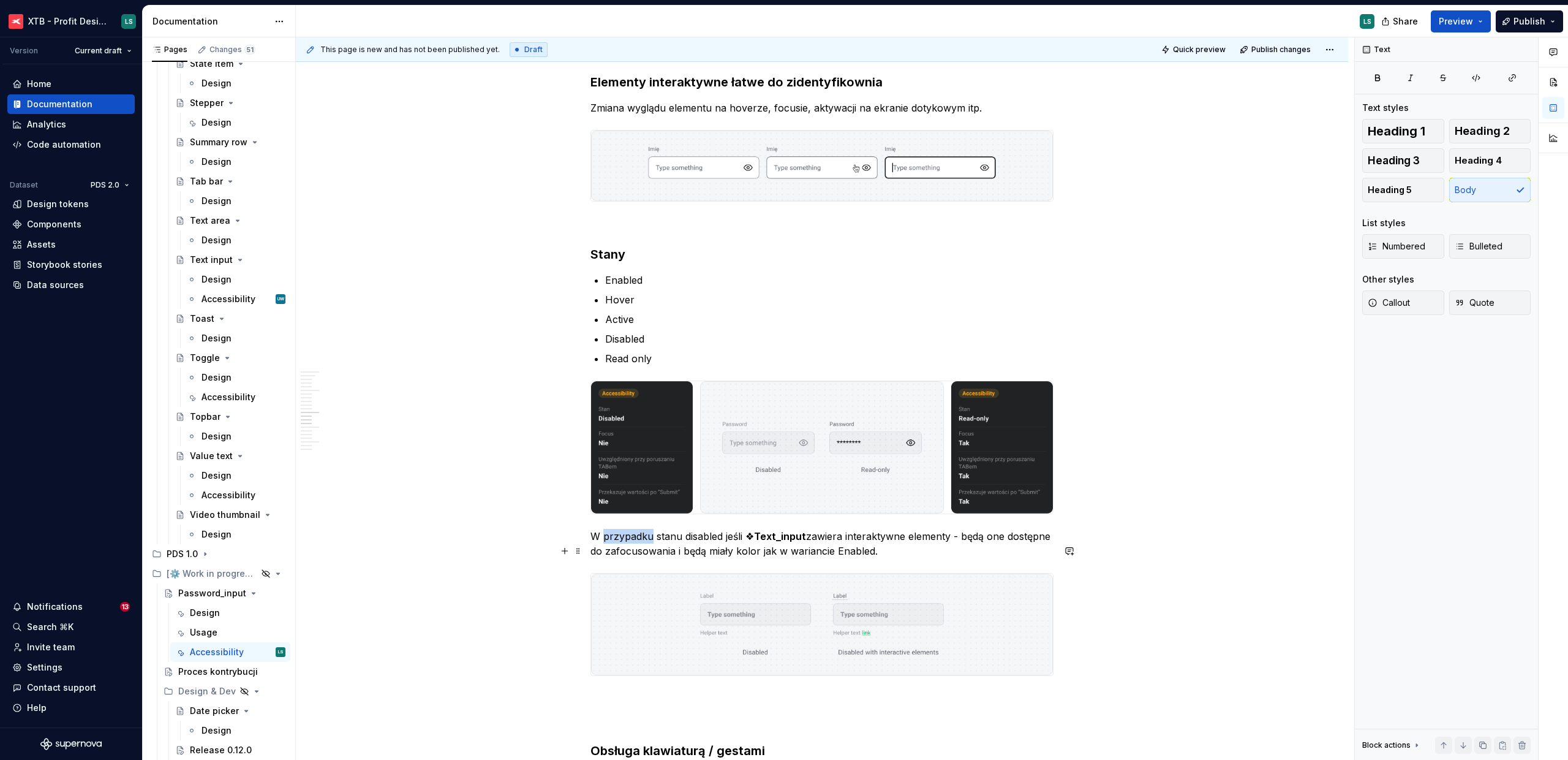
click at [624, 550] on p "W przypadku stanu disabled jeśli ❖ Text_input zawiera interaktywne elementy - b…" at bounding box center [821, 543] width 463 height 29
drag, startPoint x: 828, startPoint y: 548, endPoint x: 749, endPoint y: 549, distance: 79.0
click at [749, 549] on p "W przypadku stanu disabled jeśli ❖Password_input zawiera interaktywne elementy …" at bounding box center [821, 543] width 463 height 29
click at [928, 558] on p "W przypadku stanu disabled jeśli ❖Password_input zawiera interaktywne elementy …" at bounding box center [821, 543] width 463 height 29
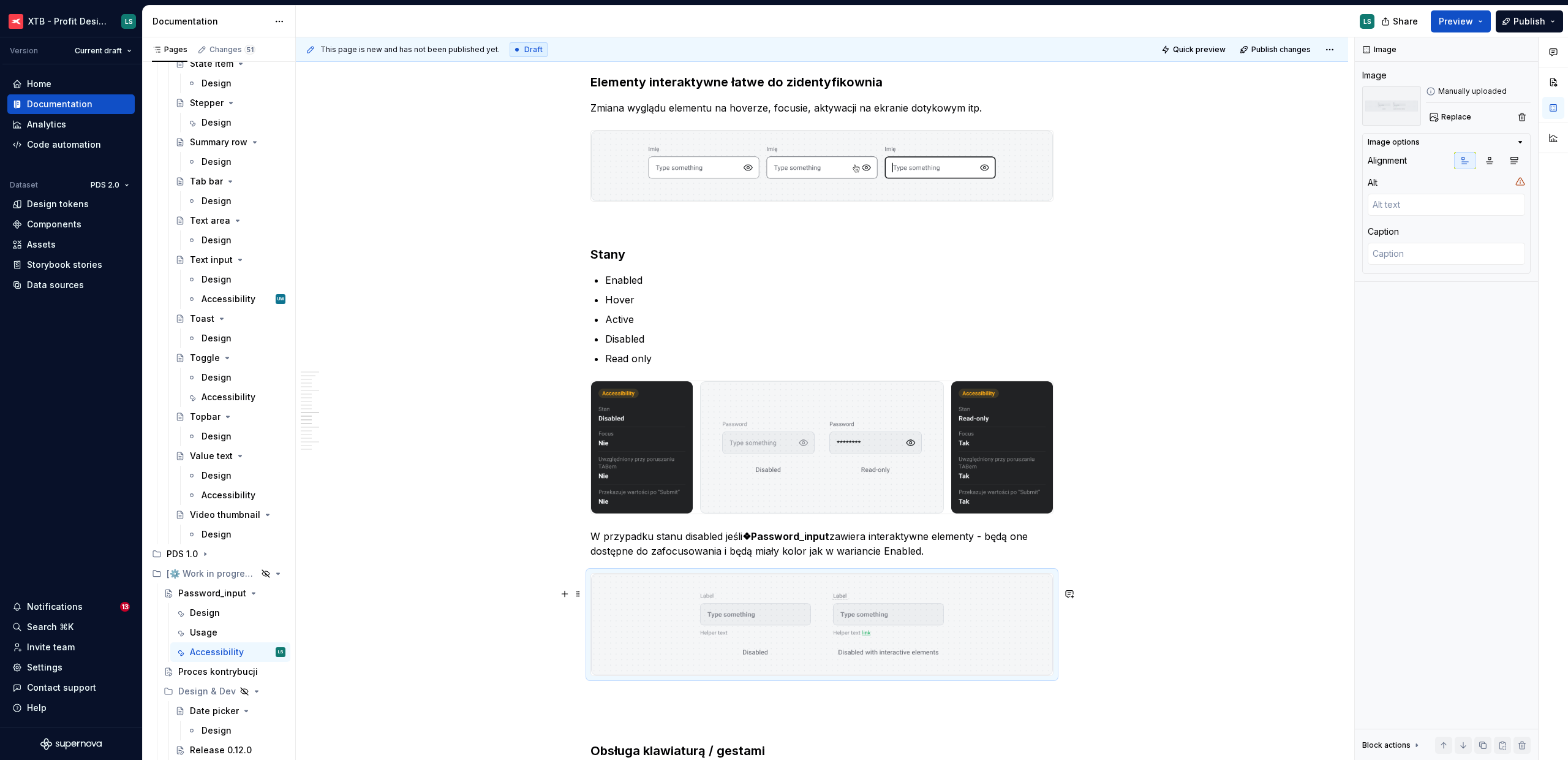
click at [904, 624] on img "To enrich screen reader interactions, please activate Accessibility in Grammarl…" at bounding box center [821, 624] width 462 height 102
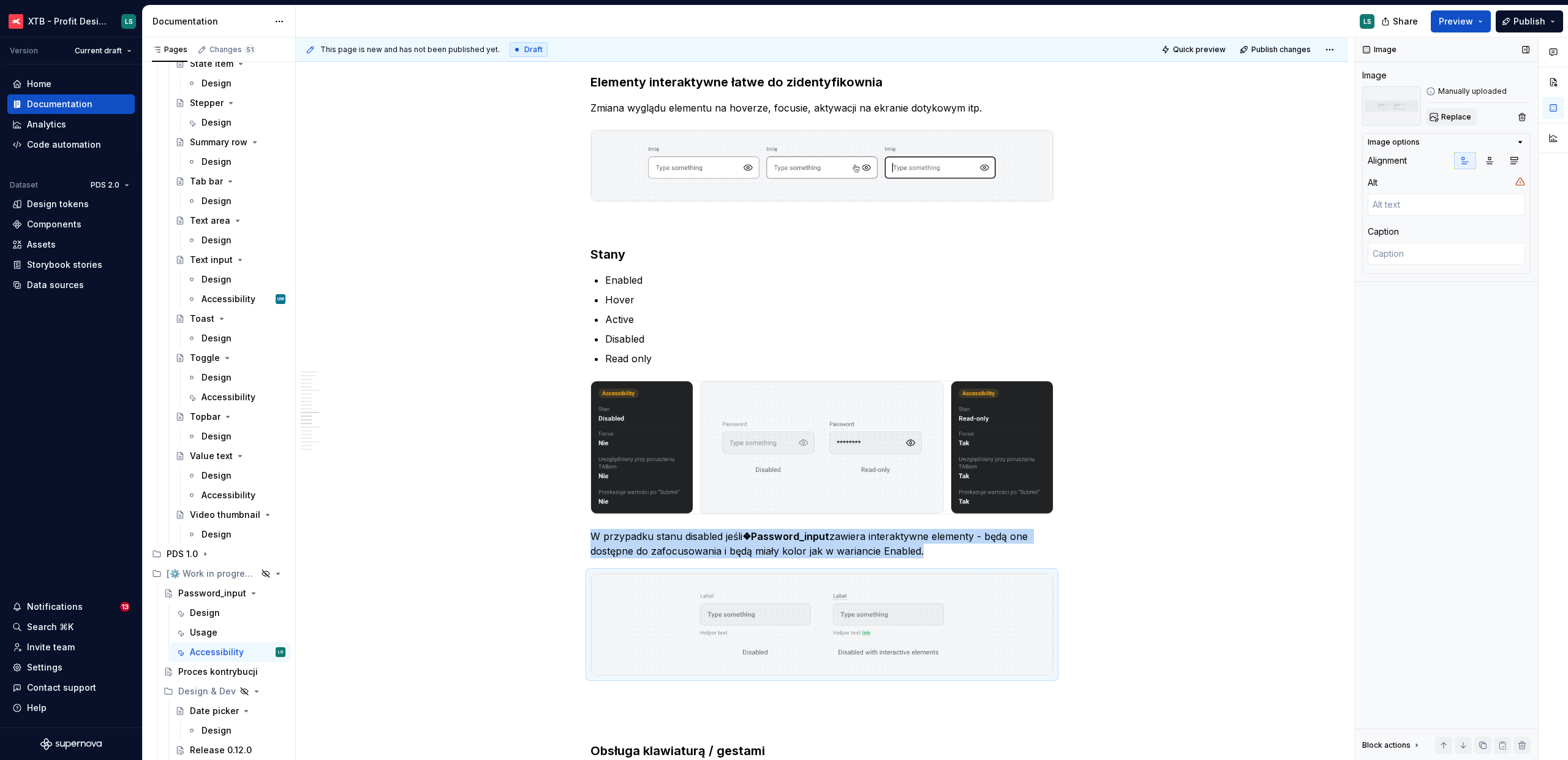
click at [1441, 118] on button "Replace" at bounding box center [1452, 117] width 51 height 17
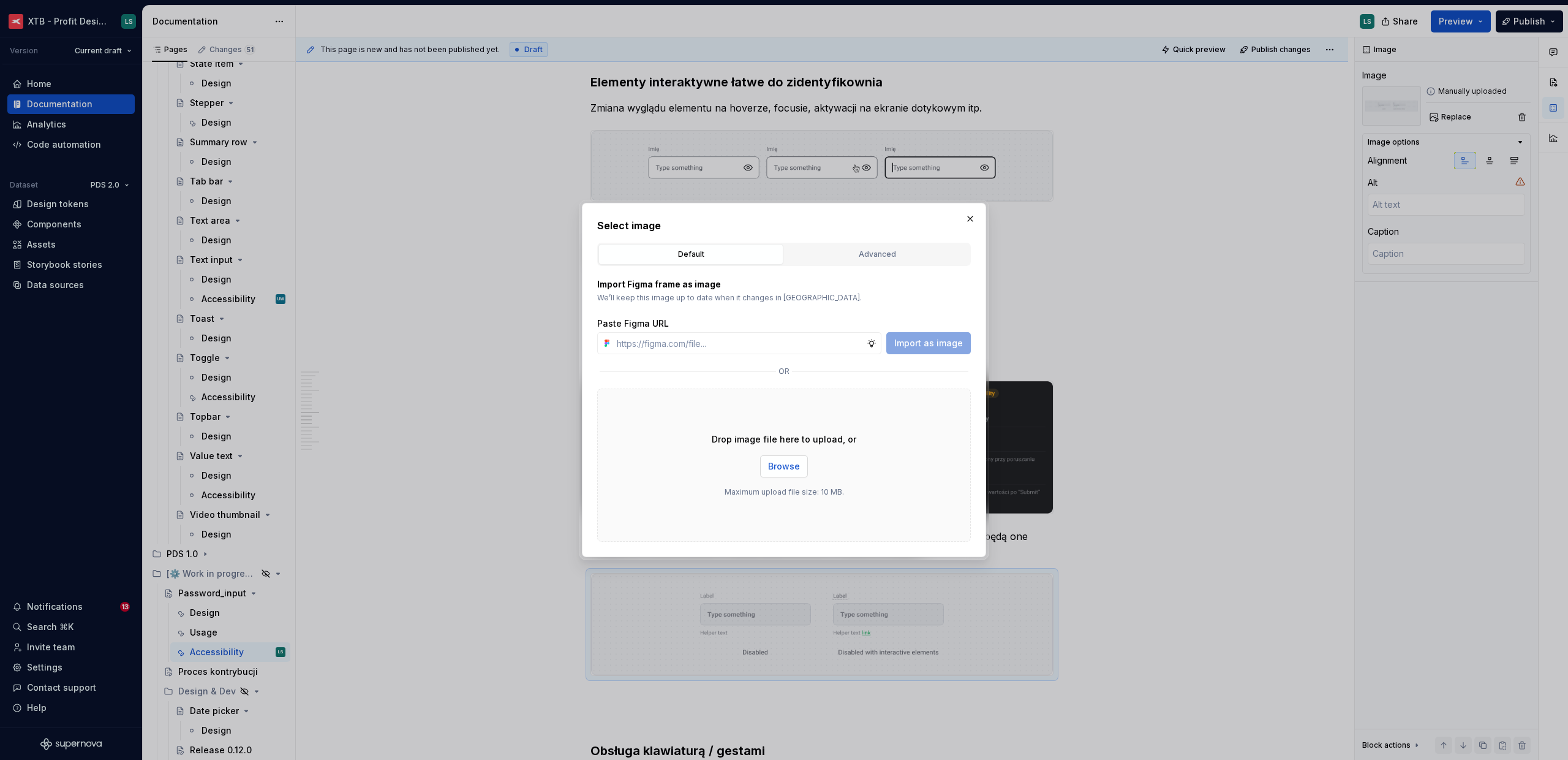
click at [776, 465] on span "Browse" at bounding box center [784, 466] width 32 height 12
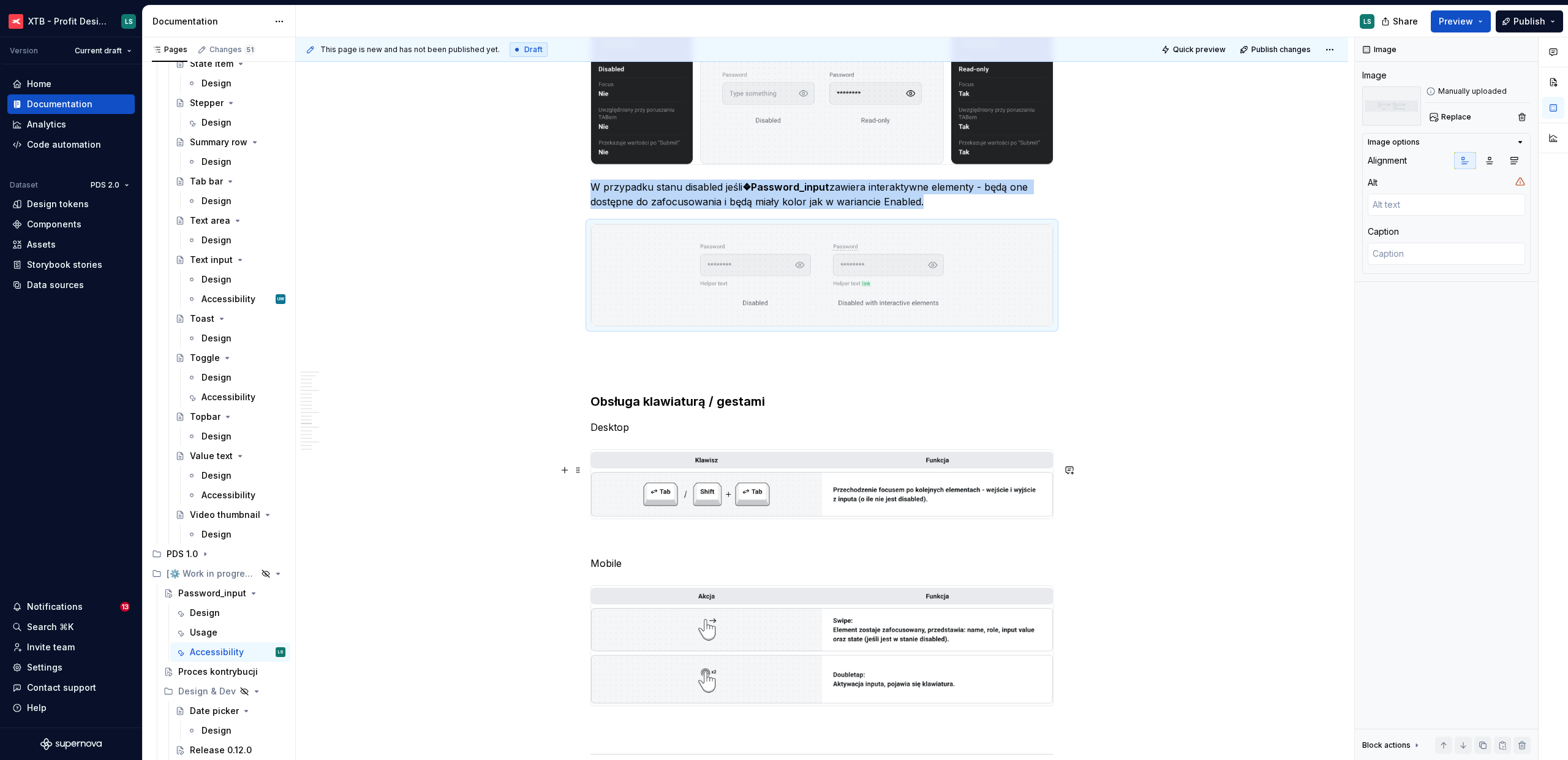
scroll to position [2934, 0]
click at [807, 516] on img "To enrich screen reader interactions, please activate Accessibility in Grammarl…" at bounding box center [821, 482] width 462 height 69
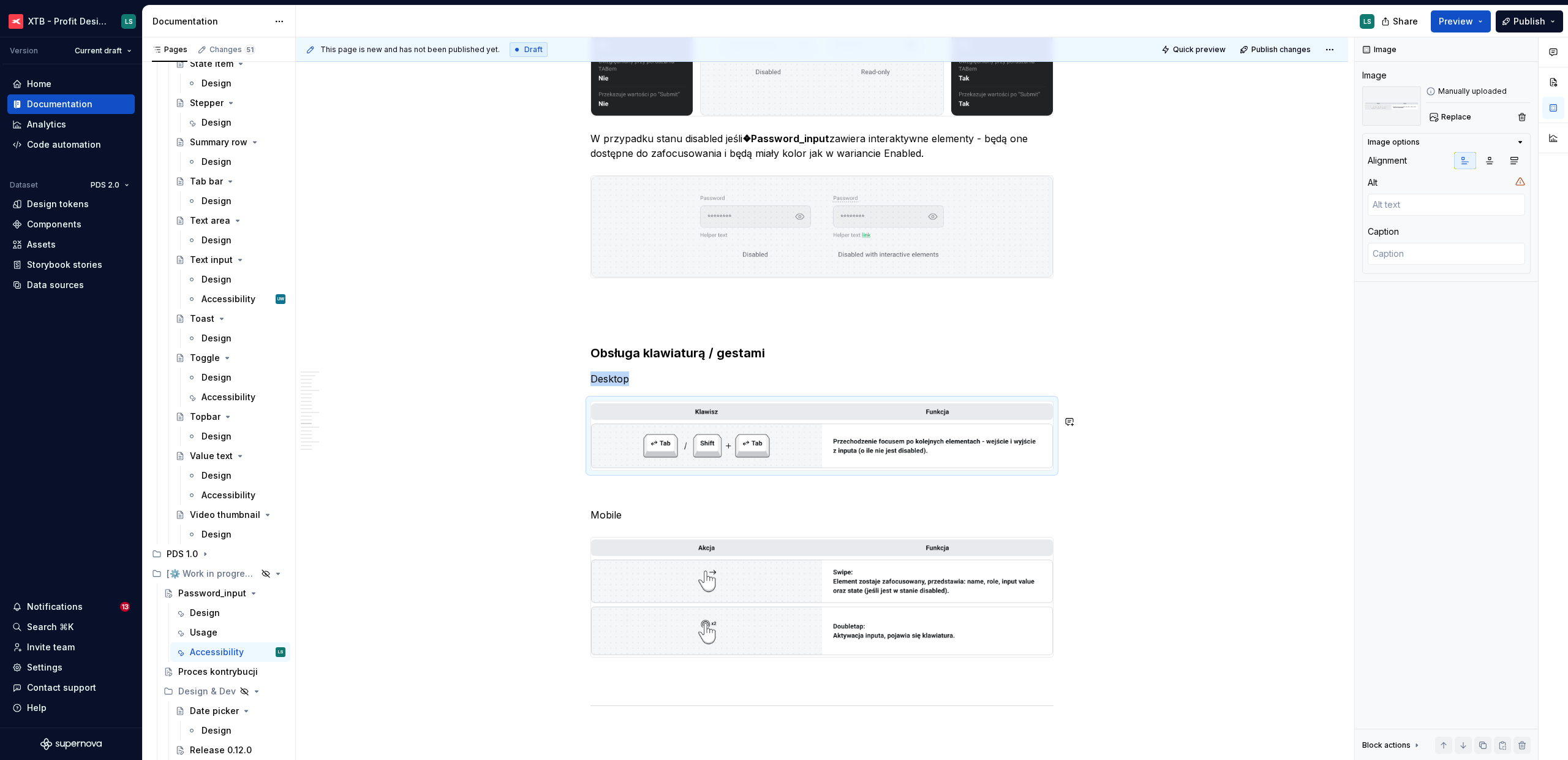
scroll to position [3042, 0]
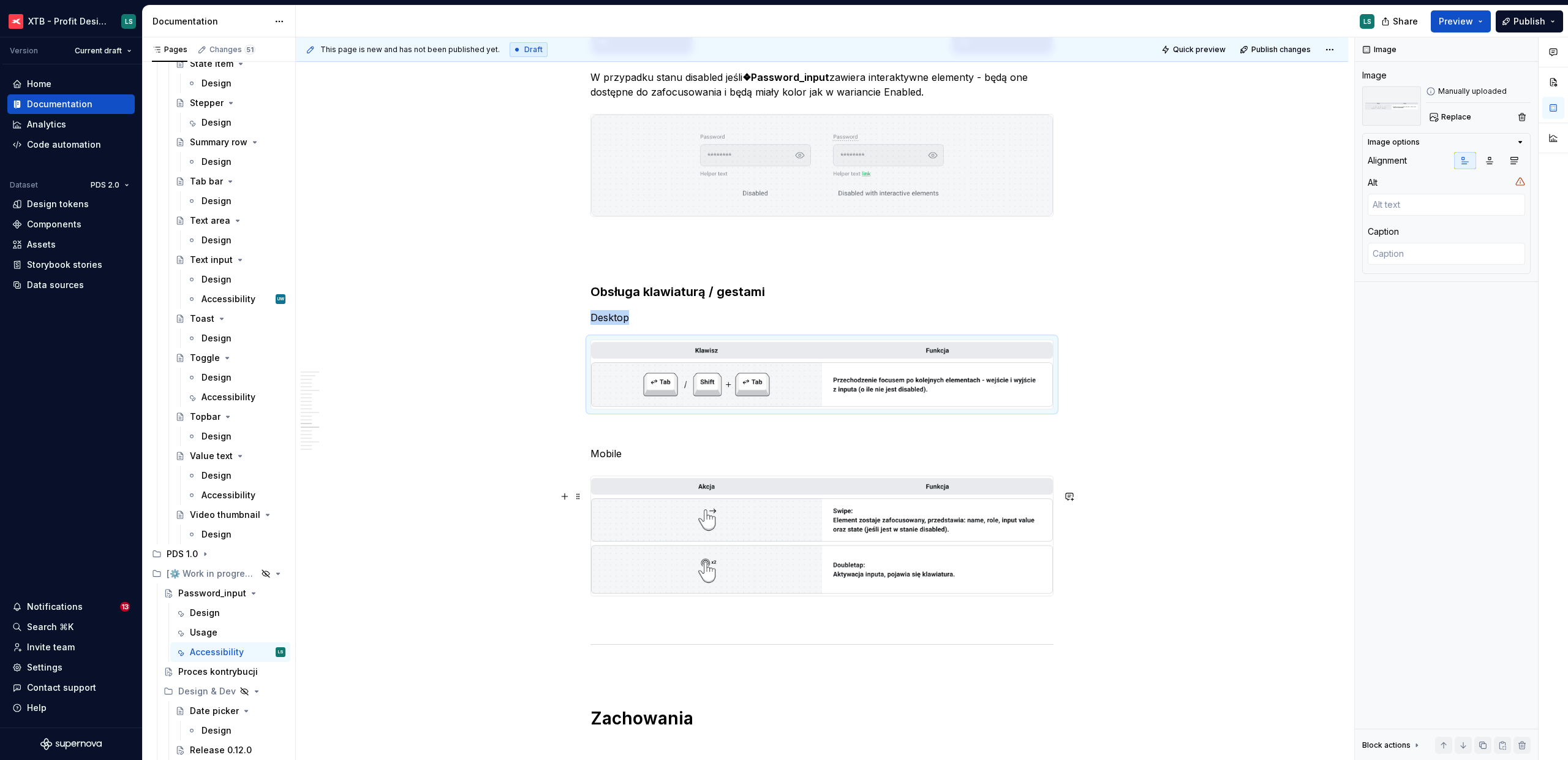
click at [828, 519] on img "To enrich screen reader interactions, please activate Accessibility in Grammarl…" at bounding box center [821, 536] width 462 height 119
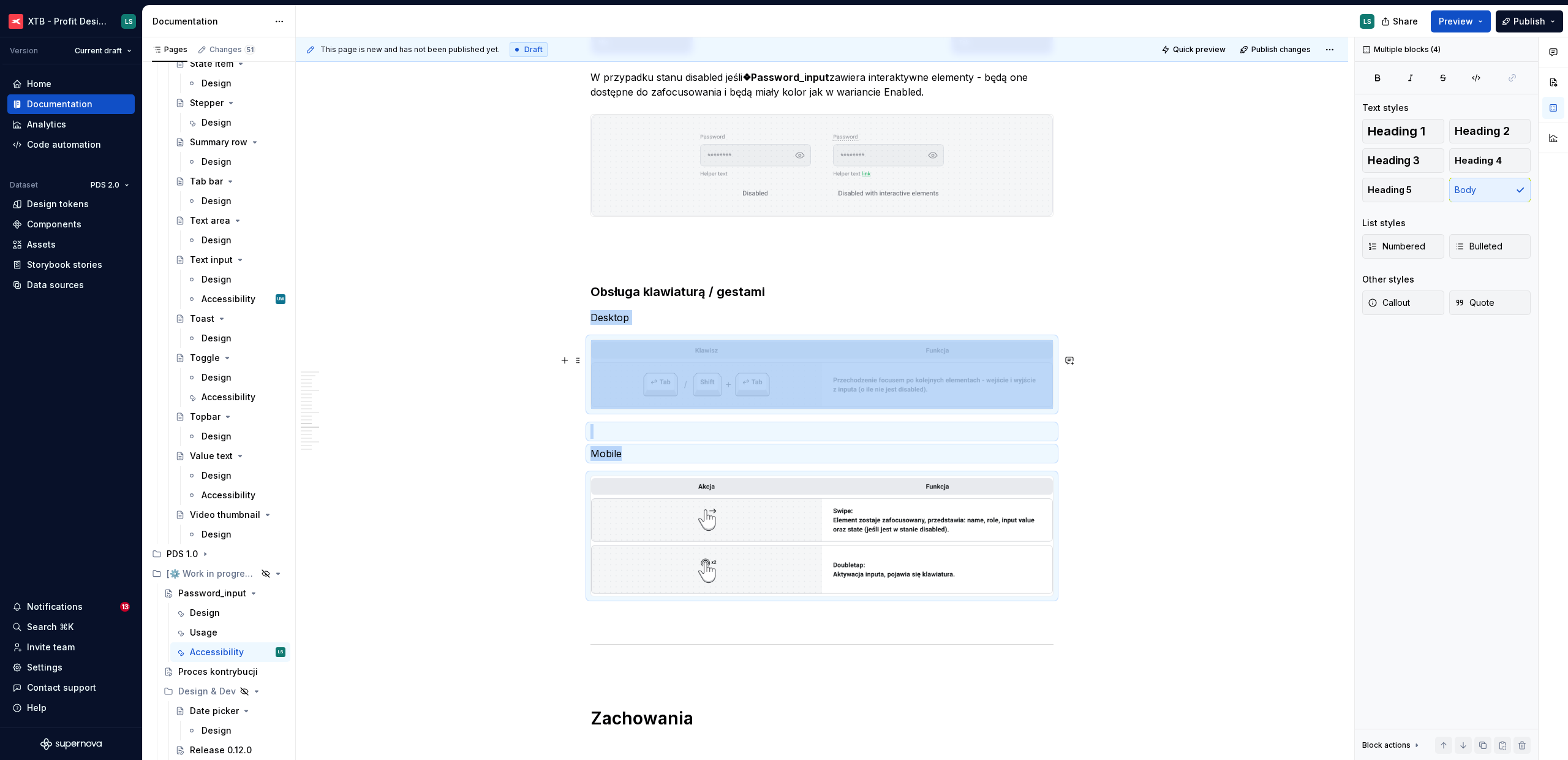
click at [808, 409] on img "To enrich screen reader interactions, please activate Accessibility in Grammarl…" at bounding box center [821, 374] width 462 height 69
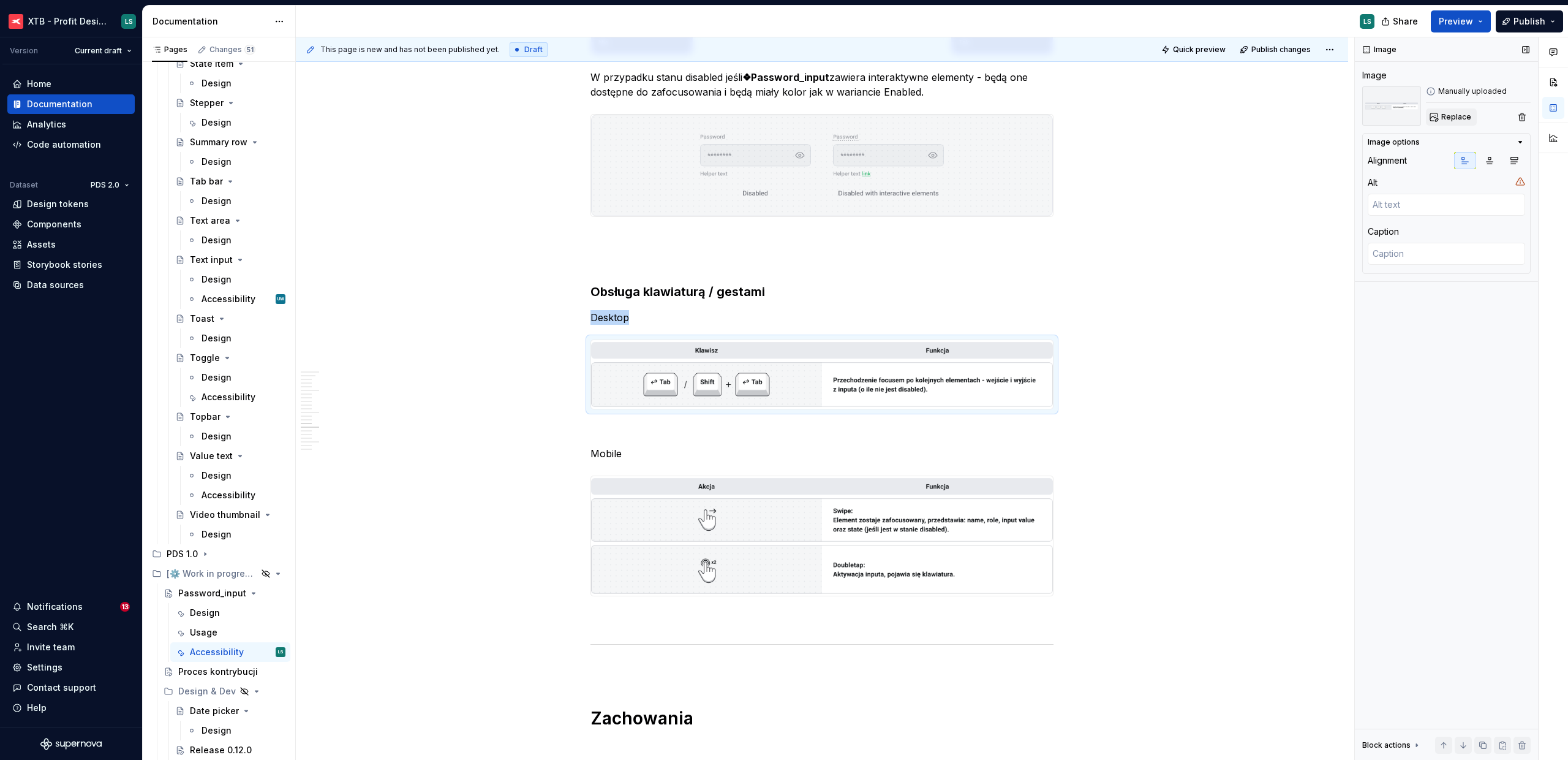
click at [1454, 119] on span "Replace" at bounding box center [1456, 116] width 30 height 10
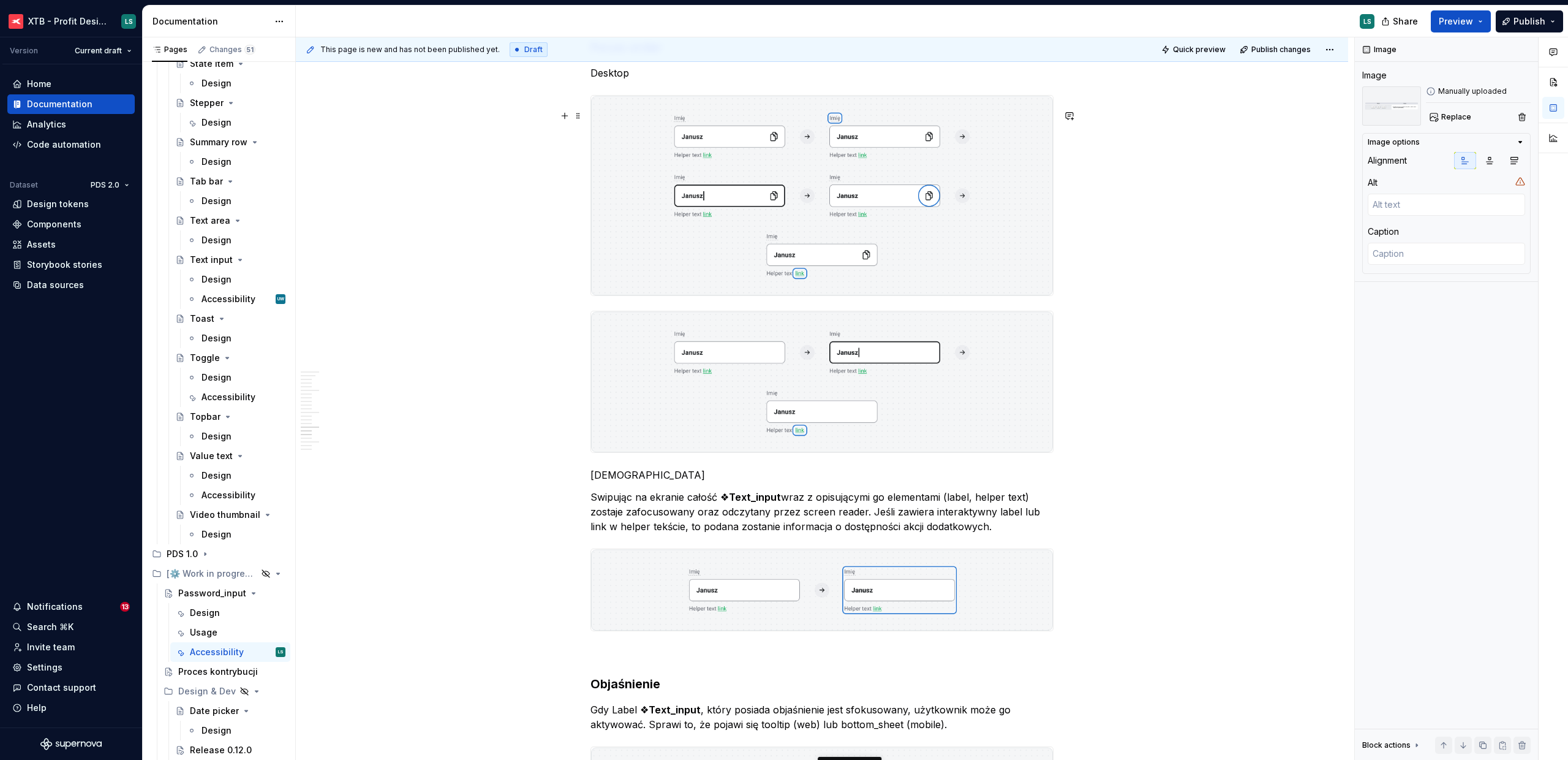
scroll to position [3778, 0]
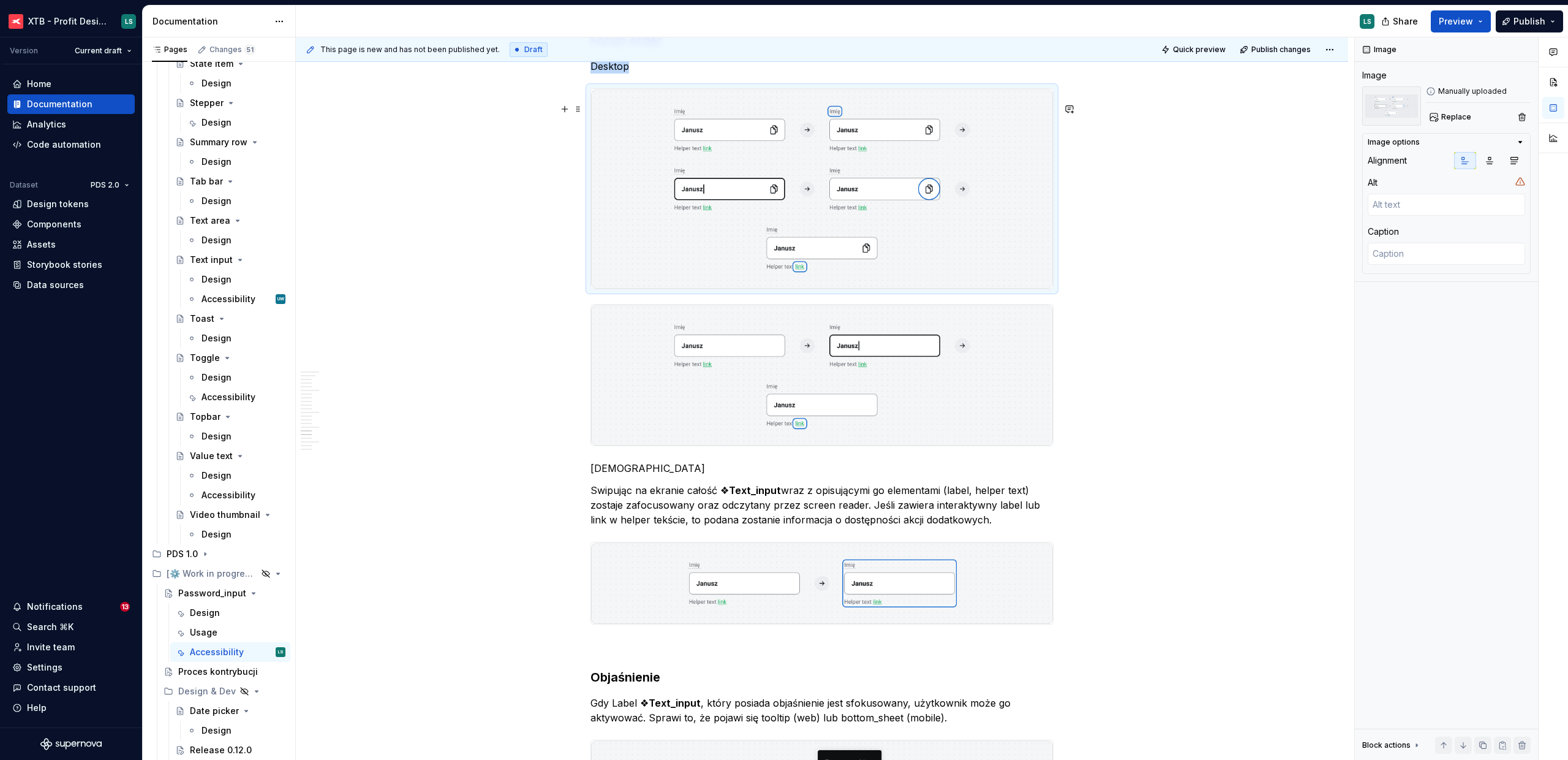
click at [883, 268] on img "To enrich screen reader interactions, please activate Accessibility in Grammarl…" at bounding box center [821, 188] width 462 height 200
click at [1448, 122] on button "Replace" at bounding box center [1452, 117] width 51 height 17
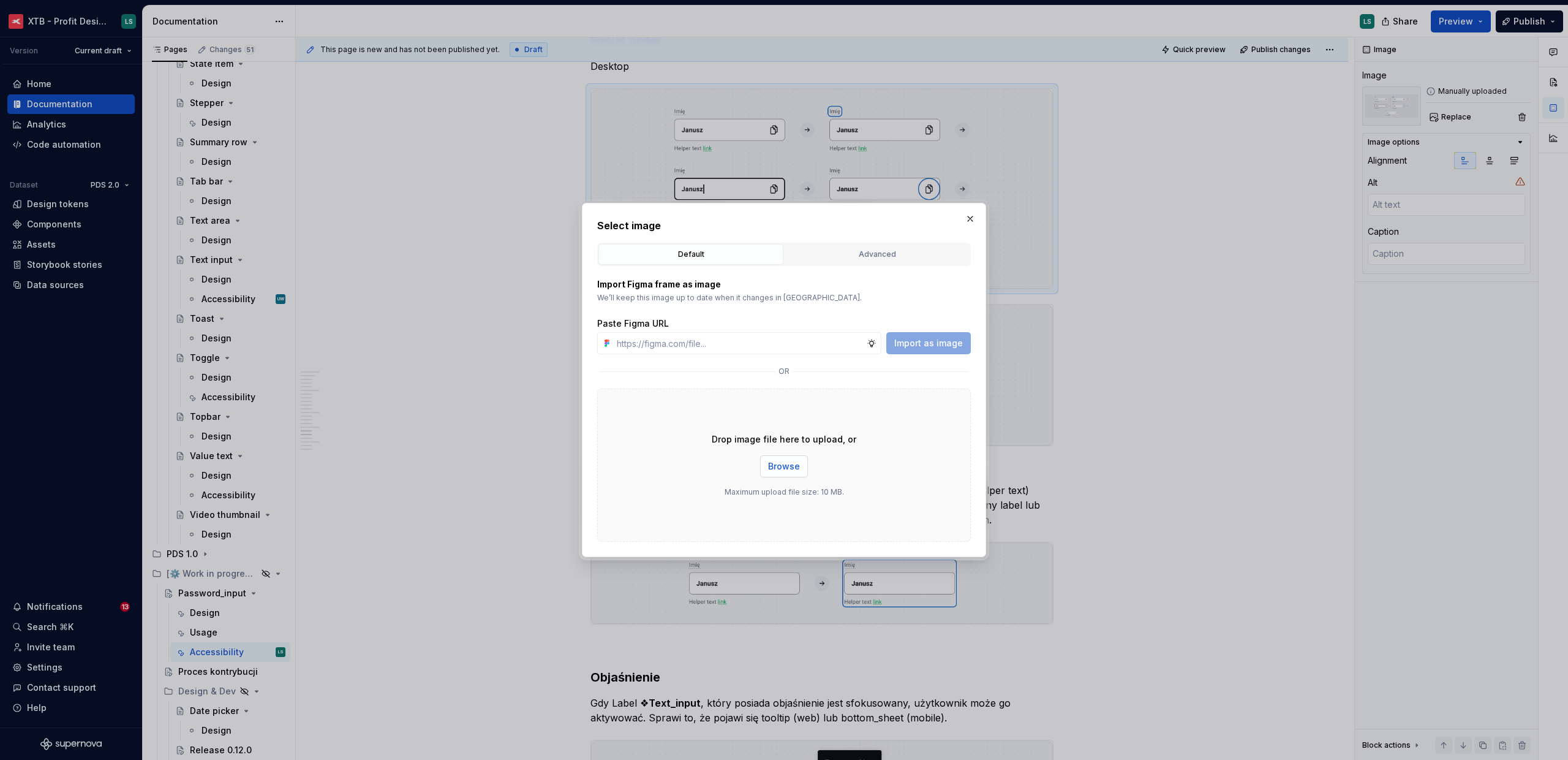
click at [784, 462] on span "Browse" at bounding box center [784, 466] width 32 height 12
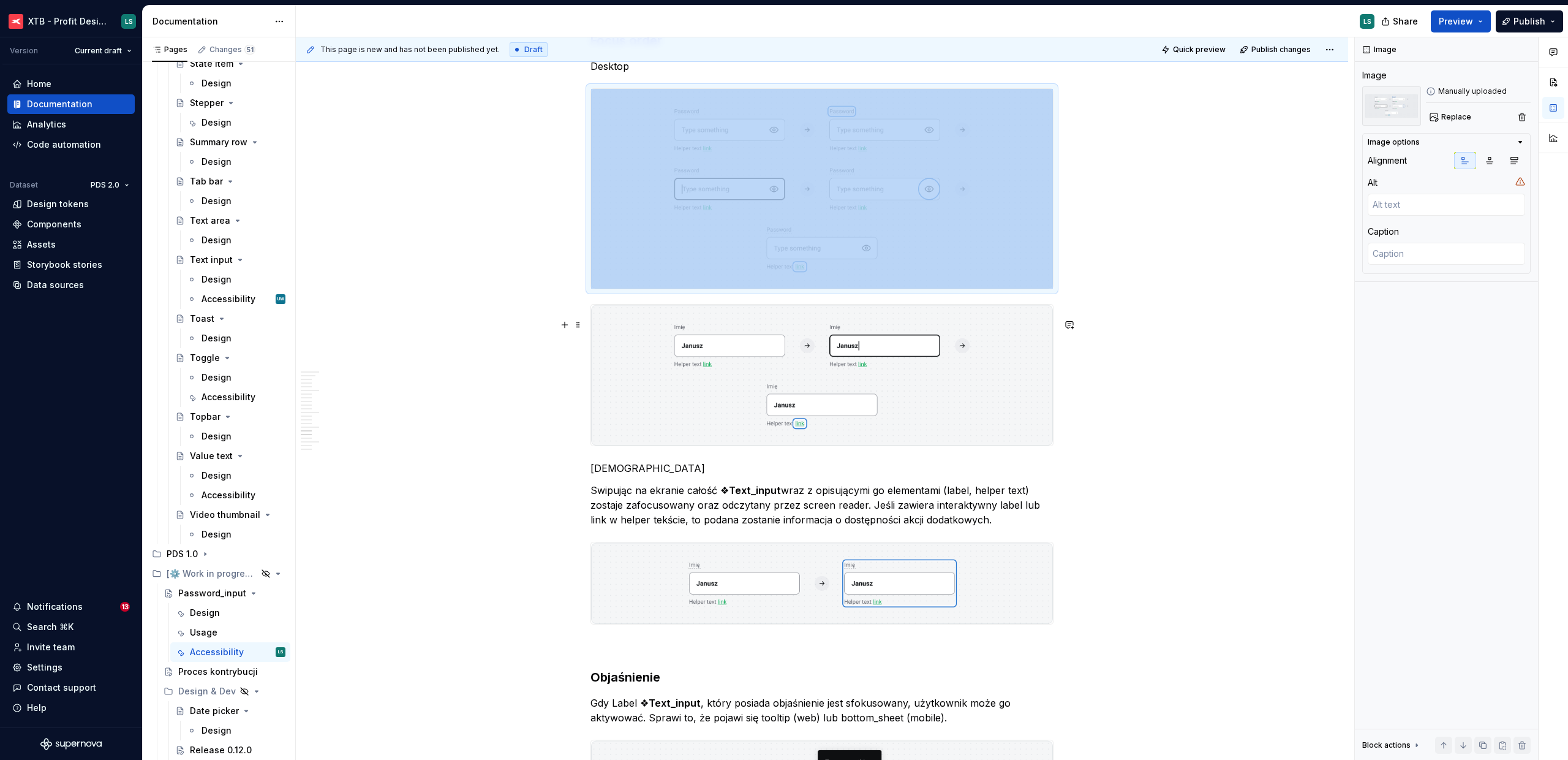
click at [1002, 396] on img "To enrich screen reader interactions, please activate Accessibility in Grammarl…" at bounding box center [821, 375] width 462 height 141
click at [1469, 117] on span "Replace" at bounding box center [1456, 116] width 30 height 10
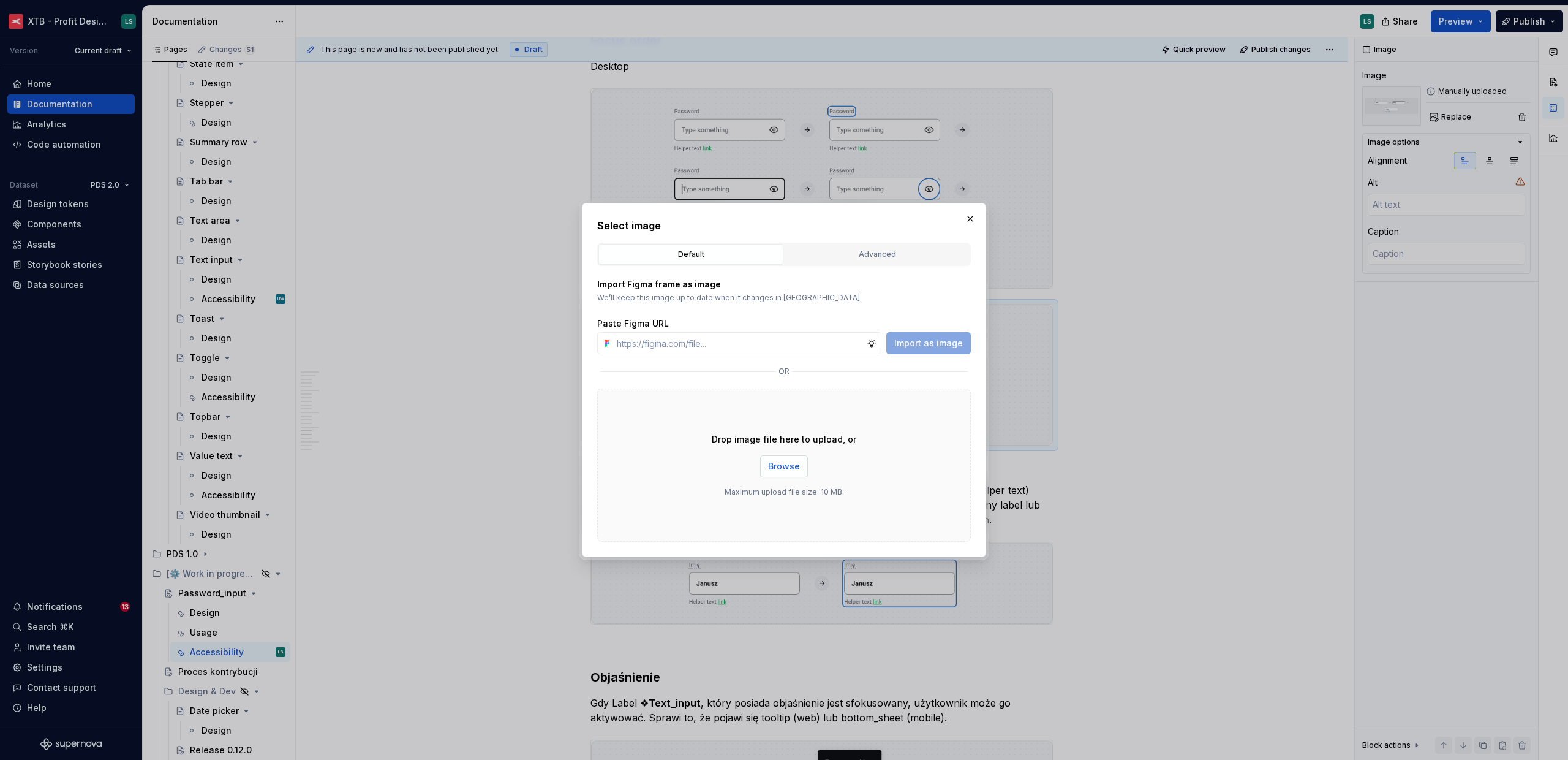
click at [791, 468] on span "Browse" at bounding box center [784, 466] width 32 height 12
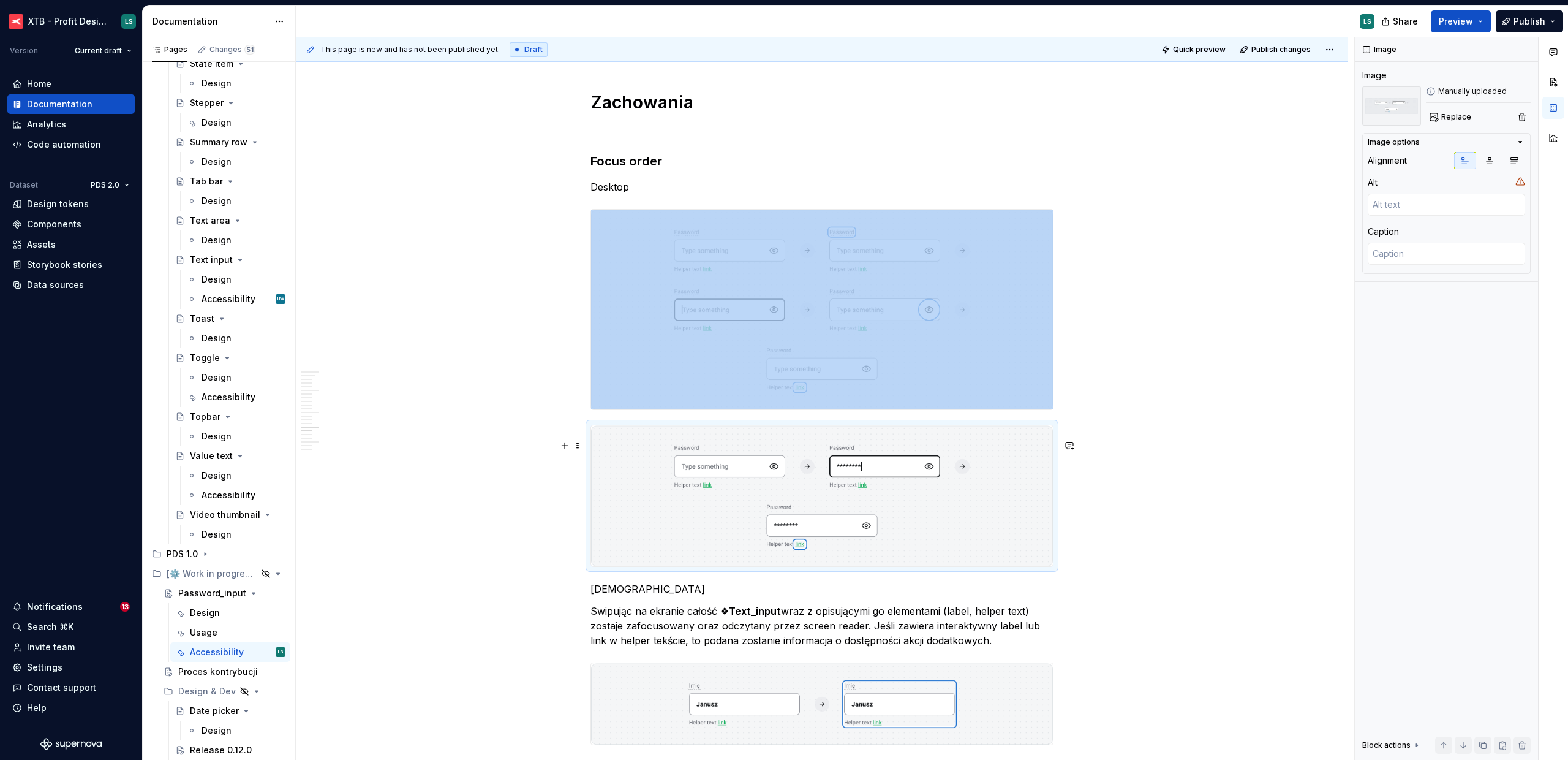
scroll to position [3548, 0]
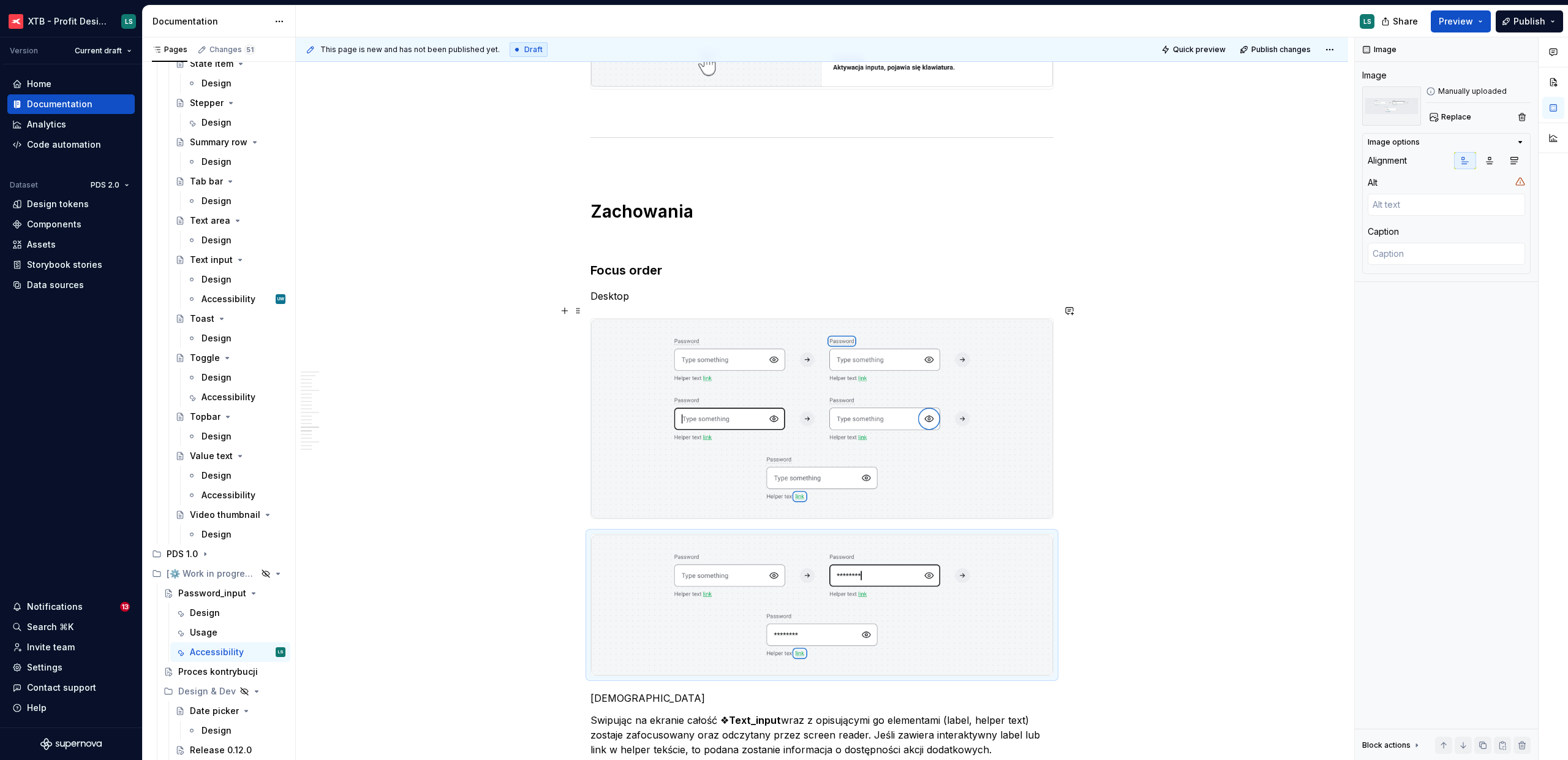
click at [615, 304] on p "Desktop" at bounding box center [821, 295] width 463 height 15
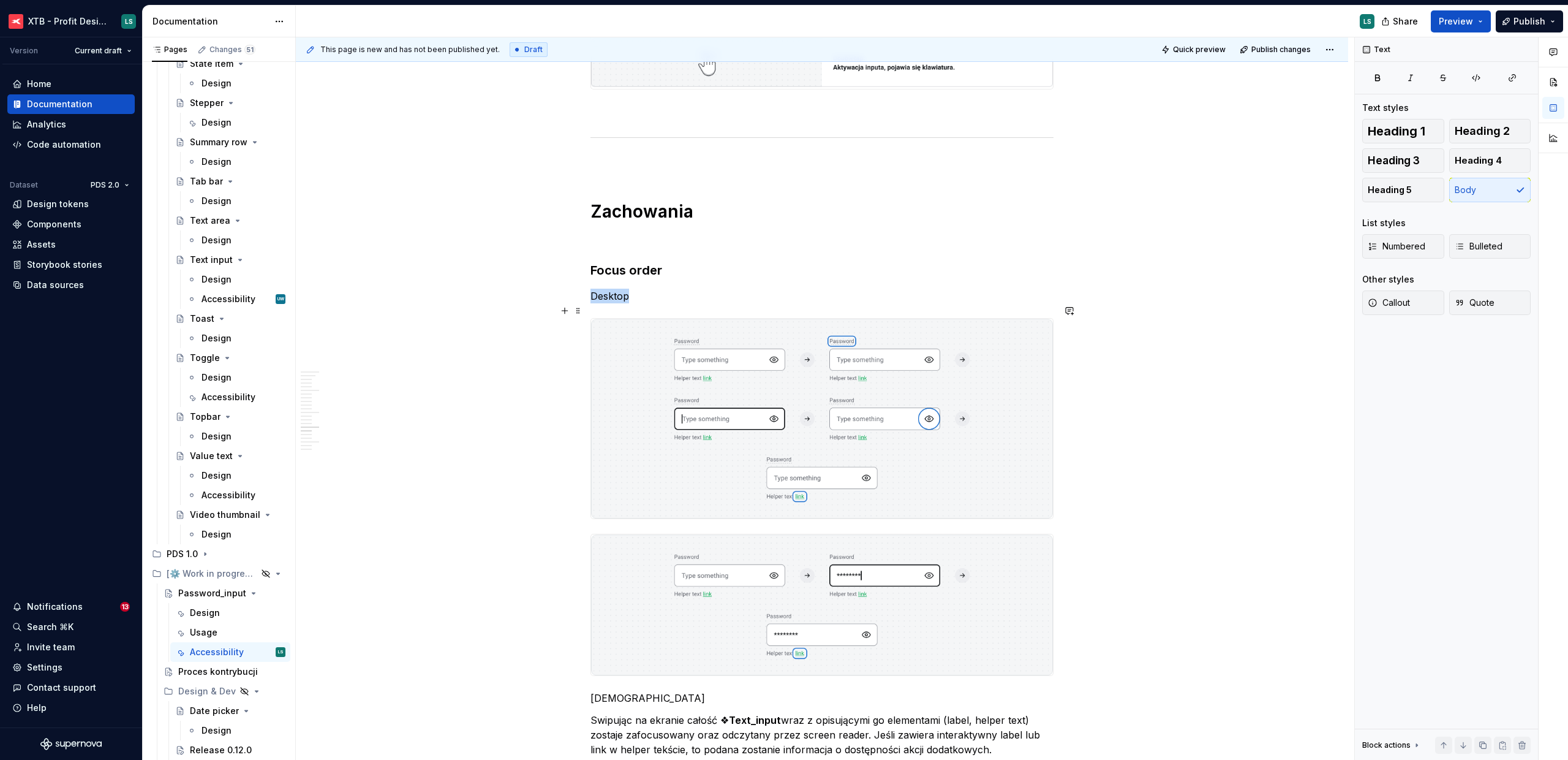
click at [615, 304] on p "Desktop" at bounding box center [821, 295] width 463 height 15
click at [611, 705] on p "[DEMOGRAPHIC_DATA]" at bounding box center [821, 698] width 463 height 15
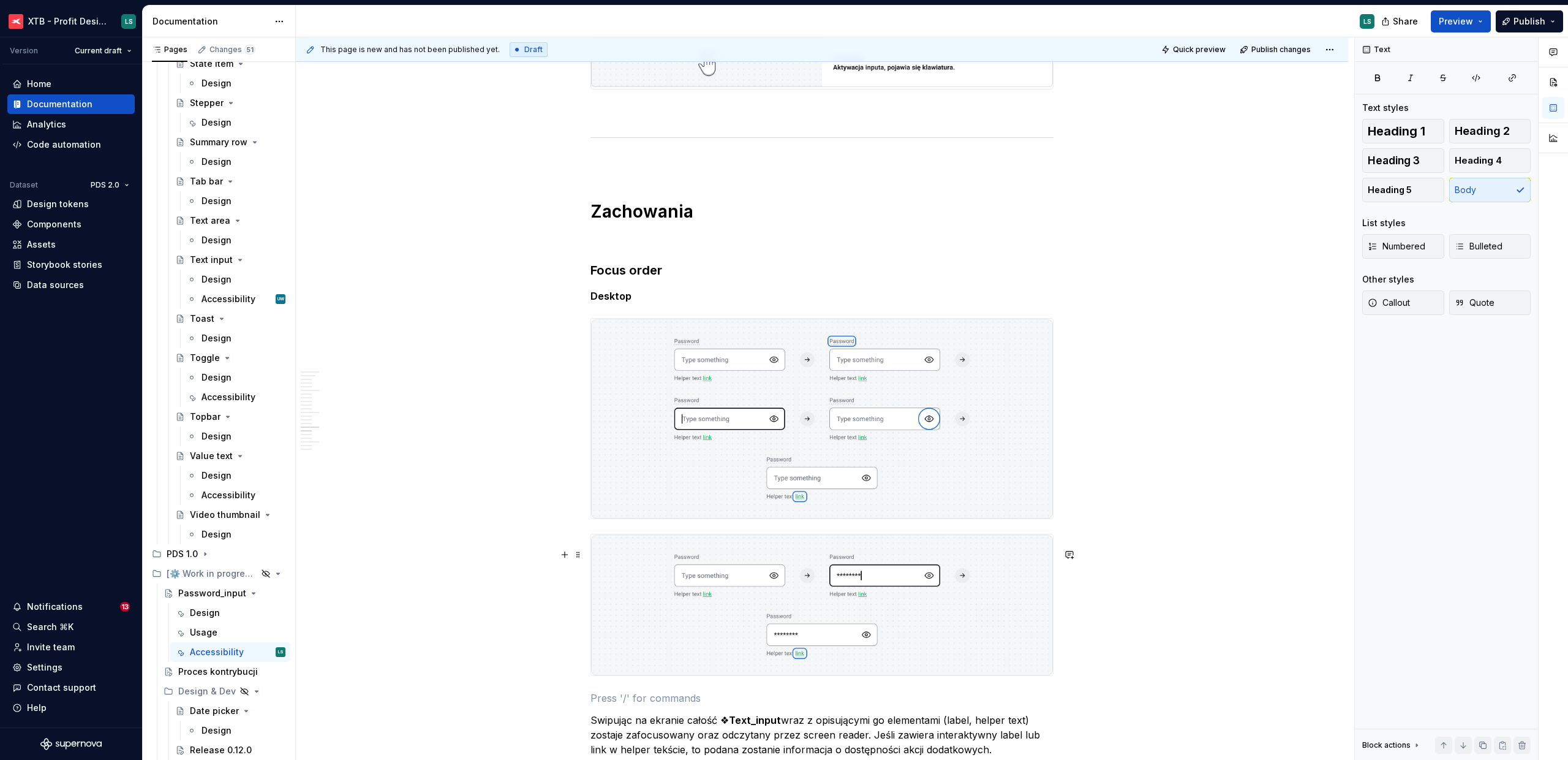
click at [603, 573] on img "To enrich screen reader interactions, please activate Accessibility in Grammarl…" at bounding box center [821, 604] width 462 height 141
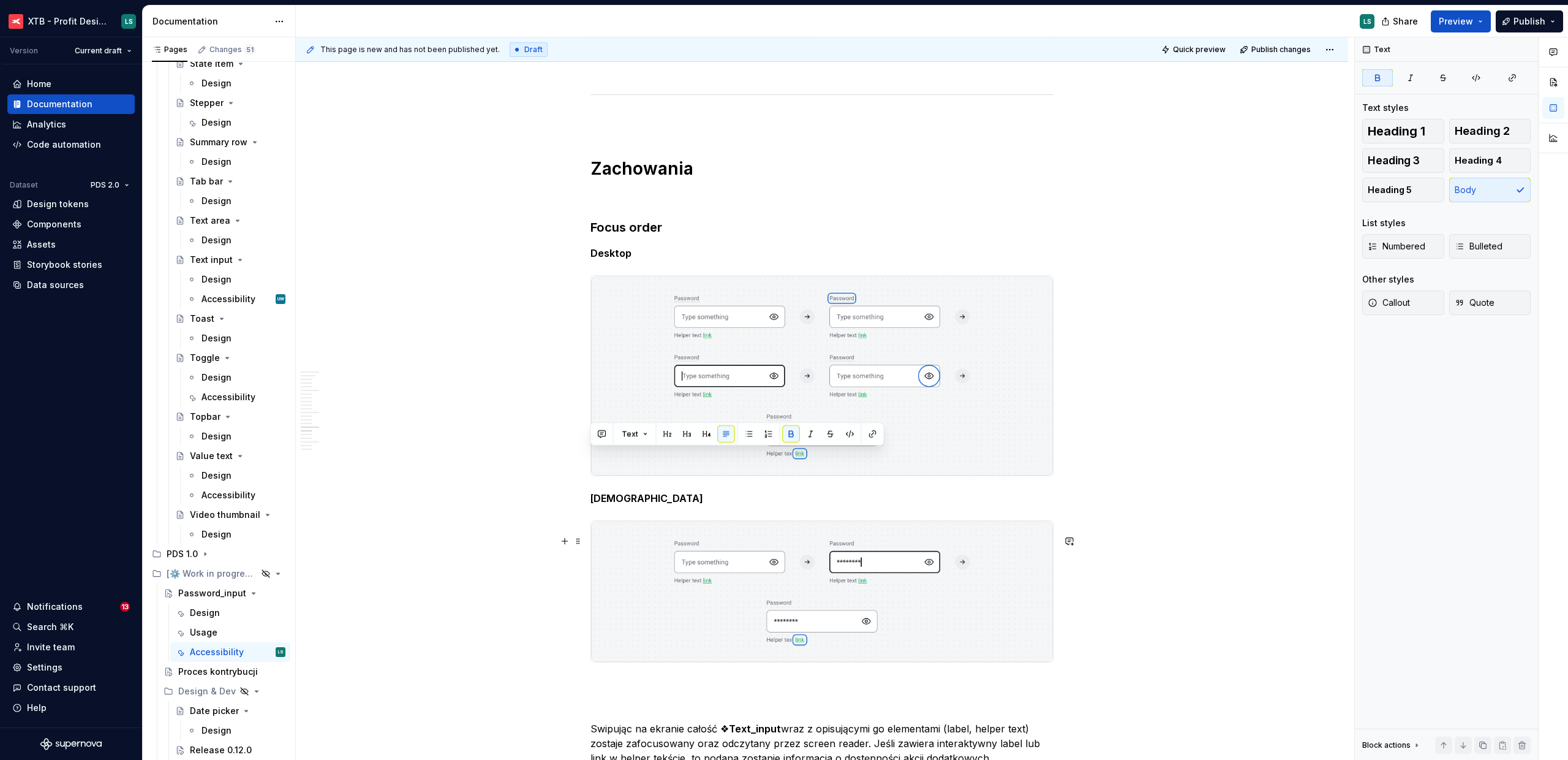
scroll to position [3658, 0]
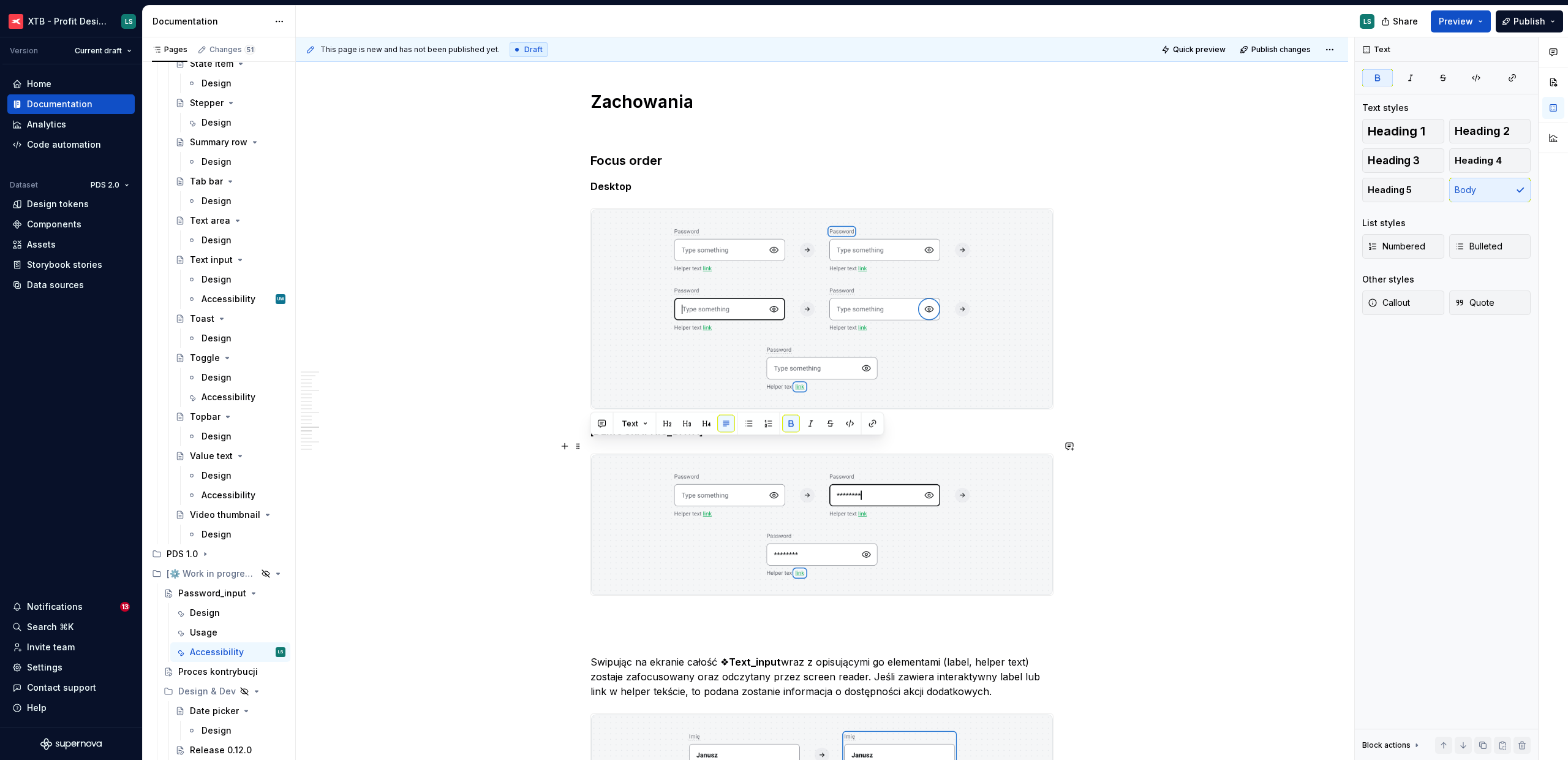
click at [582, 453] on span at bounding box center [578, 446] width 10 height 17
click at [590, 438] on strong "[DEMOGRAPHIC_DATA]" at bounding box center [646, 432] width 112 height 12
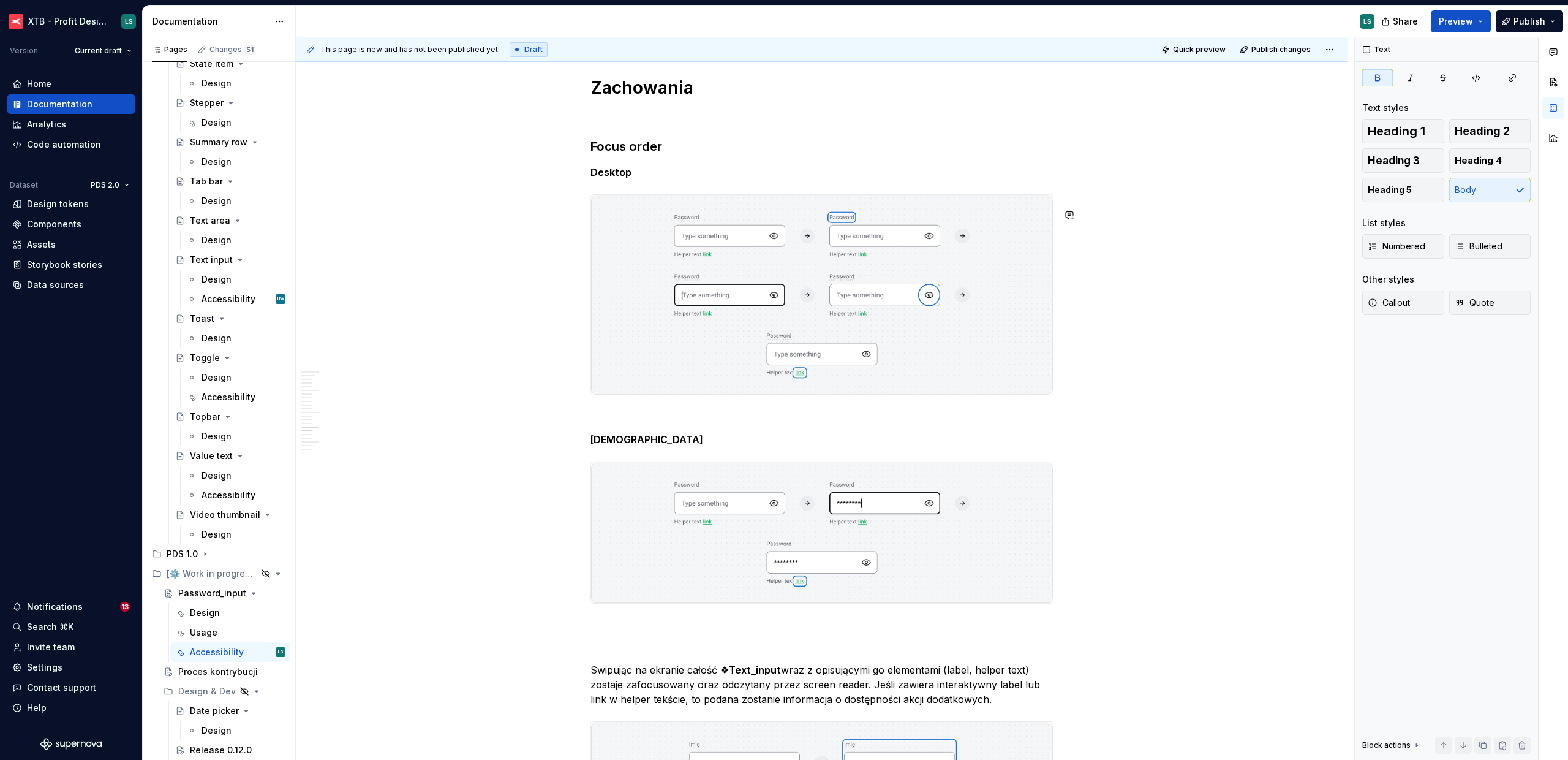
scroll to position [3684, 0]
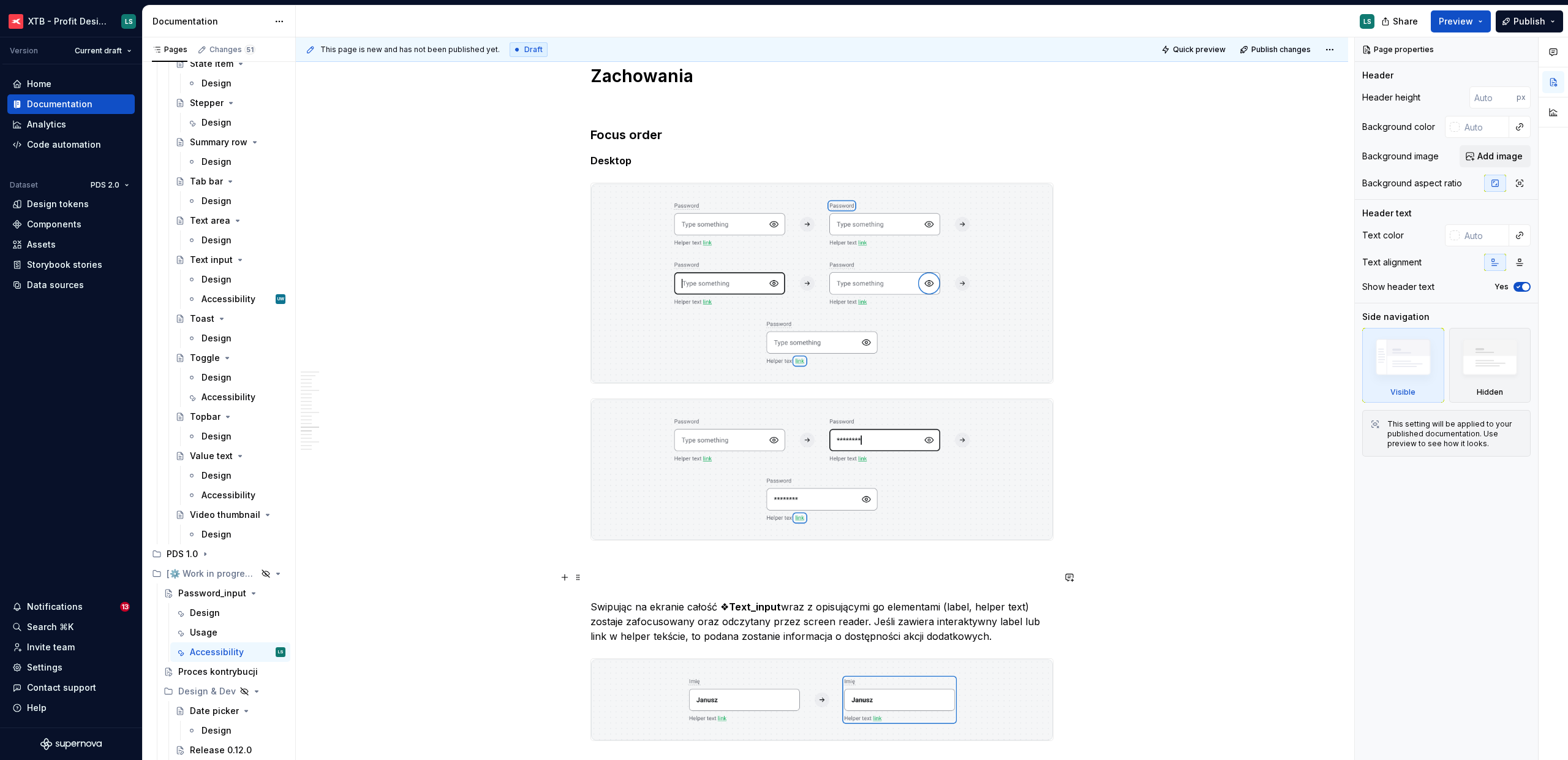
click at [663, 570] on p "To enrich screen reader interactions, please activate Accessibility in Grammarl…" at bounding box center [821, 562] width 463 height 15
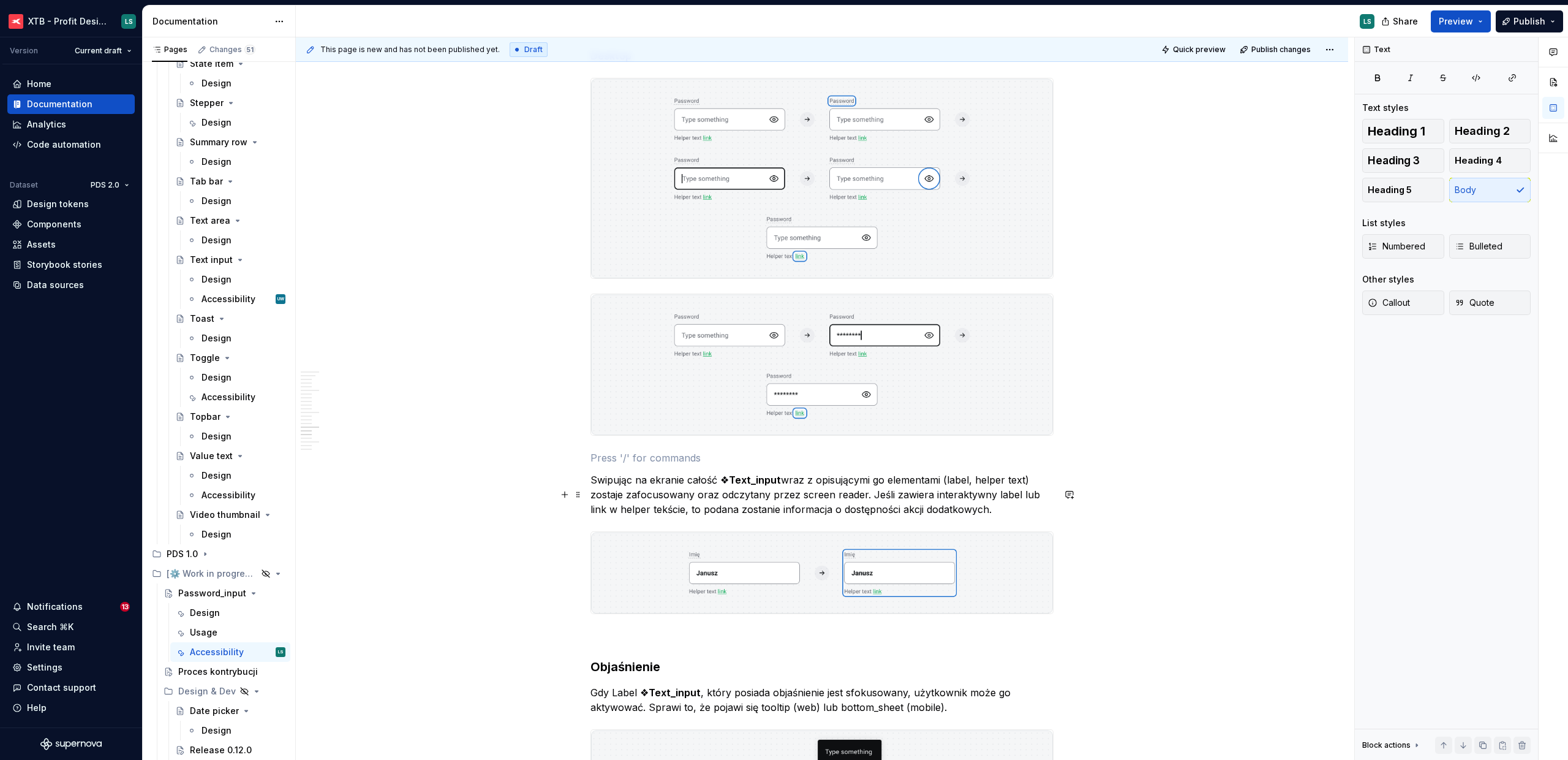
scroll to position [3850, 0]
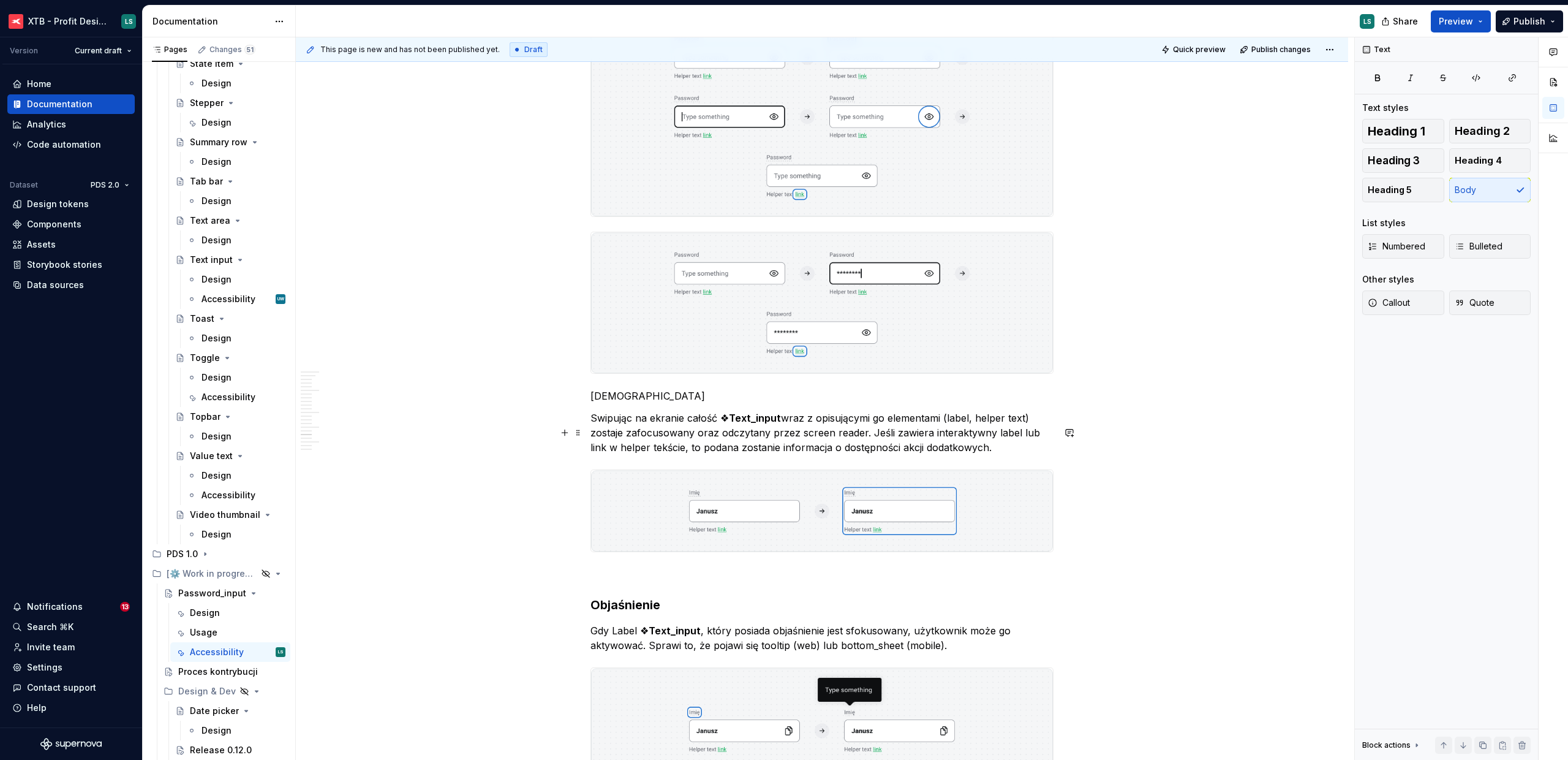
click at [611, 403] on p "[DEMOGRAPHIC_DATA]" at bounding box center [821, 395] width 463 height 15
drag, startPoint x: 1012, startPoint y: 458, endPoint x: 587, endPoint y: 432, distance: 425.8
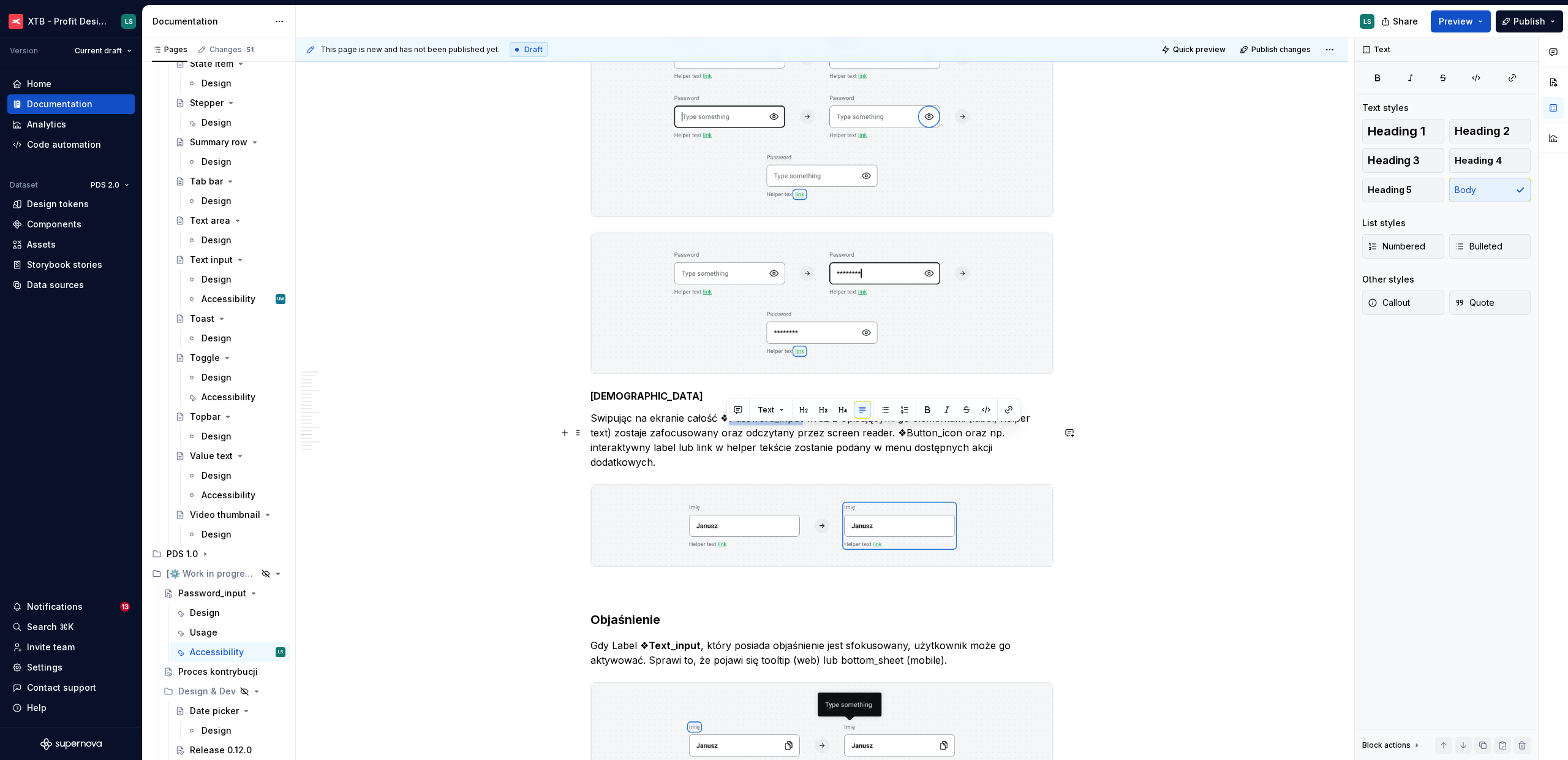
drag, startPoint x: 727, startPoint y: 430, endPoint x: 799, endPoint y: 429, distance: 72.0
click at [799, 429] on p "Swipując na ekranie całość ❖Password_input wraz z opisującymi go elementami (la…" at bounding box center [821, 440] width 463 height 59
drag, startPoint x: 896, startPoint y: 444, endPoint x: 954, endPoint y: 445, distance: 58.0
click at [954, 445] on p "Swipując na ekranie całość ❖ Password_input wraz z opisującymi go elementami (l…" at bounding box center [821, 440] width 463 height 59
click at [858, 469] on p "Swipując na ekranie całość ❖ Password_input wraz z opisującymi go elementami (l…" at bounding box center [821, 440] width 463 height 59
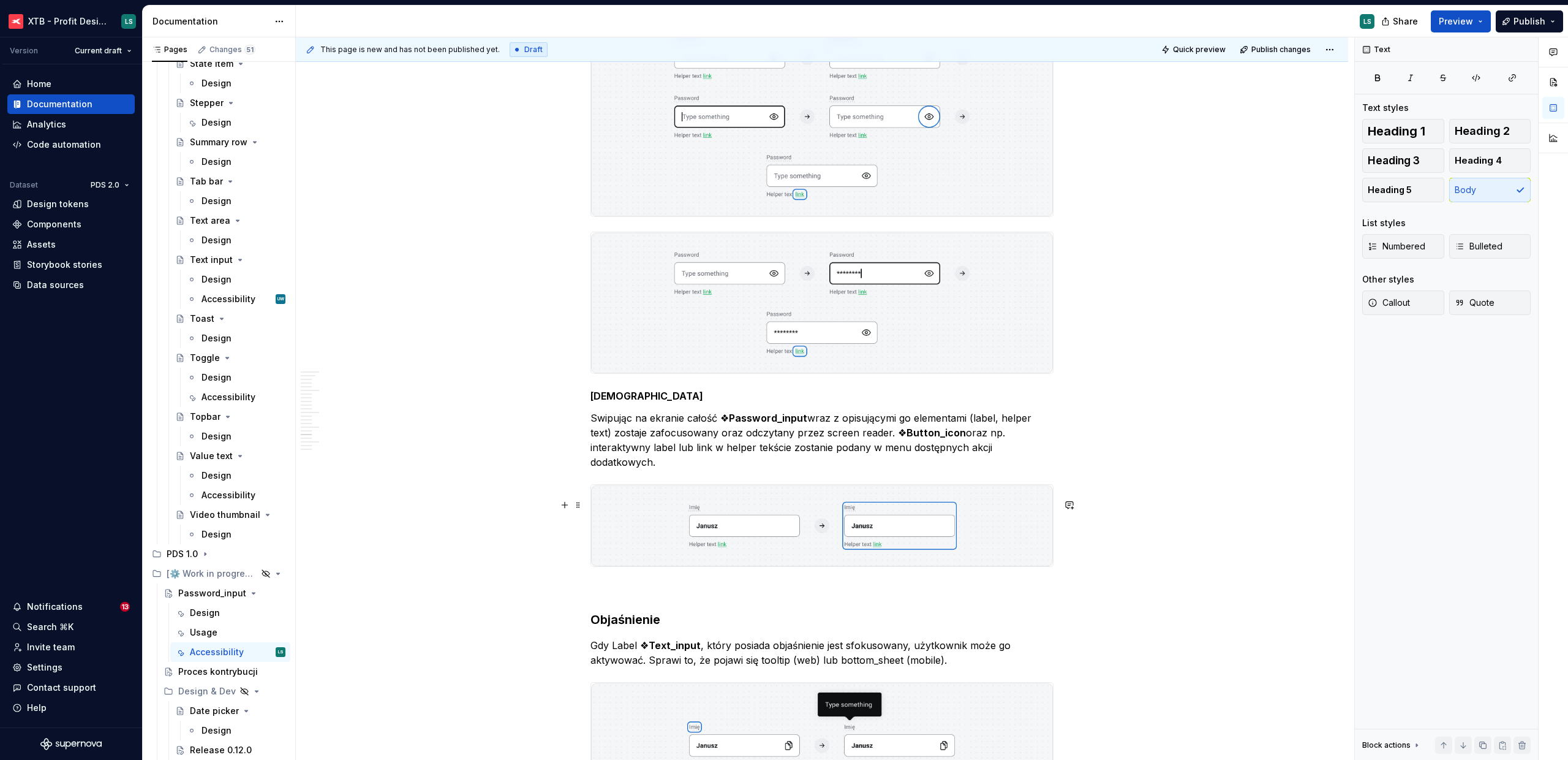
click at [792, 533] on img "To enrich screen reader interactions, please activate Accessibility in Grammarl…" at bounding box center [821, 526] width 462 height 82
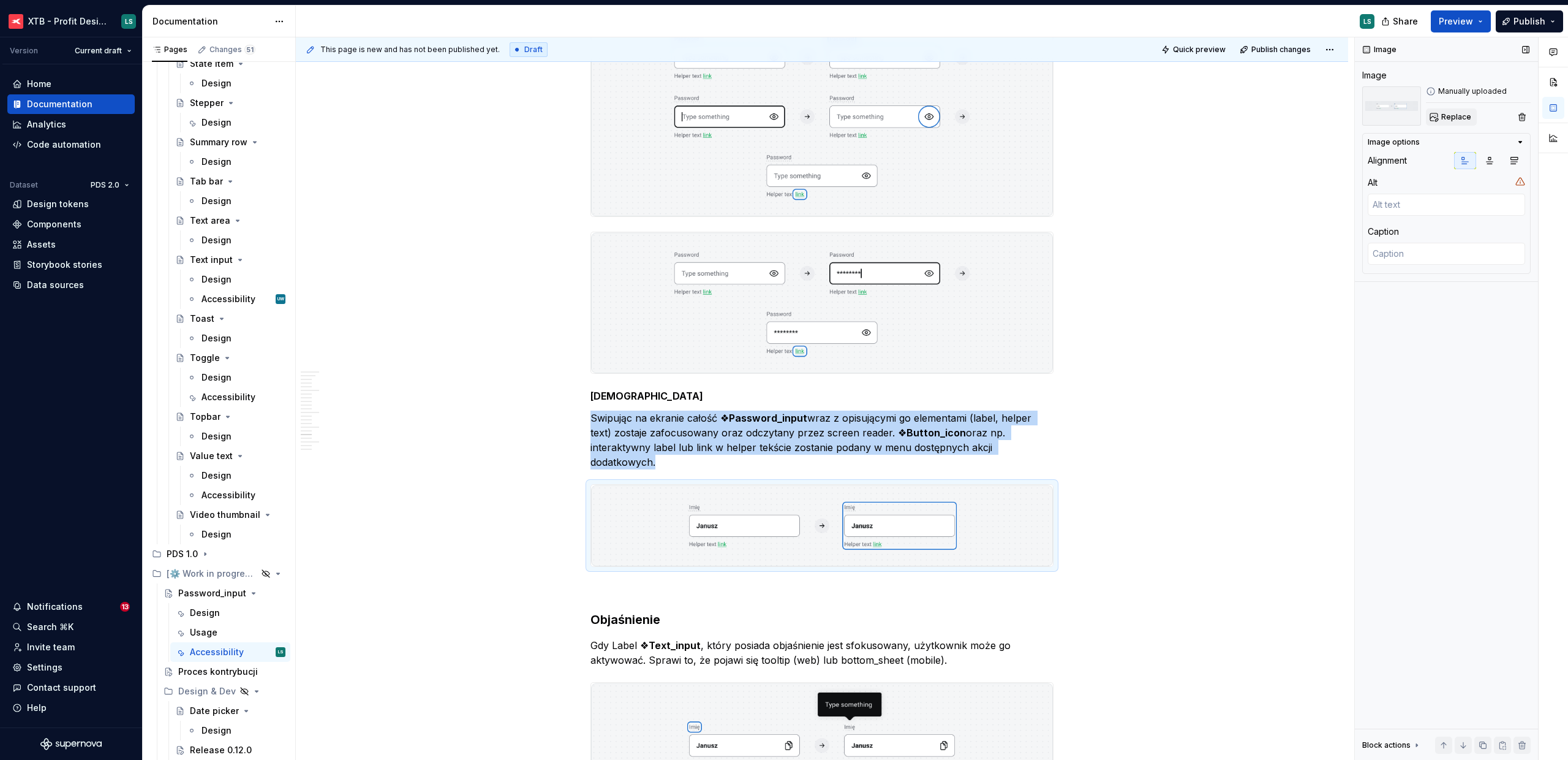
click at [1445, 121] on span "Replace" at bounding box center [1456, 116] width 30 height 10
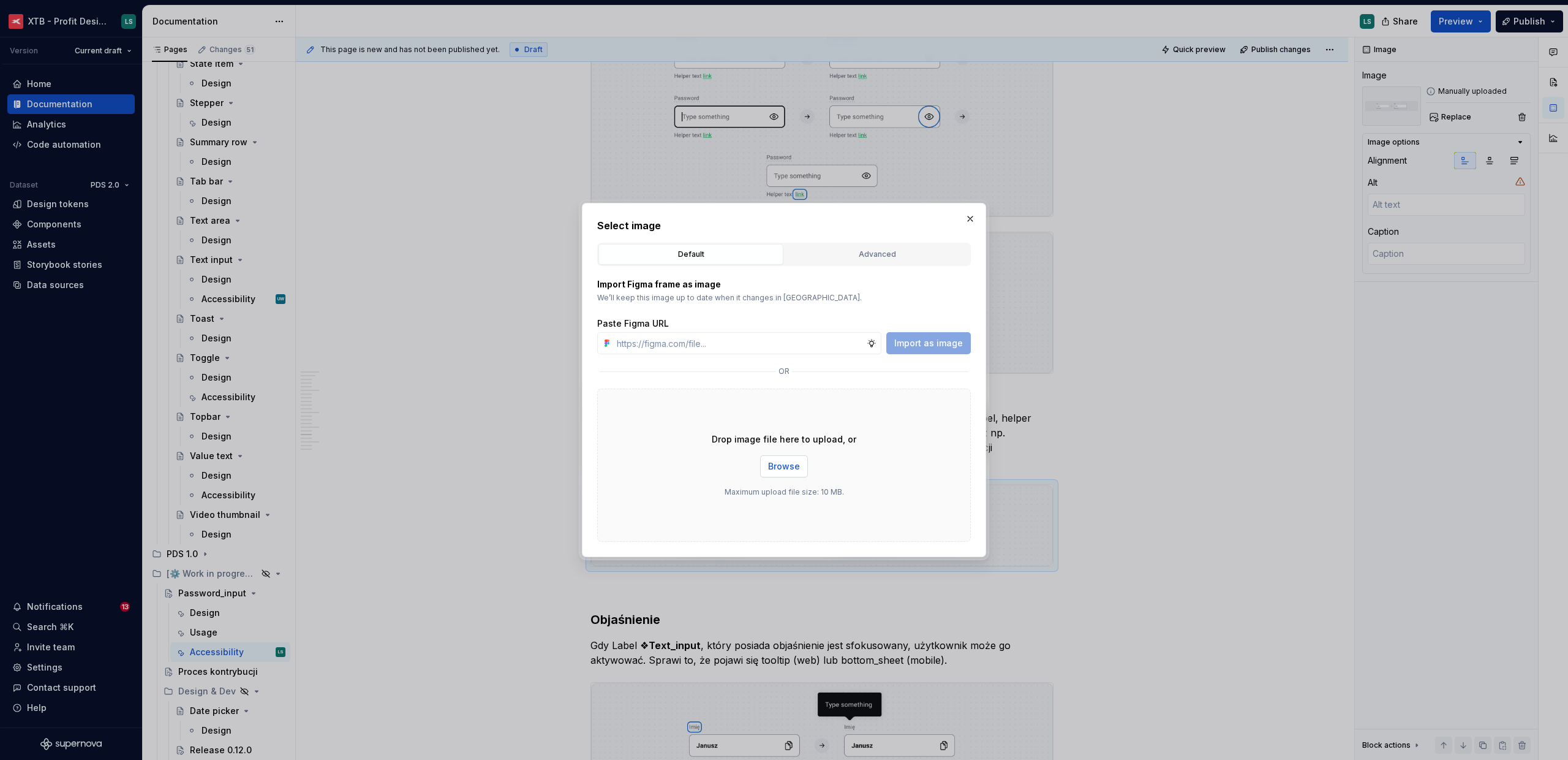
click at [769, 465] on span "Browse" at bounding box center [784, 466] width 32 height 12
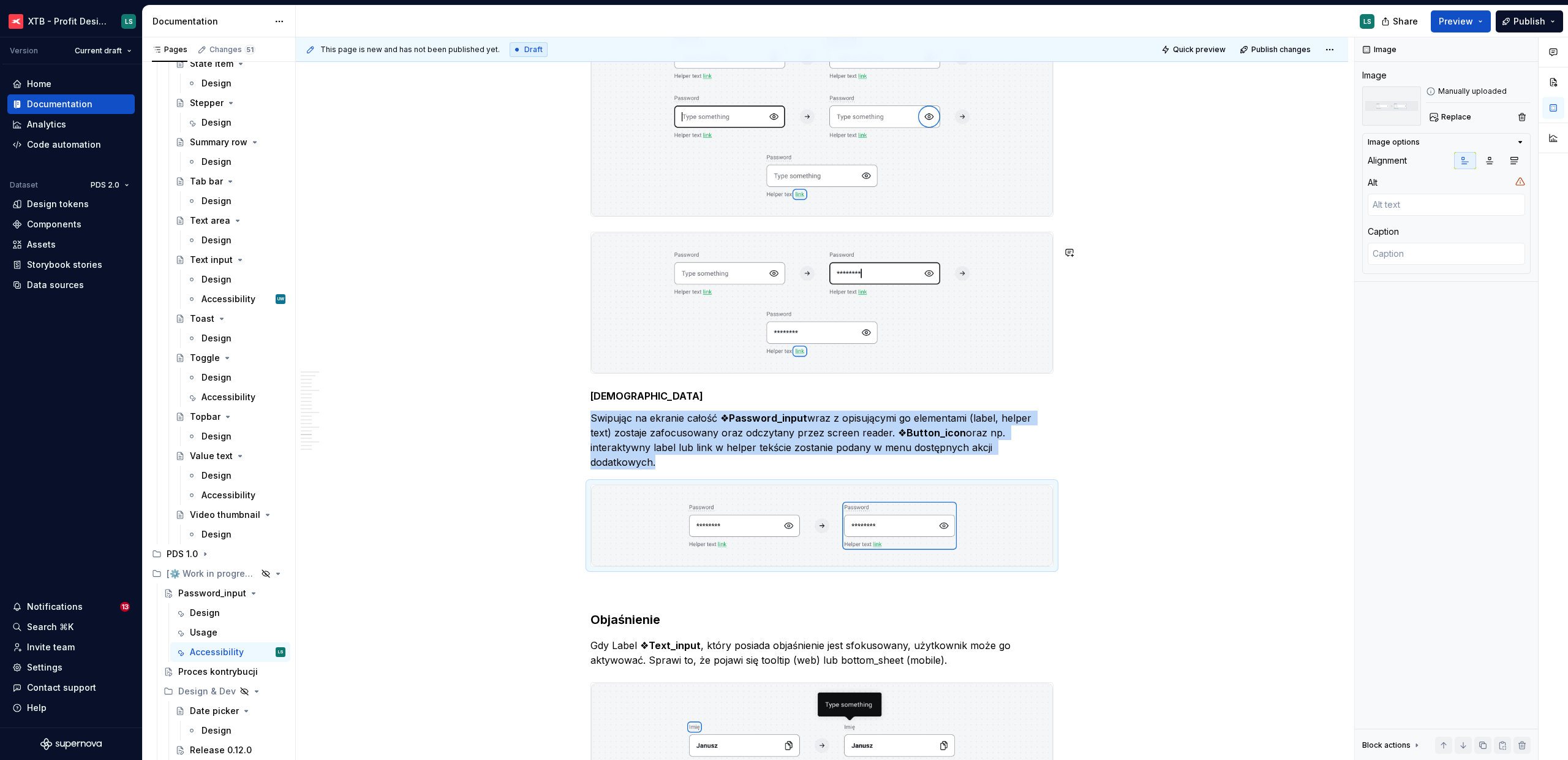
scroll to position [3960, 0]
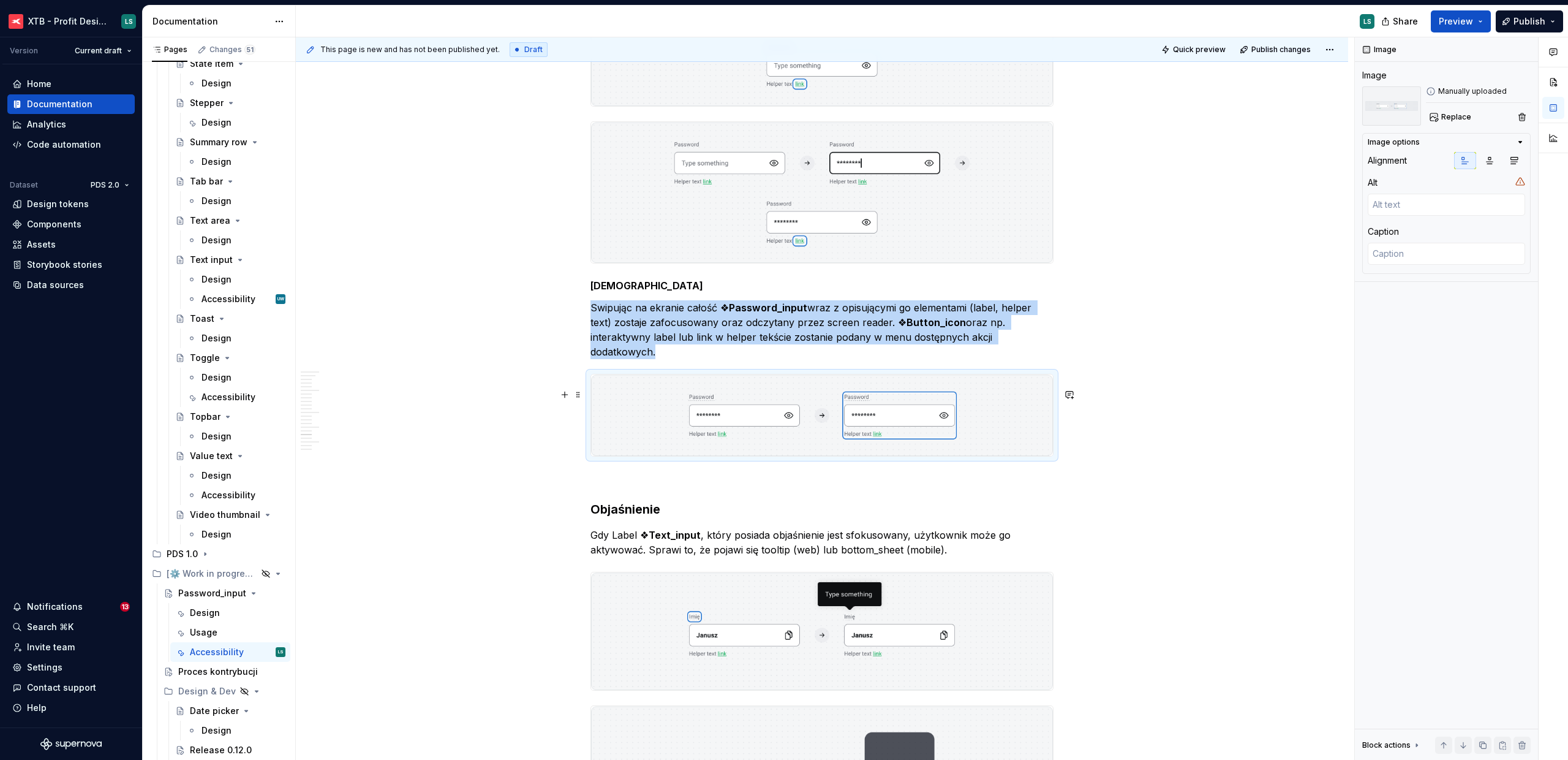
click at [745, 456] on img "To enrich screen reader interactions, please activate Accessibility in Grammarl…" at bounding box center [821, 415] width 462 height 82
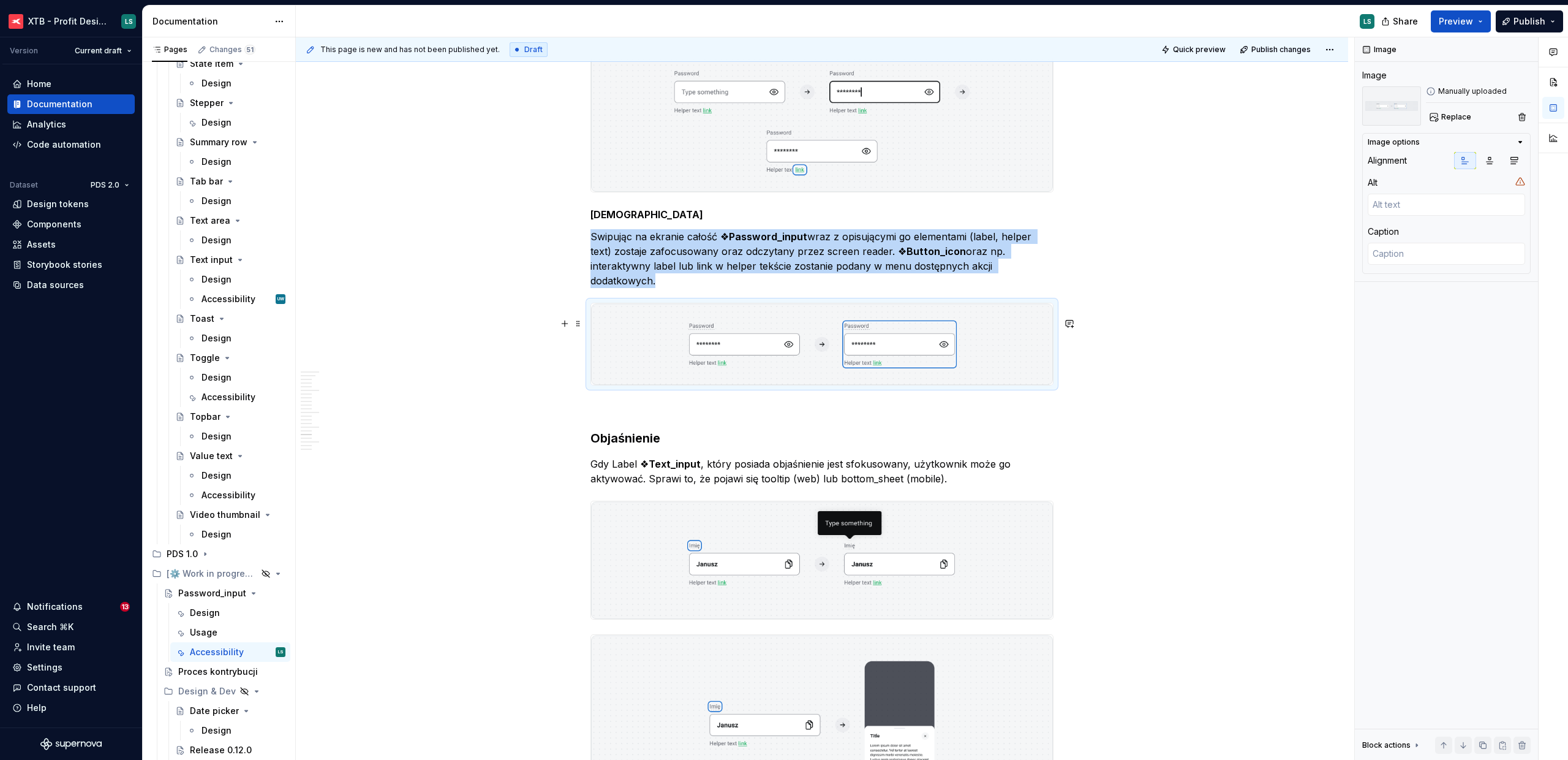
scroll to position [4074, 0]
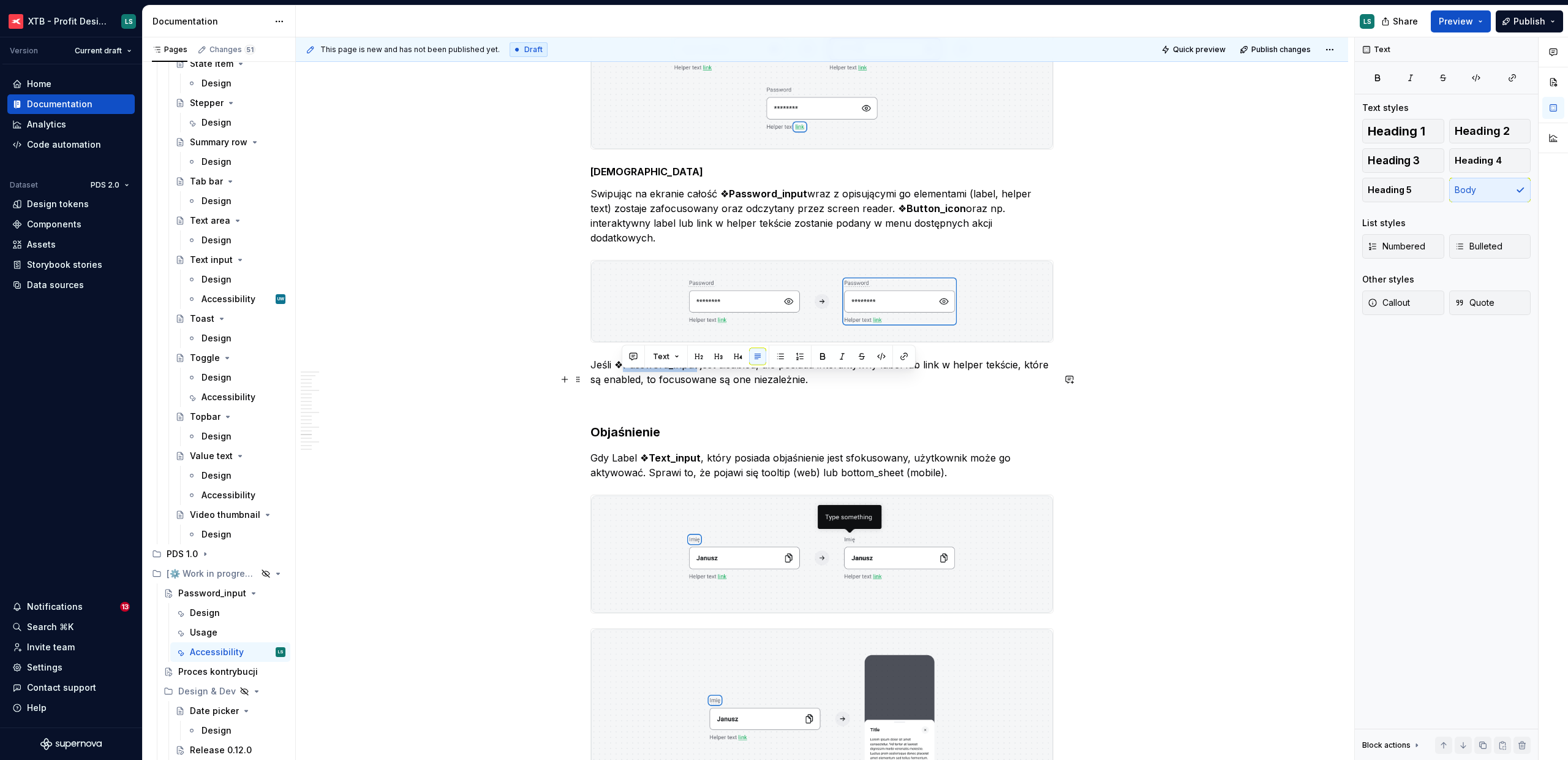
drag, startPoint x: 621, startPoint y: 378, endPoint x: 697, endPoint y: 375, distance: 76.1
click at [697, 375] on p "Jeśli ❖Password_input jest disabled, ale posiada interaktywny label lub link w …" at bounding box center [821, 372] width 463 height 29
click at [684, 409] on p "To enrich screen reader interactions, please activate Accessibility in Grammarl…" at bounding box center [821, 401] width 463 height 15
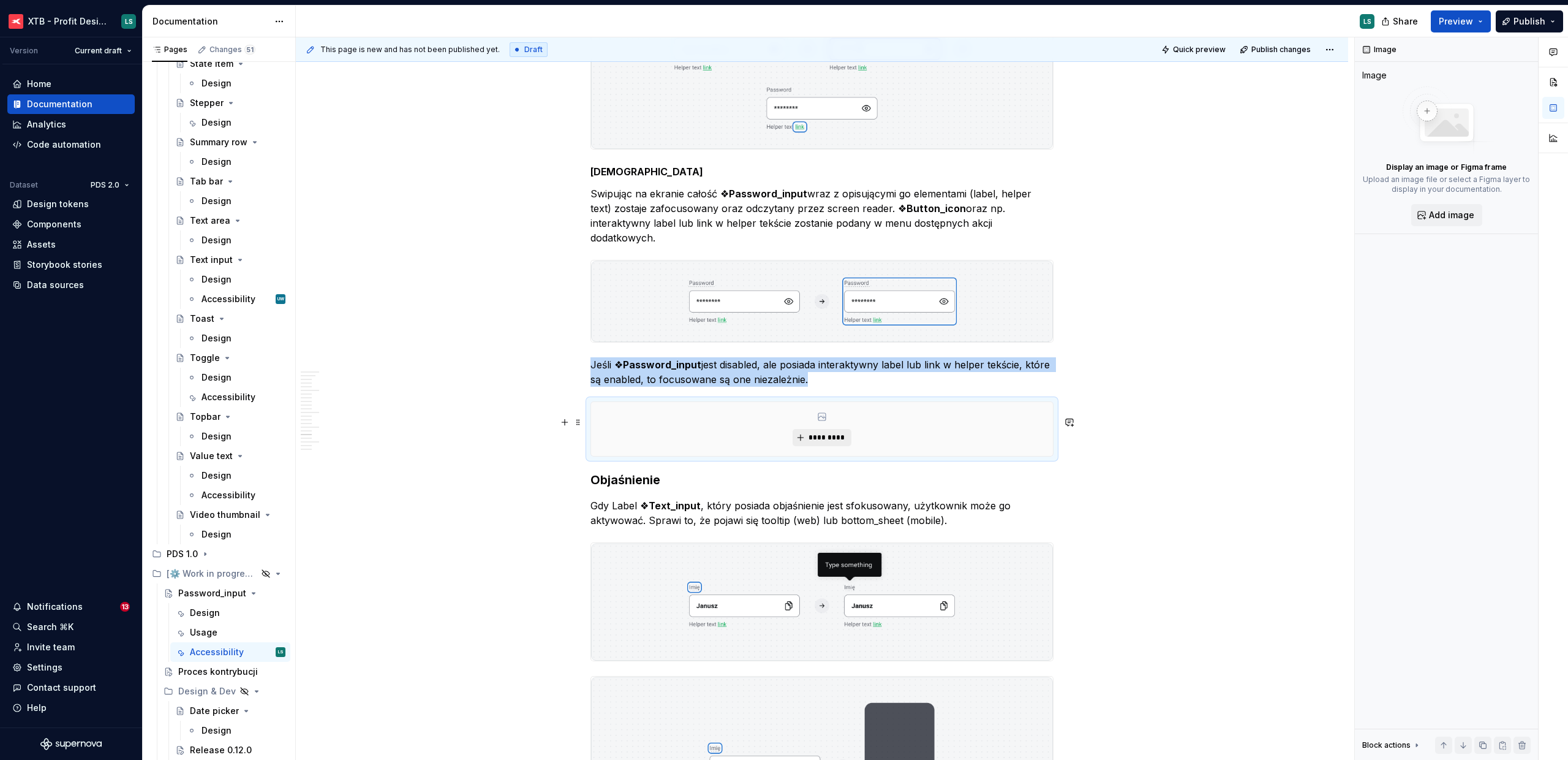
click at [802, 446] on button "*********" at bounding box center [822, 438] width 59 height 17
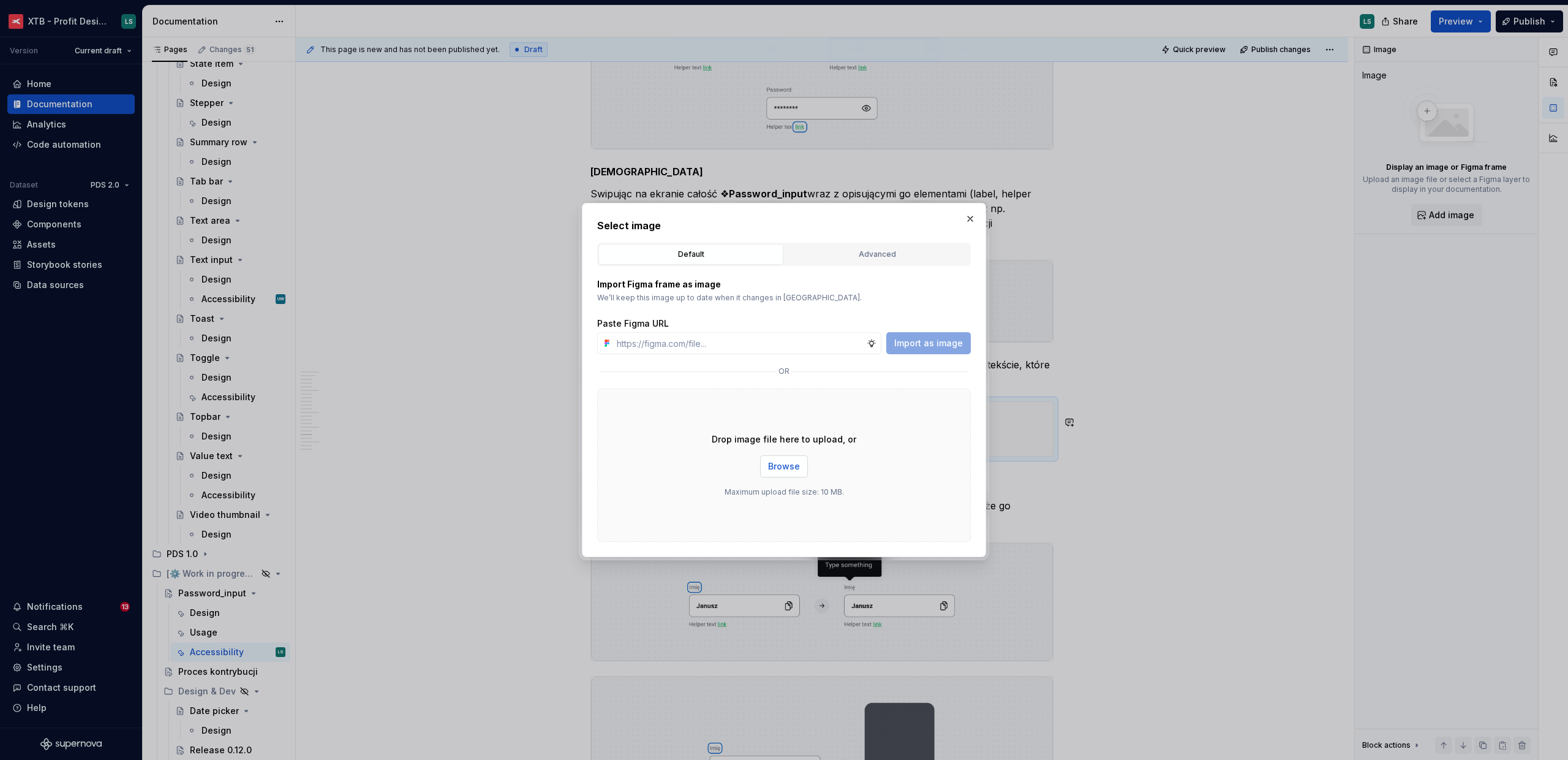
click at [772, 464] on span "Browse" at bounding box center [784, 466] width 32 height 12
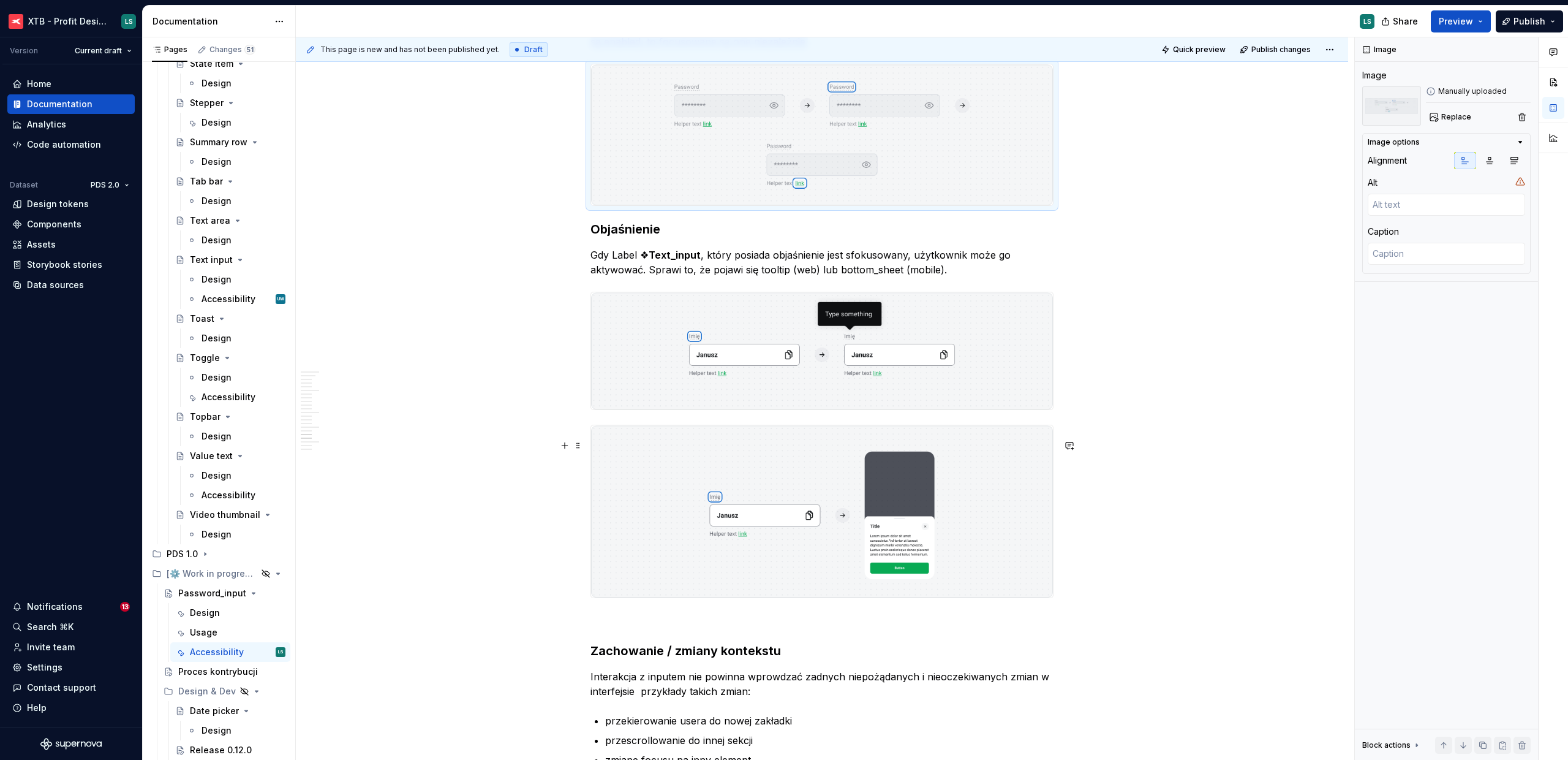
scroll to position [4514, 0]
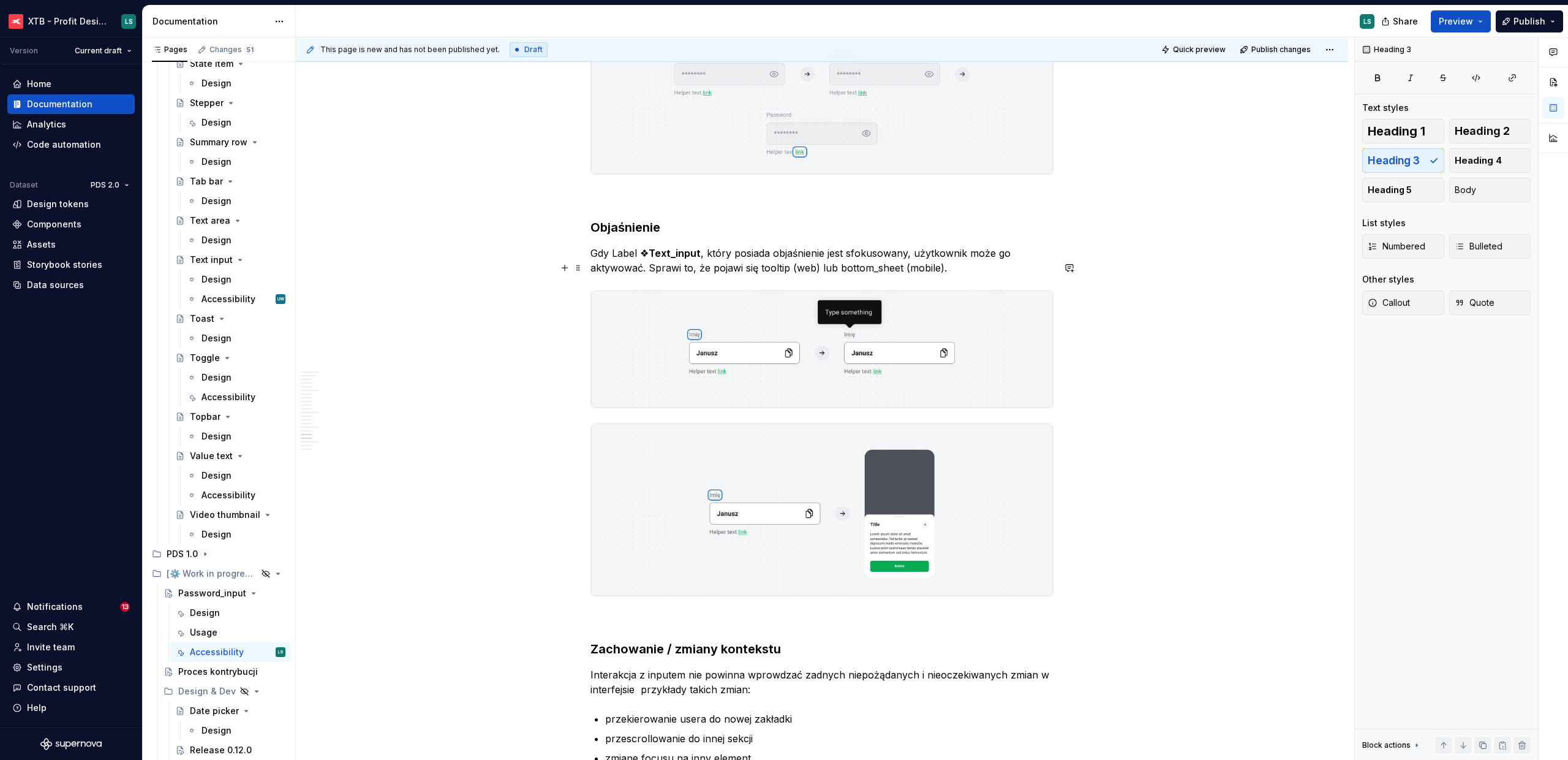
click at [693, 259] on strong "Text_input" at bounding box center [675, 253] width 52 height 12
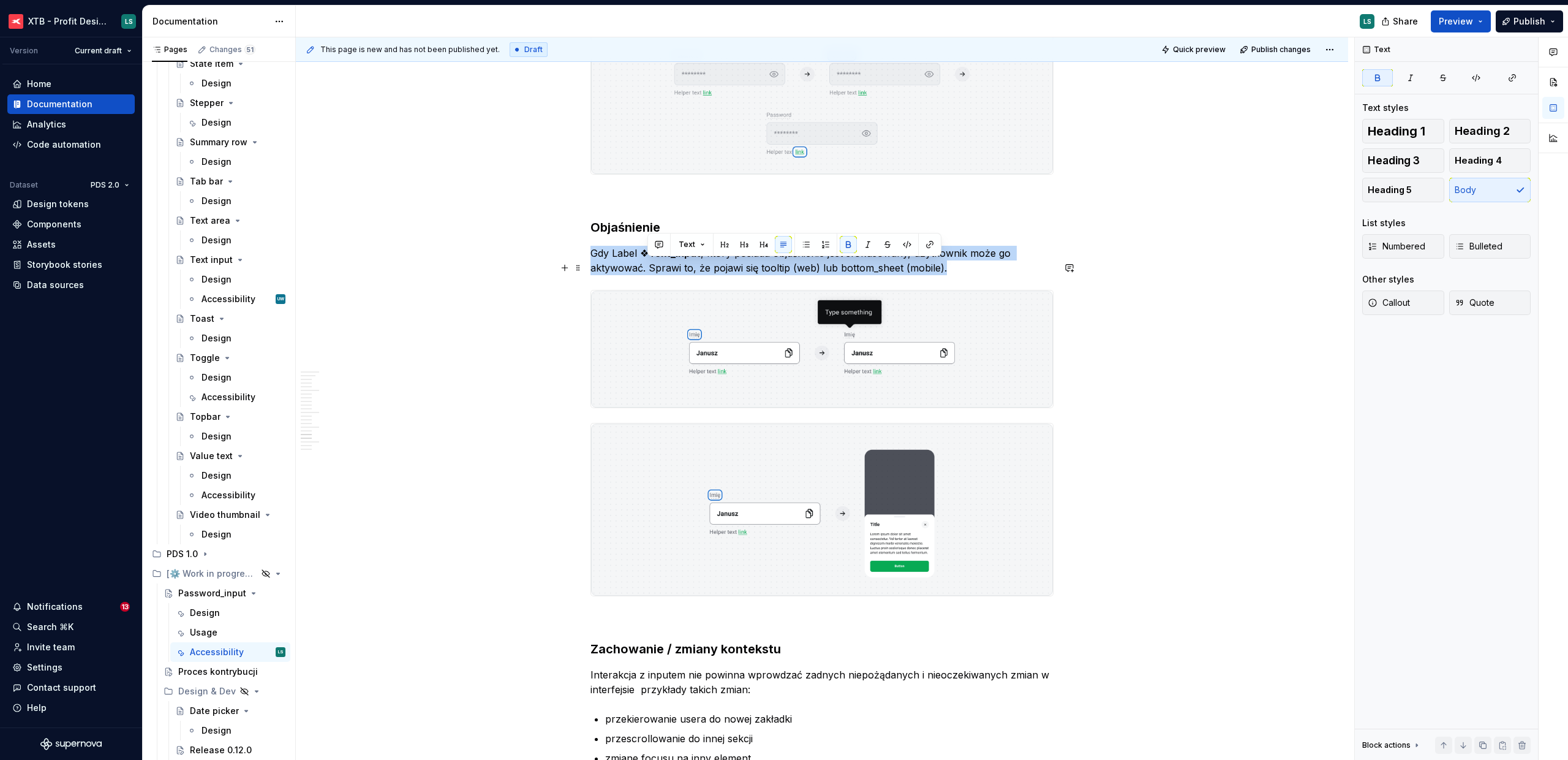
click at [693, 259] on strong "Text_input" at bounding box center [675, 253] width 52 height 12
drag, startPoint x: 646, startPoint y: 264, endPoint x: 720, endPoint y: 261, distance: 74.1
click at [720, 261] on p "Gdy Label ❖Password_input, który posiada objaśnienie jest sfokusowany, użytkown…" at bounding box center [821, 261] width 463 height 29
click at [773, 328] on img "To enrich screen reader interactions, please activate Accessibility in Grammarl…" at bounding box center [821, 349] width 462 height 118
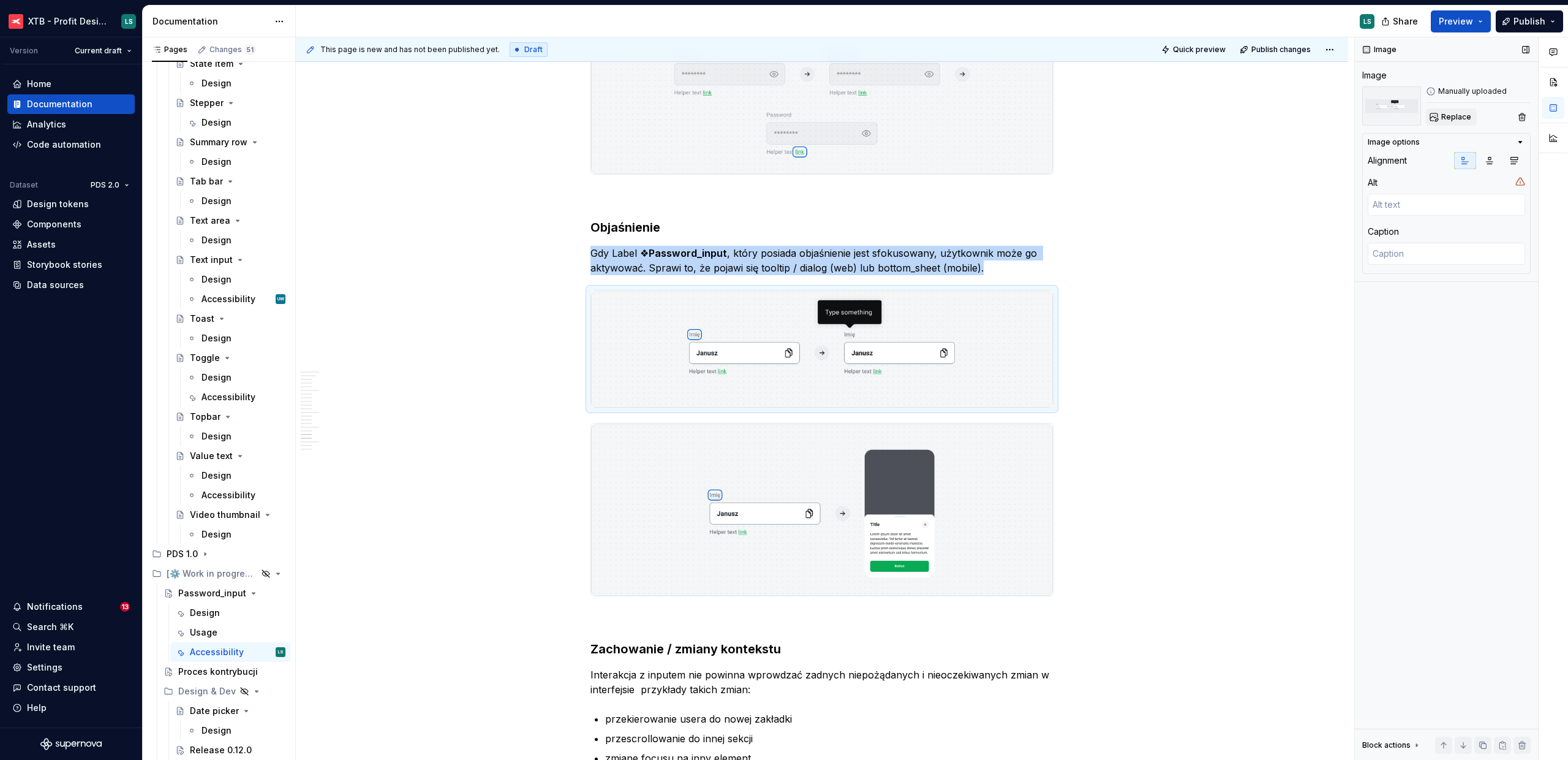
click at [1432, 124] on button "Replace" at bounding box center [1452, 117] width 51 height 17
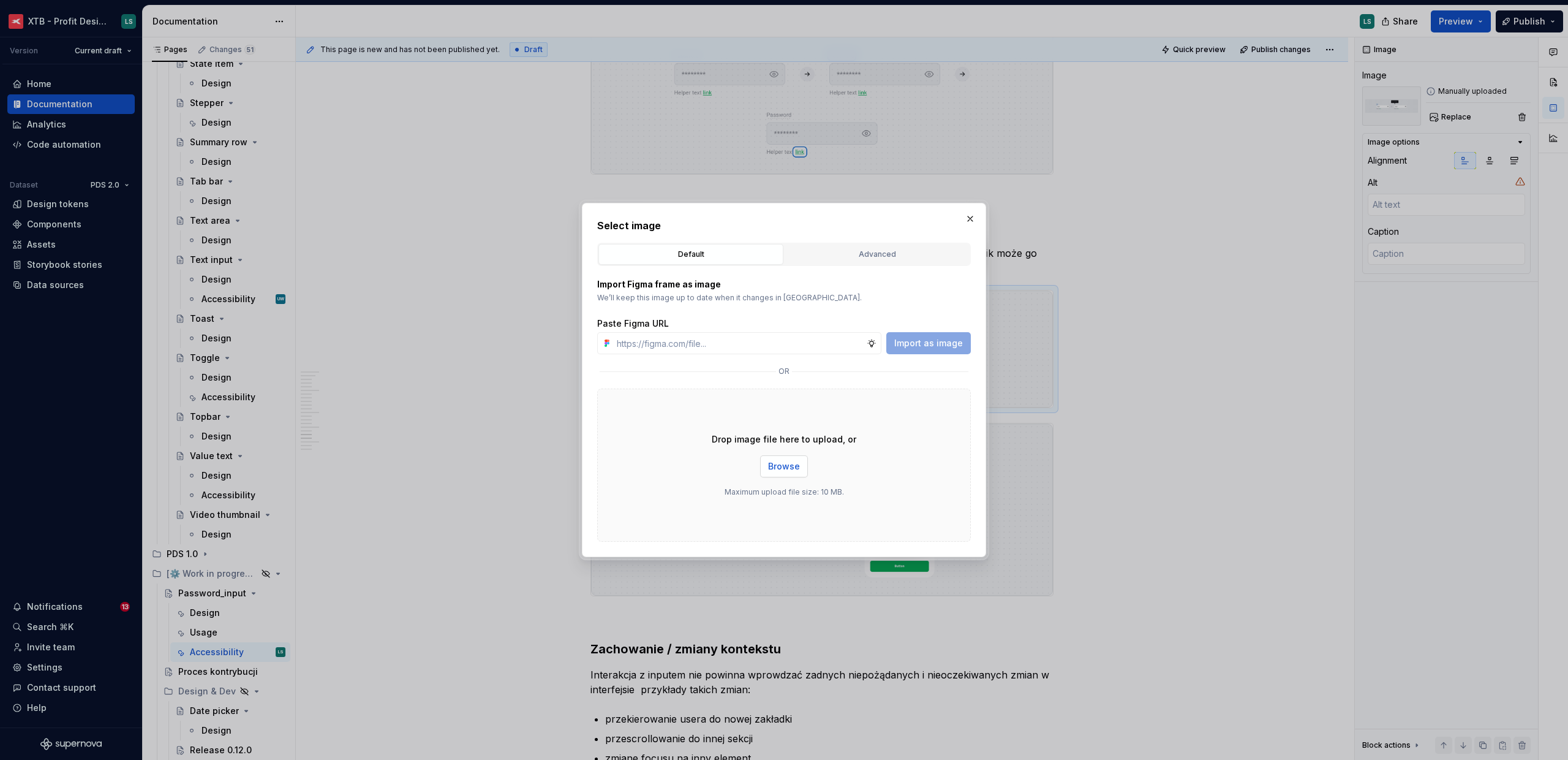
click at [794, 468] on span "Browse" at bounding box center [784, 466] width 32 height 12
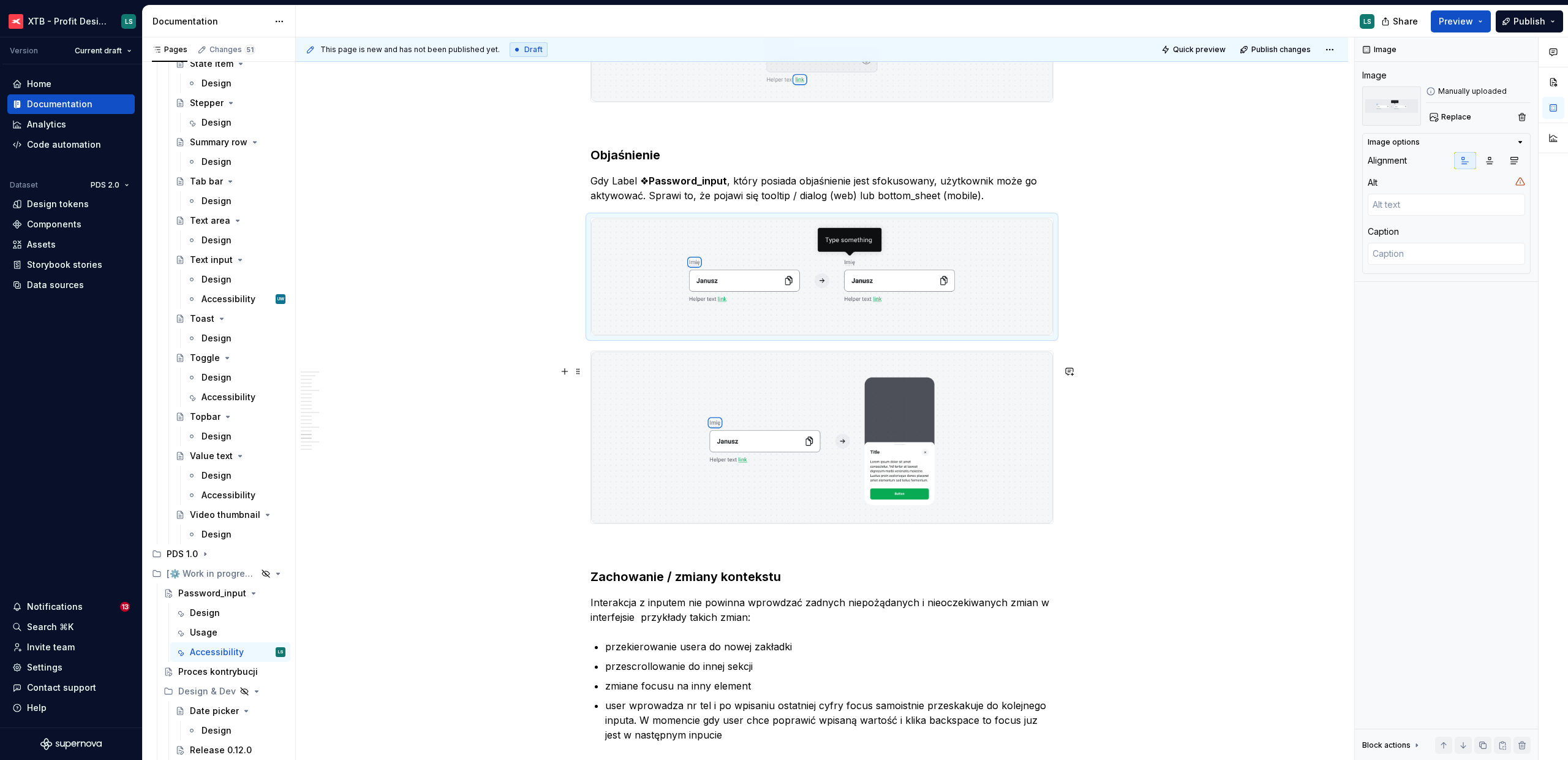
scroll to position [4523, 0]
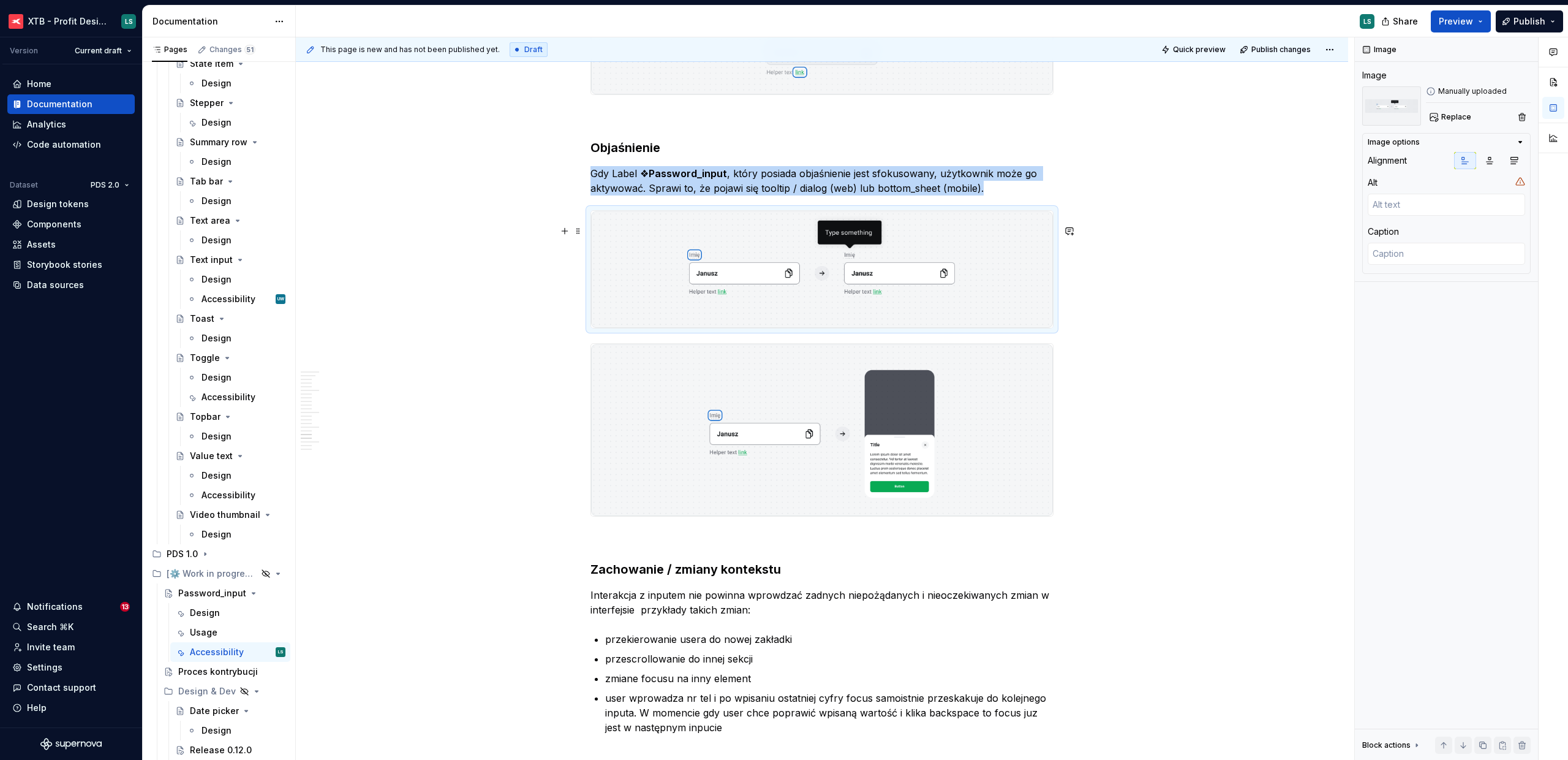
click at [961, 314] on img "To enrich screen reader interactions, please activate Accessibility in Grammarl…" at bounding box center [821, 270] width 462 height 118
click at [1460, 123] on button "Replace" at bounding box center [1452, 117] width 51 height 17
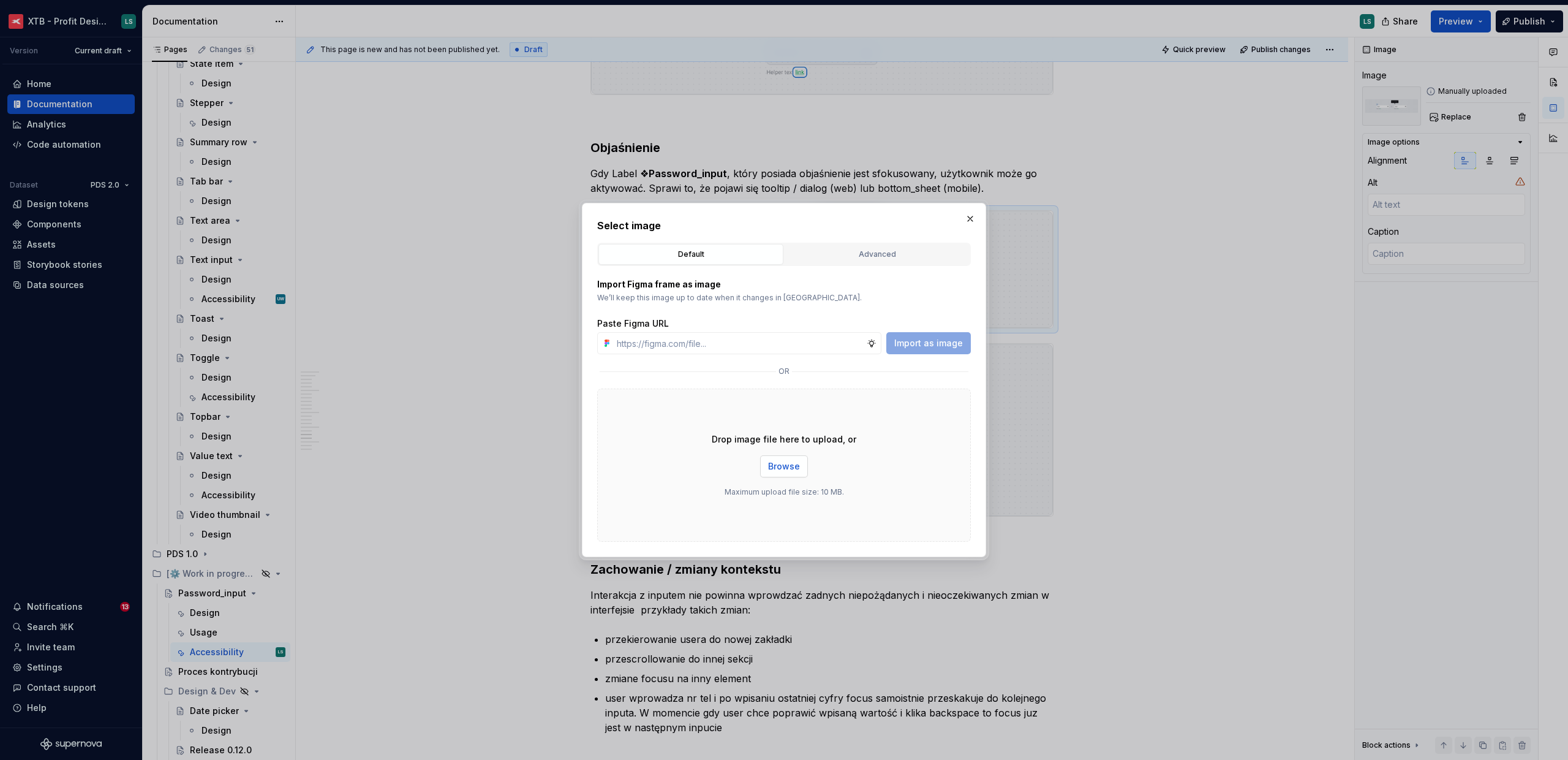
click at [787, 472] on span "Browse" at bounding box center [784, 466] width 32 height 12
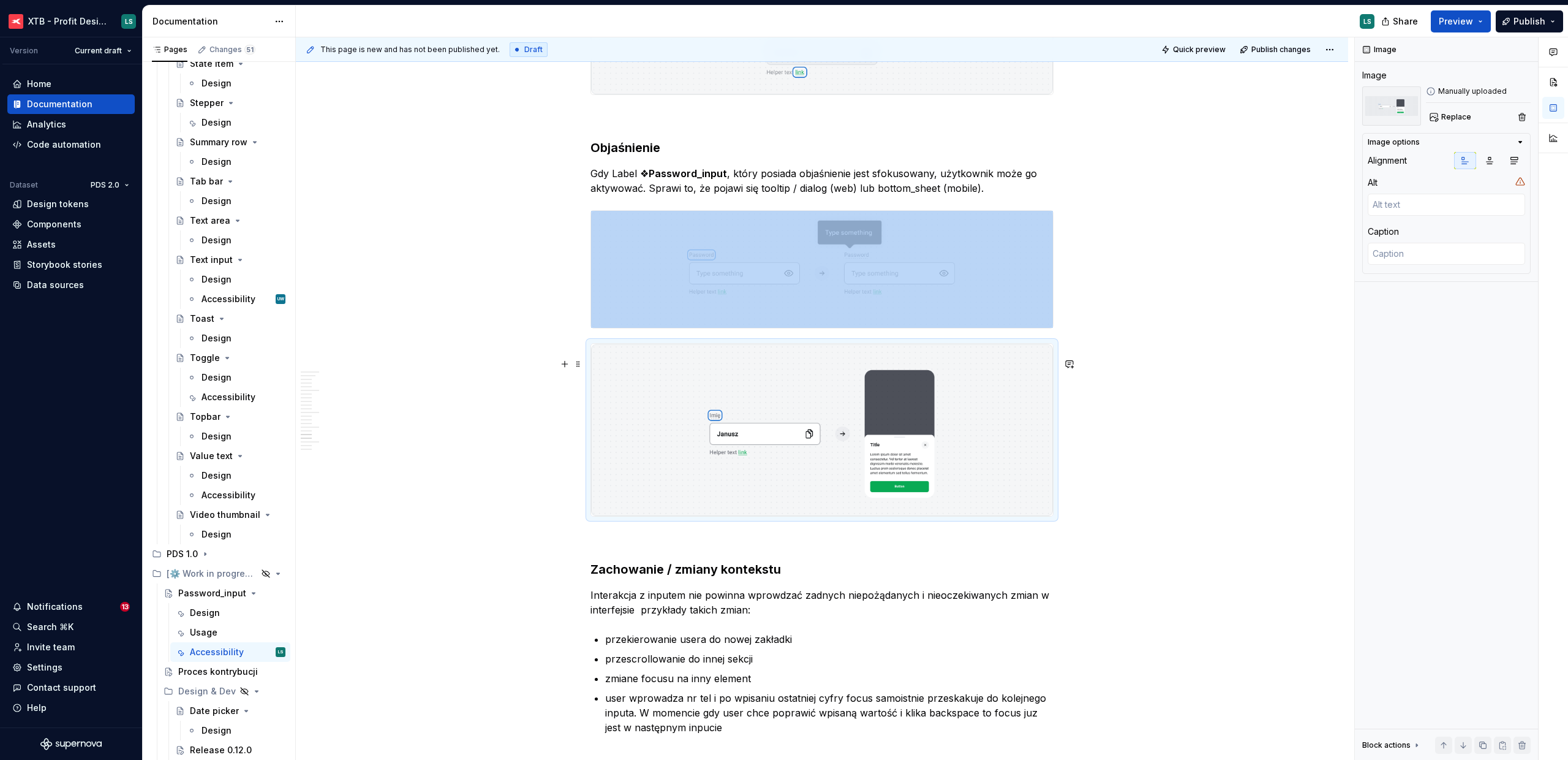
click at [898, 445] on img "To enrich screen reader interactions, please activate Accessibility in Grammarl…" at bounding box center [821, 429] width 462 height 172
click at [1436, 118] on button "Replace" at bounding box center [1452, 117] width 51 height 17
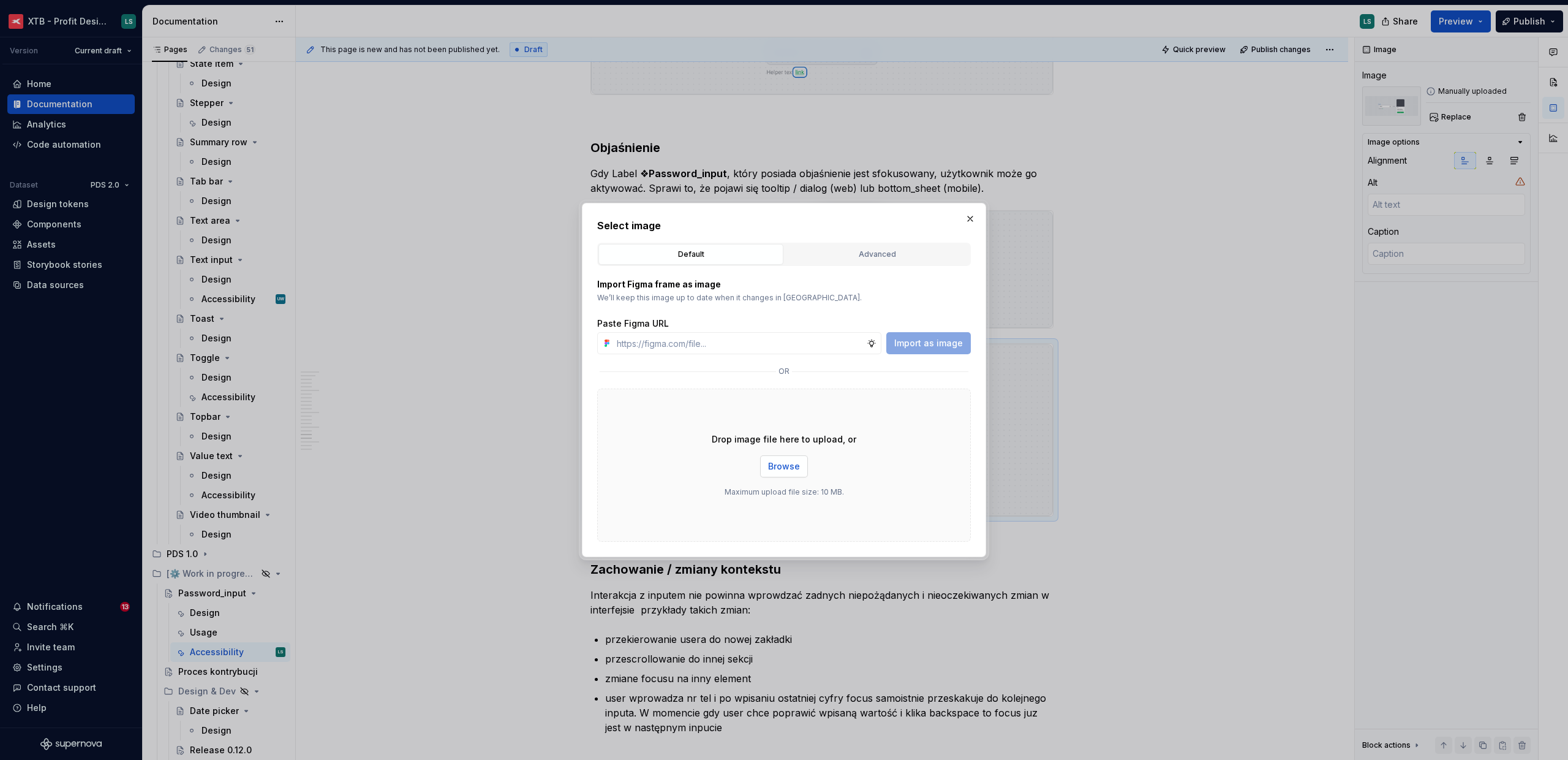
click at [797, 465] on button "Browse" at bounding box center [784, 466] width 48 height 22
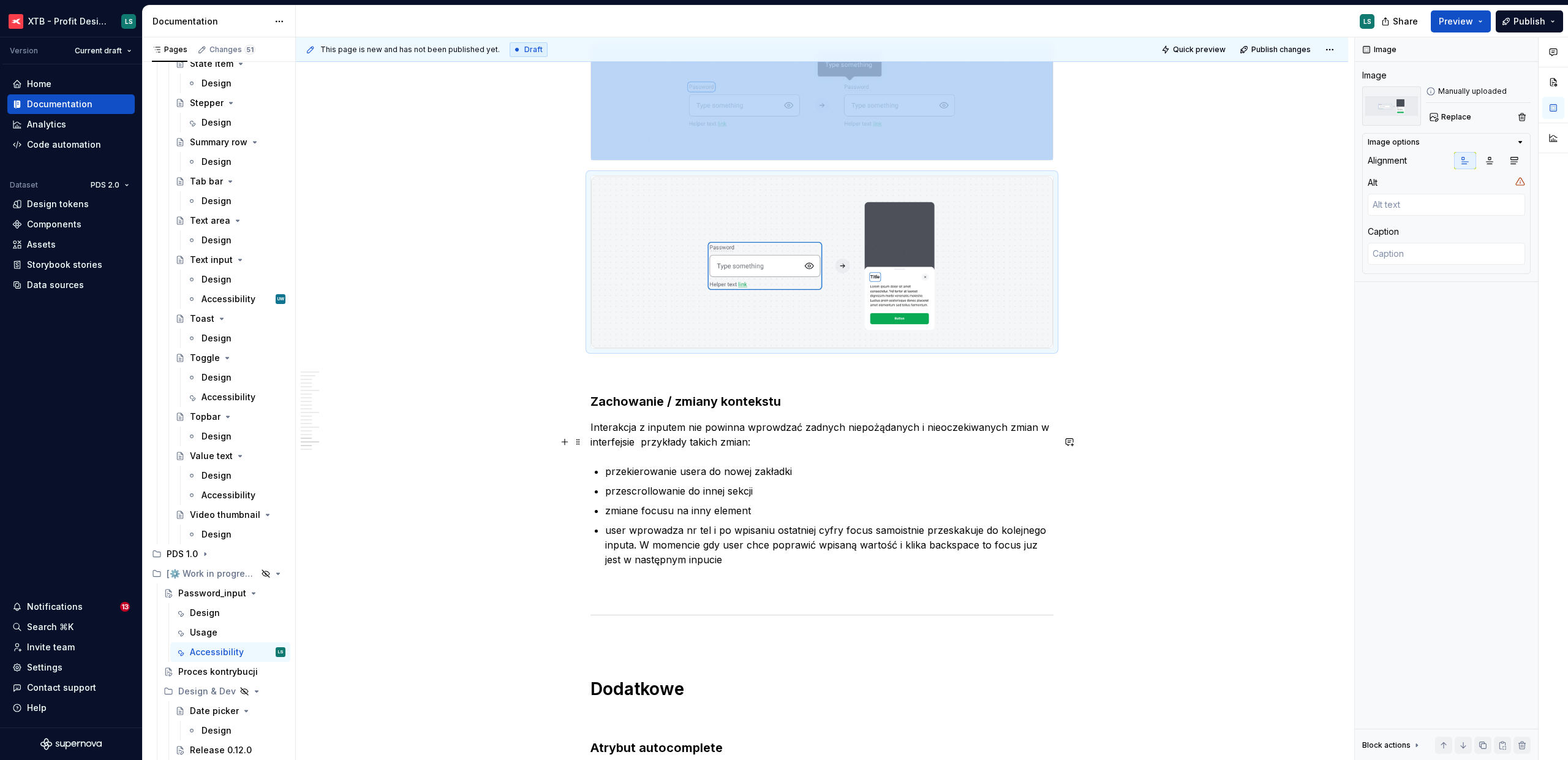
scroll to position [4711, 0]
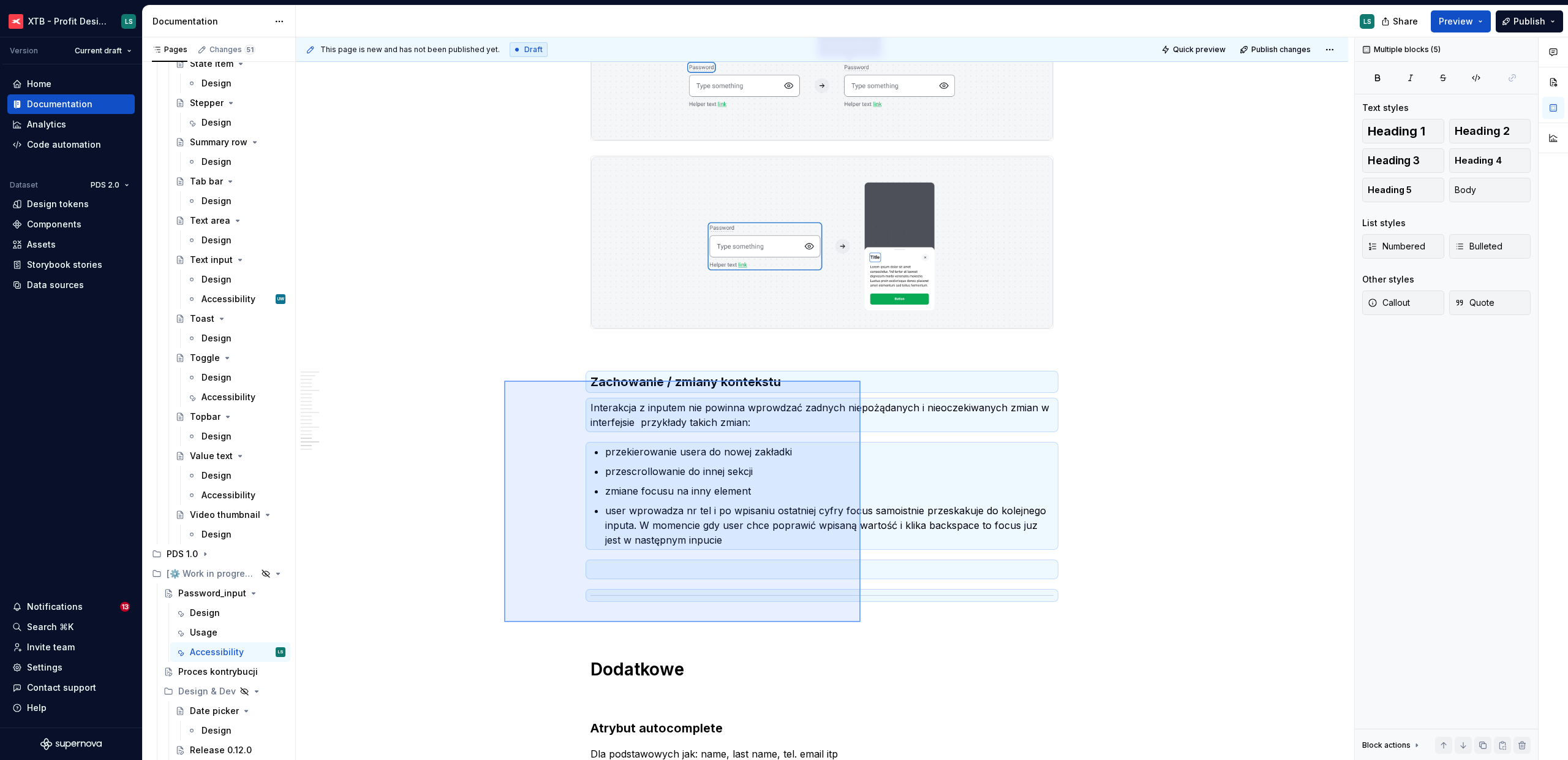
drag, startPoint x: 543, startPoint y: 399, endPoint x: 860, endPoint y: 622, distance: 387.6
click at [861, 622] on div "This page is new and has not been published yet. Draft Quick preview Publish ch…" at bounding box center [825, 398] width 1059 height 723
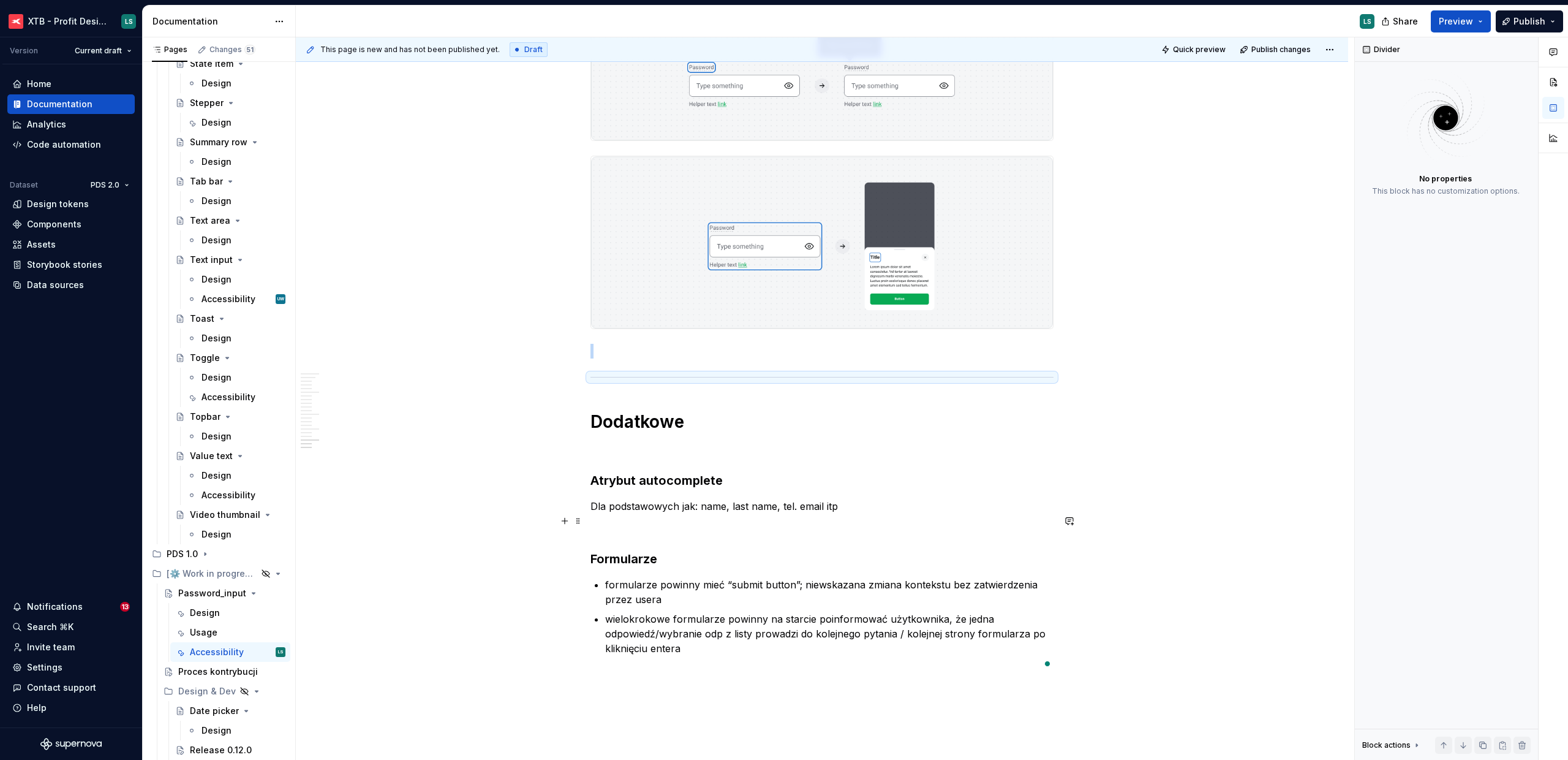
click at [639, 513] on p "Dla podstawowych jak: name, last name, tel. email itp" at bounding box center [821, 506] width 463 height 15
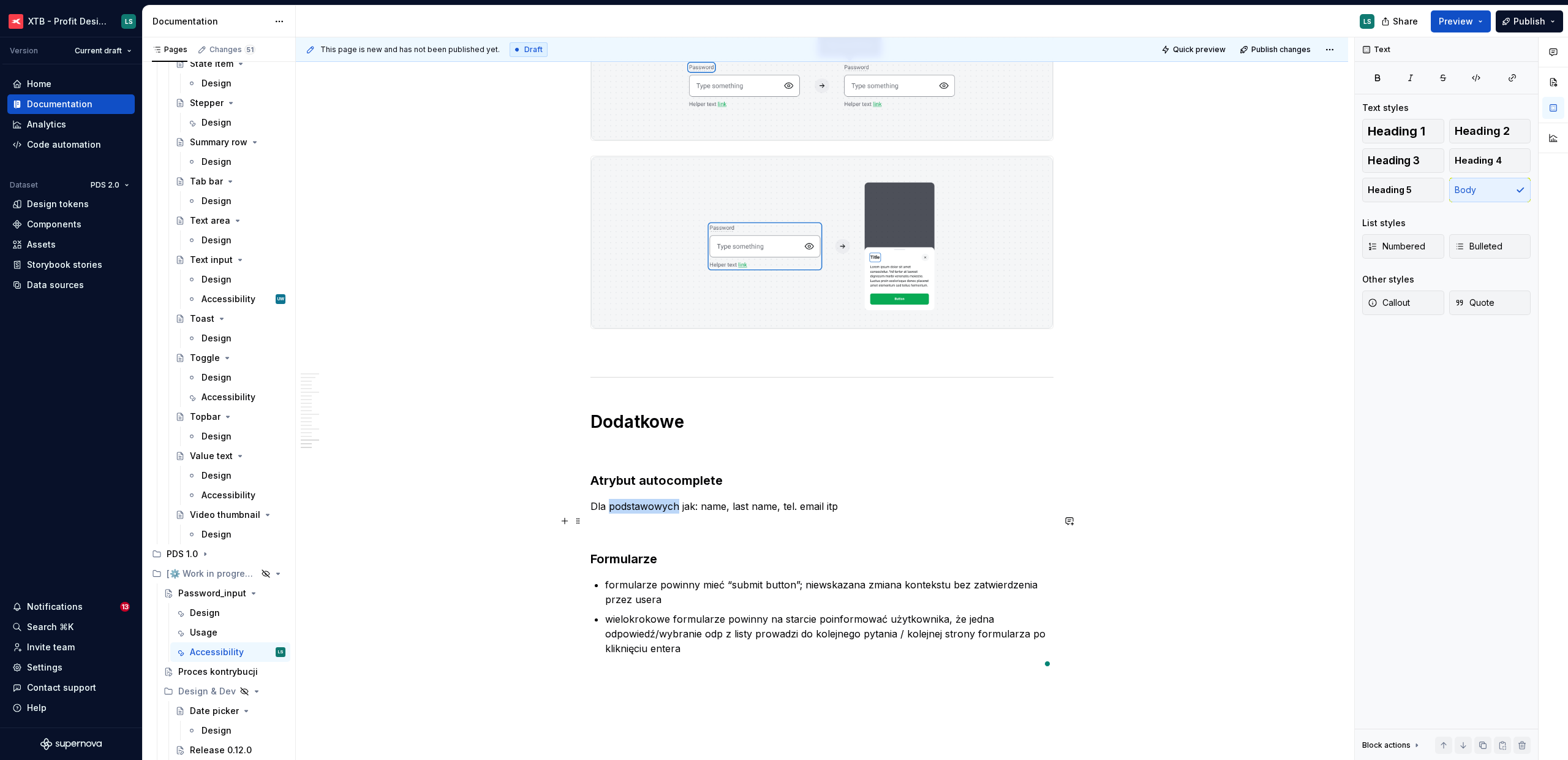
click at [639, 513] on p "Dla podstawowych jak: name, last name, tel. email itp" at bounding box center [821, 506] width 463 height 15
click at [595, 513] on p "dla hasła" at bounding box center [821, 506] width 463 height 15
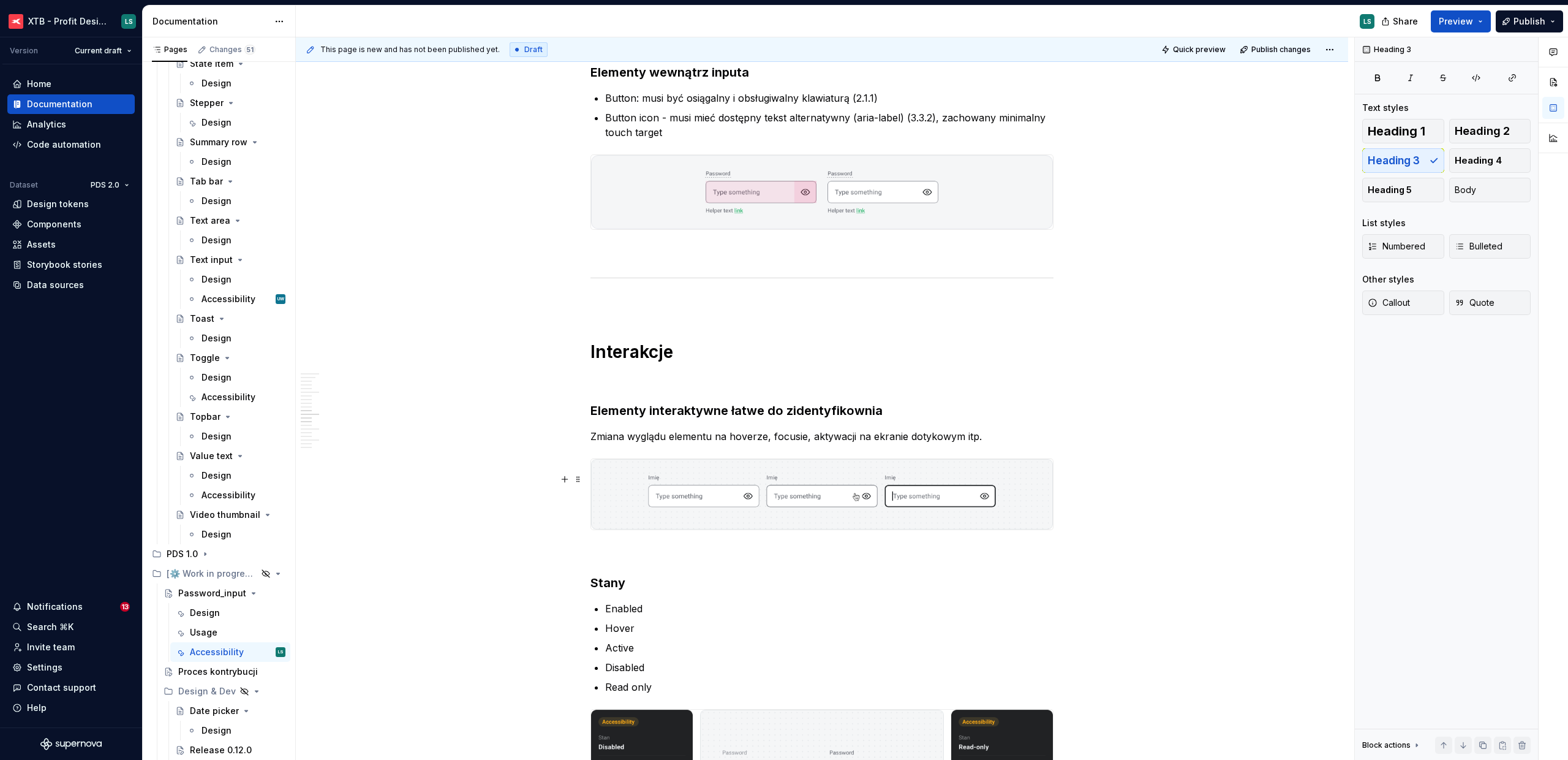
scroll to position [1763, 0]
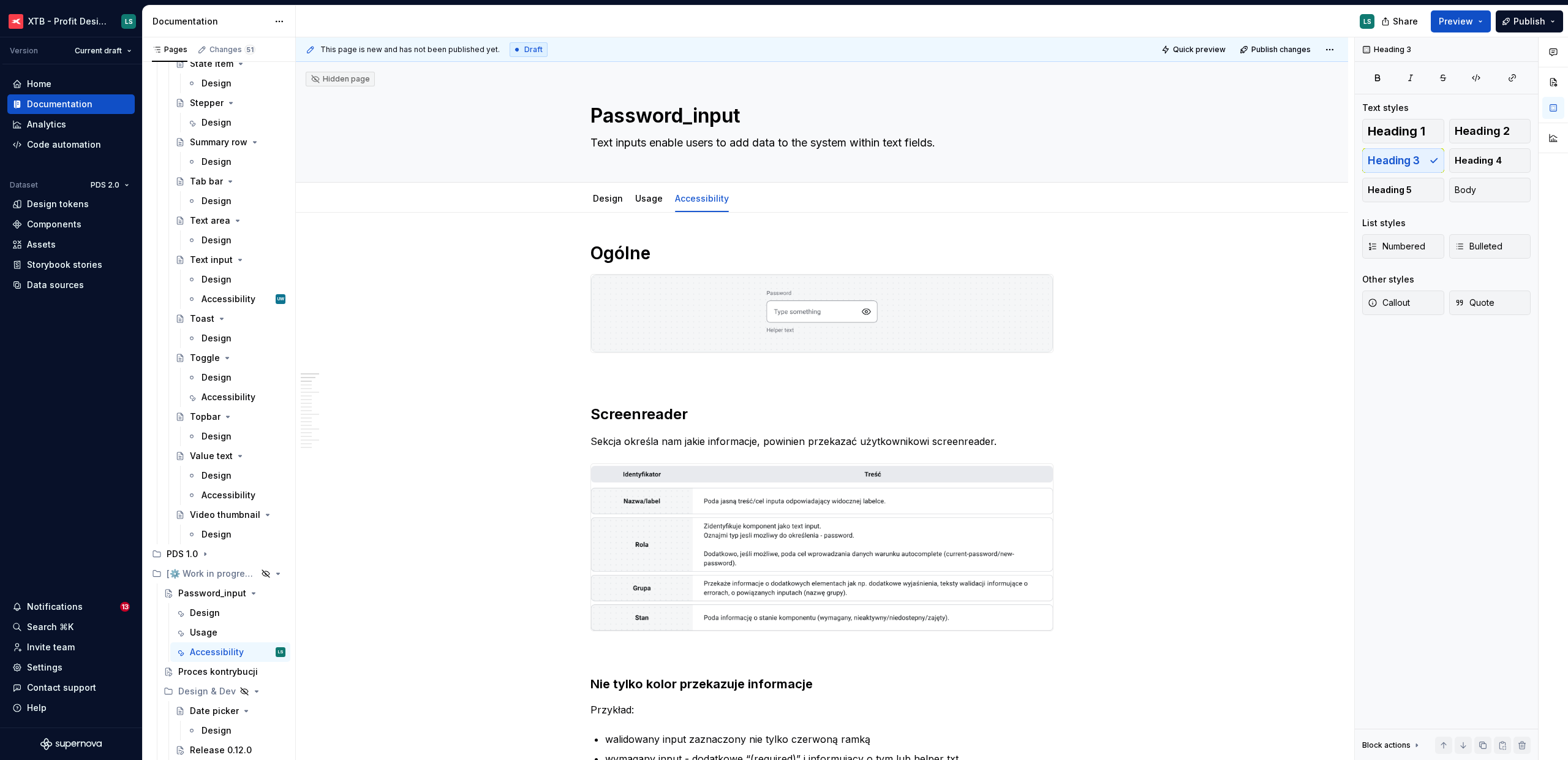
click at [591, 211] on div "Design Usage Accessibility" at bounding box center [661, 201] width 156 height 33
click at [600, 205] on div "Design" at bounding box center [608, 198] width 30 height 15
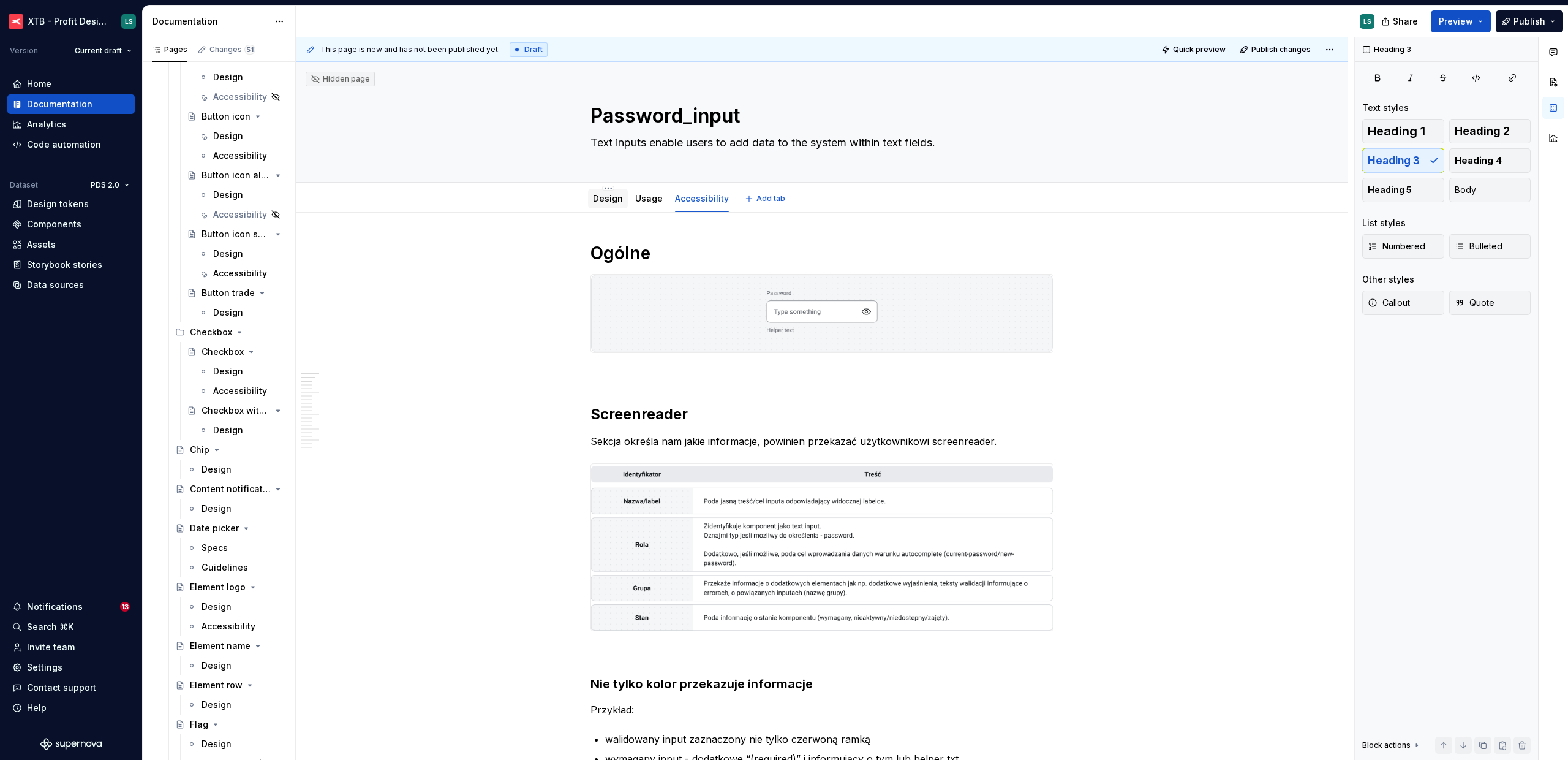
click at [609, 200] on link "Design" at bounding box center [608, 198] width 30 height 11
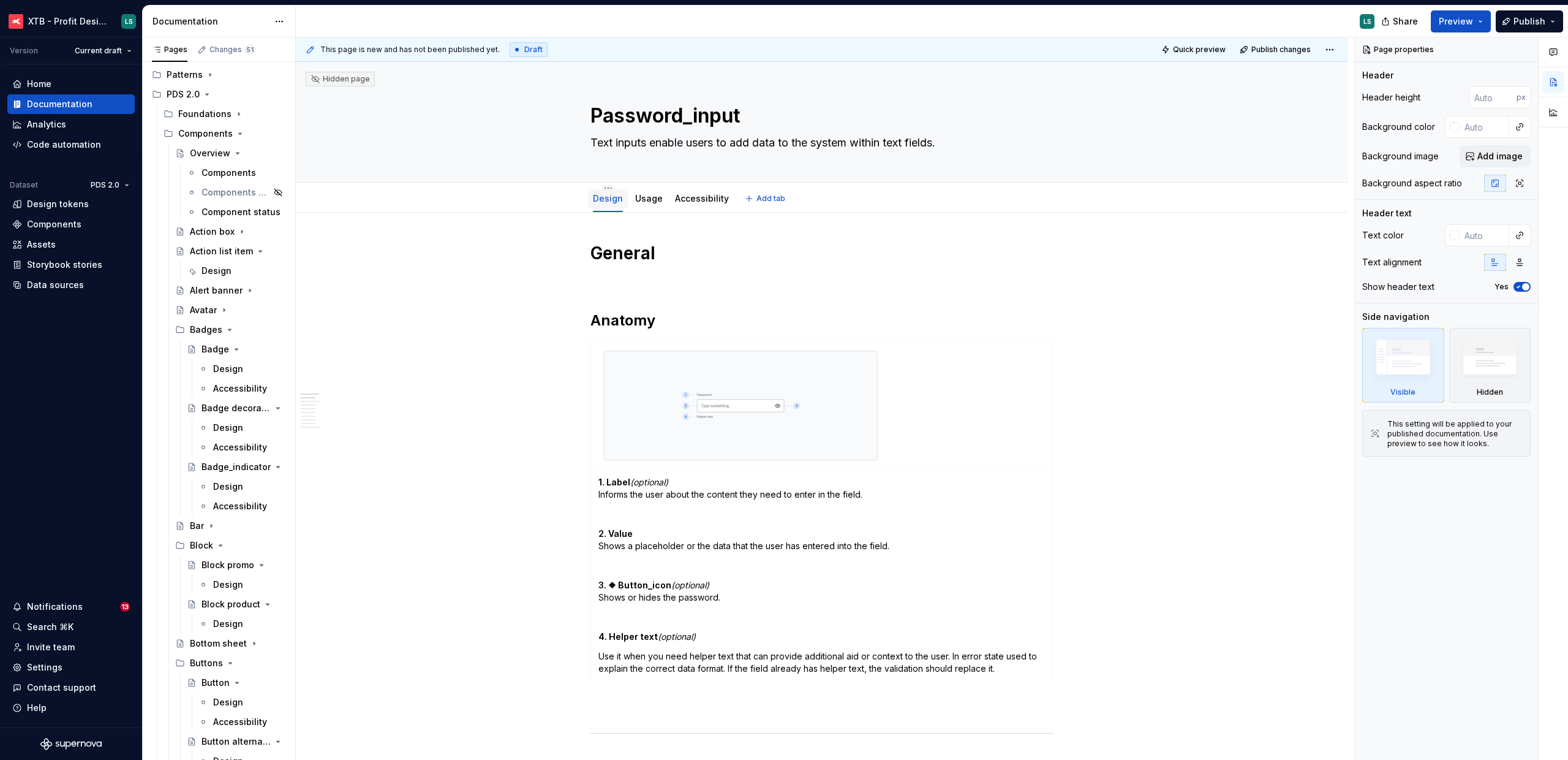
click at [608, 204] on div "Design" at bounding box center [608, 199] width 30 height 12
click at [607, 191] on div "Design" at bounding box center [608, 198] width 30 height 15
click at [609, 189] on html "XTB - Profit Design System LS Version Current draft Home Documentation Analytic…" at bounding box center [784, 380] width 1568 height 760
type textarea "*"
click at [619, 205] on div "Rename tab" at bounding box center [673, 205] width 139 height 19
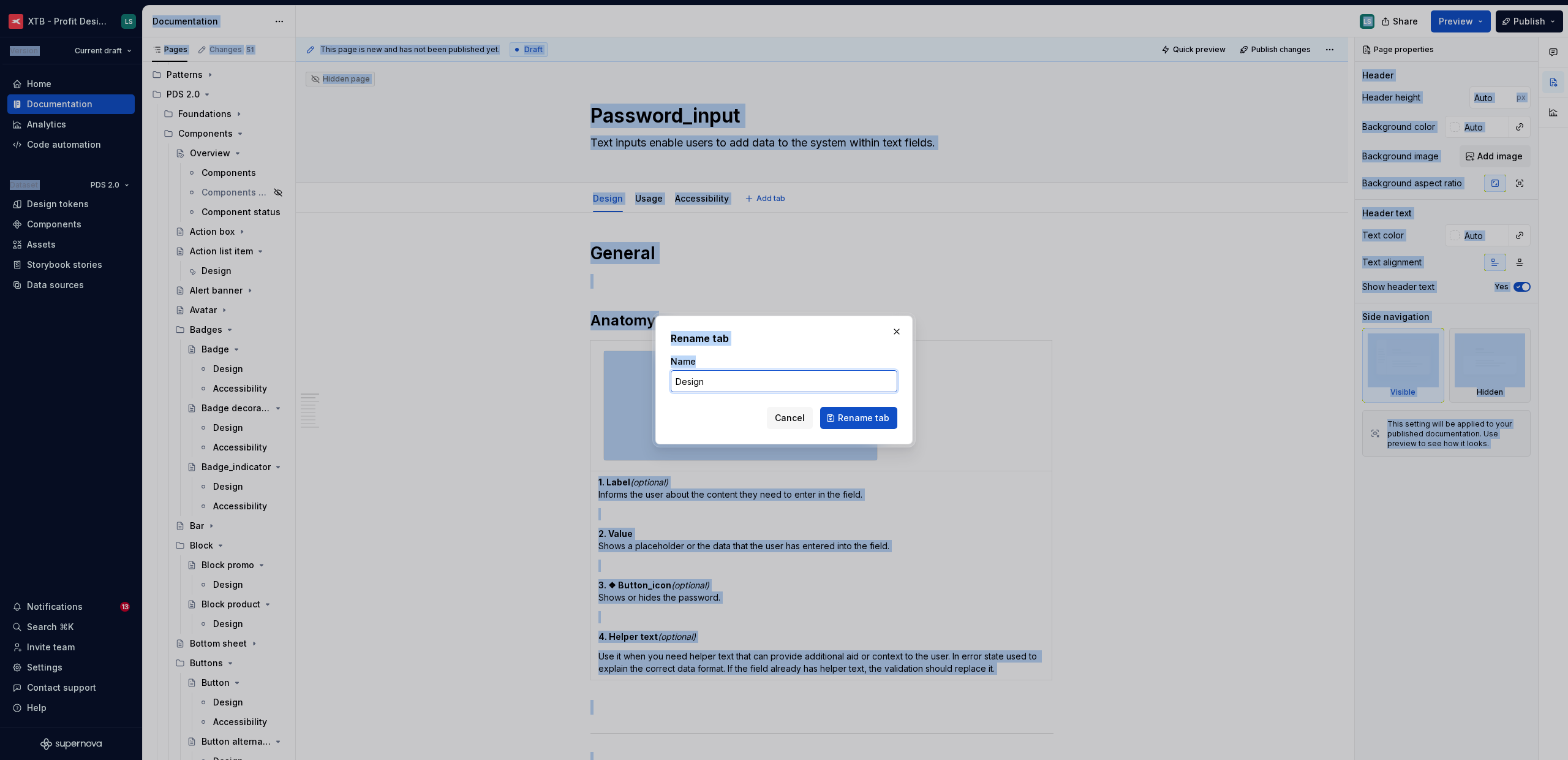
click at [739, 377] on input "Design" at bounding box center [784, 381] width 227 height 22
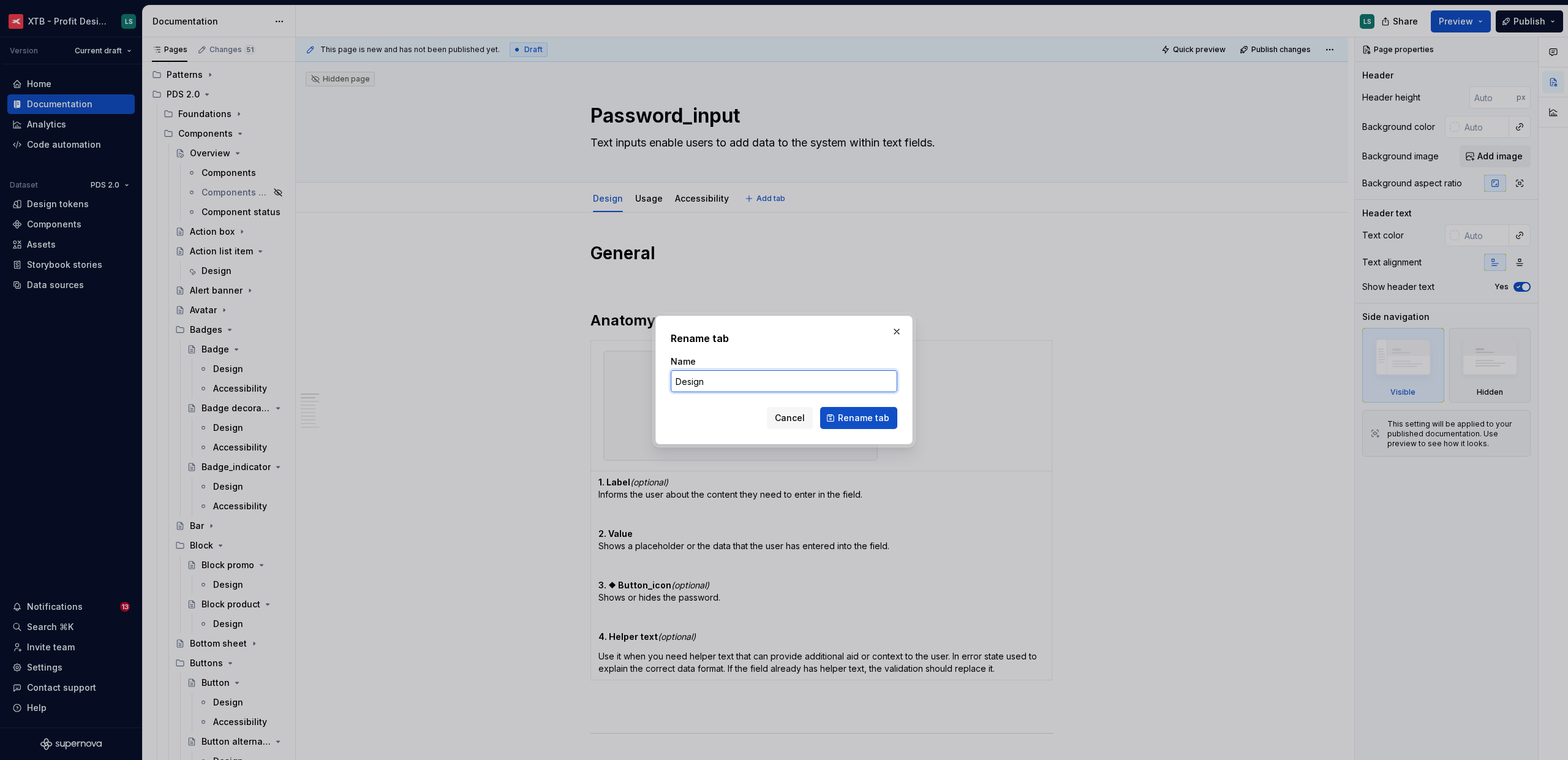
click at [737, 378] on input "Design" at bounding box center [784, 381] width 227 height 22
type input "Specs"
click button "Rename tab" at bounding box center [859, 418] width 77 height 22
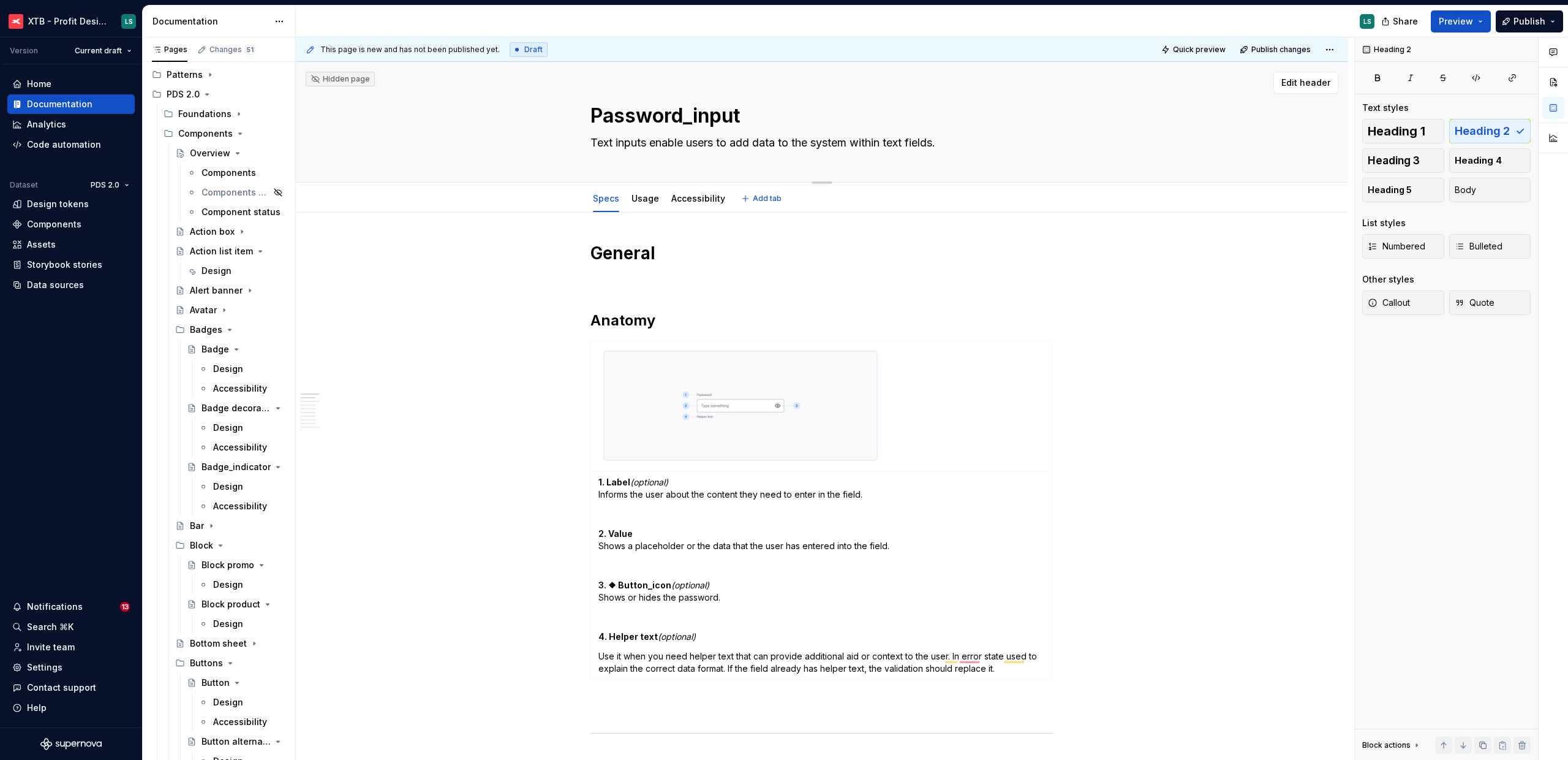
click at [646, 140] on textarea "Text inputs enable users to add data to the system within text fields." at bounding box center [819, 143] width 463 height 19
paste textarea "Input for entering and setting a password"
type textarea "*"
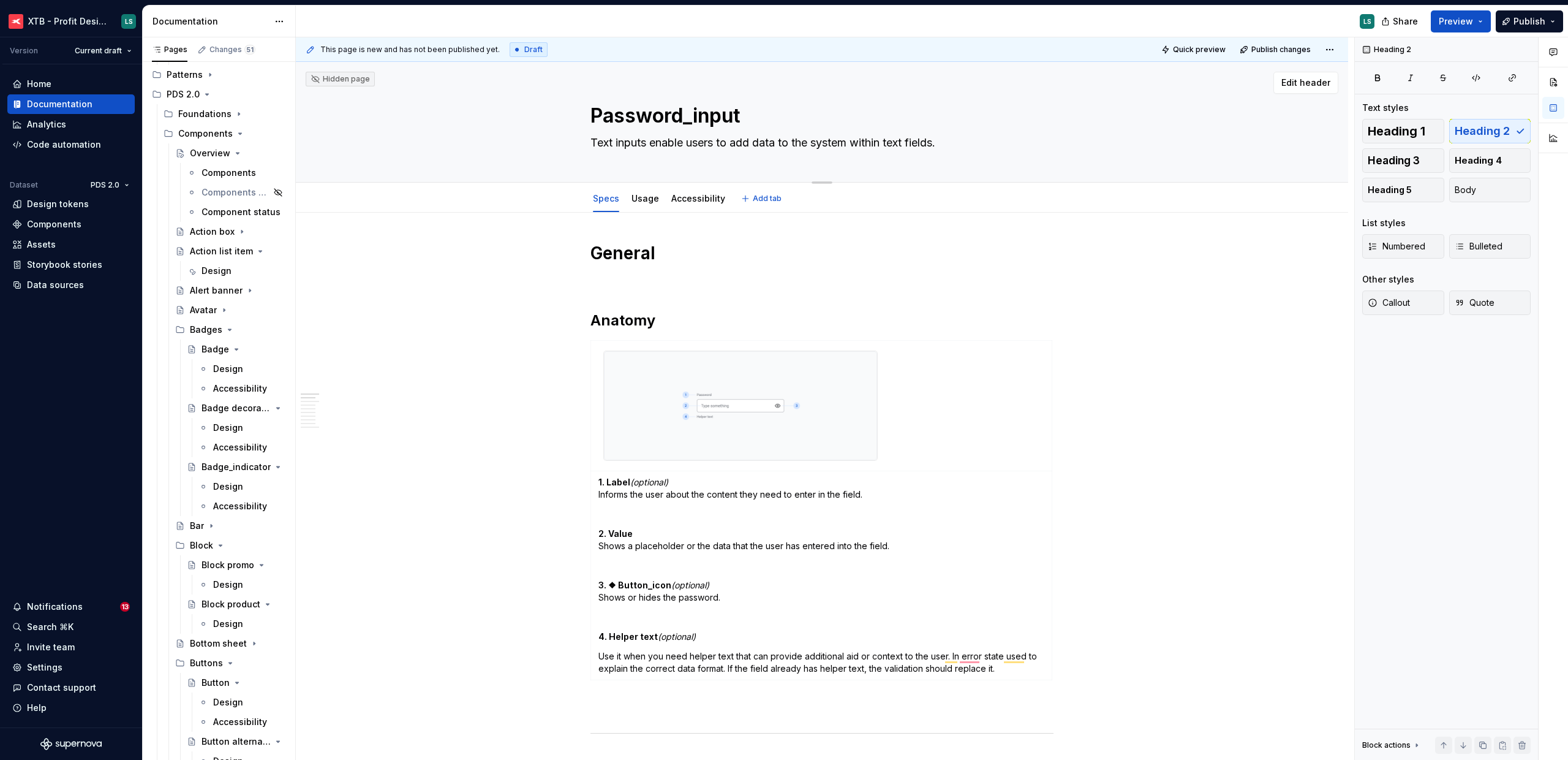
type textarea "Input for entering and setting a password."
type textarea "*"
type textarea "Input for entering and setting a password."
click at [563, 250] on button "button" at bounding box center [565, 253] width 17 height 17
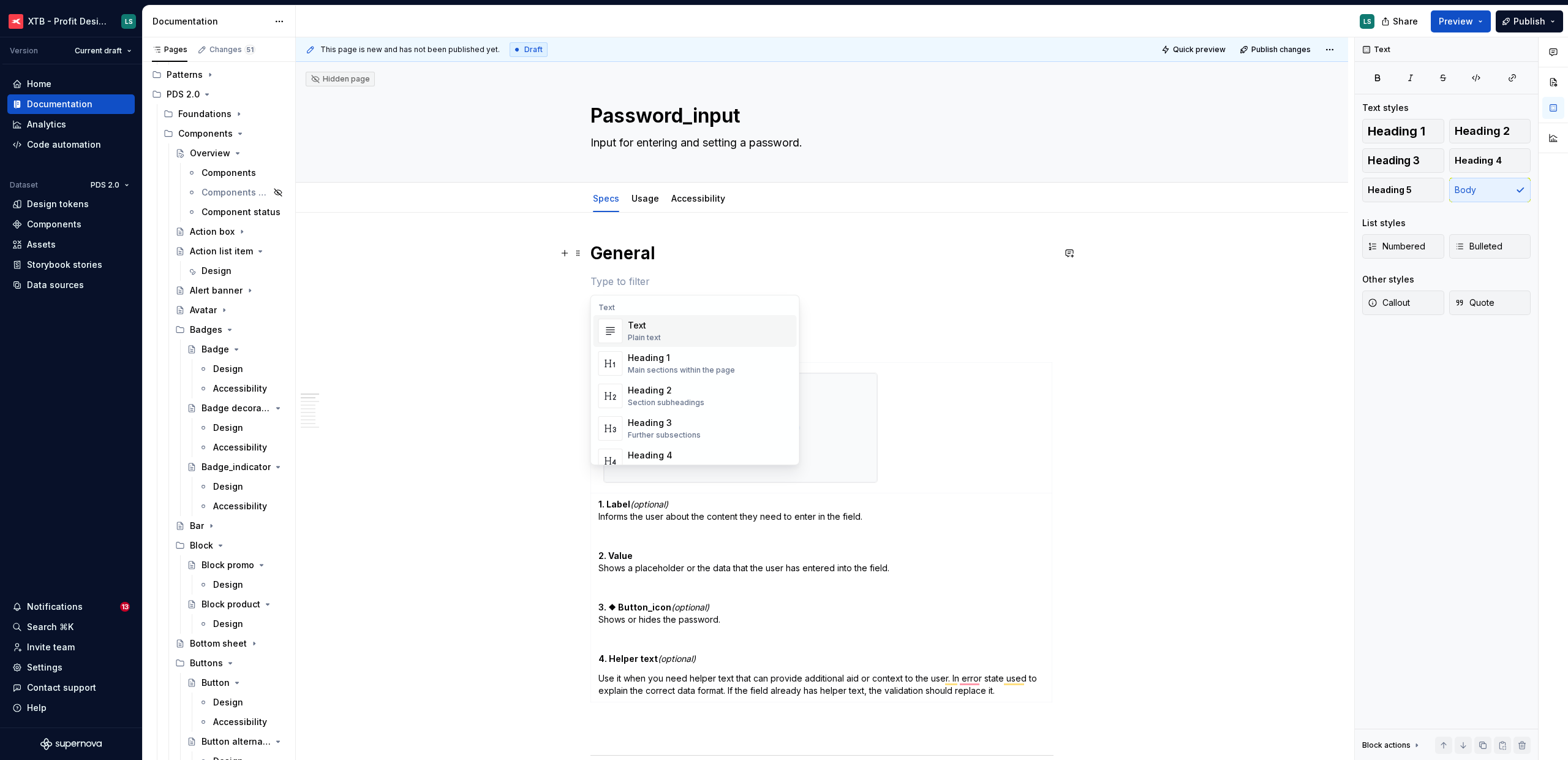
click at [969, 253] on h1 "General" at bounding box center [821, 253] width 463 height 22
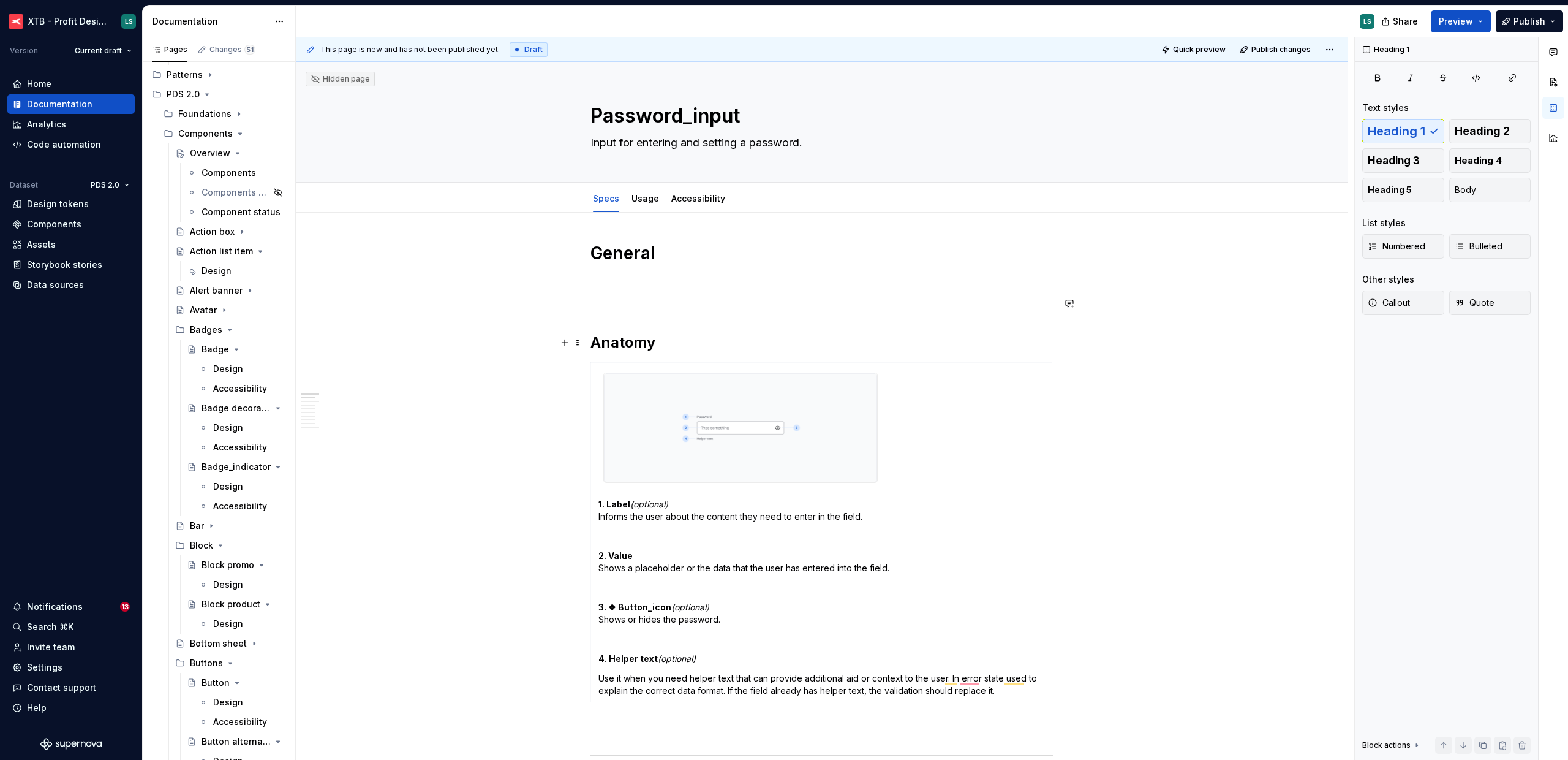
click at [653, 333] on h2 "Anatomy" at bounding box center [821, 342] width 463 height 19
click at [646, 300] on p "To enrich screen reader interactions, please activate Accessibility in Grammarl…" at bounding box center [821, 303] width 463 height 15
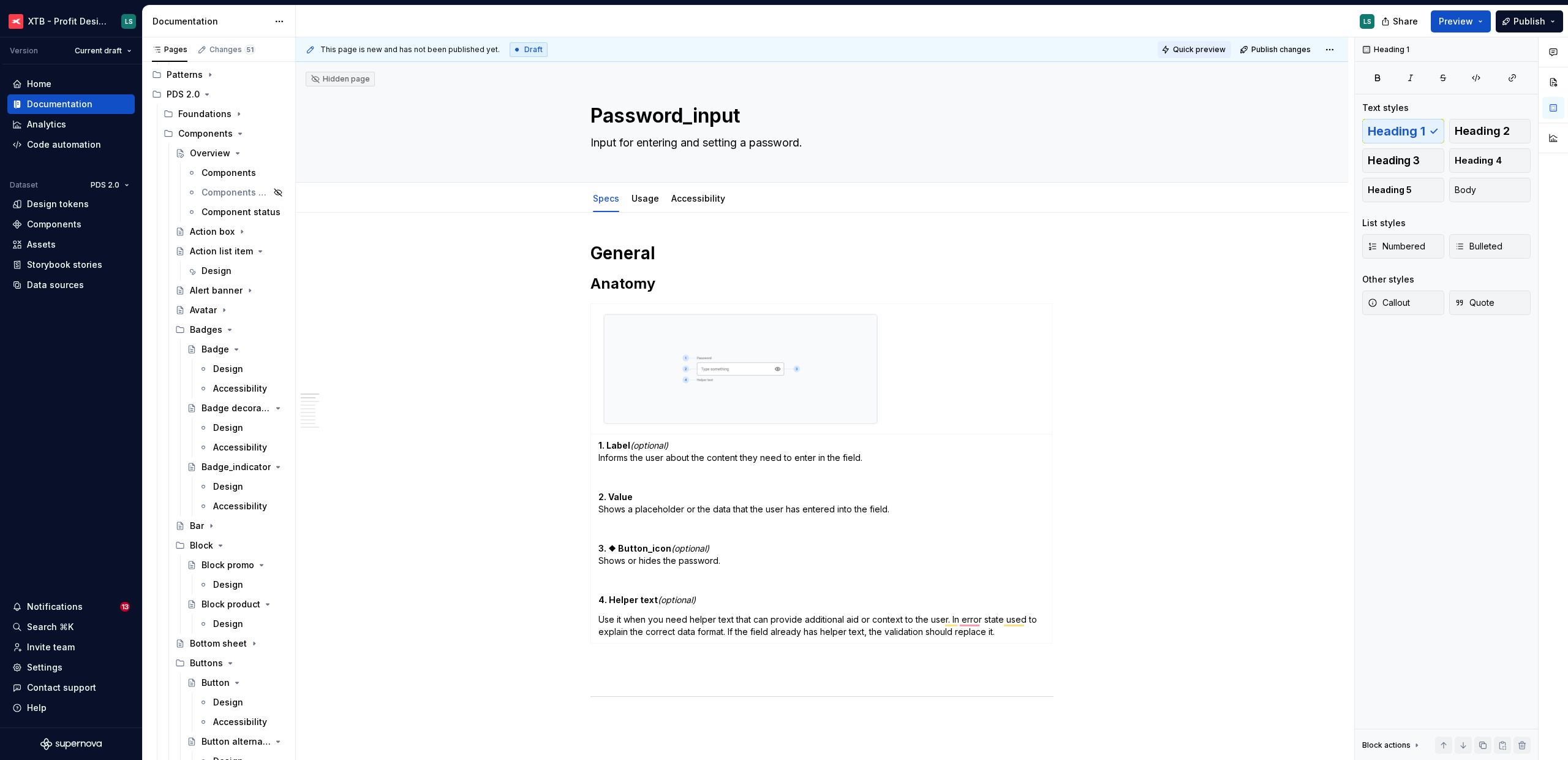
click at [1204, 53] on span "Quick preview" at bounding box center [1200, 49] width 52 height 10
click at [1331, 52] on html "XTB - Profit Design System LS Version Current draft Home Documentation Analytic…" at bounding box center [784, 380] width 1568 height 760
click at [1288, 70] on div "Open preview" at bounding box center [1290, 73] width 79 height 12
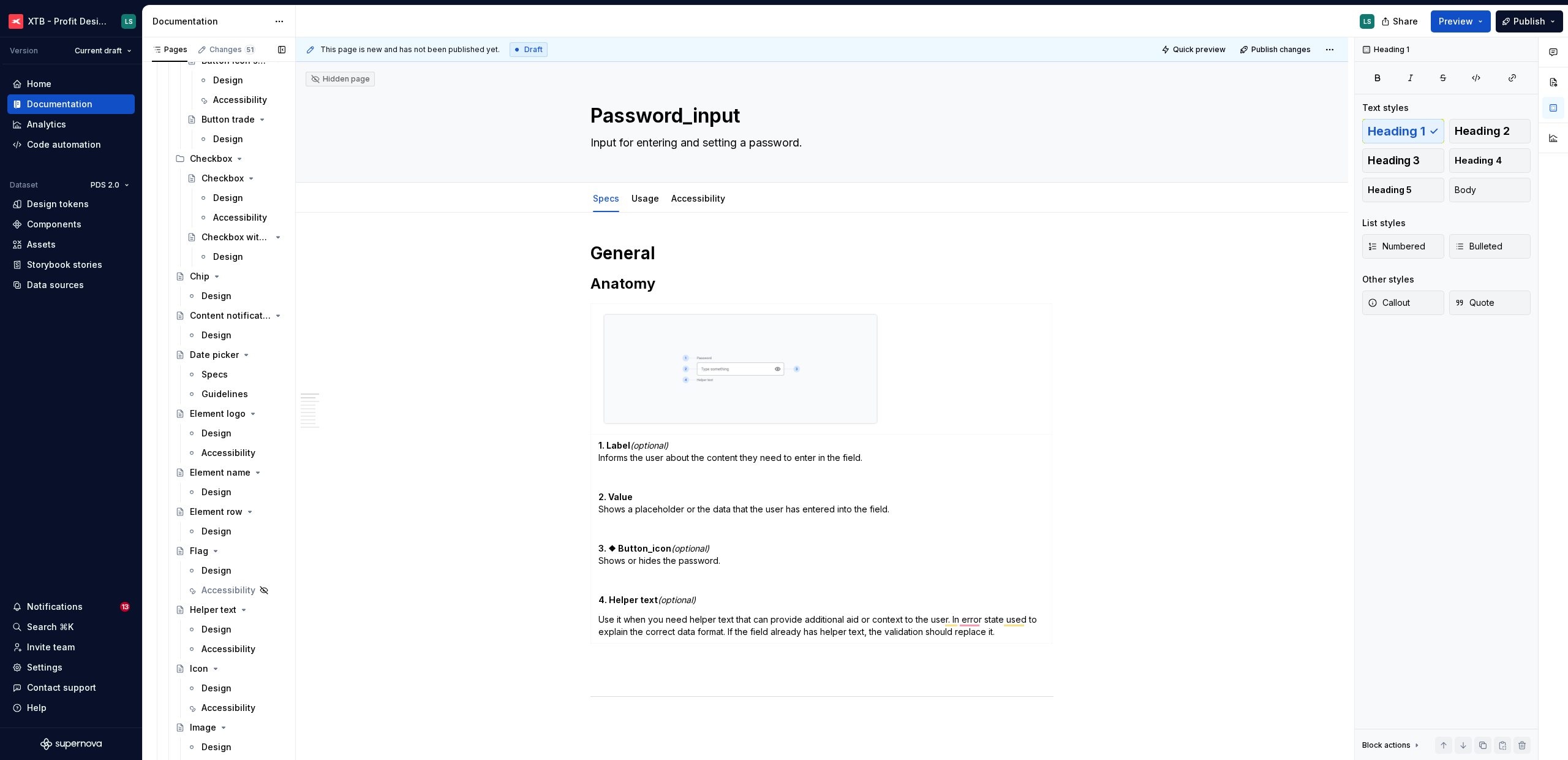
scroll to position [3287, 0]
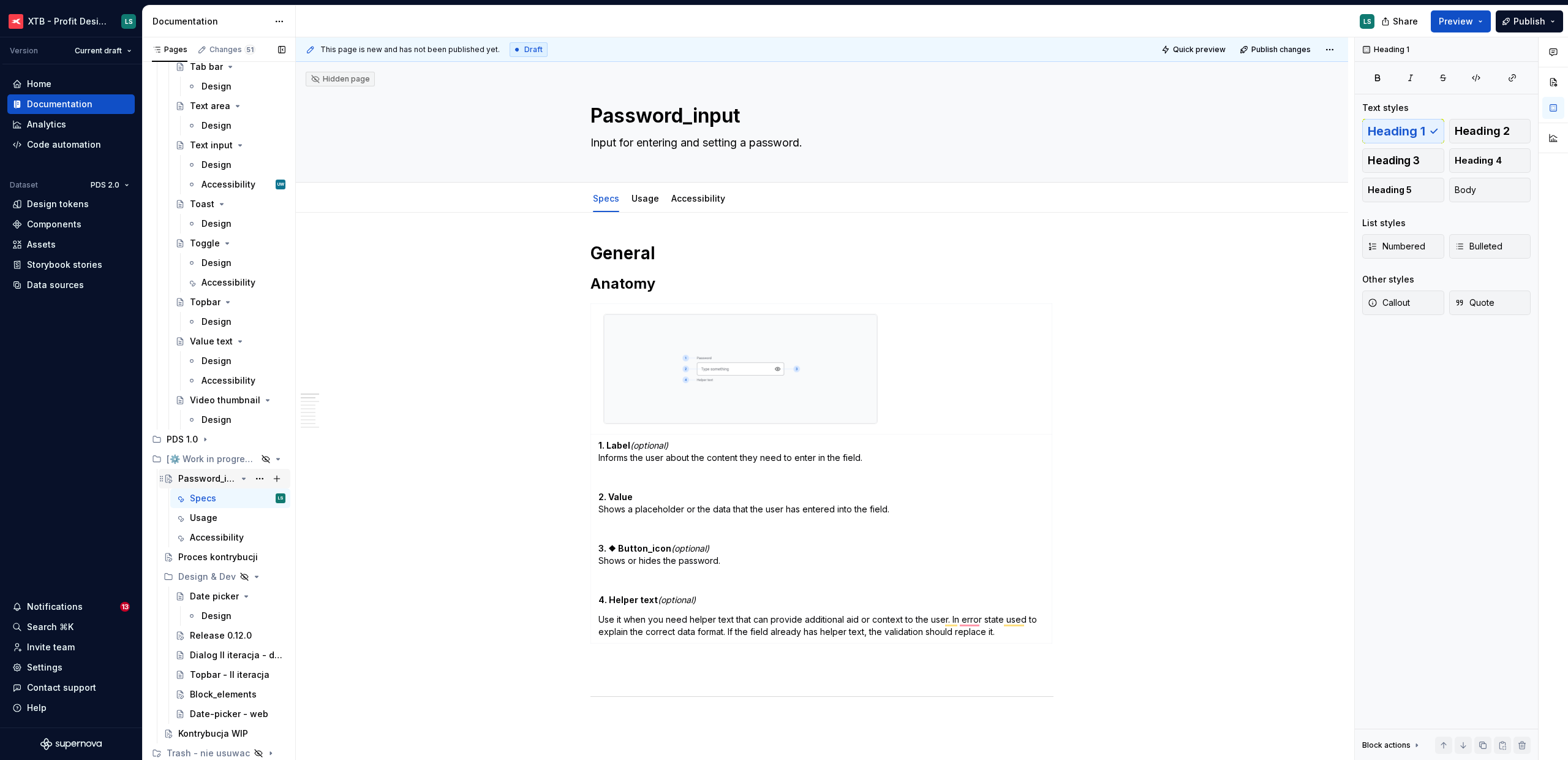
click at [211, 479] on div "Password_input" at bounding box center [207, 479] width 59 height 12
click at [251, 480] on button "Page tree" at bounding box center [260, 479] width 17 height 17
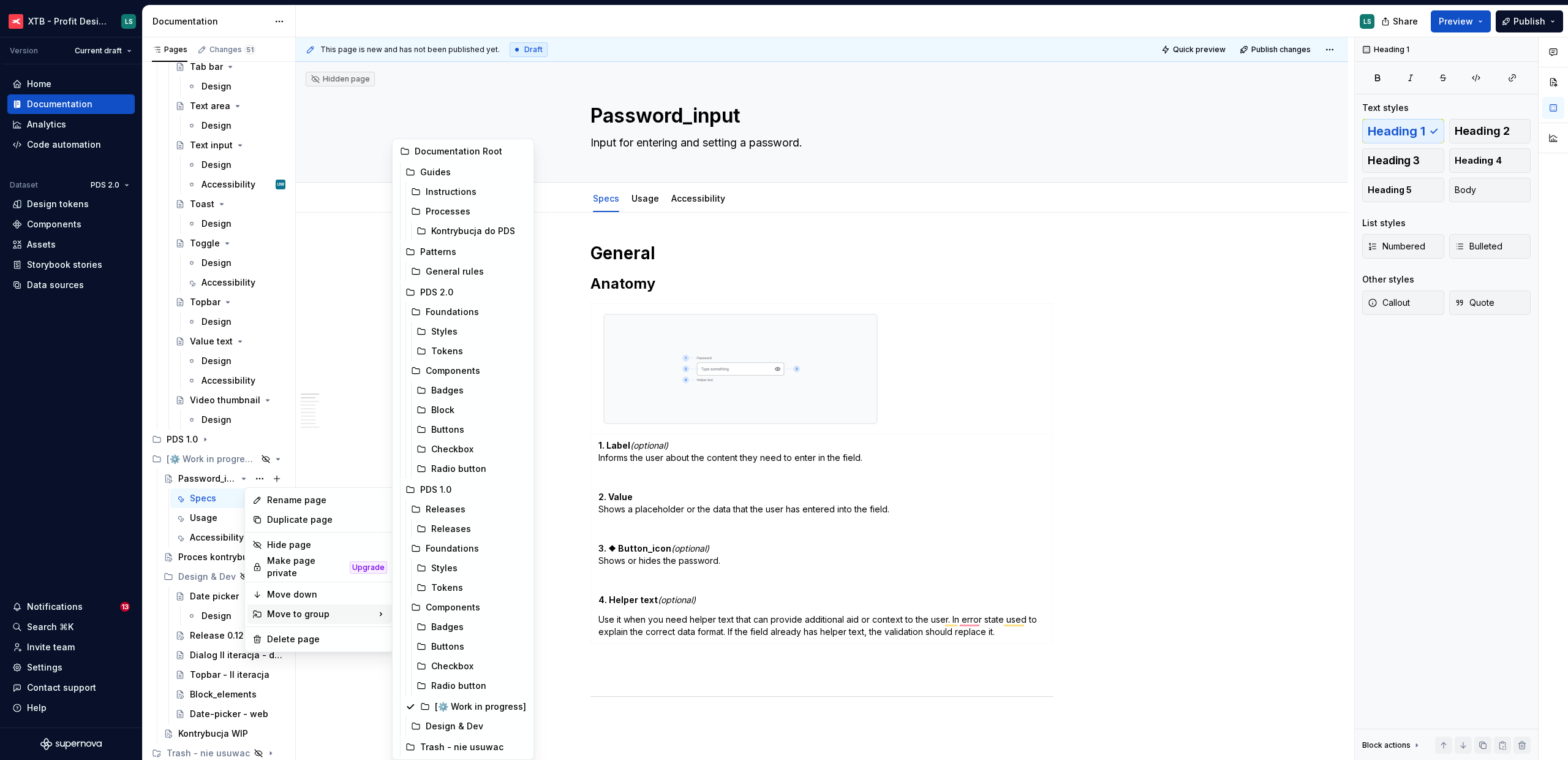
click at [1194, 77] on html "XTB - Profit Design System LS Version Current draft Home Documentation Analytic…" at bounding box center [784, 380] width 1568 height 760
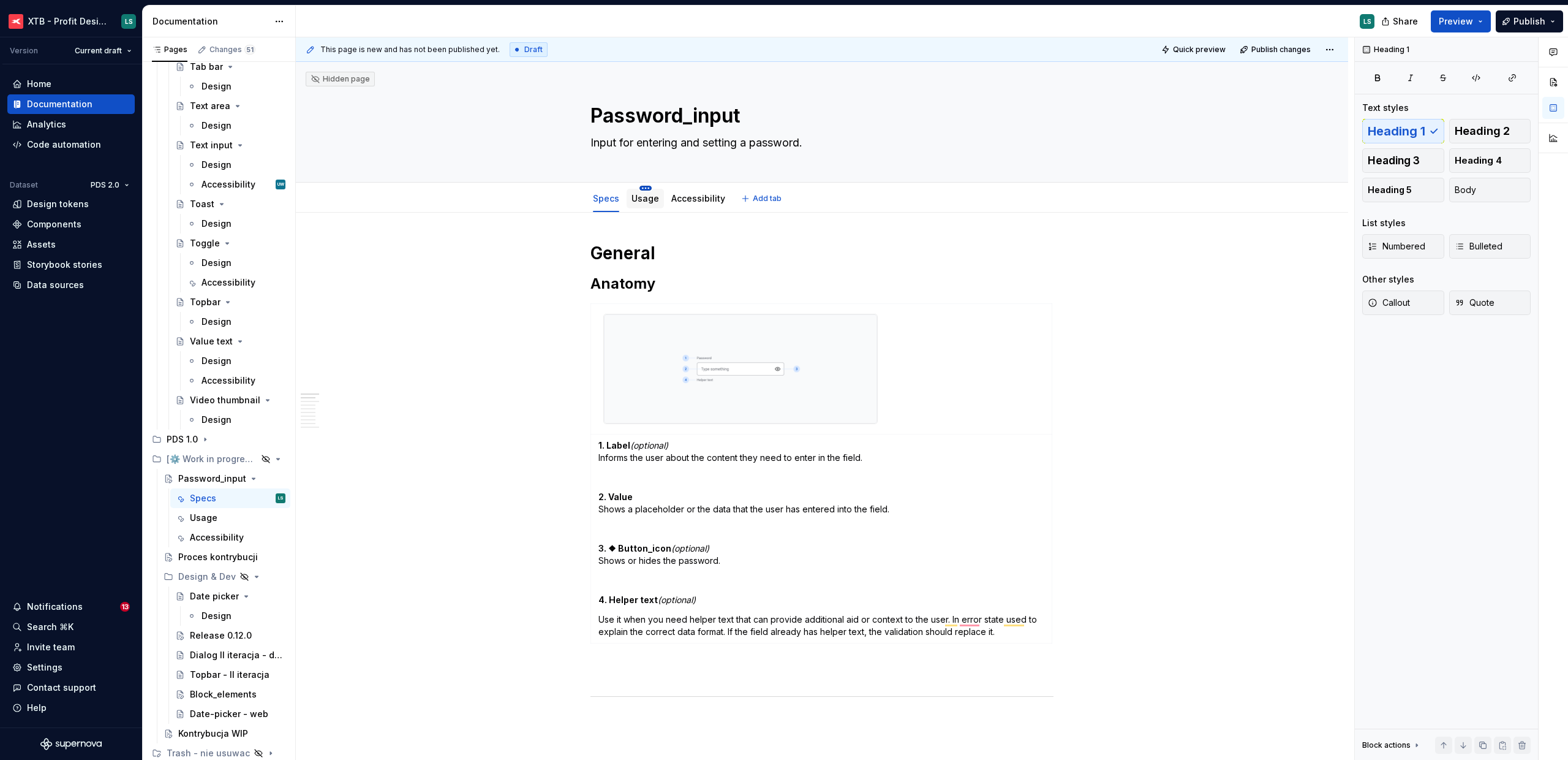
click at [648, 189] on html "XTB - Profit Design System LS Version Current draft Home Documentation Analytic…" at bounding box center [784, 380] width 1568 height 760
click at [646, 184] on html "XTB - Profit Design System LS Version Current draft Home Documentation Analytic…" at bounding box center [784, 380] width 1568 height 760
click at [644, 197] on link "Usage" at bounding box center [646, 198] width 28 height 11
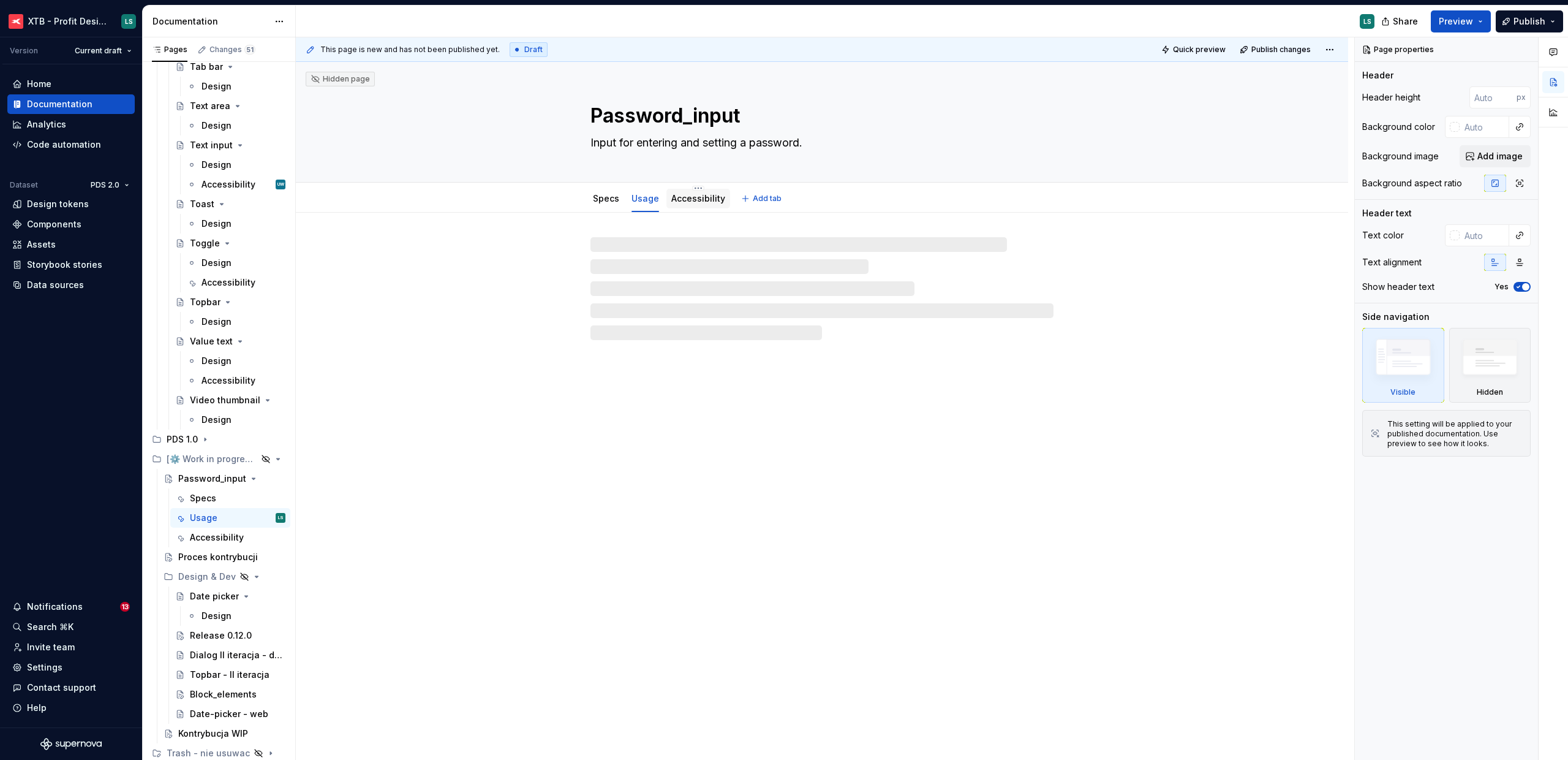
click at [680, 199] on link "Accessibility" at bounding box center [698, 198] width 54 height 11
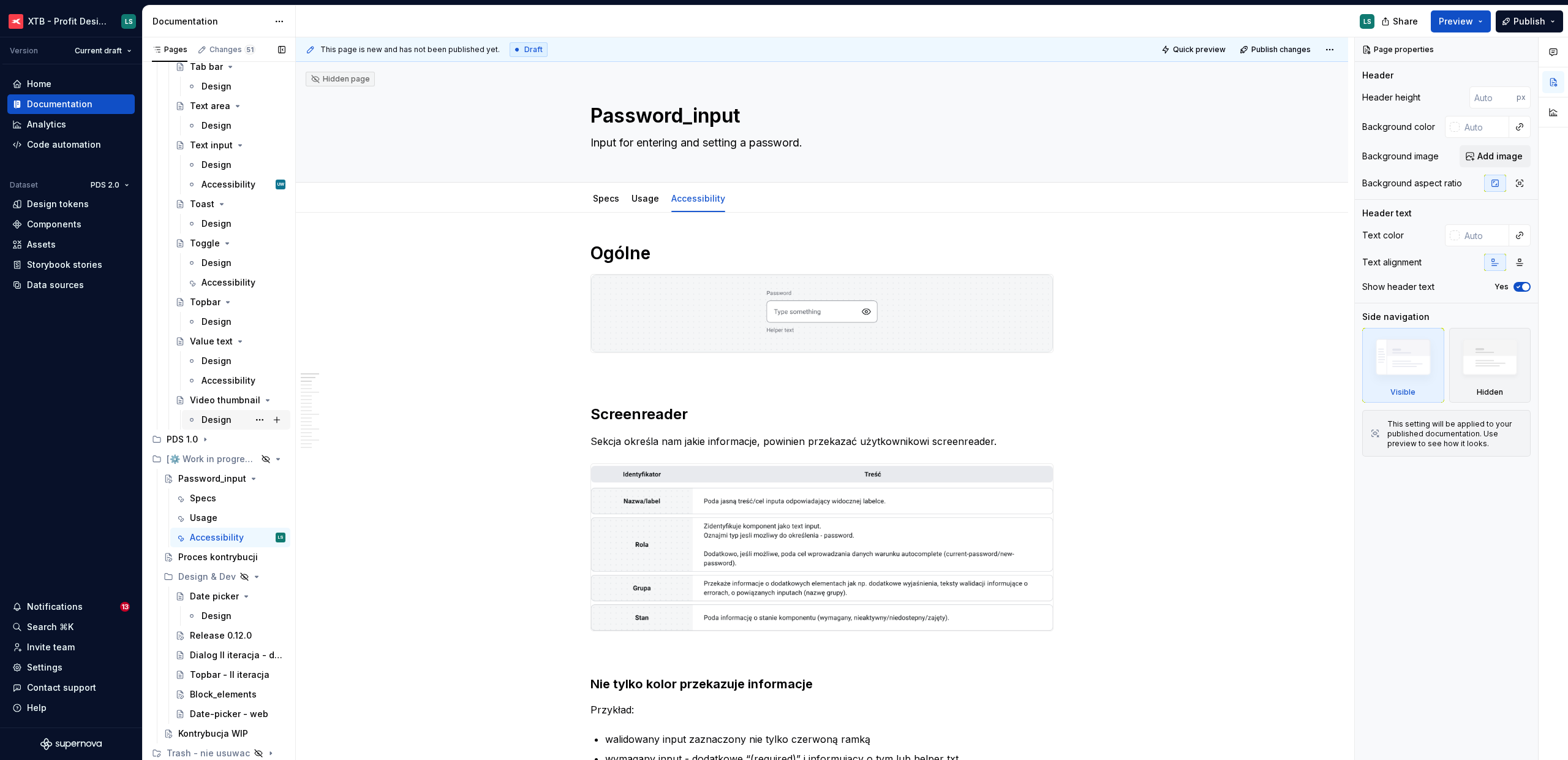
click at [249, 480] on icon "Page tree" at bounding box center [253, 479] width 10 height 10
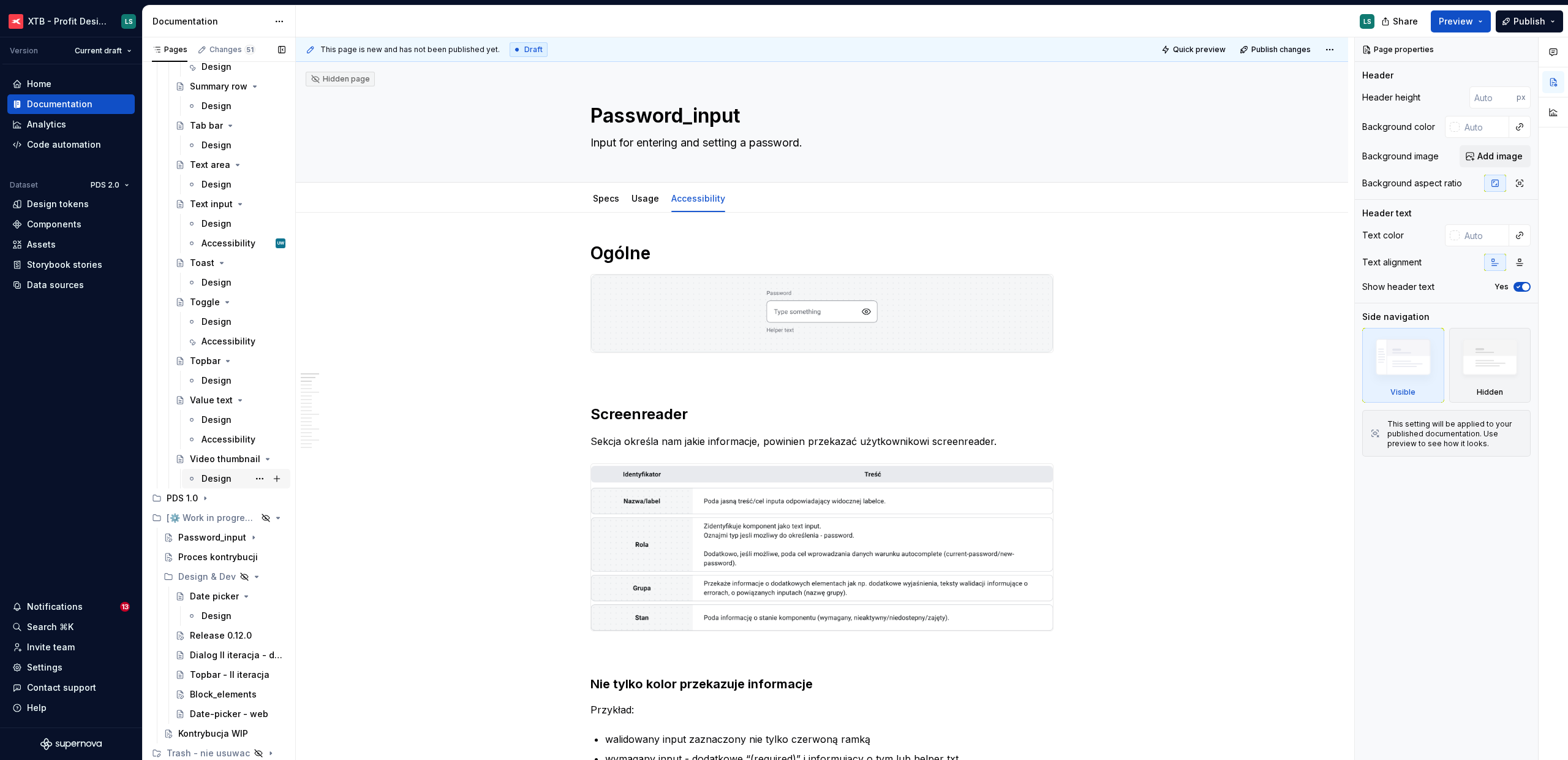
scroll to position [3228, 0]
click at [253, 539] on button "Page tree" at bounding box center [260, 537] width 17 height 17
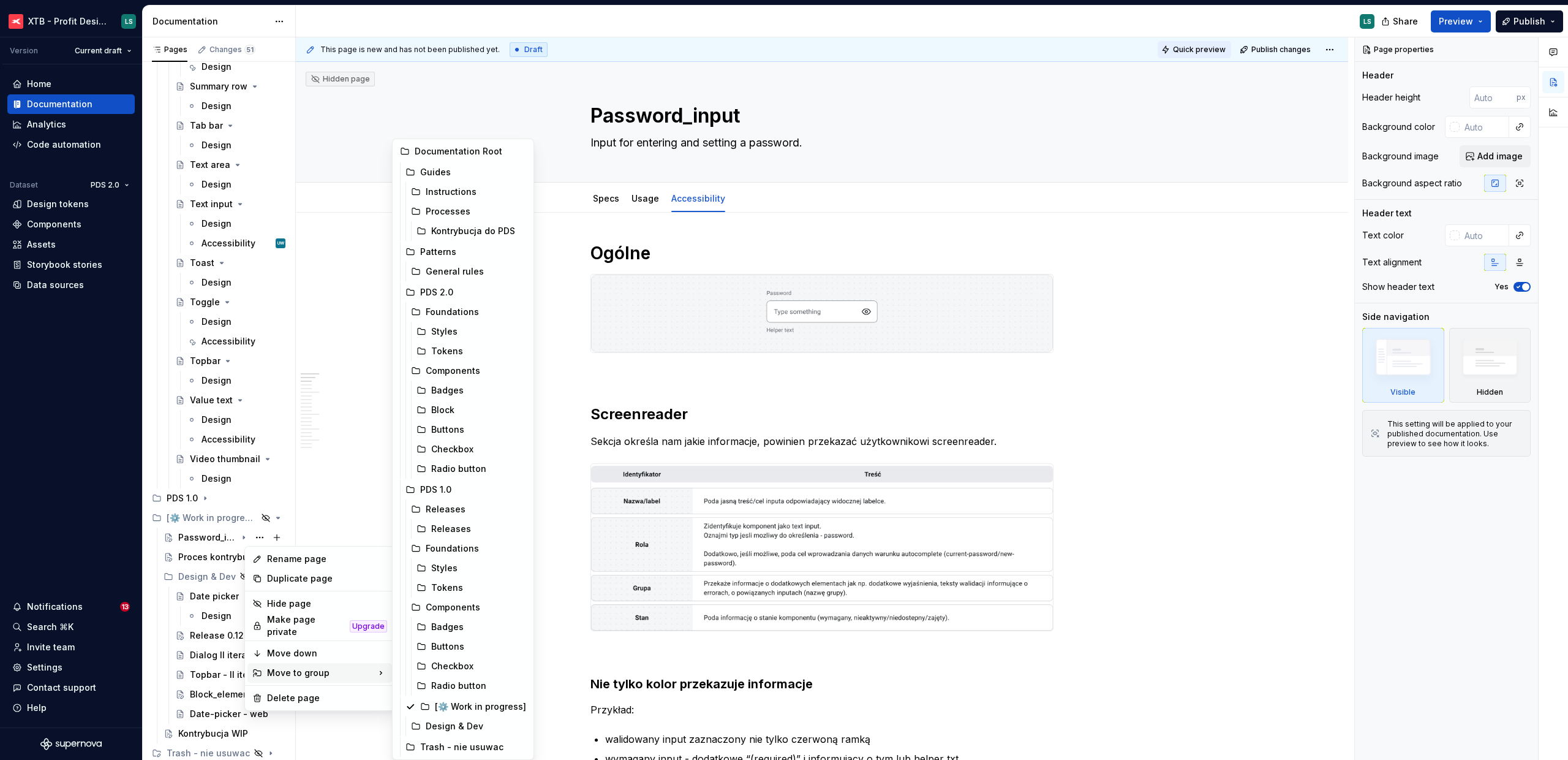
click at [1193, 45] on html "XTB - Profit Design System LS Version Current draft Home Documentation Analytic…" at bounding box center [784, 380] width 1568 height 760
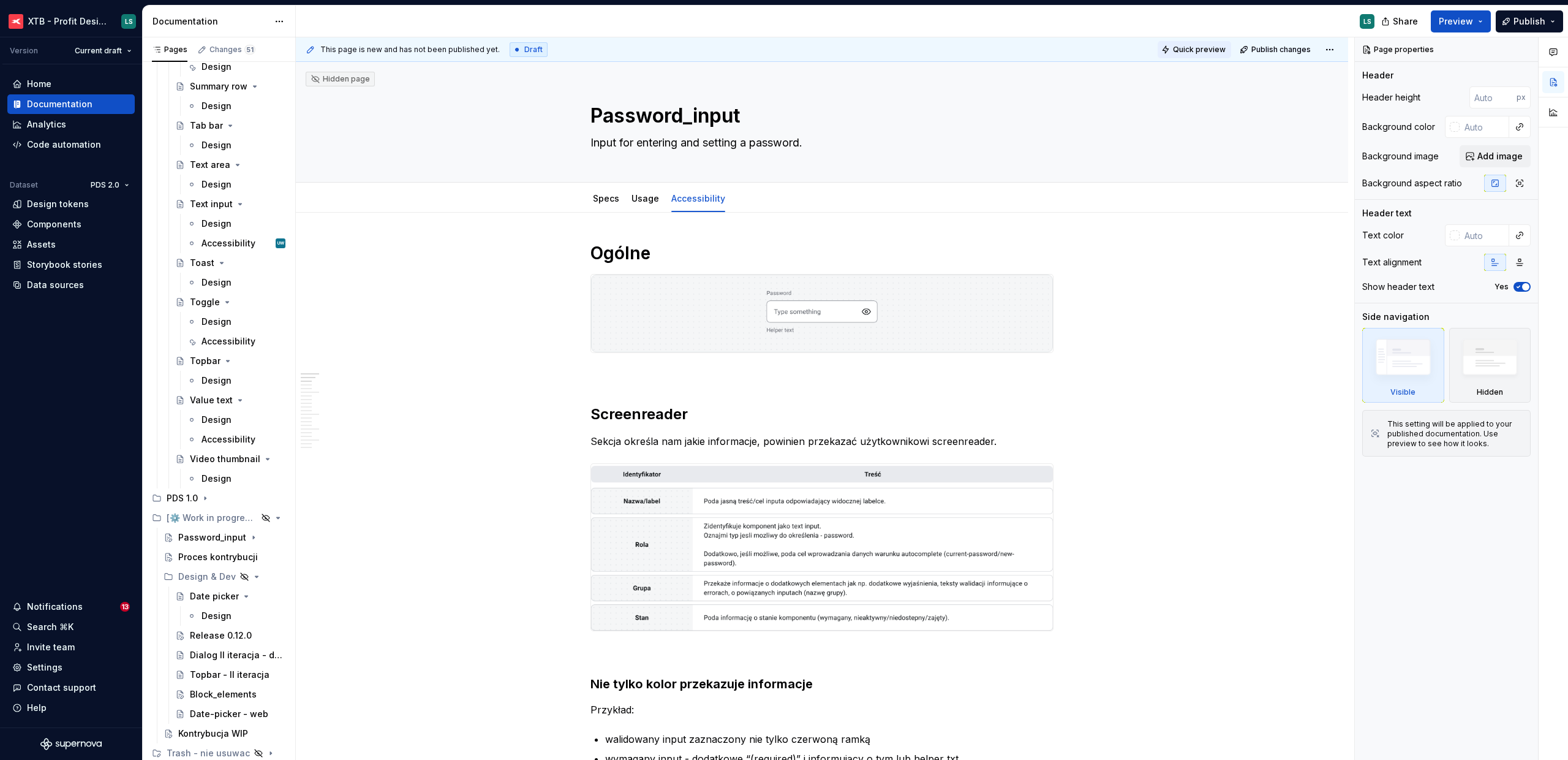
click at [1209, 51] on span "Quick preview" at bounding box center [1200, 49] width 52 height 10
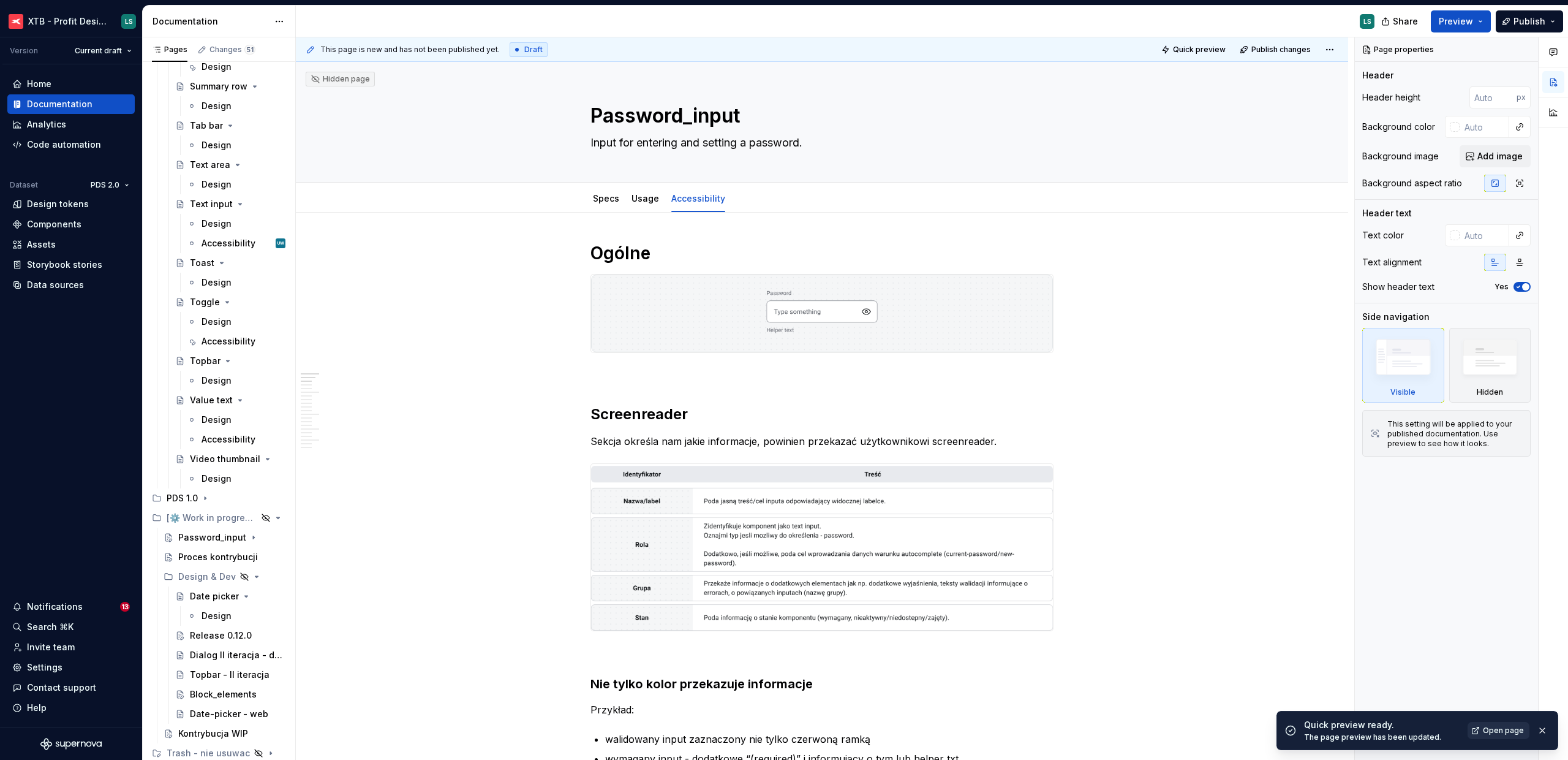
click at [1490, 731] on span "Open page" at bounding box center [1503, 730] width 41 height 10
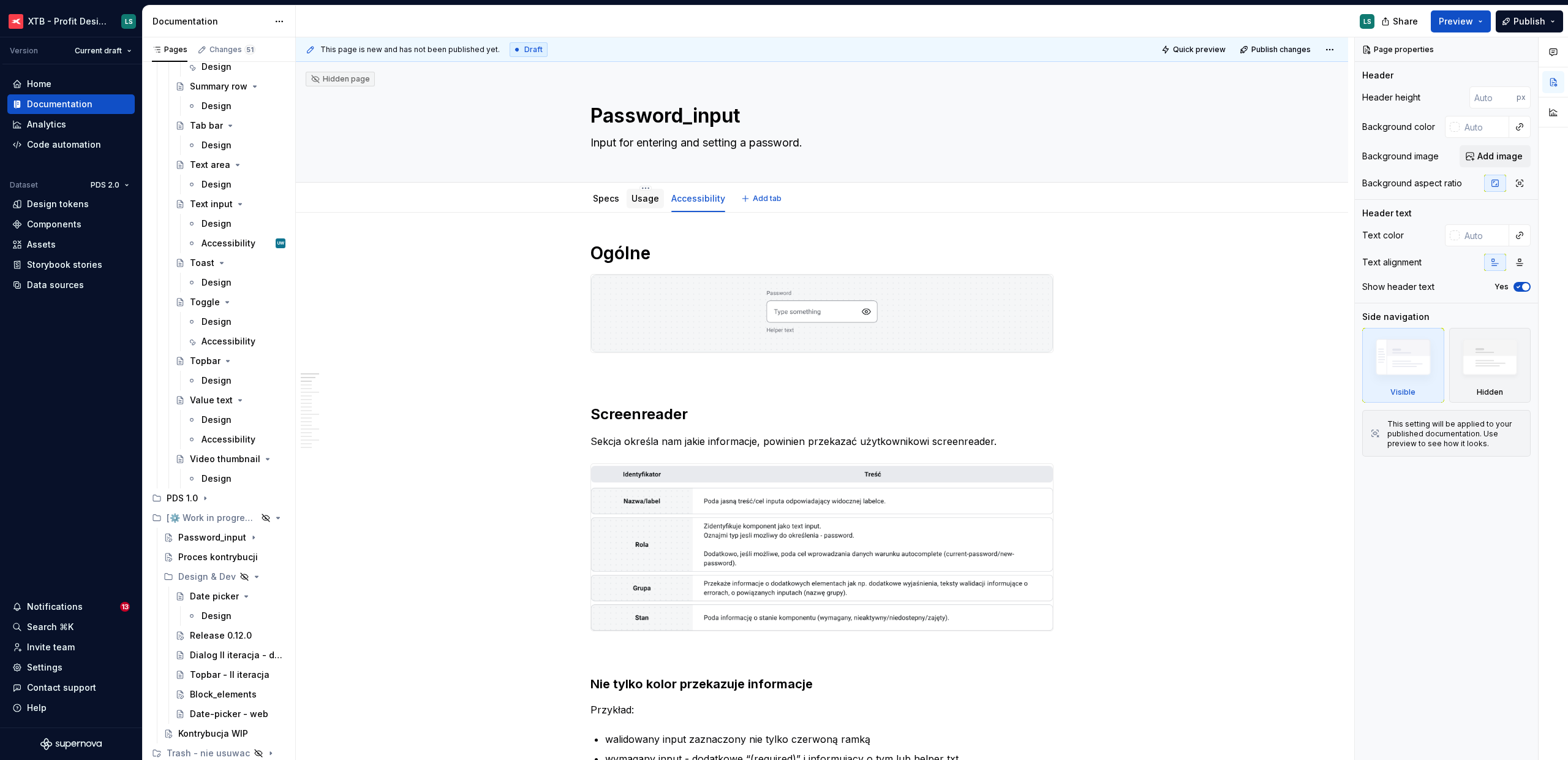
click at [641, 206] on div "Usage" at bounding box center [645, 198] width 37 height 19
click at [642, 204] on div "Usage" at bounding box center [646, 199] width 28 height 12
click at [644, 194] on link "Usage" at bounding box center [646, 198] width 28 height 11
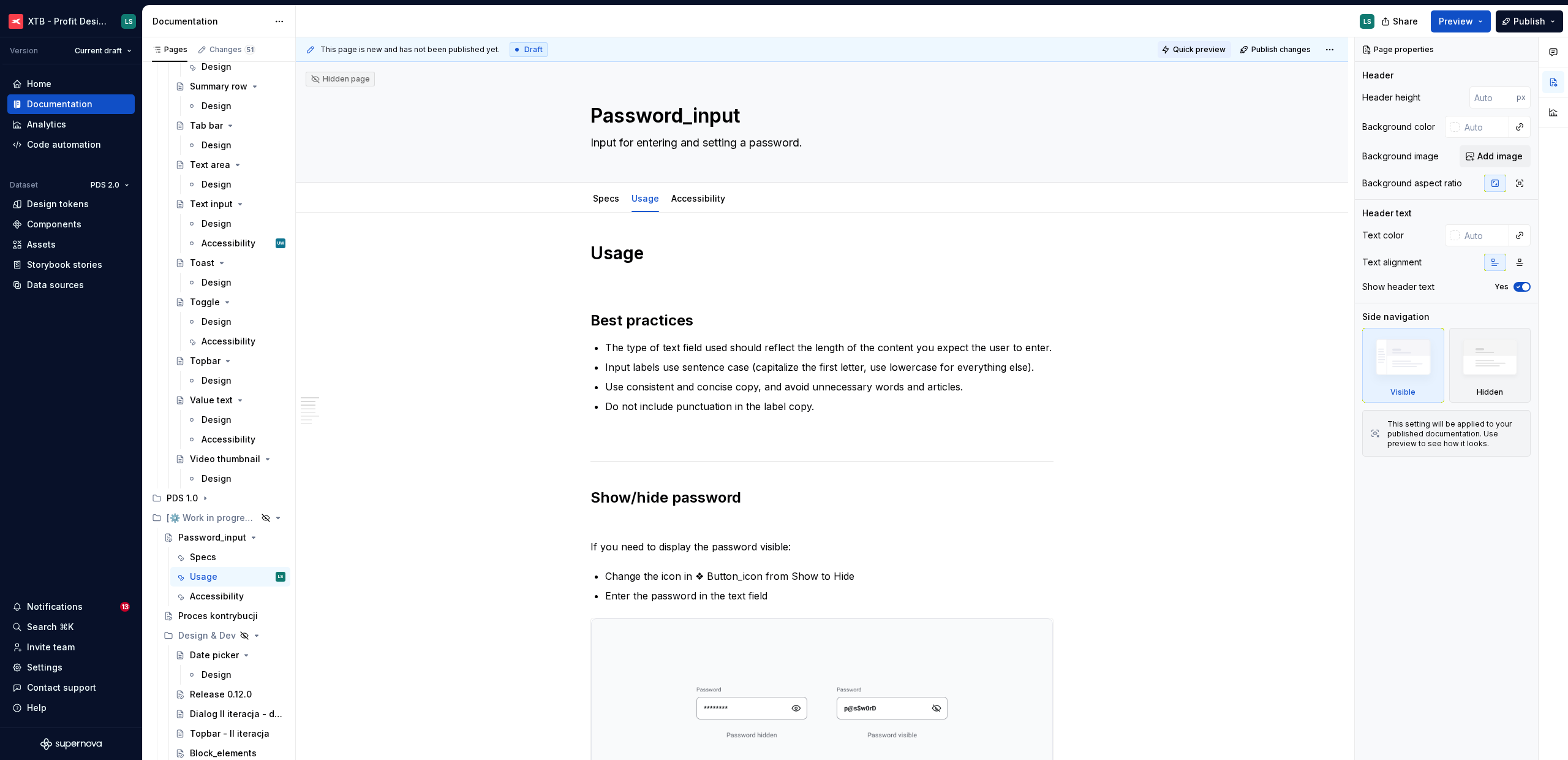
click at [1213, 49] on span "Quick preview" at bounding box center [1200, 49] width 52 height 10
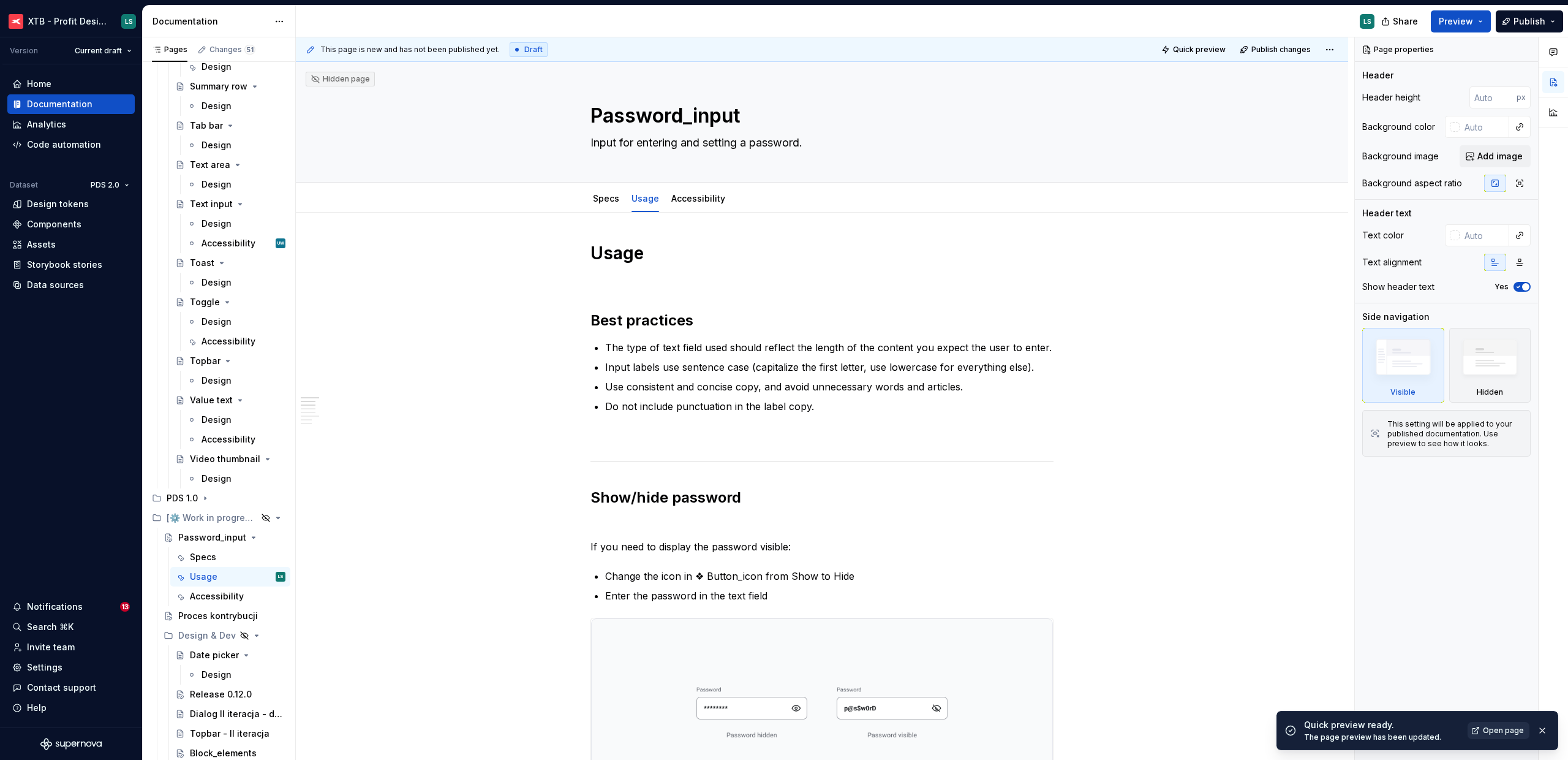
click at [1490, 728] on span "Open page" at bounding box center [1503, 730] width 41 height 10
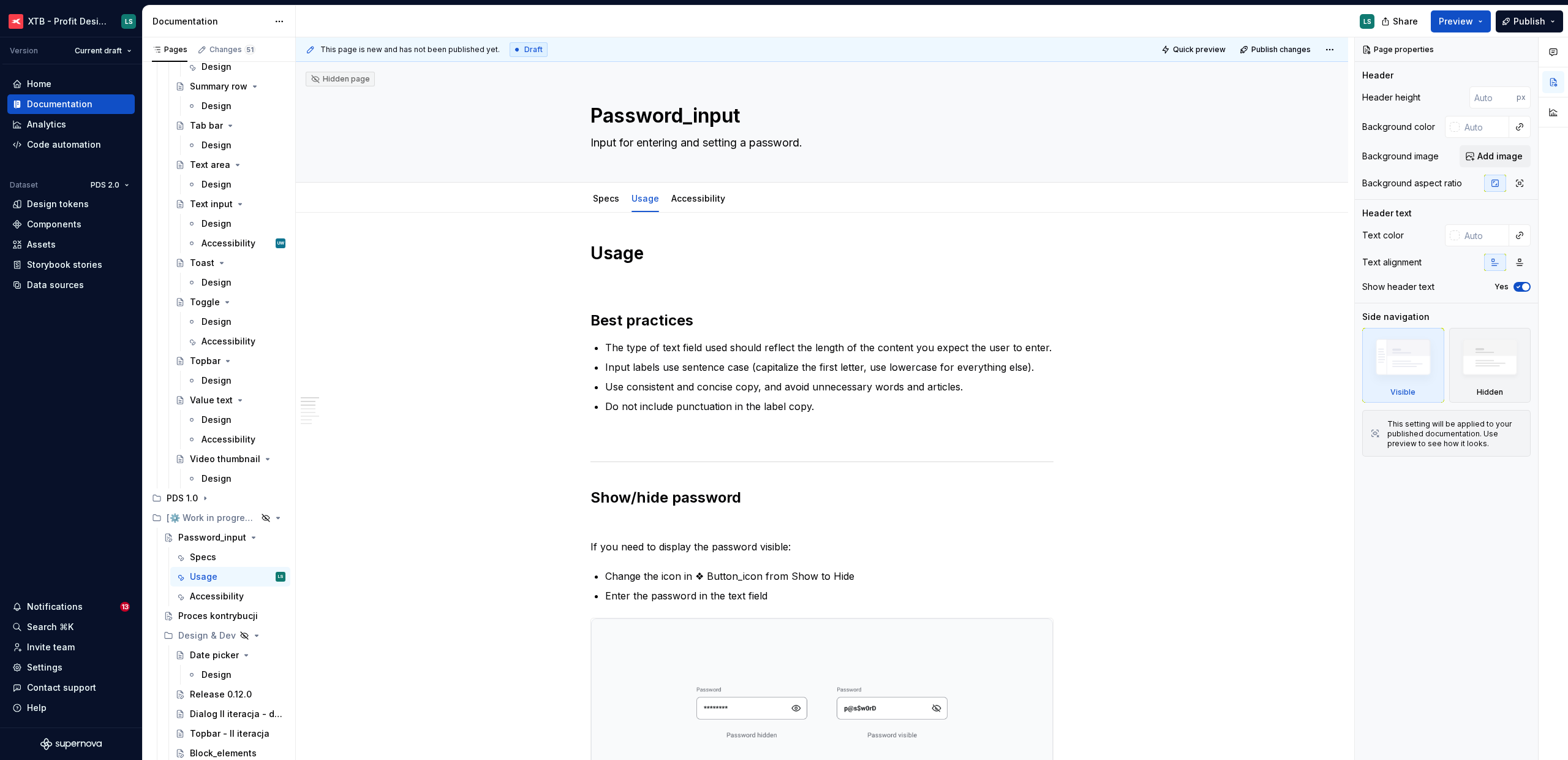
type textarea "*"
